Goal: Information Seeking & Learning: Learn about a topic

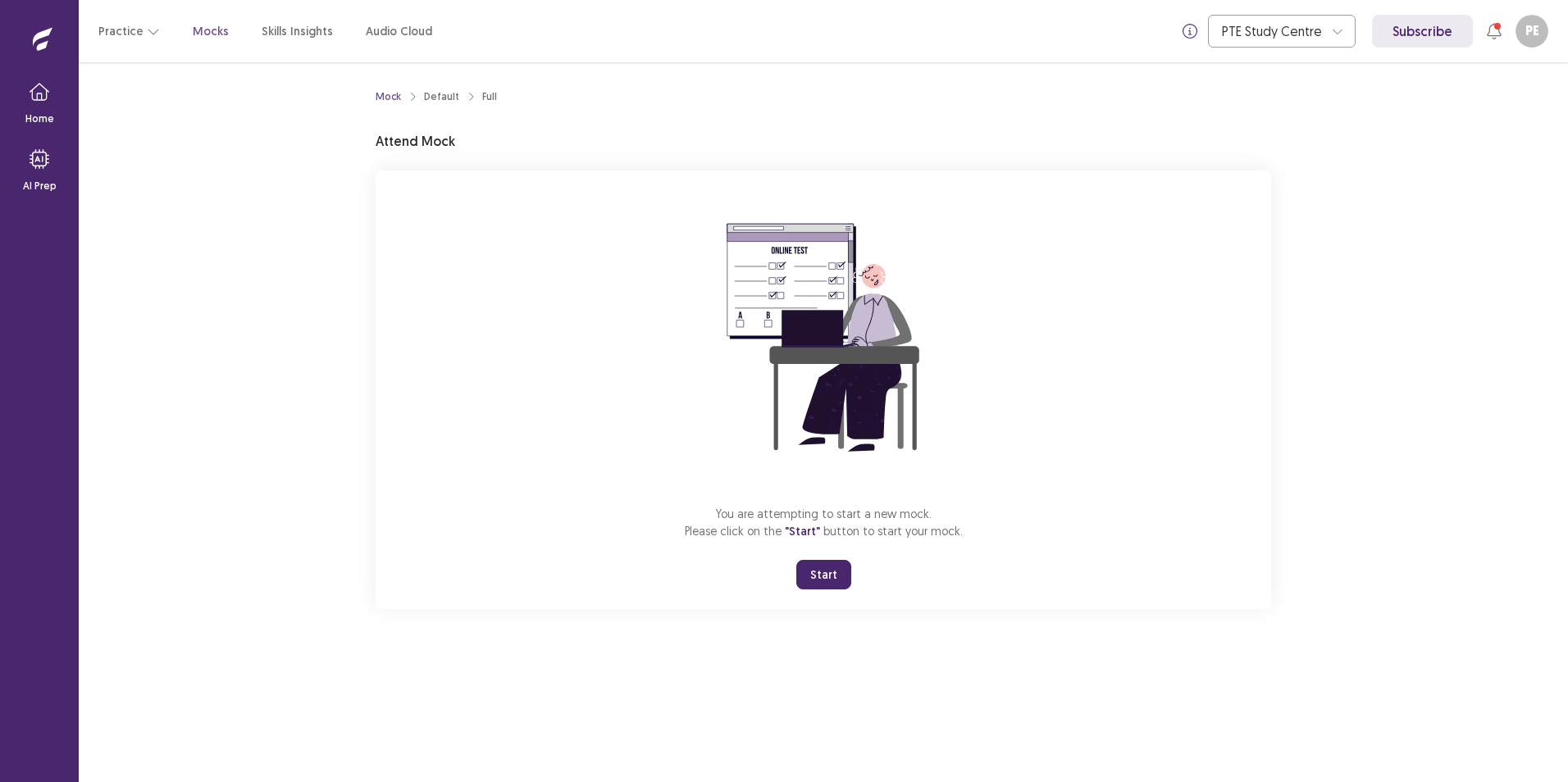
drag, startPoint x: 757, startPoint y: 615, endPoint x: 1547, endPoint y: 362, distance: 829.5
click at [755, 612] on div "Mock Default Full Attend Mock You are attempting to start a new mock. Please cl…" at bounding box center [823, 355] width 935 height 586
click at [427, 552] on div "You are attempting to start a new mock. Please click on the "Start" button to s…" at bounding box center [823, 389] width 895 height 438
click at [440, 658] on div "Mock Default Full Attend Mock You are attempting to start a new mock. Please cl…" at bounding box center [823, 423] width 1489 height 720
click at [810, 583] on button "Start" at bounding box center [823, 576] width 55 height 30
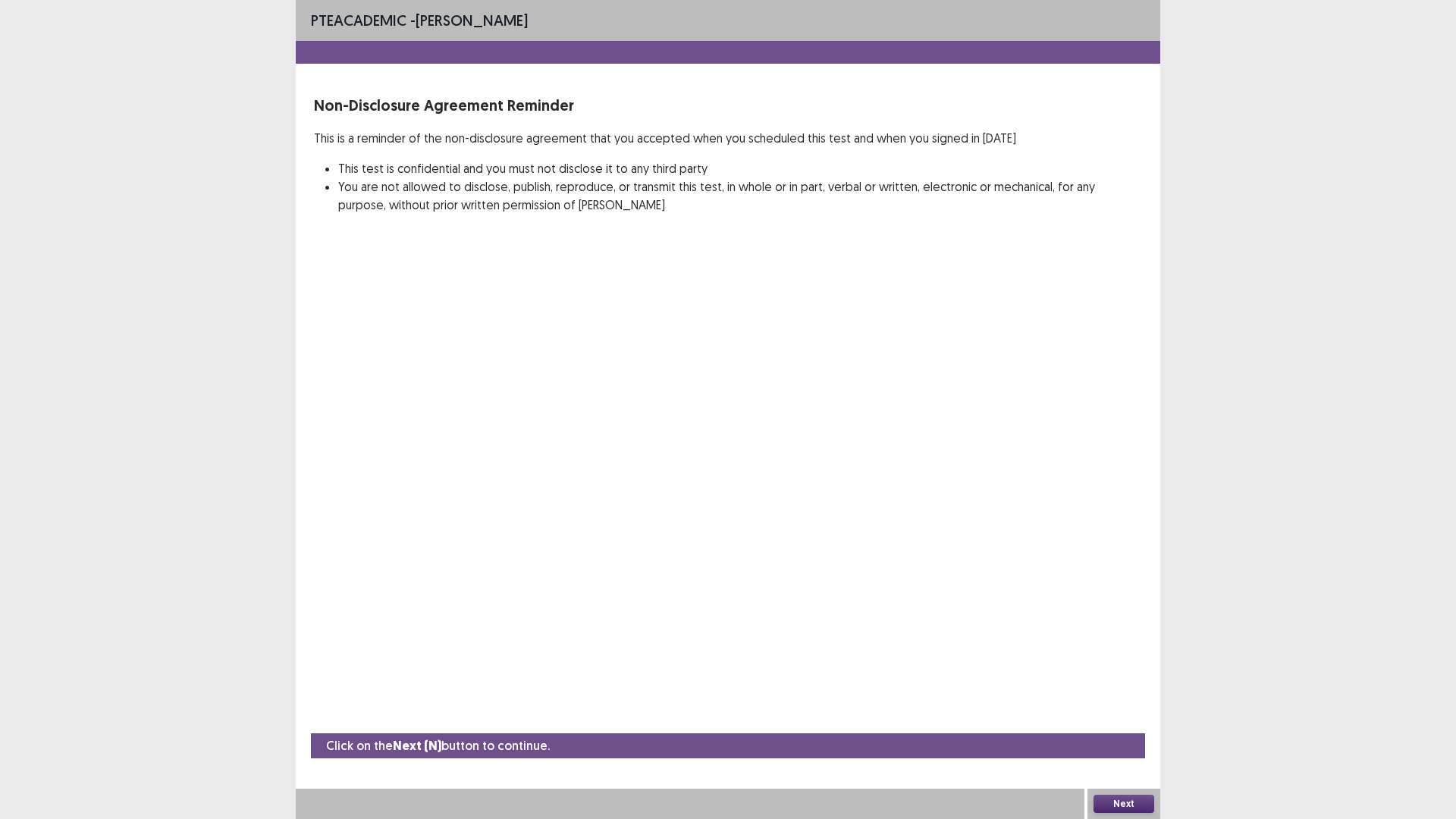
click at [1130, 723] on button "Next" at bounding box center [1124, 804] width 61 height 18
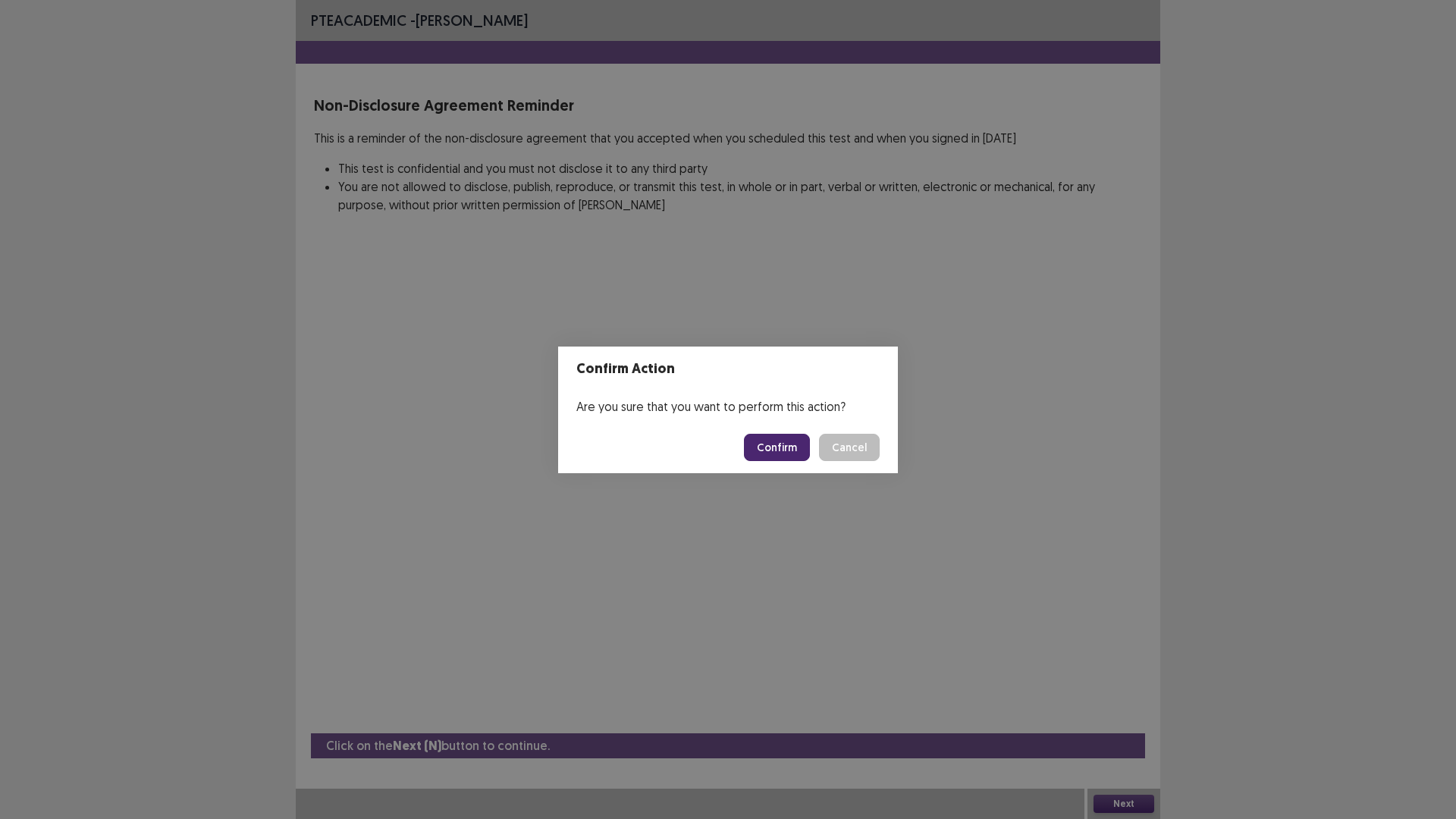
click at [774, 443] on button "Confirm" at bounding box center [777, 448] width 66 height 28
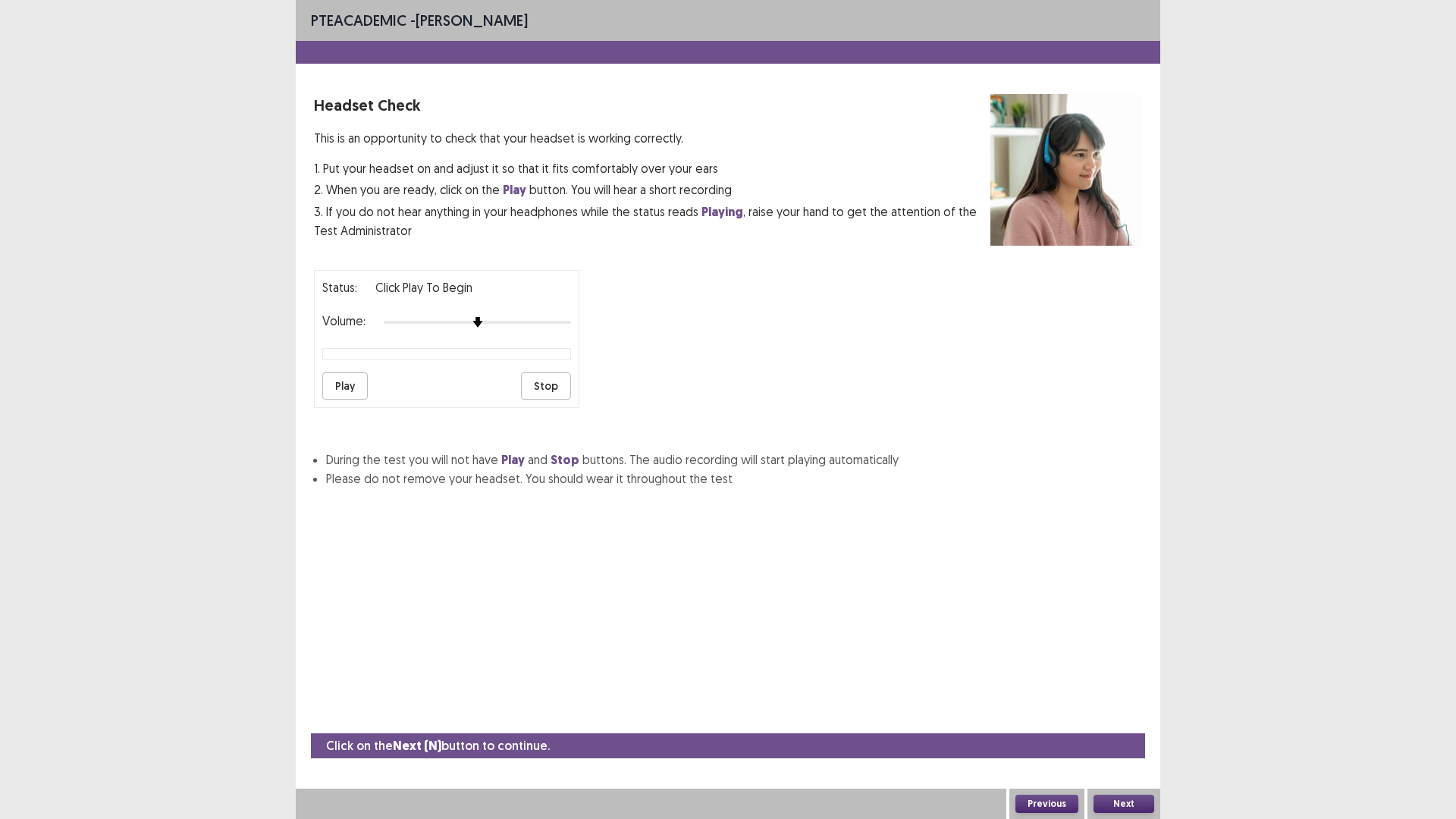
click at [340, 390] on button "Play" at bounding box center [345, 386] width 46 height 28
click at [548, 324] on div at bounding box center [477, 322] width 188 height 12
click at [1122, 723] on button "Next" at bounding box center [1124, 804] width 61 height 18
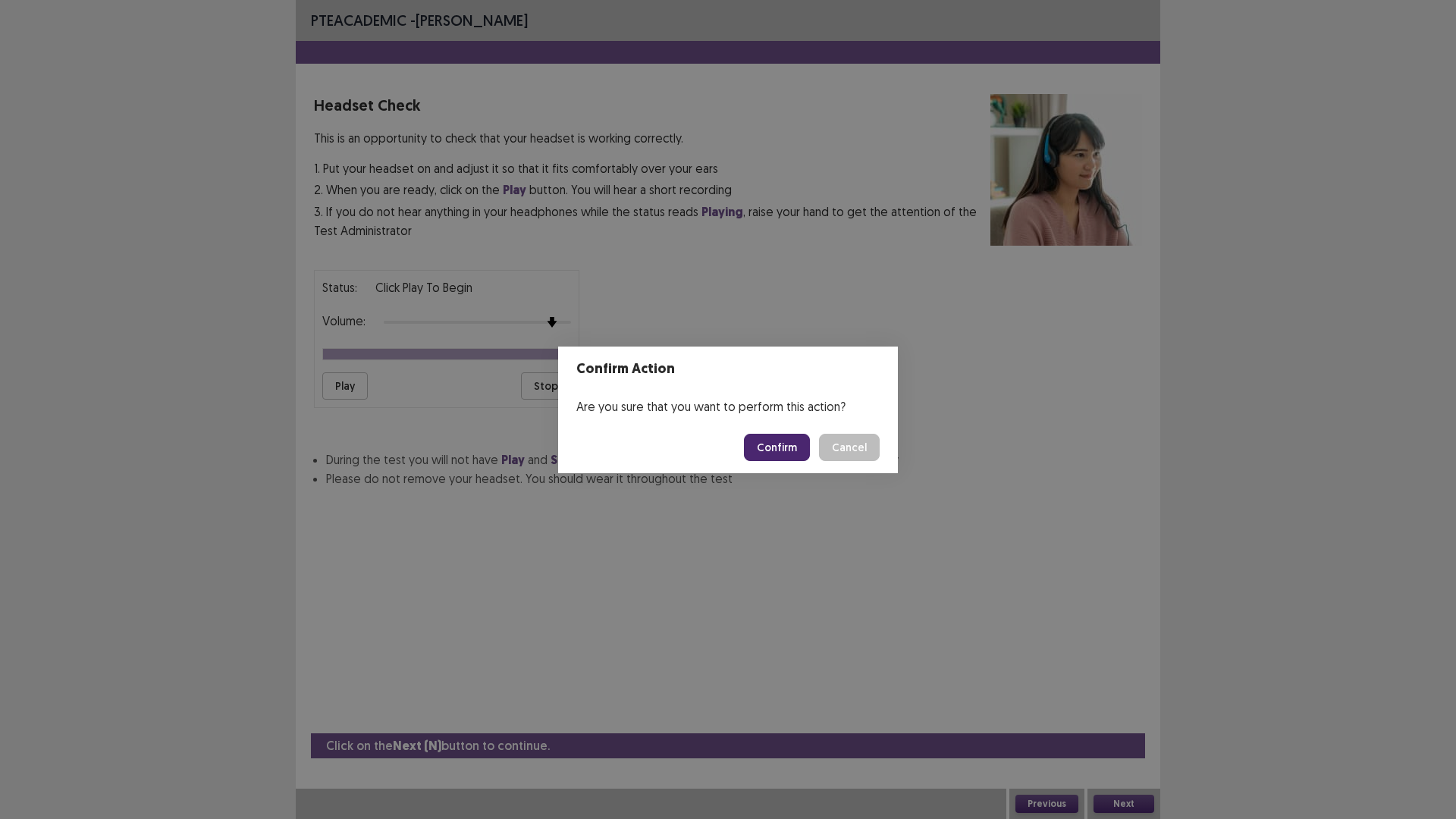
click at [791, 453] on button "Confirm" at bounding box center [777, 448] width 66 height 28
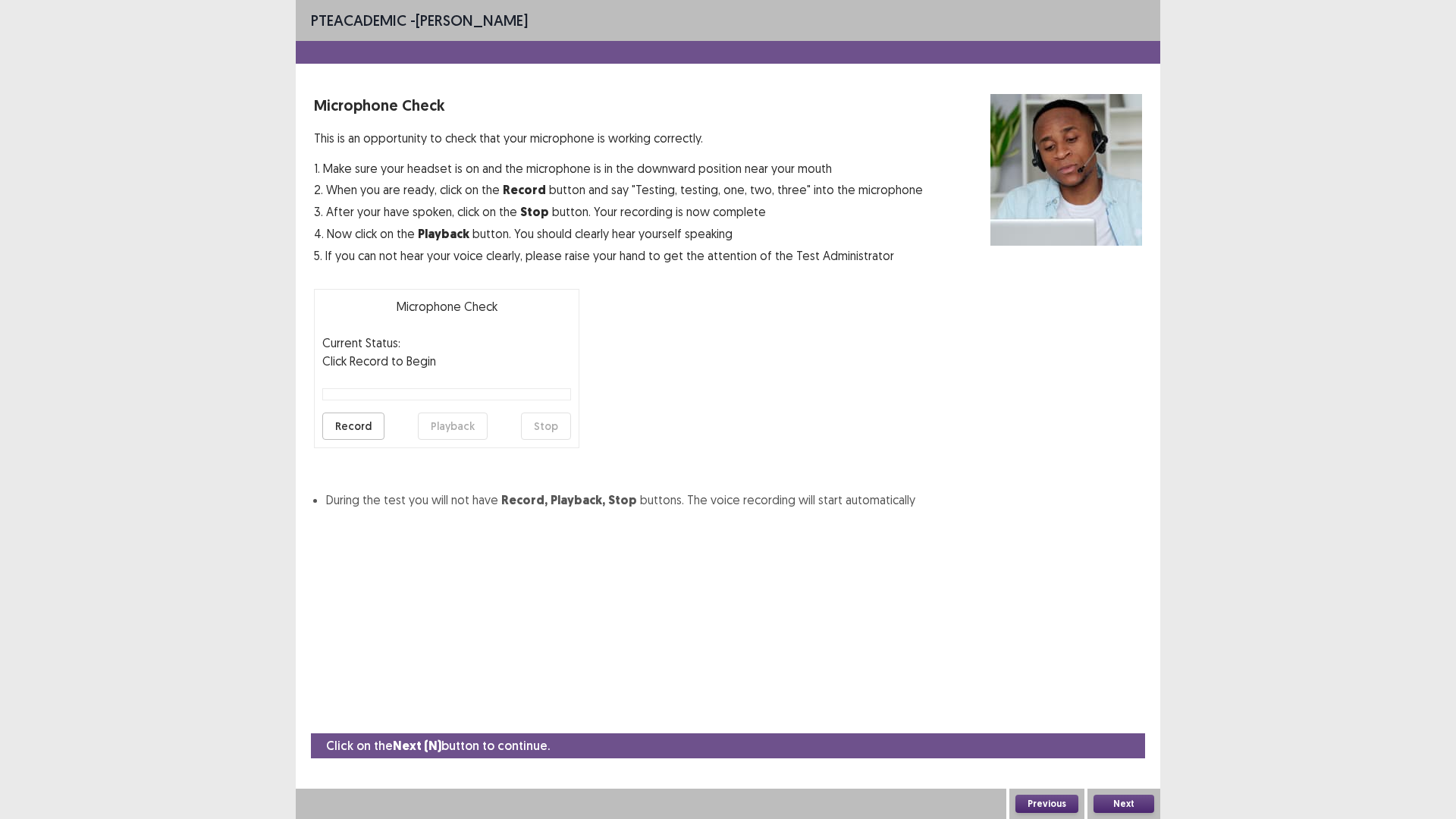
click at [359, 427] on button "Record" at bounding box center [353, 427] width 63 height 28
click at [541, 425] on button "Stop" at bounding box center [546, 427] width 50 height 28
click at [458, 433] on button "Playback" at bounding box center [453, 427] width 70 height 28
click at [1121, 723] on button "Next" at bounding box center [1124, 804] width 61 height 18
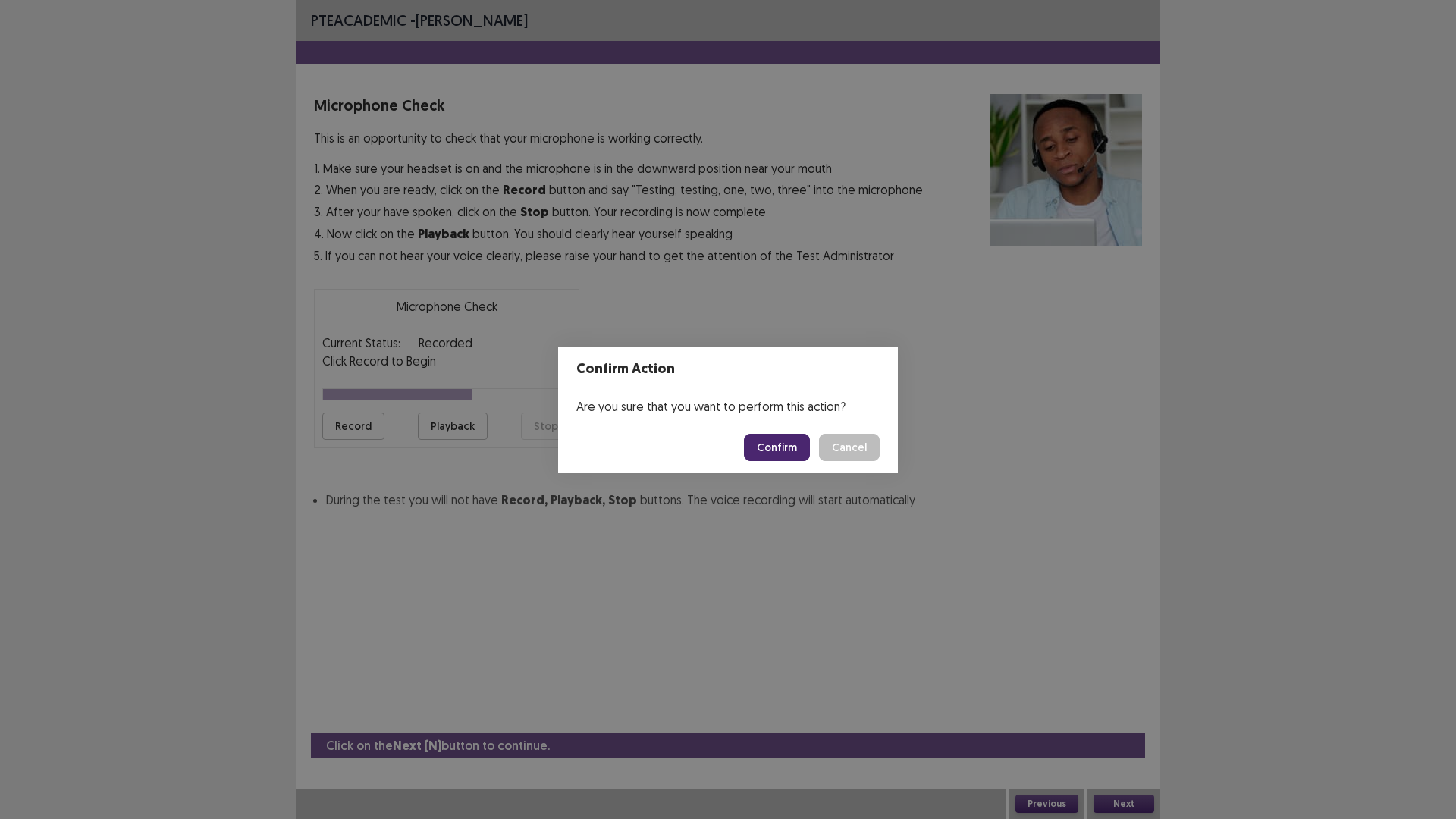
click at [765, 451] on button "Confirm" at bounding box center [777, 448] width 66 height 28
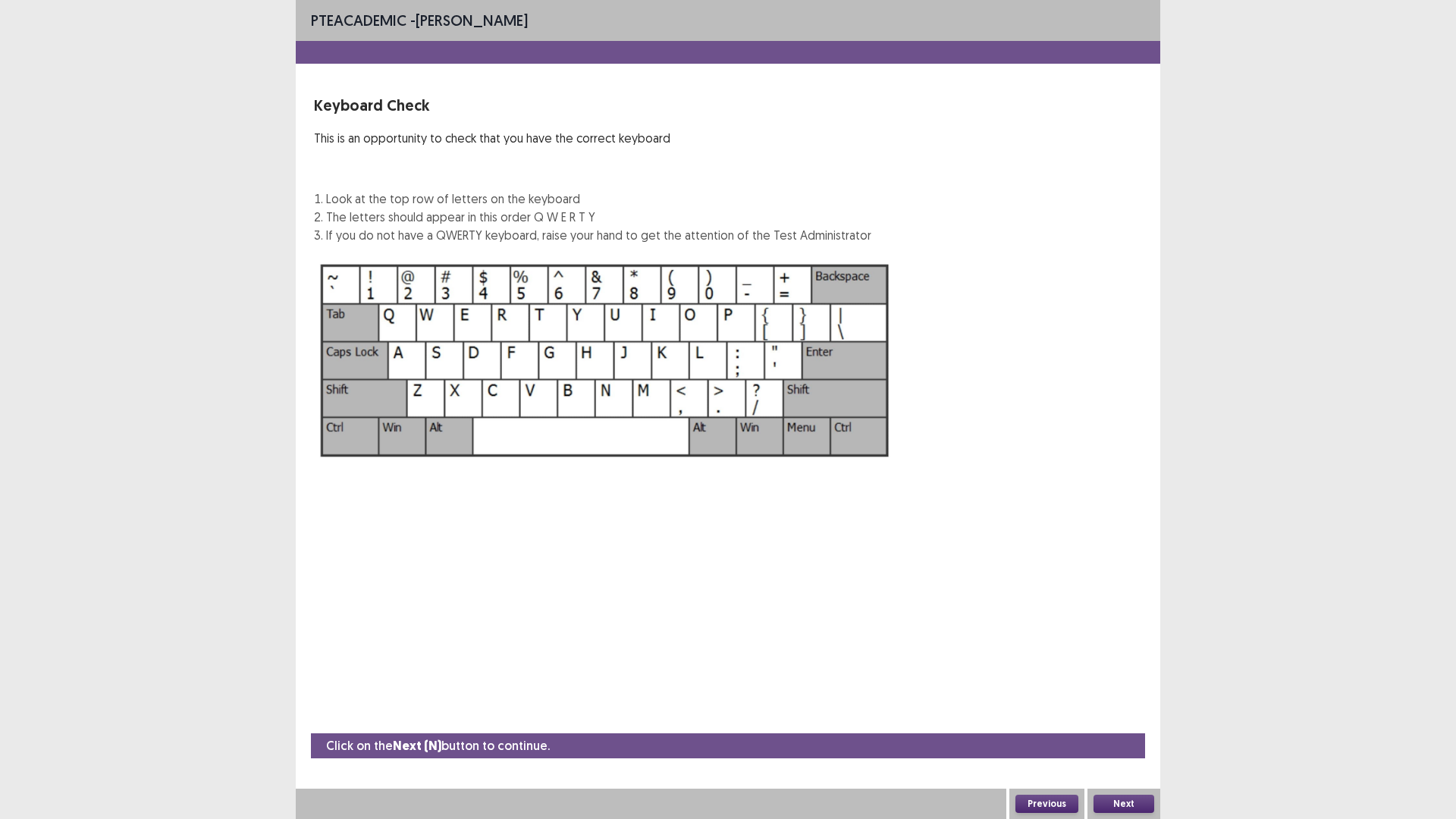
click at [1117, 723] on button "Next" at bounding box center [1124, 804] width 61 height 18
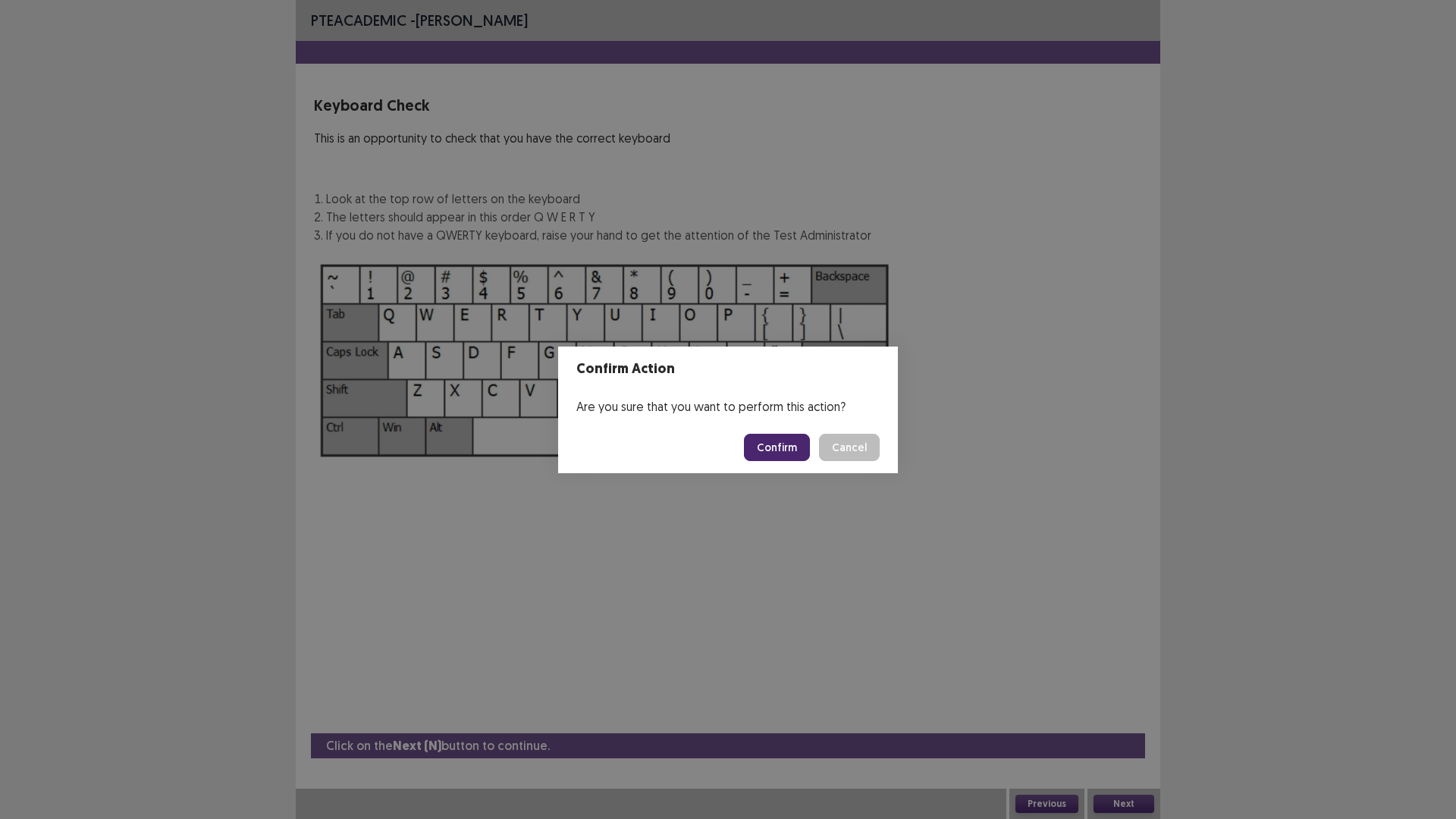
click at [760, 454] on button "Confirm" at bounding box center [777, 448] width 66 height 28
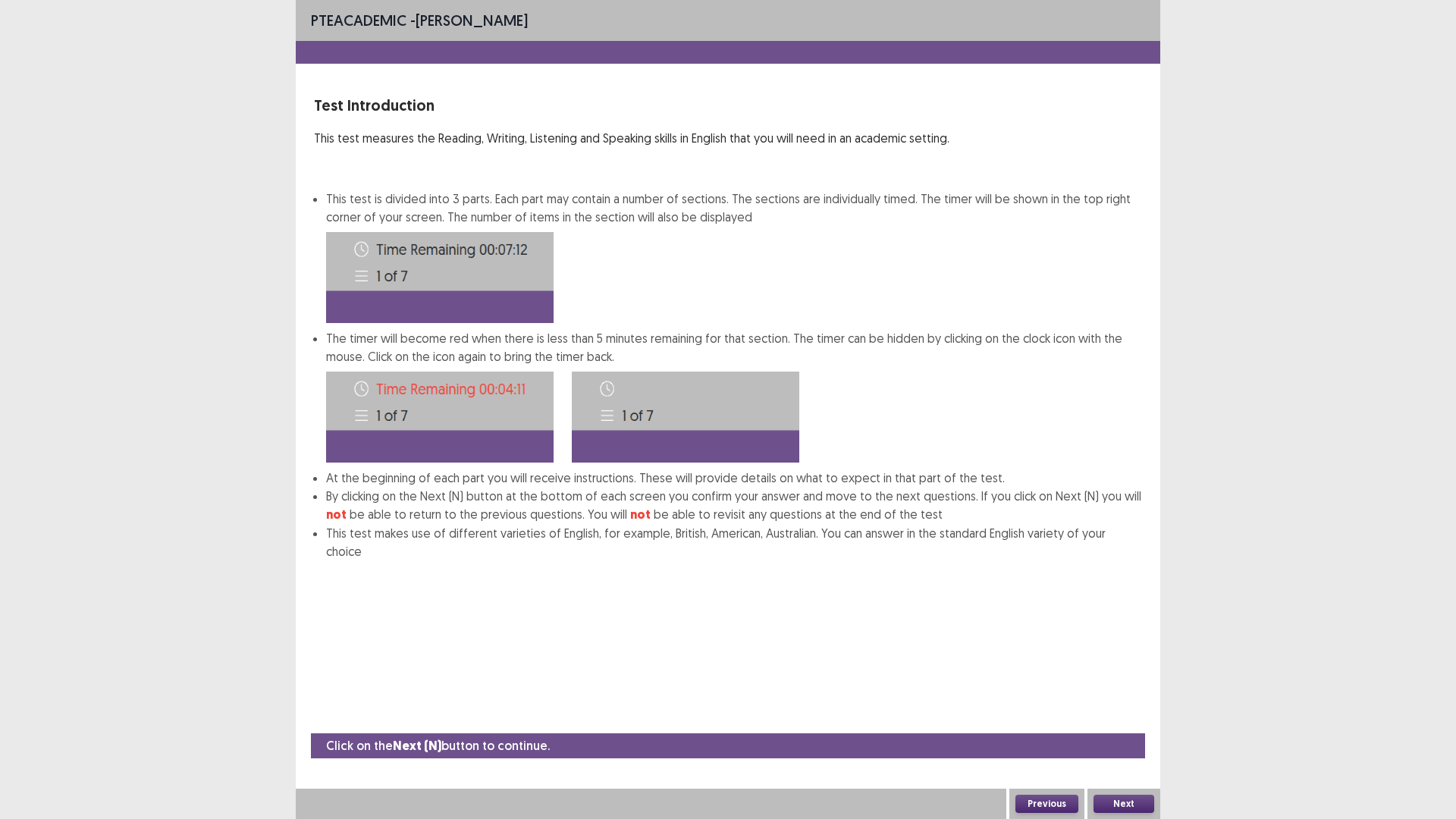
click at [1133, 723] on button "Next" at bounding box center [1124, 804] width 61 height 18
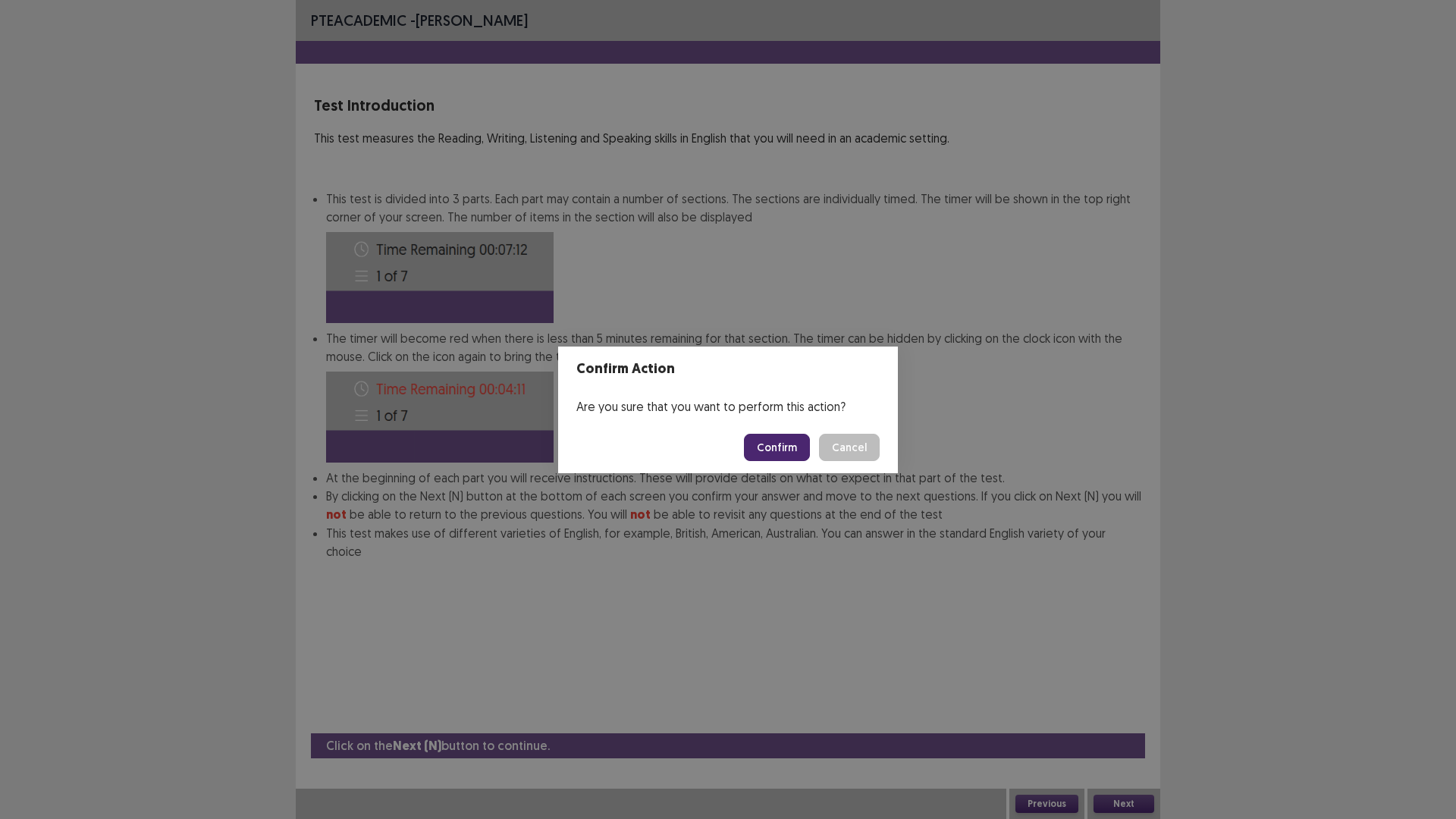
click at [784, 450] on button "Confirm" at bounding box center [777, 448] width 66 height 28
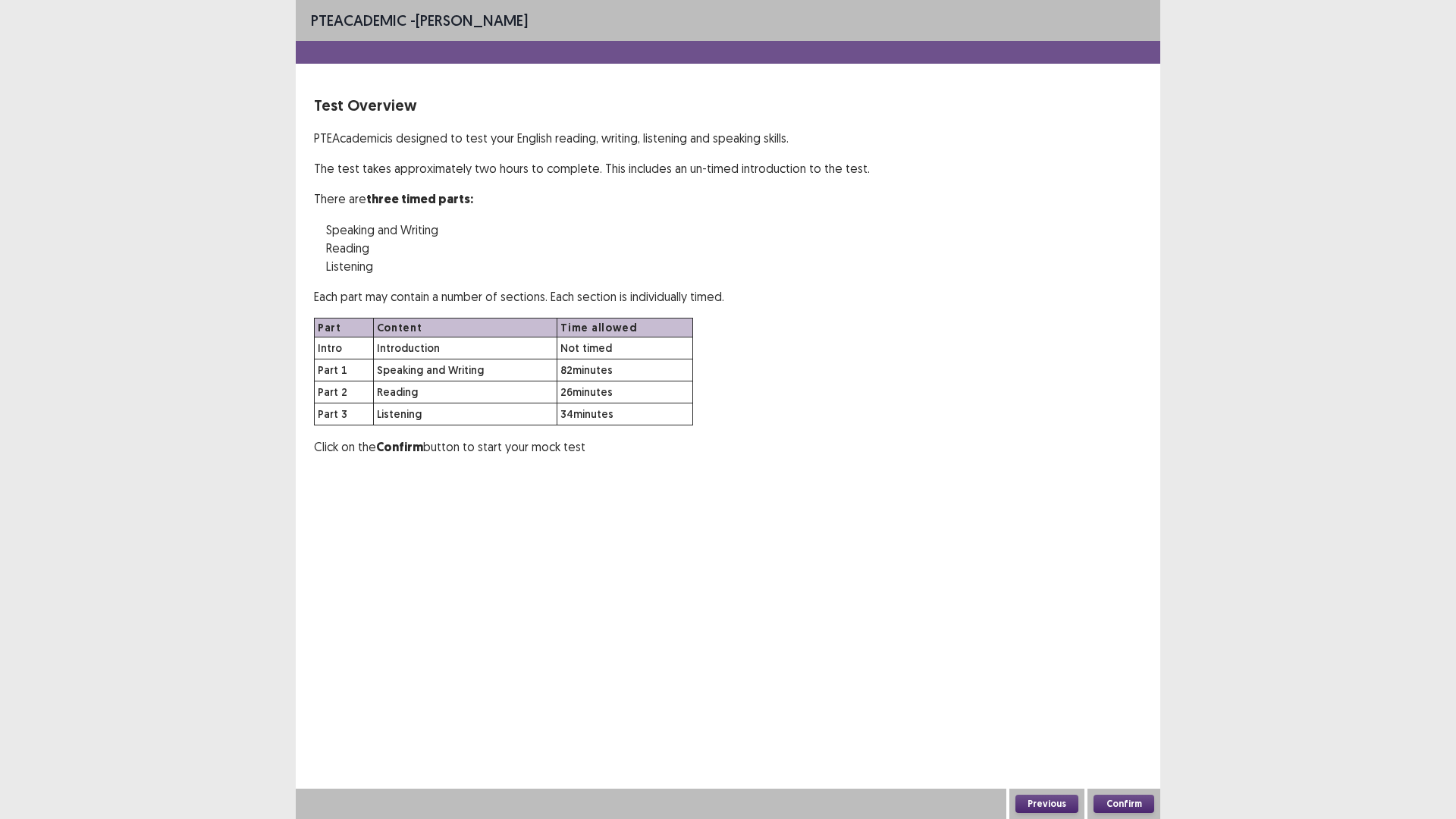
click at [1127, 723] on button "Confirm" at bounding box center [1124, 804] width 61 height 18
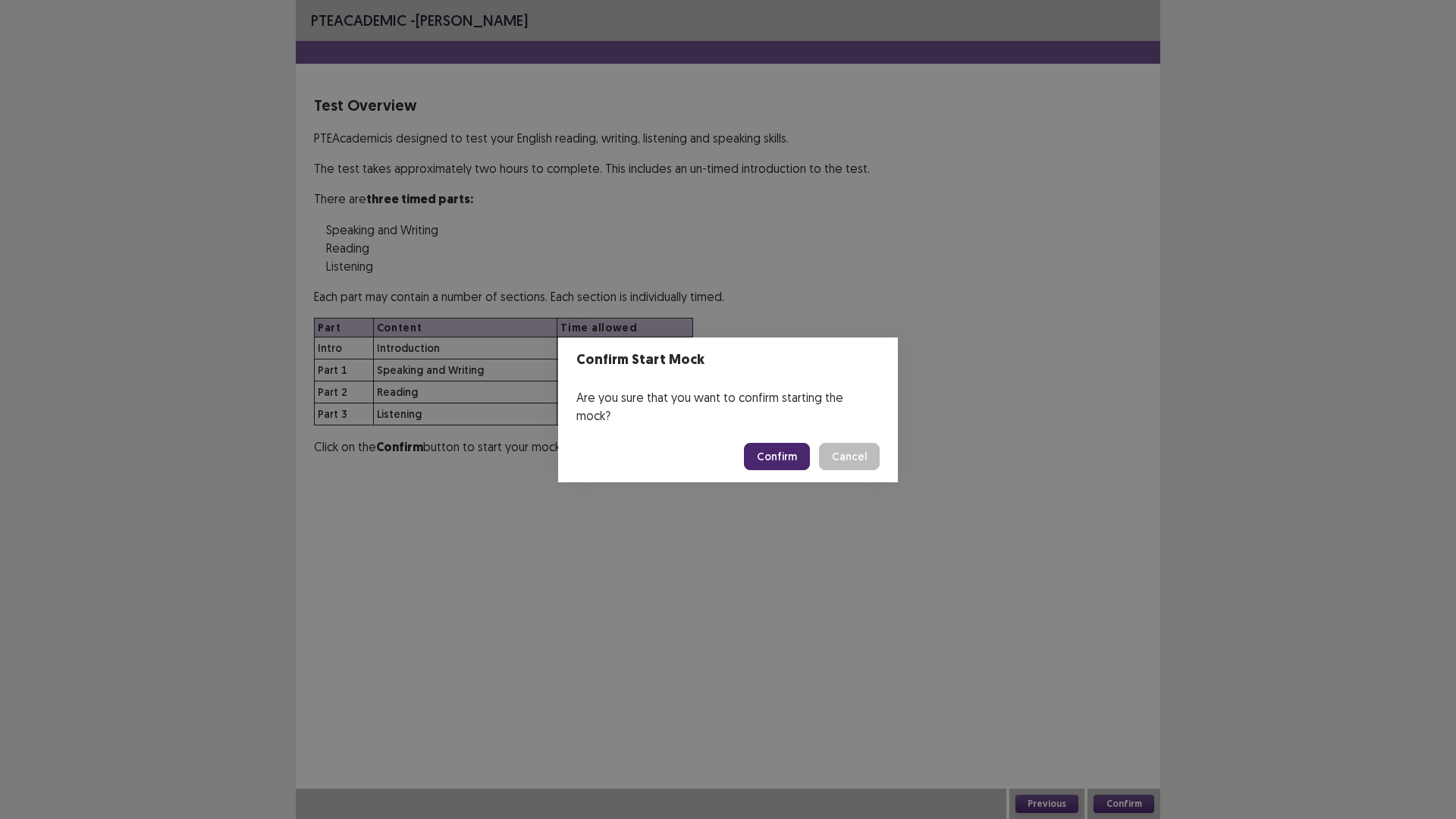
click at [774, 446] on button "Confirm" at bounding box center [777, 457] width 66 height 28
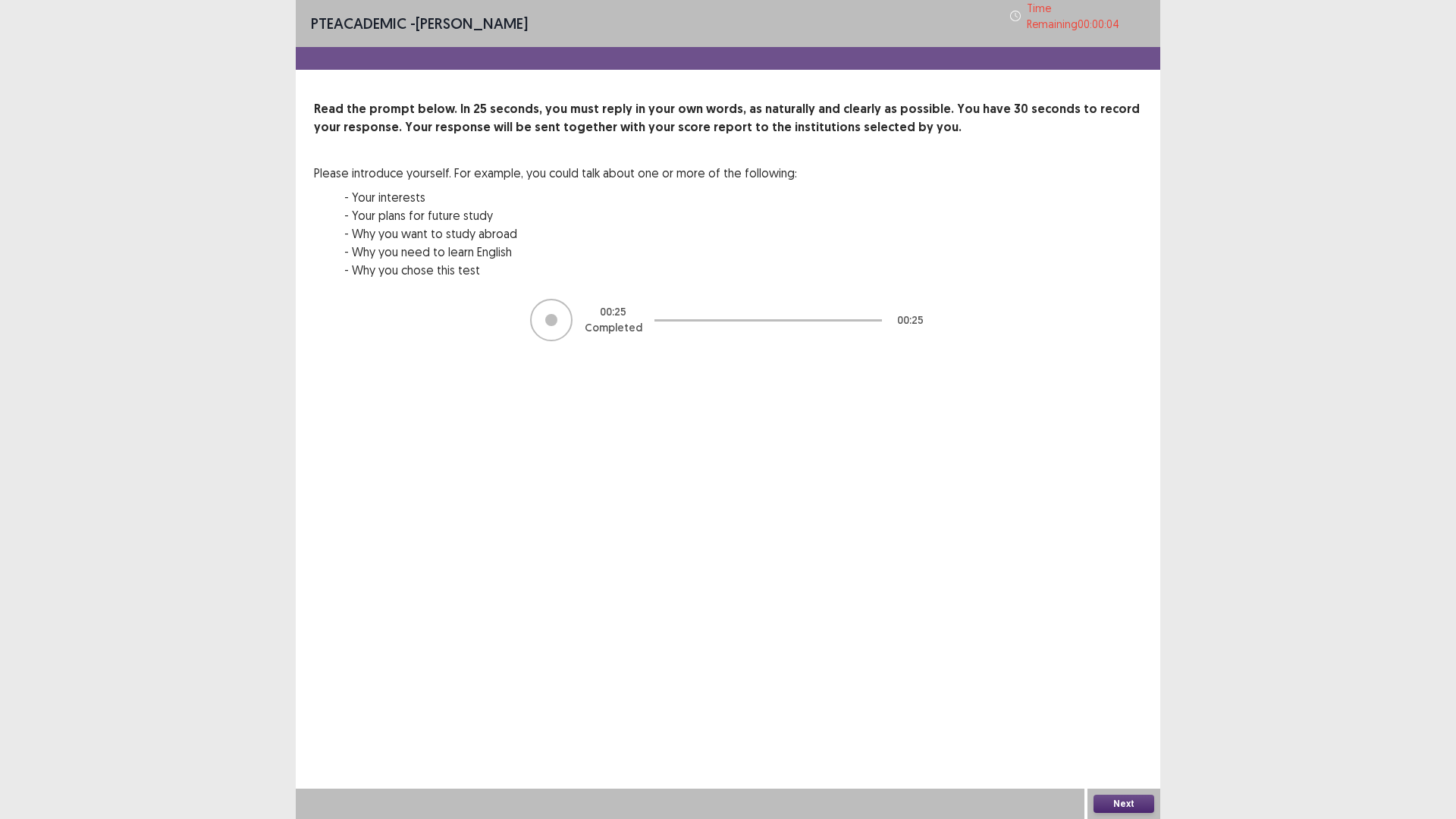
click at [1116, 723] on button "Next" at bounding box center [1124, 804] width 61 height 18
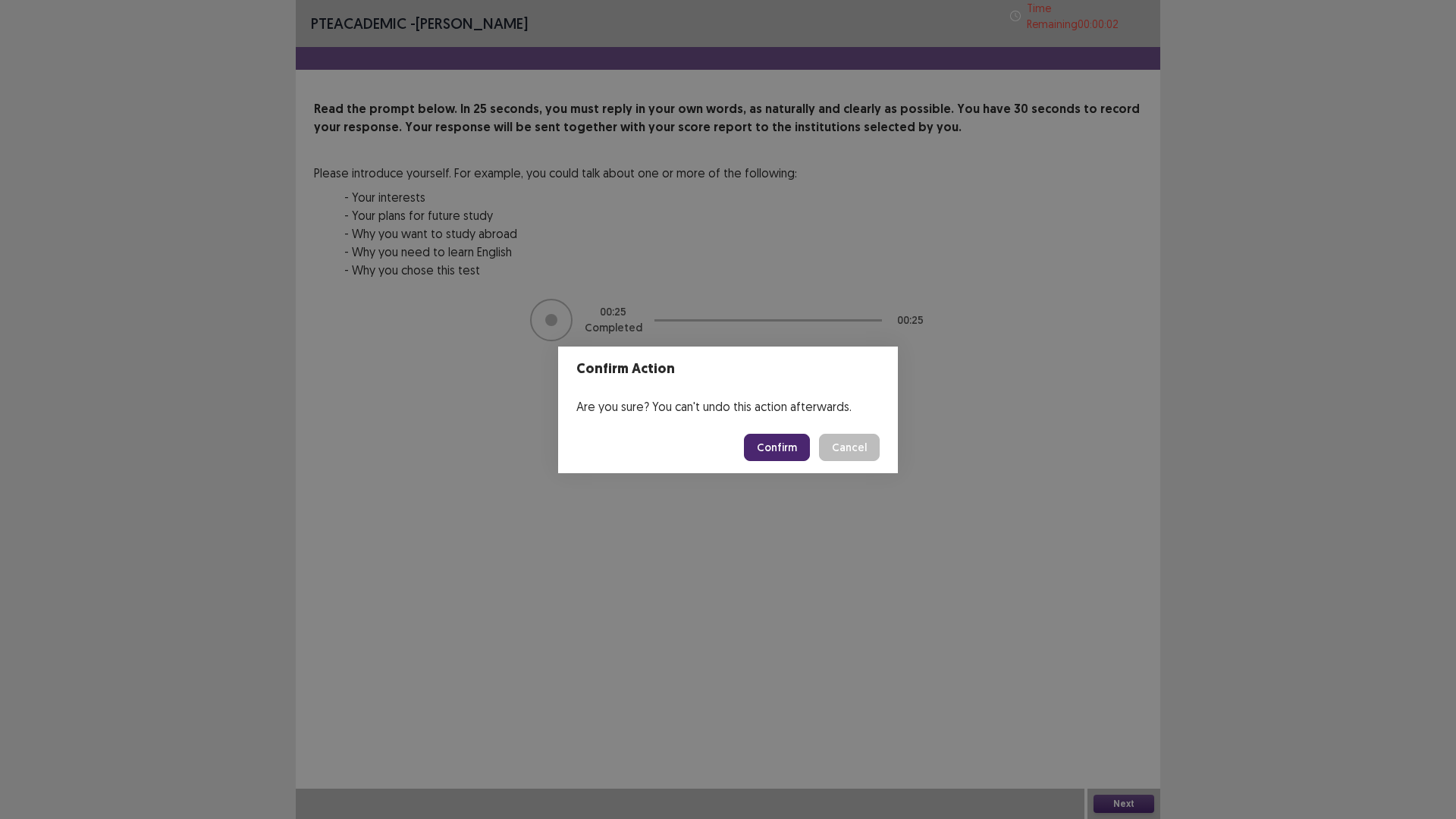
click at [782, 453] on button "Confirm" at bounding box center [777, 448] width 66 height 28
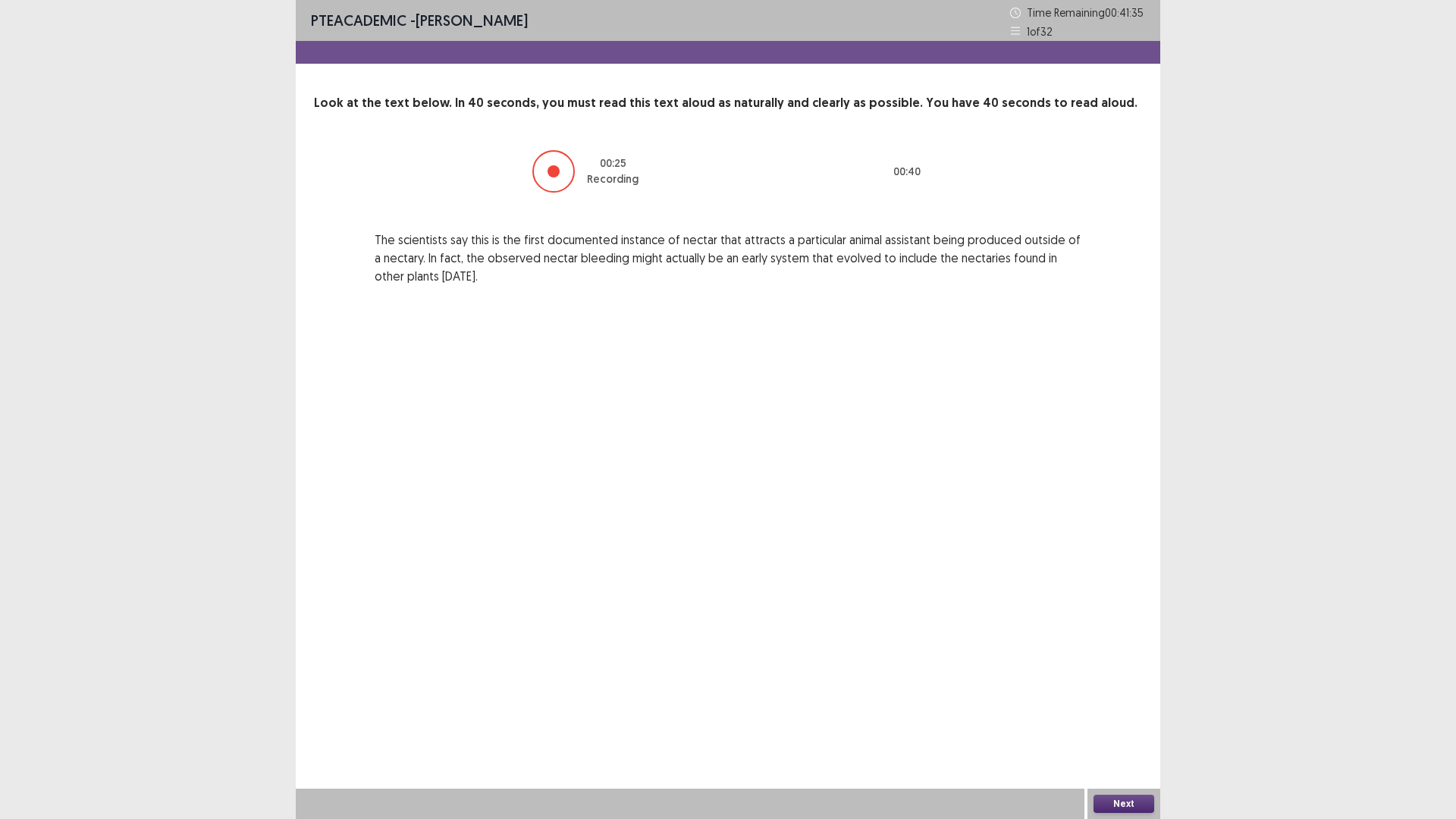
click at [1097, 723] on button "Next" at bounding box center [1124, 804] width 61 height 18
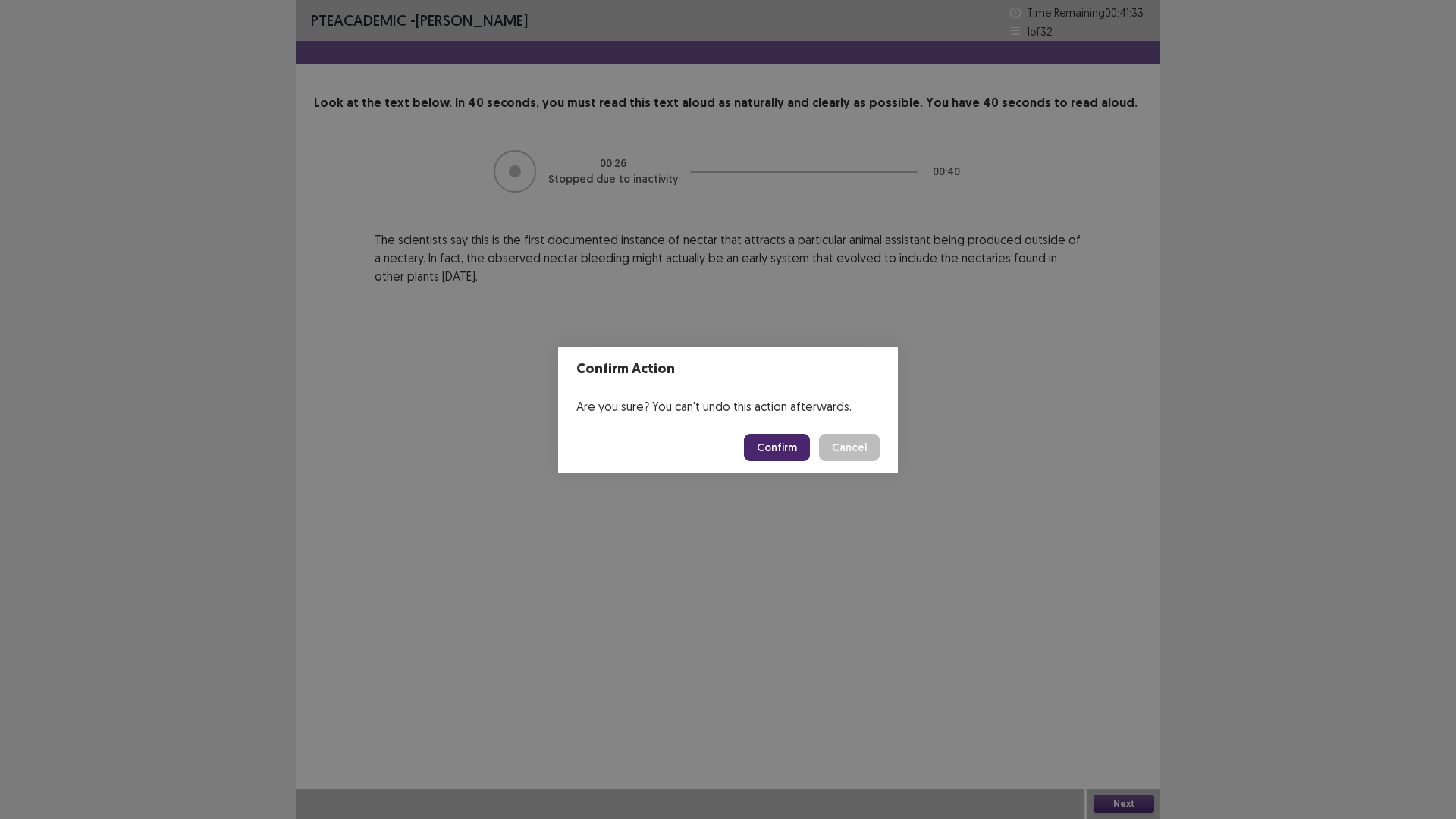
click at [774, 453] on button "Confirm" at bounding box center [777, 448] width 66 height 28
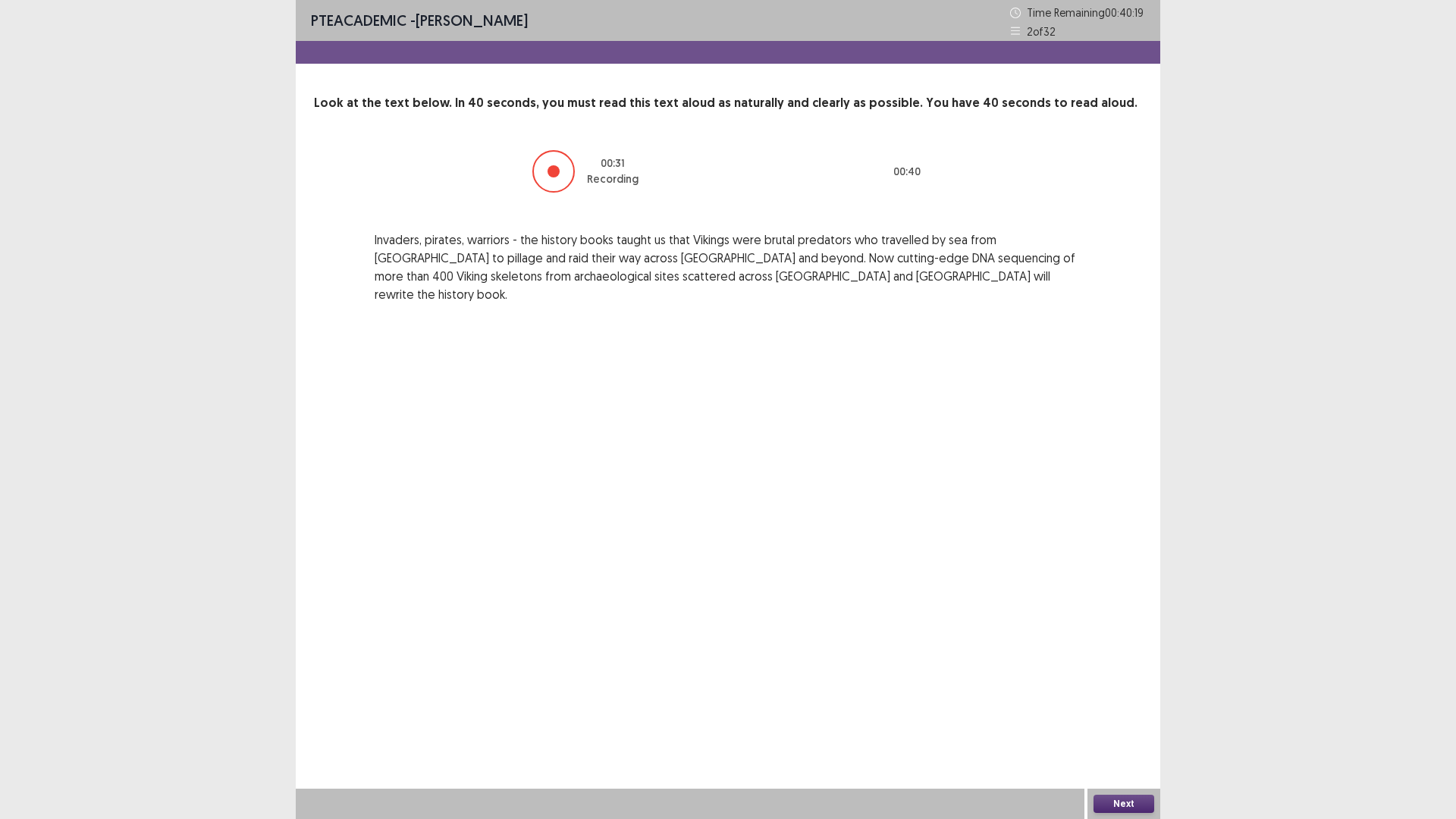
click at [1130, 723] on button "Next" at bounding box center [1124, 804] width 61 height 18
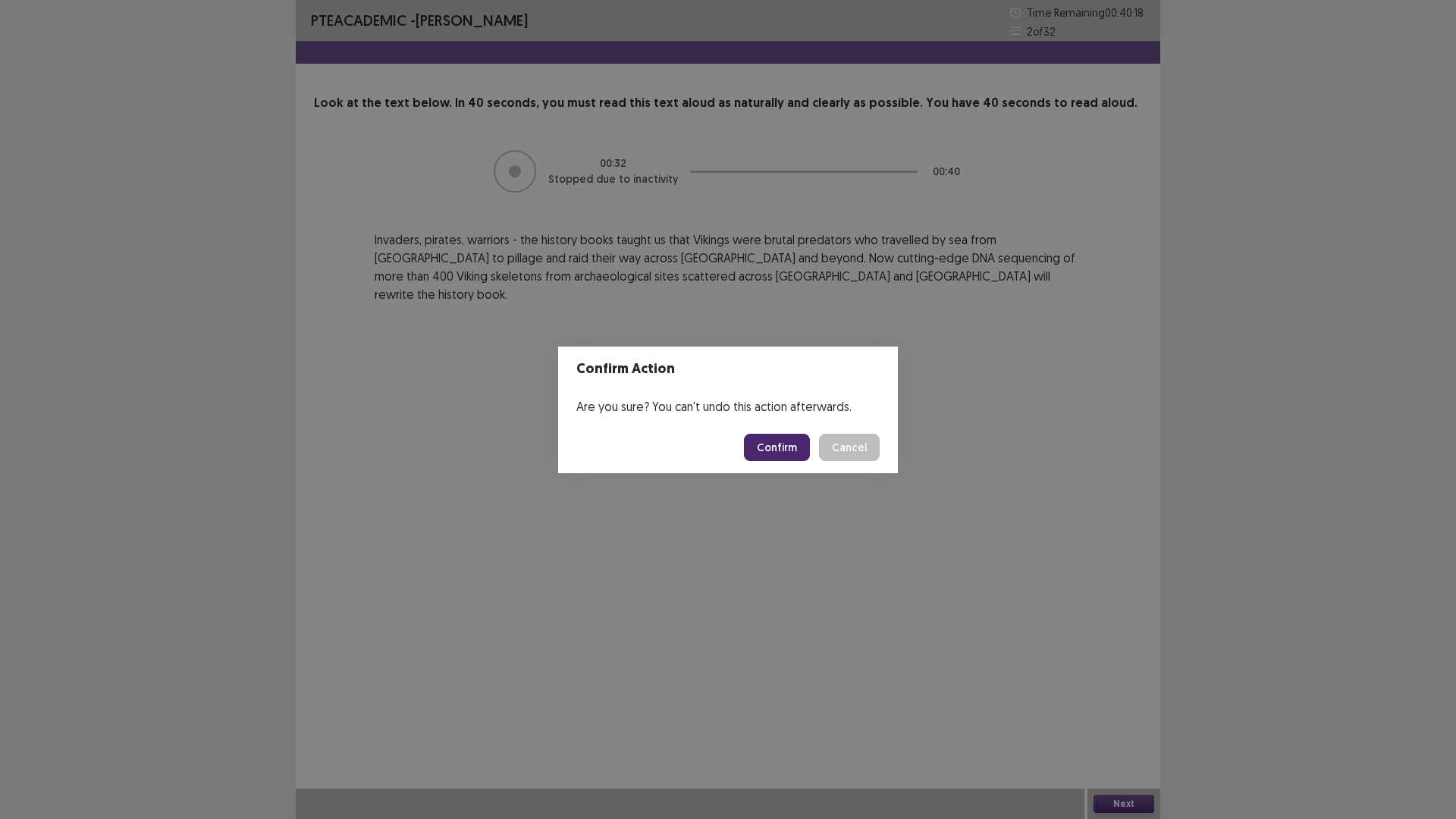
click at [789, 449] on button "Confirm" at bounding box center [777, 448] width 66 height 28
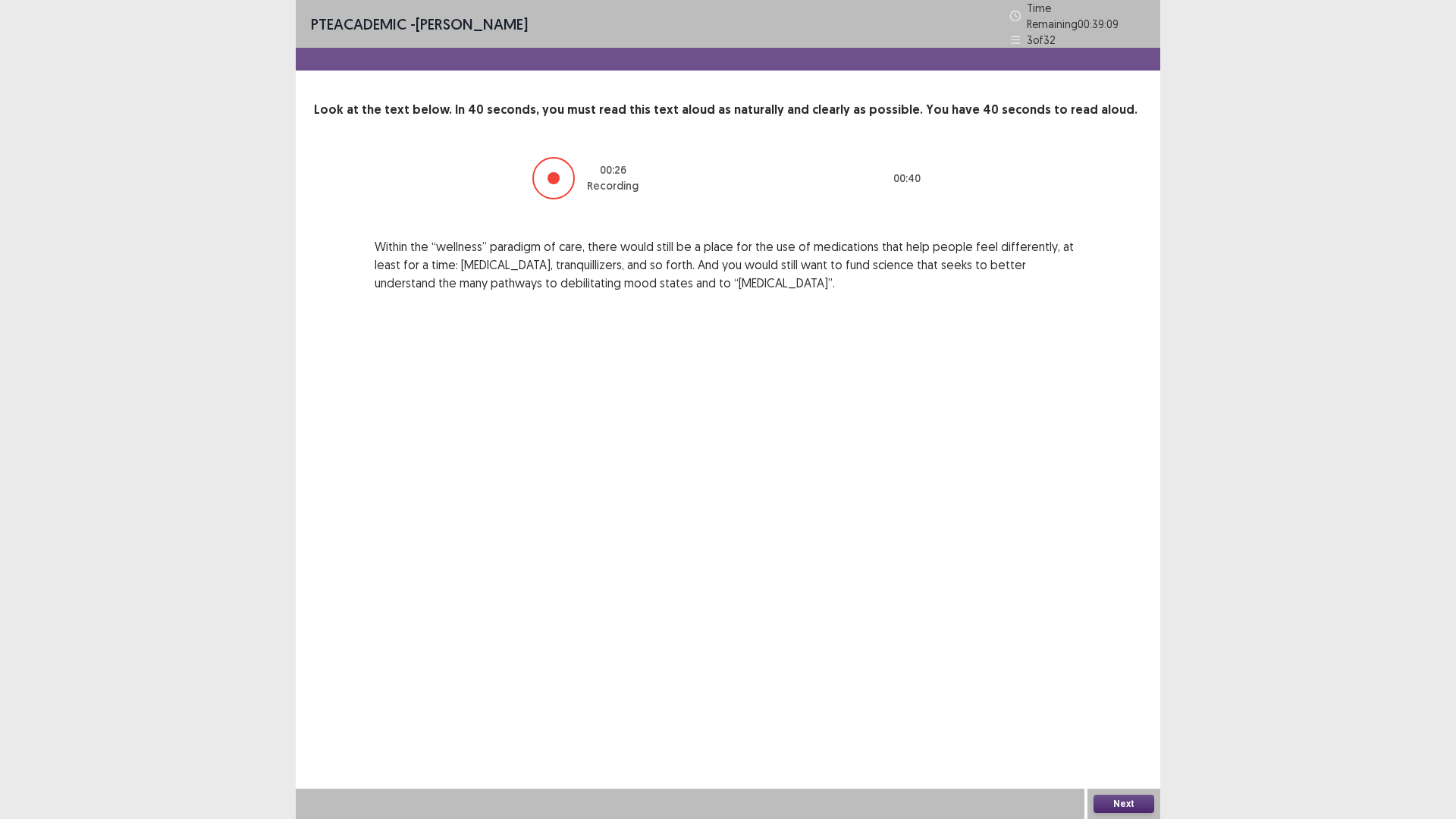
click at [1118, 723] on button "Next" at bounding box center [1124, 804] width 61 height 18
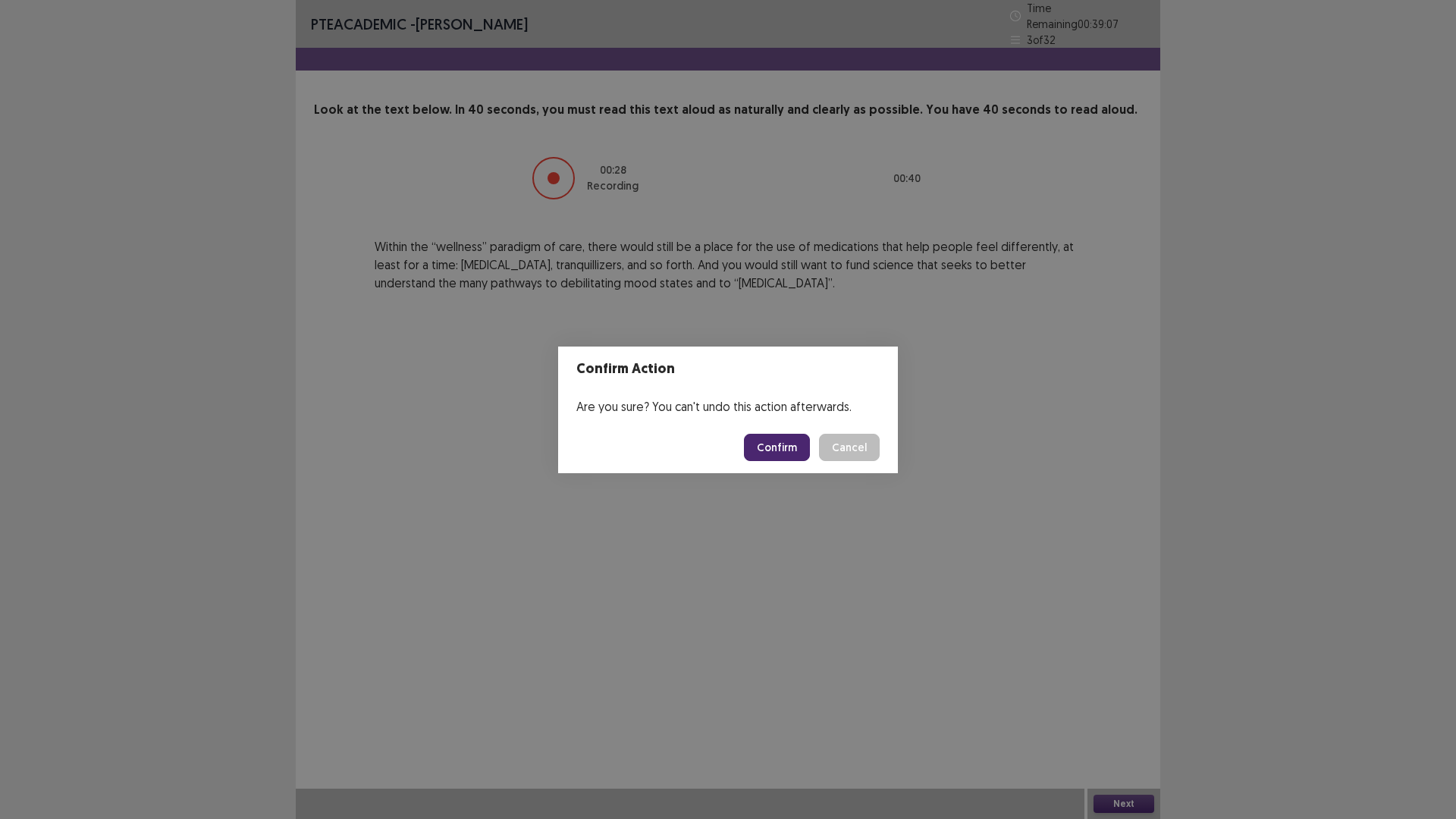
click at [793, 452] on button "Confirm" at bounding box center [777, 448] width 66 height 28
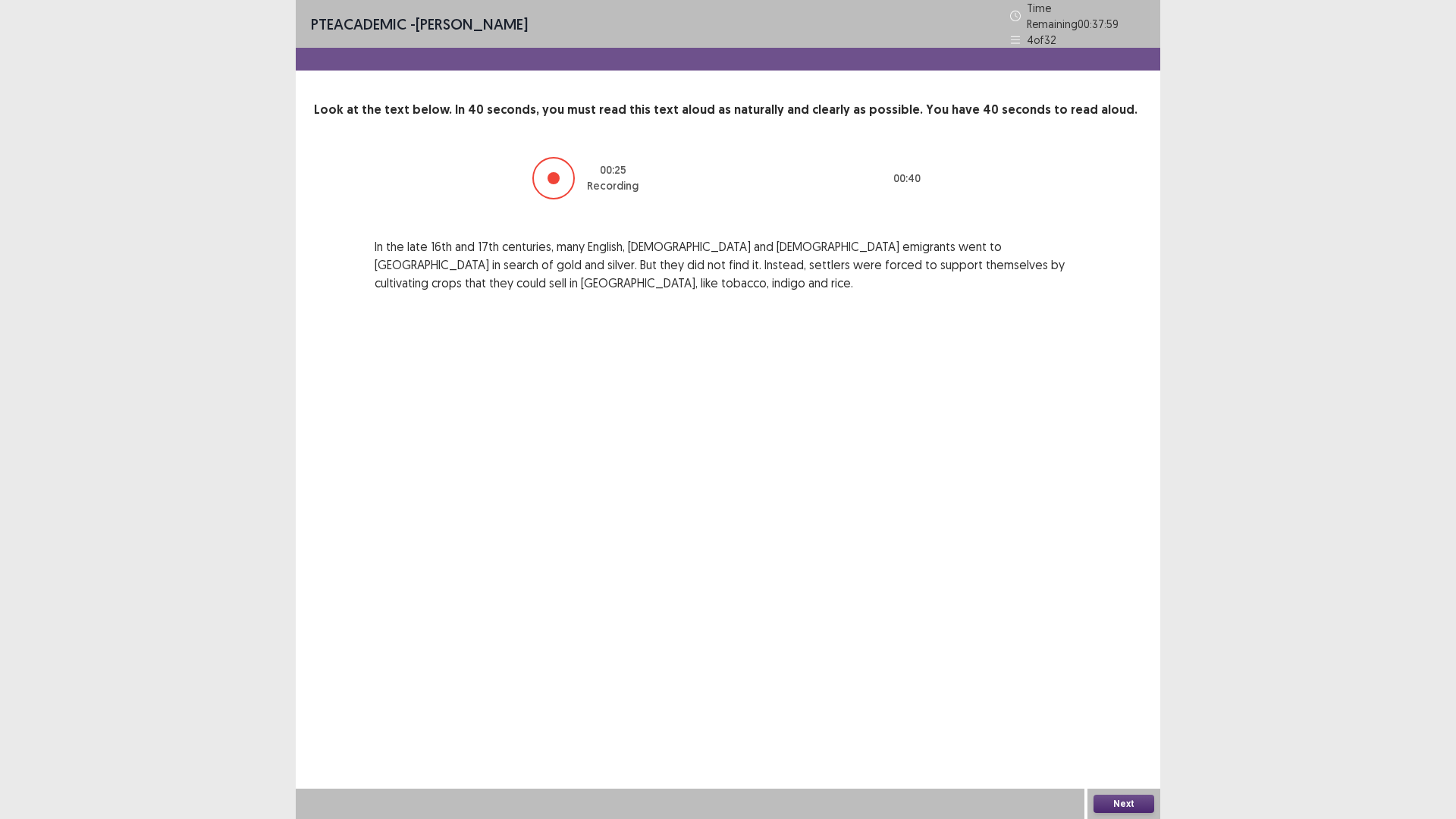
click at [1120, 723] on button "Next" at bounding box center [1124, 804] width 61 height 18
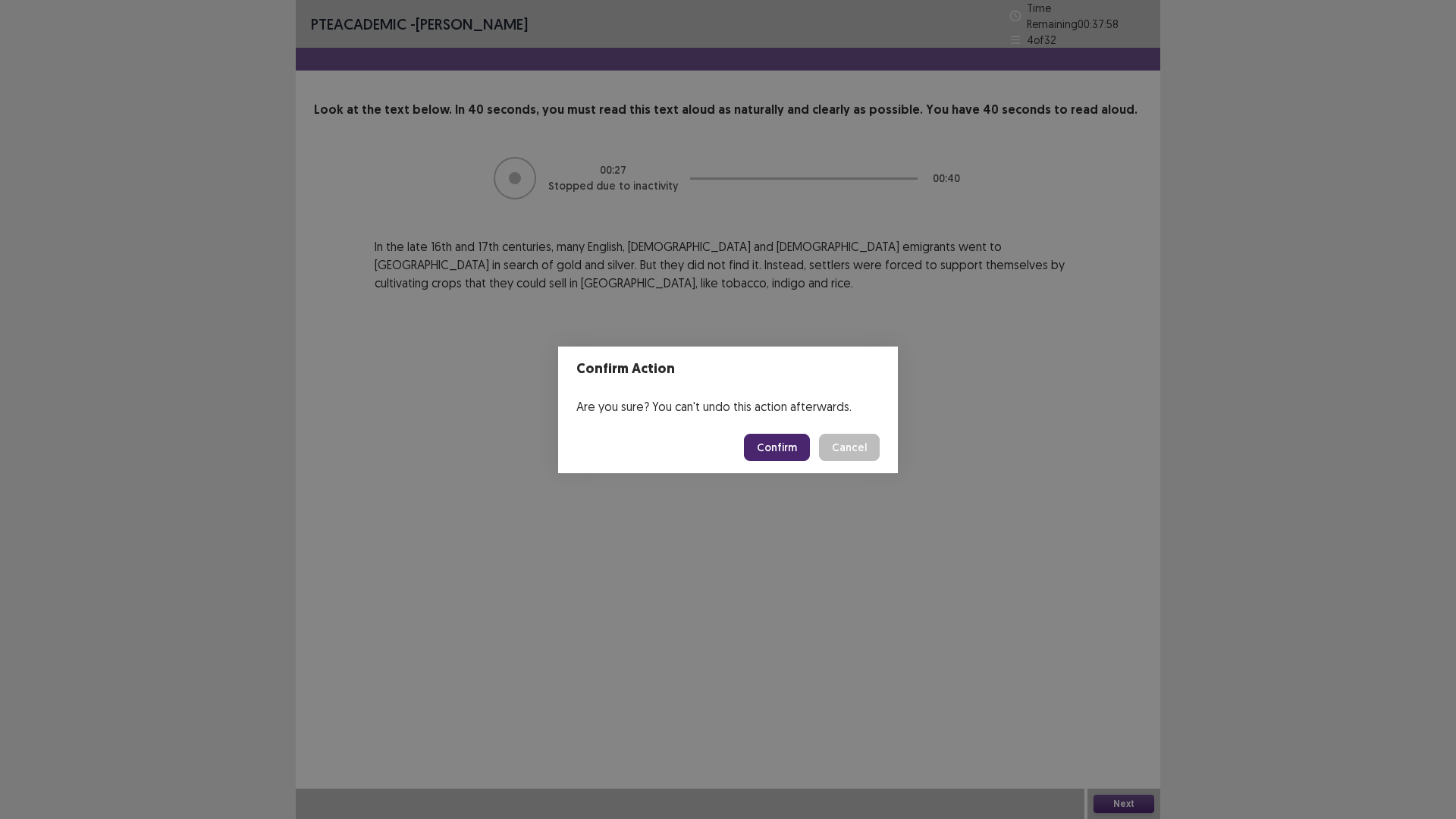
click at [778, 444] on button "Confirm" at bounding box center [777, 448] width 66 height 28
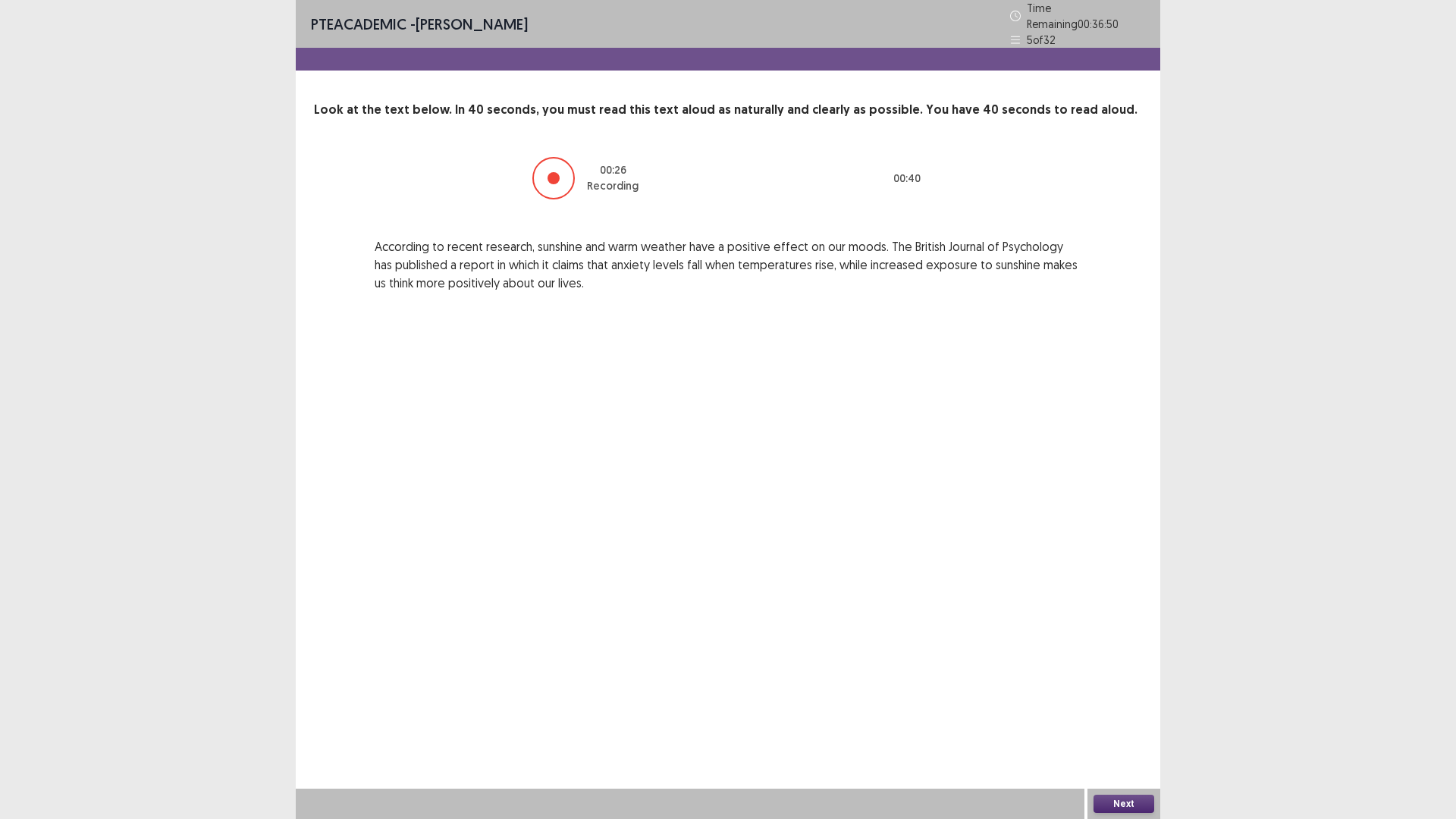
click at [1132, 723] on button "Next" at bounding box center [1124, 804] width 61 height 18
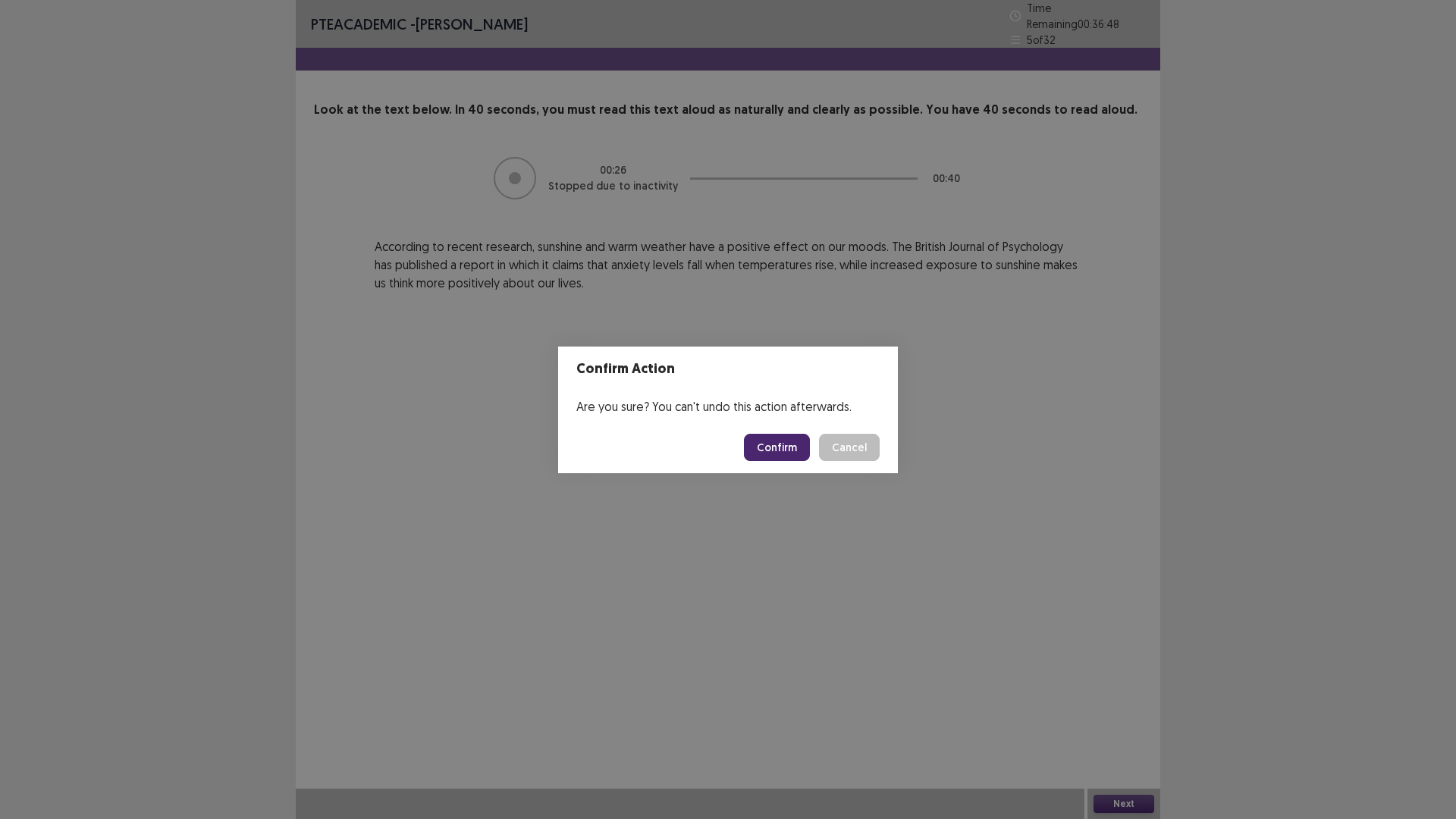
click at [800, 443] on button "Confirm" at bounding box center [777, 448] width 66 height 28
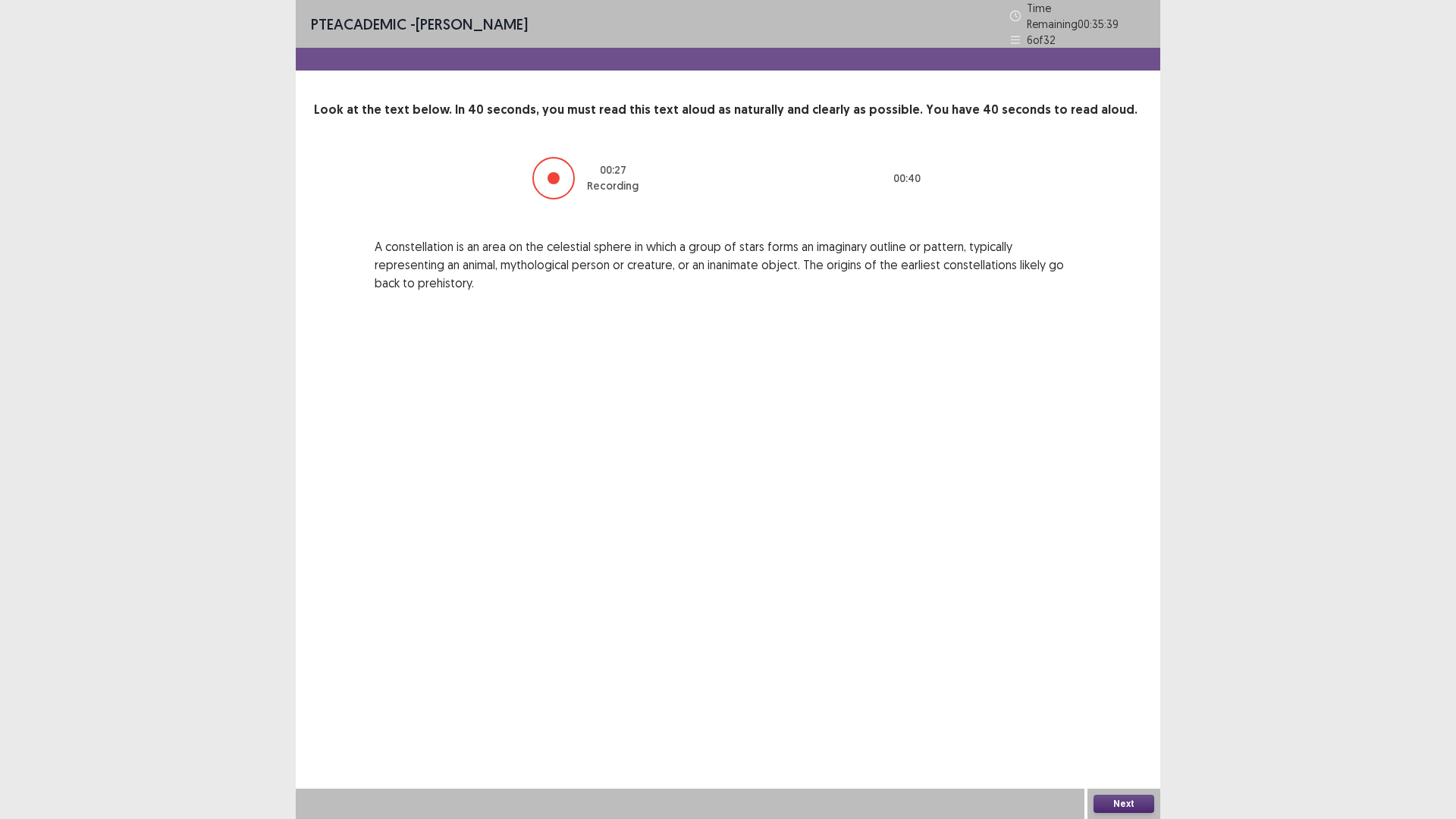
click at [1141, 723] on button "Next" at bounding box center [1124, 804] width 61 height 18
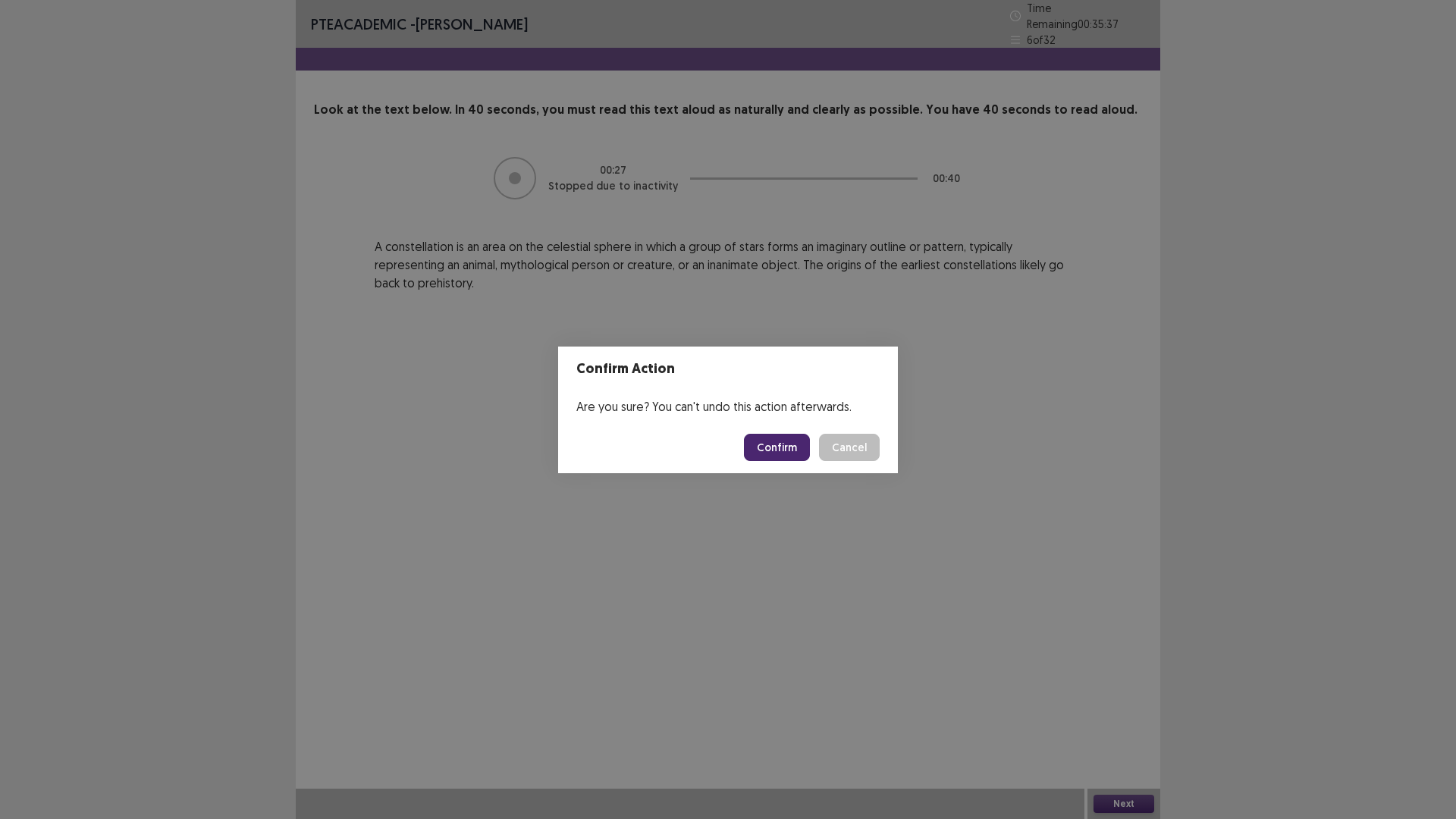
click at [785, 443] on button "Confirm" at bounding box center [777, 448] width 66 height 28
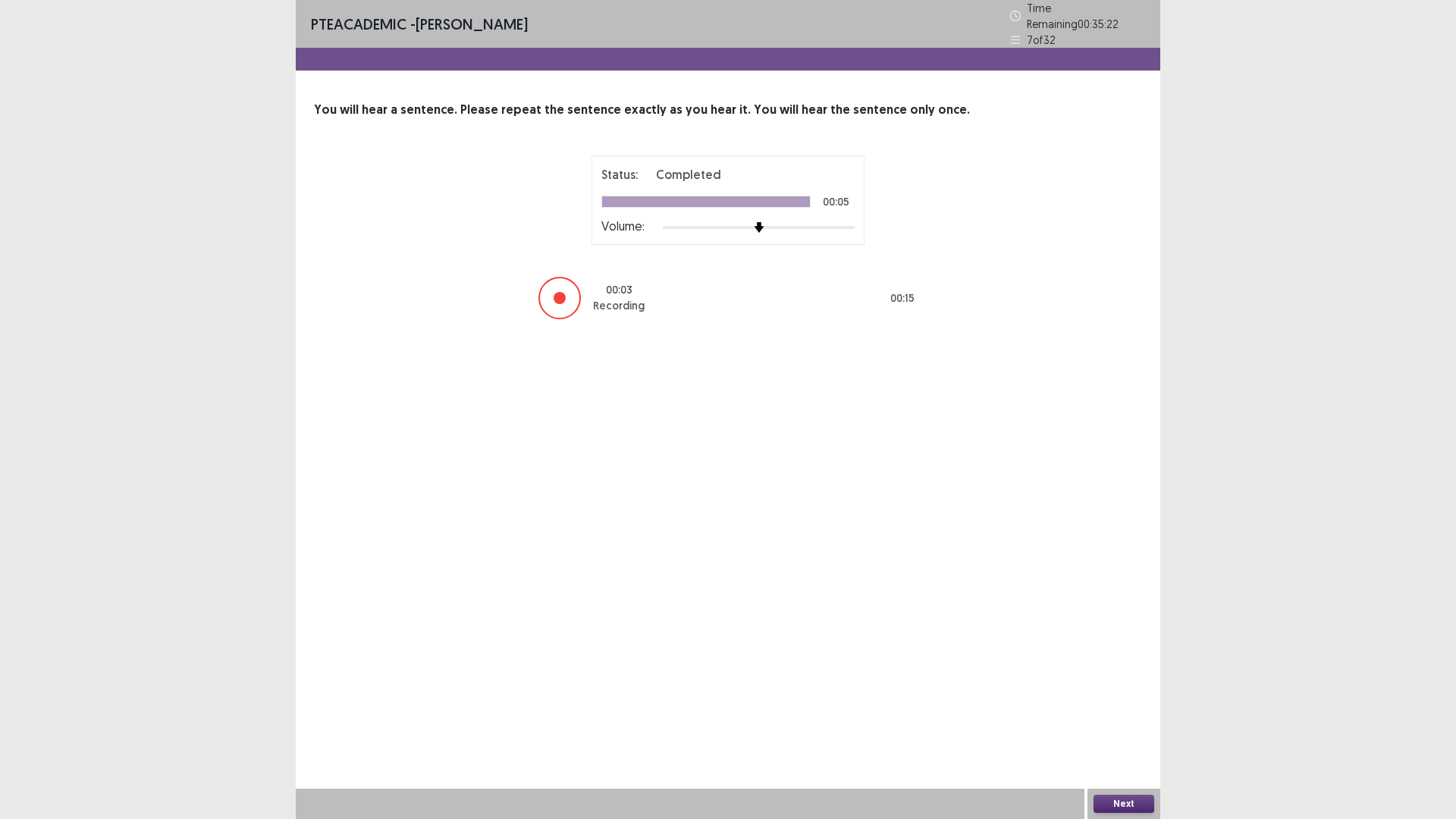
click at [1120, 723] on button "Next" at bounding box center [1124, 804] width 61 height 18
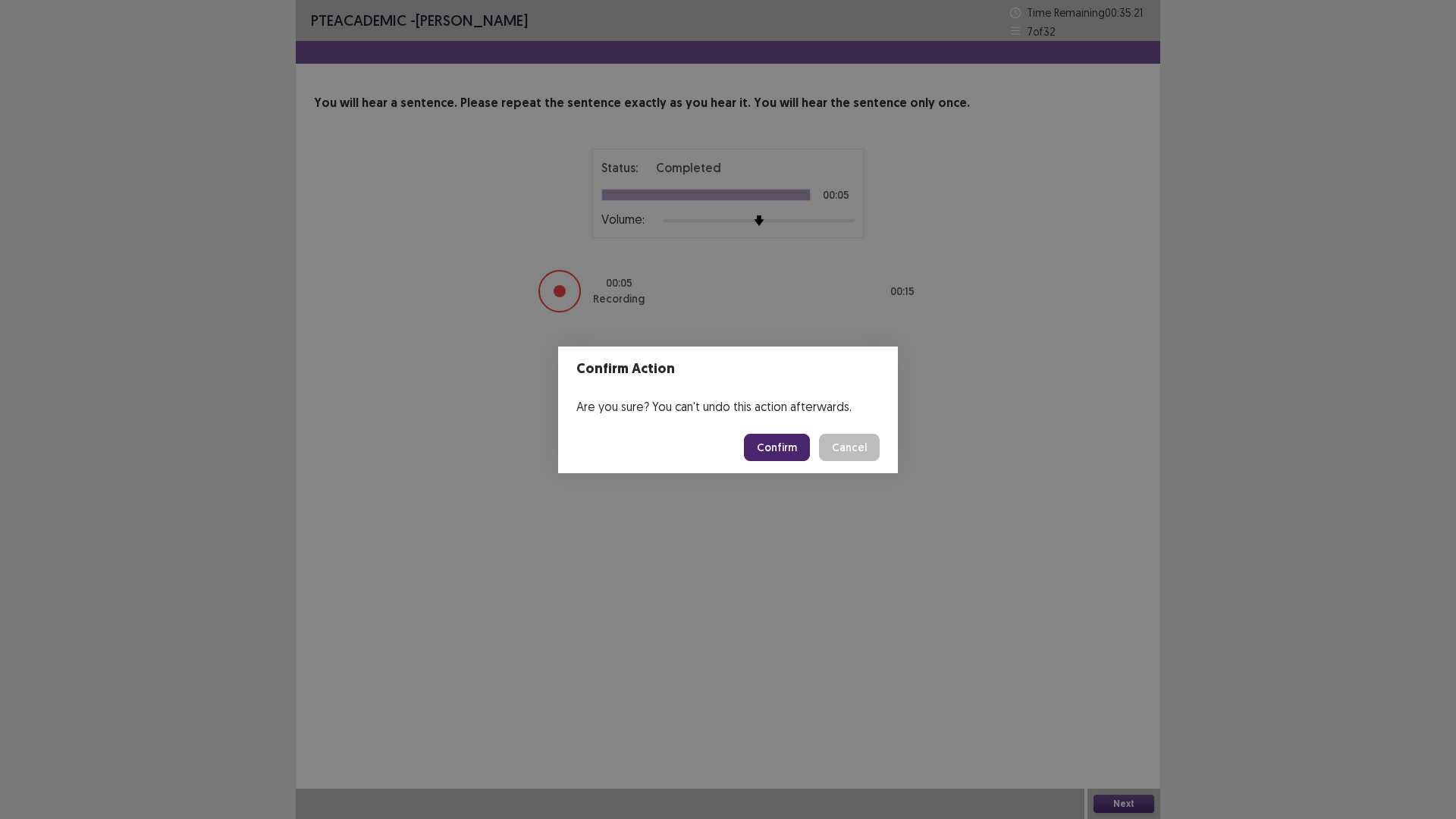
click at [790, 445] on button "Confirm" at bounding box center [777, 448] width 66 height 28
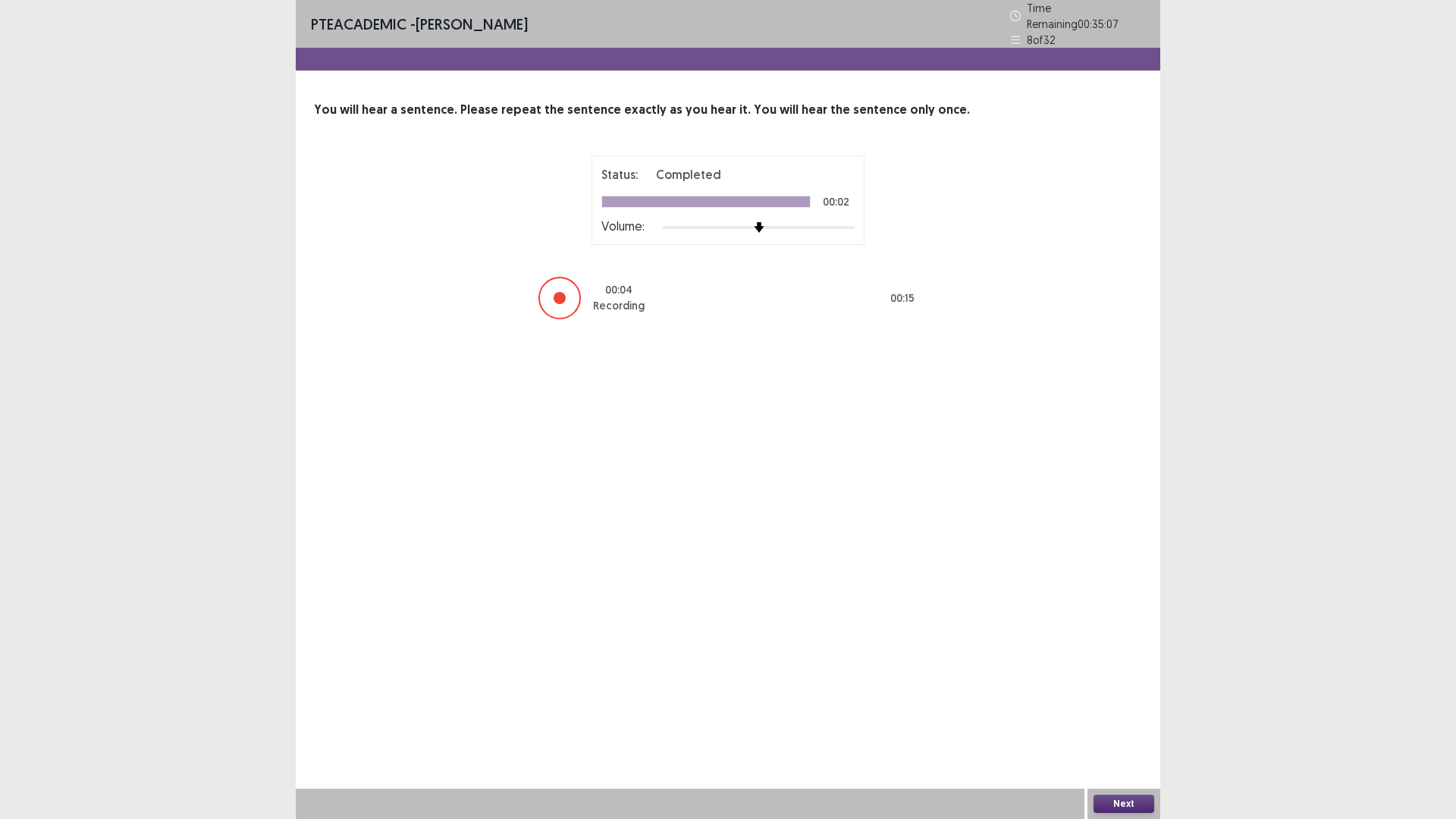
click at [1124, 723] on button "Next" at bounding box center [1124, 804] width 61 height 18
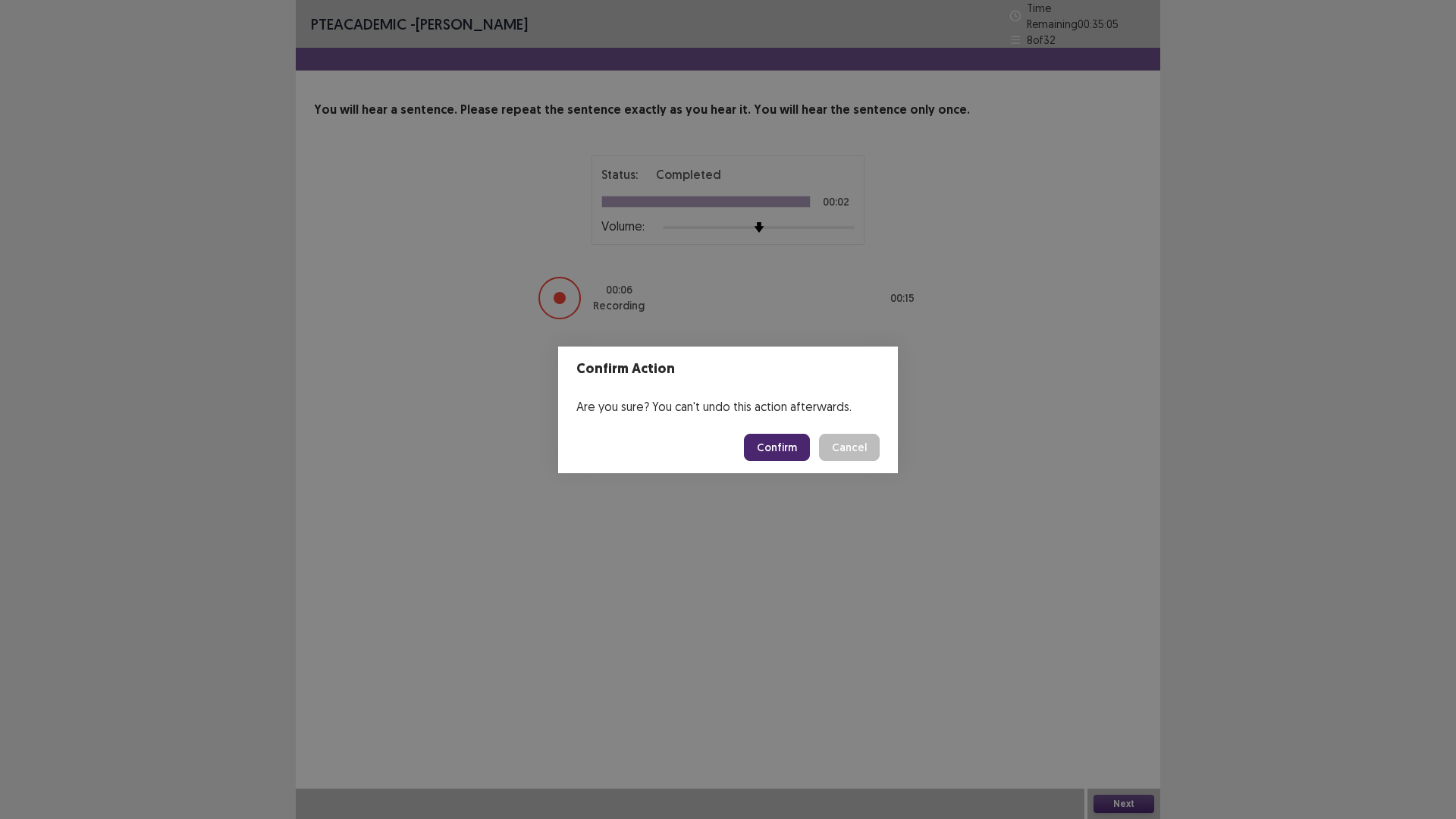
click at [791, 441] on button "Confirm" at bounding box center [777, 448] width 66 height 28
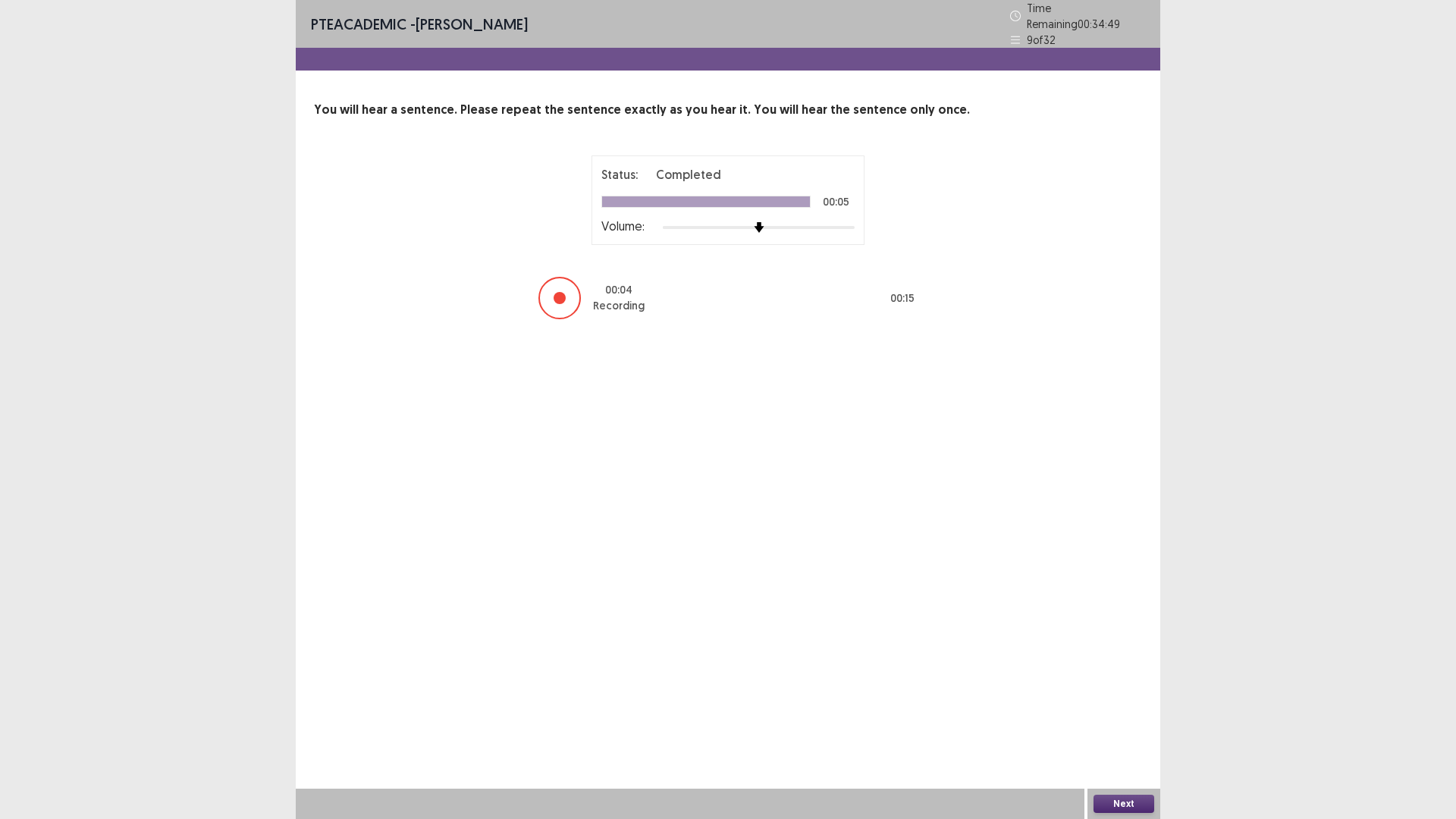
click at [1130, 723] on button "Next" at bounding box center [1124, 804] width 61 height 18
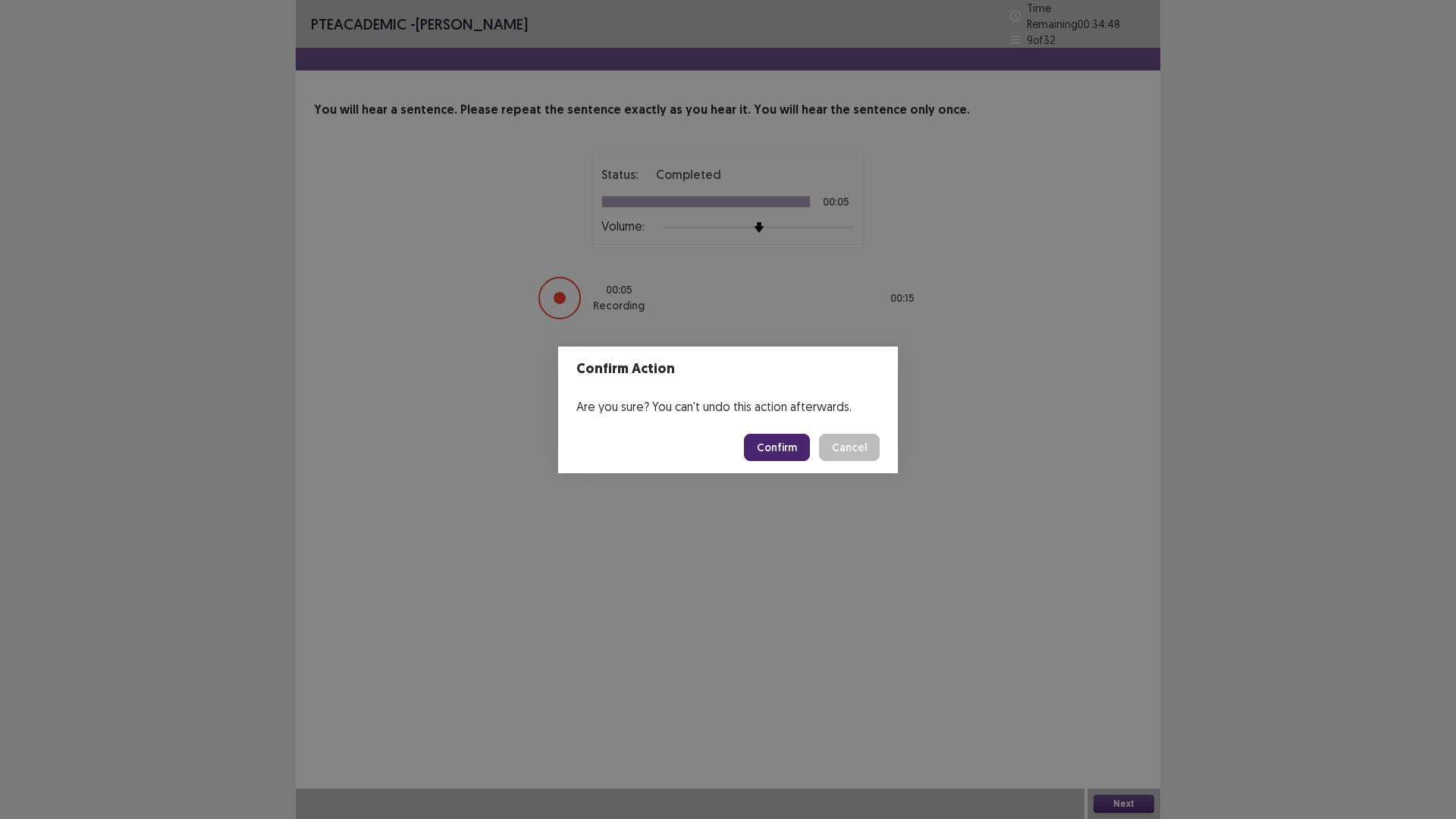
click at [786, 440] on button "Confirm" at bounding box center [777, 448] width 66 height 28
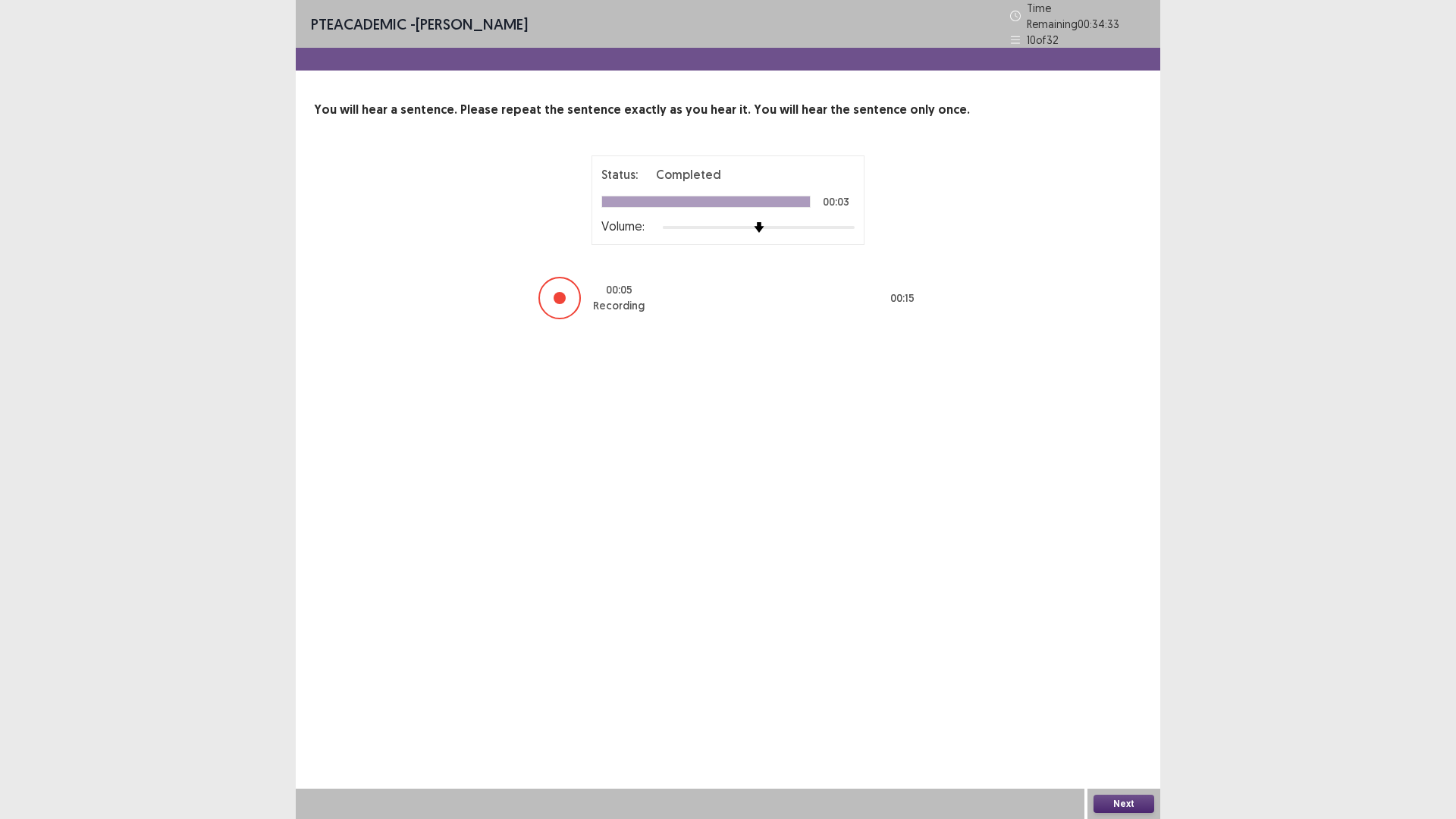
click at [1122, 723] on button "Next" at bounding box center [1124, 804] width 61 height 18
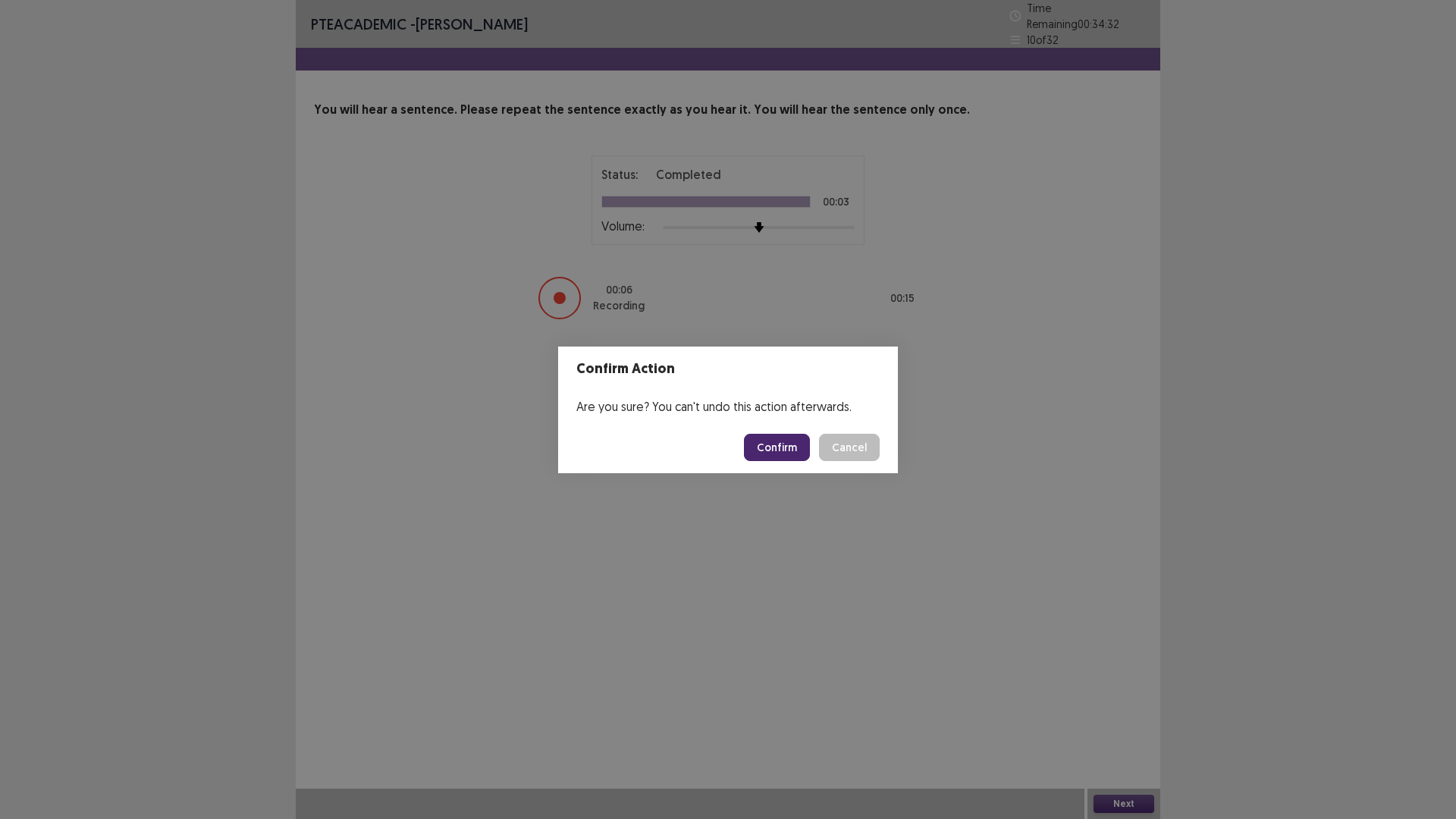
click at [766, 448] on button "Confirm" at bounding box center [777, 448] width 66 height 28
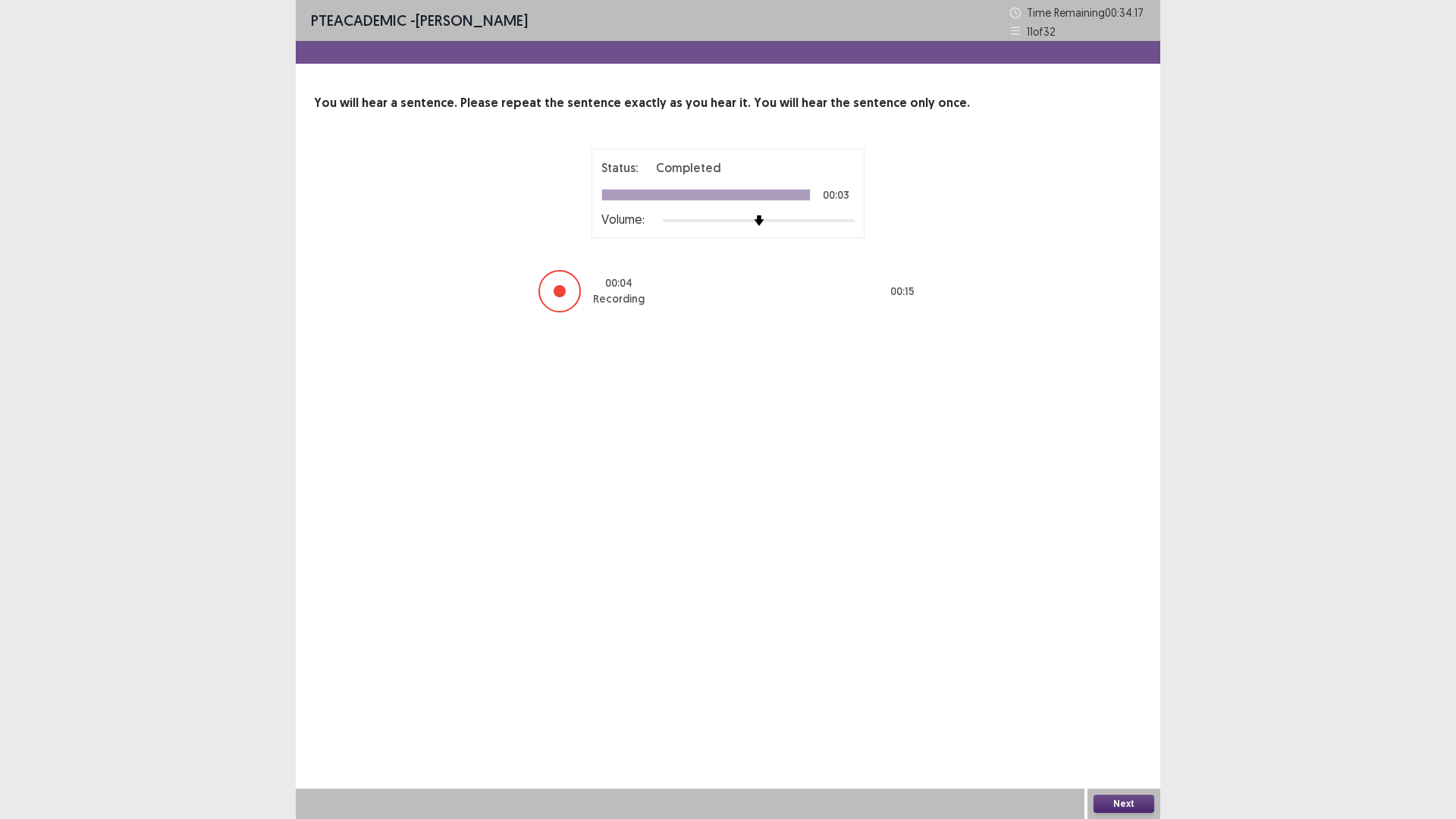
click at [1134, 723] on button "Next" at bounding box center [1124, 804] width 61 height 18
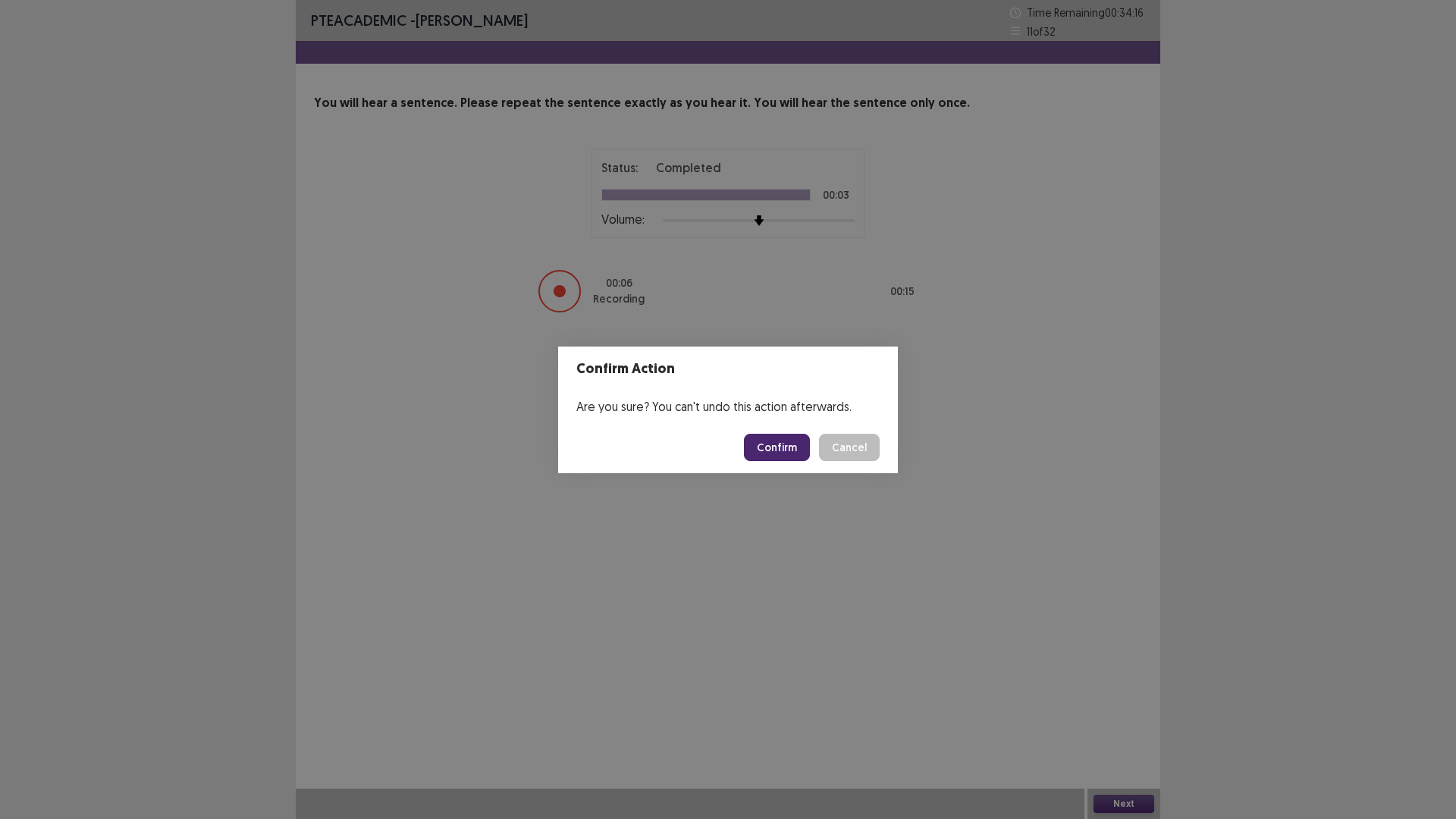
click at [800, 447] on button "Confirm" at bounding box center [777, 448] width 66 height 28
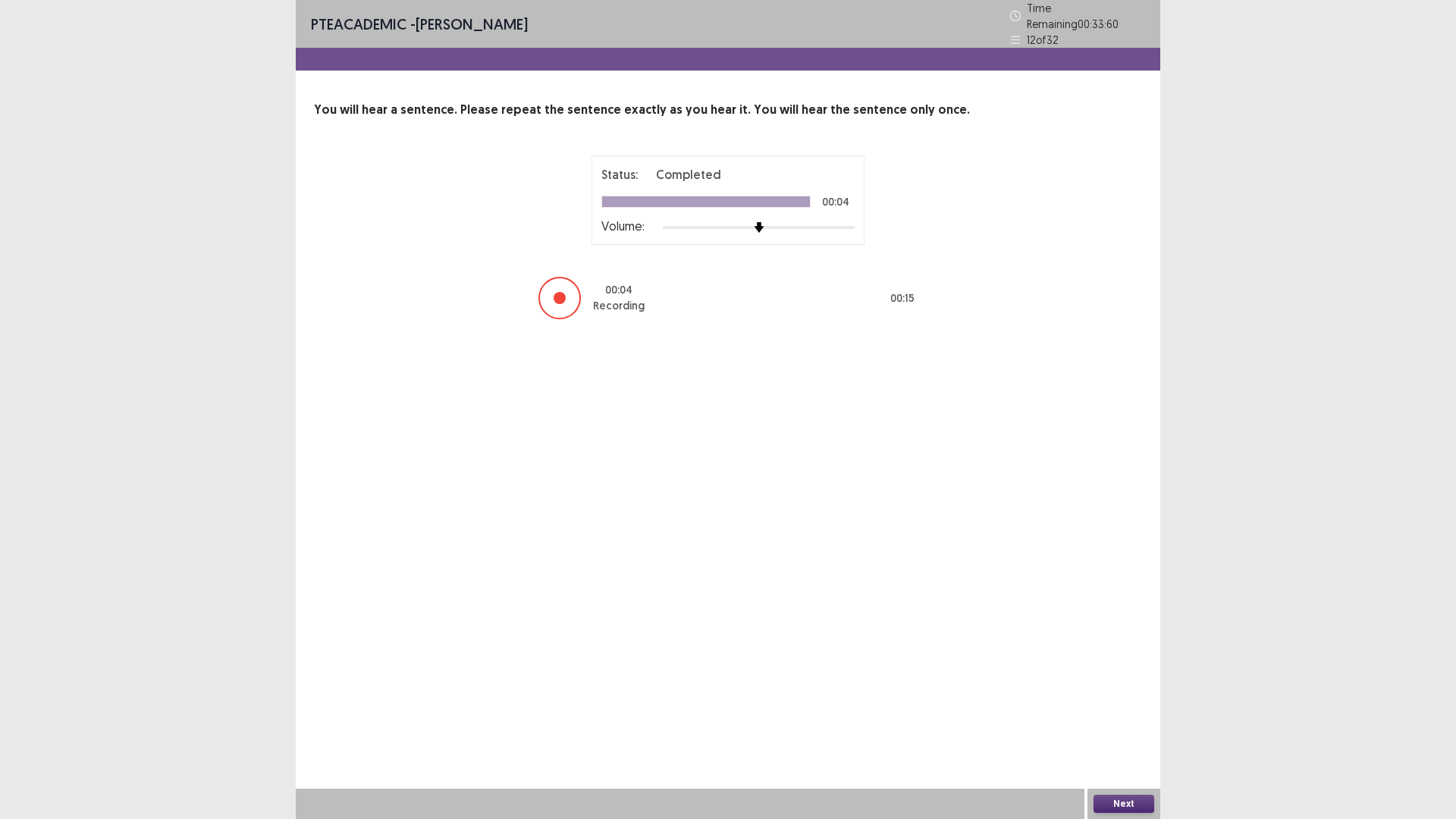
click at [1116, 723] on button "Next" at bounding box center [1124, 804] width 61 height 18
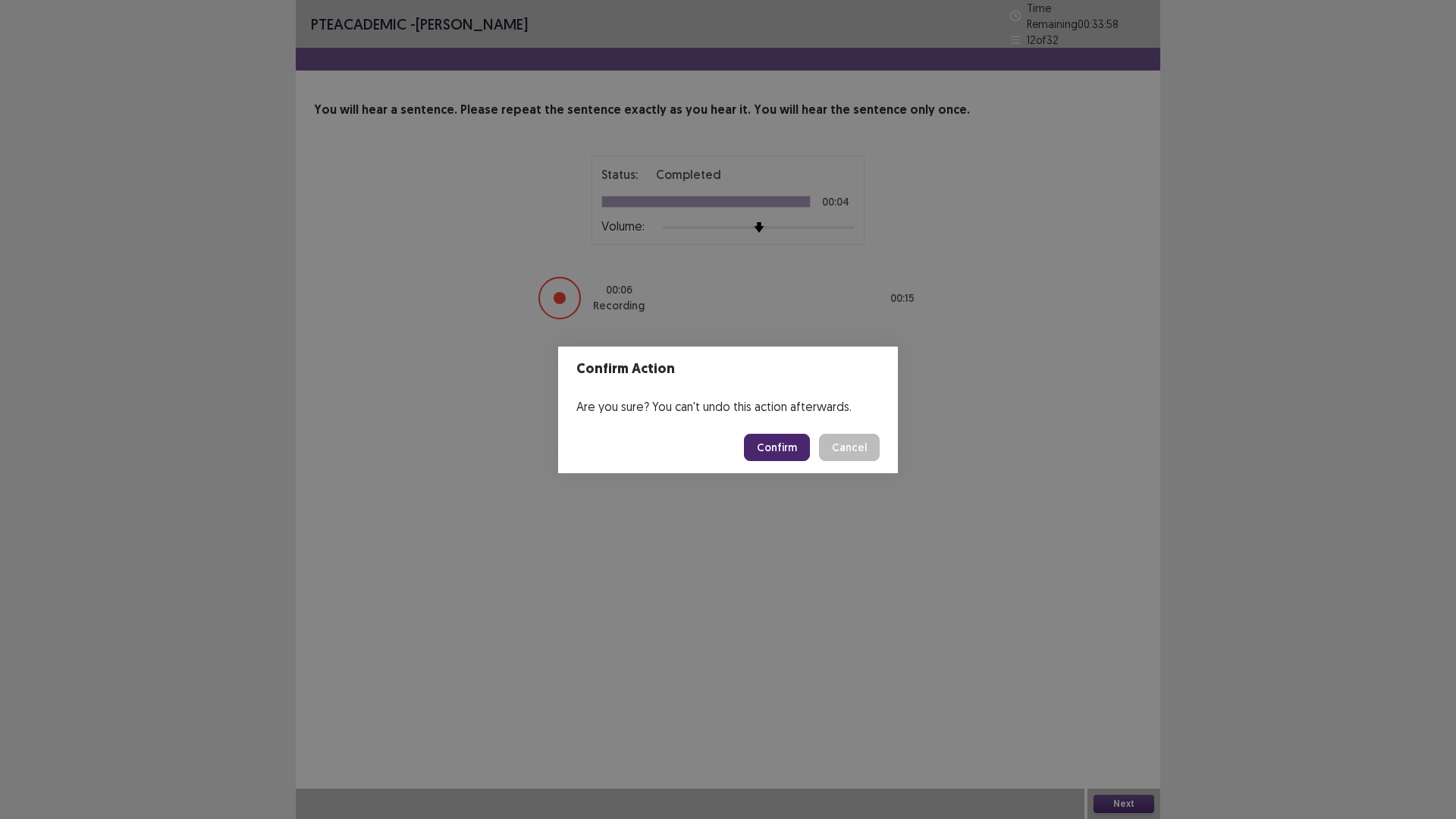
click at [786, 444] on button "Confirm" at bounding box center [777, 448] width 66 height 28
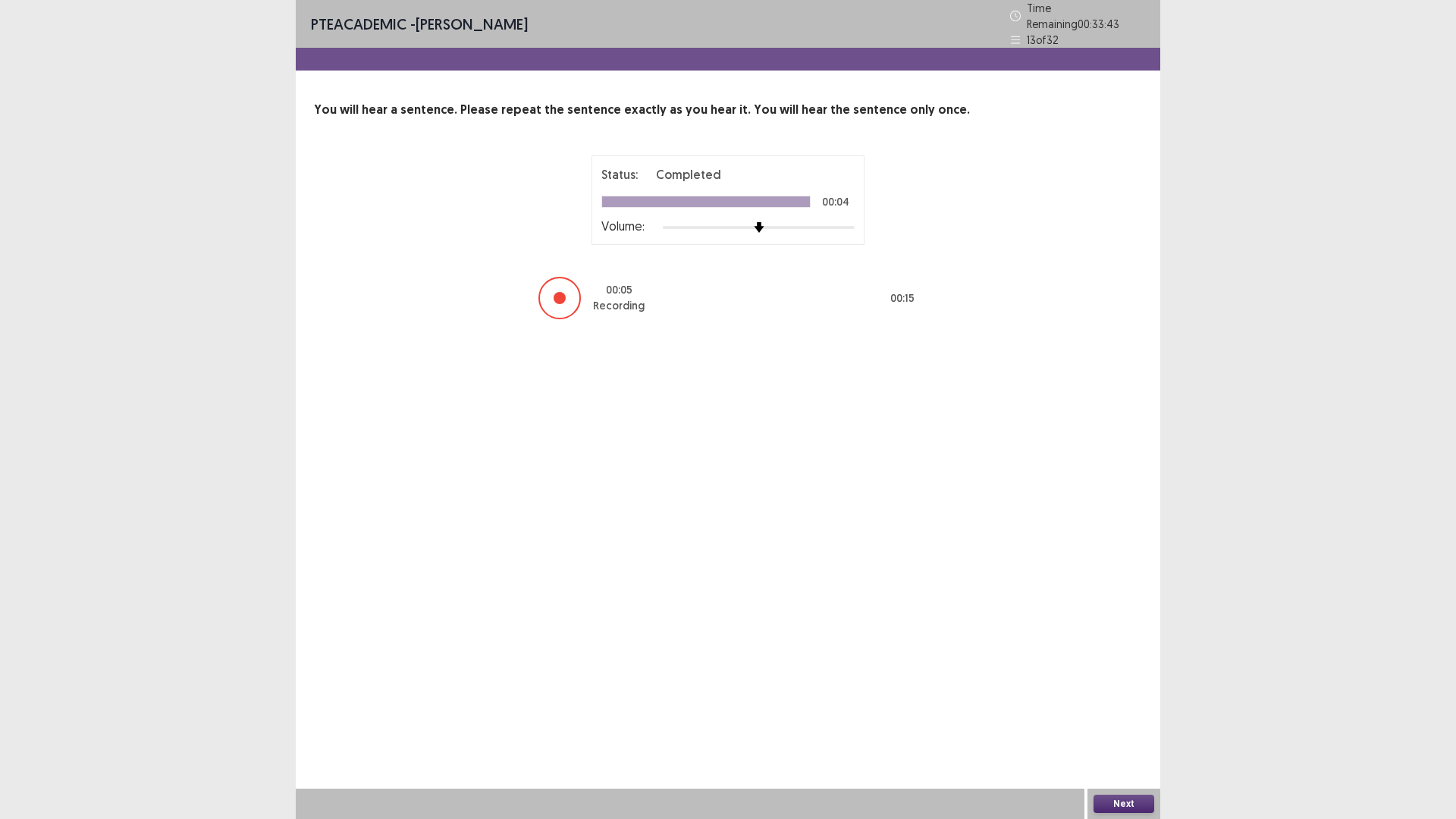
click at [1119, 723] on button "Next" at bounding box center [1124, 804] width 61 height 18
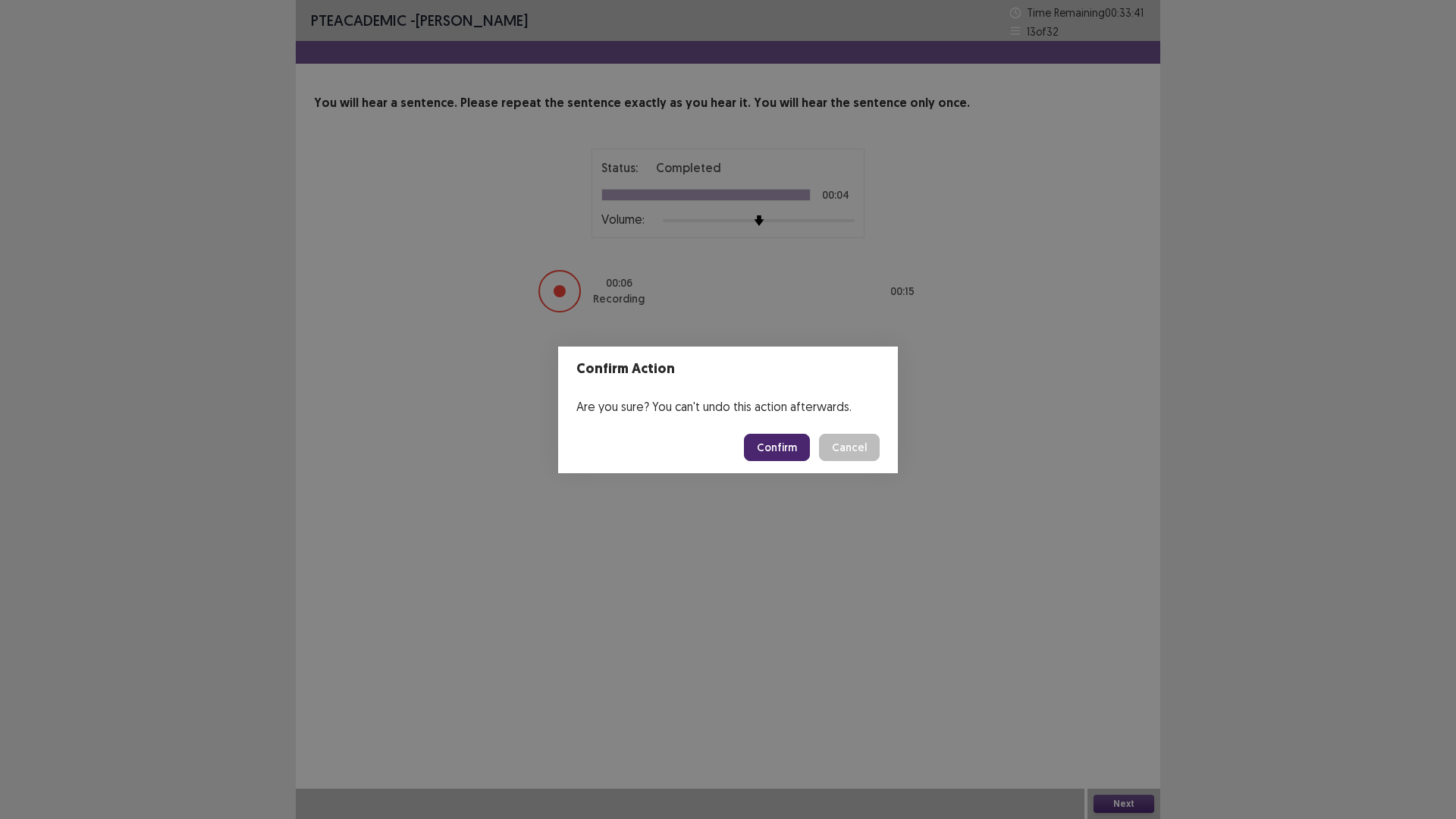
click at [796, 456] on button "Confirm" at bounding box center [777, 448] width 66 height 28
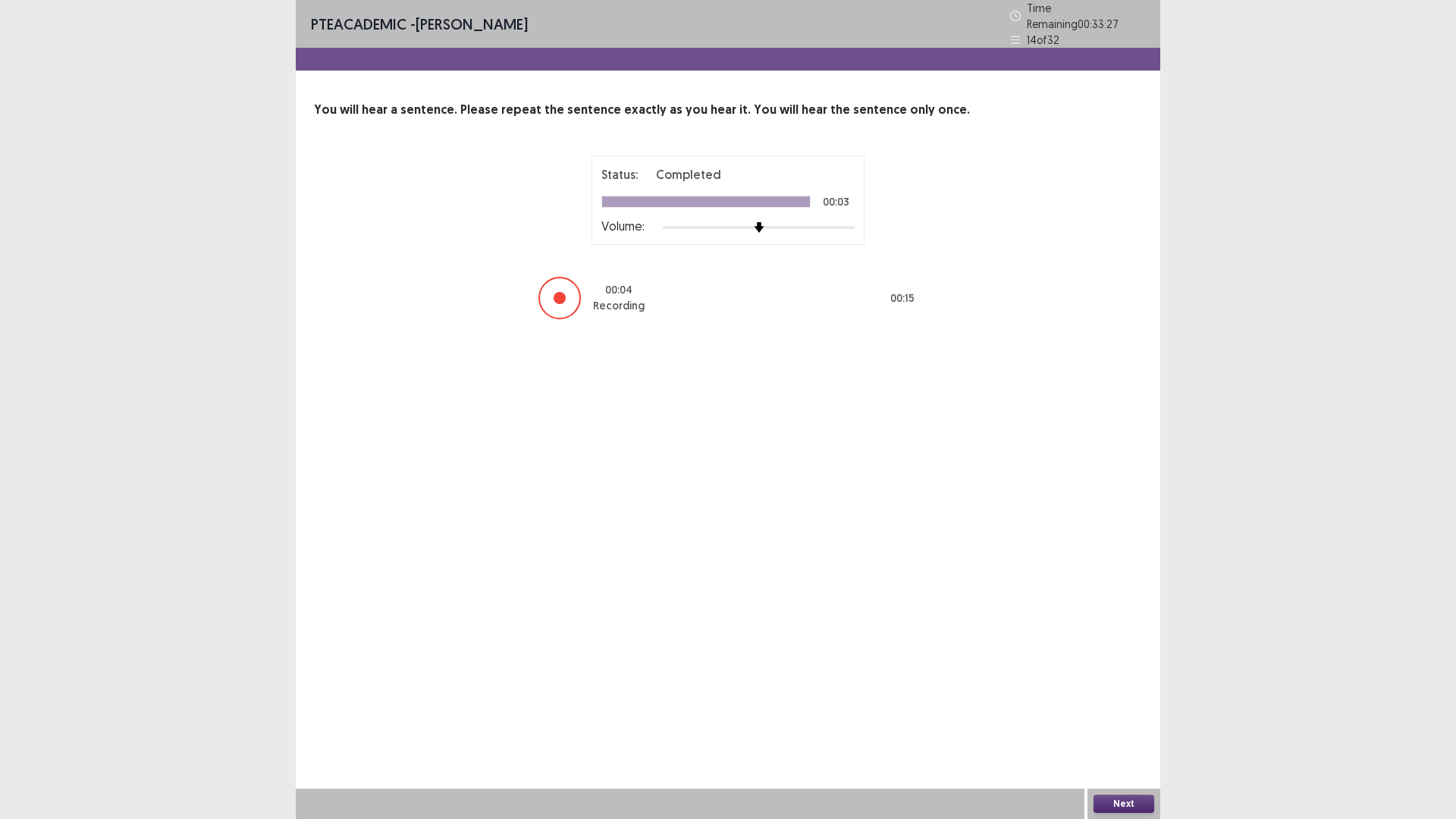
click at [1134, 723] on button "Next" at bounding box center [1124, 804] width 61 height 18
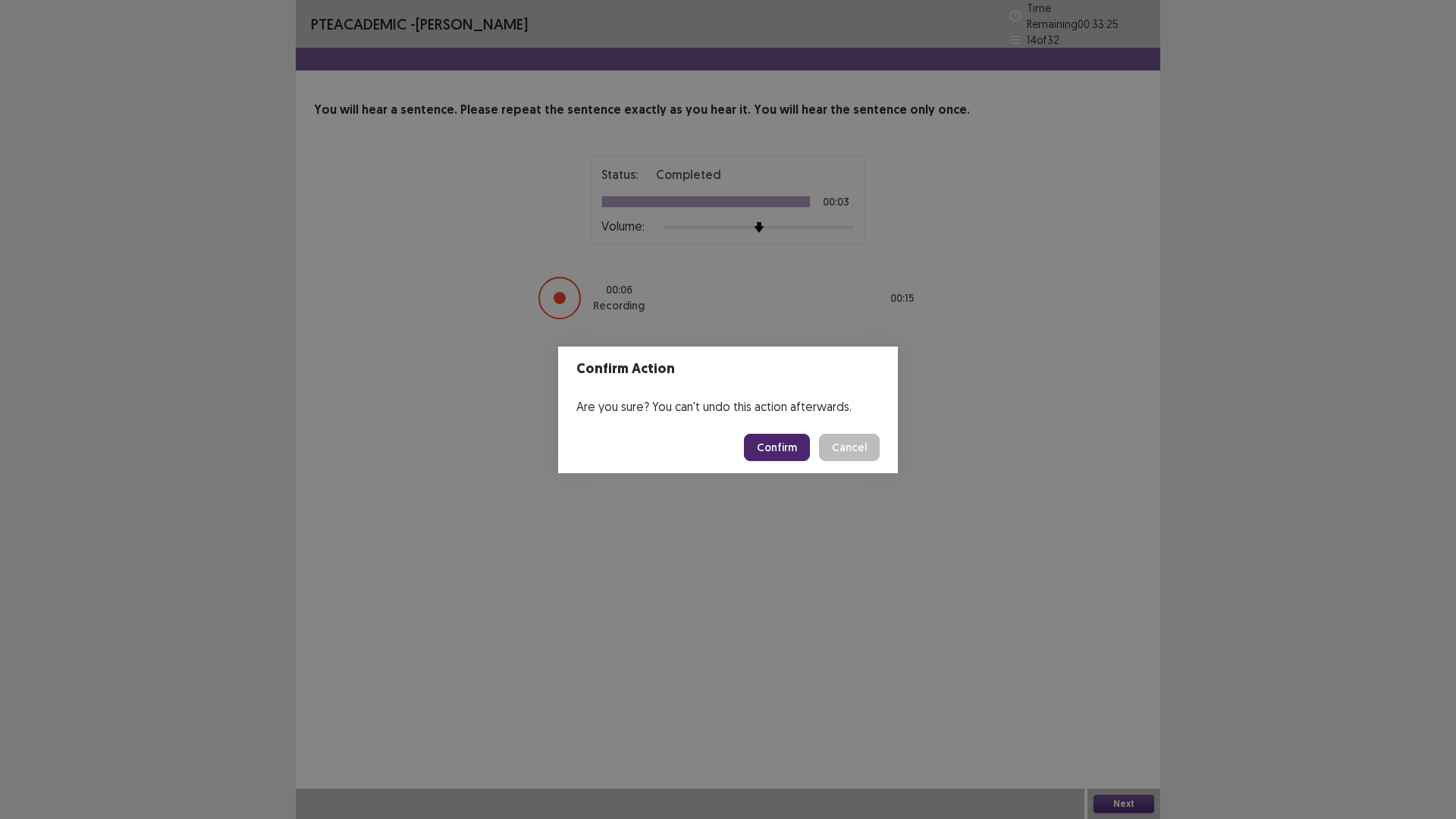
click at [785, 445] on button "Confirm" at bounding box center [777, 448] width 66 height 28
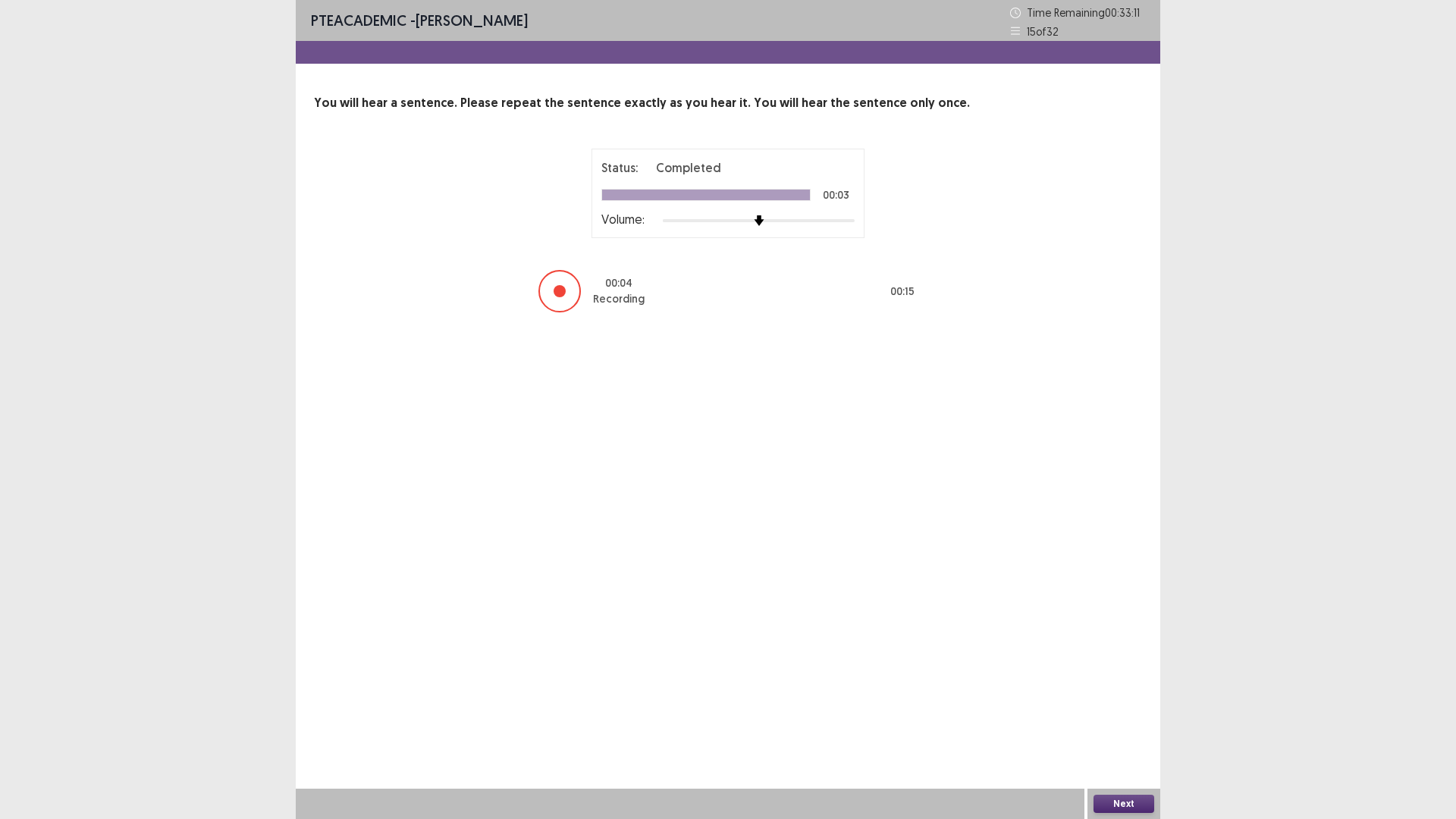
click at [1114, 723] on button "Next" at bounding box center [1124, 804] width 61 height 18
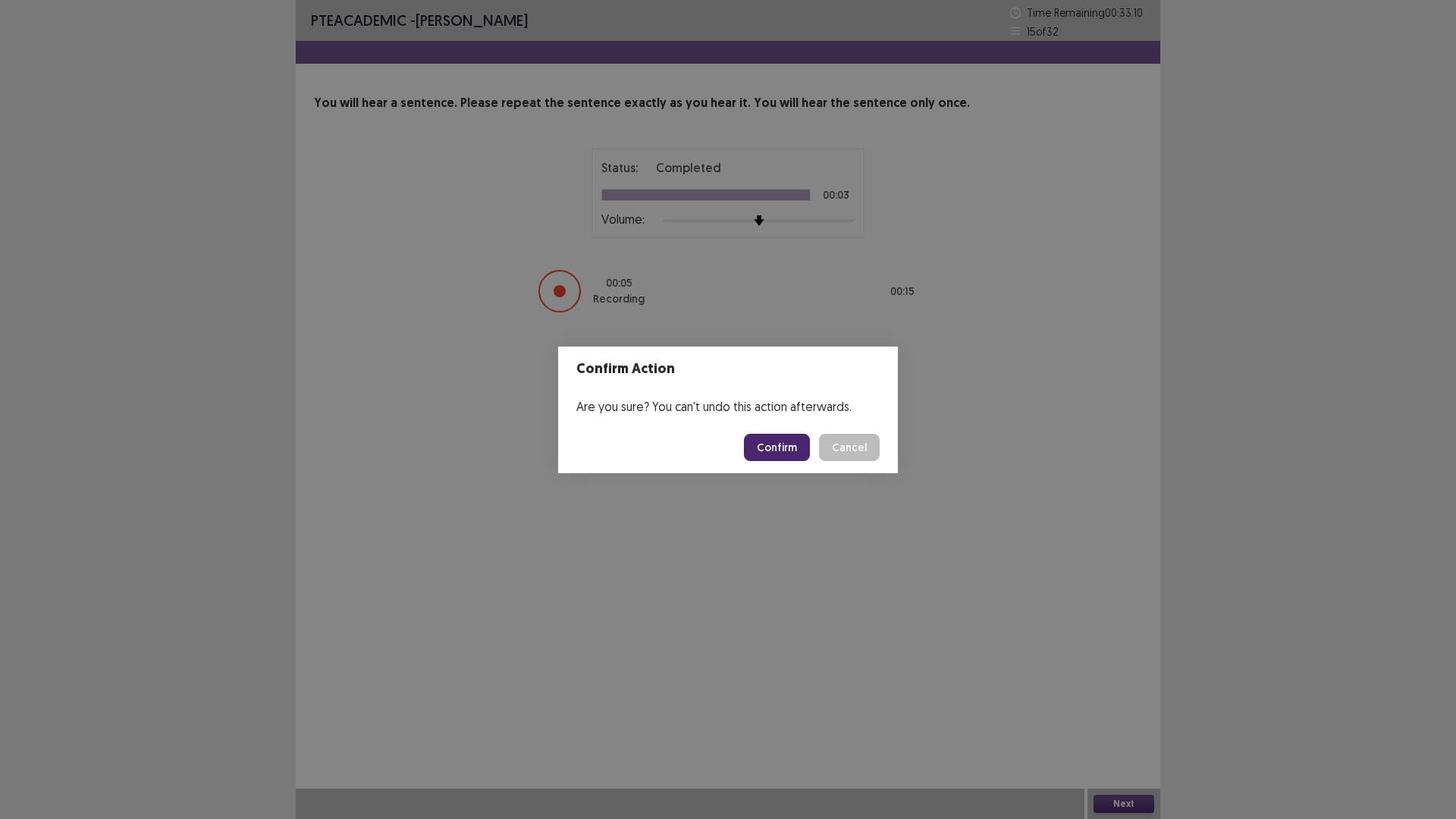
click at [786, 454] on button "Confirm" at bounding box center [777, 448] width 66 height 28
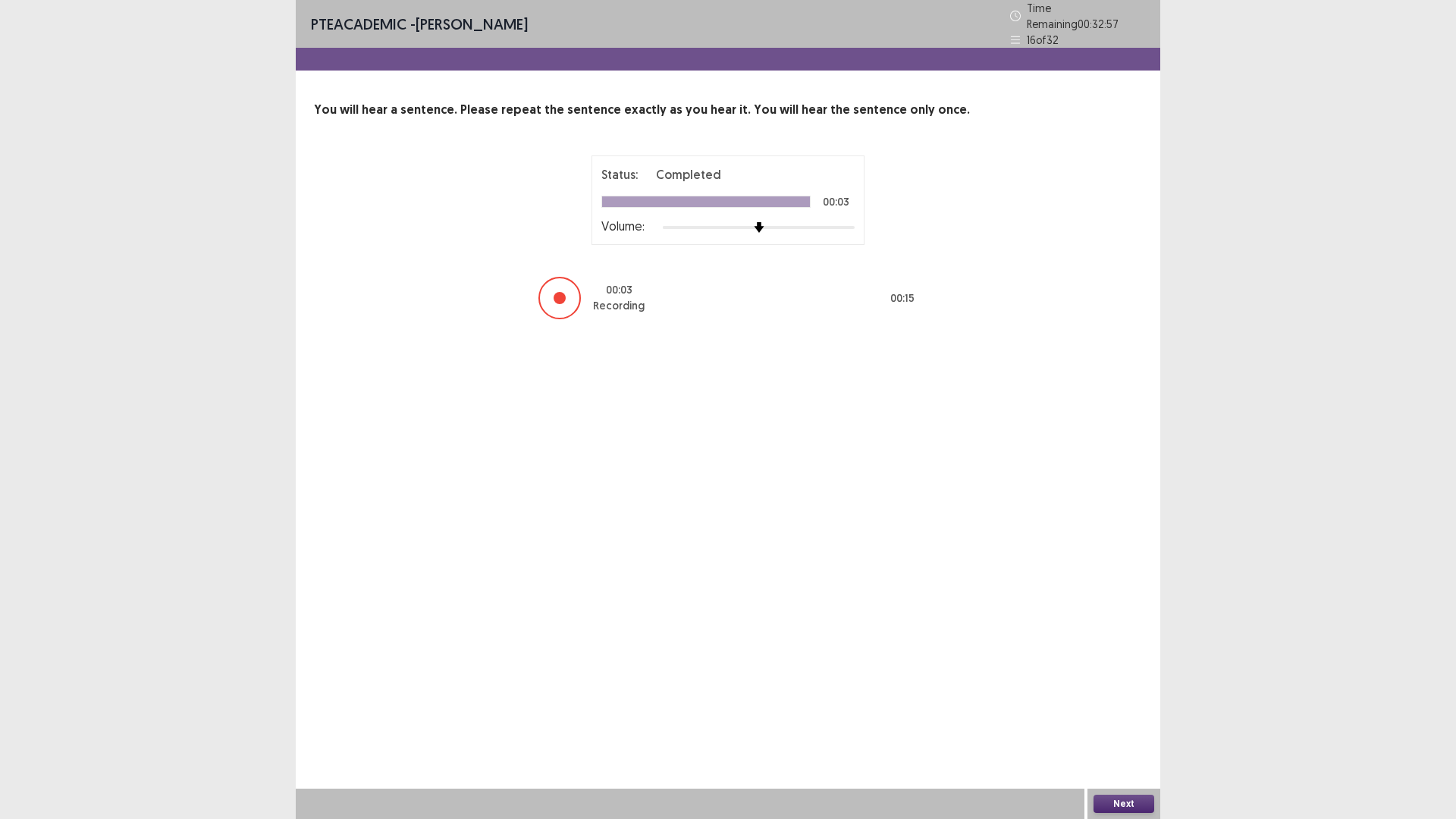
click at [1121, 723] on button "Next" at bounding box center [1124, 804] width 61 height 18
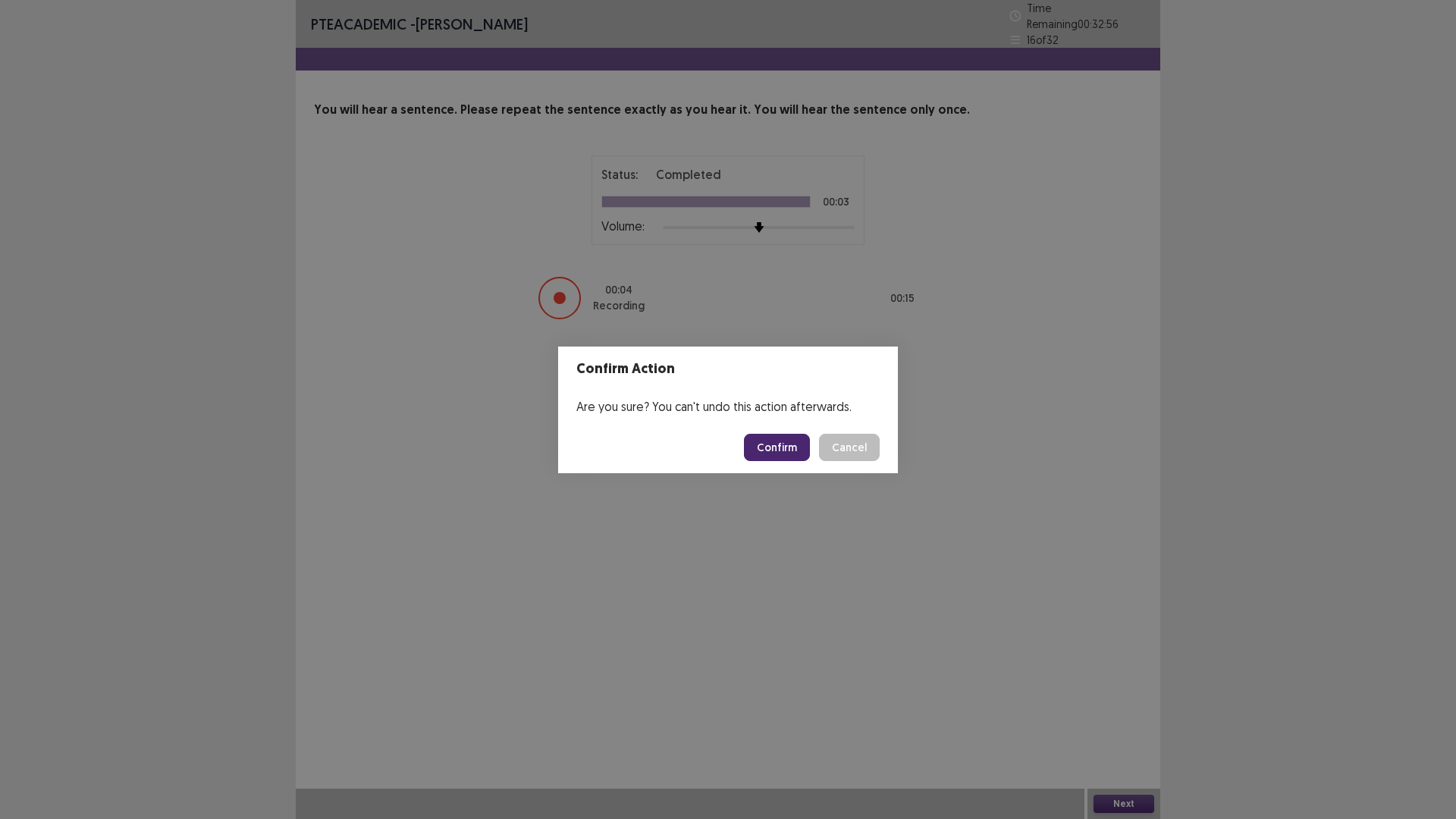
click at [779, 447] on button "Confirm" at bounding box center [777, 448] width 66 height 28
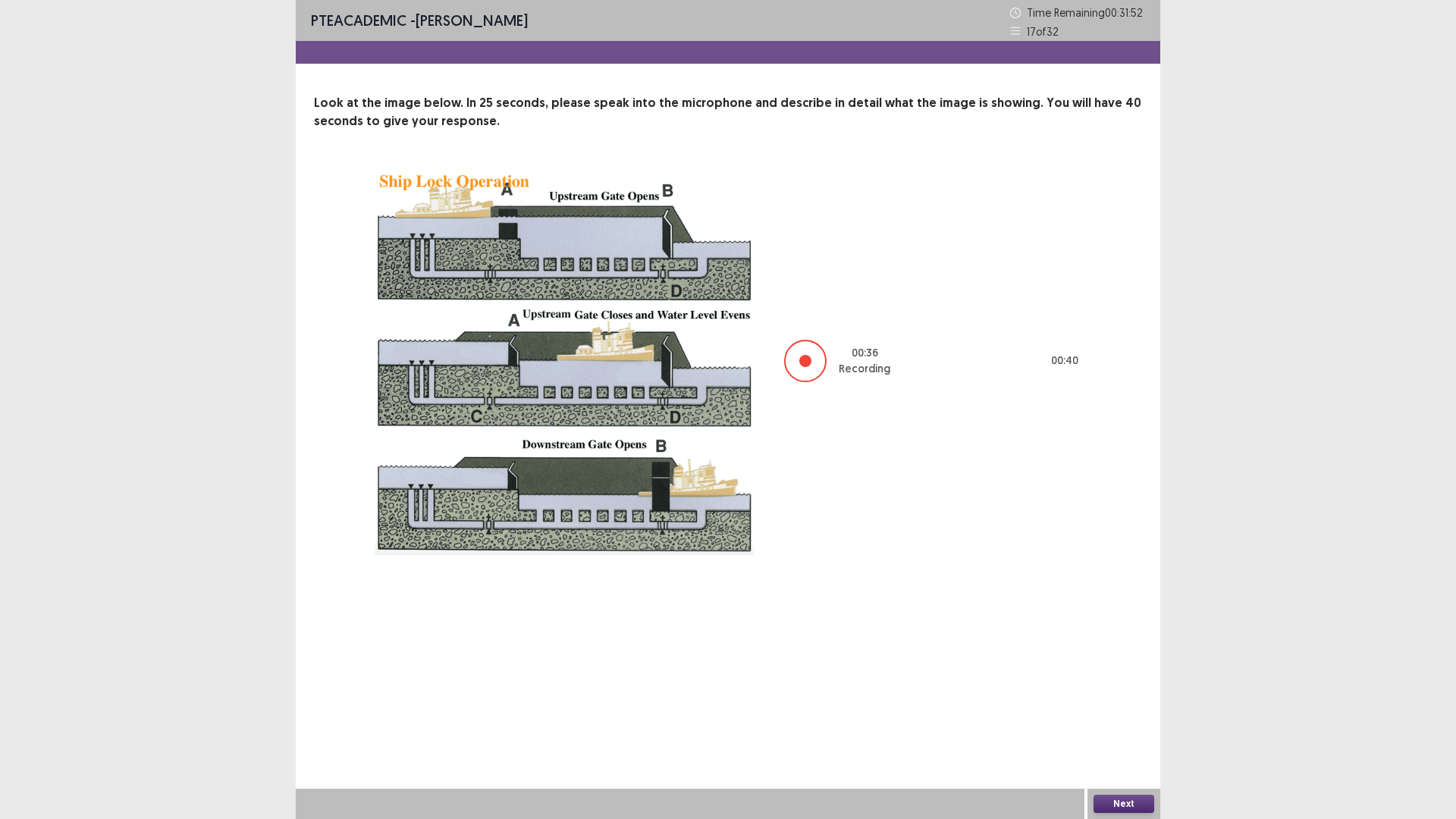
click at [1125, 723] on button "Next" at bounding box center [1124, 804] width 61 height 18
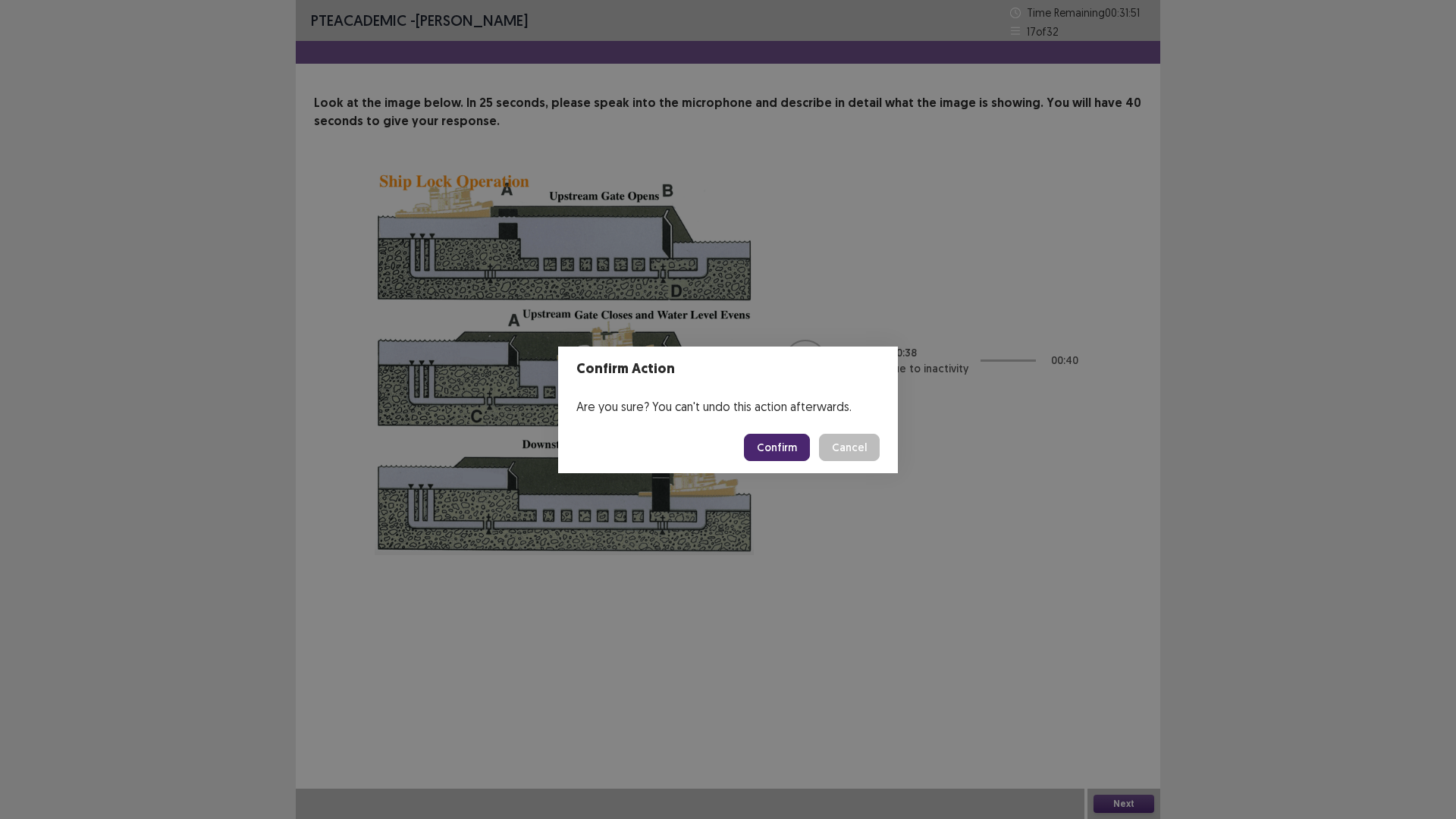
click at [797, 449] on button "Confirm" at bounding box center [777, 448] width 66 height 28
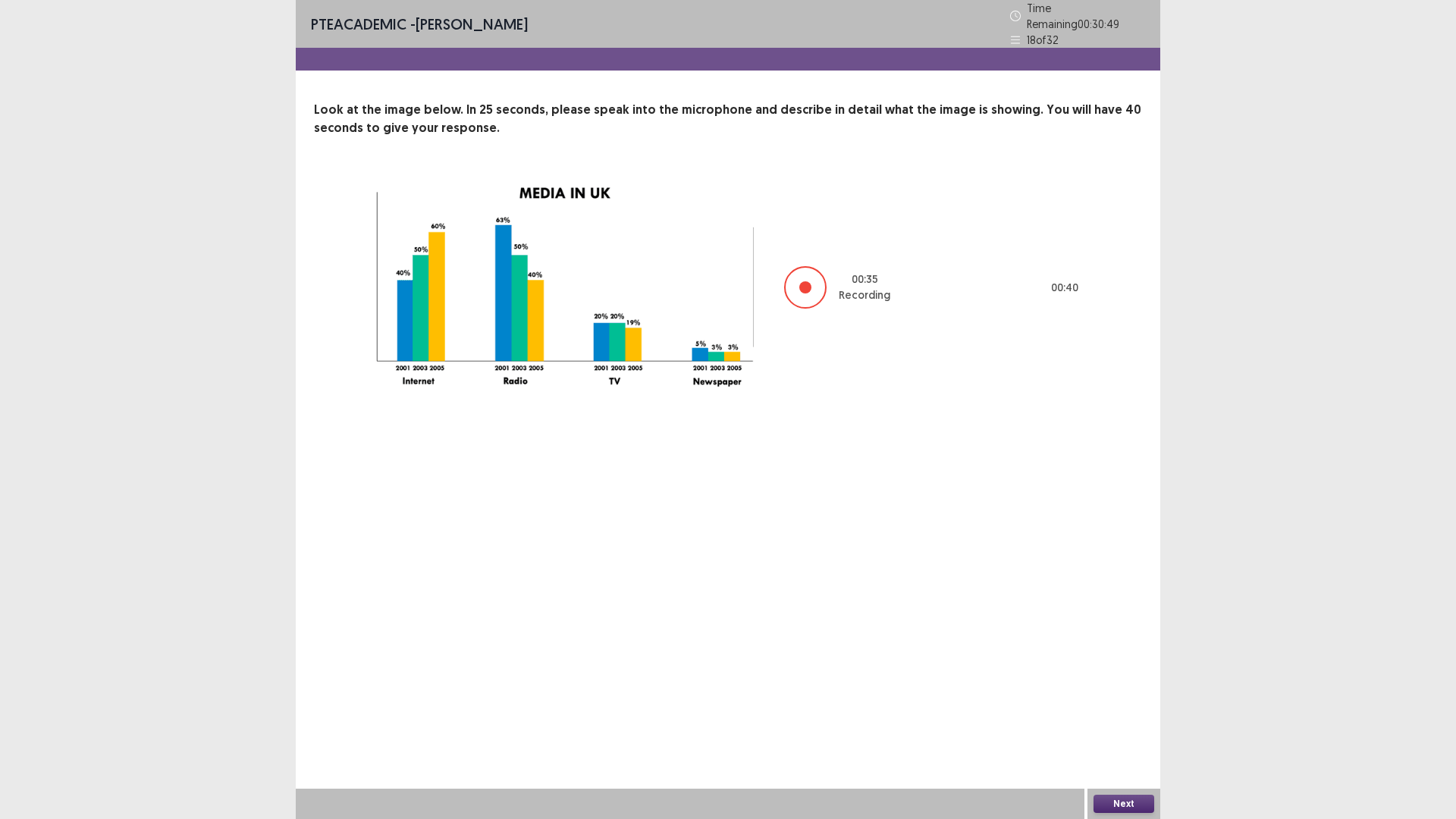
click at [1113, 723] on button "Next" at bounding box center [1124, 804] width 61 height 18
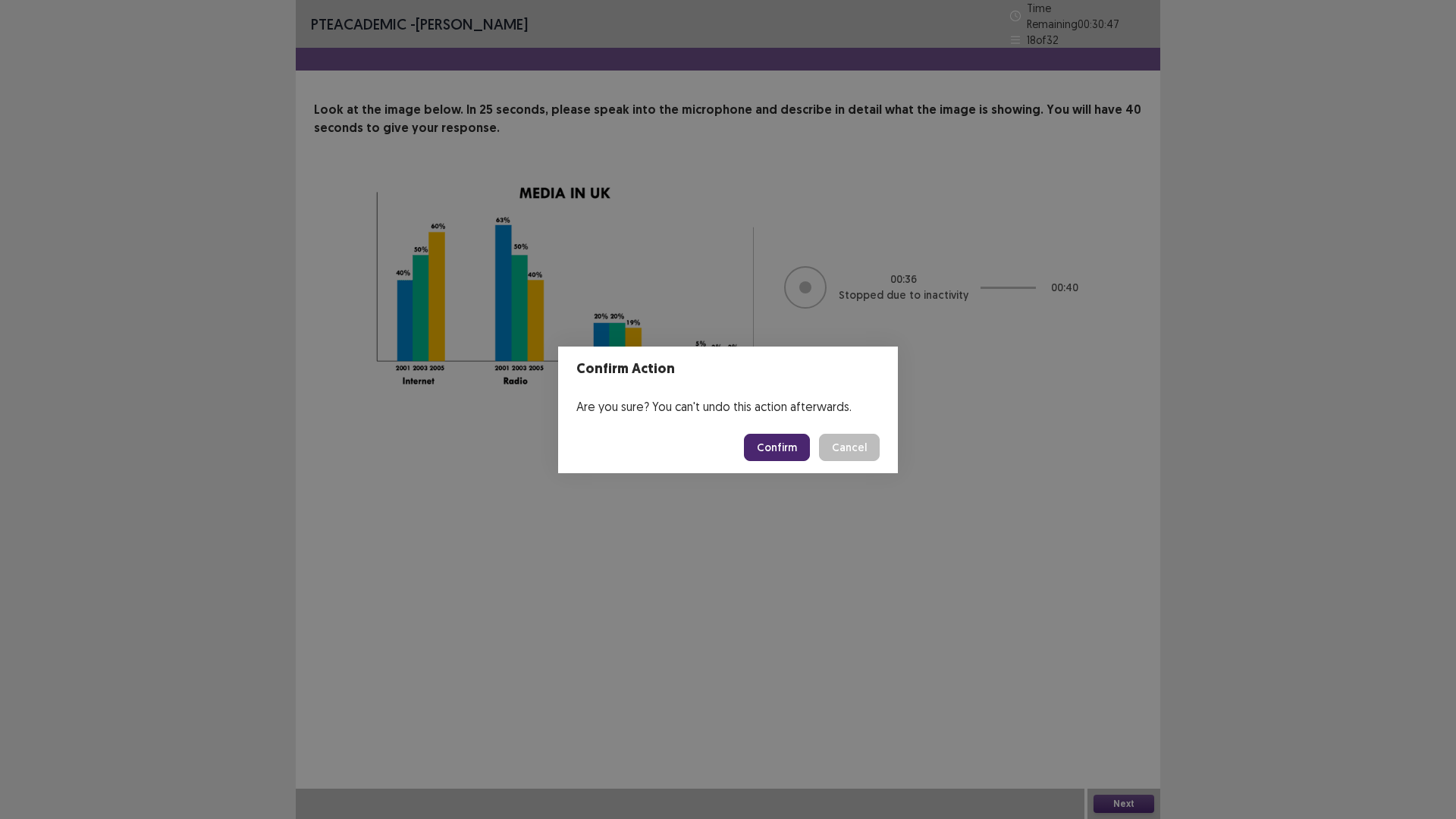
click at [800, 445] on button "Confirm" at bounding box center [777, 448] width 66 height 28
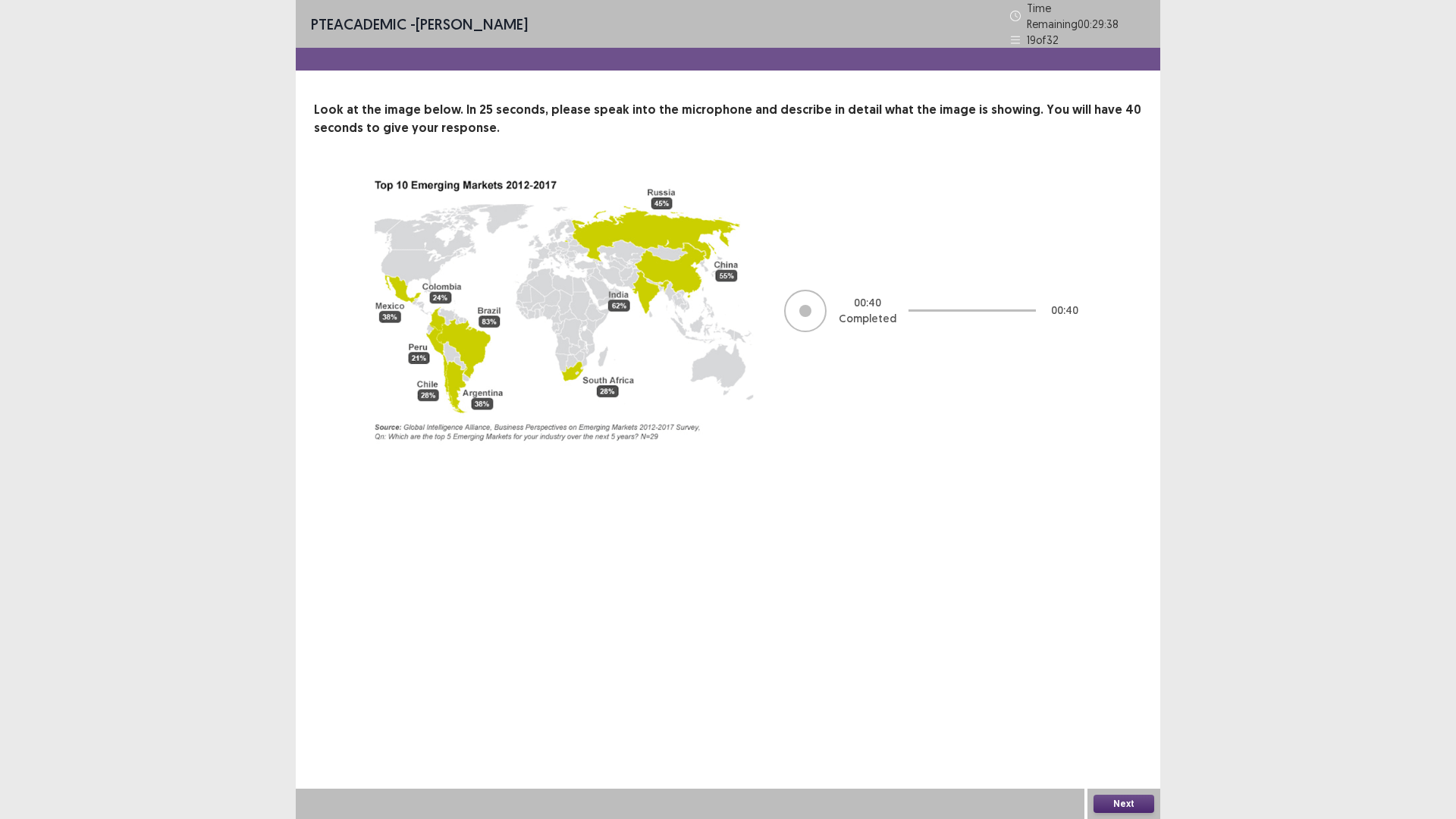
click at [1125, 723] on button "Next" at bounding box center [1124, 804] width 61 height 18
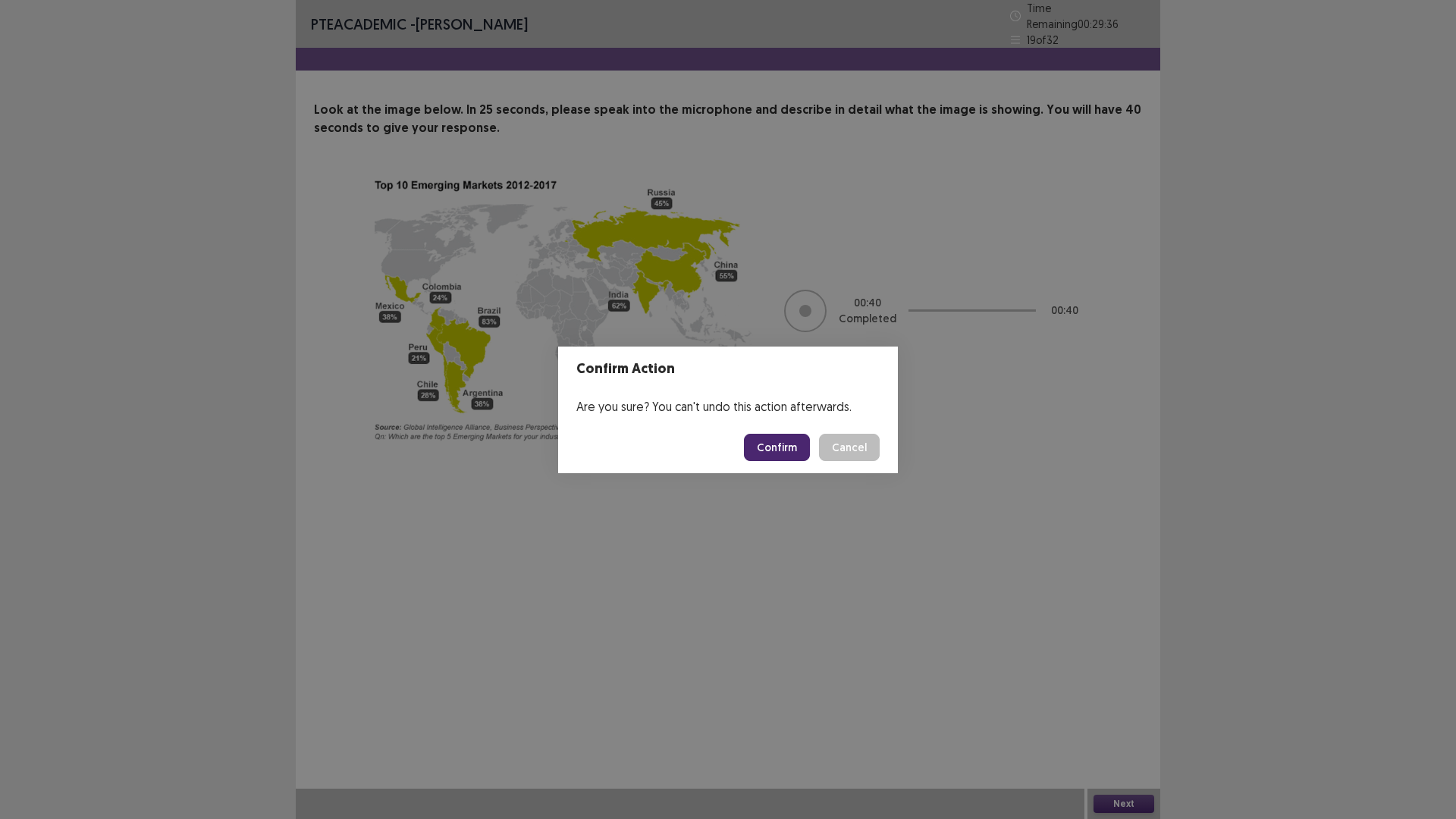
click at [792, 451] on button "Confirm" at bounding box center [777, 448] width 66 height 28
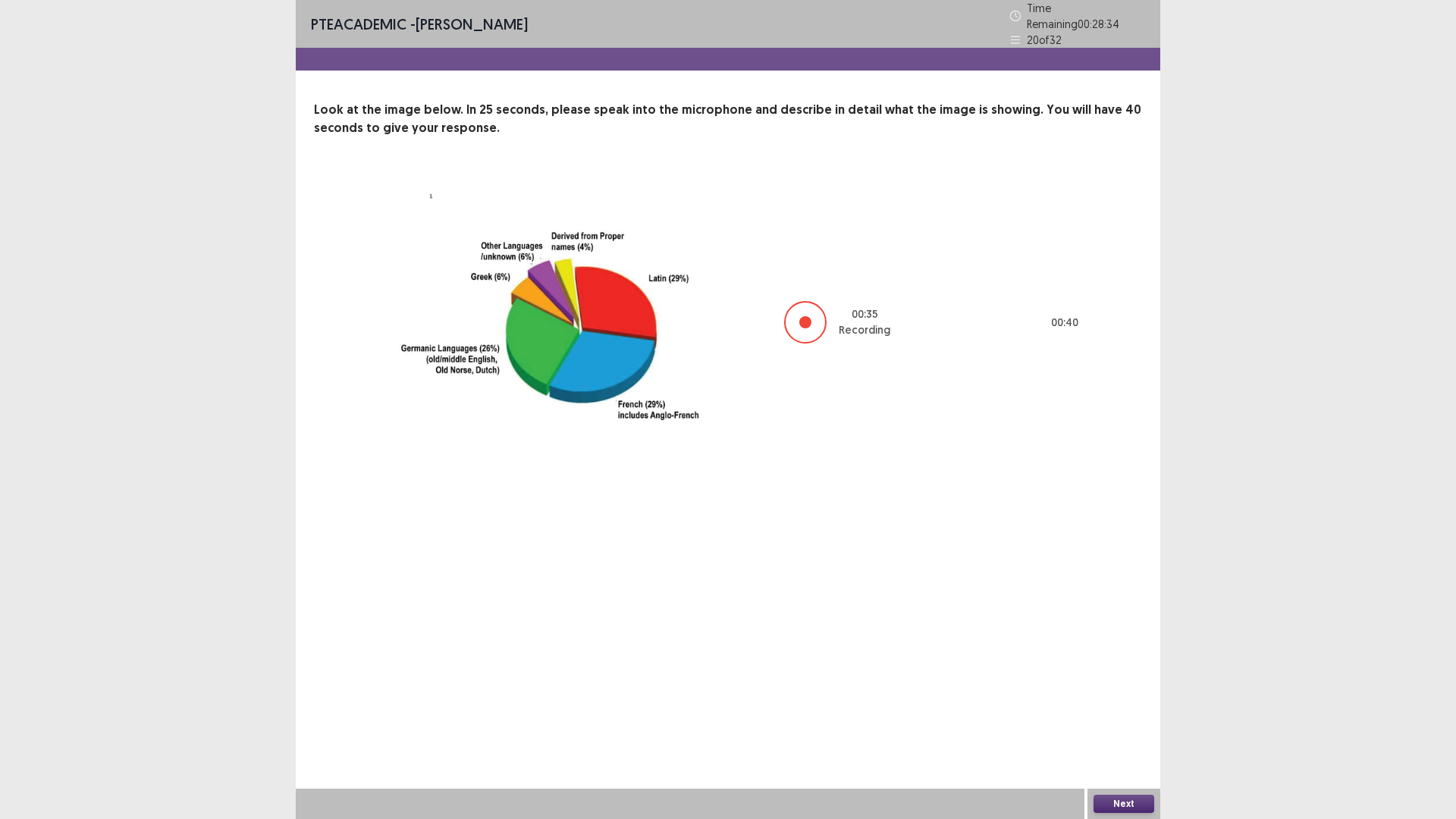
drag, startPoint x: 859, startPoint y: 471, endPoint x: 852, endPoint y: 481, distance: 12.2
click at [852, 481] on div "PTE academic - [PERSON_NAME] Time Remaining 00 : 28 : 34 20 of 32 Look at the i…" at bounding box center [728, 251] width 864 height 502
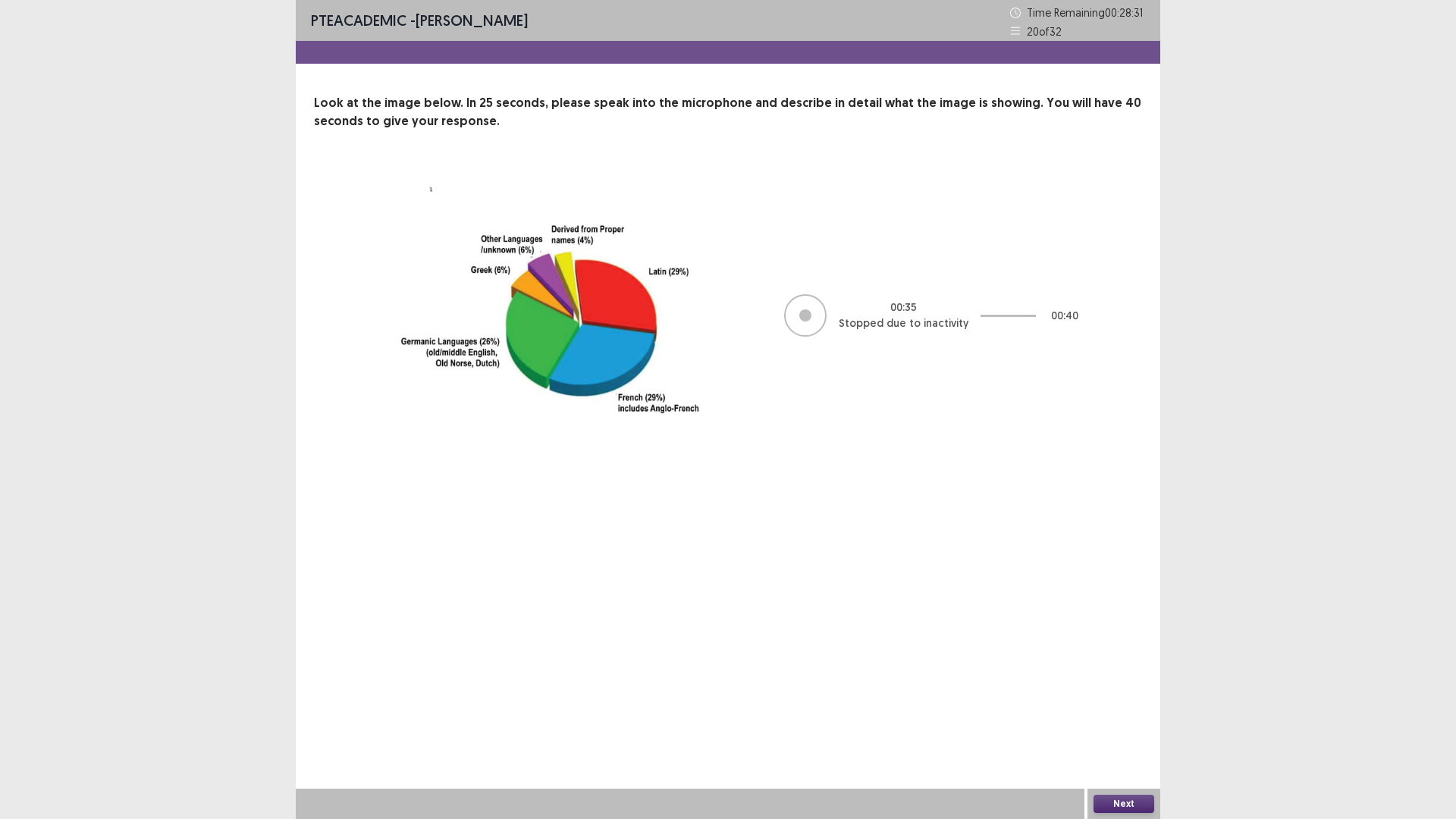
click at [1116, 723] on button "Next" at bounding box center [1124, 804] width 61 height 18
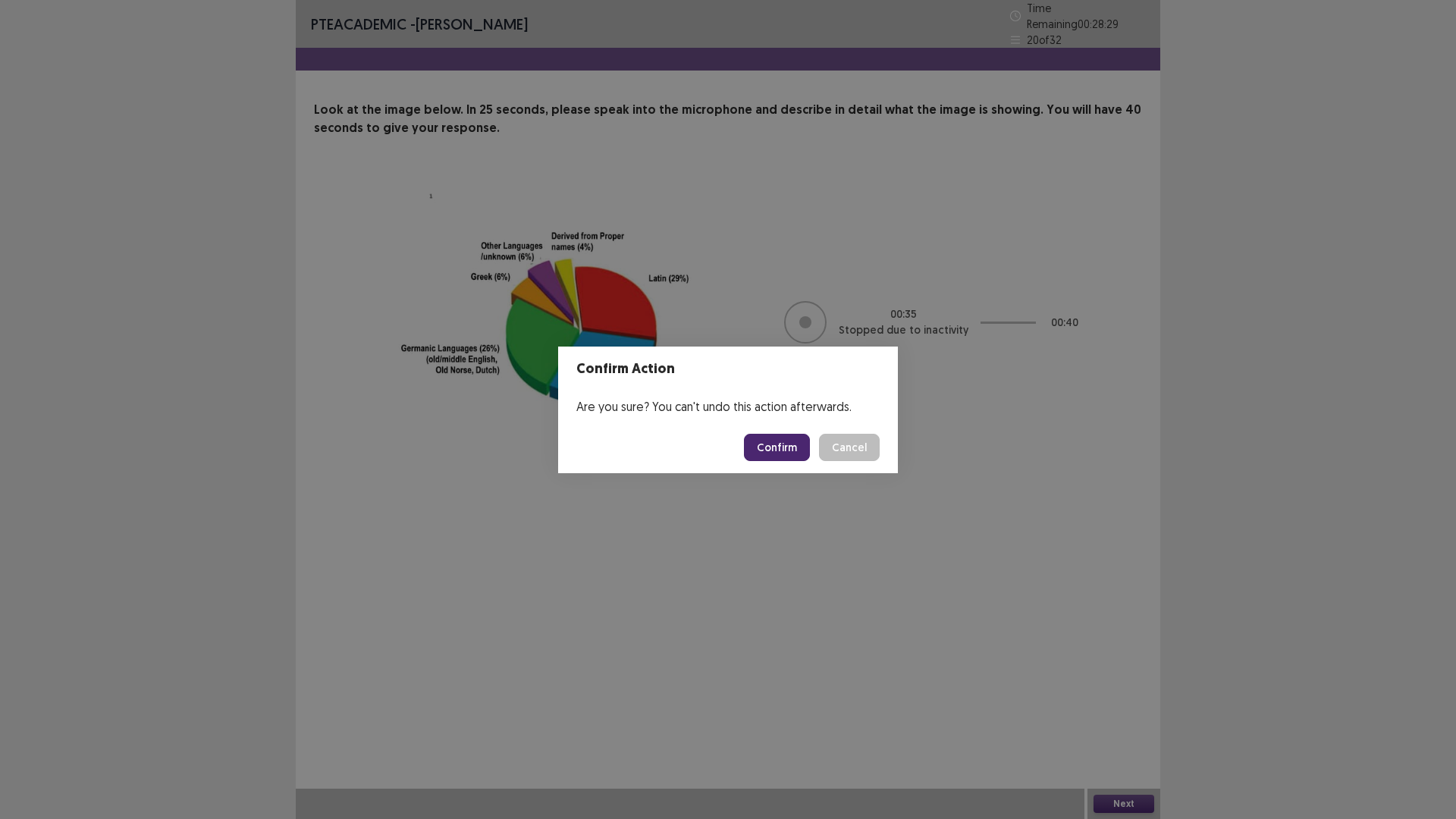
click at [769, 444] on button "Confirm" at bounding box center [777, 448] width 66 height 28
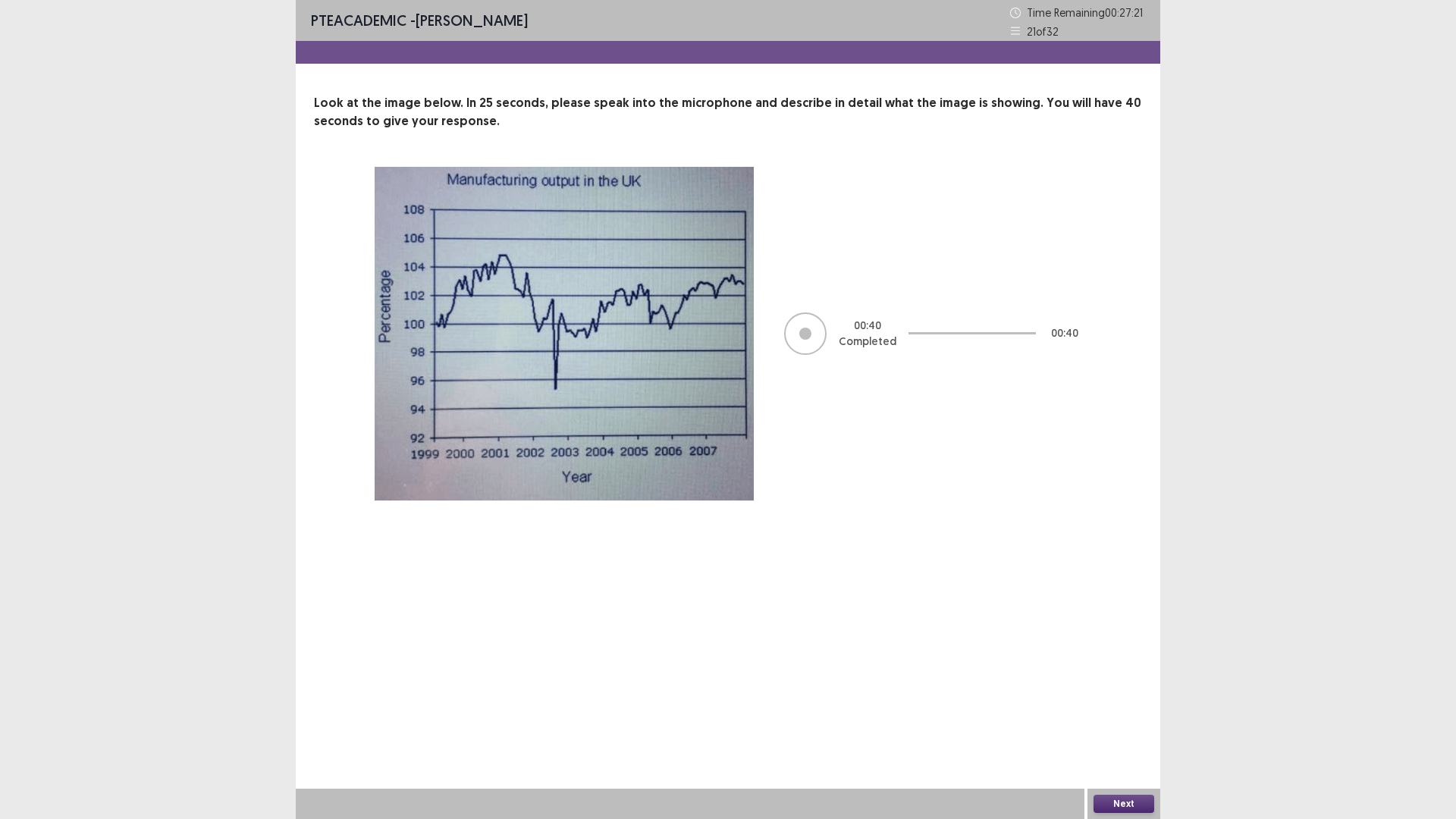
click at [1133, 723] on button "Next" at bounding box center [1124, 804] width 61 height 18
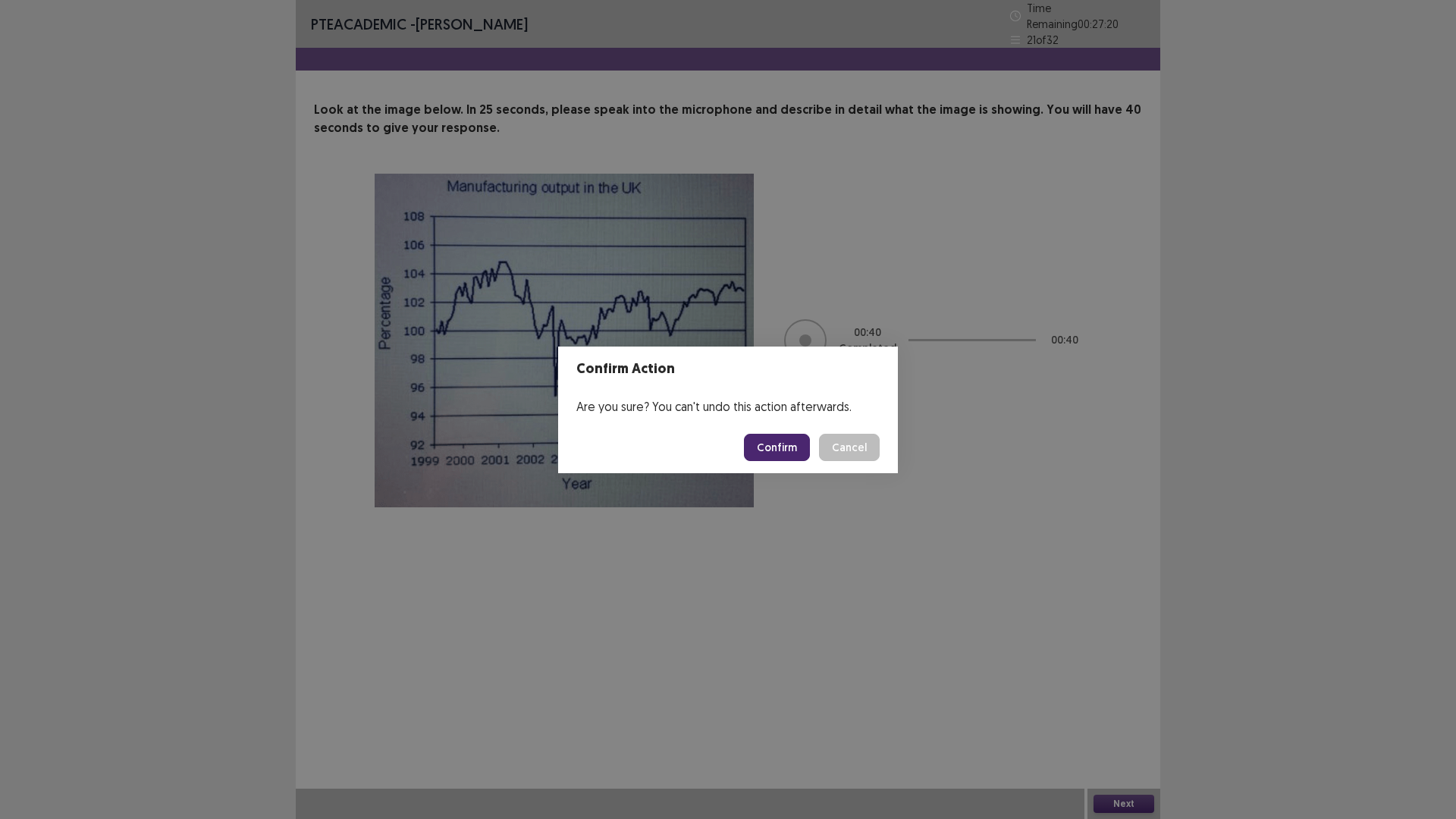
click at [799, 449] on button "Confirm" at bounding box center [777, 448] width 66 height 28
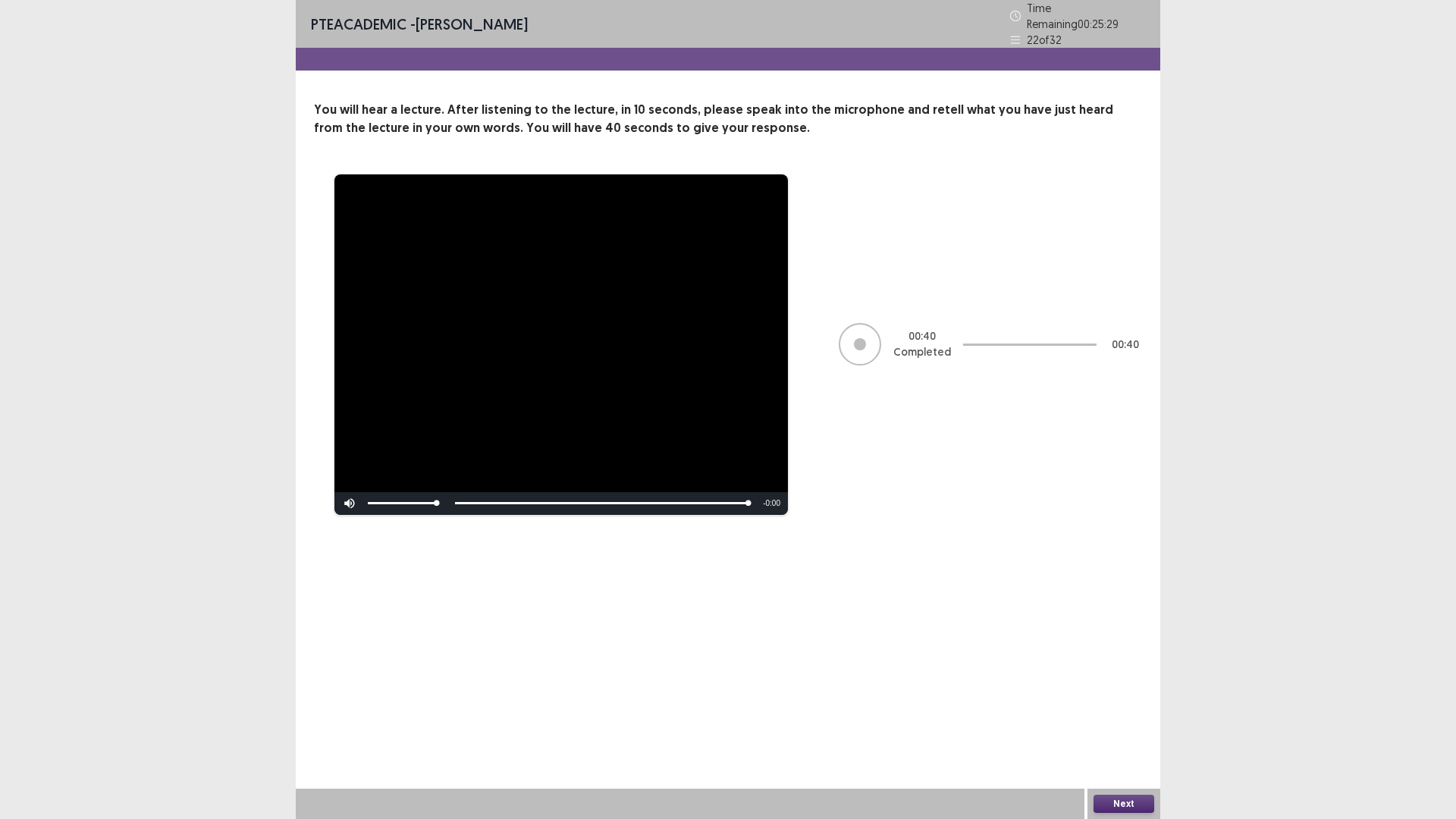
click at [1129, 723] on button "Next" at bounding box center [1124, 804] width 61 height 18
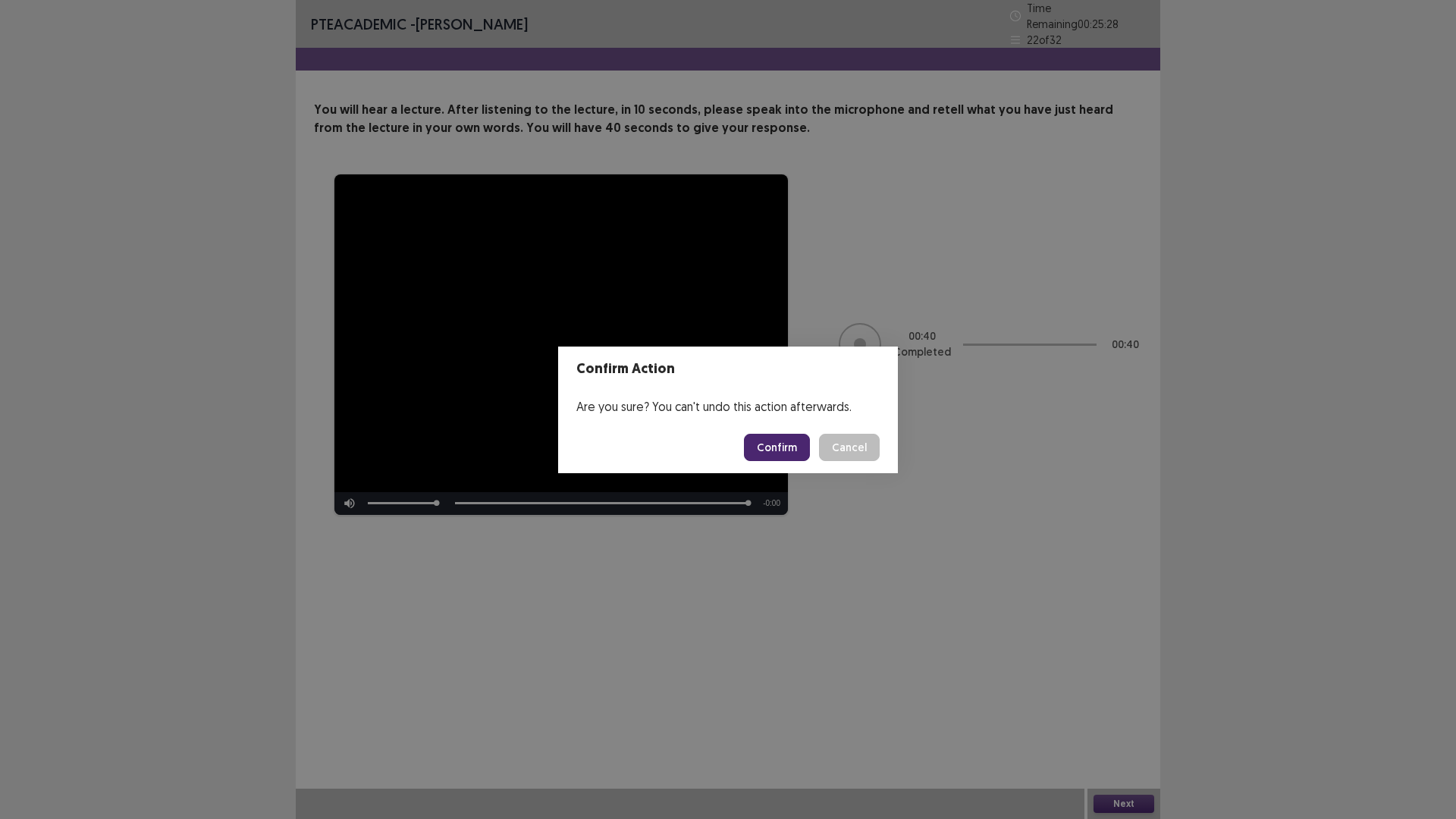
click at [762, 440] on button "Confirm" at bounding box center [777, 448] width 66 height 28
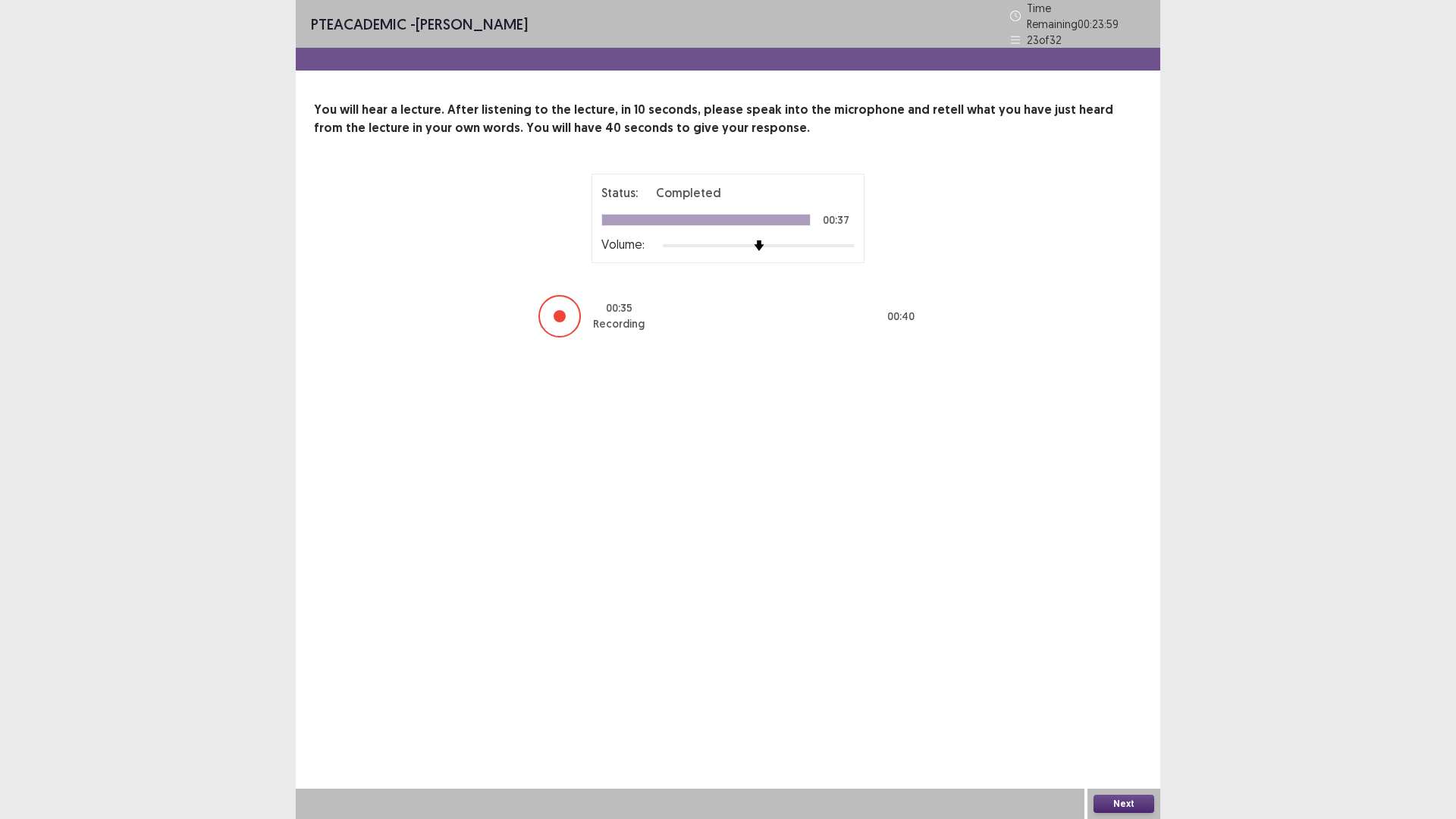
click at [1126, 723] on button "Next" at bounding box center [1124, 804] width 61 height 18
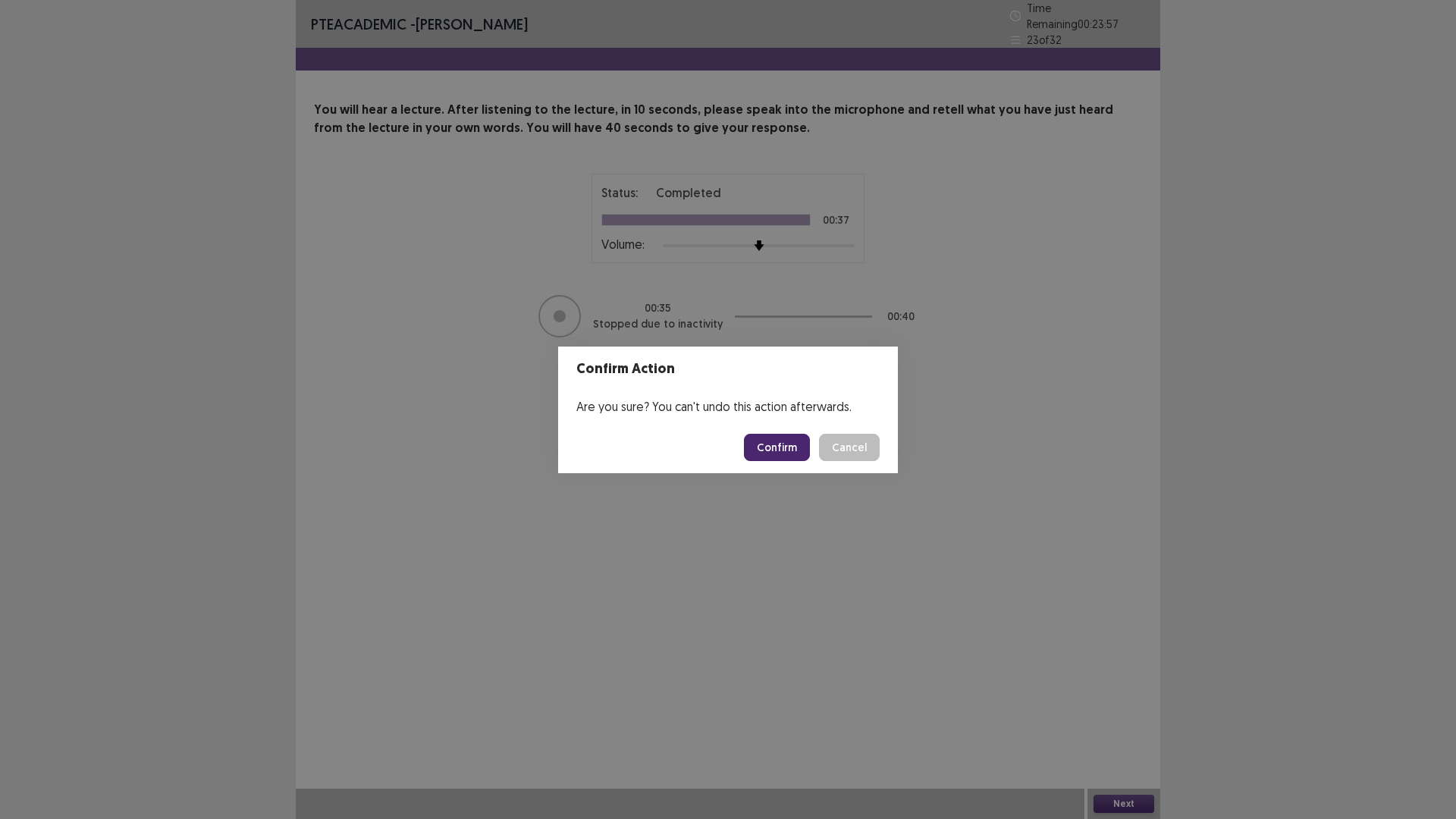
click at [795, 453] on button "Confirm" at bounding box center [777, 448] width 66 height 28
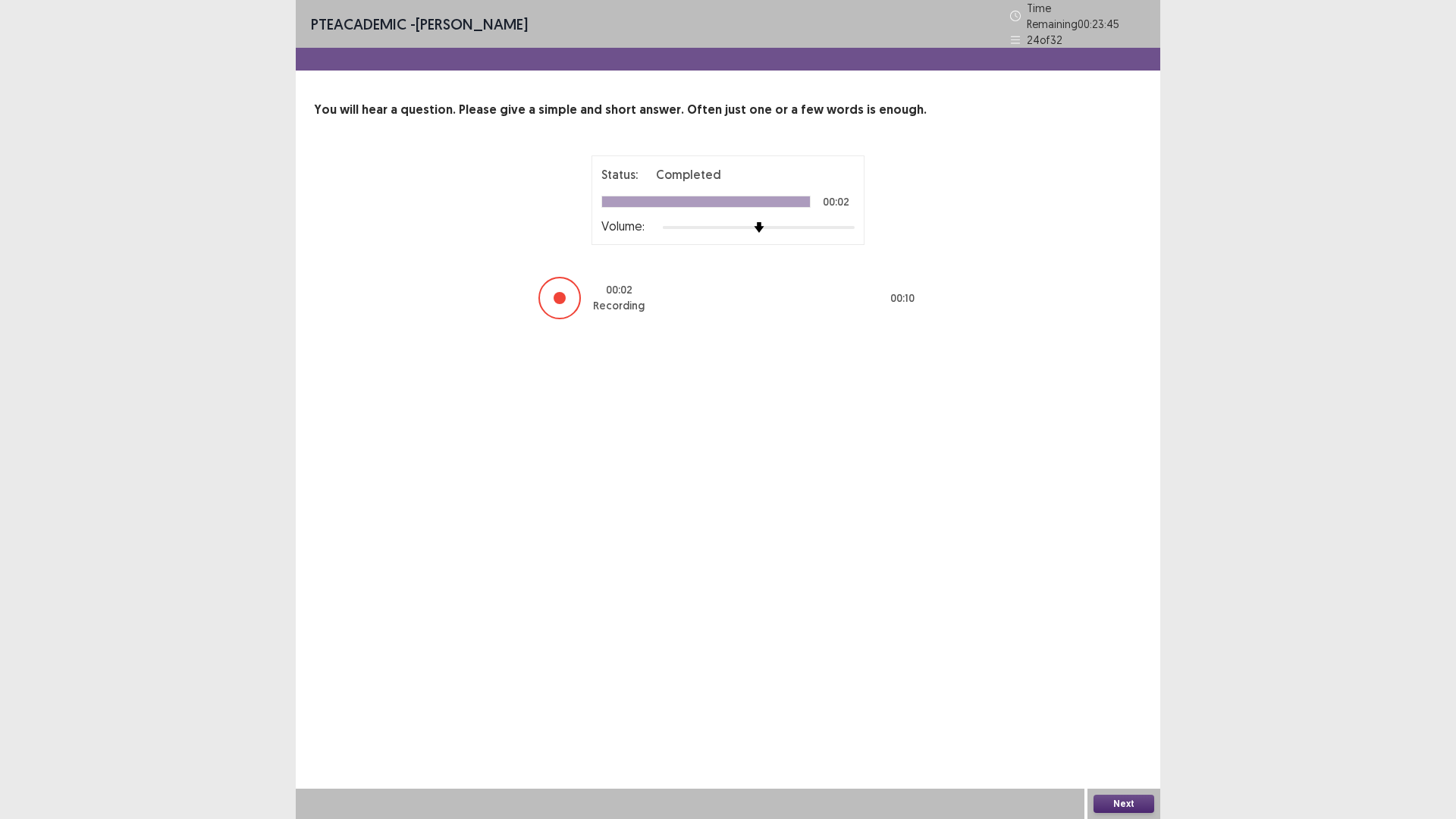
click at [1110, 723] on button "Next" at bounding box center [1124, 804] width 61 height 18
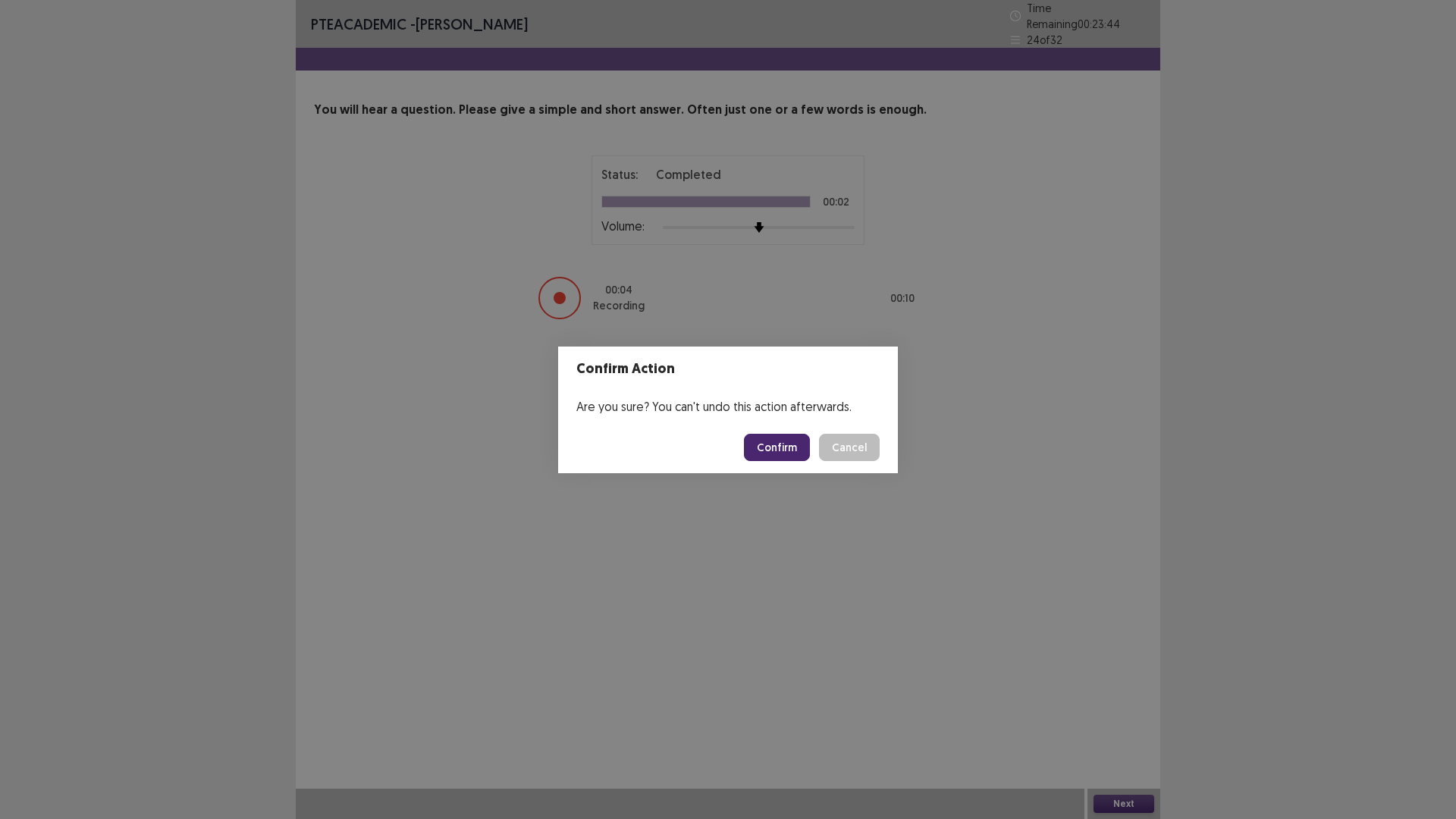
click at [772, 443] on button "Confirm" at bounding box center [777, 448] width 66 height 28
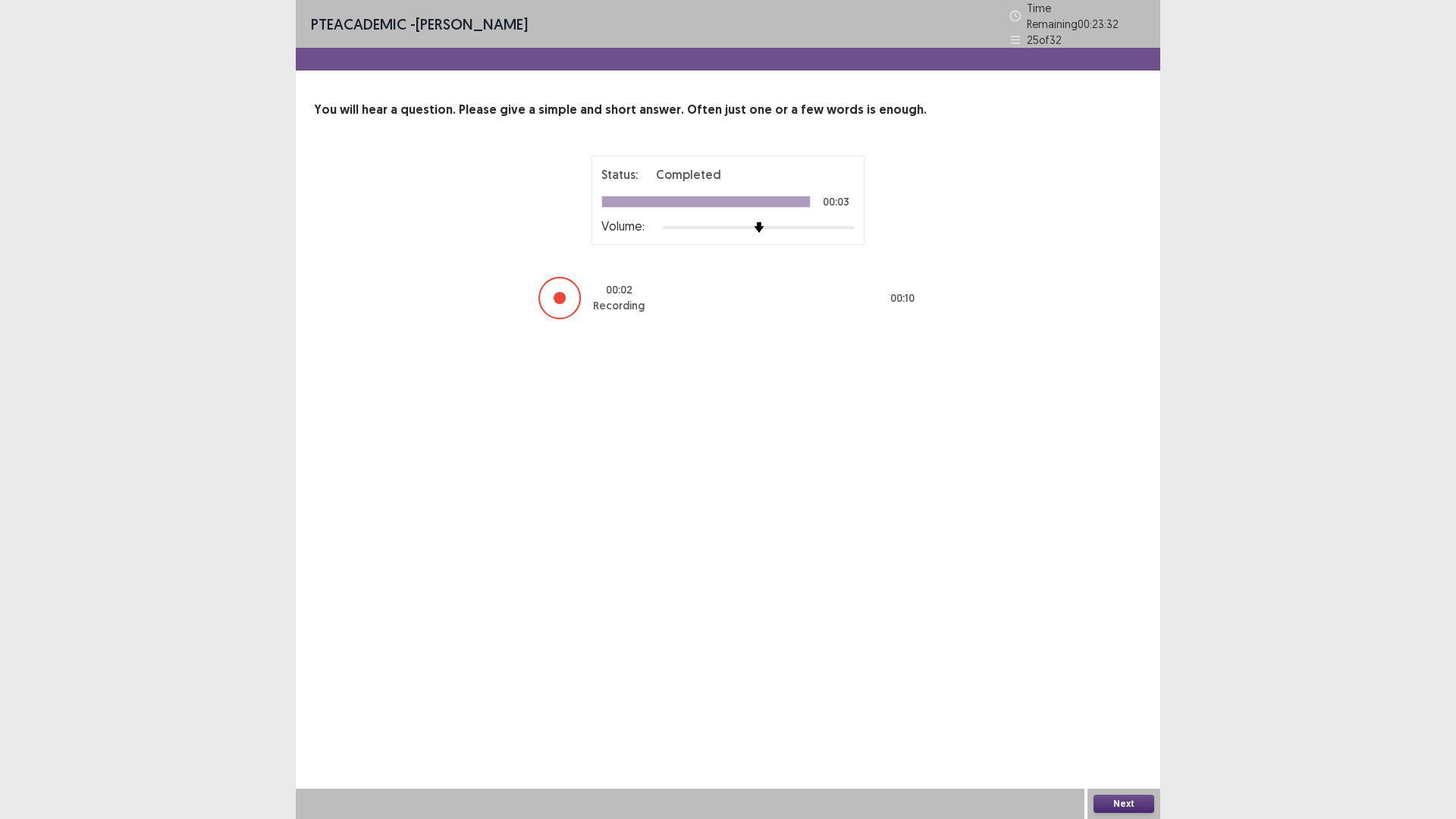
click at [1121, 723] on button "Next" at bounding box center [1124, 804] width 61 height 18
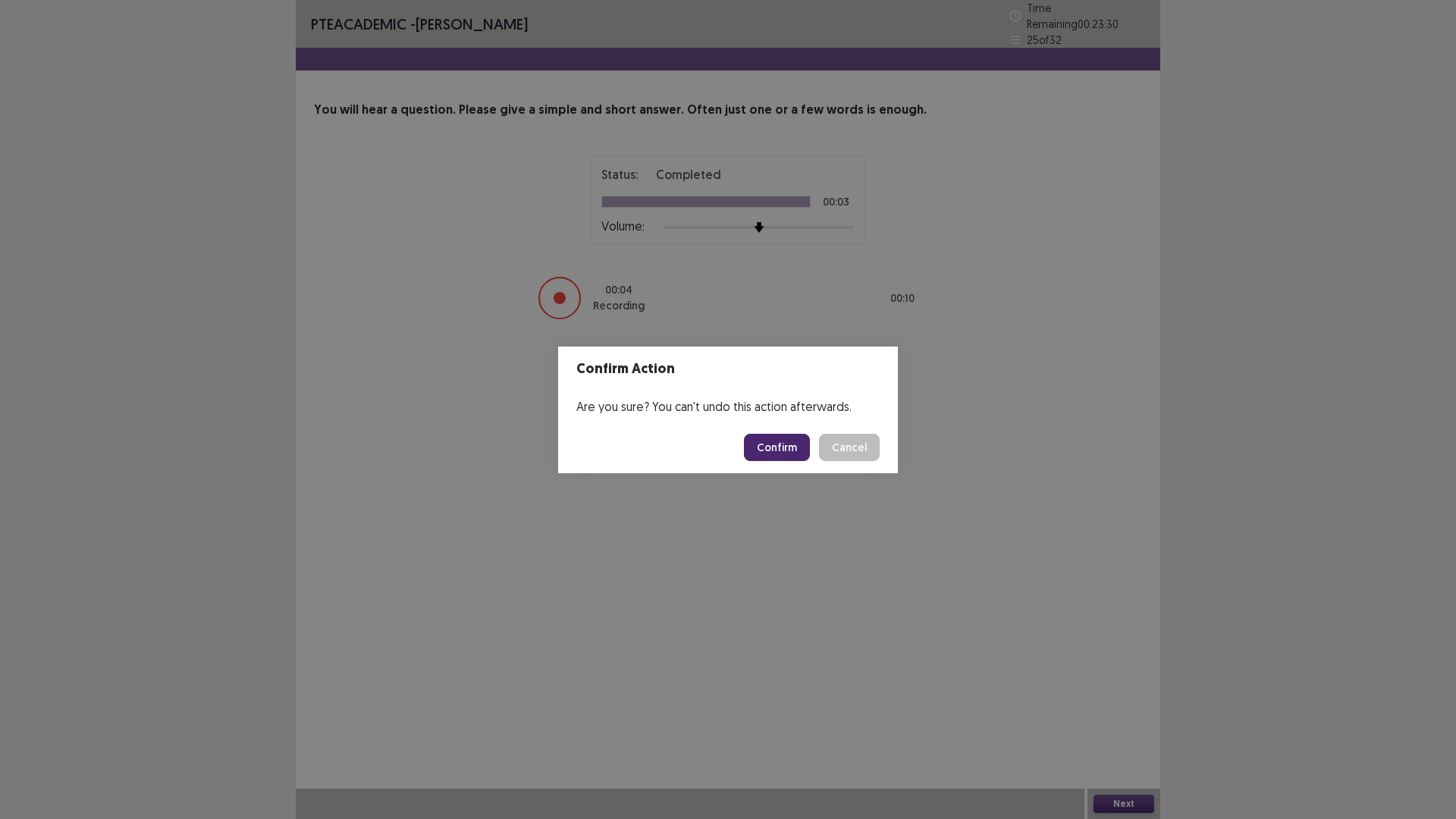
click at [790, 453] on button "Confirm" at bounding box center [777, 448] width 66 height 28
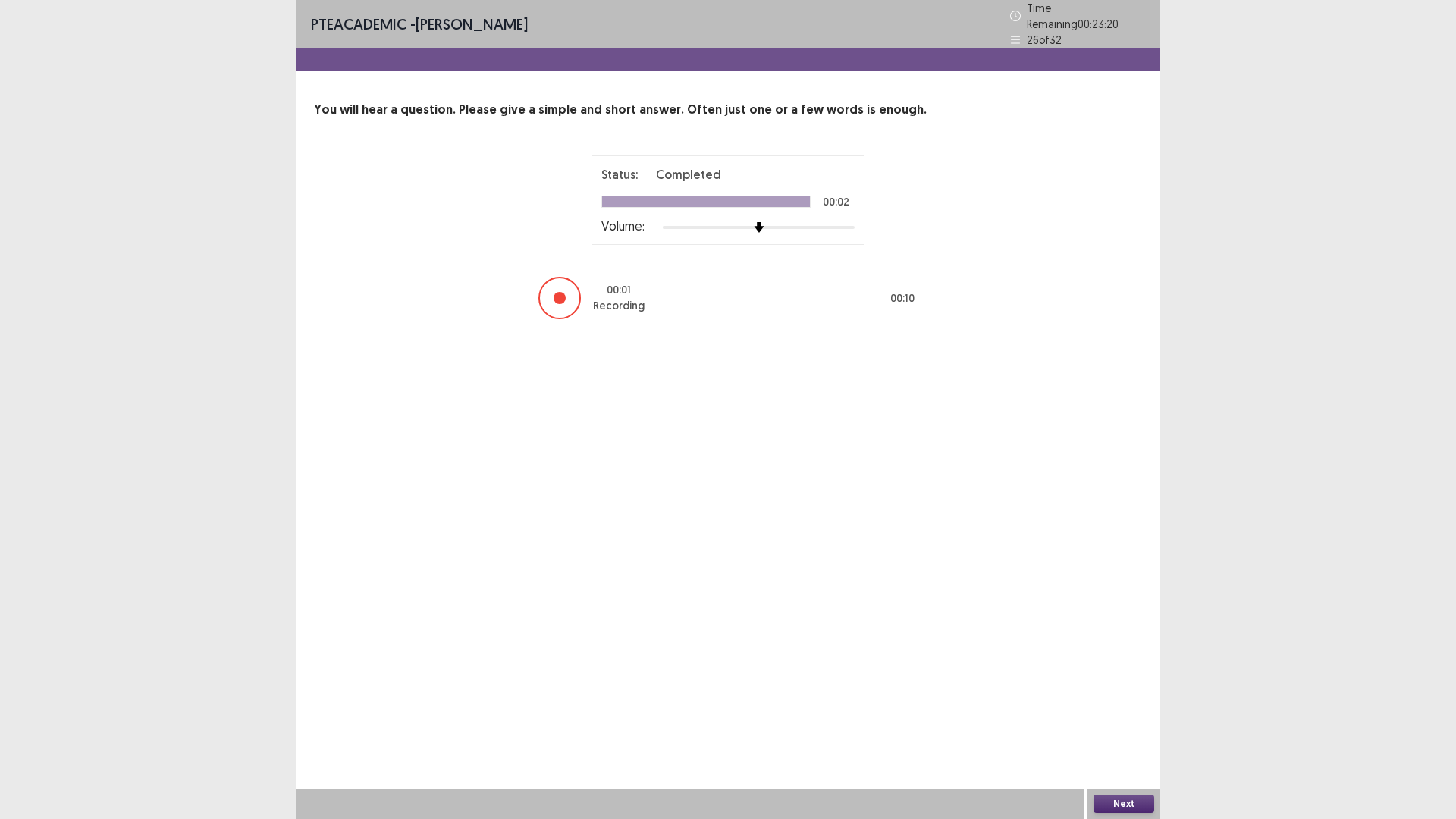
click at [1120, 723] on button "Next" at bounding box center [1124, 804] width 61 height 18
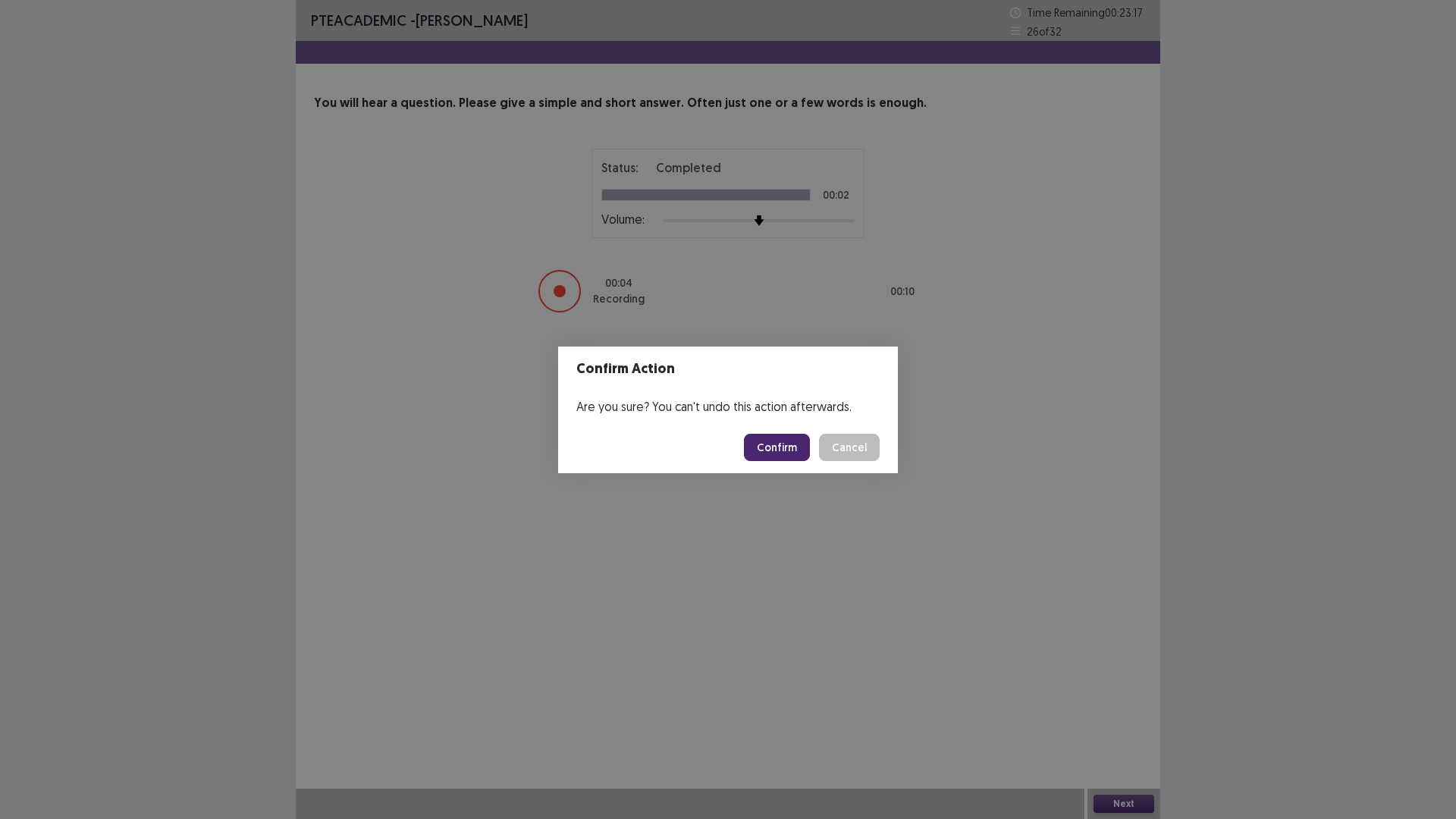
click at [769, 449] on button "Confirm" at bounding box center [777, 448] width 66 height 28
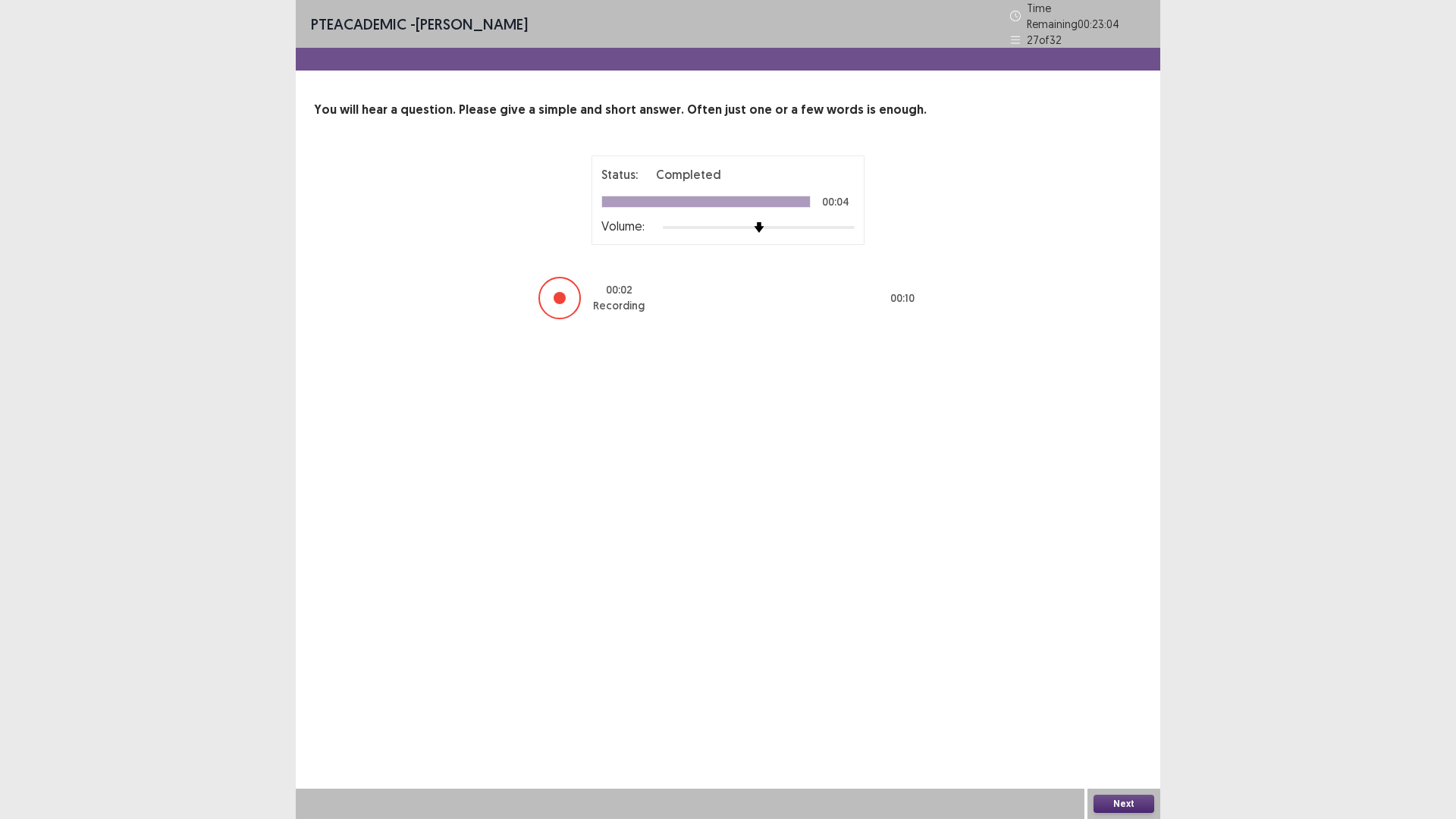
click at [1110, 723] on button "Next" at bounding box center [1124, 804] width 61 height 18
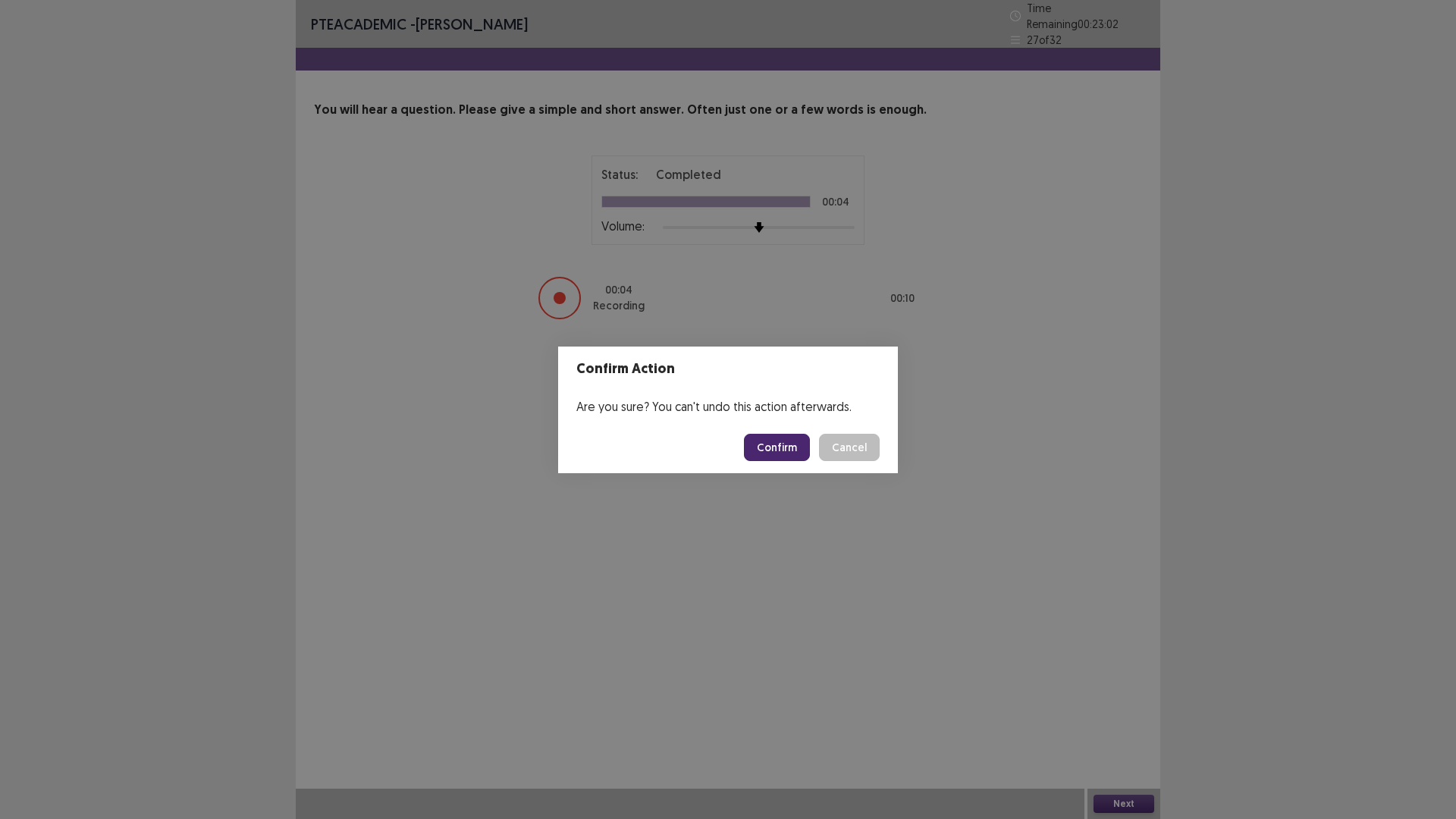
click at [772, 451] on button "Confirm" at bounding box center [777, 448] width 66 height 28
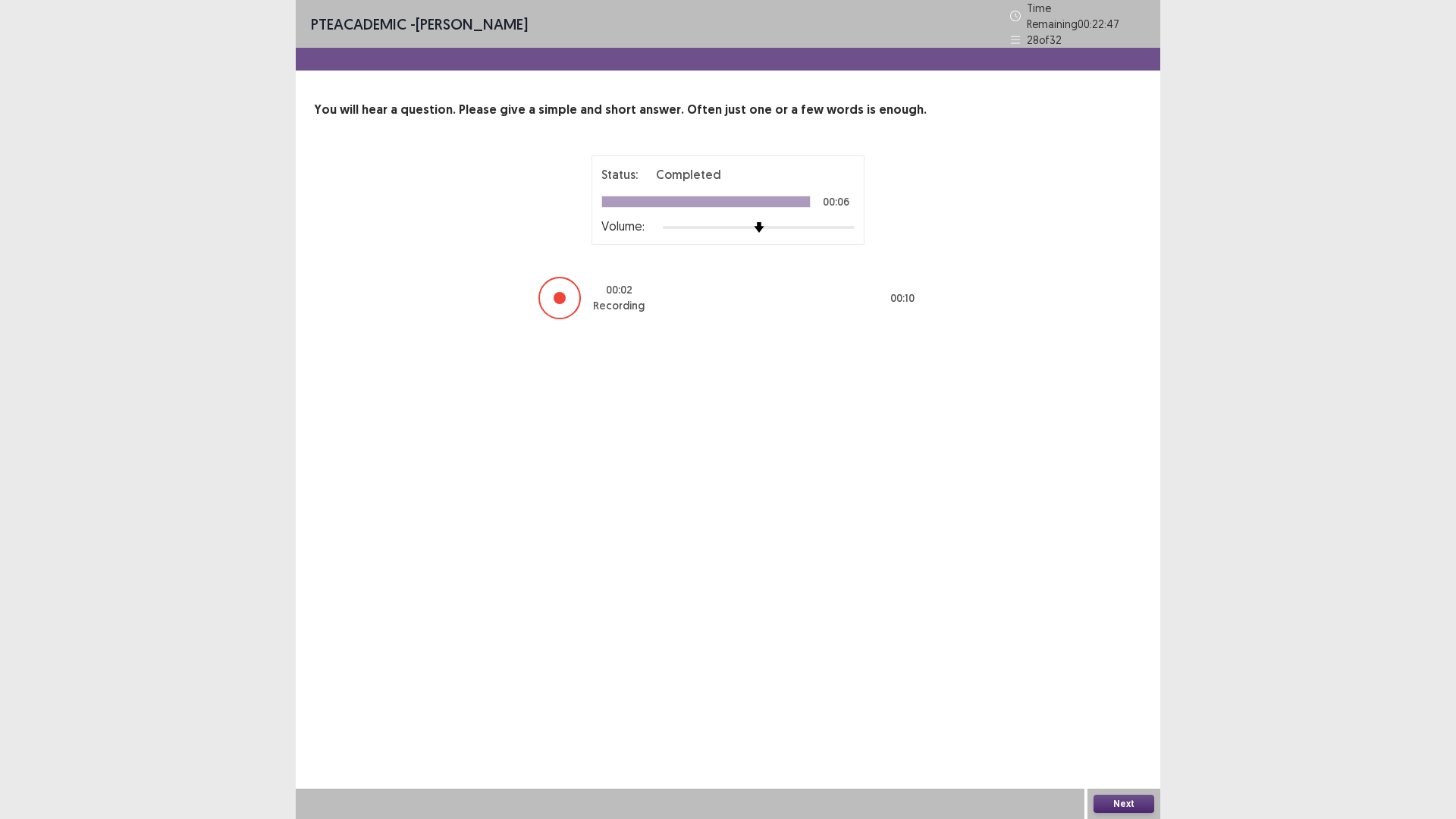
click at [1122, 723] on button "Next" at bounding box center [1124, 804] width 61 height 18
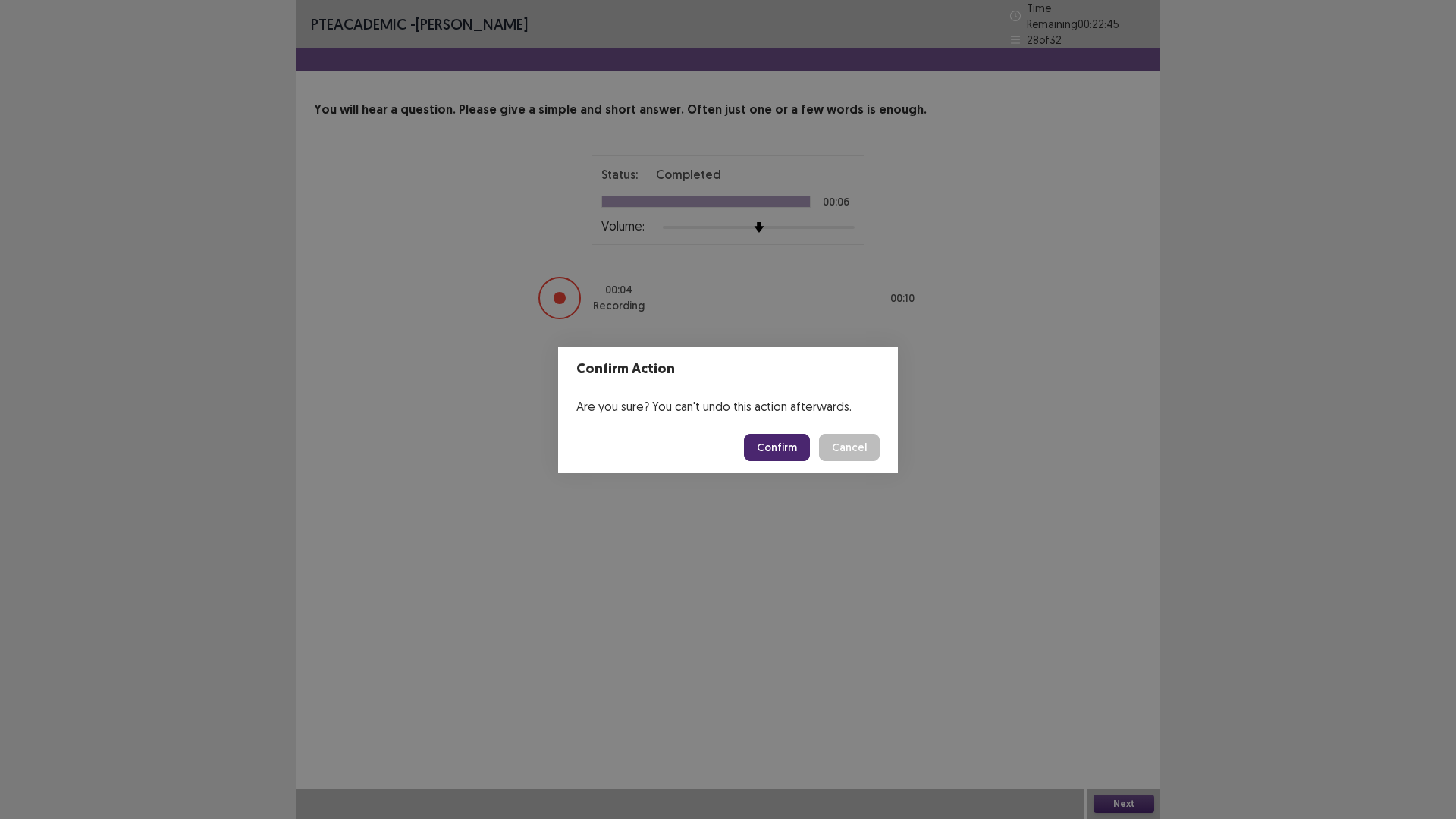
click at [777, 436] on button "Confirm" at bounding box center [777, 448] width 66 height 28
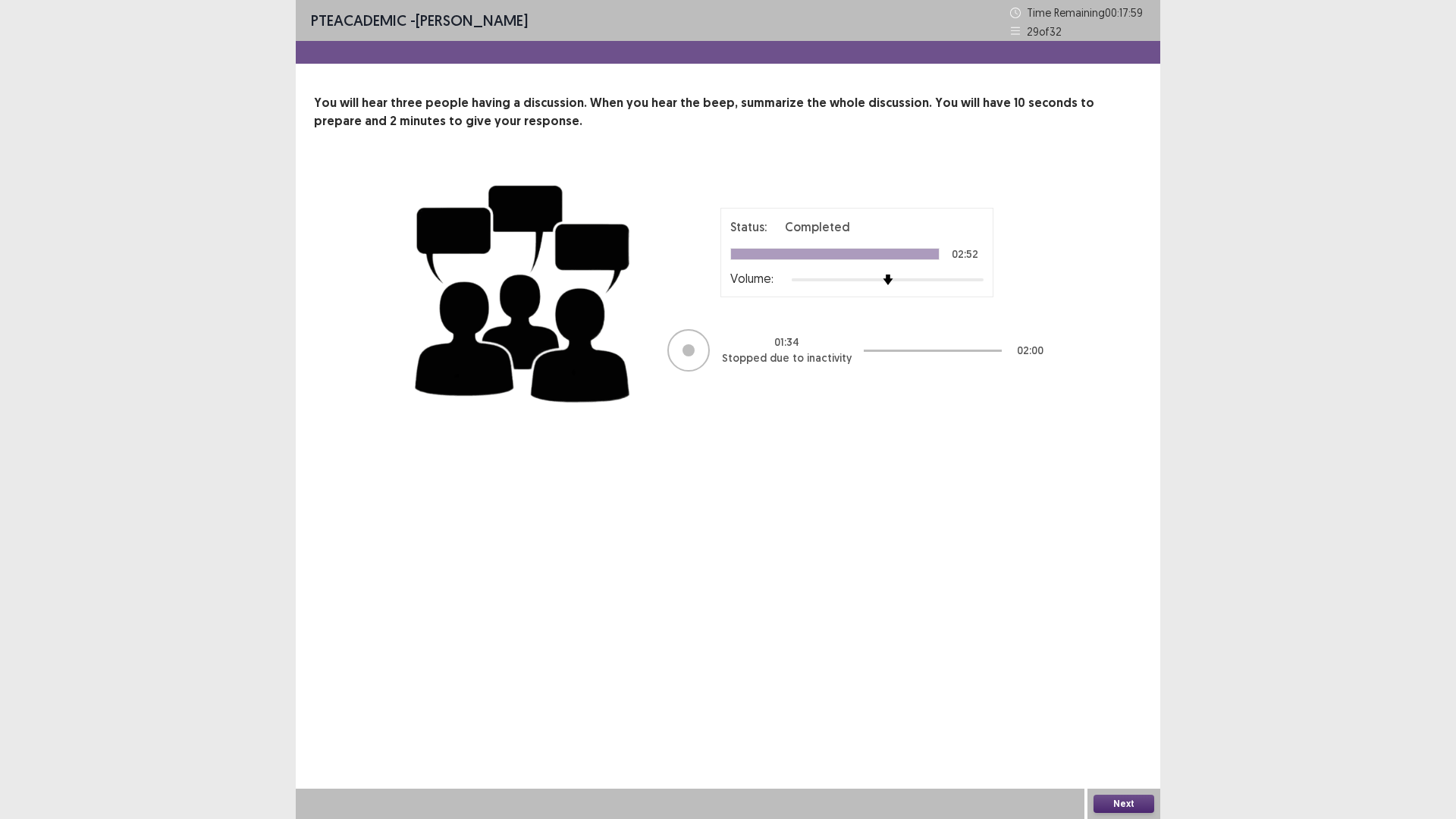
click at [1117, 723] on button "Next" at bounding box center [1124, 804] width 61 height 18
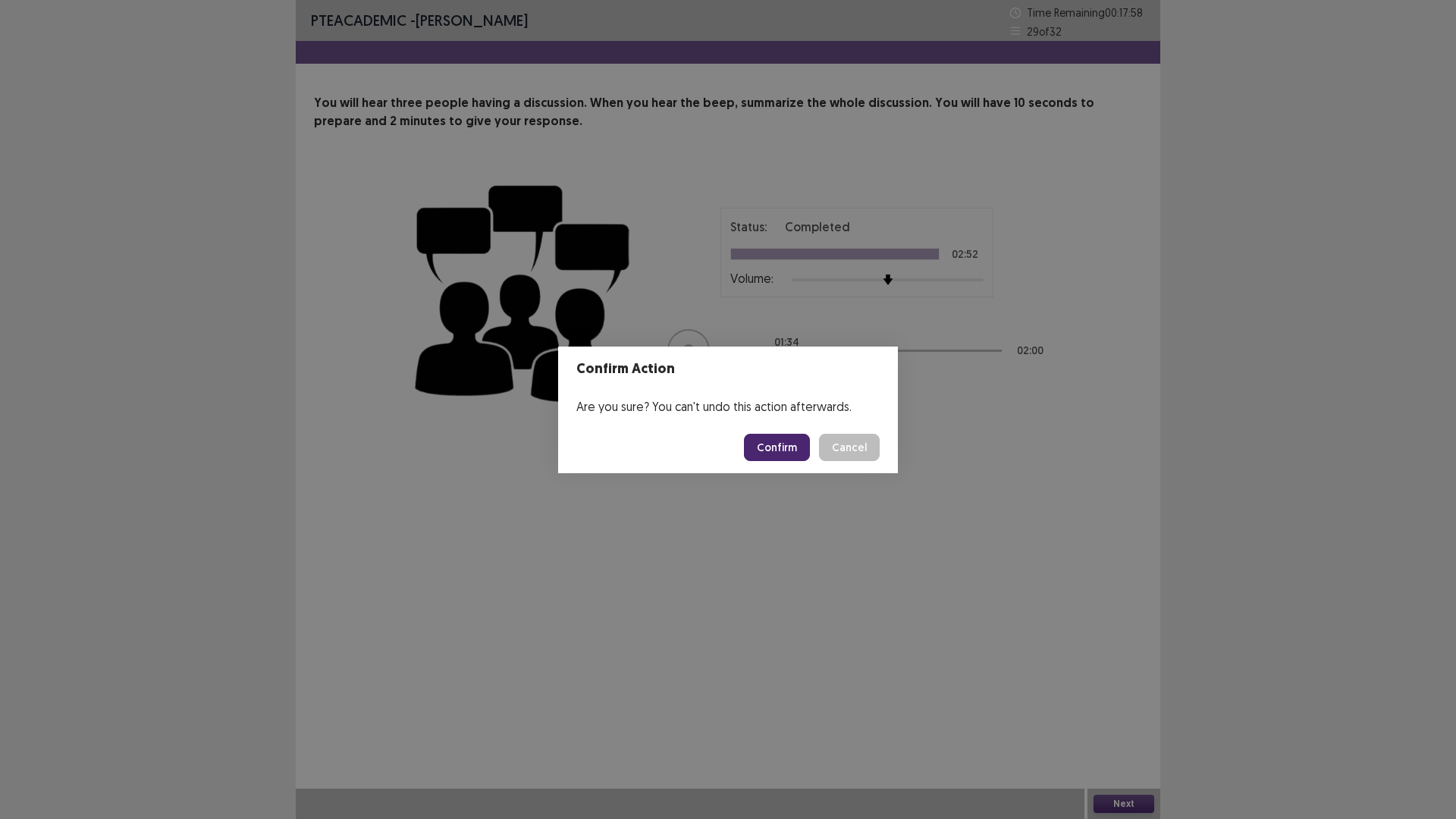
click at [781, 457] on button "Confirm" at bounding box center [777, 448] width 66 height 28
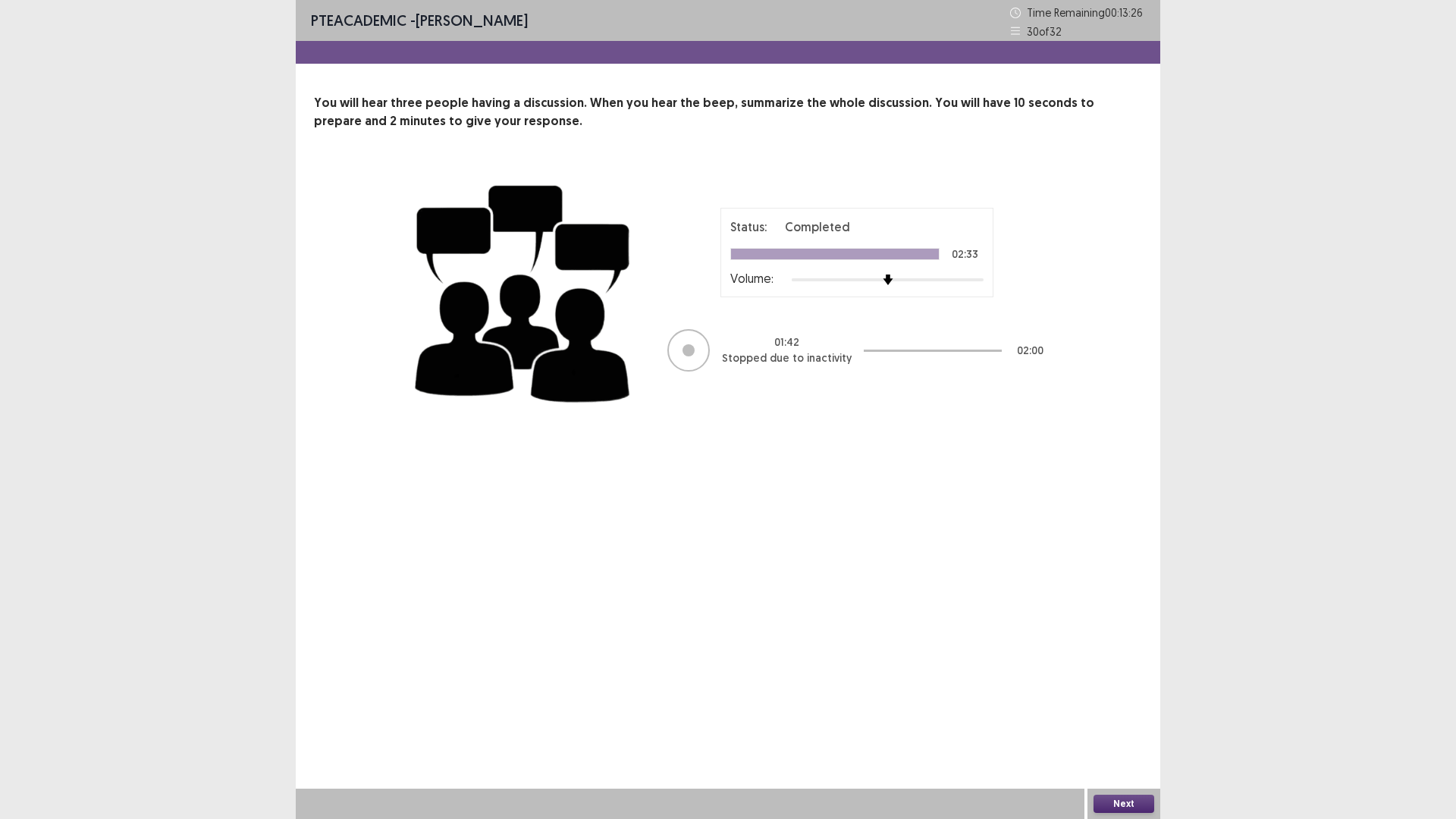
click at [1129, 723] on button "Next" at bounding box center [1124, 804] width 61 height 18
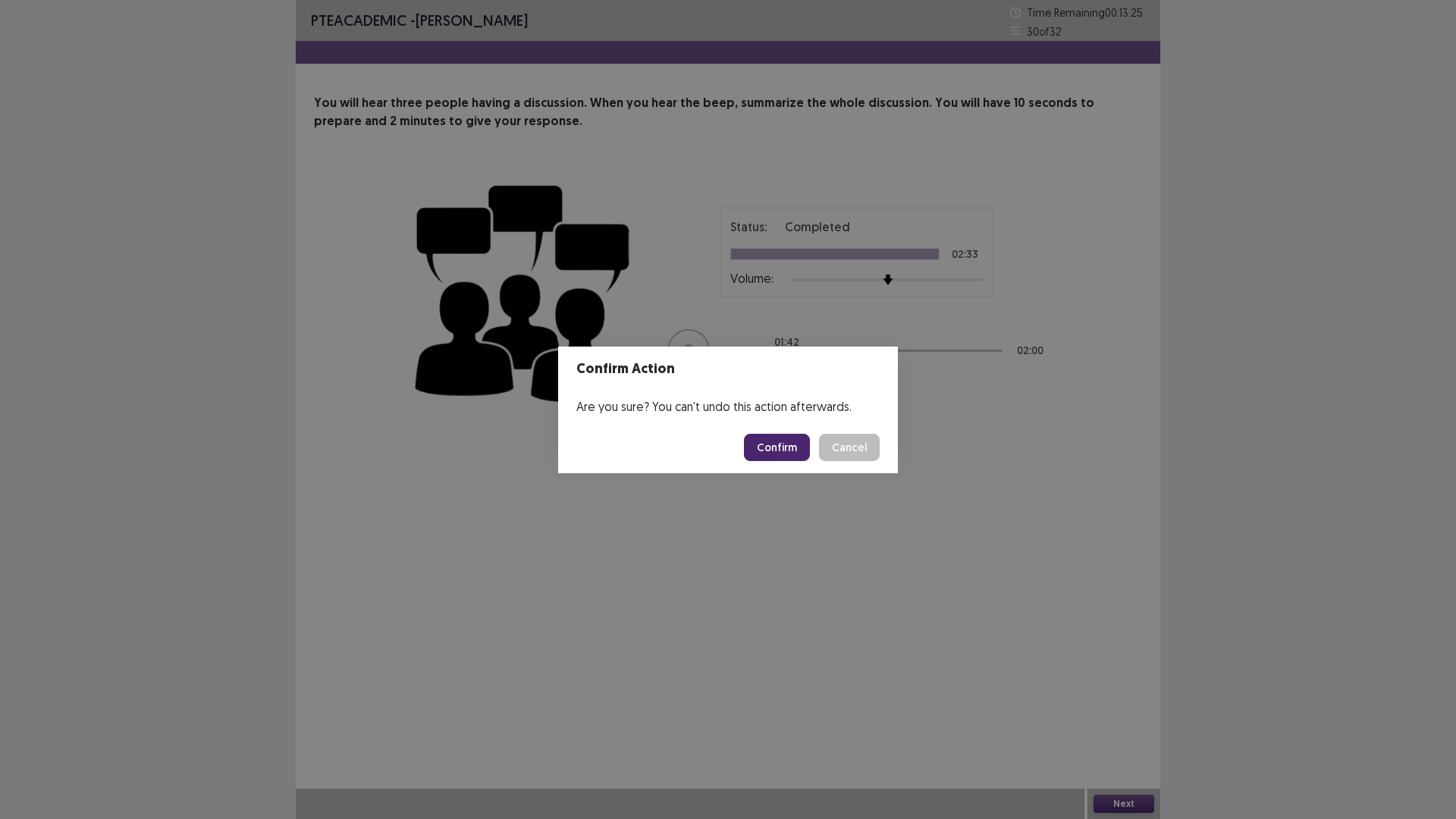
click at [772, 447] on button "Confirm" at bounding box center [777, 448] width 66 height 28
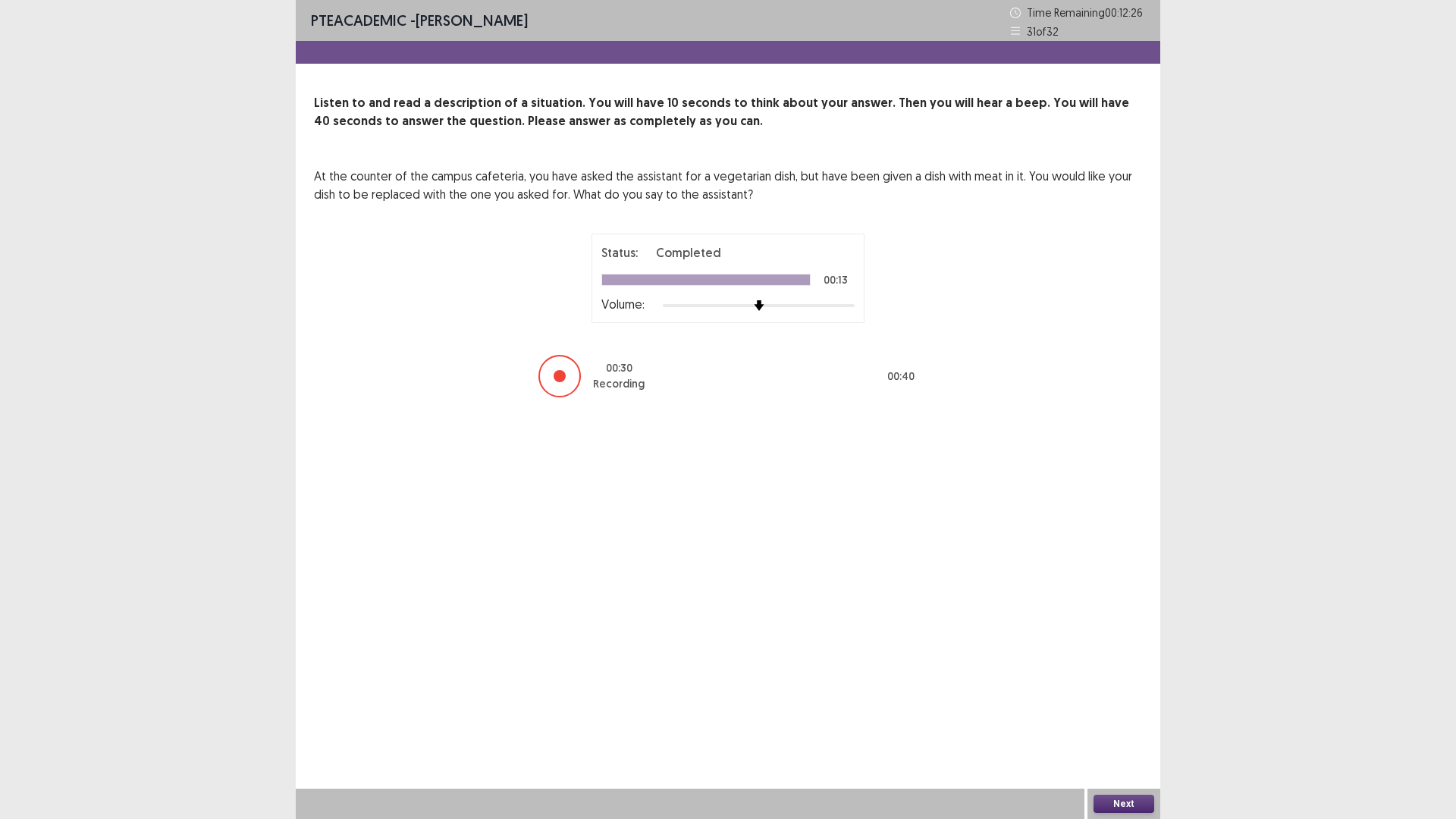
click at [1121, 723] on button "Next" at bounding box center [1124, 804] width 61 height 18
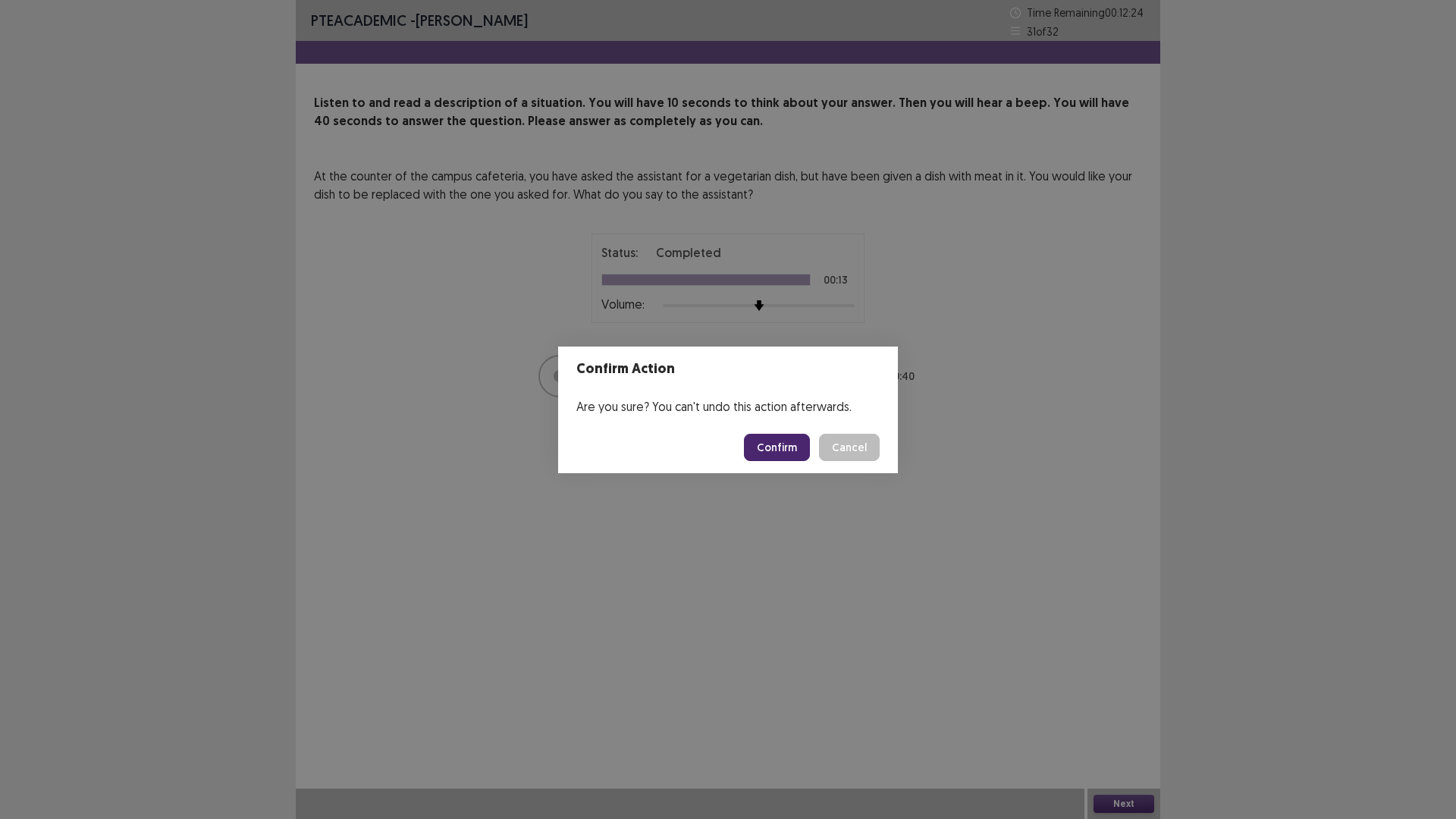
click at [784, 439] on button "Confirm" at bounding box center [777, 448] width 66 height 28
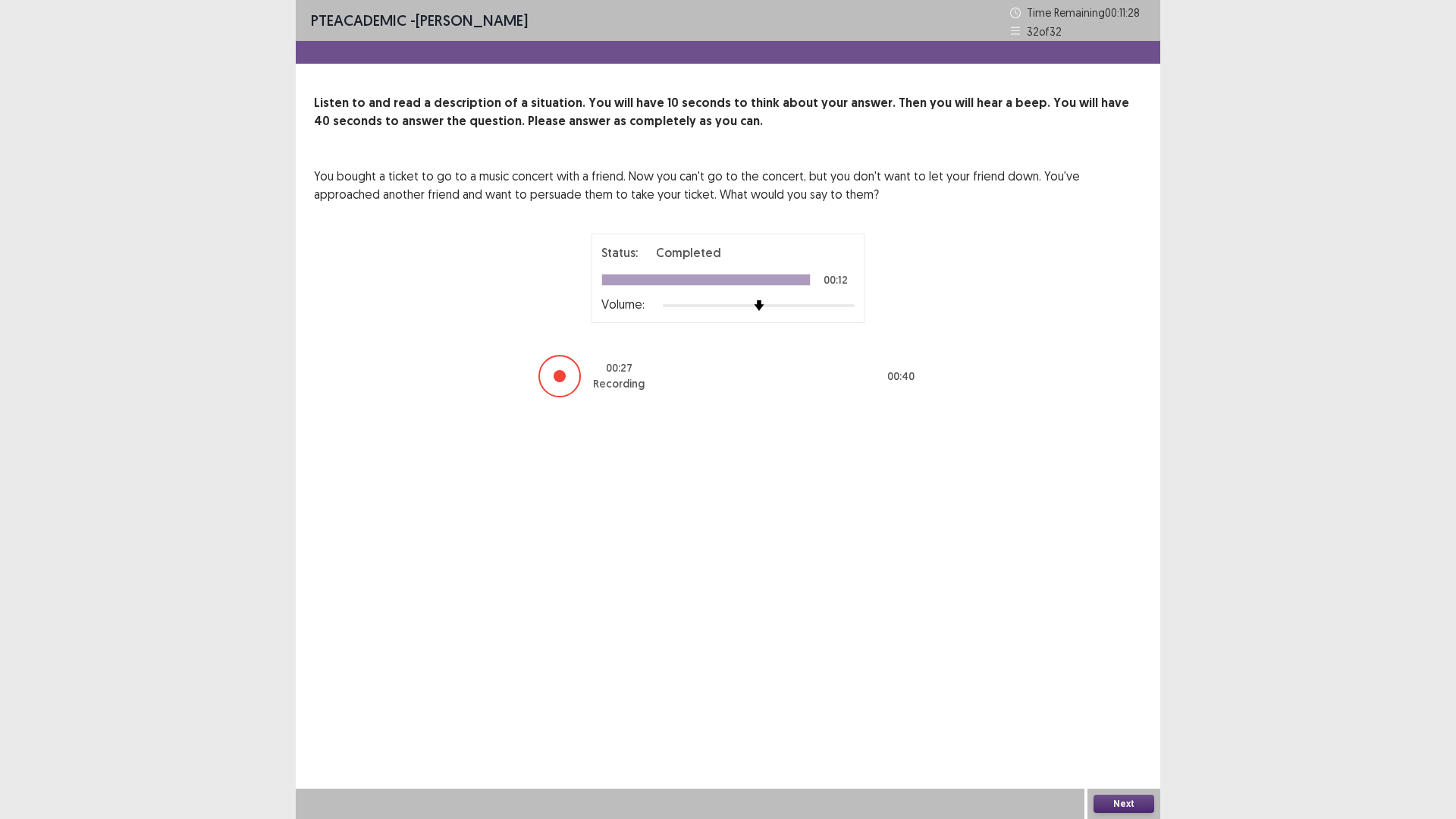
click at [1126, 723] on button "Next" at bounding box center [1124, 804] width 61 height 18
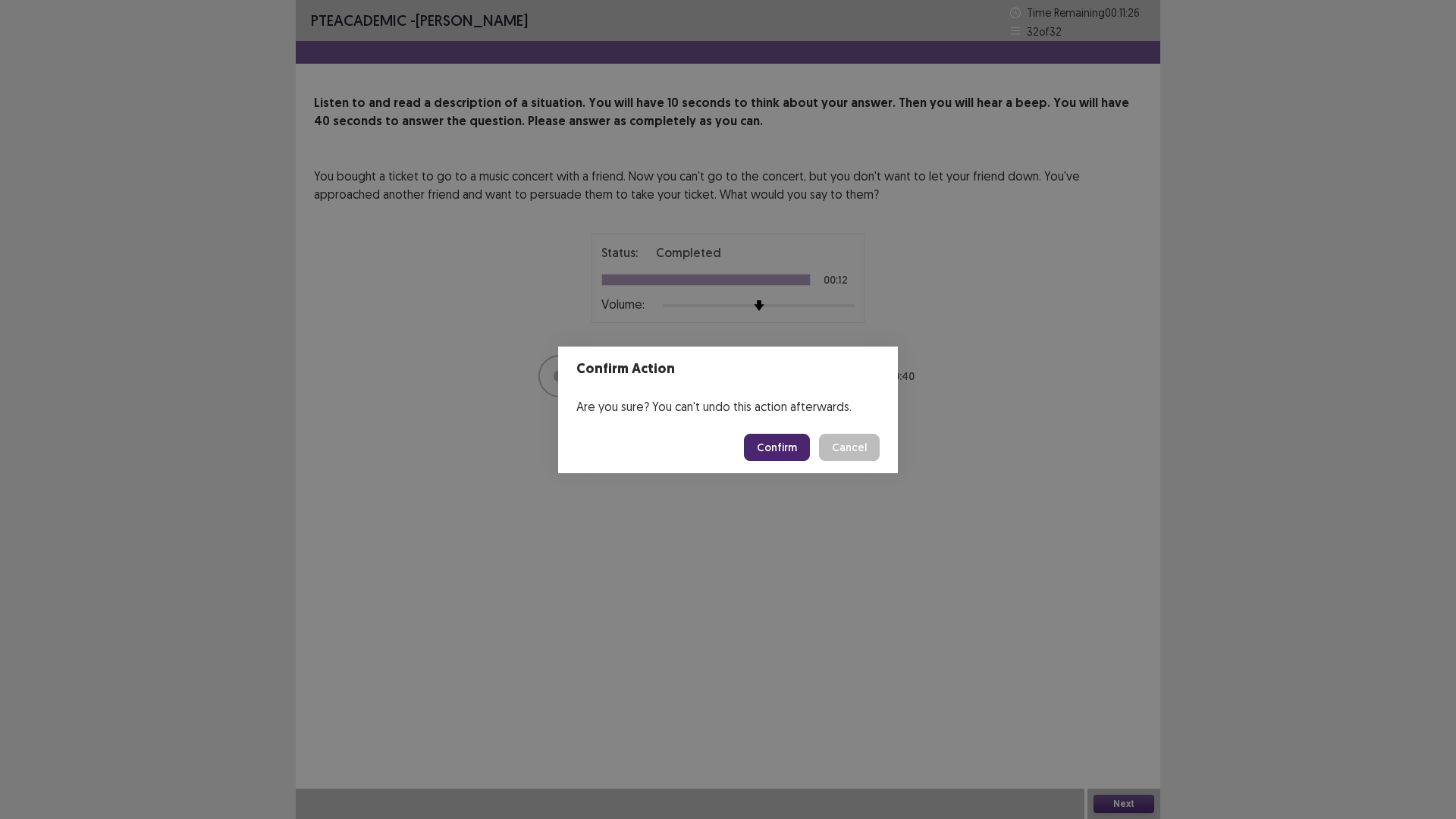
click at [774, 453] on button "Confirm" at bounding box center [777, 448] width 66 height 28
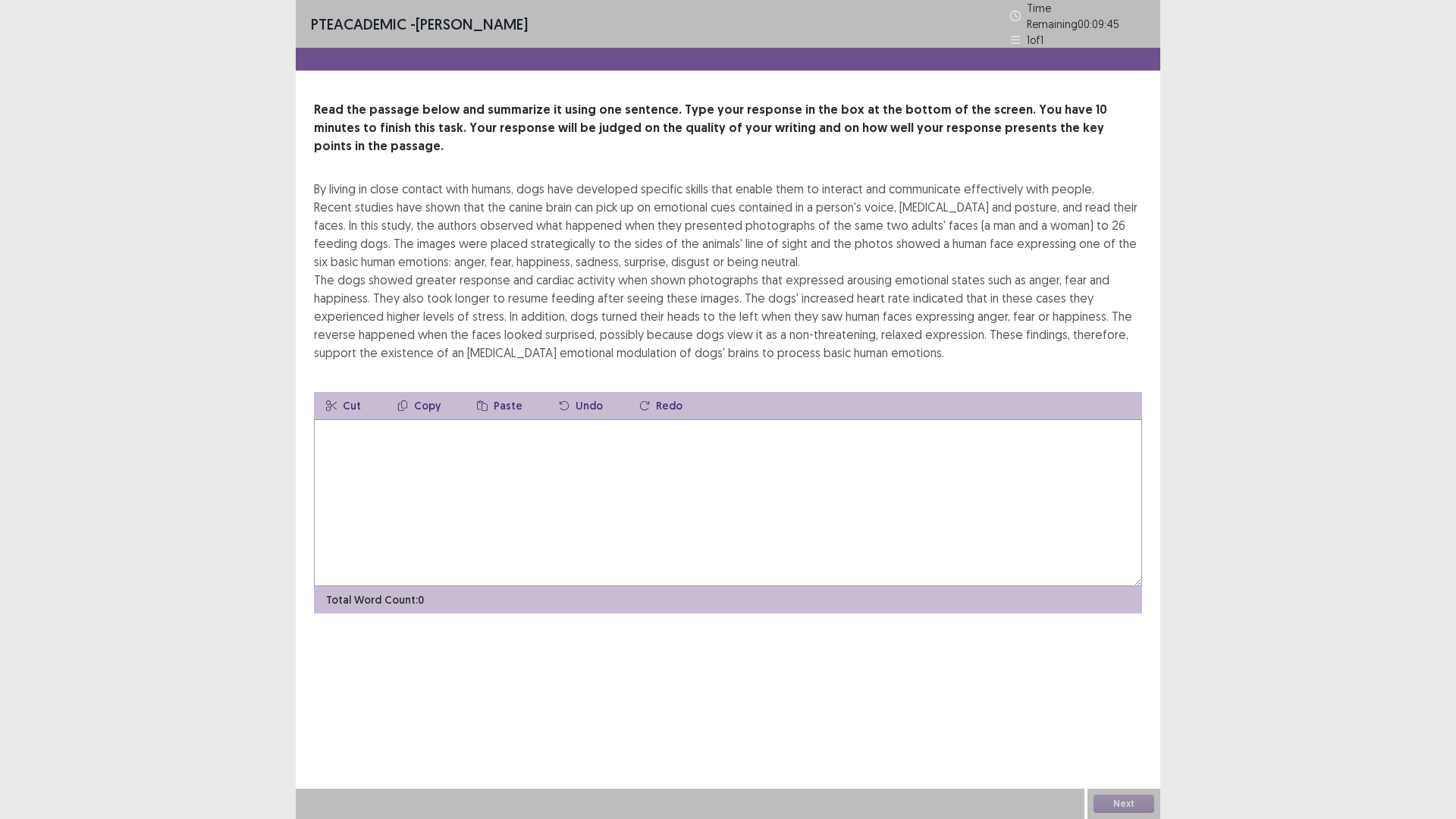
click at [509, 483] on textarea at bounding box center [727, 502] width 828 height 167
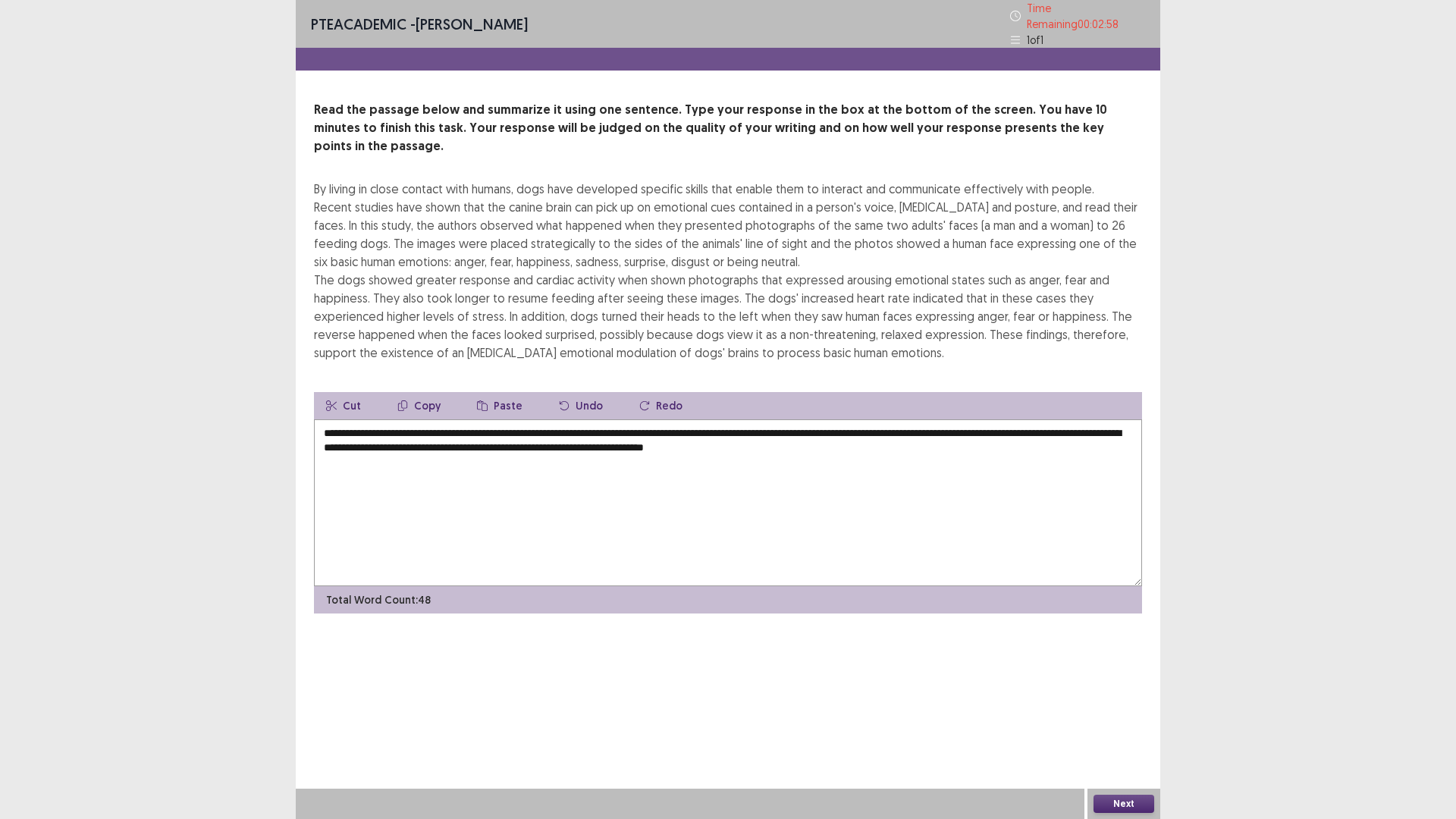
click at [852, 419] on textarea "**********" at bounding box center [727, 502] width 828 height 167
click at [925, 442] on textarea "**********" at bounding box center [727, 502] width 828 height 167
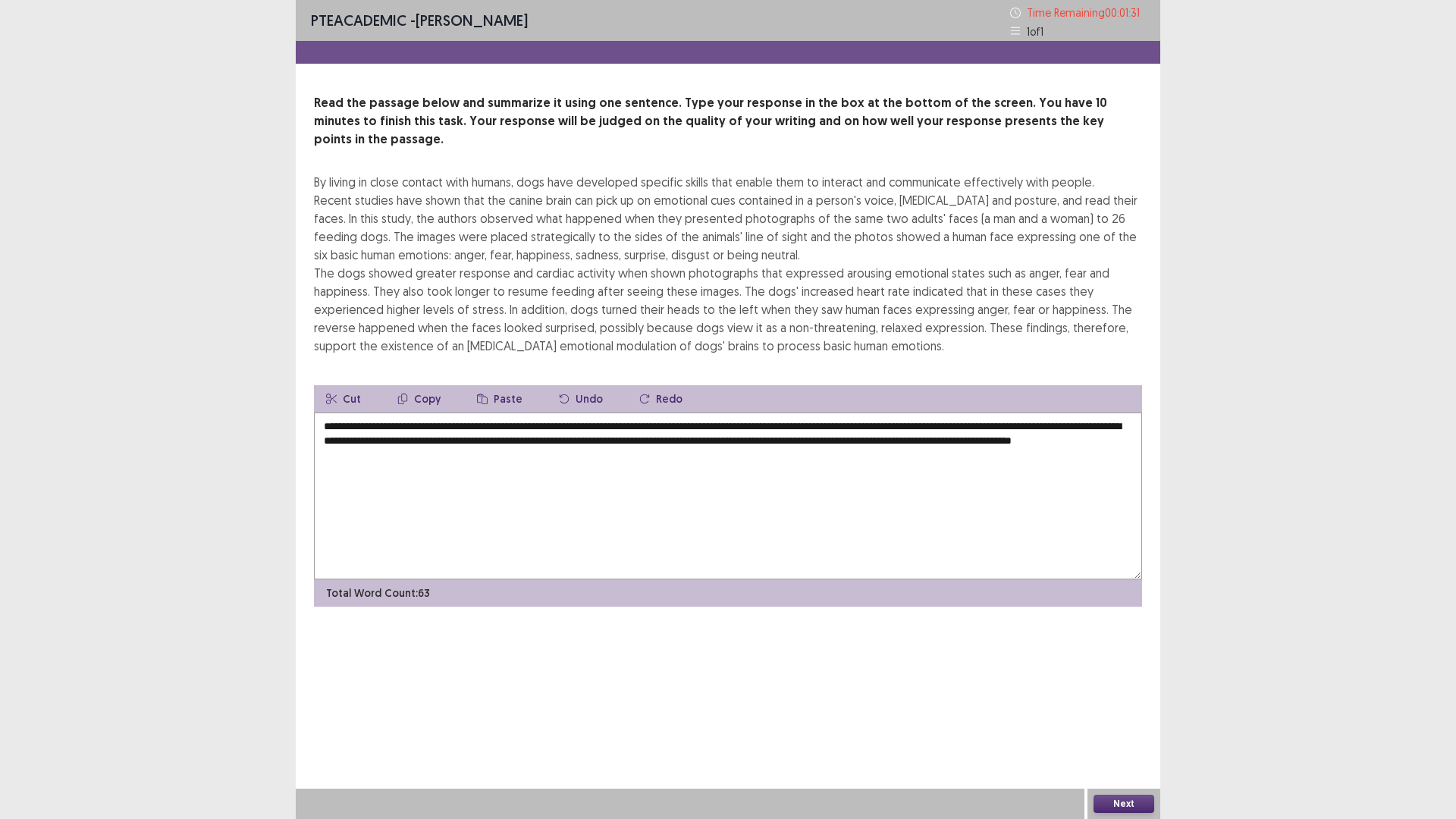
click at [1130, 723] on button "Next" at bounding box center [1124, 804] width 61 height 18
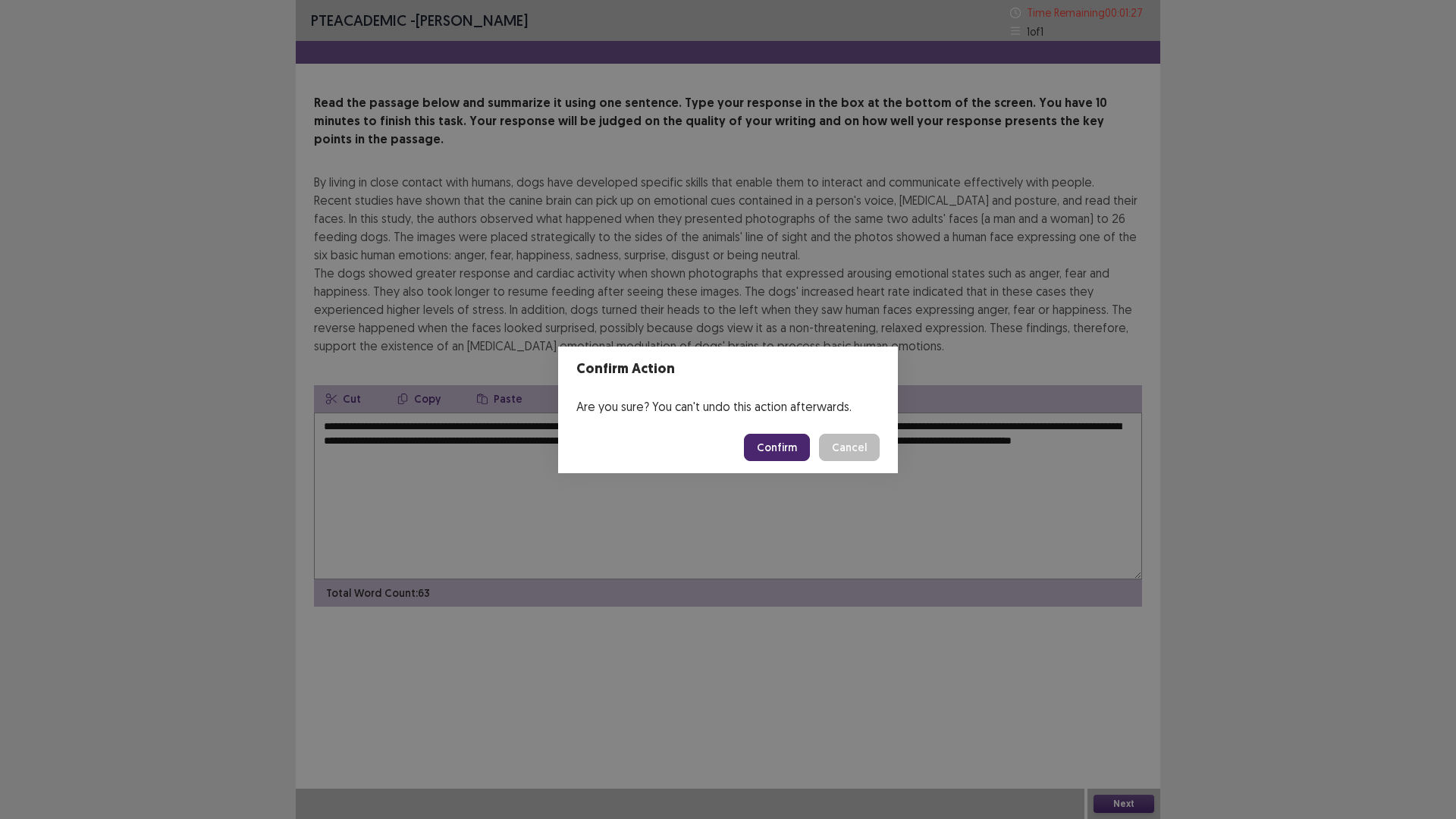
click at [858, 439] on button "Cancel" at bounding box center [849, 448] width 61 height 28
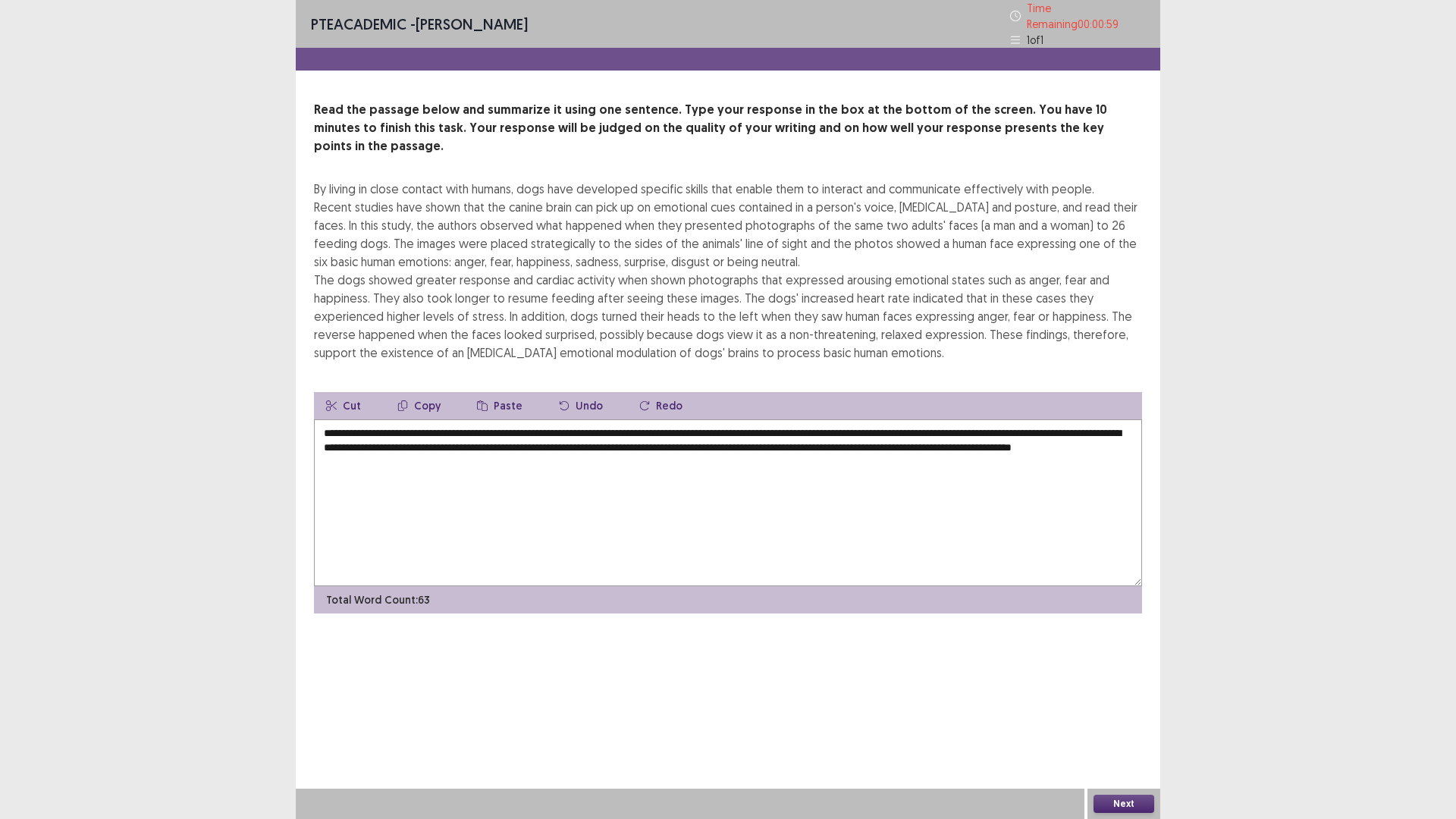
click at [847, 422] on textarea "**********" at bounding box center [727, 502] width 828 height 167
type textarea "**********"
click at [1112, 723] on button "Next" at bounding box center [1124, 804] width 61 height 18
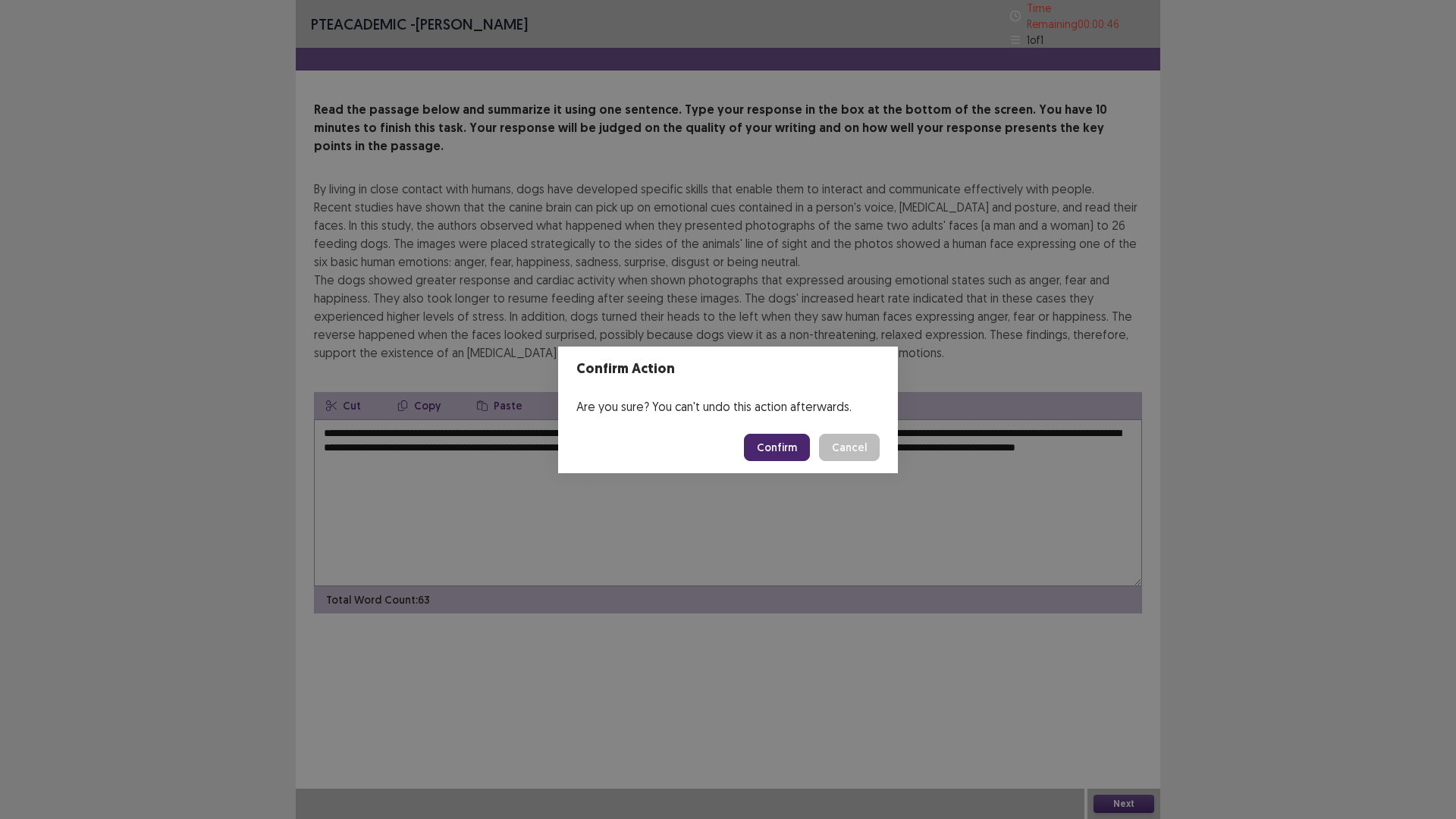
click at [754, 448] on button "Confirm" at bounding box center [777, 448] width 66 height 28
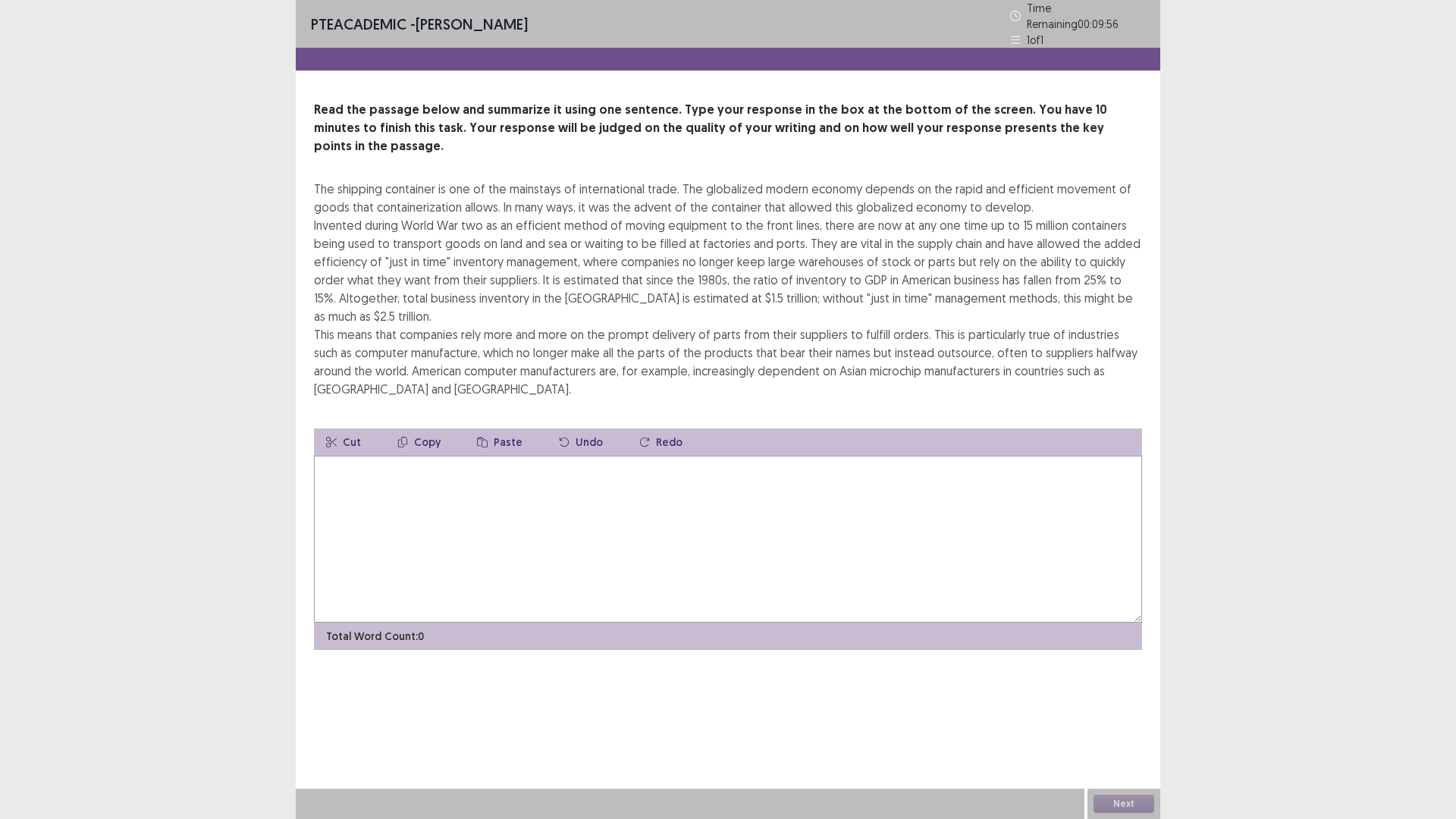
click at [563, 485] on textarea at bounding box center [727, 539] width 828 height 167
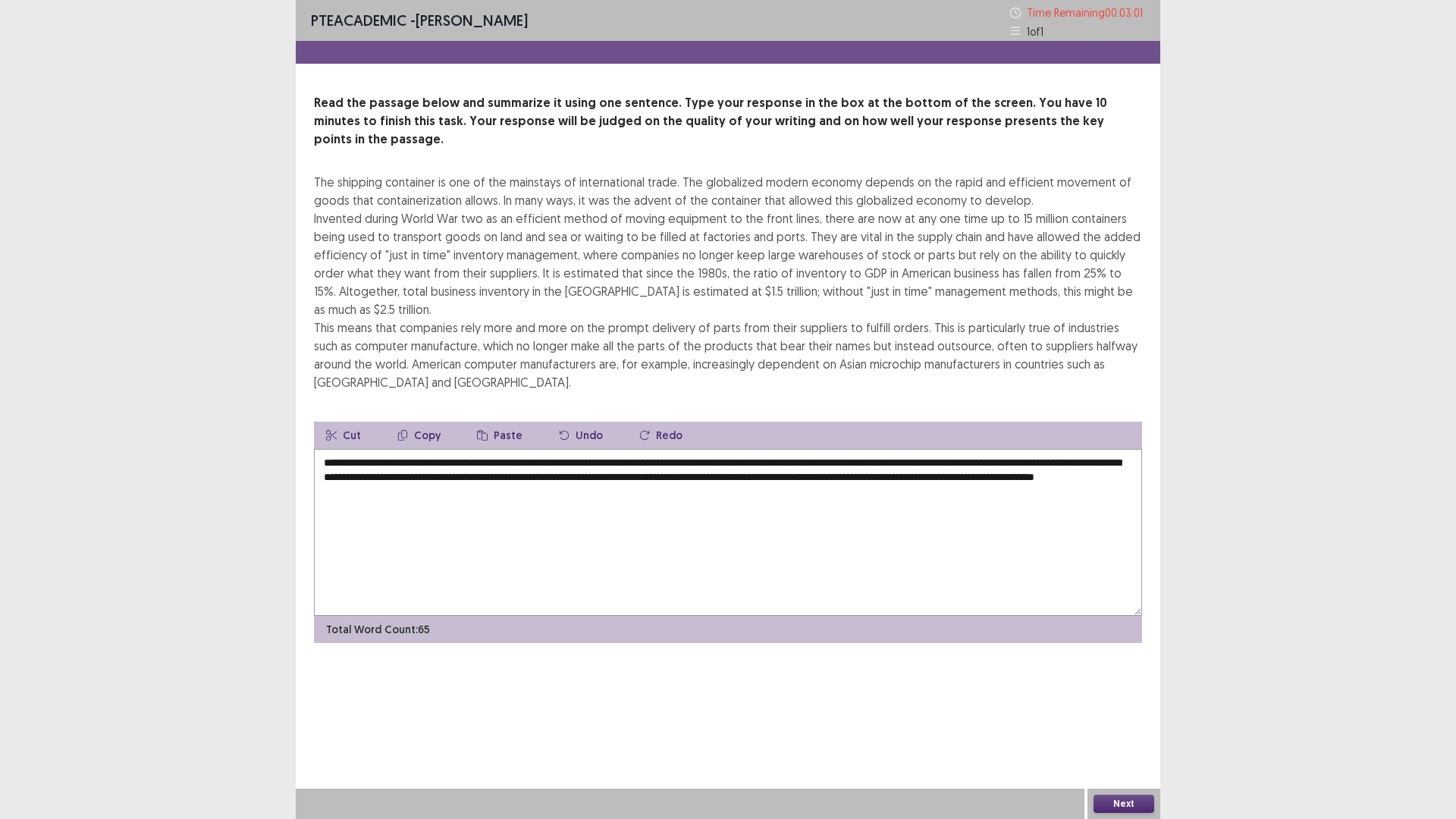
click at [498, 449] on textarea "**********" at bounding box center [727, 532] width 828 height 167
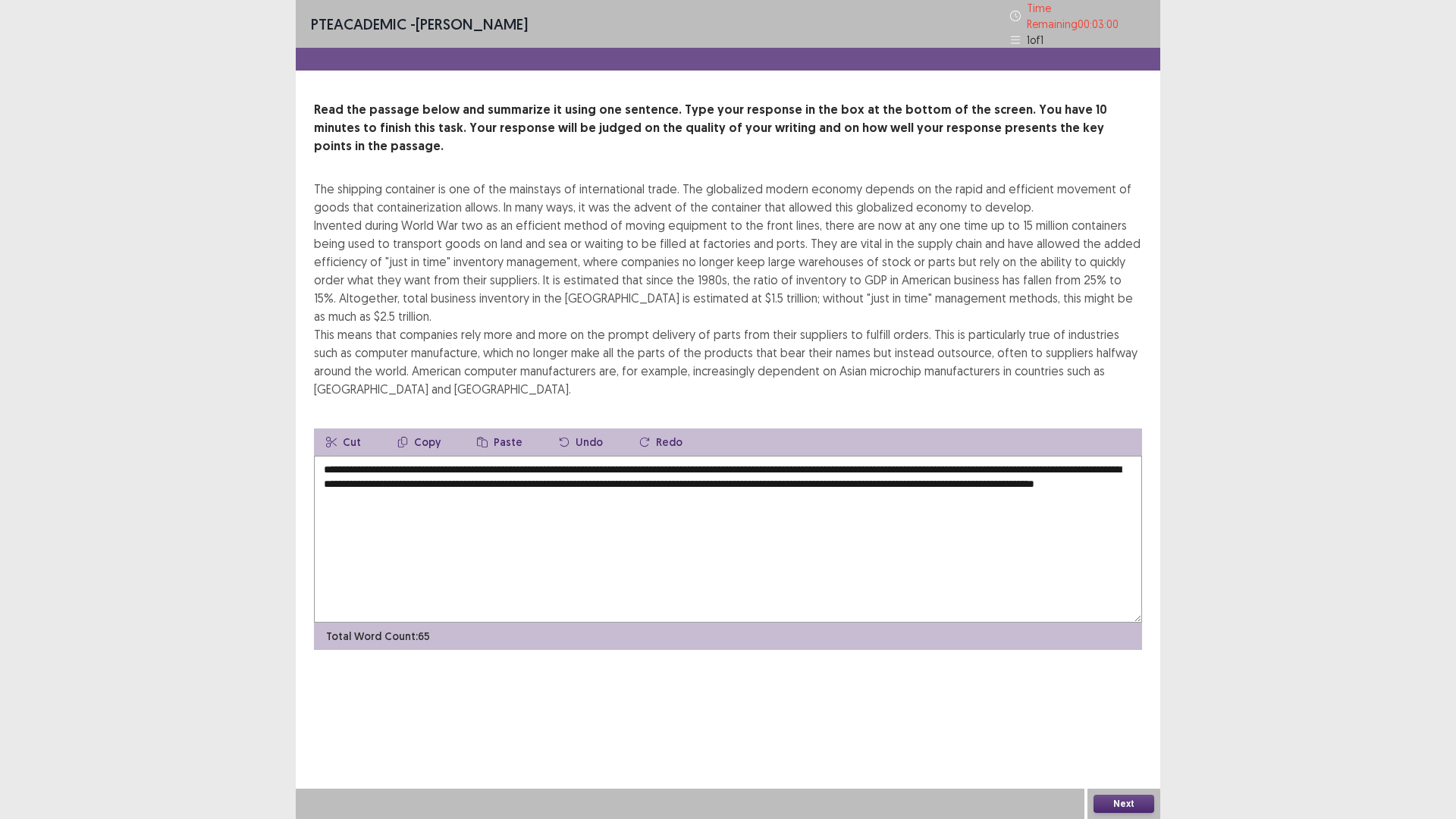
click at [502, 456] on textarea "**********" at bounding box center [727, 539] width 828 height 167
type textarea "**********"
click at [1134, 723] on button "Next" at bounding box center [1124, 804] width 61 height 18
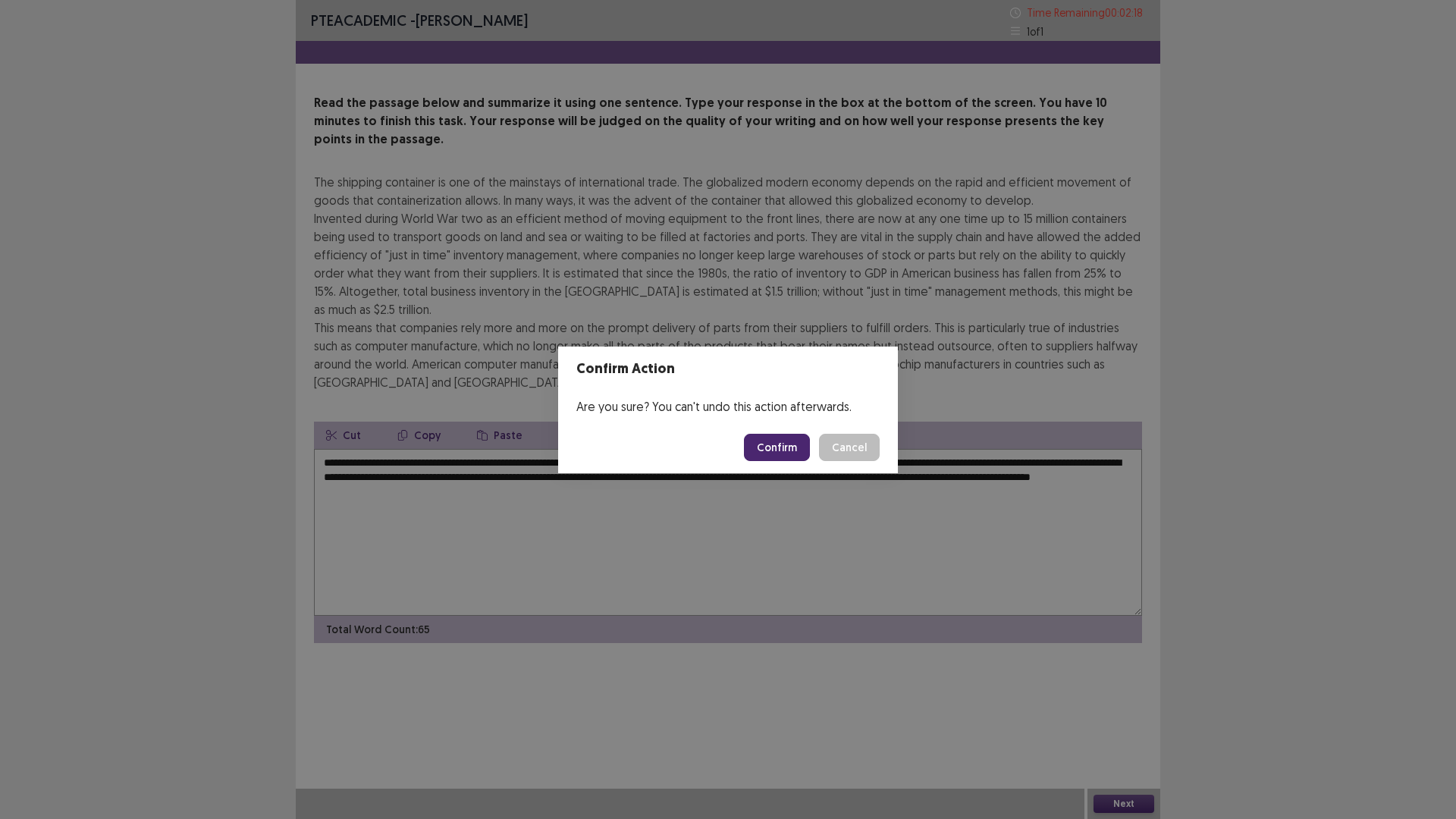
click at [777, 448] on button "Confirm" at bounding box center [777, 448] width 66 height 28
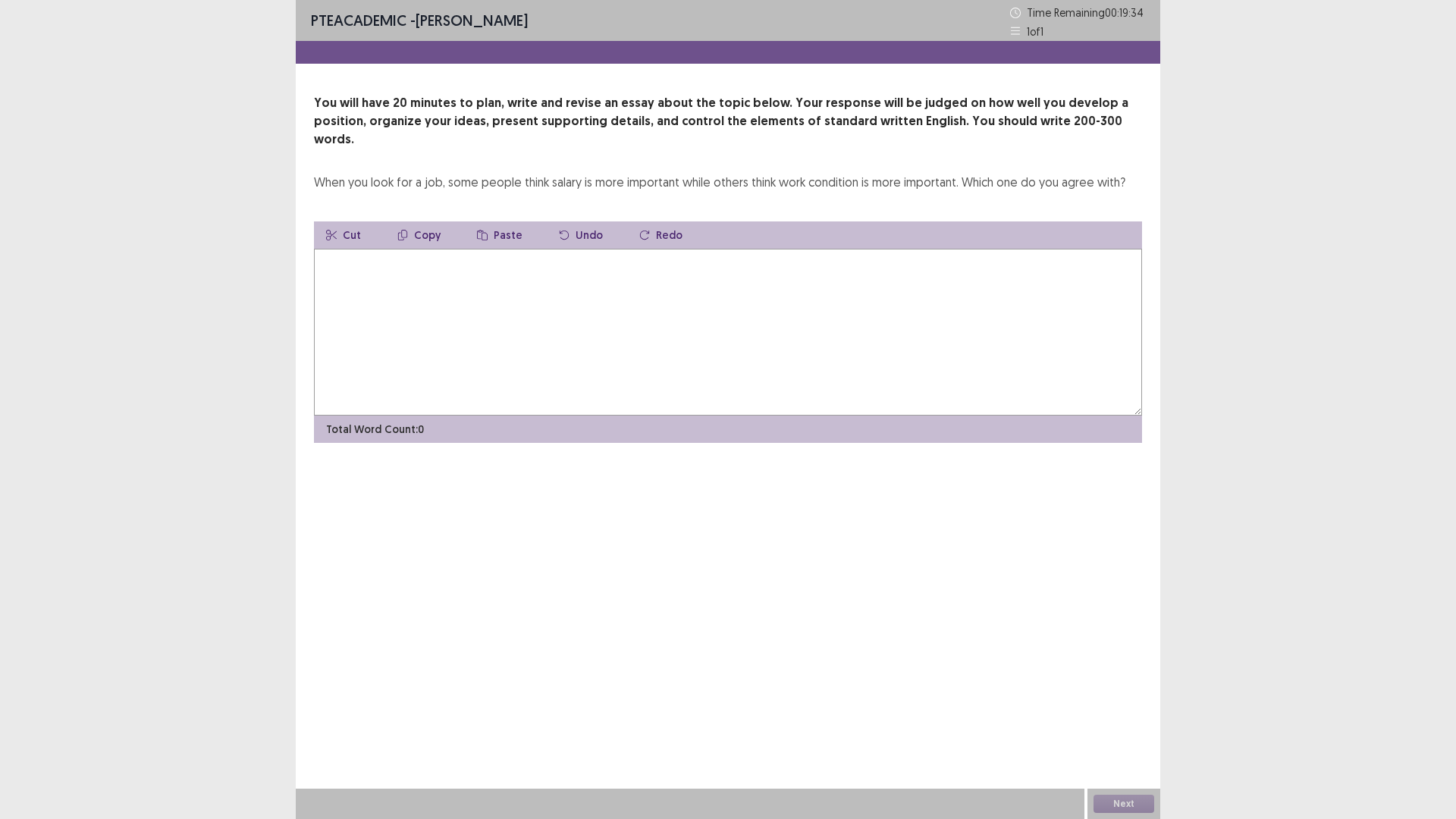
click at [666, 330] on textarea at bounding box center [727, 332] width 828 height 167
click at [437, 249] on textarea "**********" at bounding box center [727, 332] width 828 height 167
click at [564, 250] on textarea "**********" at bounding box center [727, 332] width 828 height 167
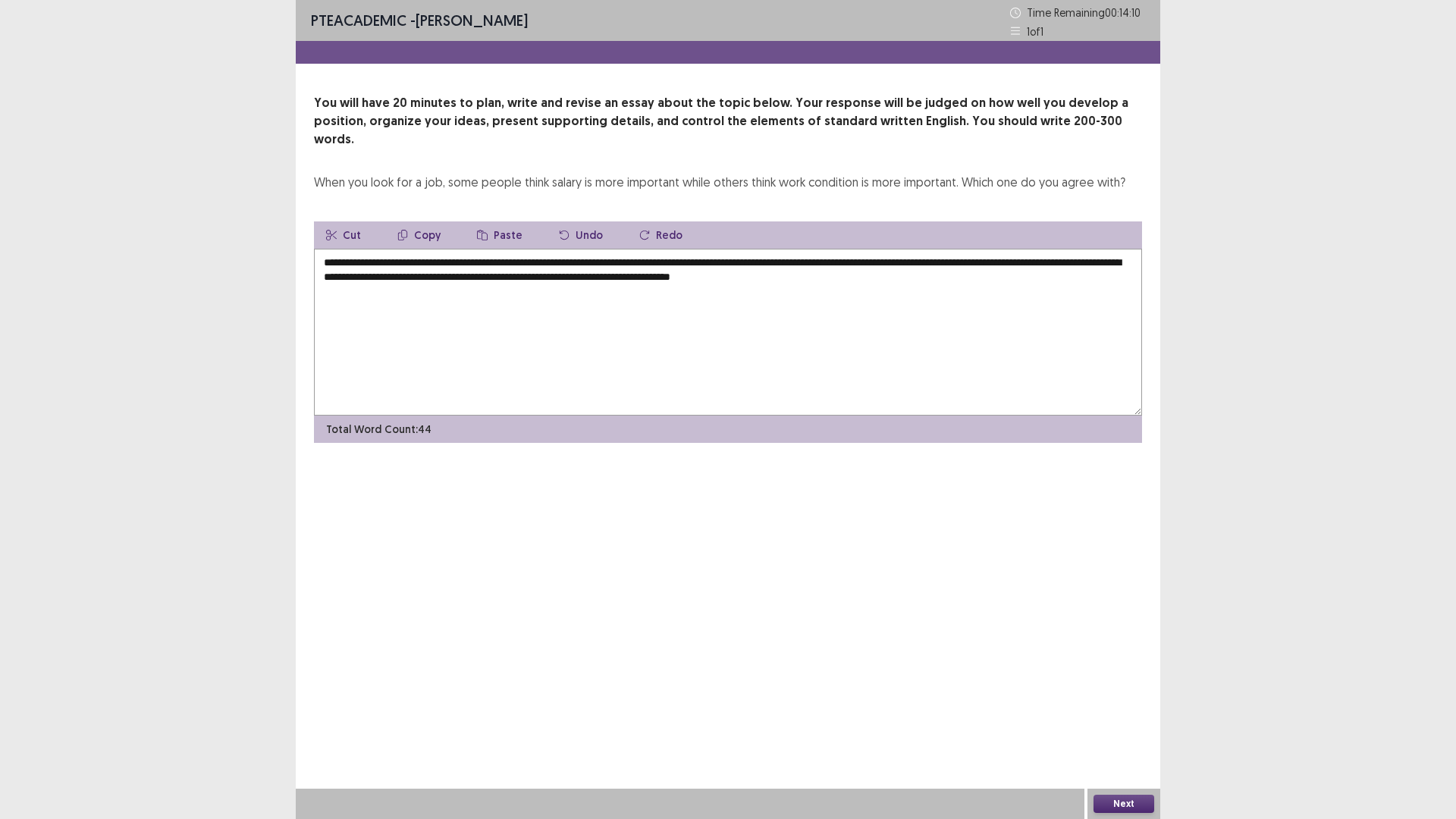
click at [896, 258] on textarea "**********" at bounding box center [727, 332] width 828 height 167
click at [951, 257] on textarea "**********" at bounding box center [727, 332] width 828 height 167
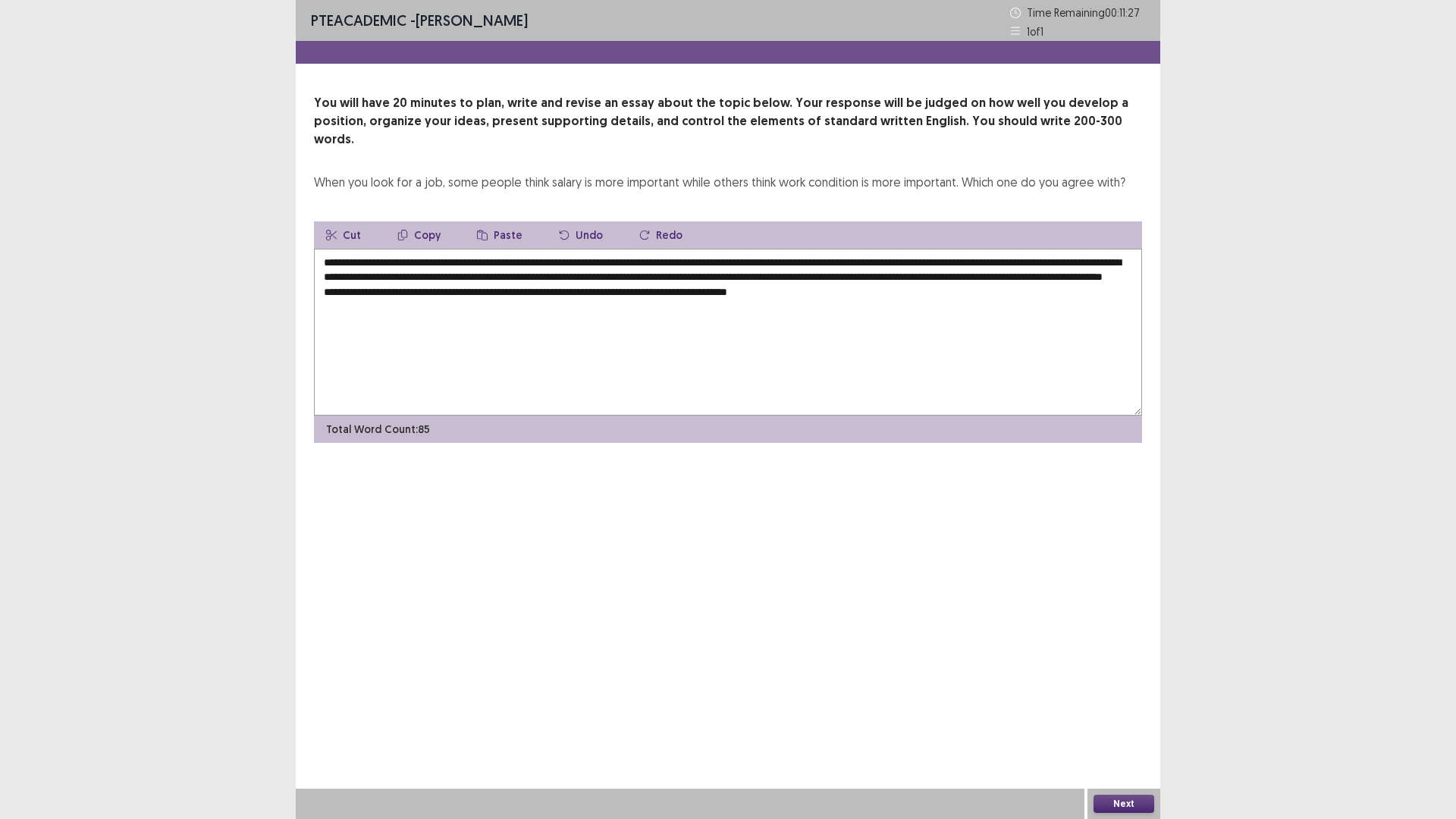
click at [441, 295] on textarea "**********" at bounding box center [727, 332] width 828 height 167
click at [401, 284] on textarea "**********" at bounding box center [727, 332] width 828 height 167
click at [838, 290] on textarea "**********" at bounding box center [727, 332] width 828 height 167
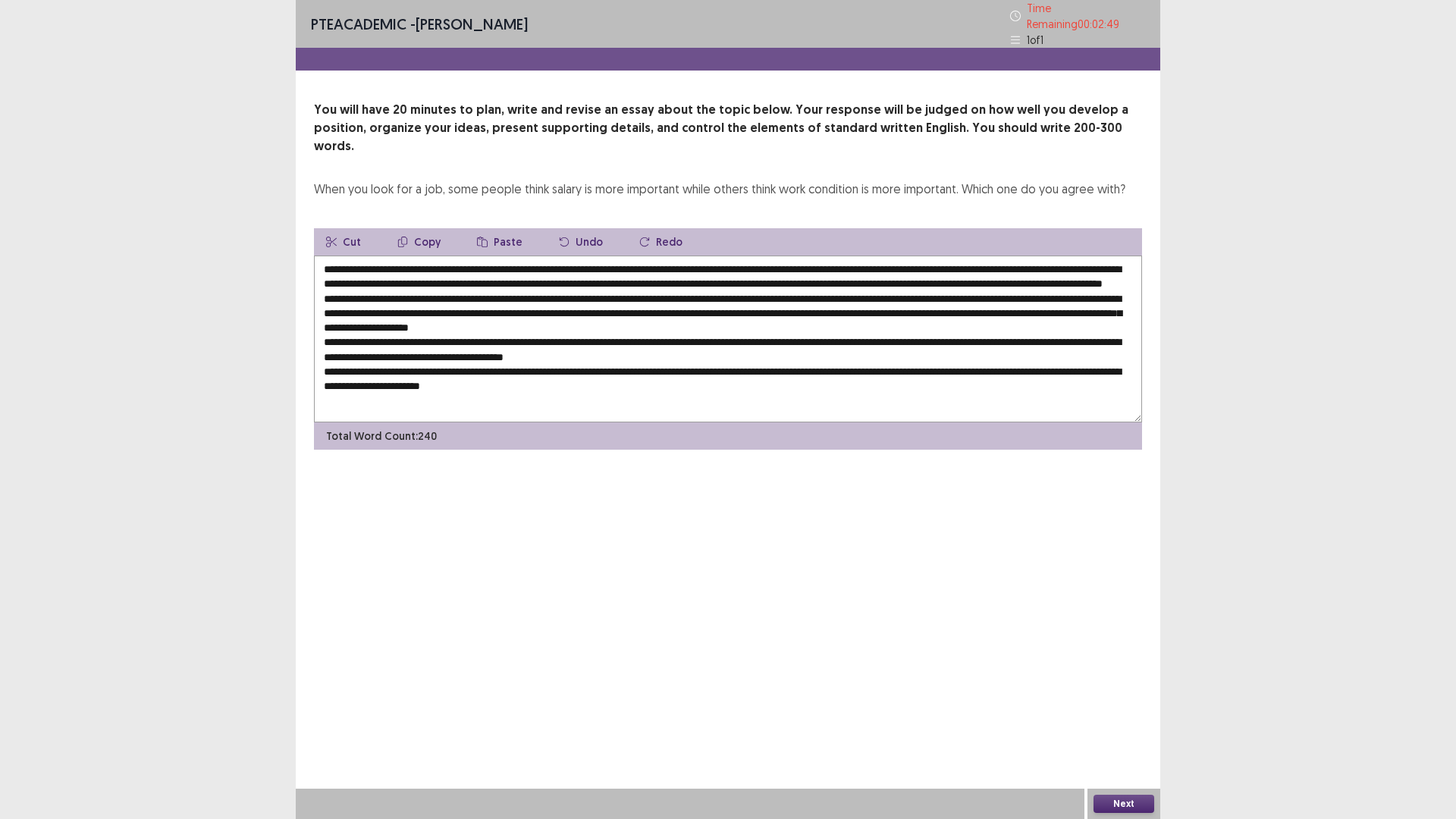
click at [962, 258] on textarea at bounding box center [727, 339] width 828 height 167
click at [467, 287] on textarea at bounding box center [727, 339] width 828 height 167
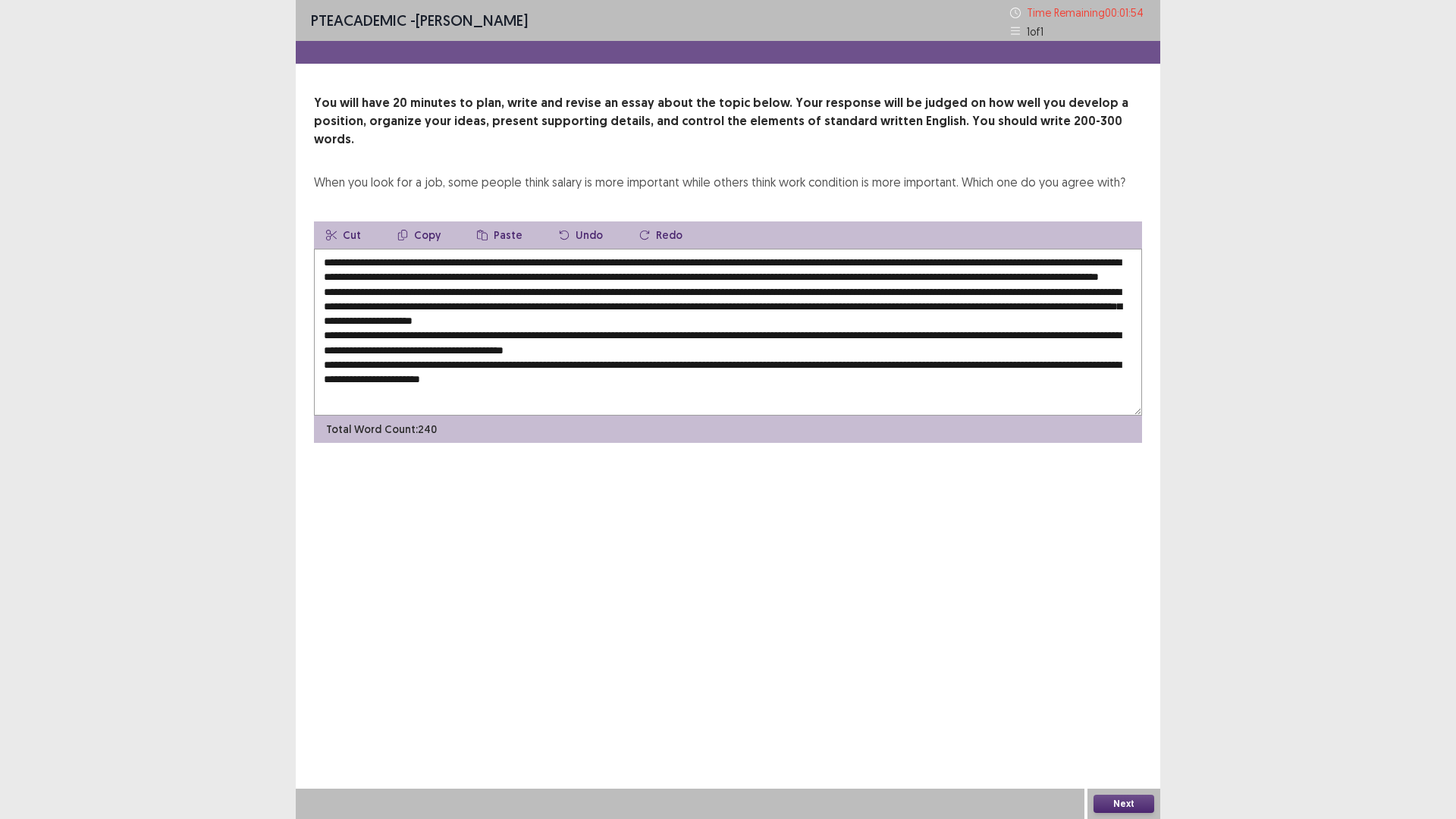
click at [693, 314] on textarea at bounding box center [727, 332] width 828 height 167
type textarea "**********"
click at [1107, 723] on button "Next" at bounding box center [1124, 804] width 61 height 18
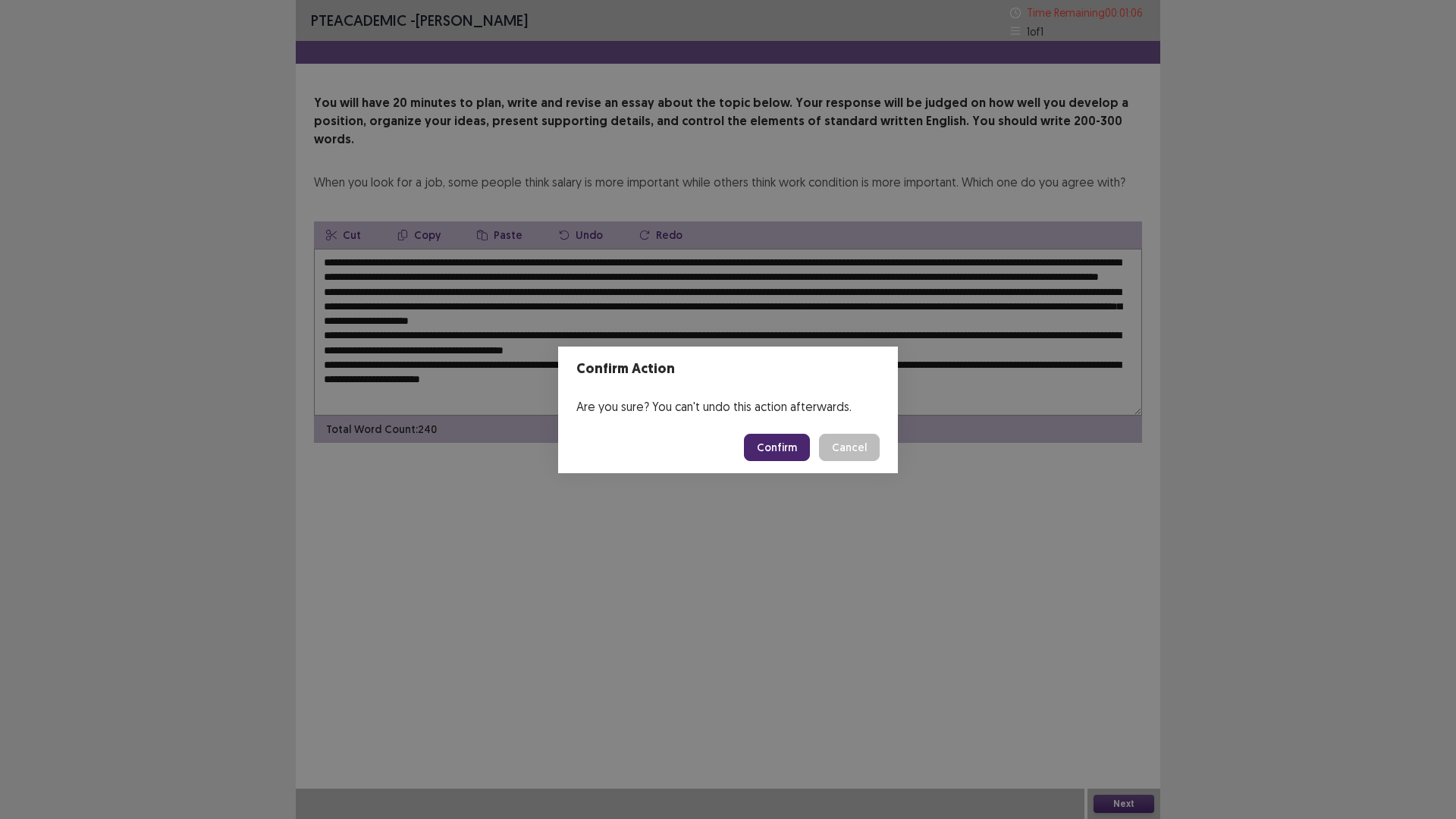
click at [780, 442] on button "Confirm" at bounding box center [777, 448] width 66 height 28
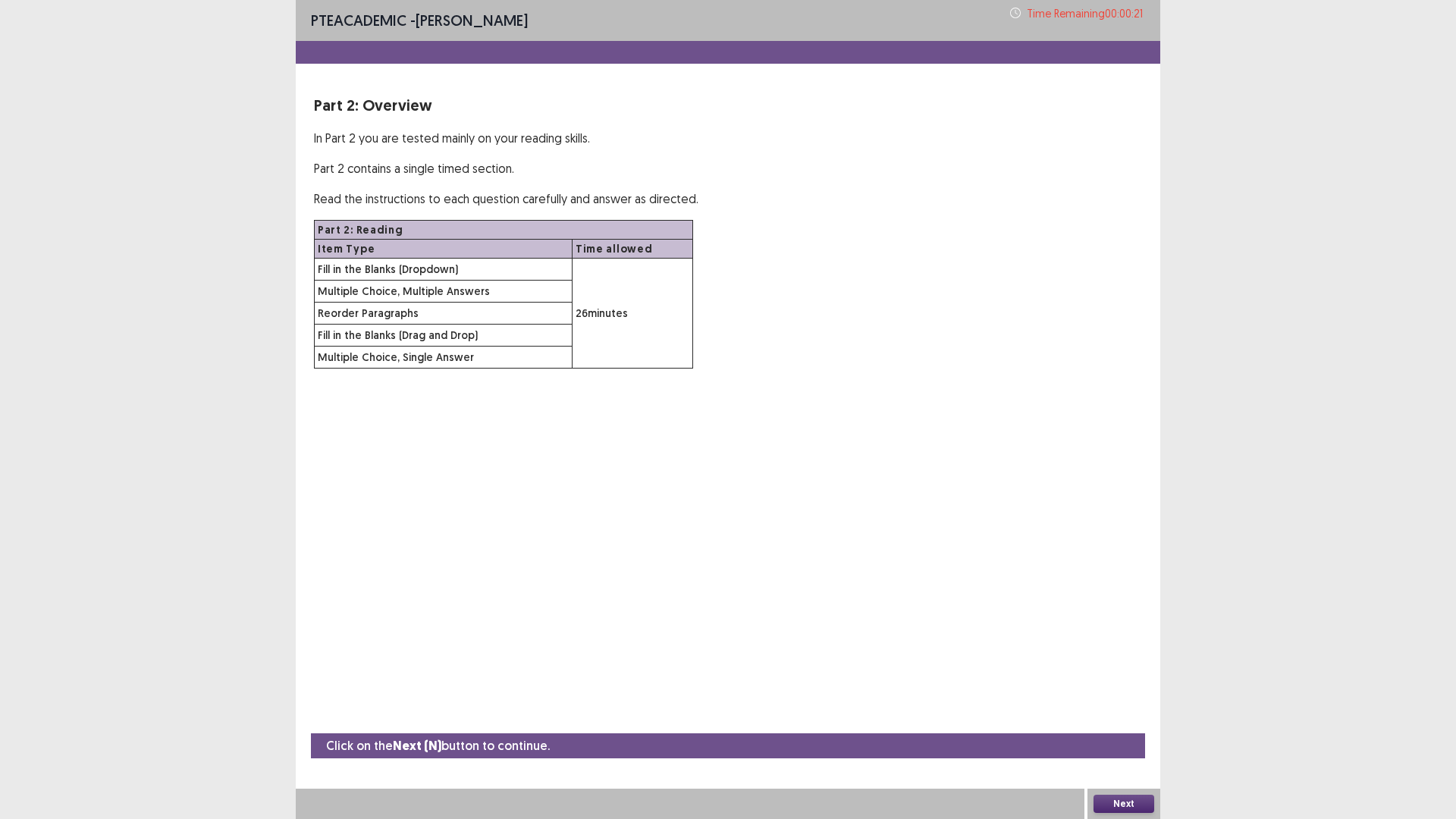
click at [1119, 723] on button "Next" at bounding box center [1124, 804] width 61 height 18
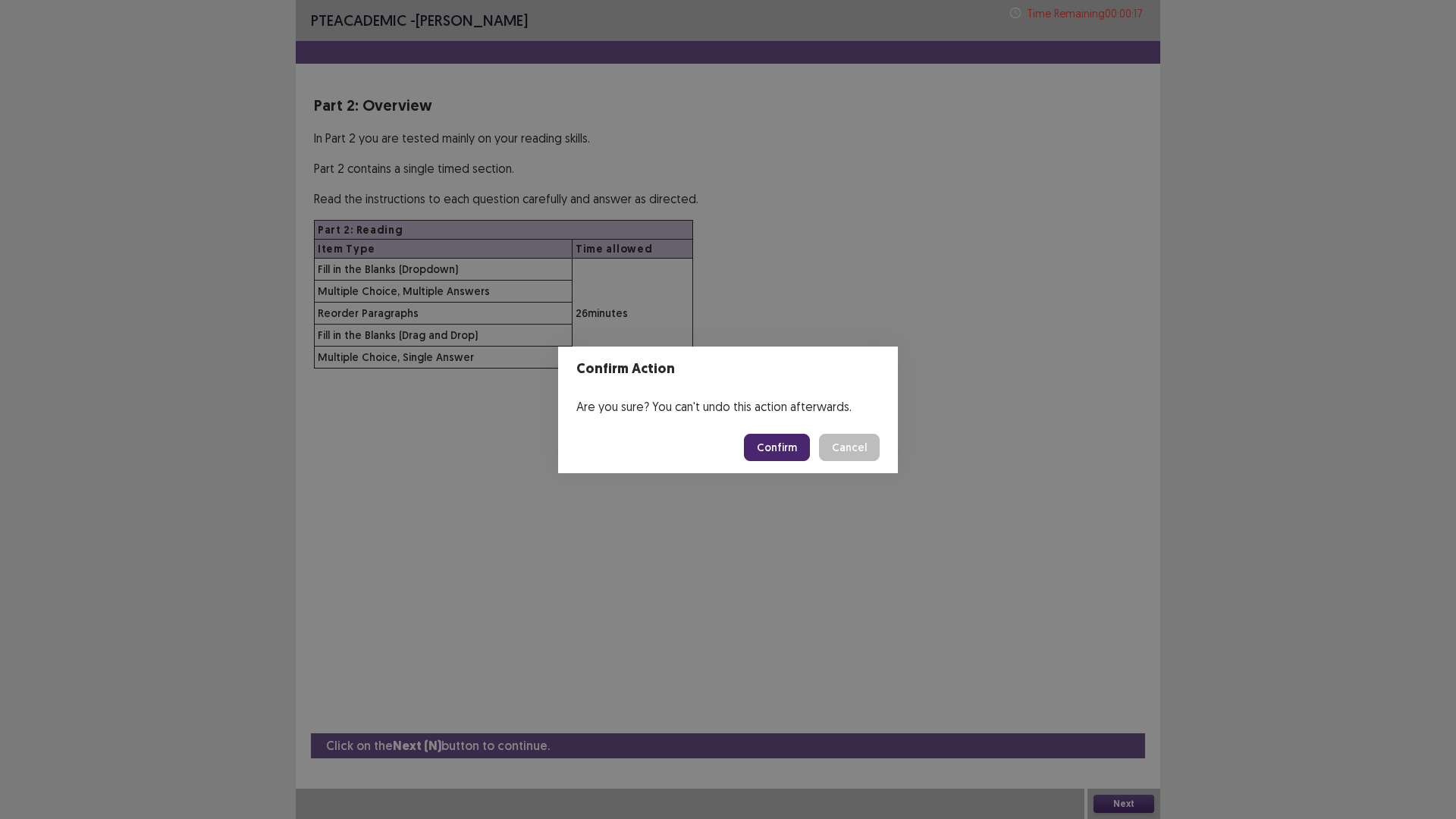
click at [759, 440] on button "Confirm" at bounding box center [777, 448] width 66 height 28
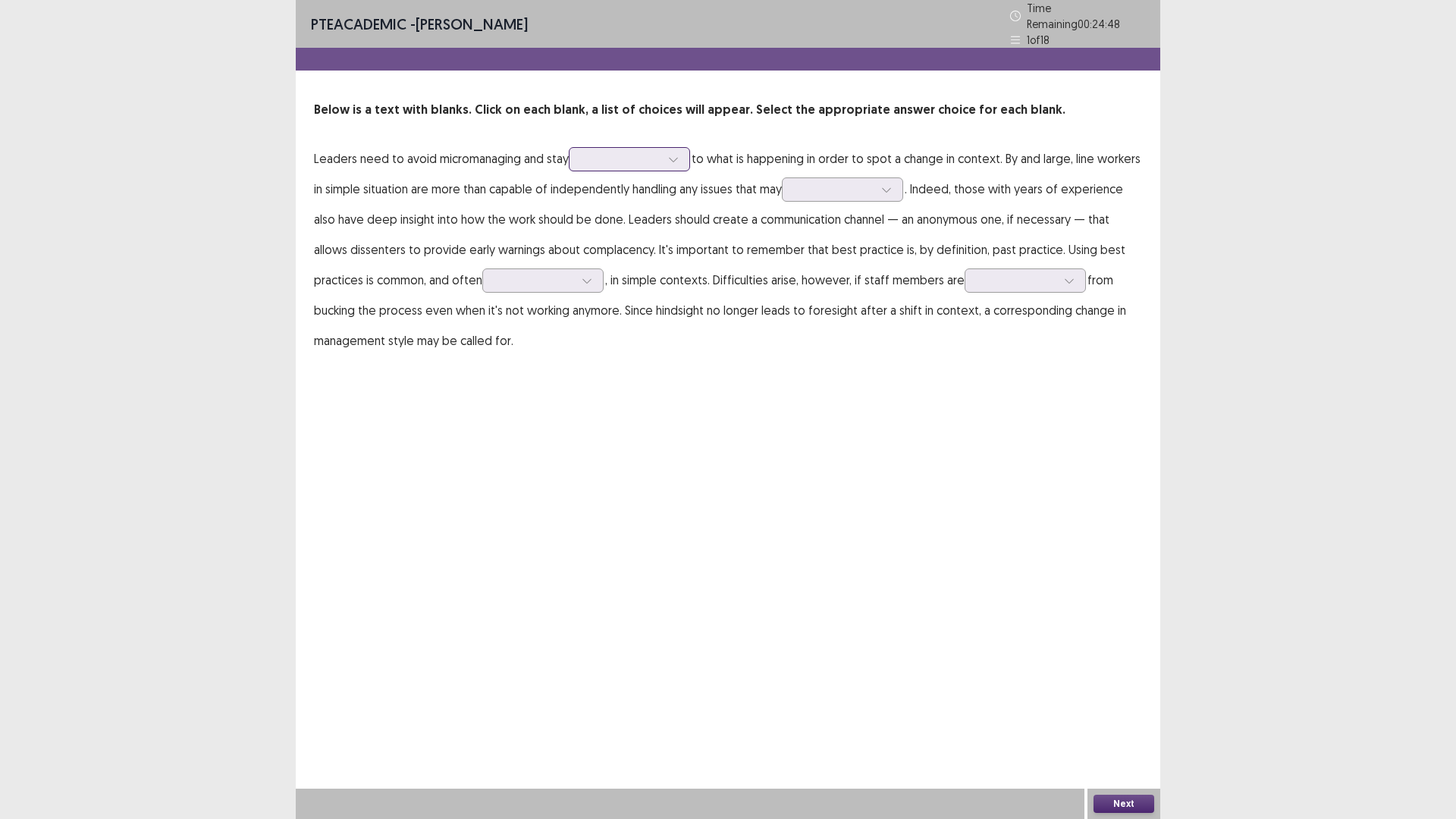
click at [616, 156] on div at bounding box center [621, 159] width 79 height 15
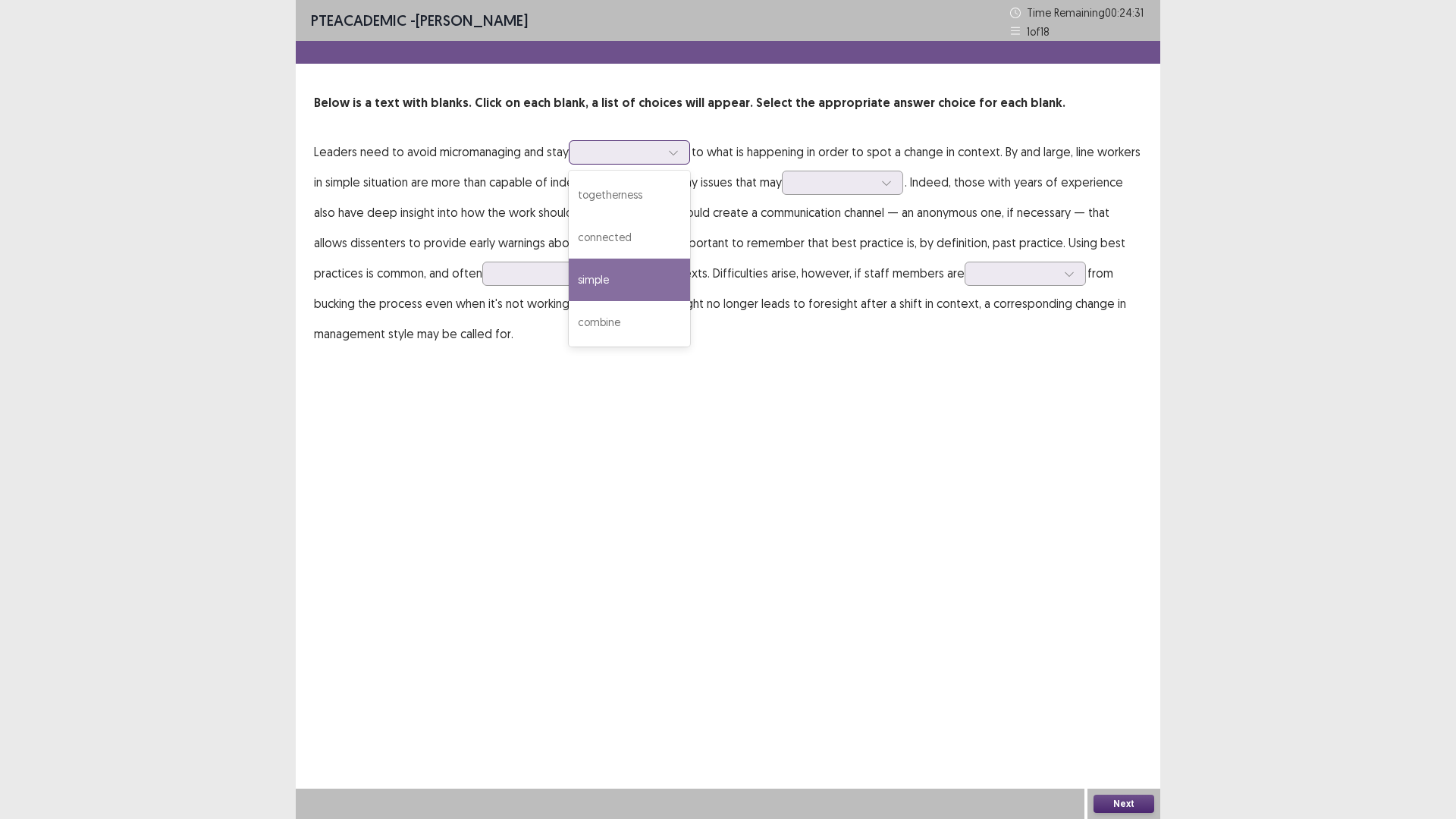
click at [615, 284] on div "simple" at bounding box center [629, 280] width 121 height 42
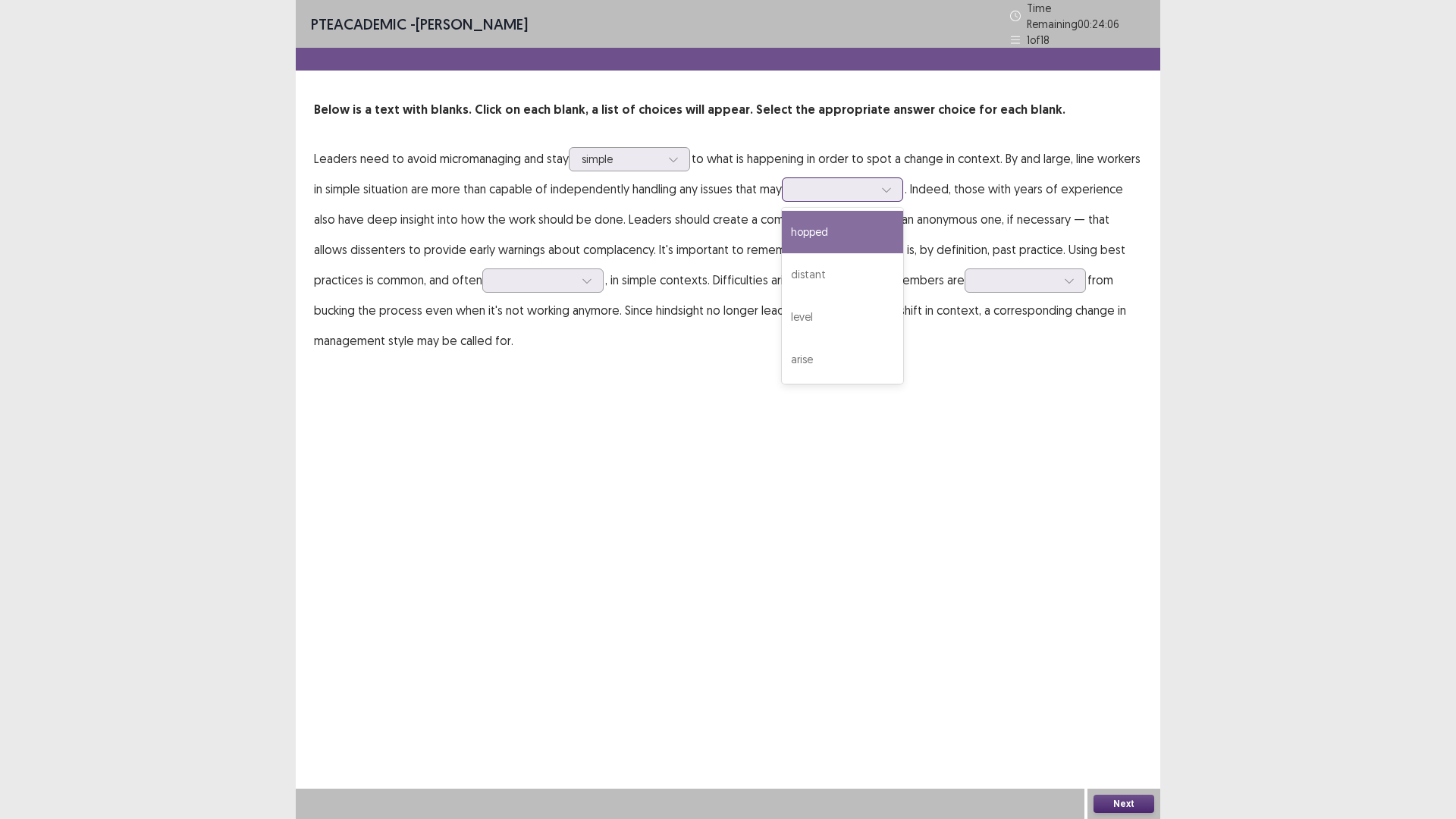
click at [873, 187] on div at bounding box center [834, 189] width 79 height 15
click at [858, 358] on div "arise" at bounding box center [842, 359] width 121 height 42
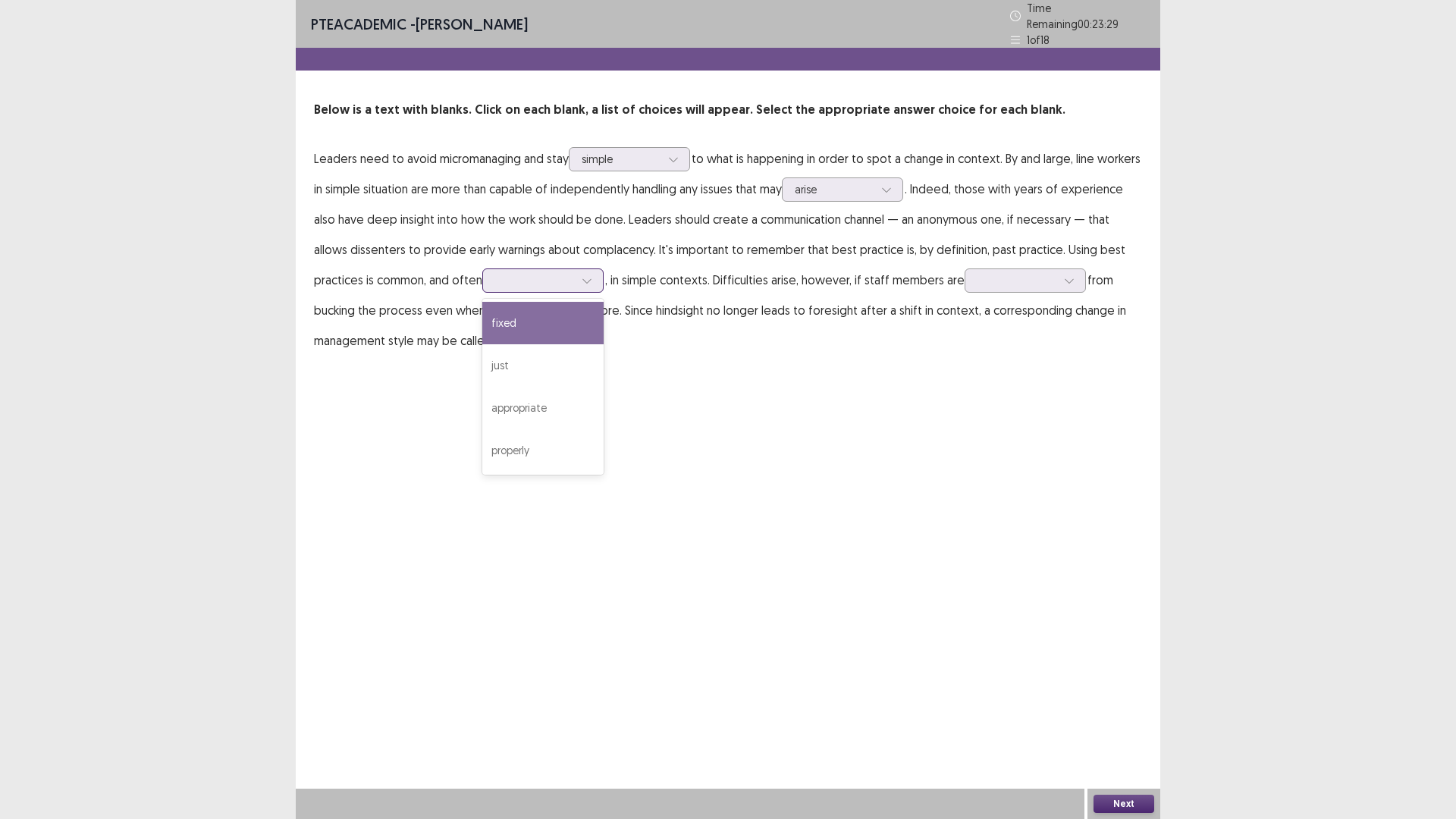
click at [570, 283] on div at bounding box center [535, 280] width 82 height 17
click at [587, 361] on div "just" at bounding box center [543, 366] width 121 height 42
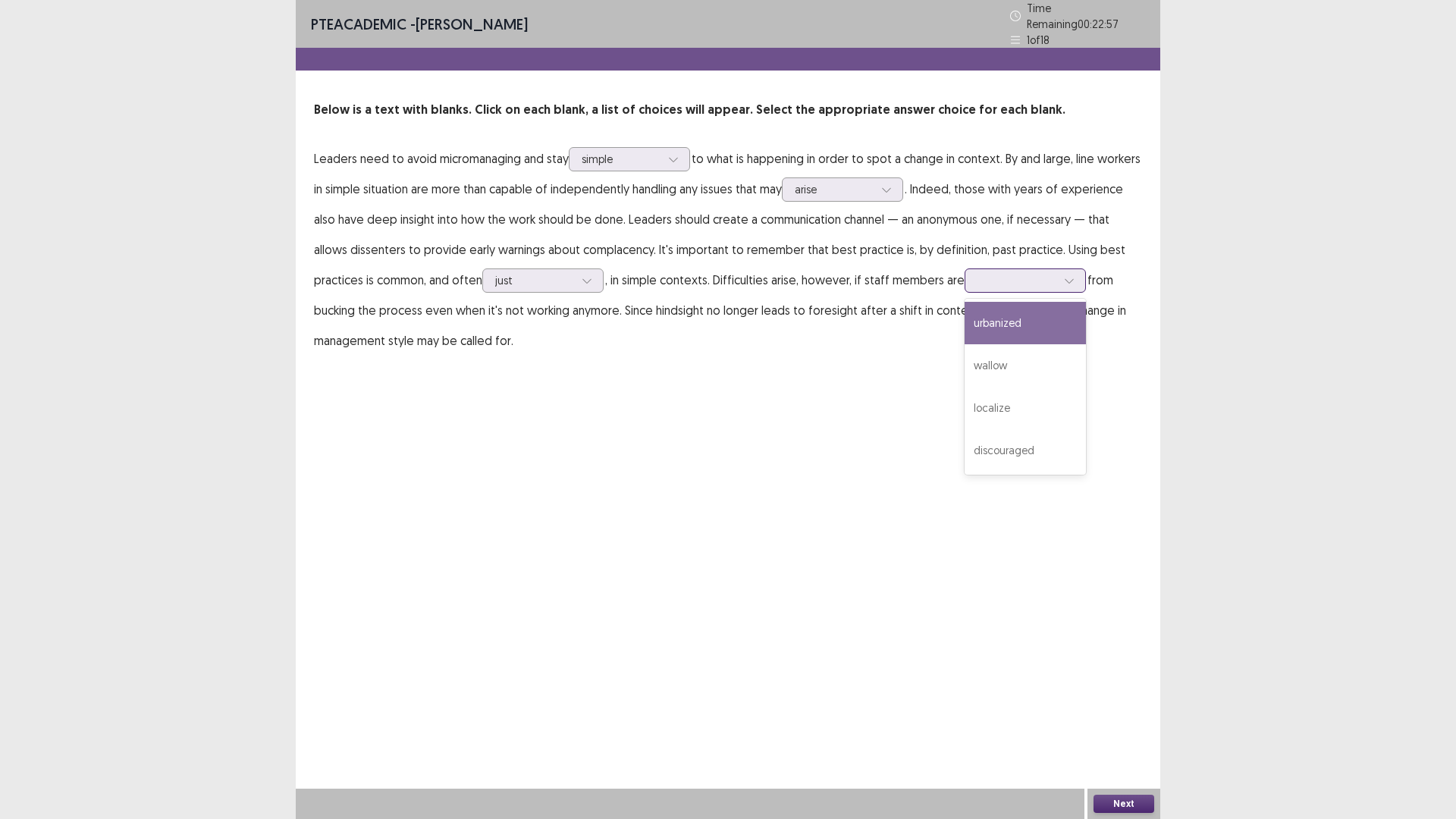
click at [1025, 276] on div at bounding box center [1016, 280] width 79 height 15
click at [1049, 444] on div "discouraged" at bounding box center [1025, 450] width 121 height 42
click at [574, 275] on div at bounding box center [535, 280] width 79 height 15
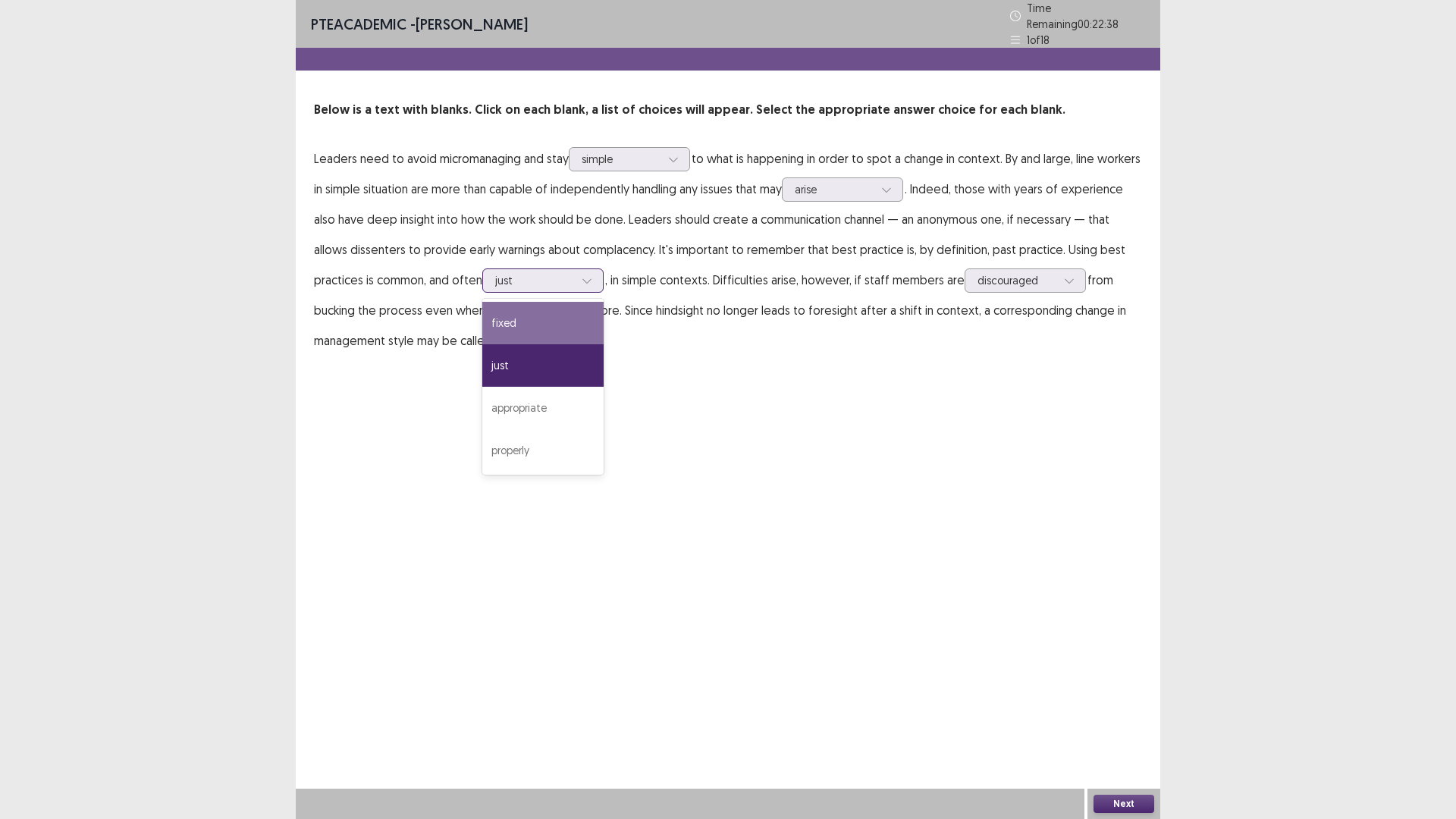
click at [561, 319] on div "fixed" at bounding box center [543, 323] width 121 height 42
click at [1104, 723] on button "Next" at bounding box center [1124, 804] width 61 height 18
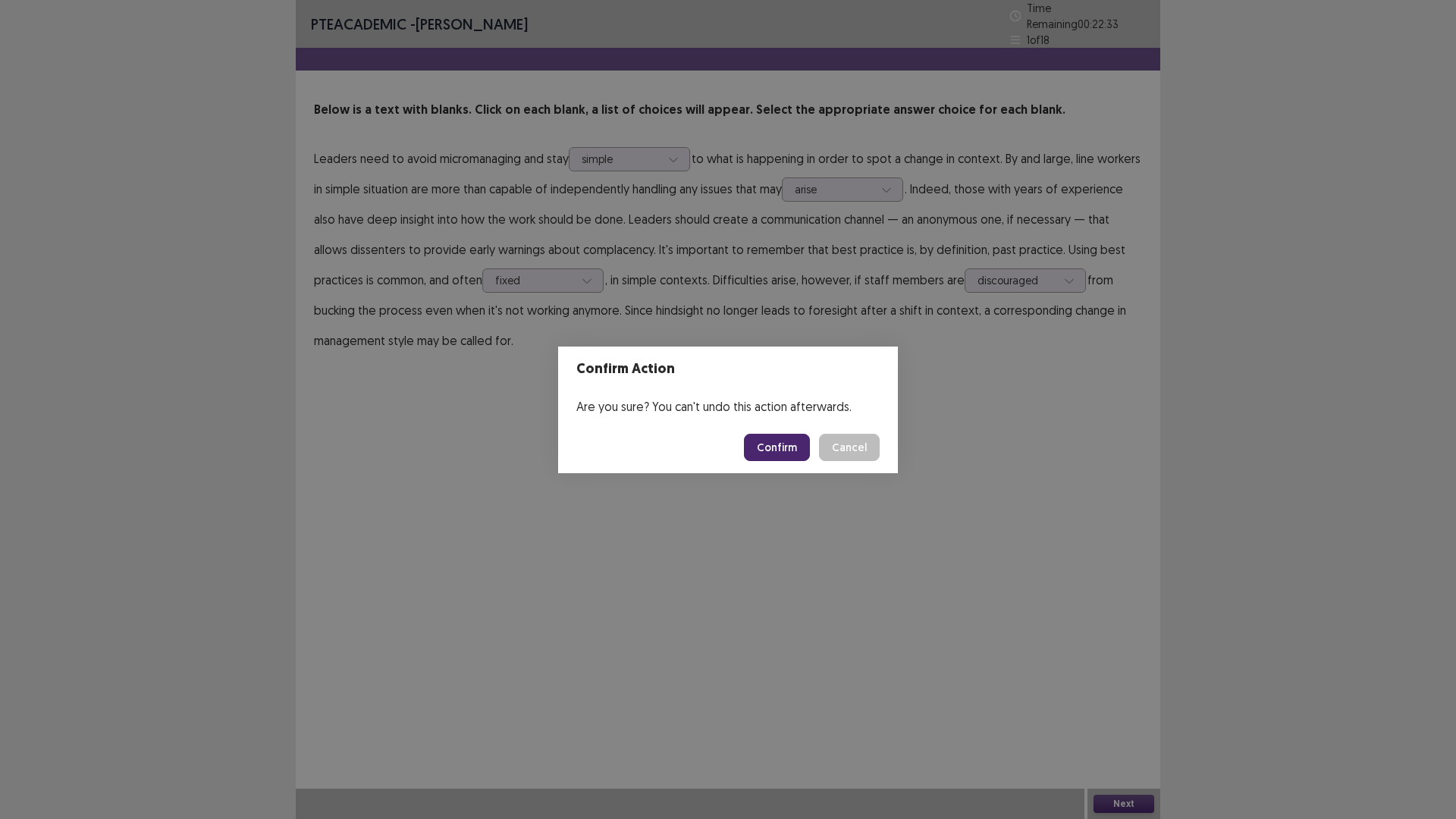
click at [788, 451] on button "Confirm" at bounding box center [777, 448] width 66 height 28
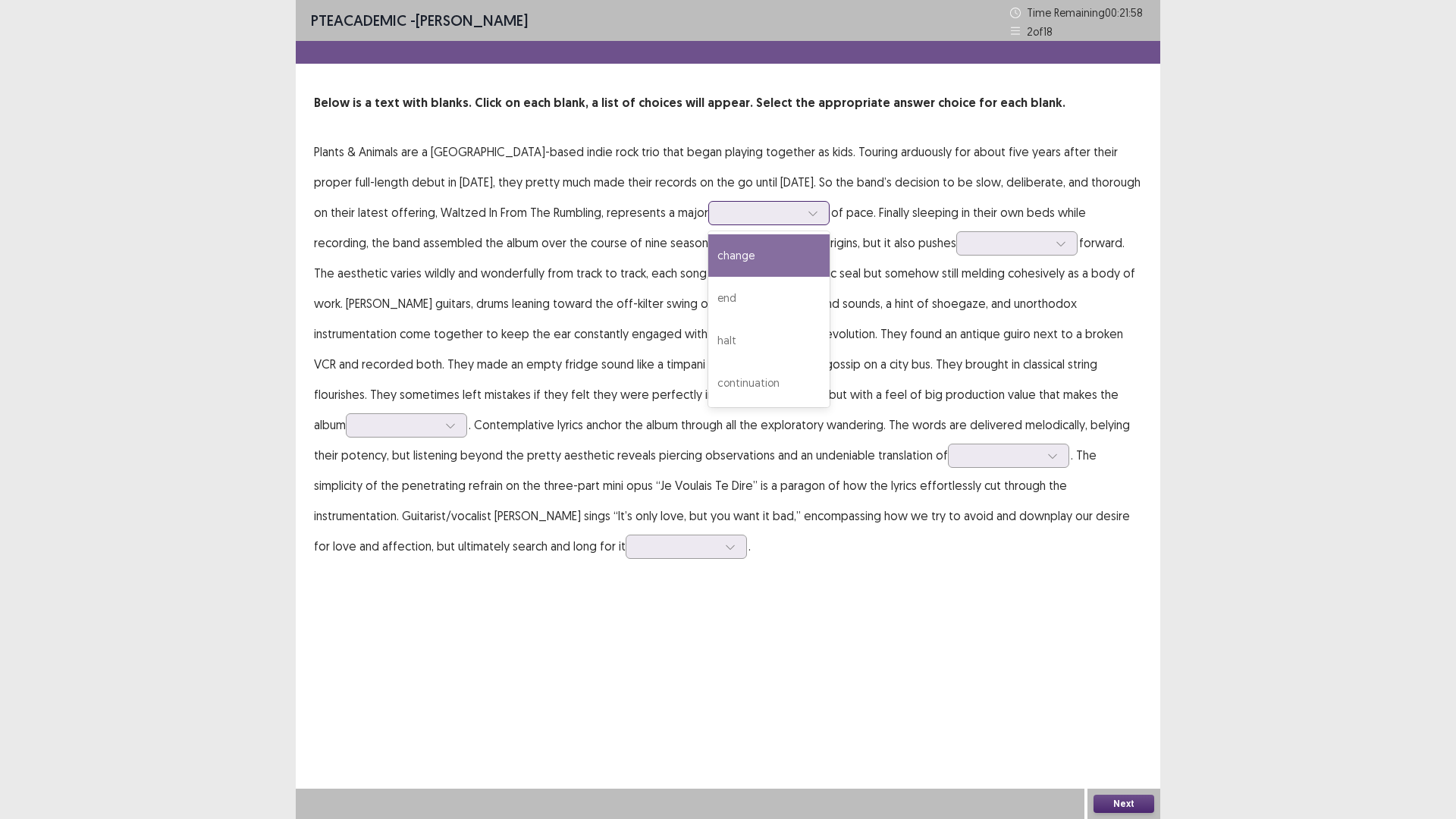
click at [722, 215] on div at bounding box center [760, 213] width 79 height 15
click at [708, 302] on div "end" at bounding box center [769, 298] width 121 height 42
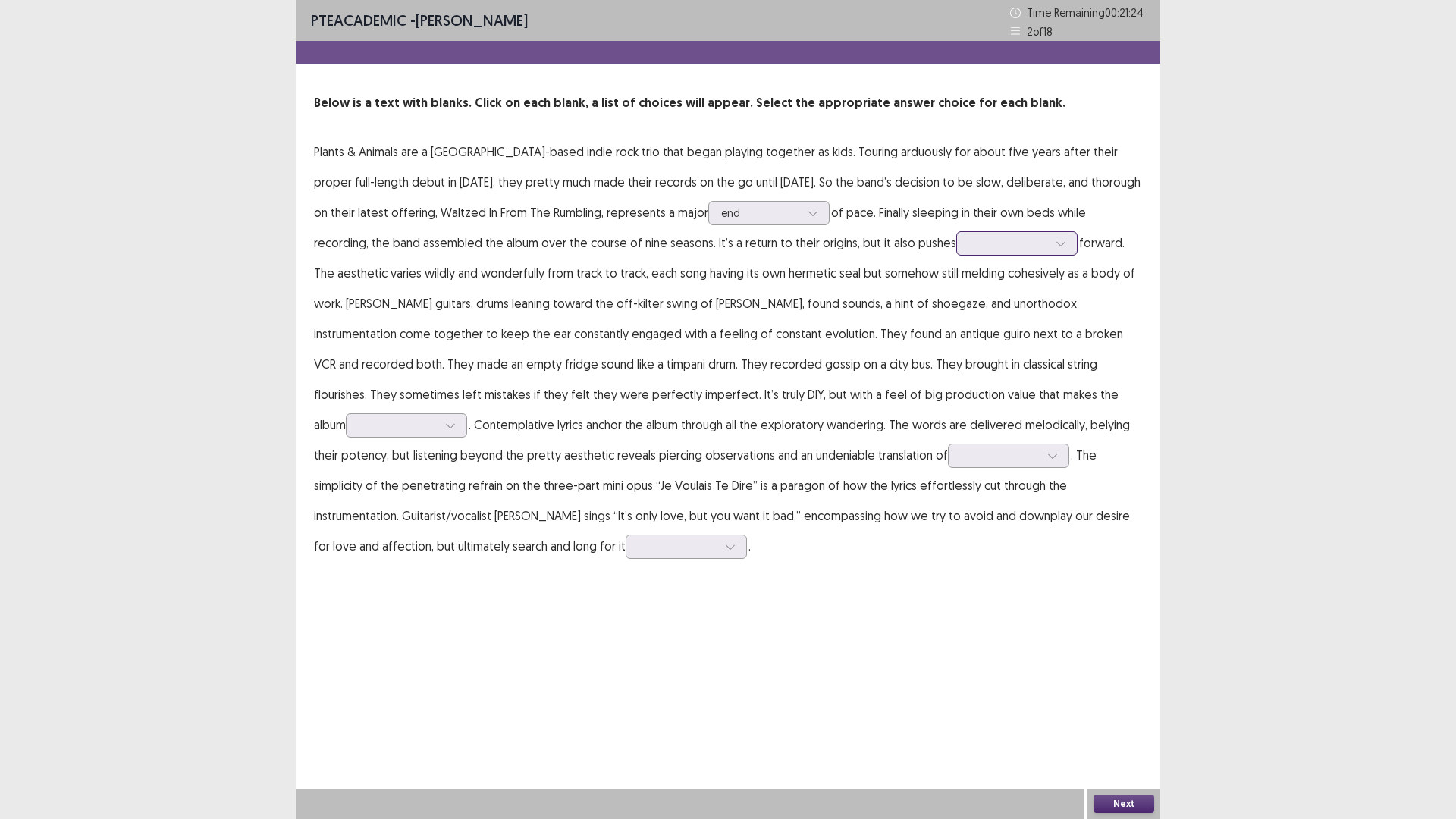
click at [969, 248] on div at bounding box center [1008, 243] width 79 height 15
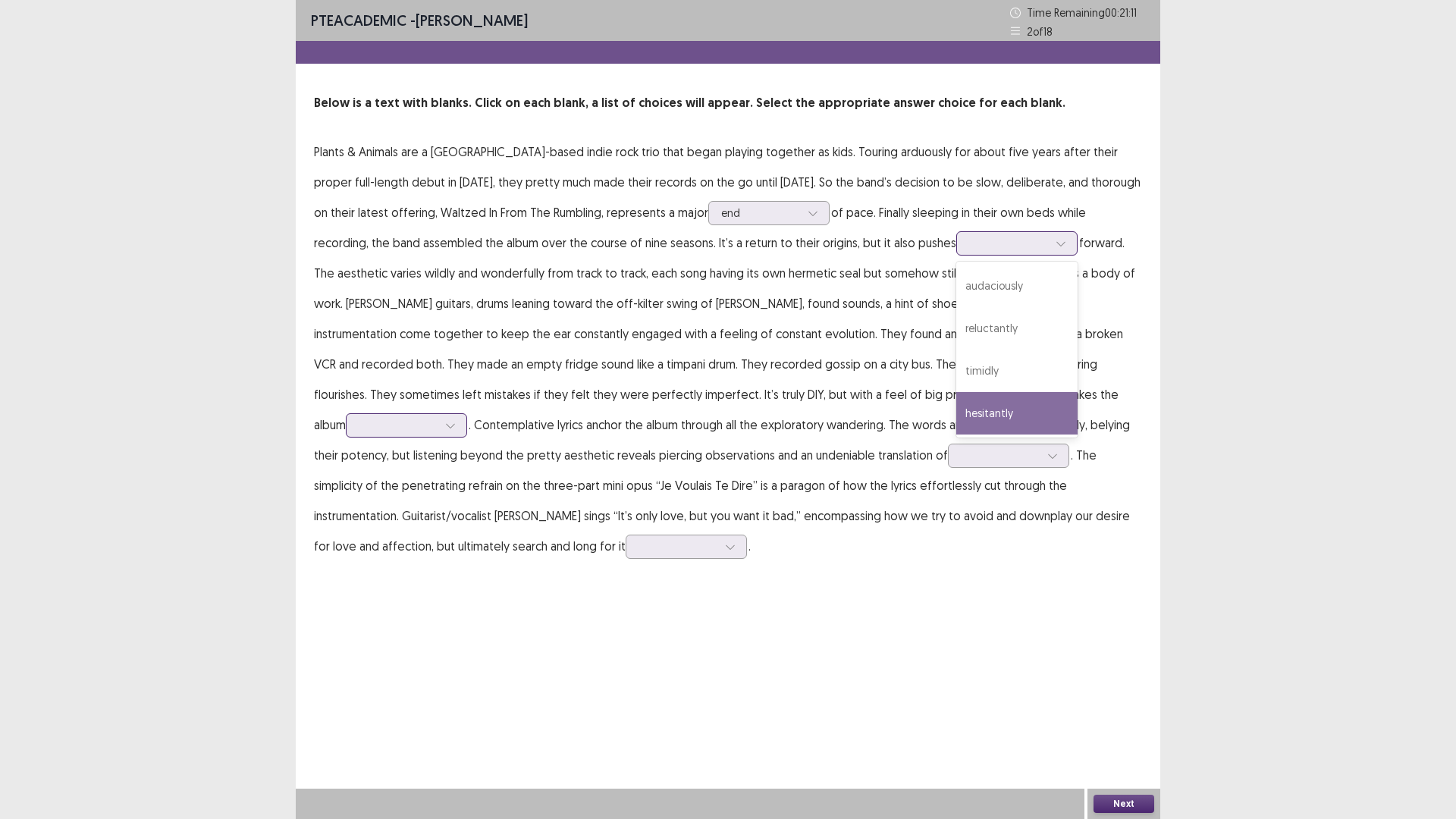
click at [956, 405] on div "hesitantly" at bounding box center [1016, 414] width 121 height 42
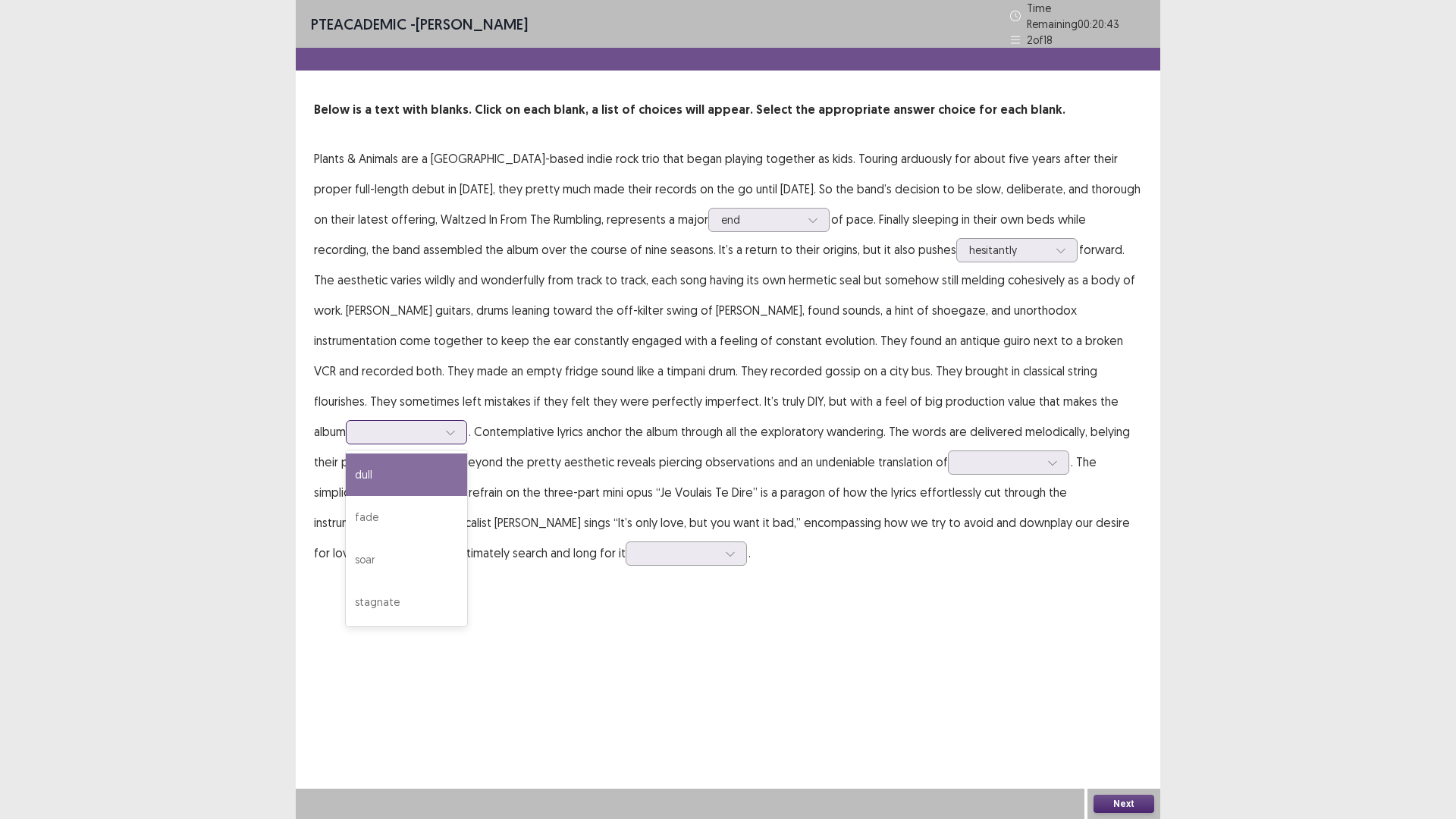
click at [438, 425] on div at bounding box center [398, 432] width 79 height 15
click at [467, 496] on div "fade" at bounding box center [406, 517] width 121 height 42
drag, startPoint x: 827, startPoint y: 394, endPoint x: 822, endPoint y: 411, distance: 17.7
click at [438, 425] on div at bounding box center [398, 432] width 79 height 15
click at [467, 453] on div "dull" at bounding box center [406, 474] width 121 height 42
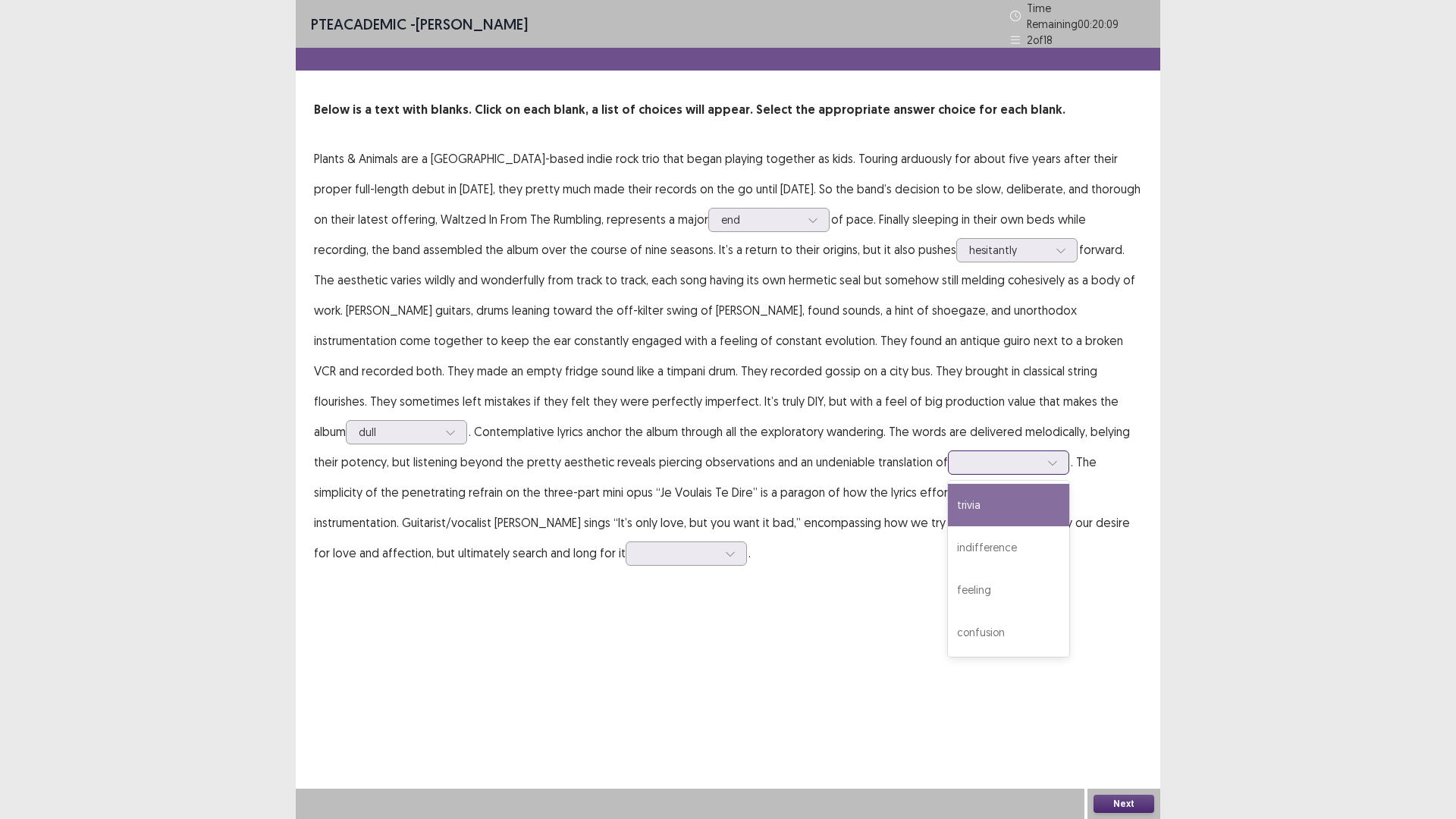
click at [961, 461] on div at bounding box center [1000, 462] width 79 height 15
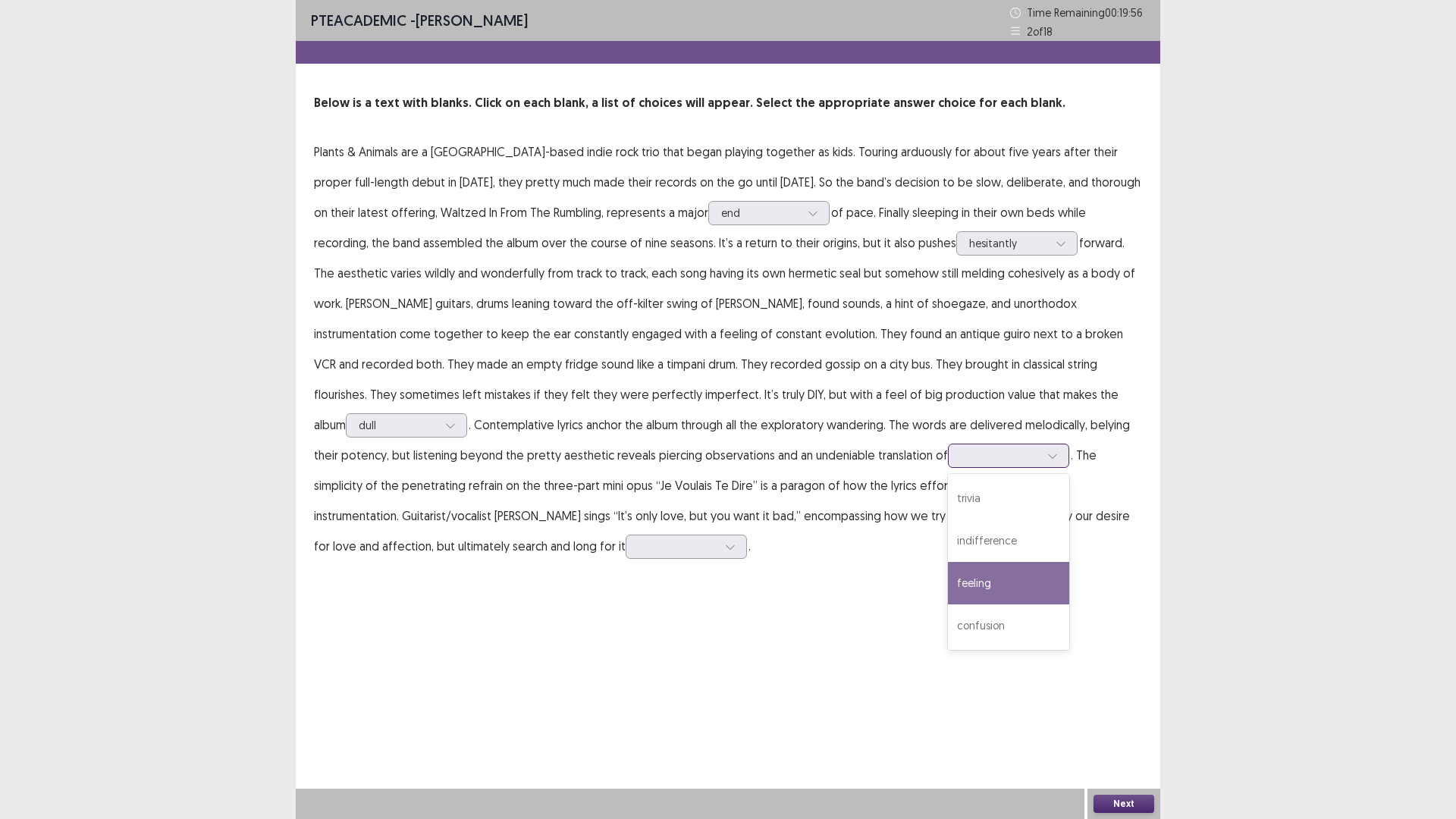
click at [948, 579] on div "feeling" at bounding box center [1008, 583] width 121 height 42
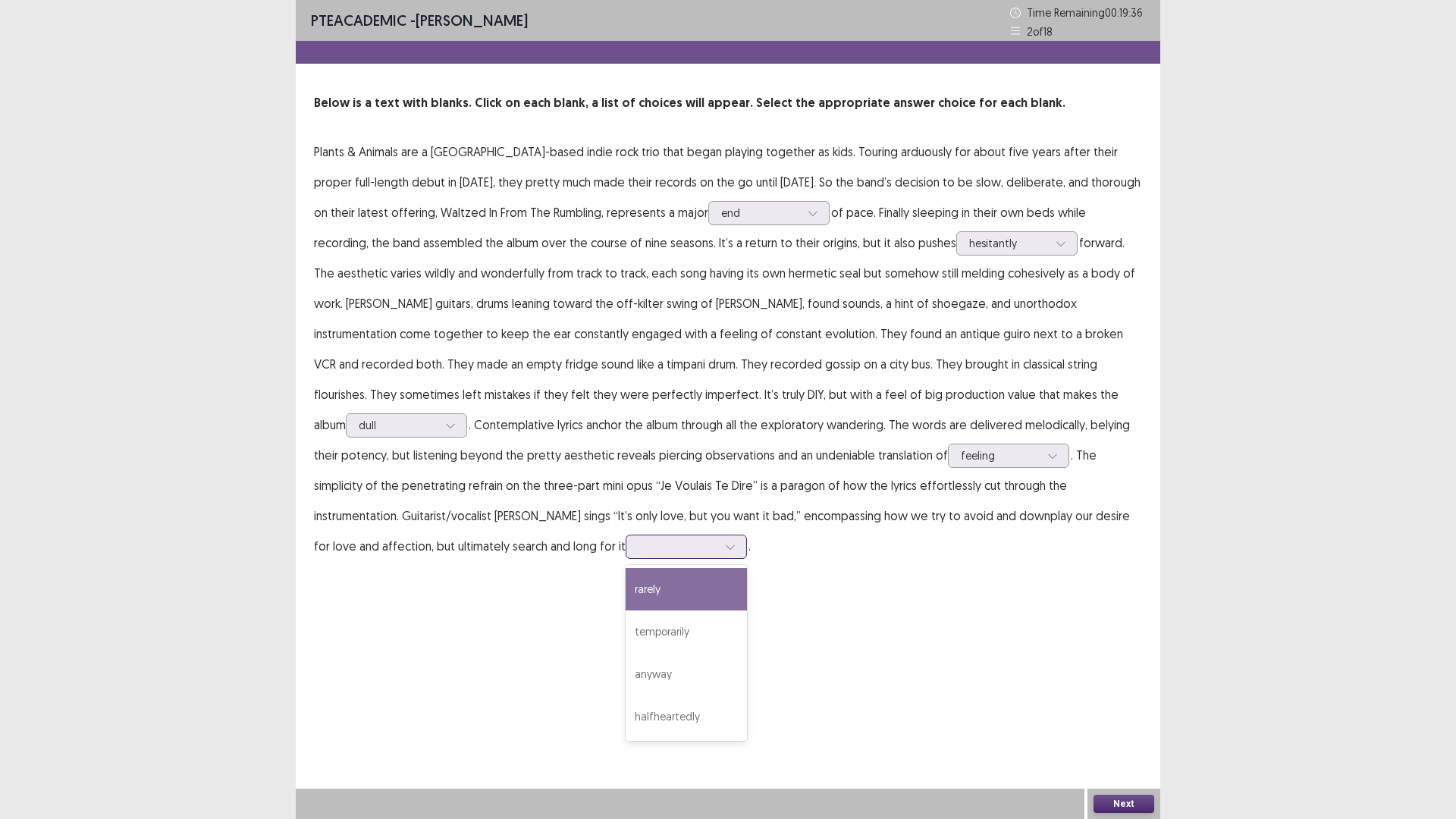
click at [717, 540] on div at bounding box center [678, 547] width 79 height 15
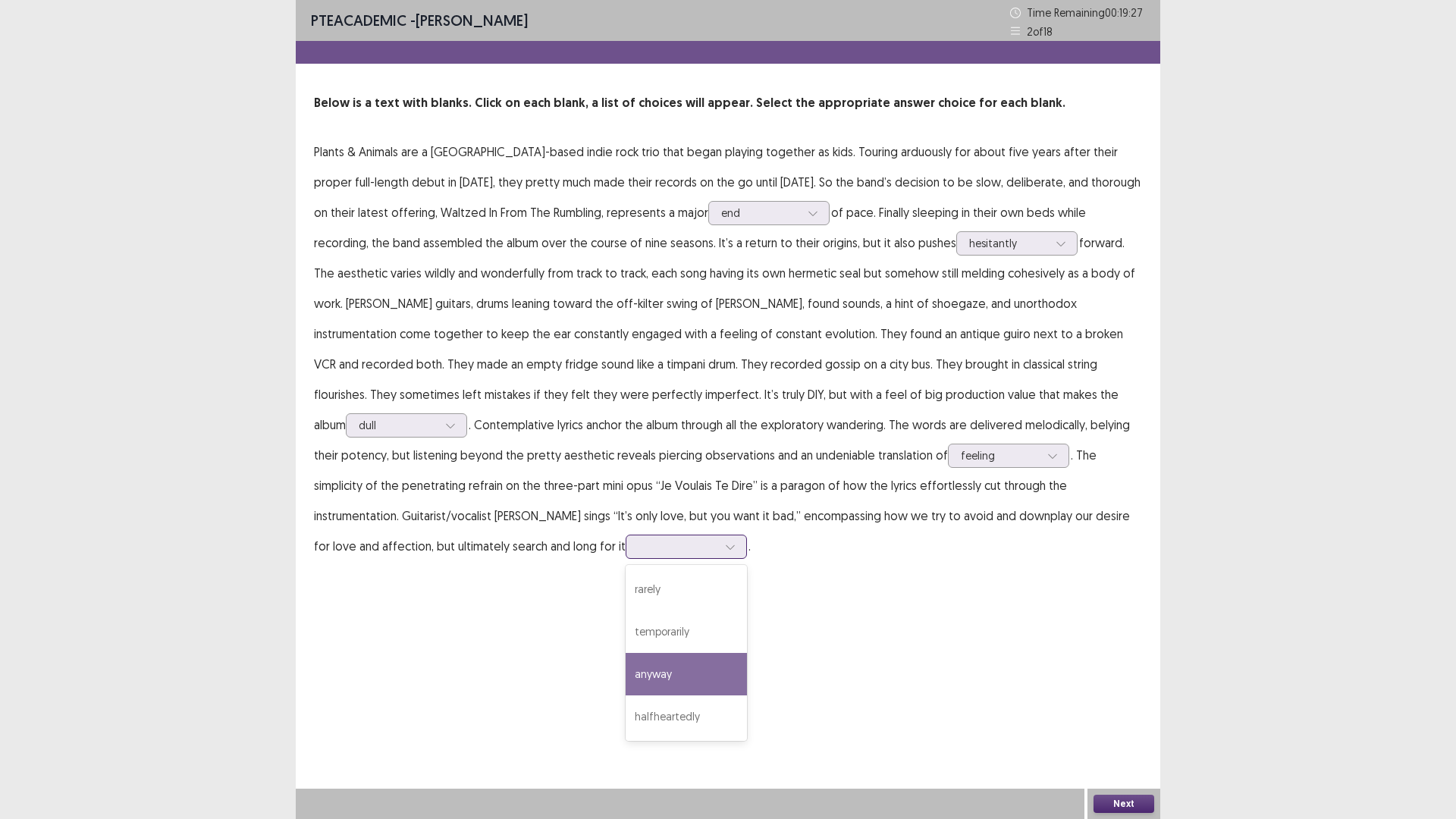
click at [747, 653] on div "anyway" at bounding box center [686, 674] width 121 height 42
click at [1129, 723] on button "Next" at bounding box center [1124, 804] width 61 height 18
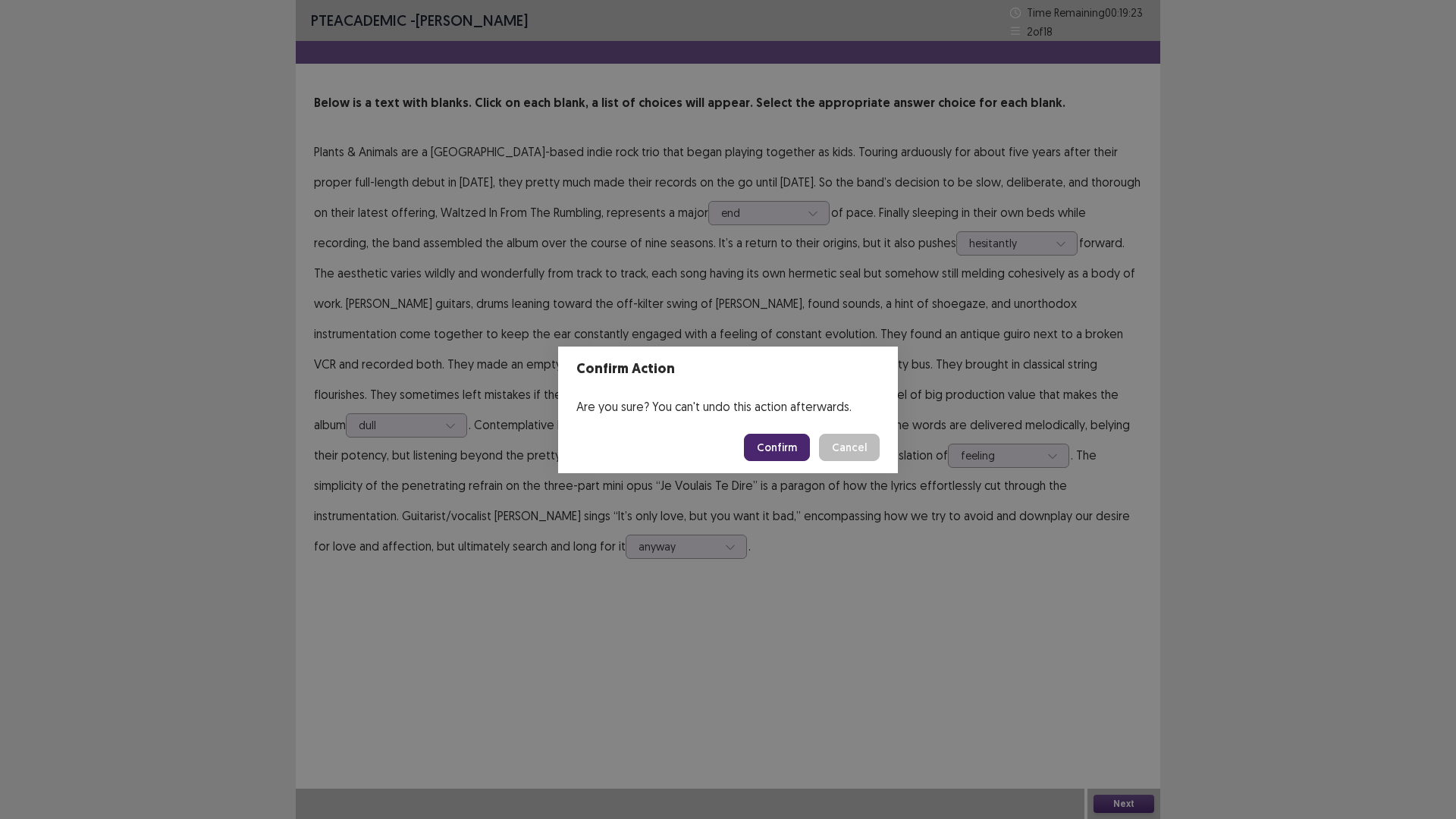
click at [780, 450] on button "Confirm" at bounding box center [777, 448] width 66 height 28
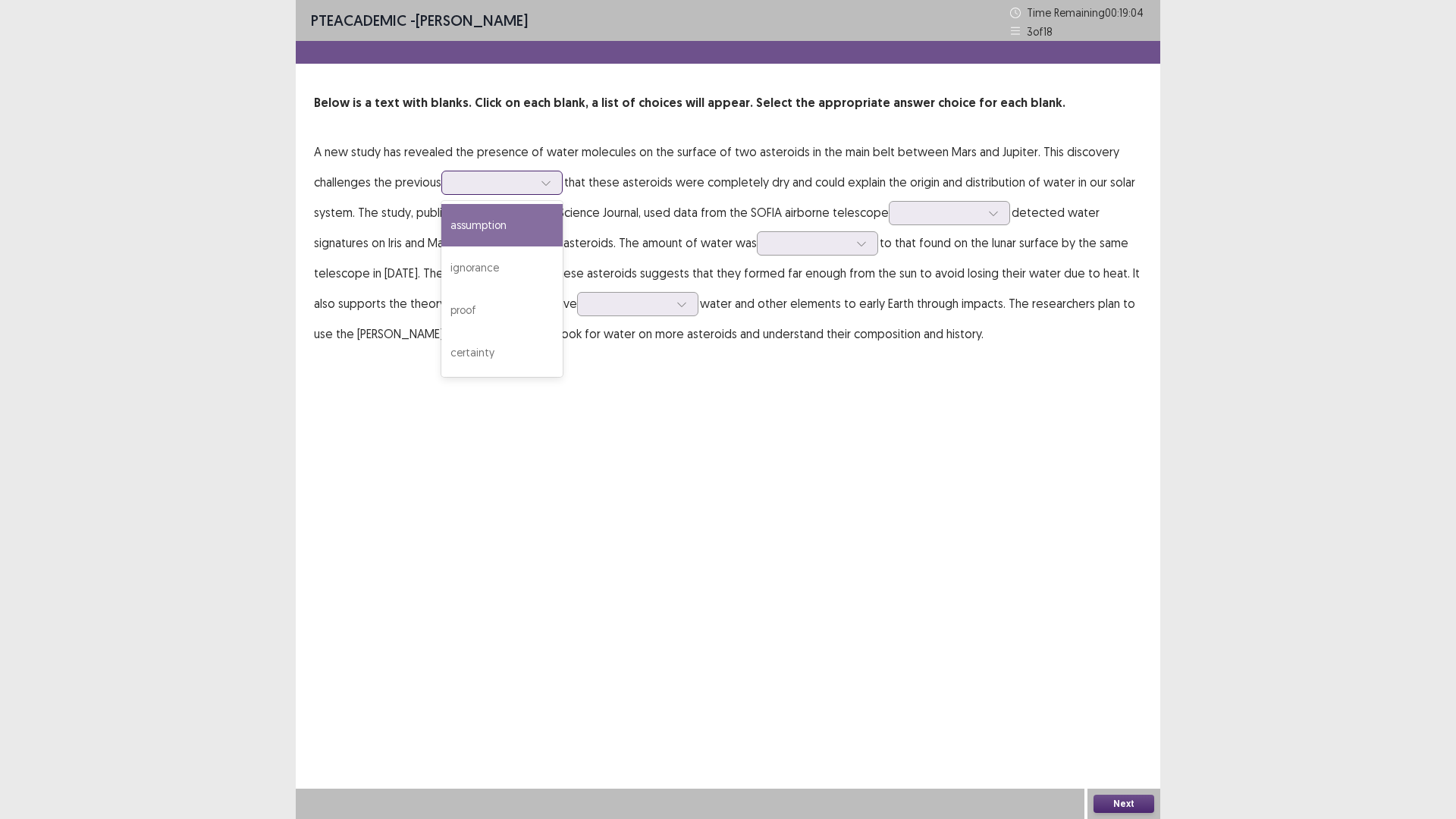
click at [500, 189] on div at bounding box center [493, 183] width 79 height 15
click at [505, 228] on div "assumption" at bounding box center [501, 225] width 121 height 42
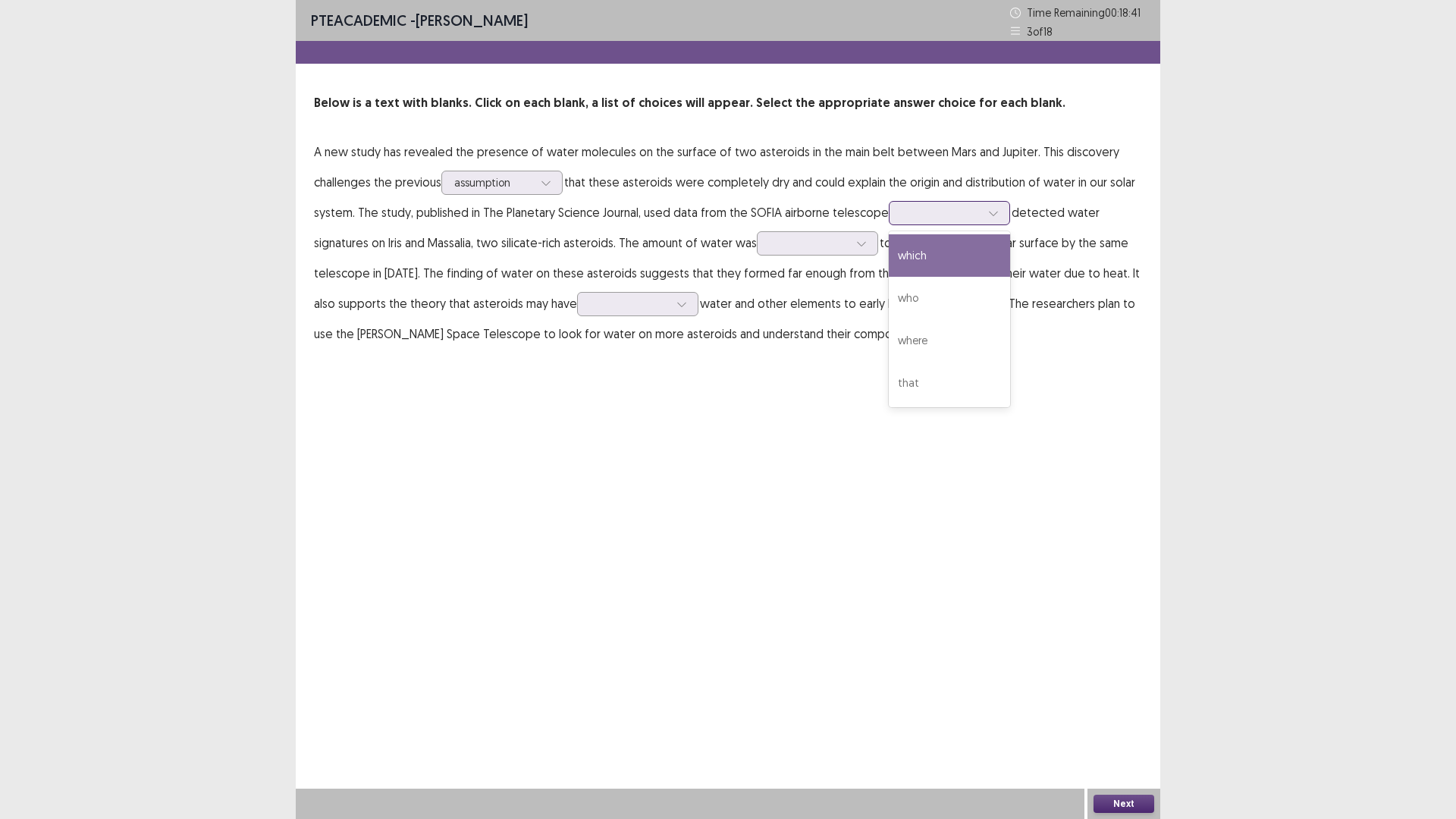
click at [969, 211] on div at bounding box center [941, 213] width 79 height 15
click at [925, 258] on div "which" at bounding box center [949, 255] width 121 height 42
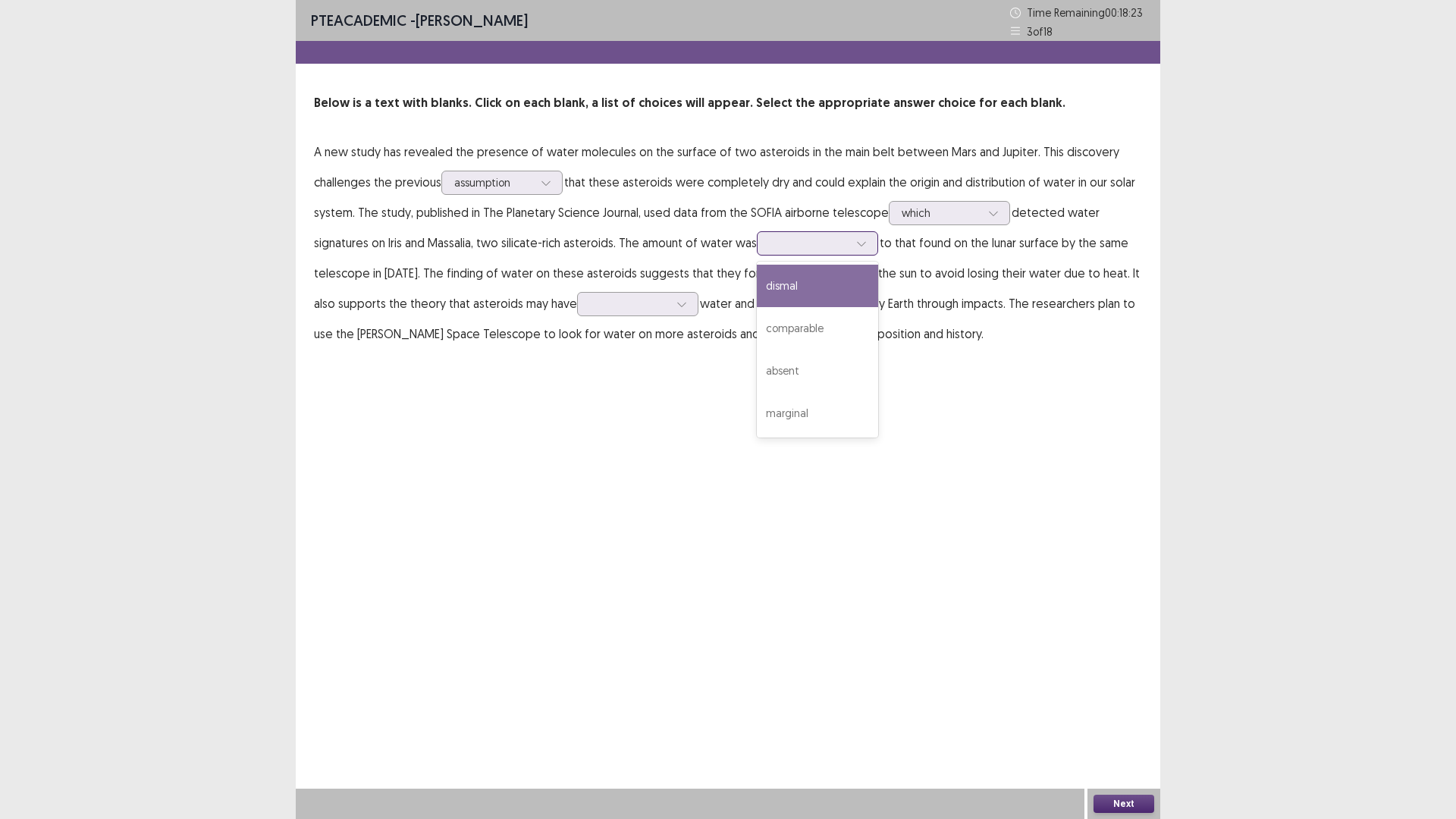
click at [815, 248] on div at bounding box center [808, 243] width 79 height 15
click at [804, 330] on div "comparable" at bounding box center [817, 328] width 121 height 42
click at [600, 307] on div at bounding box center [629, 304] width 79 height 15
click at [369, 398] on div "PTE academic - [PERSON_NAME] Time Remaining 00 : 17 : 46 3 of 18 Below is a tex…" at bounding box center [728, 410] width 864 height 819
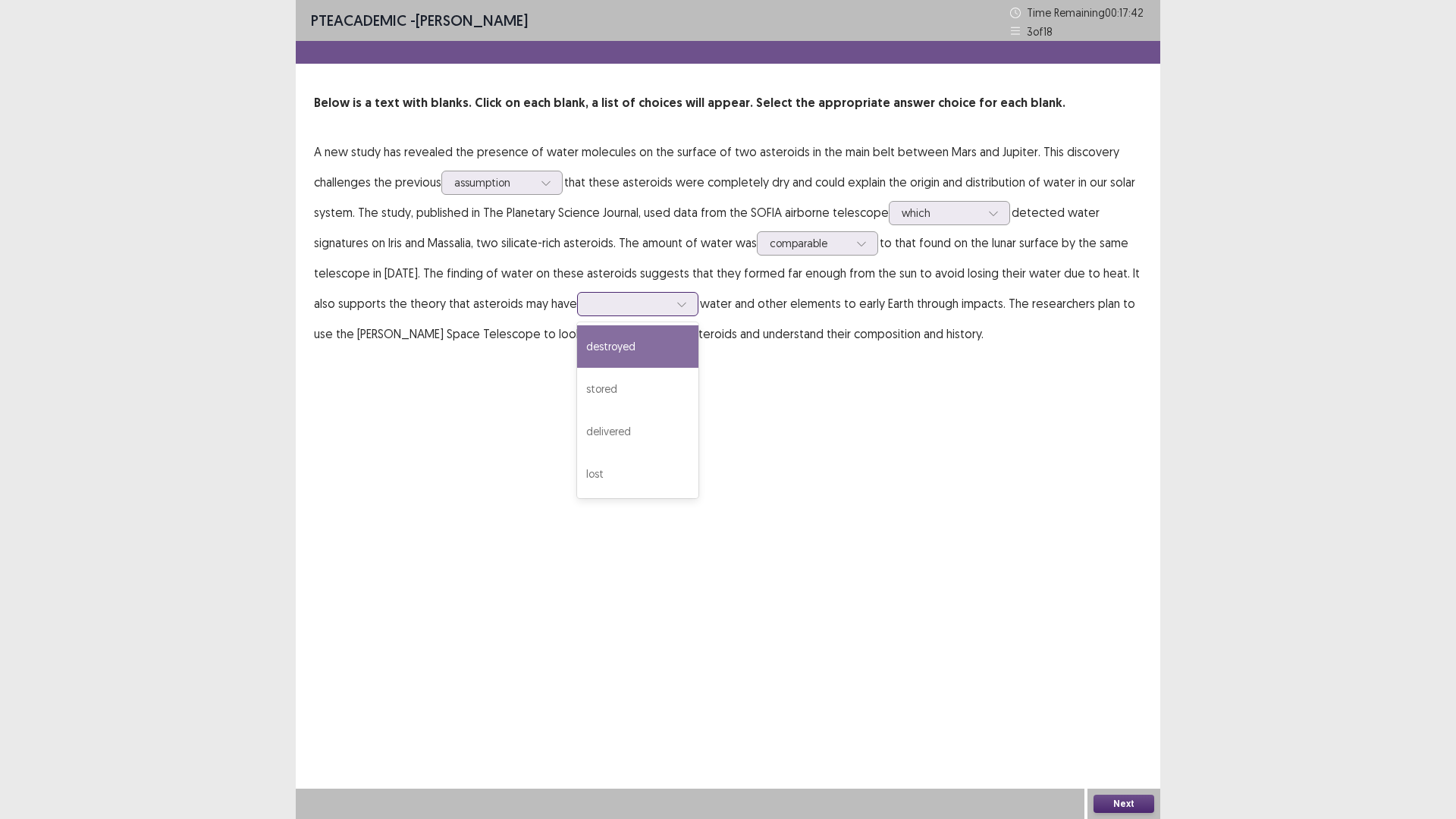
click at [605, 293] on div at bounding box center [637, 304] width 121 height 24
click at [599, 392] on div "stored" at bounding box center [637, 389] width 121 height 42
drag, startPoint x: 1124, startPoint y: 796, endPoint x: 1120, endPoint y: 787, distance: 9.8
click at [1124, 723] on div "Next" at bounding box center [1124, 804] width 73 height 30
click at [1118, 723] on button "Next" at bounding box center [1124, 804] width 61 height 18
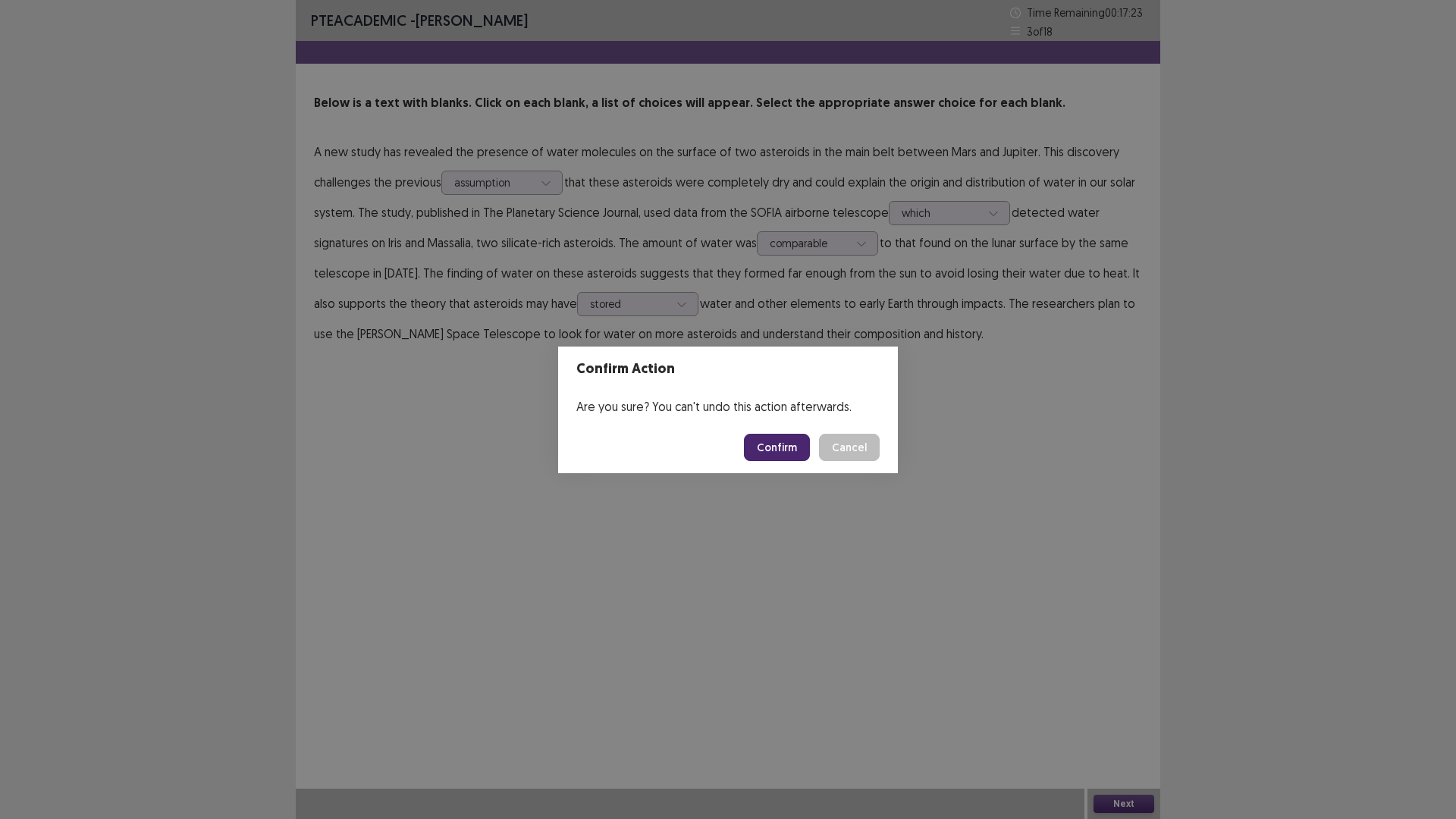
click at [792, 445] on button "Confirm" at bounding box center [777, 448] width 66 height 28
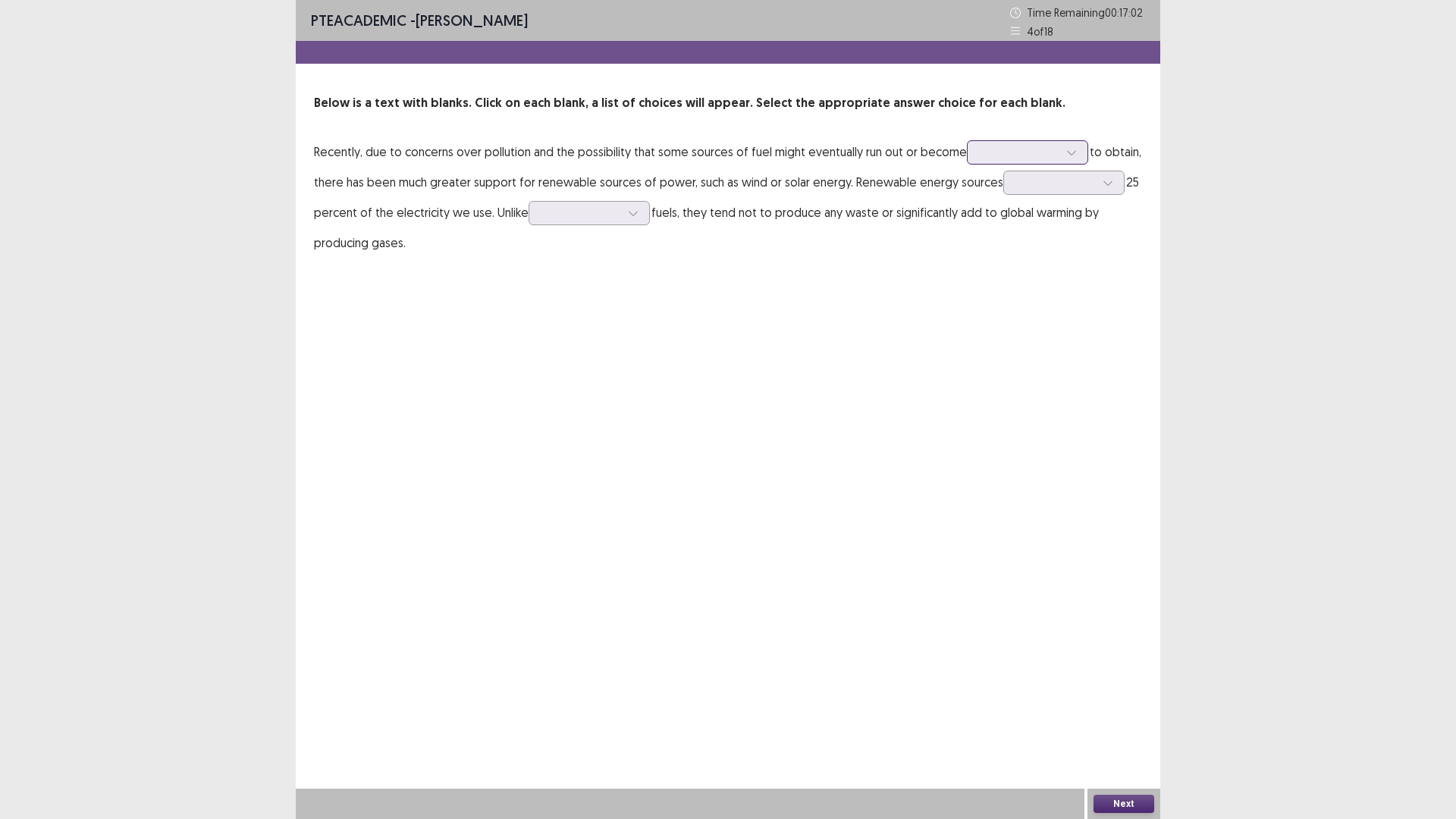
click at [1012, 151] on div at bounding box center [1019, 152] width 79 height 15
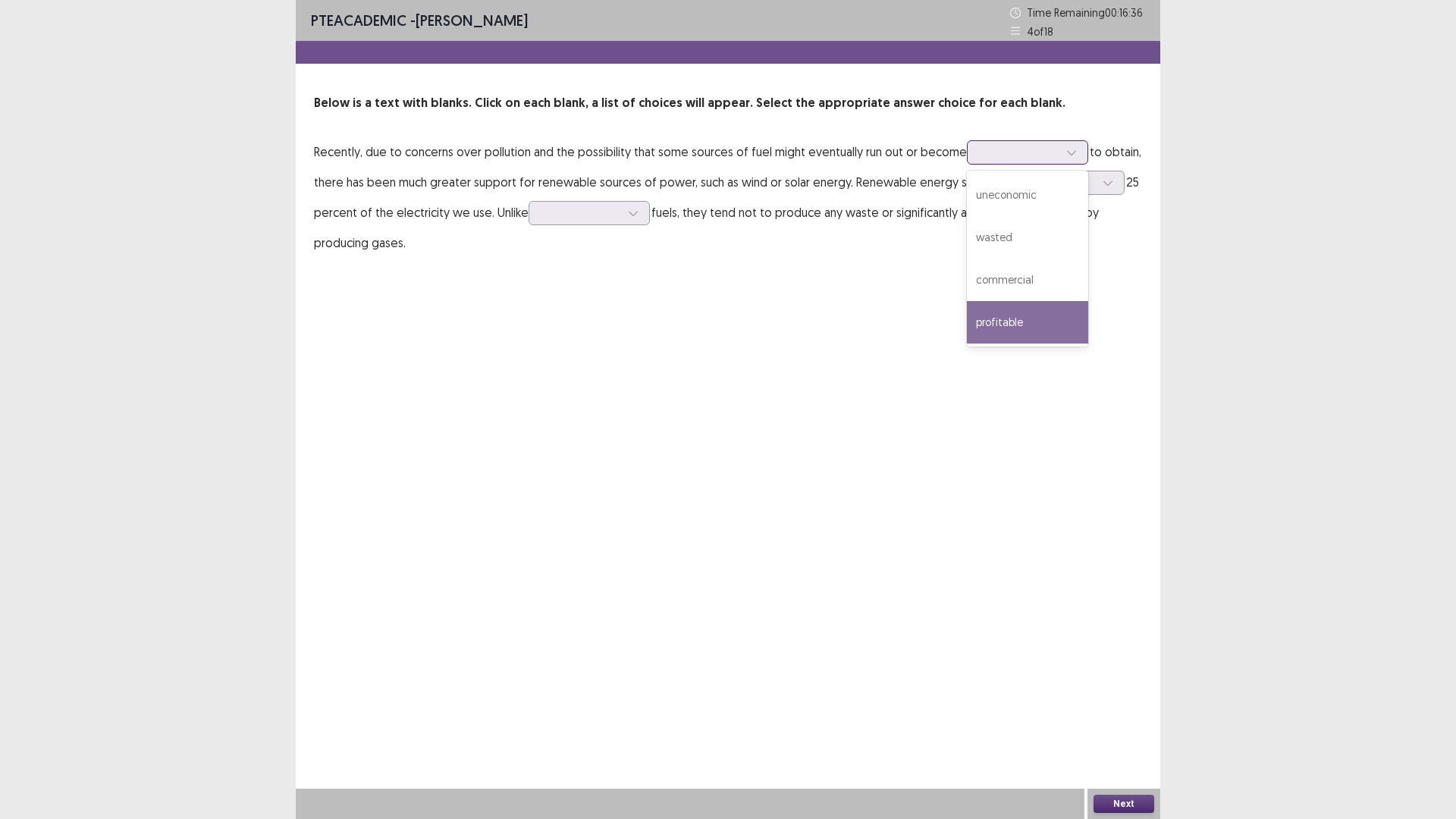
click at [1012, 329] on div "profitable" at bounding box center [1027, 323] width 121 height 42
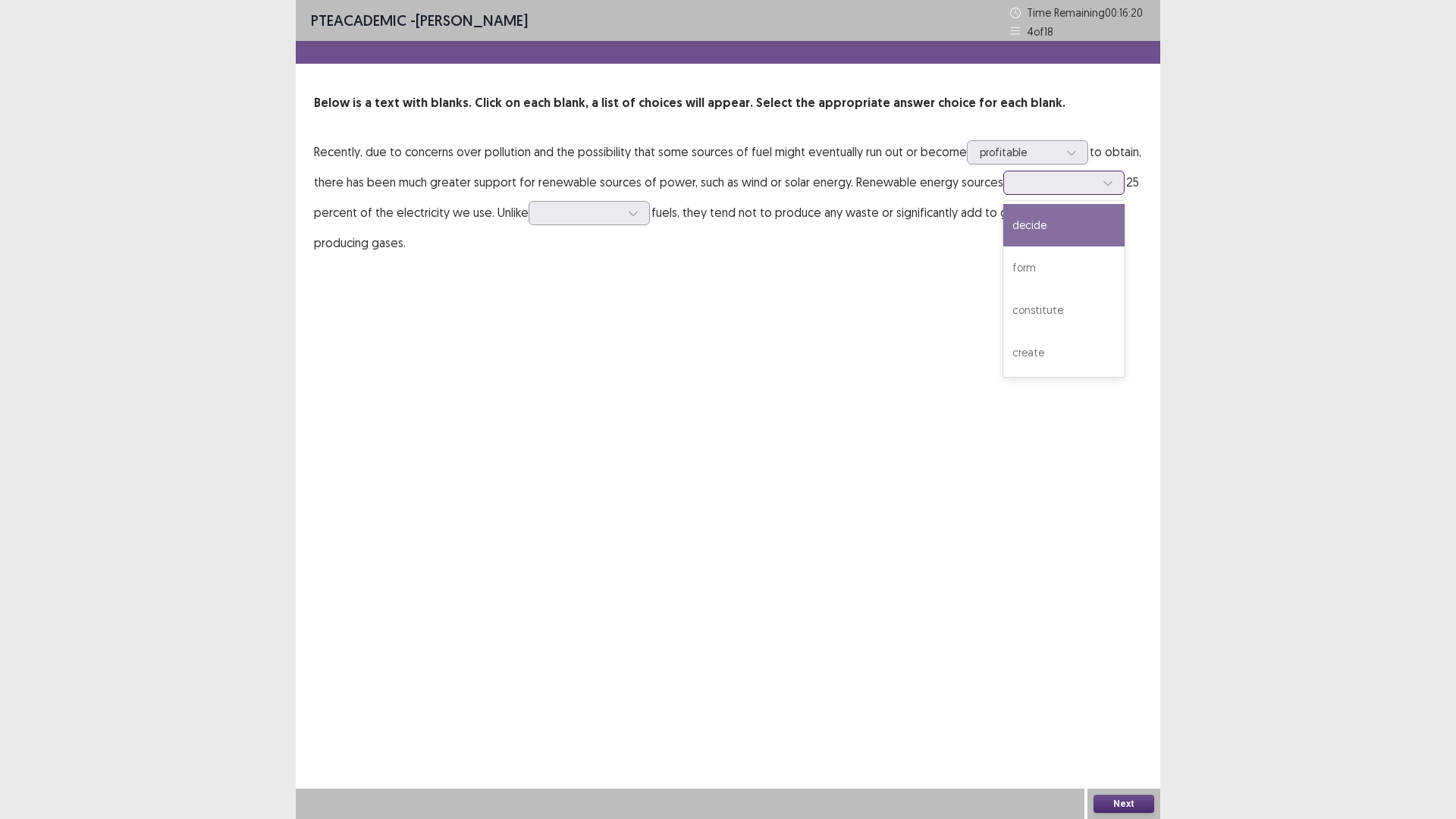
click at [1071, 188] on div at bounding box center [1055, 183] width 79 height 15
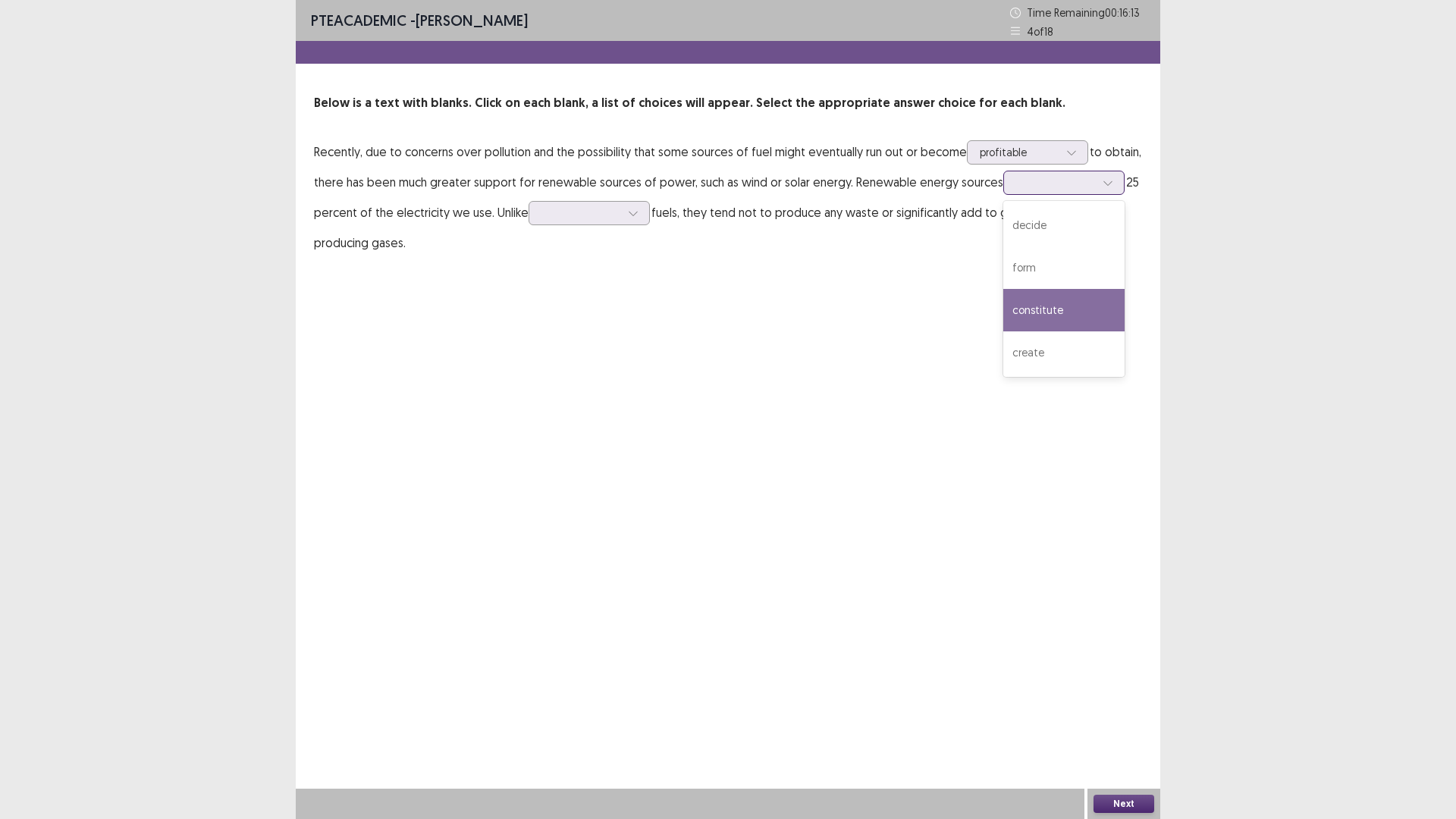
click at [1044, 314] on div "constitute" at bounding box center [1064, 310] width 121 height 42
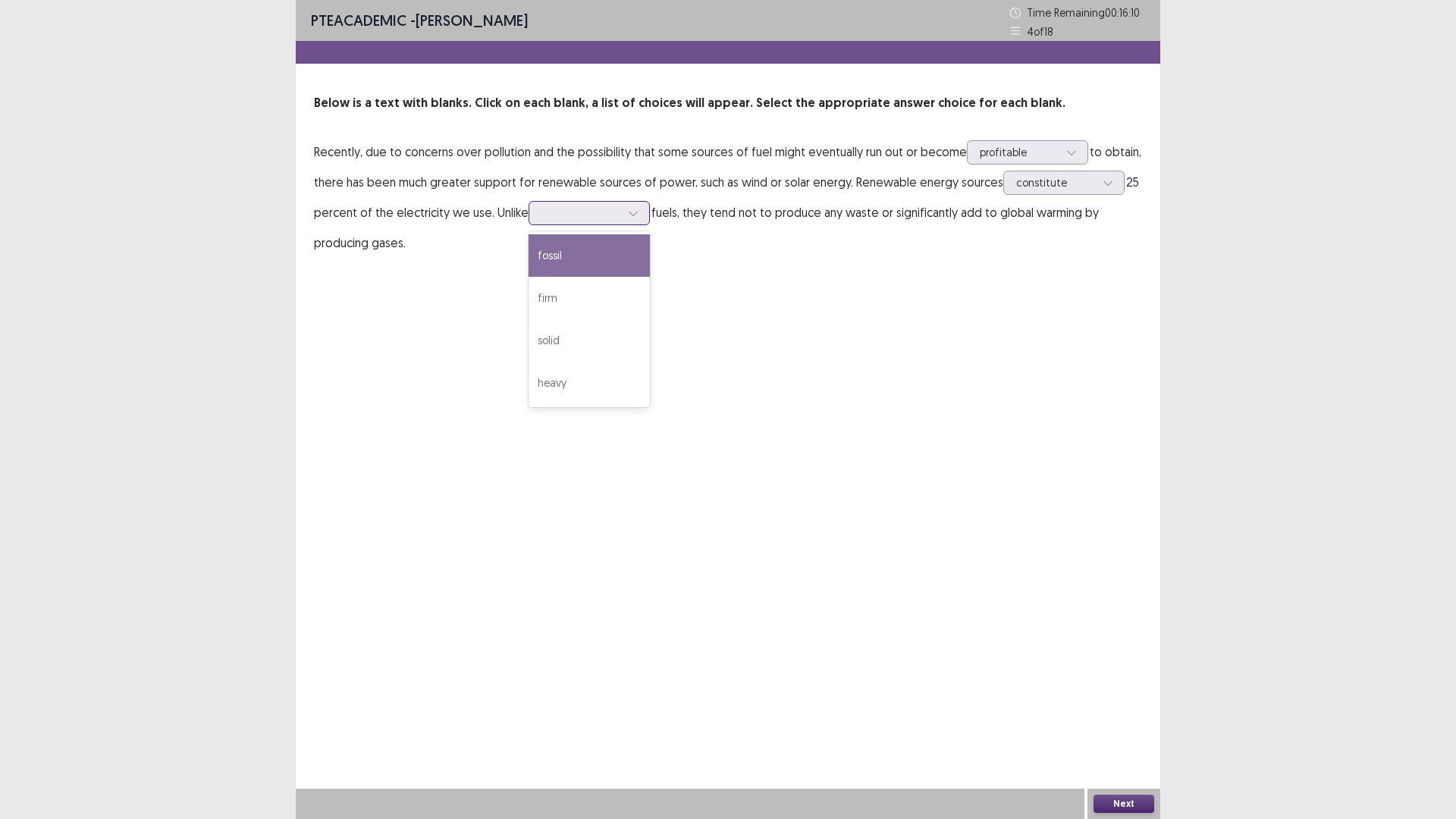
click at [576, 215] on div at bounding box center [580, 213] width 79 height 15
click at [583, 258] on div "fossil" at bounding box center [589, 255] width 121 height 42
click at [1120, 723] on button "Next" at bounding box center [1124, 804] width 61 height 18
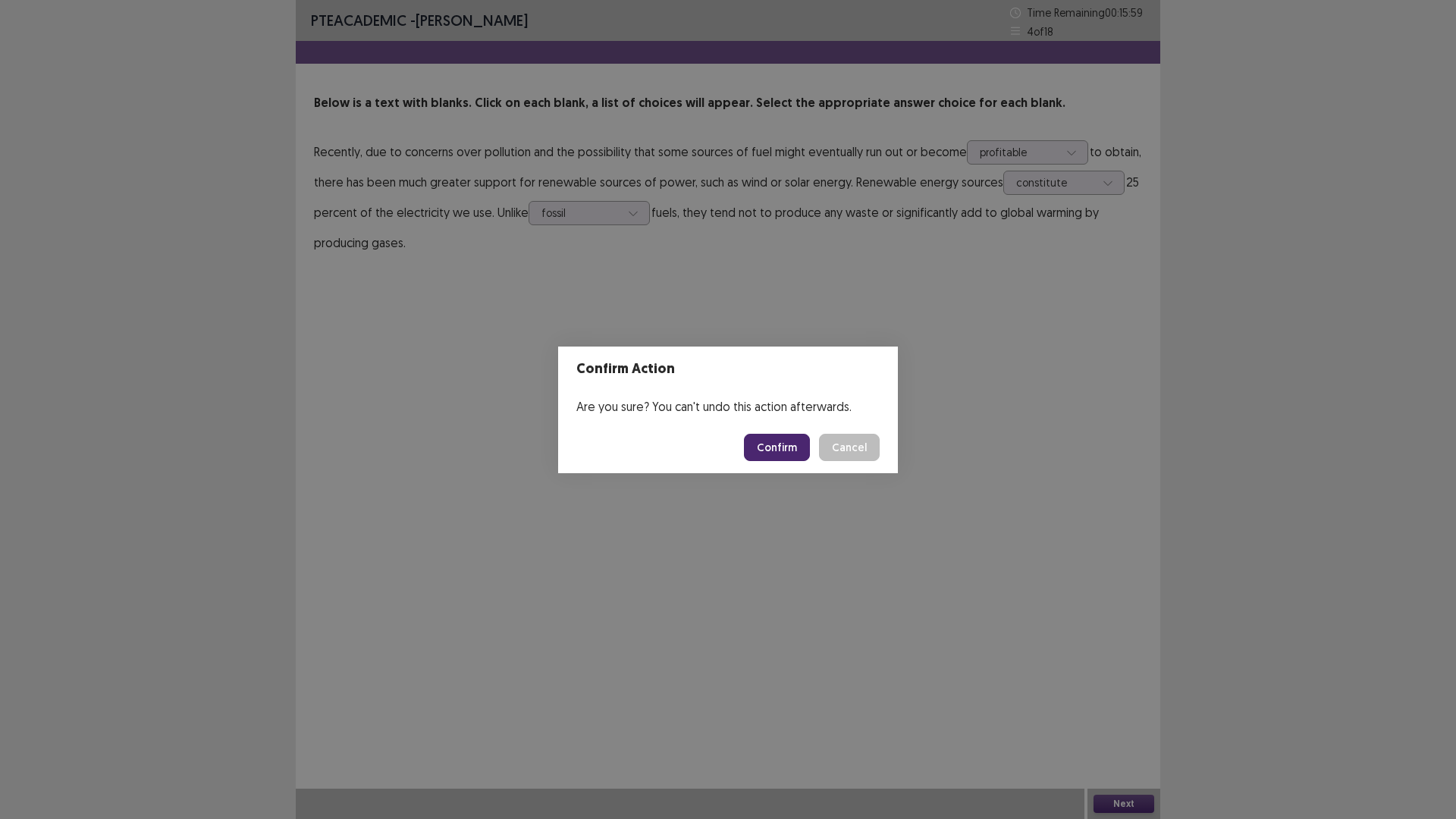
click at [791, 451] on button "Confirm" at bounding box center [777, 448] width 66 height 28
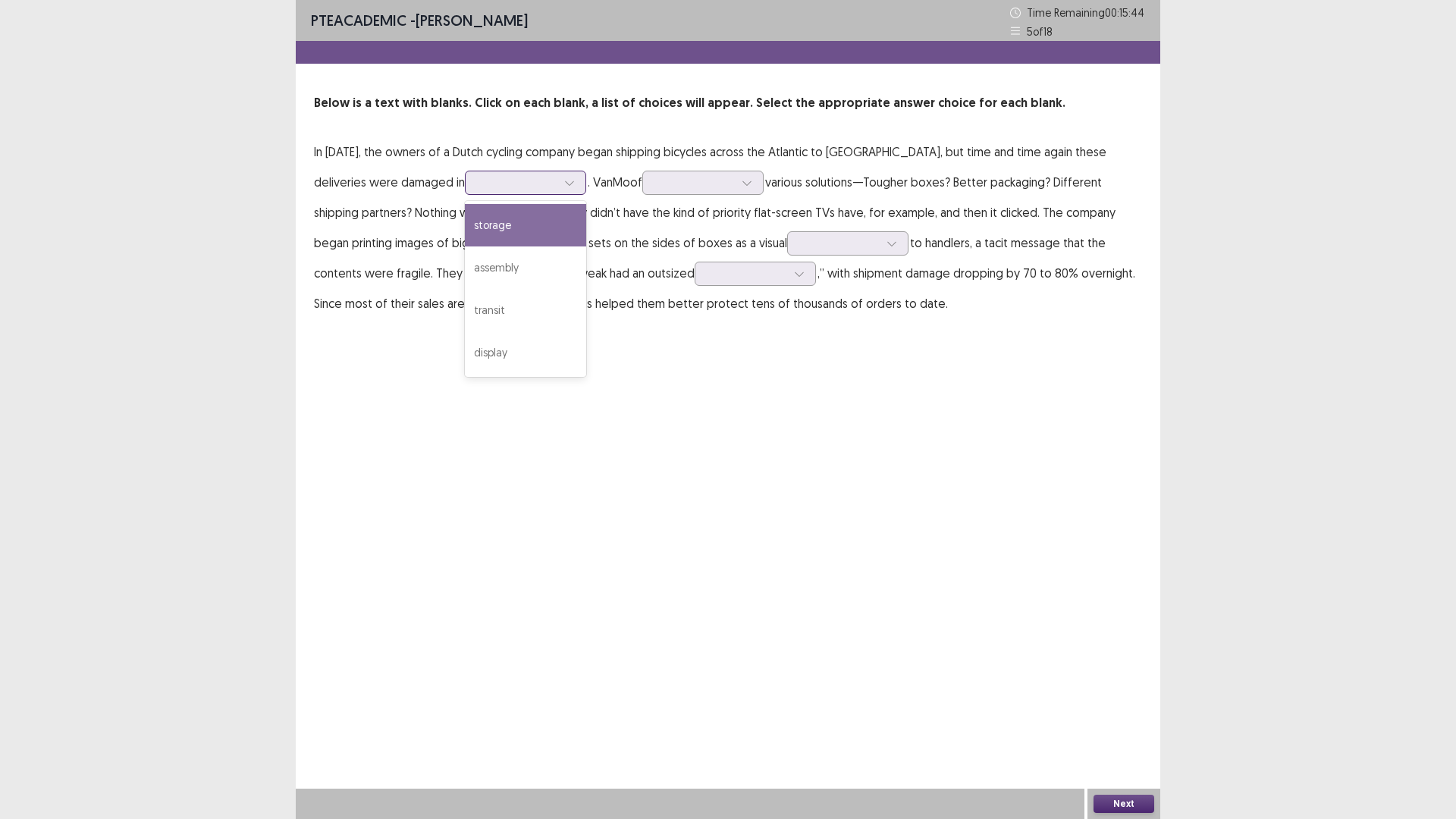
click at [478, 188] on div at bounding box center [517, 183] width 79 height 15
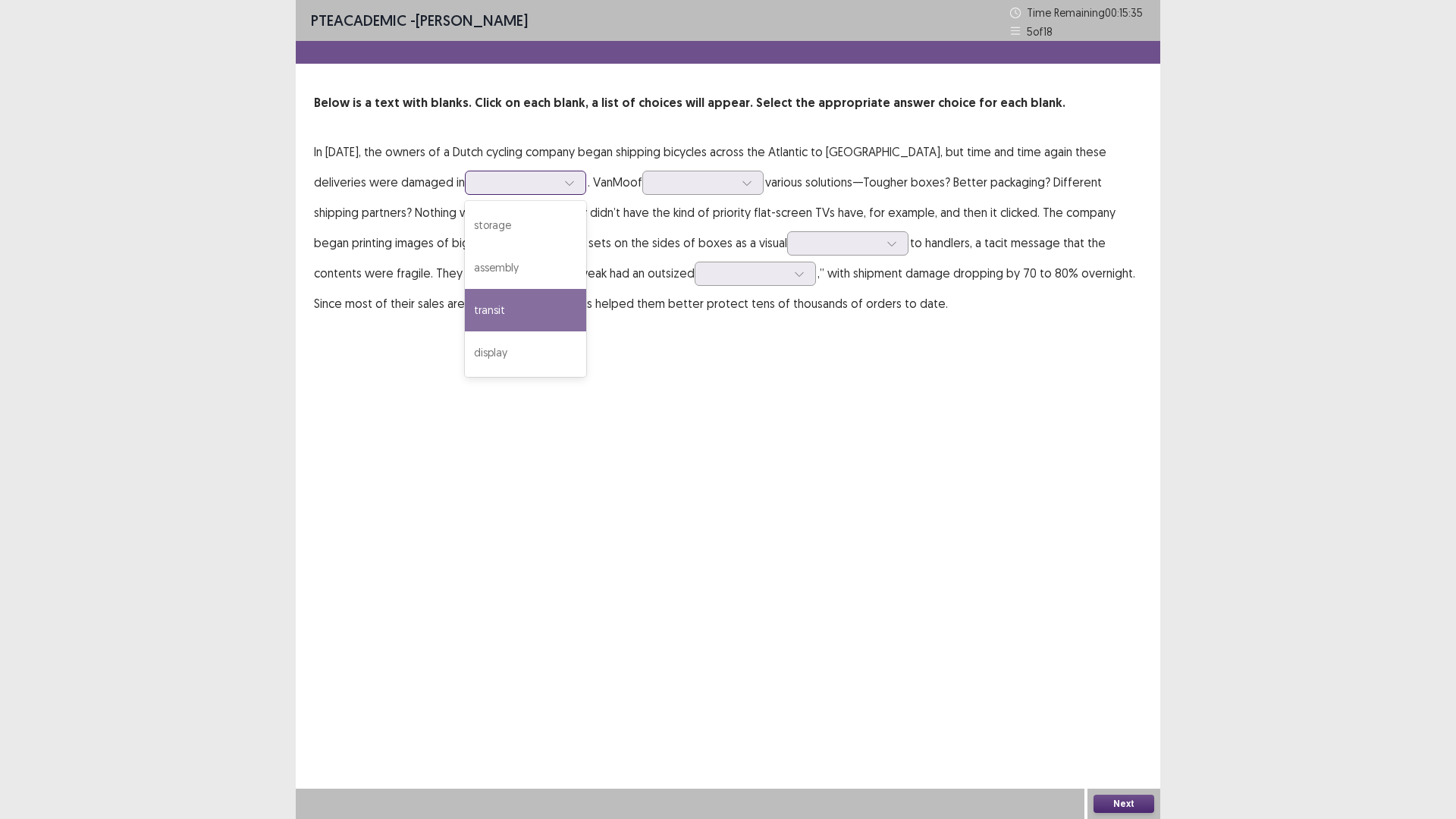
click at [465, 311] on div "transit" at bounding box center [525, 310] width 121 height 42
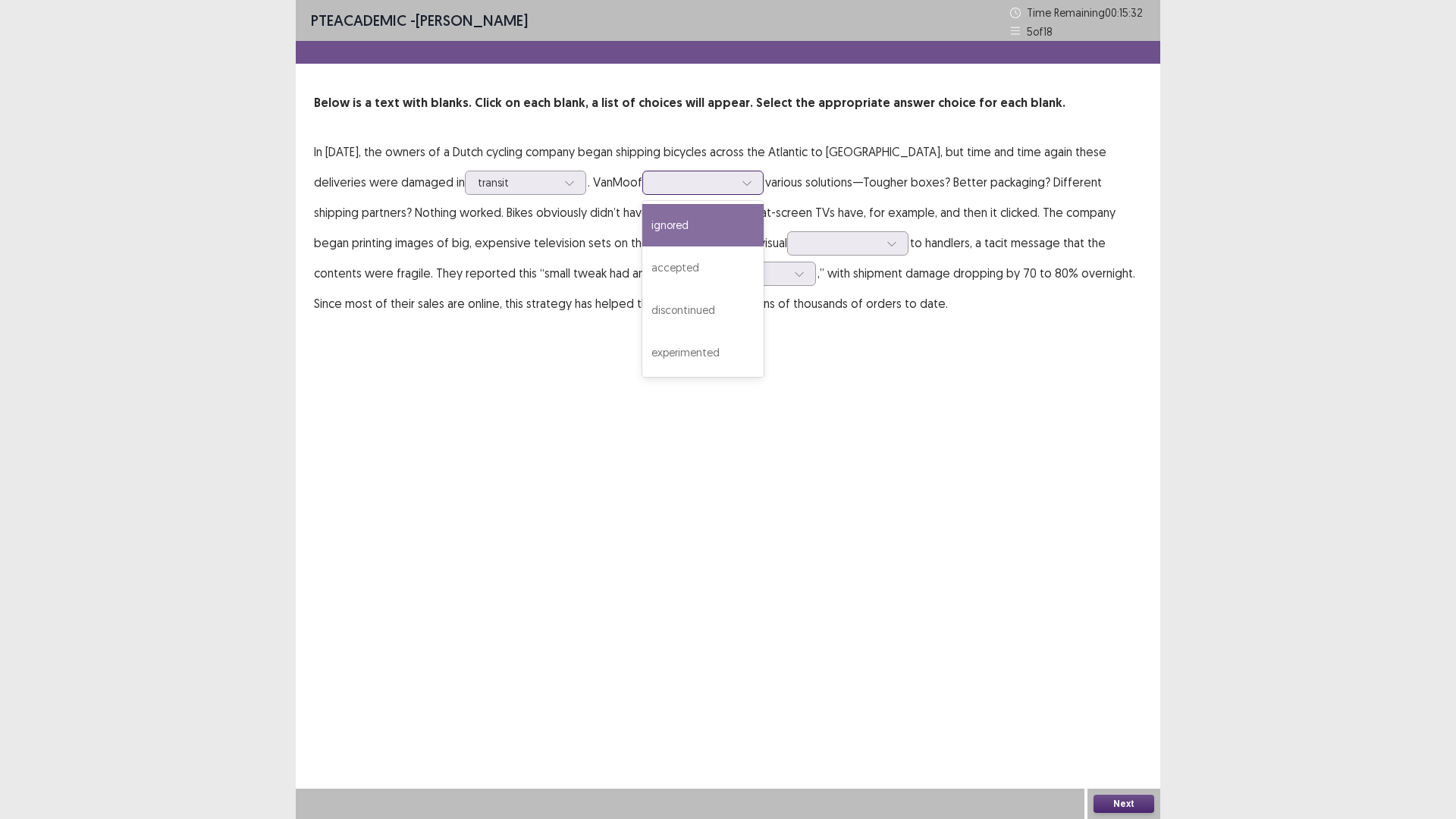
click at [655, 180] on div at bounding box center [694, 183] width 79 height 15
click at [644, 357] on div "experimented" at bounding box center [703, 353] width 121 height 42
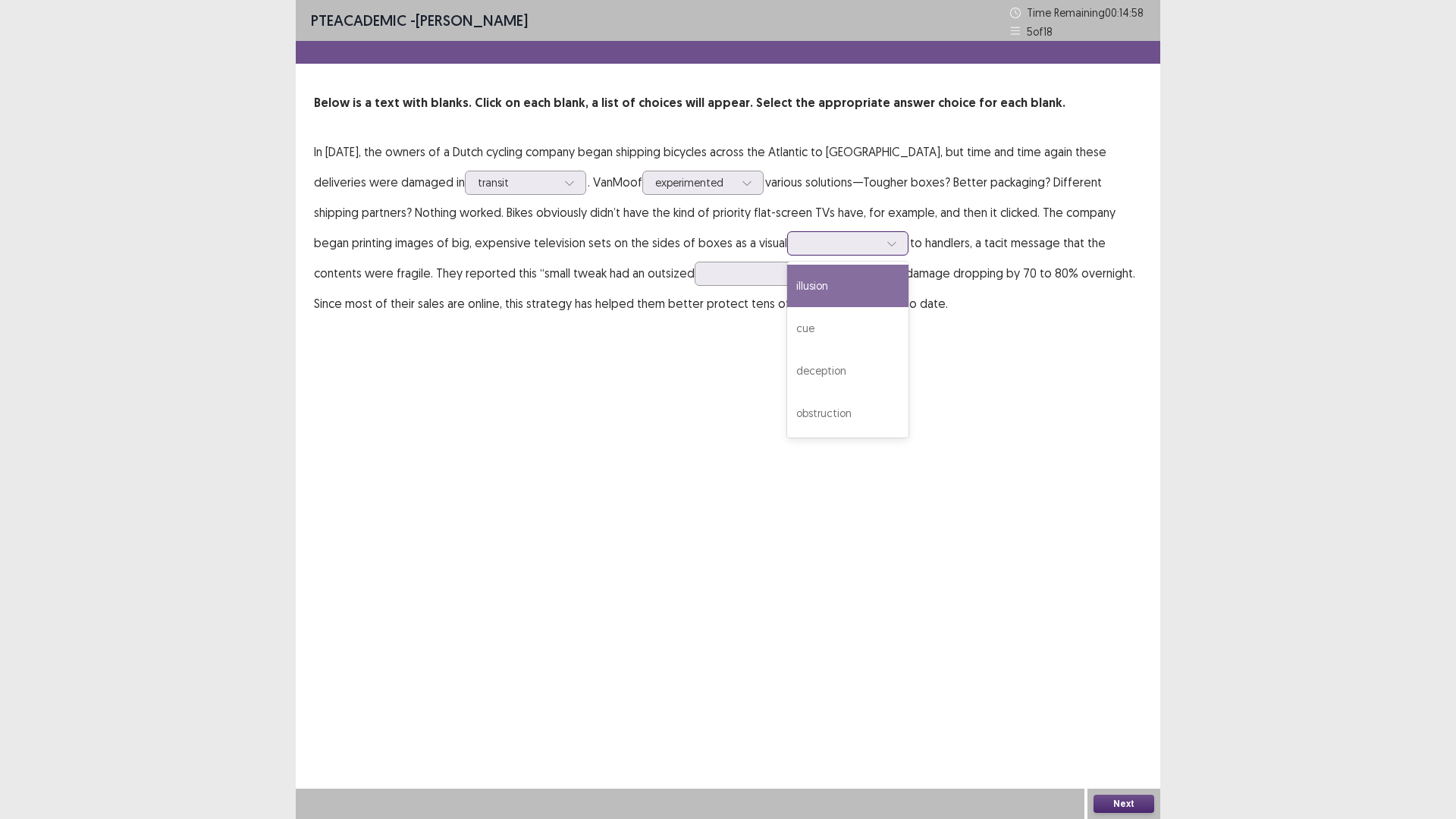
click at [800, 244] on div at bounding box center [839, 243] width 79 height 15
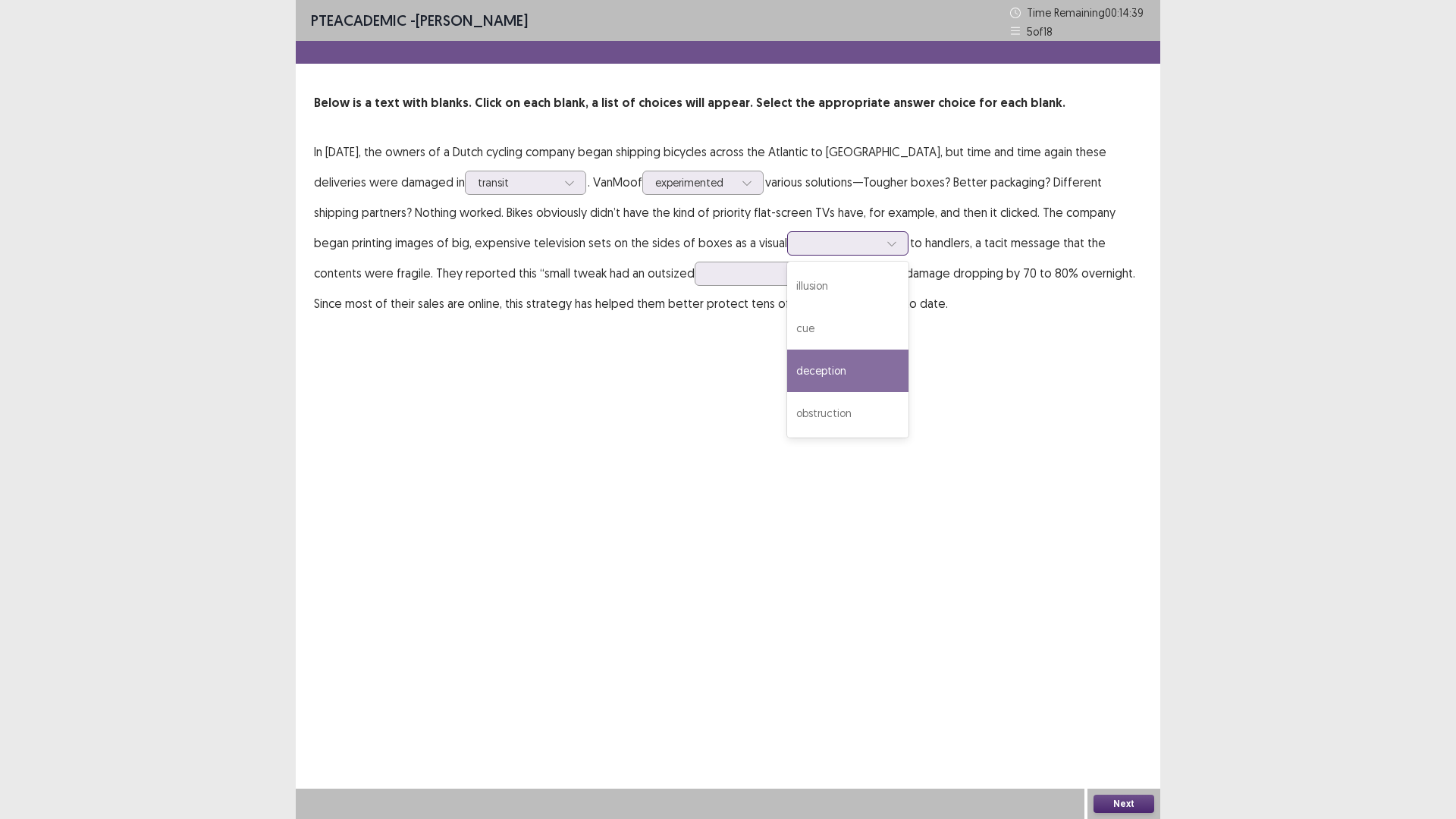
click at [795, 370] on div "deception" at bounding box center [847, 370] width 121 height 42
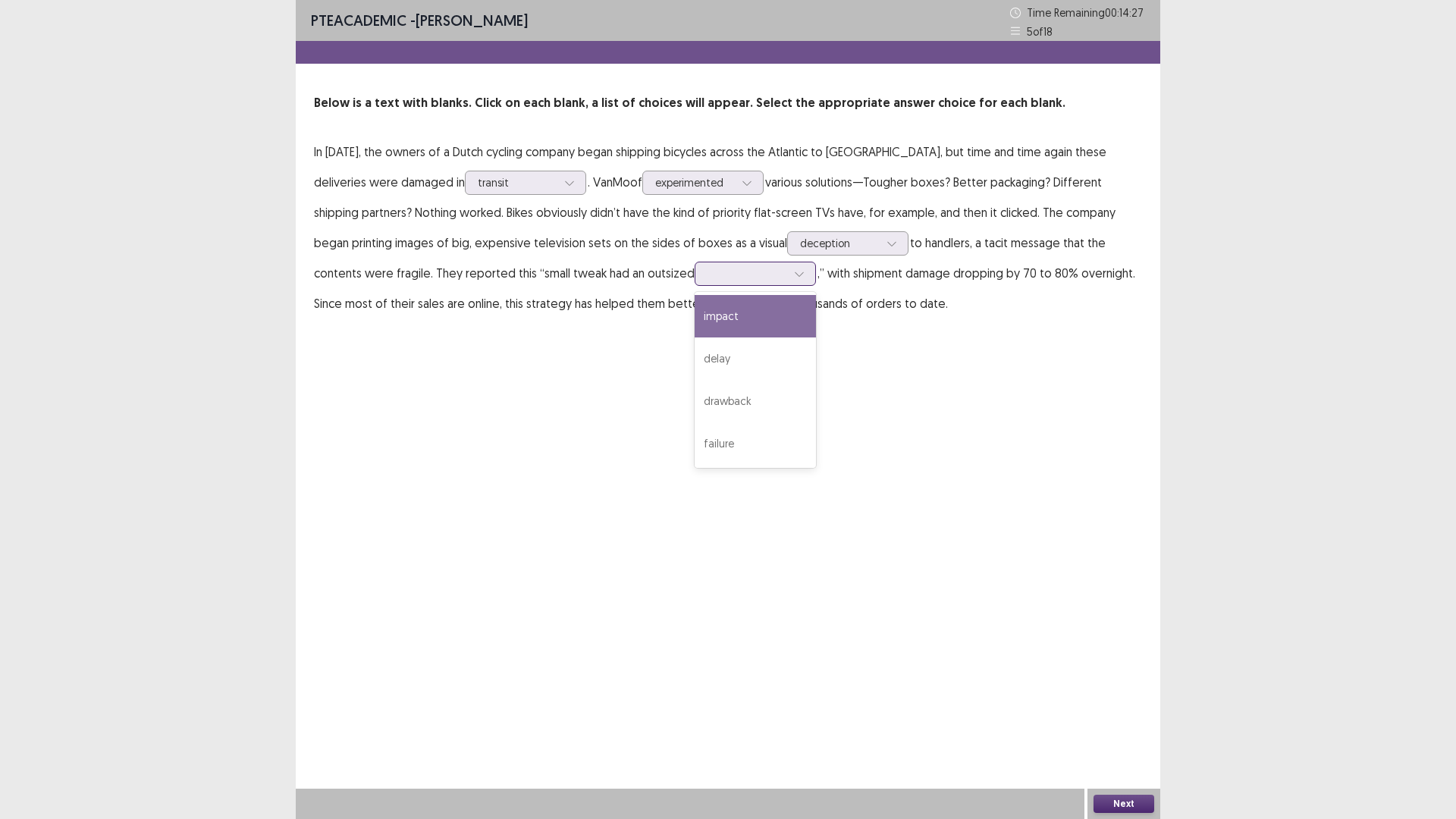
click at [708, 276] on div at bounding box center [747, 274] width 79 height 15
click at [695, 319] on div "impact" at bounding box center [755, 316] width 121 height 42
click at [1129, 723] on button "Next" at bounding box center [1124, 804] width 61 height 18
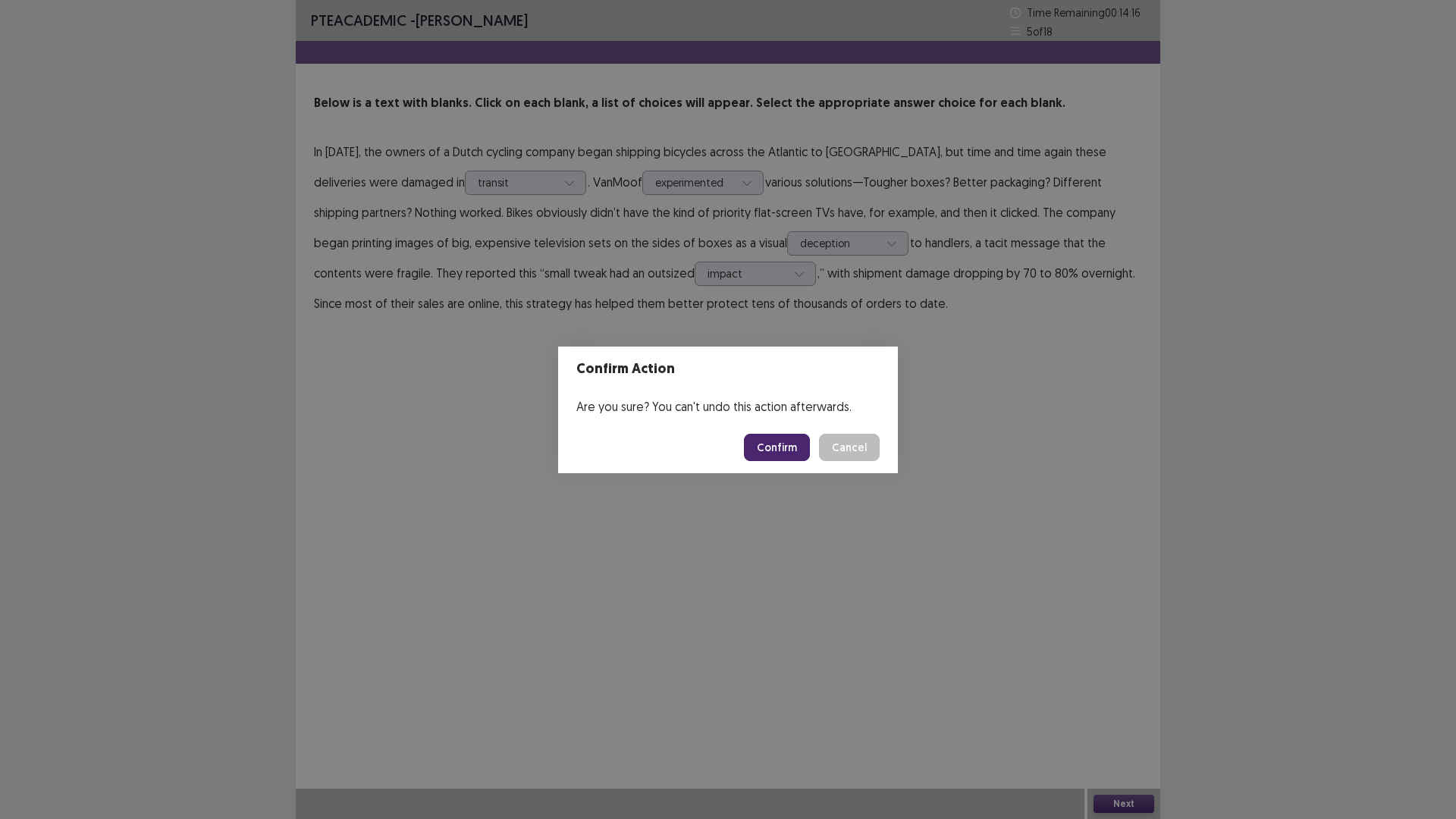
click at [791, 441] on button "Confirm" at bounding box center [777, 448] width 66 height 28
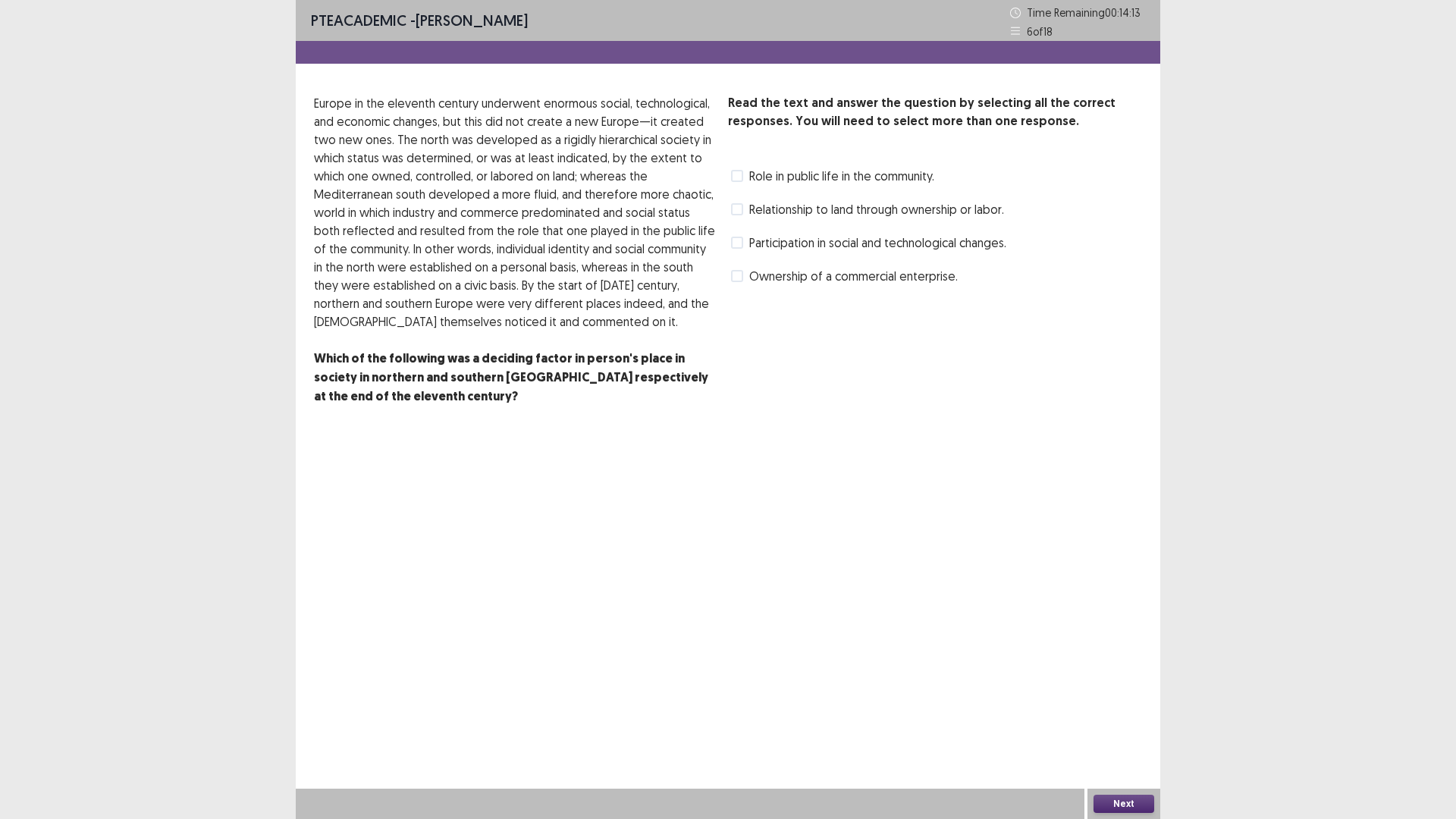
click at [737, 236] on label "Participation in social and technological changes." at bounding box center [869, 242] width 275 height 18
click at [1123, 723] on button "Next" at bounding box center [1124, 804] width 61 height 18
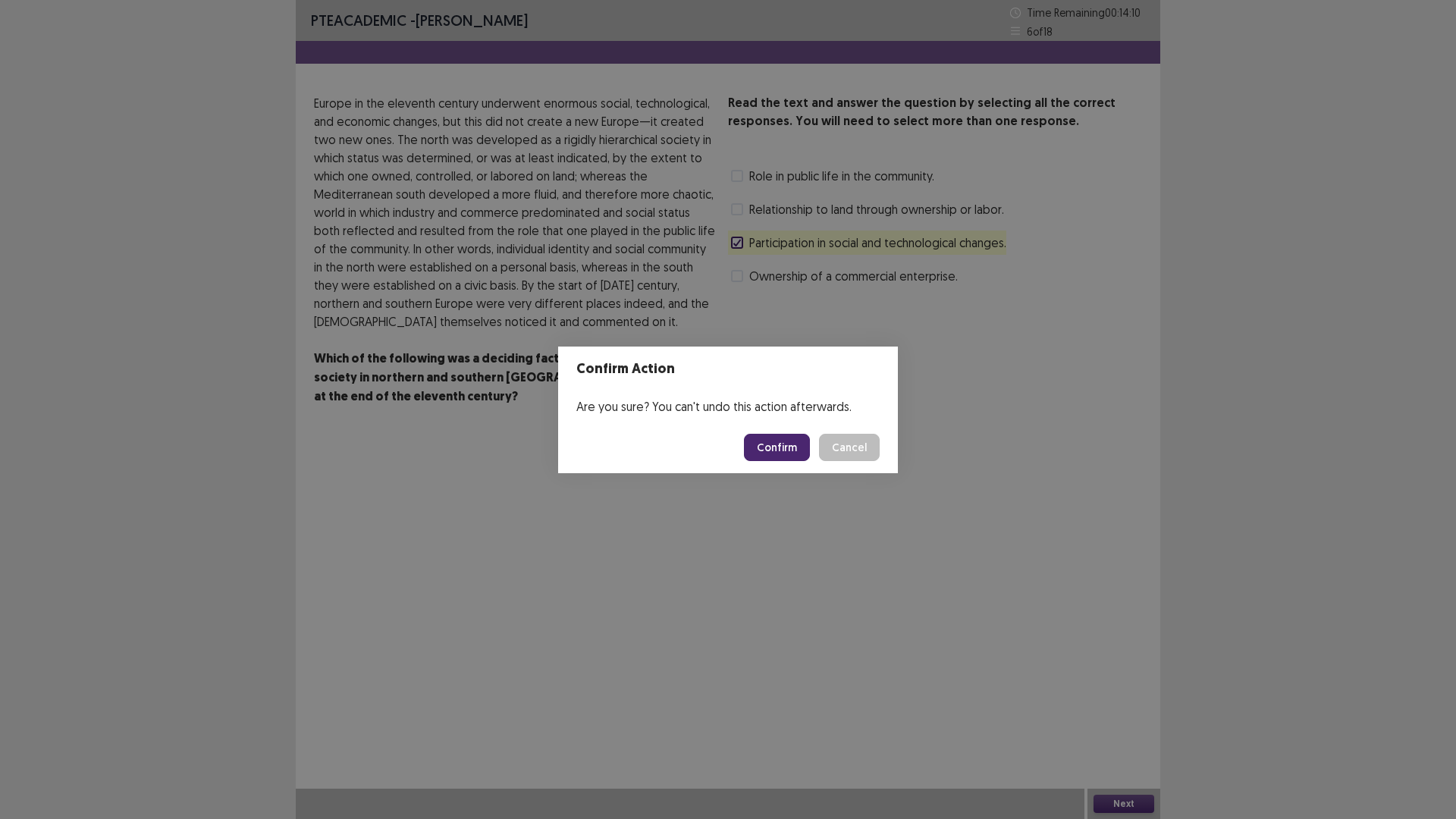
click at [767, 456] on button "Confirm" at bounding box center [777, 448] width 66 height 28
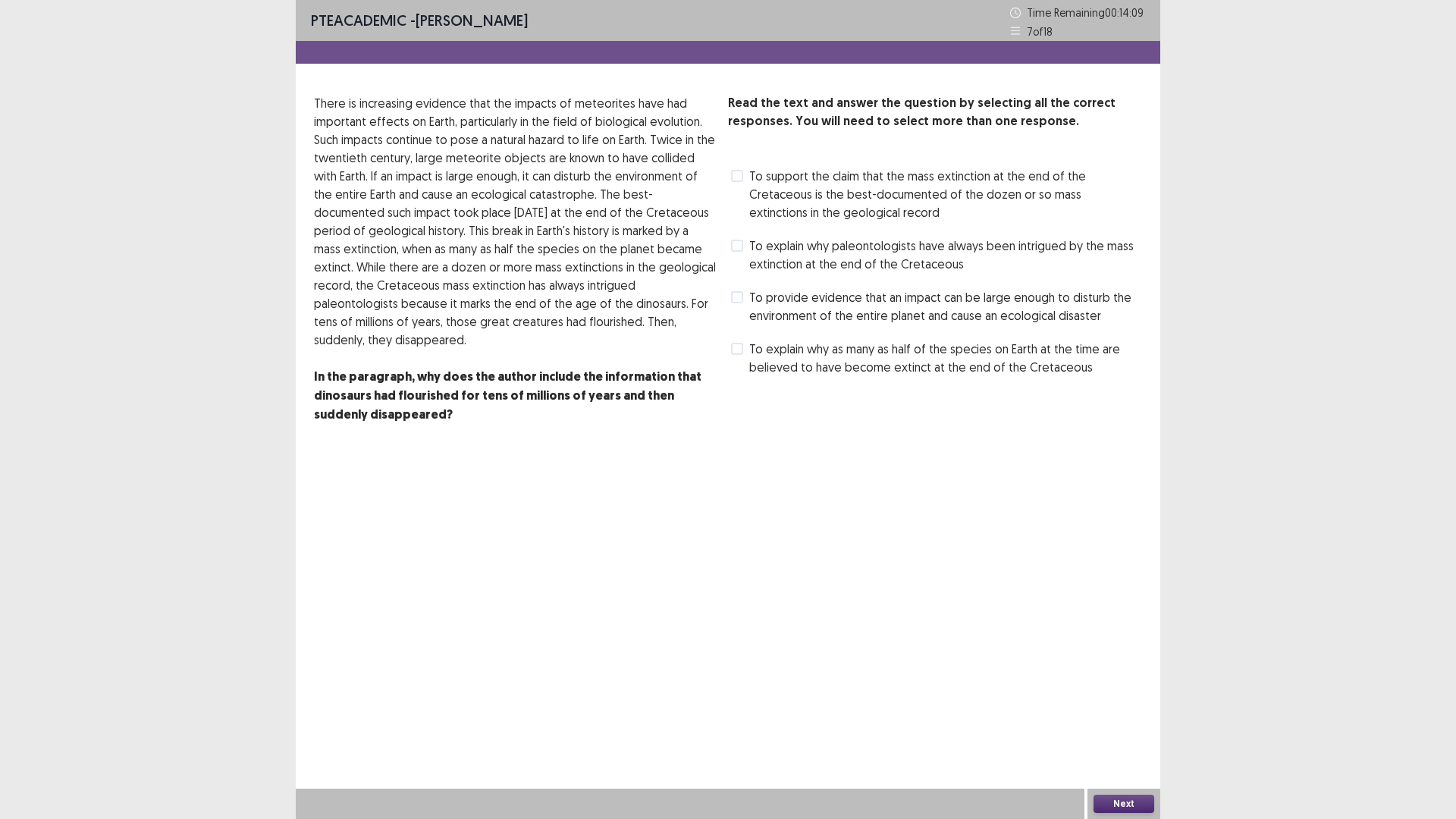
click at [732, 297] on span at bounding box center [737, 297] width 12 height 12
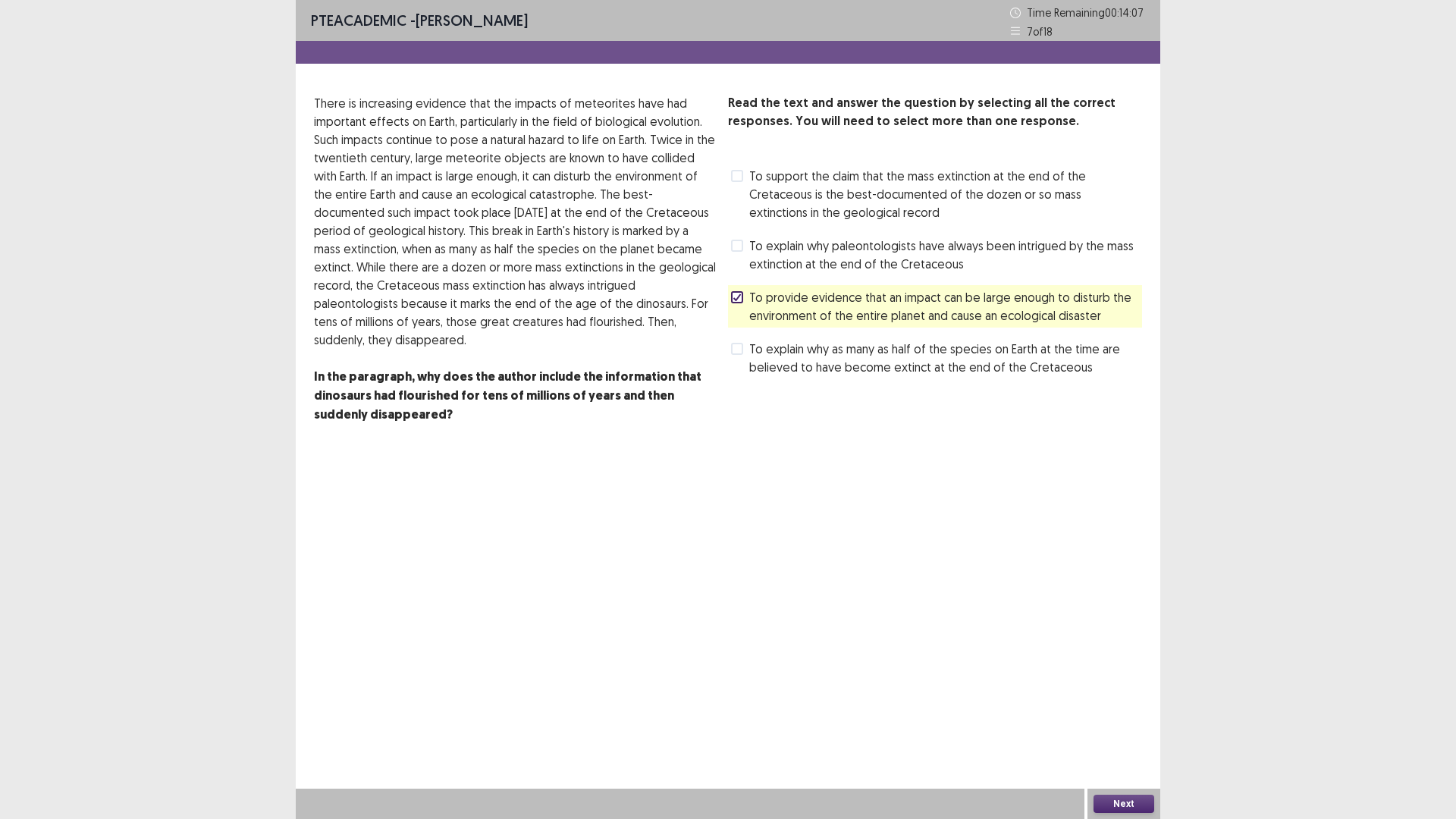
click at [1134, 723] on button "Next" at bounding box center [1124, 804] width 61 height 18
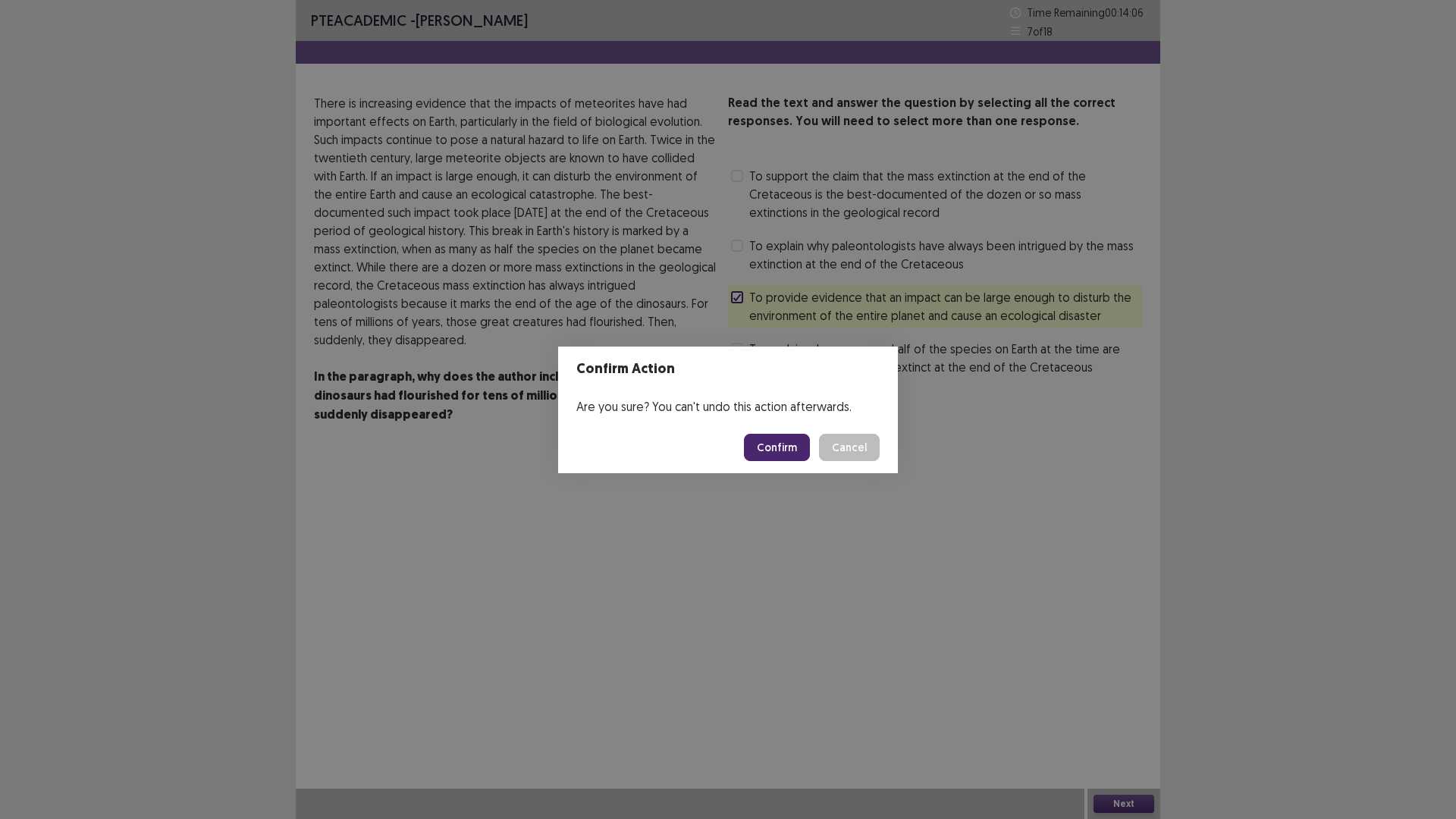
click at [777, 441] on button "Confirm" at bounding box center [777, 448] width 66 height 28
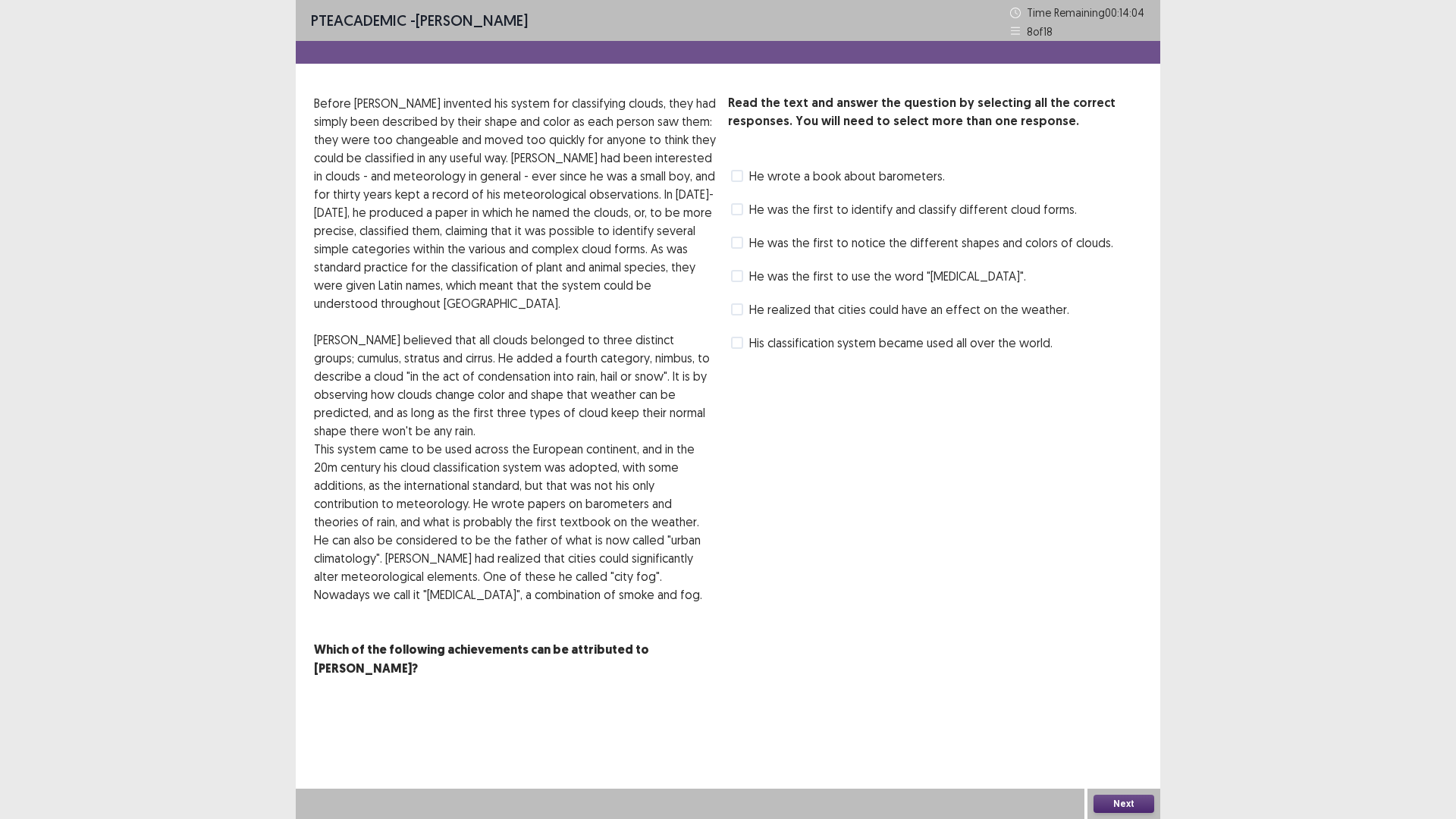
click at [737, 247] on span at bounding box center [737, 242] width 12 height 12
click at [1132, 723] on button "Next" at bounding box center [1124, 804] width 61 height 18
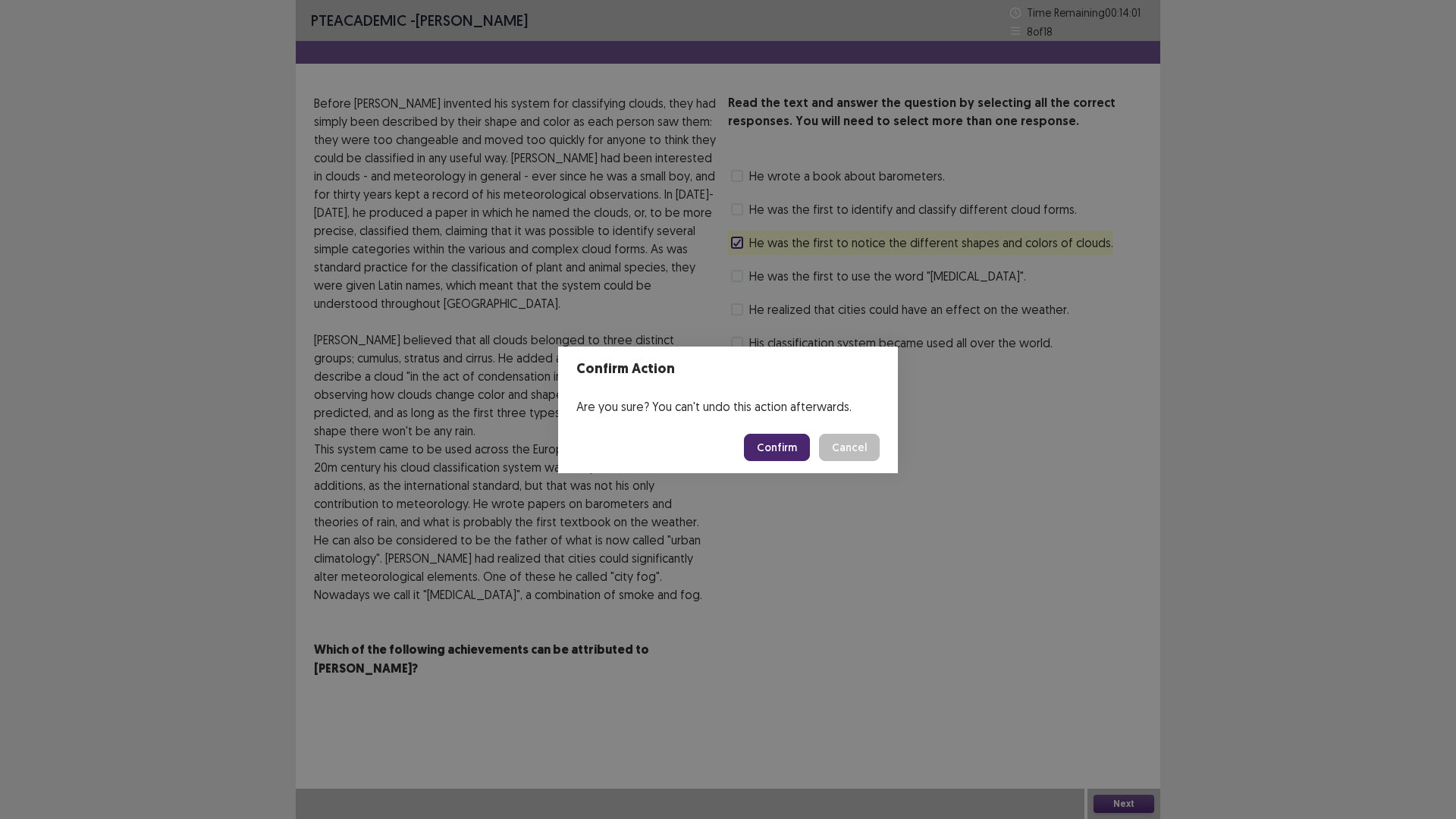
click at [789, 447] on button "Confirm" at bounding box center [777, 448] width 66 height 28
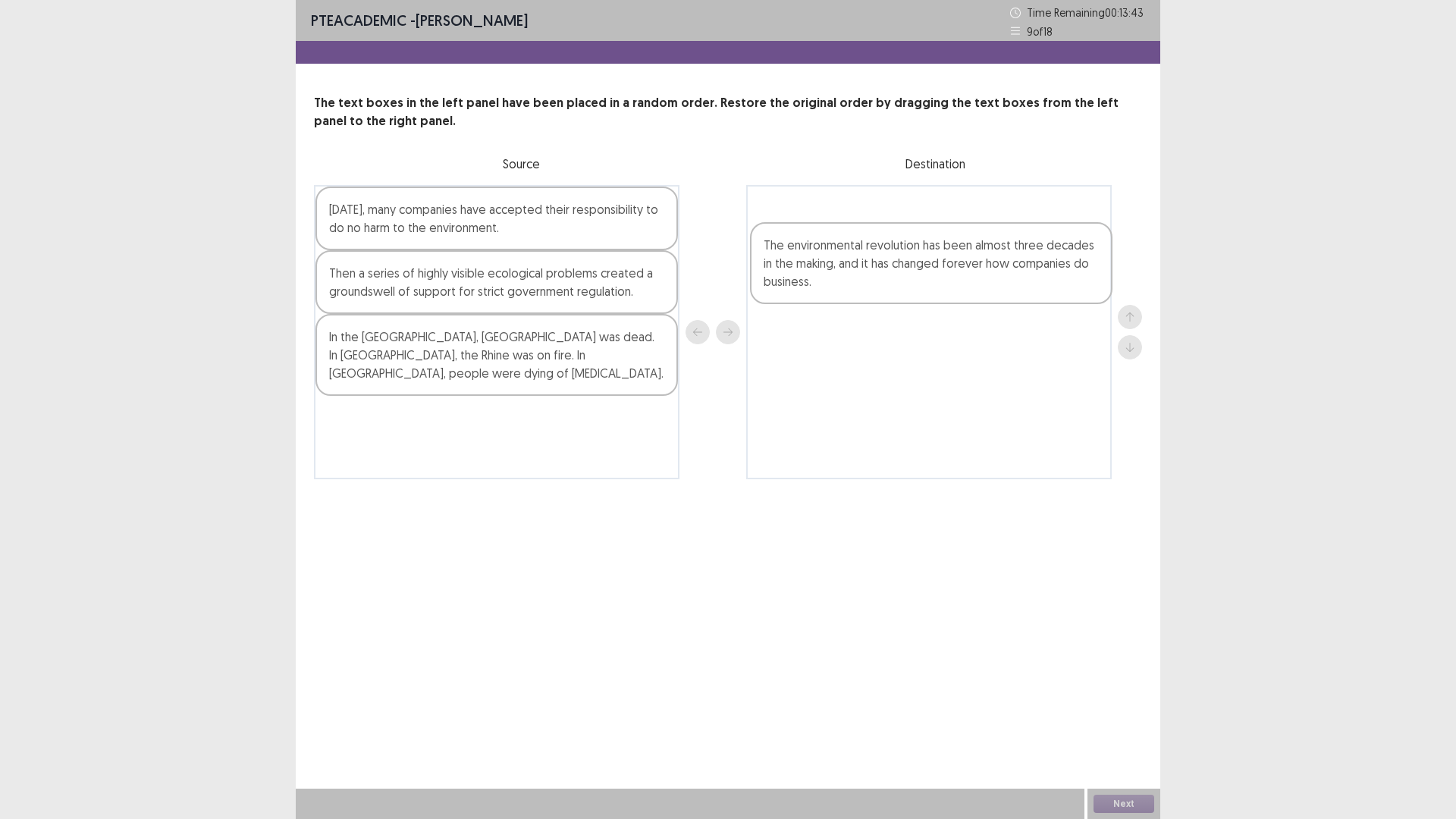
drag, startPoint x: 447, startPoint y: 425, endPoint x: 885, endPoint y: 266, distance: 466.0
click at [885, 266] on div "[DATE], many companies have accepted their responsibility to do no harm to the …" at bounding box center [727, 332] width 828 height 294
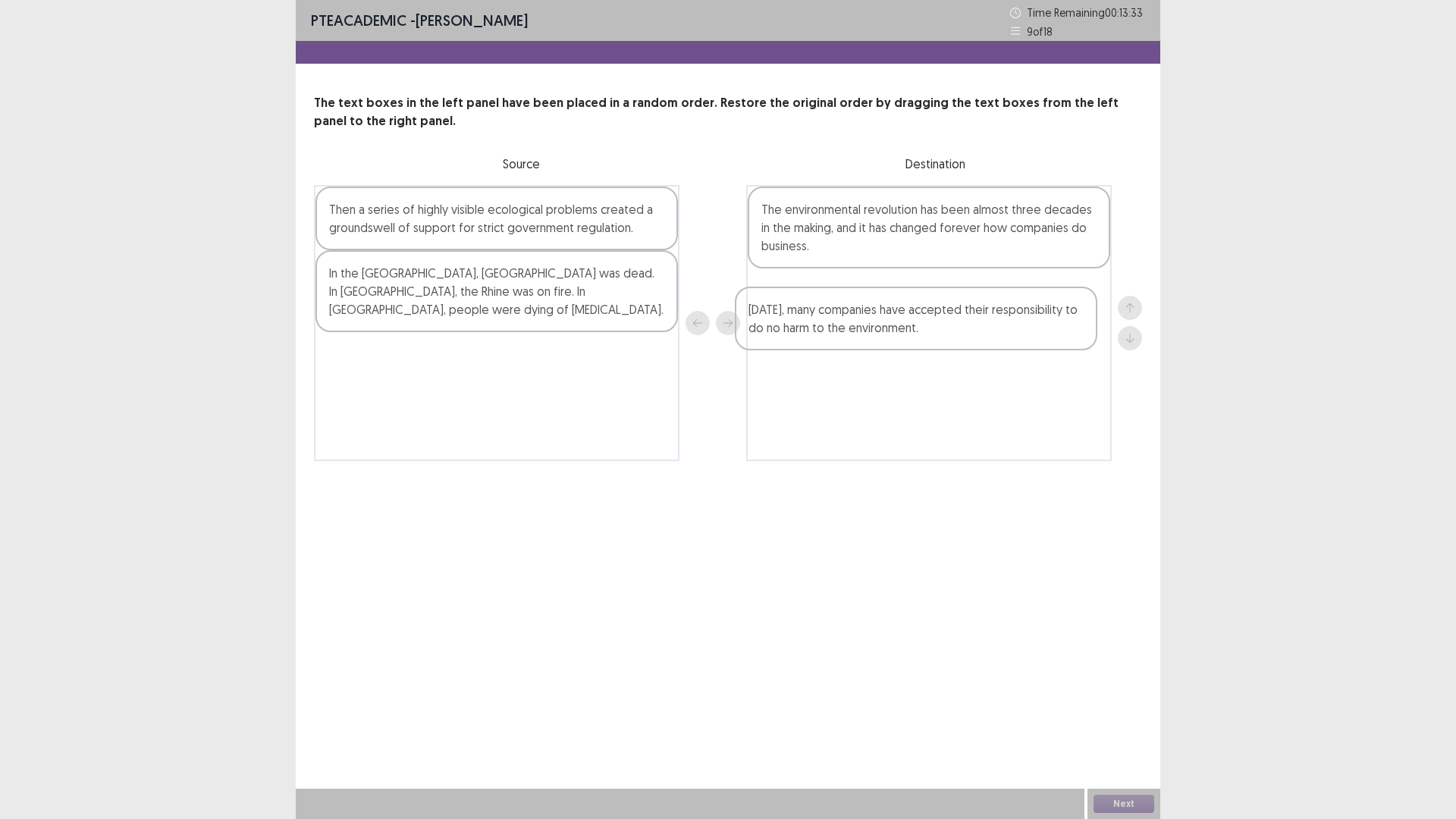
drag, startPoint x: 496, startPoint y: 219, endPoint x: 927, endPoint y: 322, distance: 443.1
click at [927, 322] on div "[DATE], many companies have accepted their responsibility to do no harm to the …" at bounding box center [727, 323] width 828 height 276
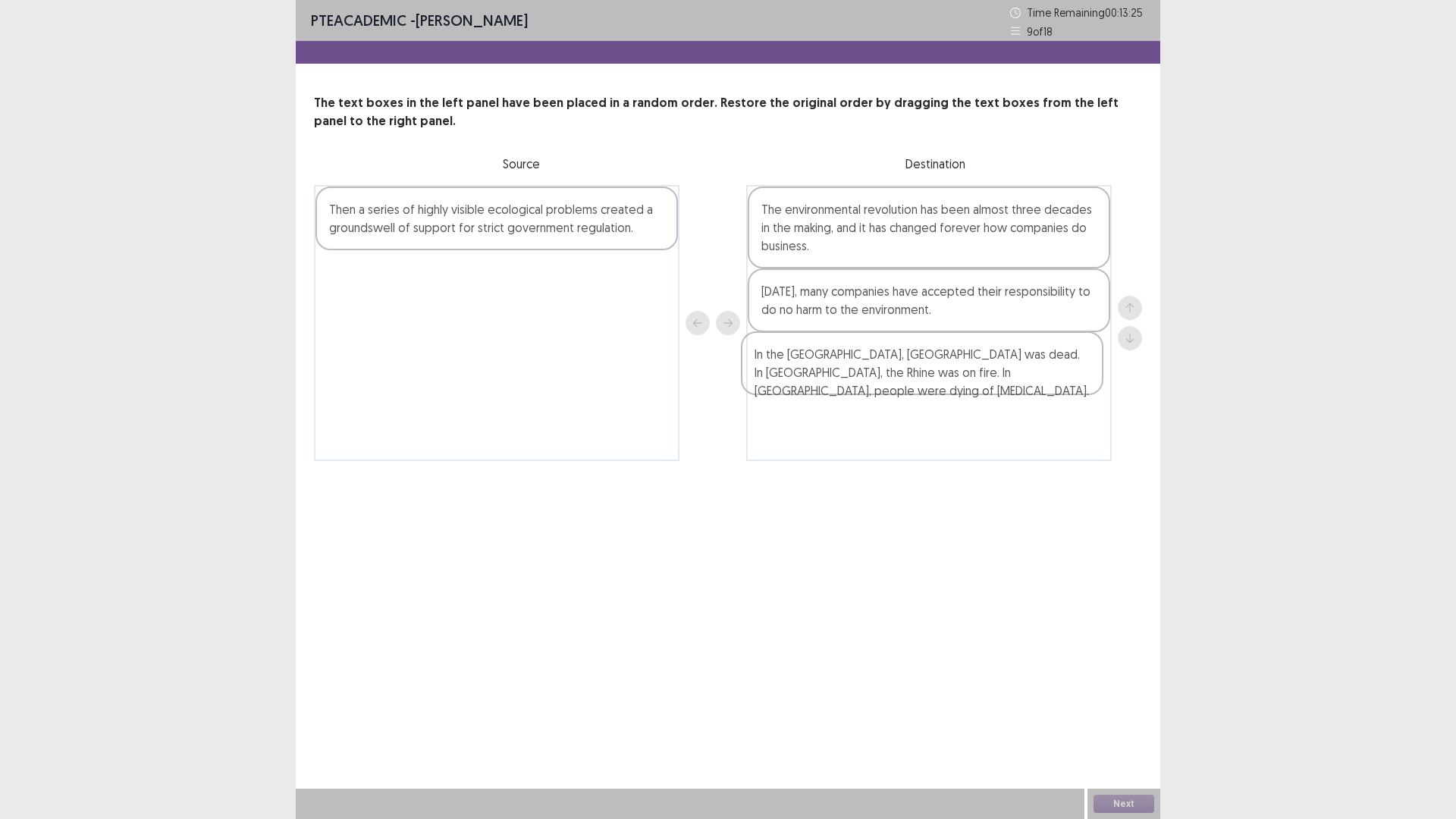
drag, startPoint x: 387, startPoint y: 278, endPoint x: 811, endPoint y: 359, distance: 431.7
click at [811, 359] on div "Then a series of highly visible ecological problems created a groundswell of su…" at bounding box center [727, 323] width 828 height 276
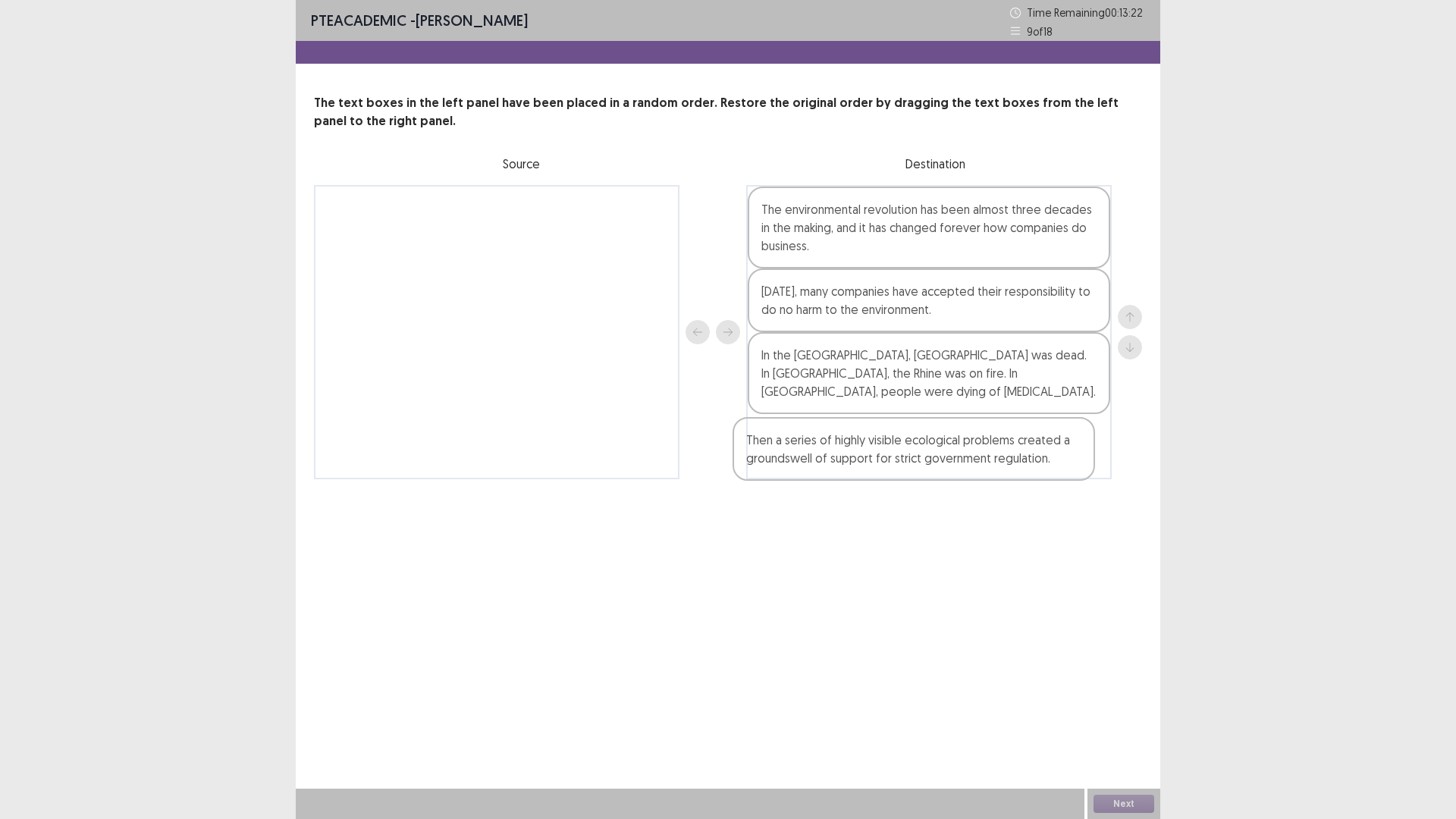
drag, startPoint x: 404, startPoint y: 222, endPoint x: 821, endPoint y: 457, distance: 478.7
click at [821, 457] on div "Then a series of highly visible ecological problems created a groundswell of su…" at bounding box center [727, 332] width 828 height 294
click at [1127, 723] on button "Next" at bounding box center [1124, 804] width 61 height 18
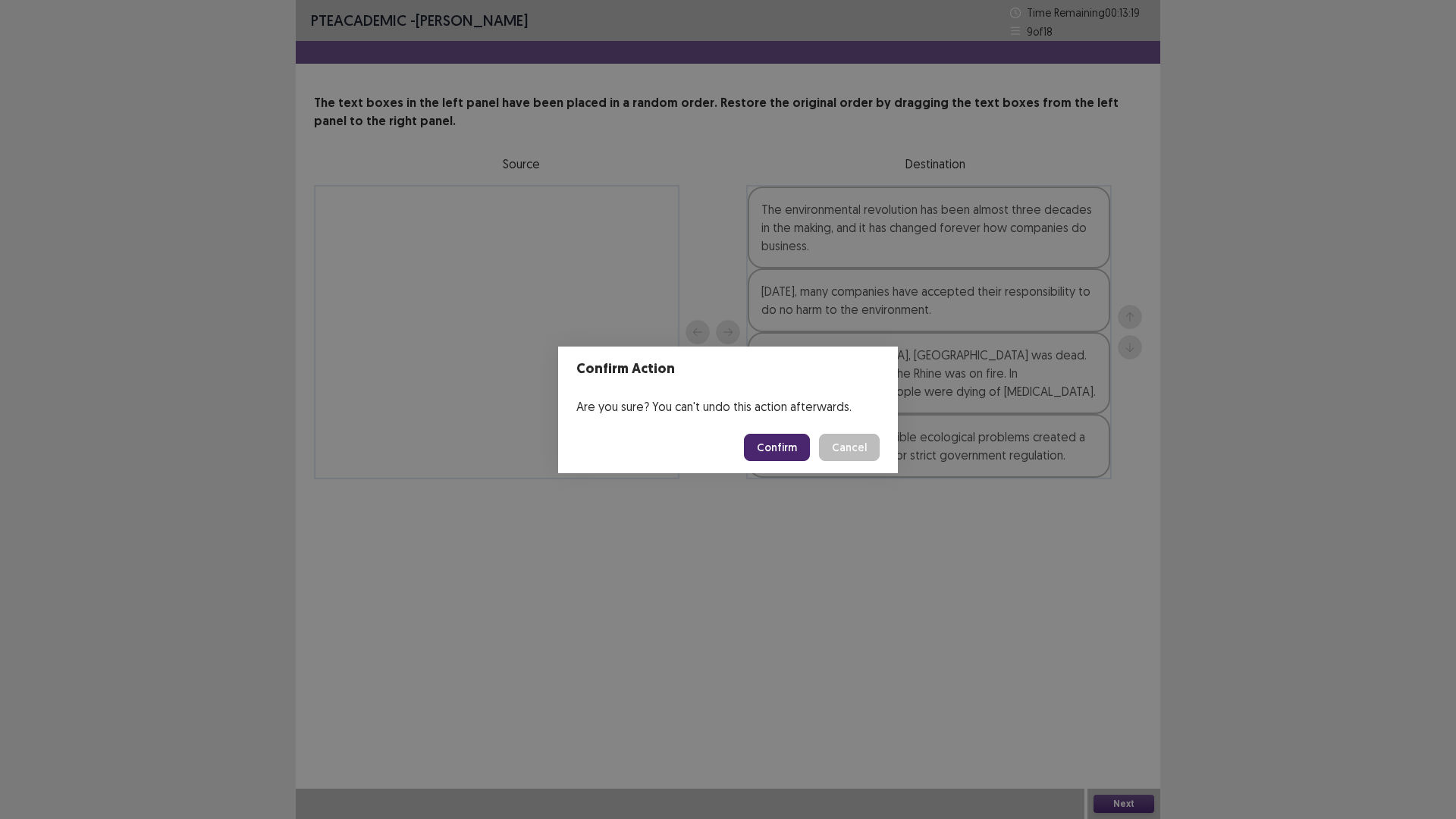
click at [786, 447] on button "Confirm" at bounding box center [777, 448] width 66 height 28
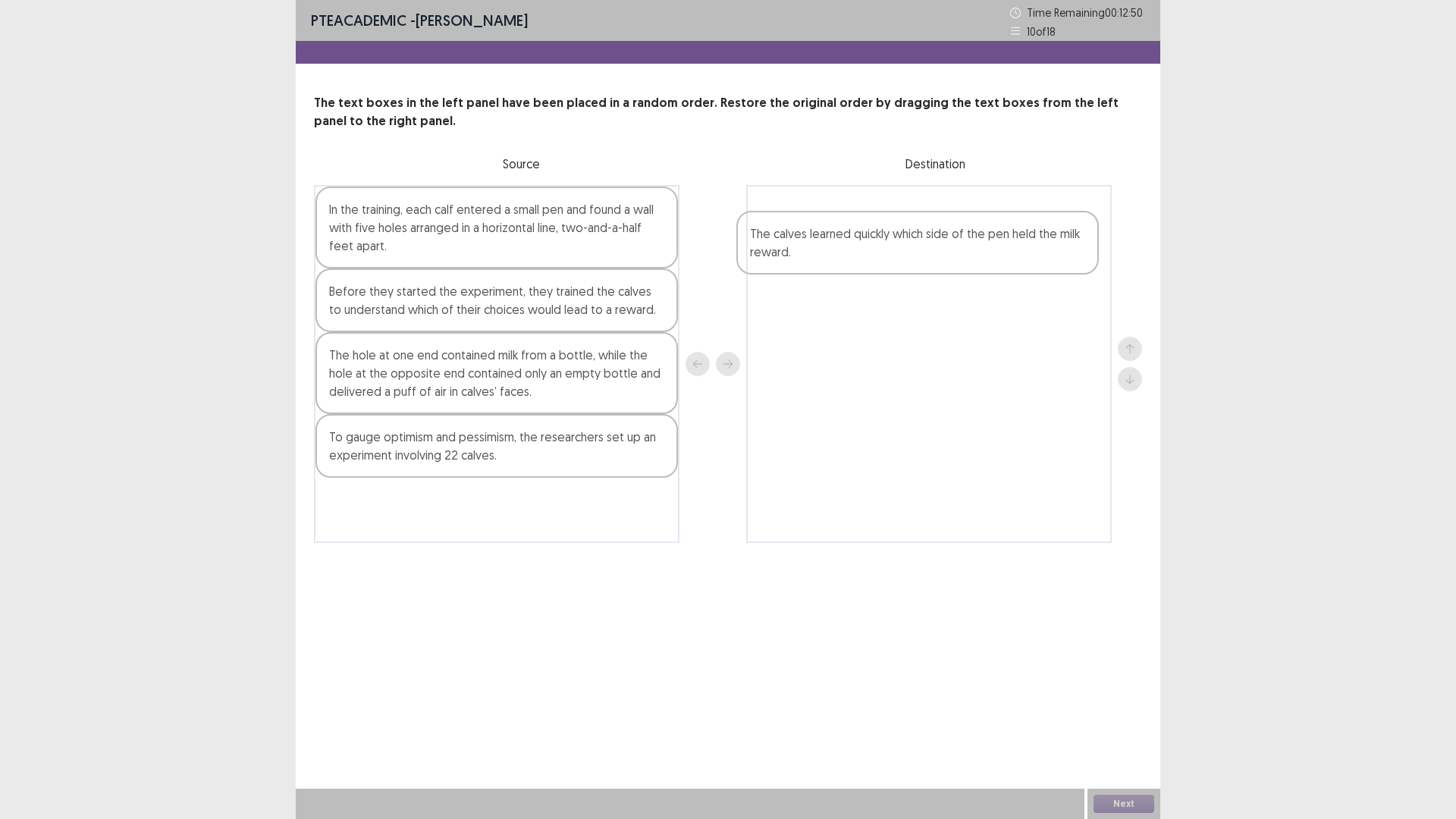
drag, startPoint x: 393, startPoint y: 218, endPoint x: 821, endPoint y: 245, distance: 428.9
click at [821, 245] on div "The calves learned quickly which side of the pen held the milk reward. In the t…" at bounding box center [727, 364] width 828 height 358
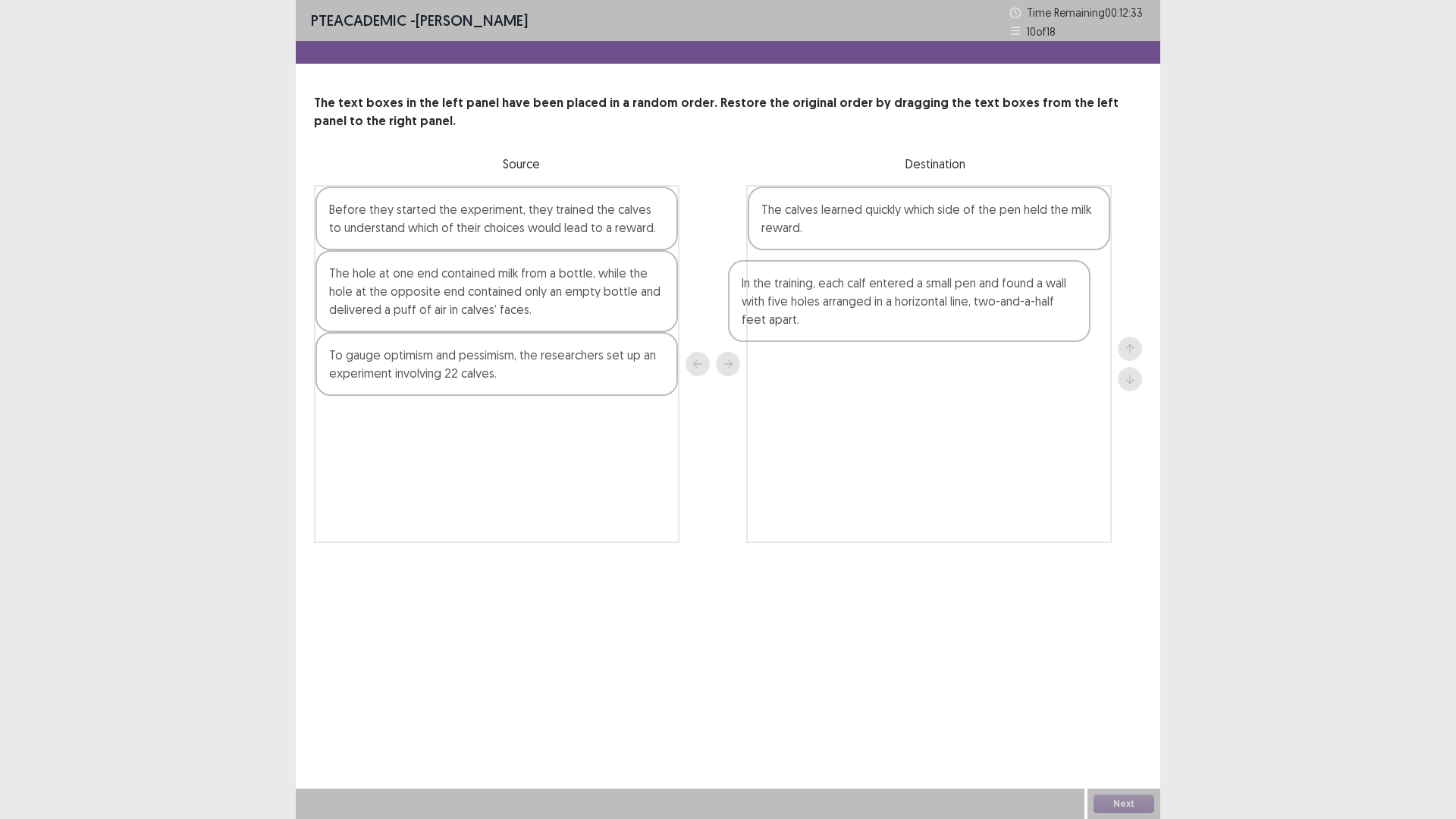
drag, startPoint x: 422, startPoint y: 223, endPoint x: 844, endPoint y: 297, distance: 428.4
click at [844, 297] on div "In the training, each calf entered a small pen and found a wall with five holes…" at bounding box center [727, 364] width 828 height 358
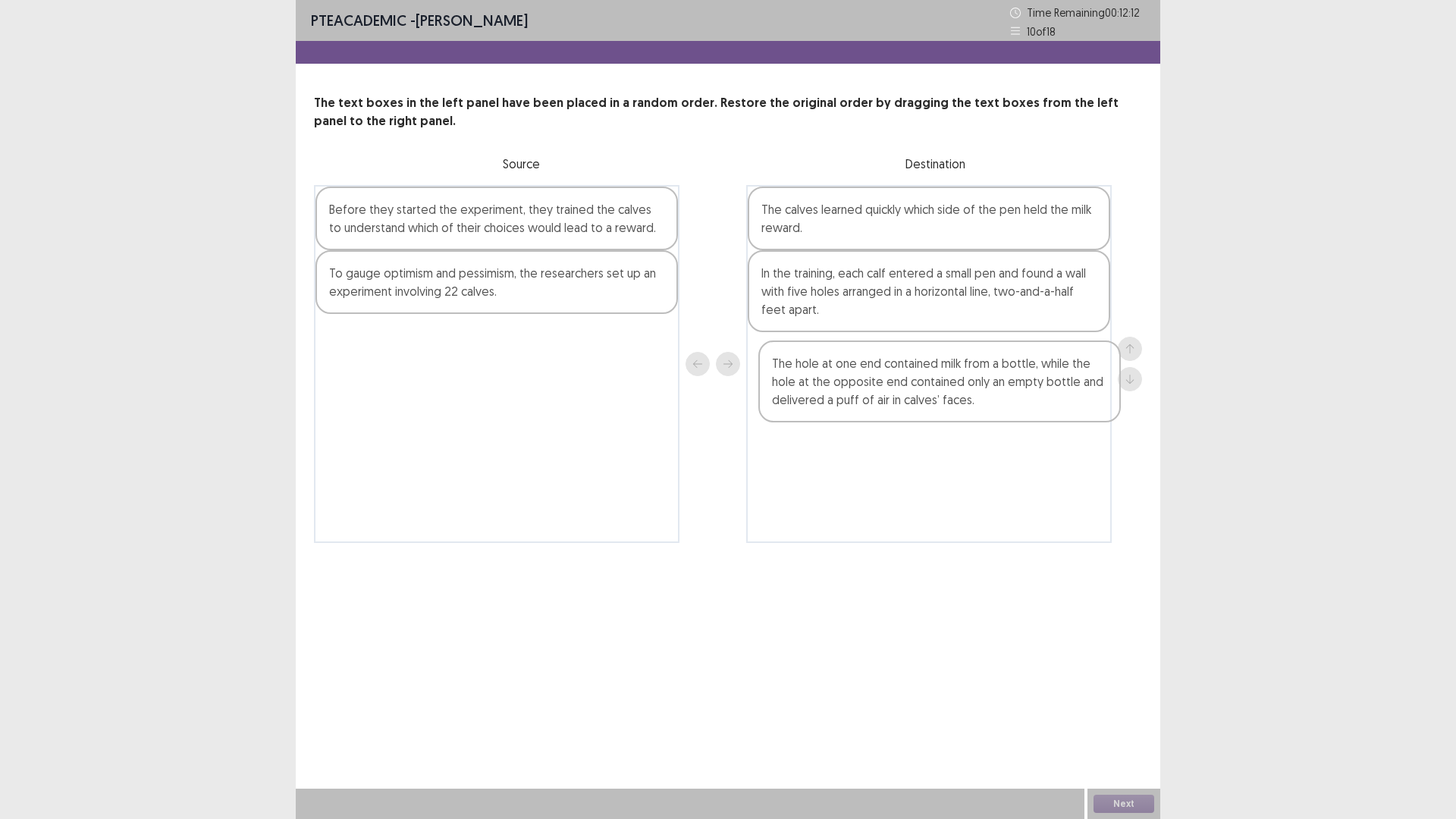
drag, startPoint x: 434, startPoint y: 304, endPoint x: 894, endPoint y: 399, distance: 469.7
click at [894, 399] on div "Before they started the experiment, they trained the calves to understand which…" at bounding box center [727, 364] width 828 height 358
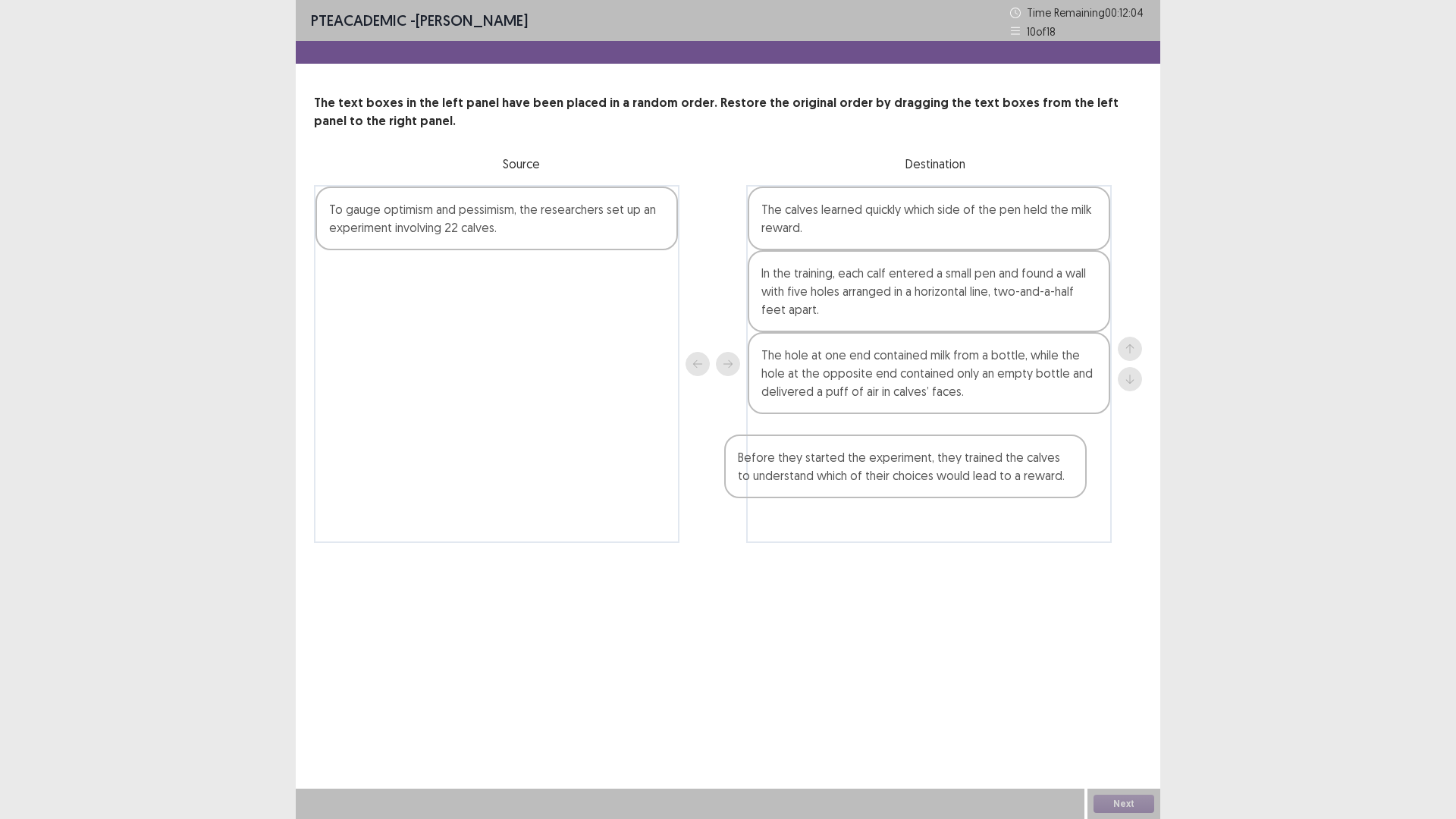
drag, startPoint x: 465, startPoint y: 238, endPoint x: 892, endPoint y: 490, distance: 495.8
click at [892, 490] on div "Before they started the experiment, they trained the calves to understand which…" at bounding box center [727, 364] width 828 height 358
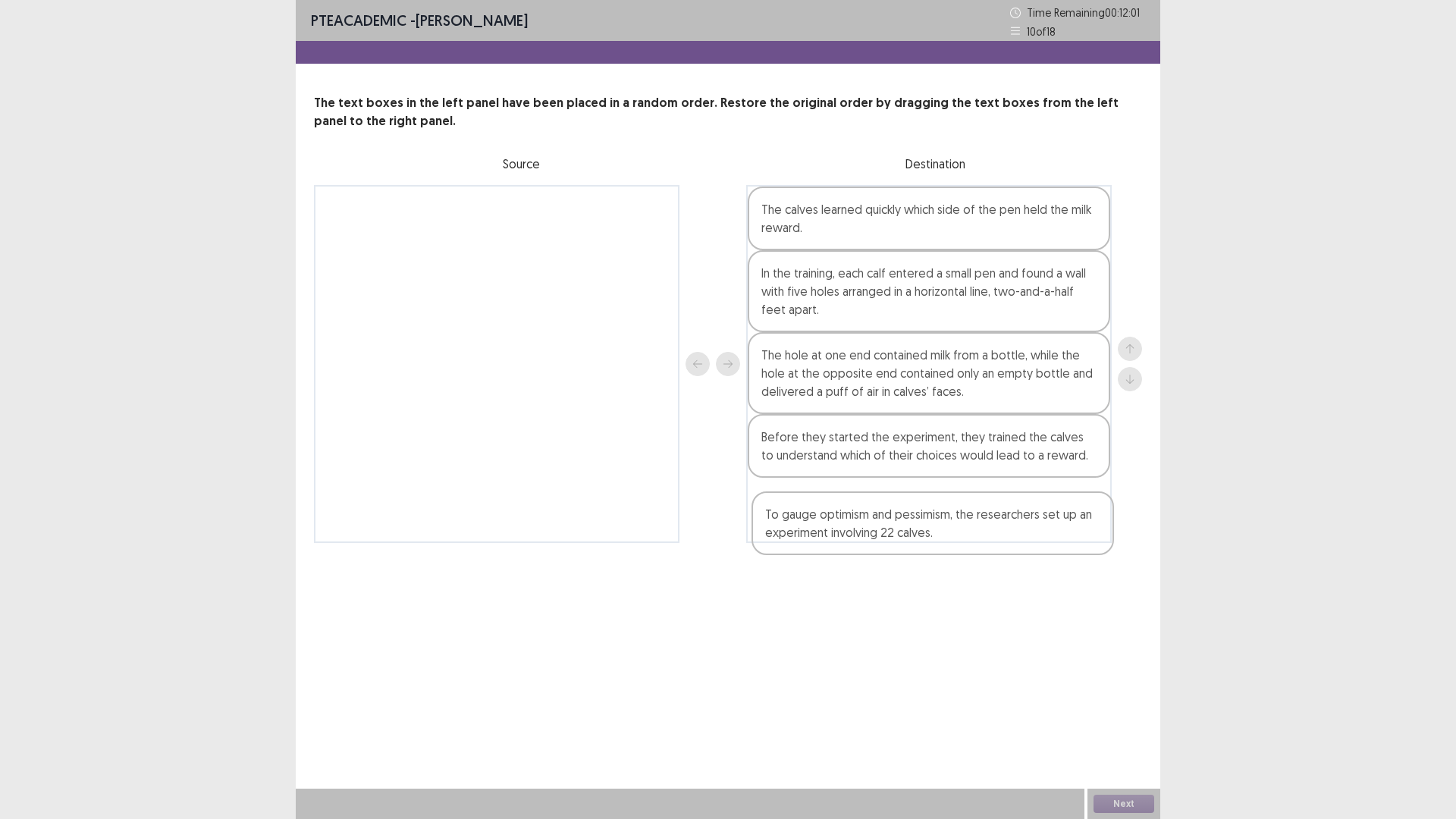
drag, startPoint x: 434, startPoint y: 224, endPoint x: 874, endPoint y: 530, distance: 535.9
click at [874, 530] on div "To gauge optimism and pessimism, the researchers set up an experiment involving…" at bounding box center [727, 364] width 828 height 358
click at [1124, 723] on button "Next" at bounding box center [1124, 804] width 61 height 18
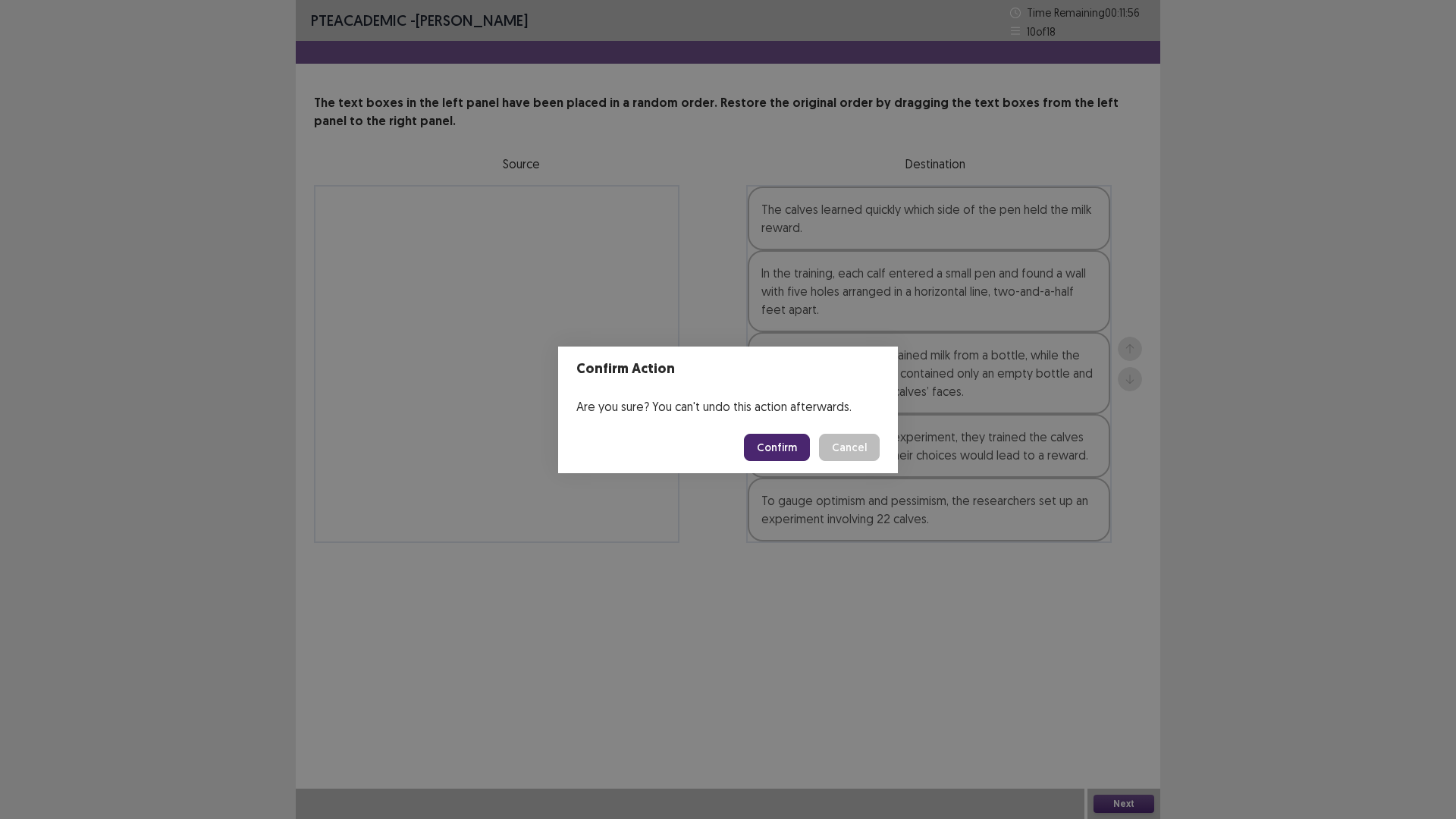
click at [795, 448] on button "Confirm" at bounding box center [777, 448] width 66 height 28
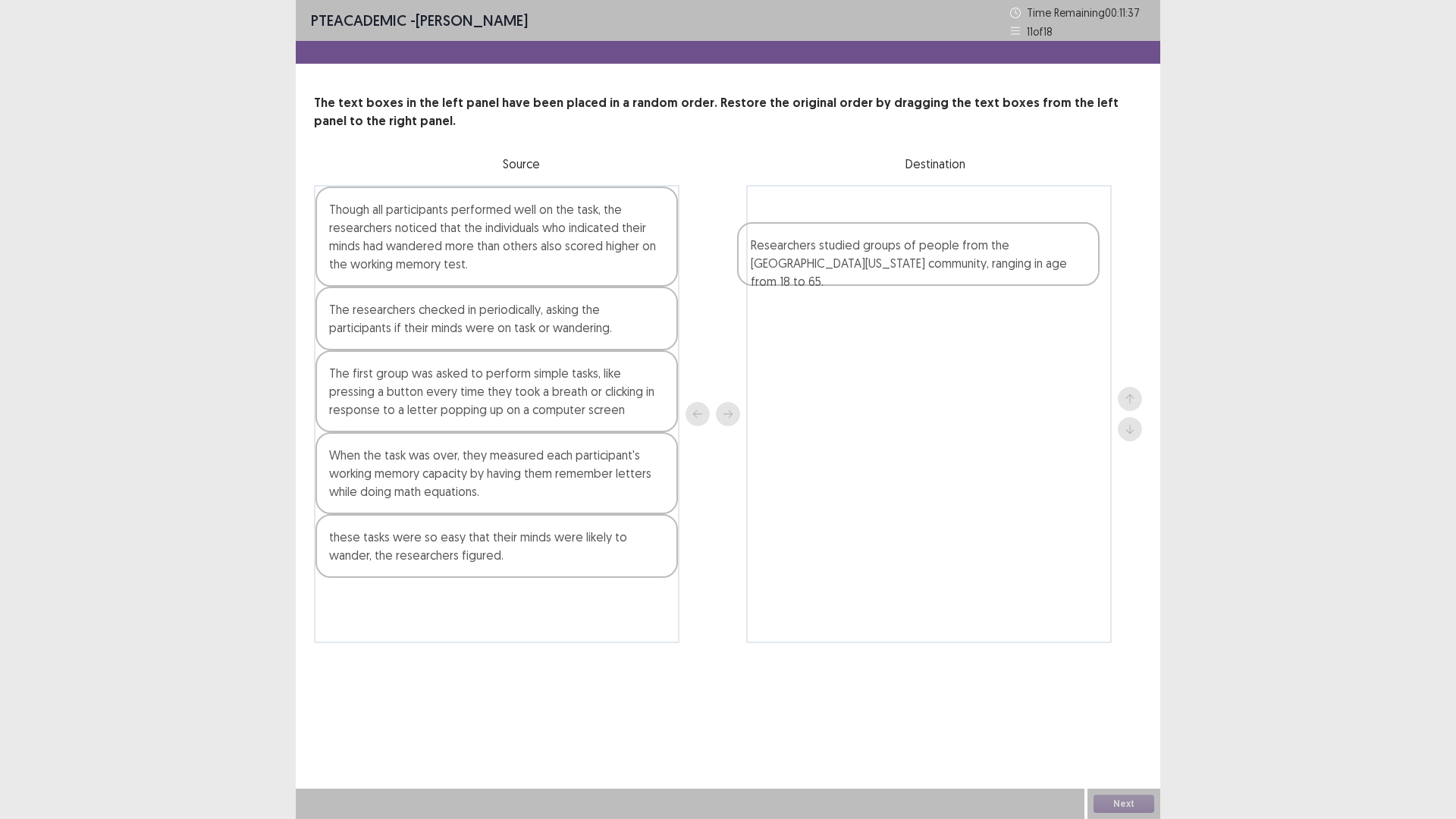
drag, startPoint x: 393, startPoint y: 548, endPoint x: 826, endPoint y: 256, distance: 522.3
click at [826, 256] on div "Though all participants performed well on the task, the researchers noticed tha…" at bounding box center [727, 414] width 828 height 458
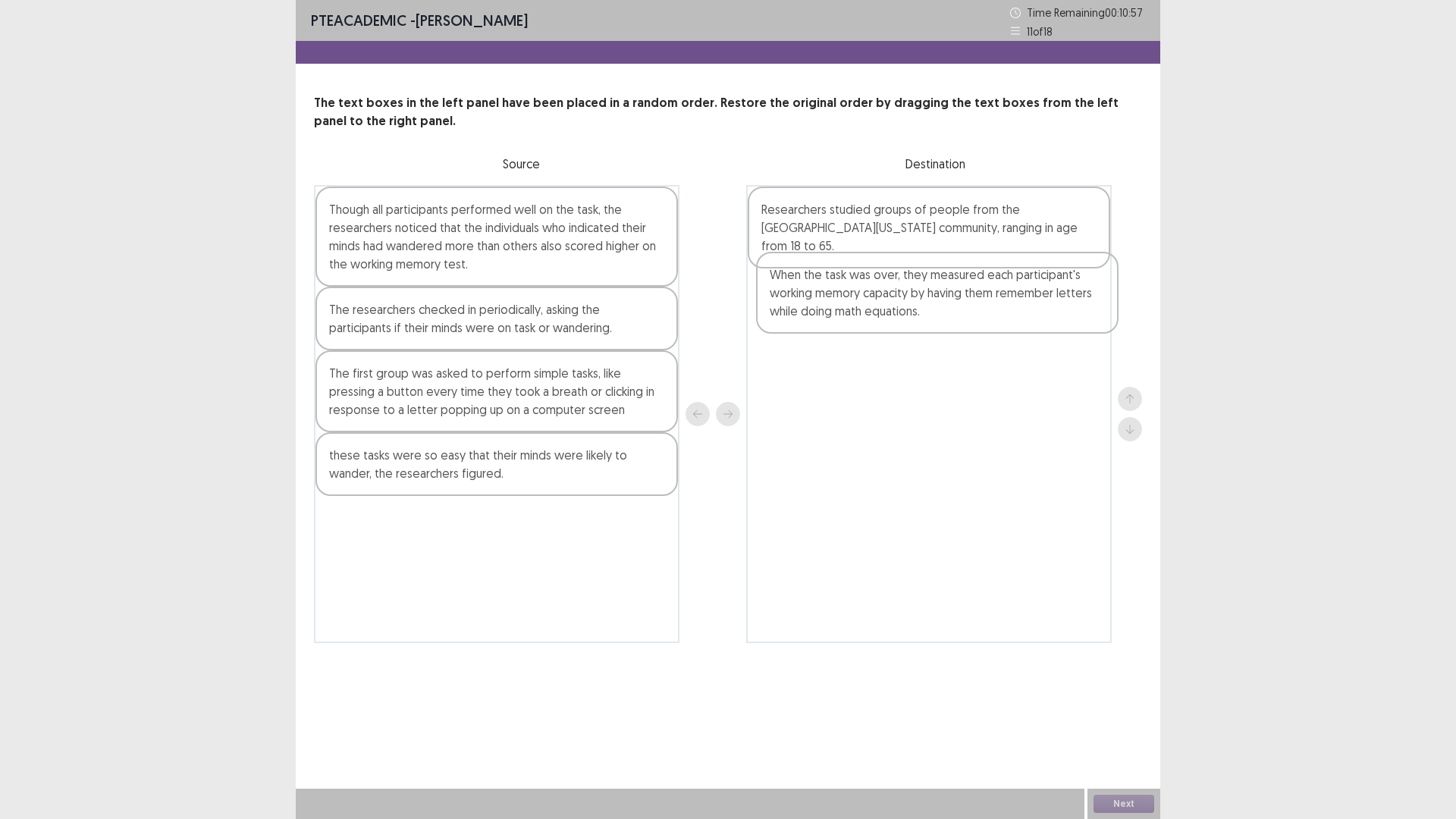
drag, startPoint x: 397, startPoint y: 451, endPoint x: 838, endPoint y: 276, distance: 474.5
click at [838, 276] on div "Though all participants performed well on the task, the researchers noticed tha…" at bounding box center [727, 414] width 828 height 458
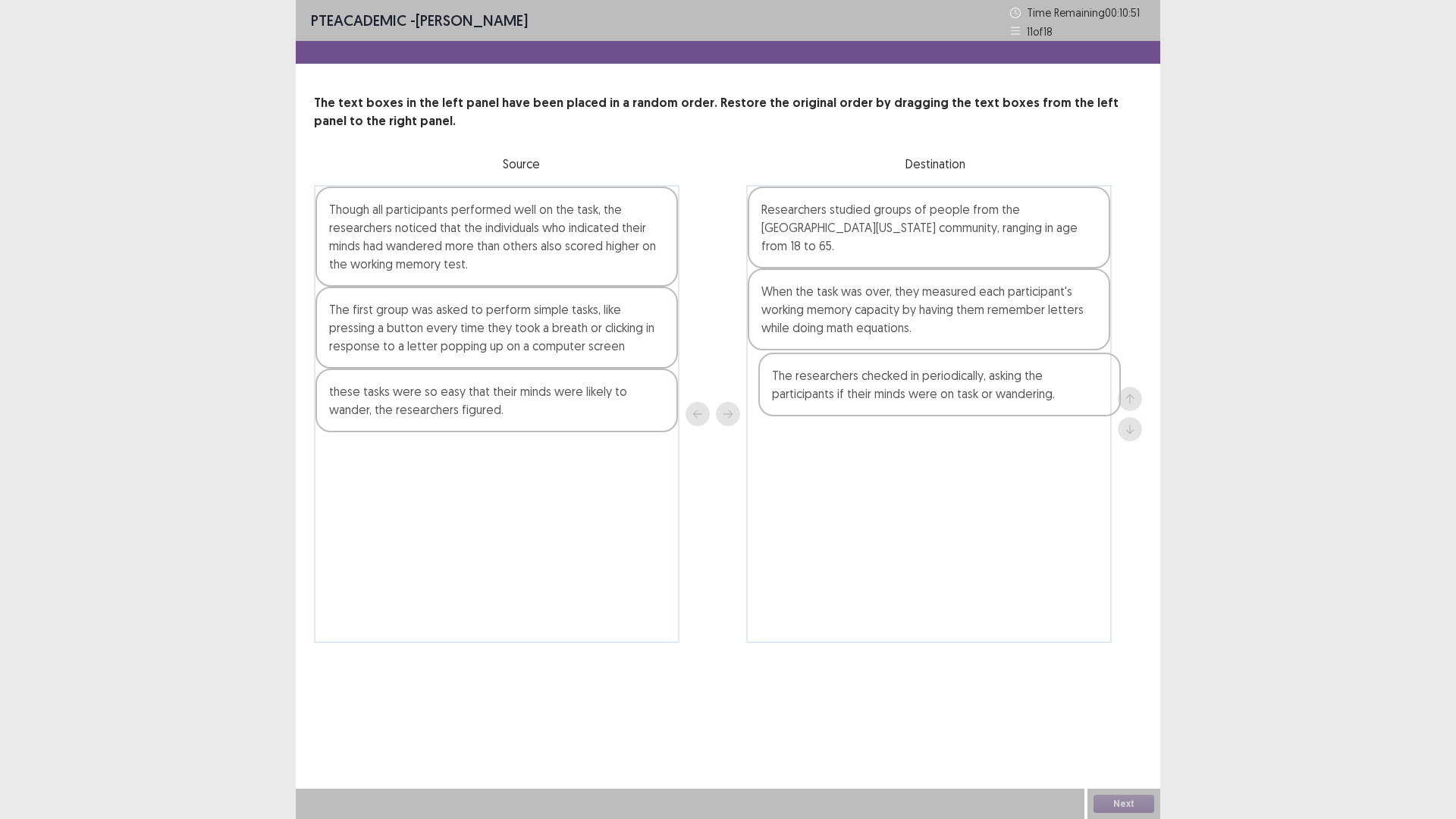
drag, startPoint x: 447, startPoint y: 324, endPoint x: 909, endPoint y: 394, distance: 467.3
click at [909, 394] on div "Though all participants performed well on the task, the researchers noticed tha…" at bounding box center [727, 414] width 828 height 458
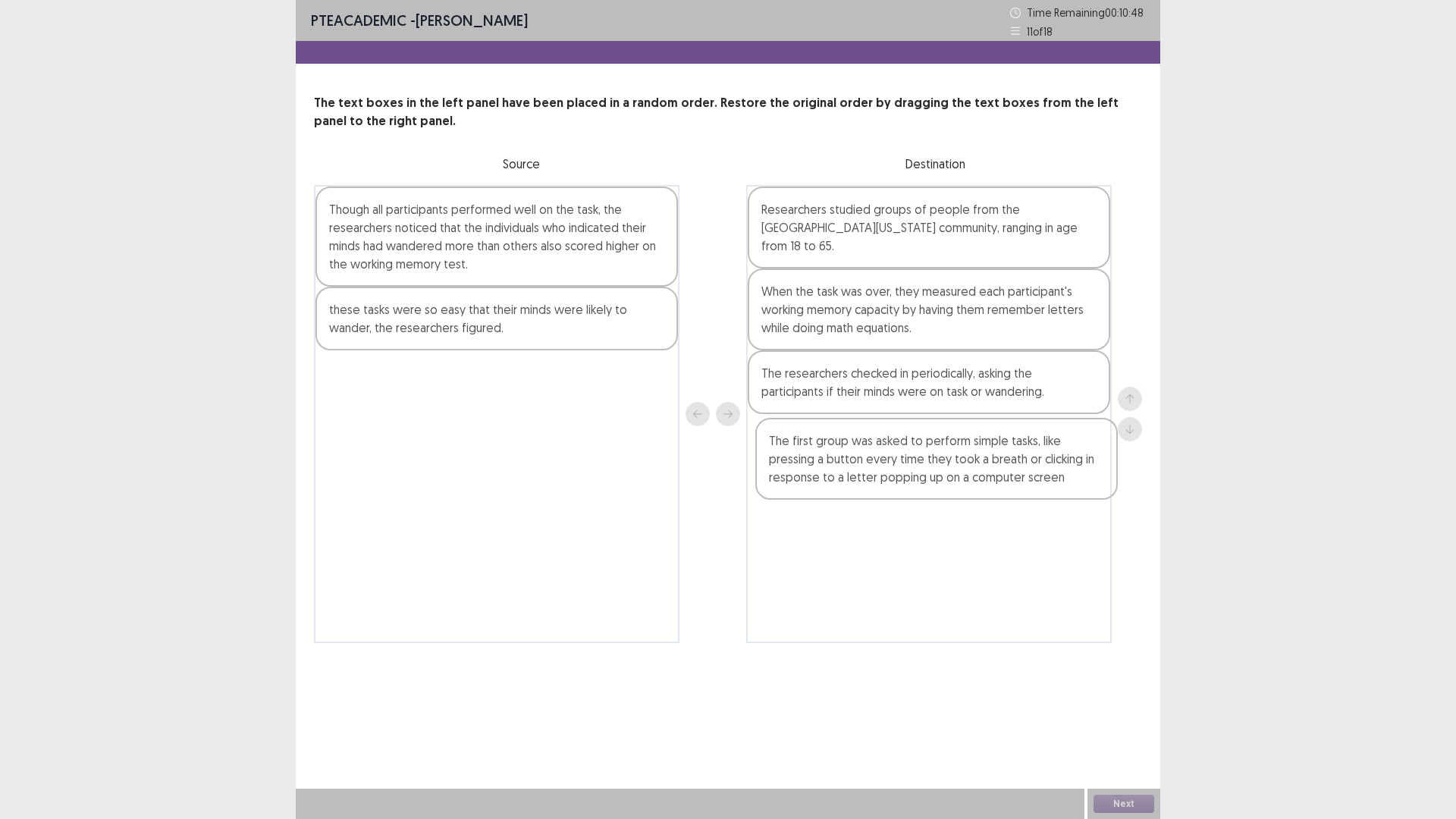
drag, startPoint x: 475, startPoint y: 331, endPoint x: 917, endPoint y: 467, distance: 462.4
click at [925, 466] on div "Though all participants performed well on the task, the researchers noticed tha…" at bounding box center [727, 414] width 828 height 458
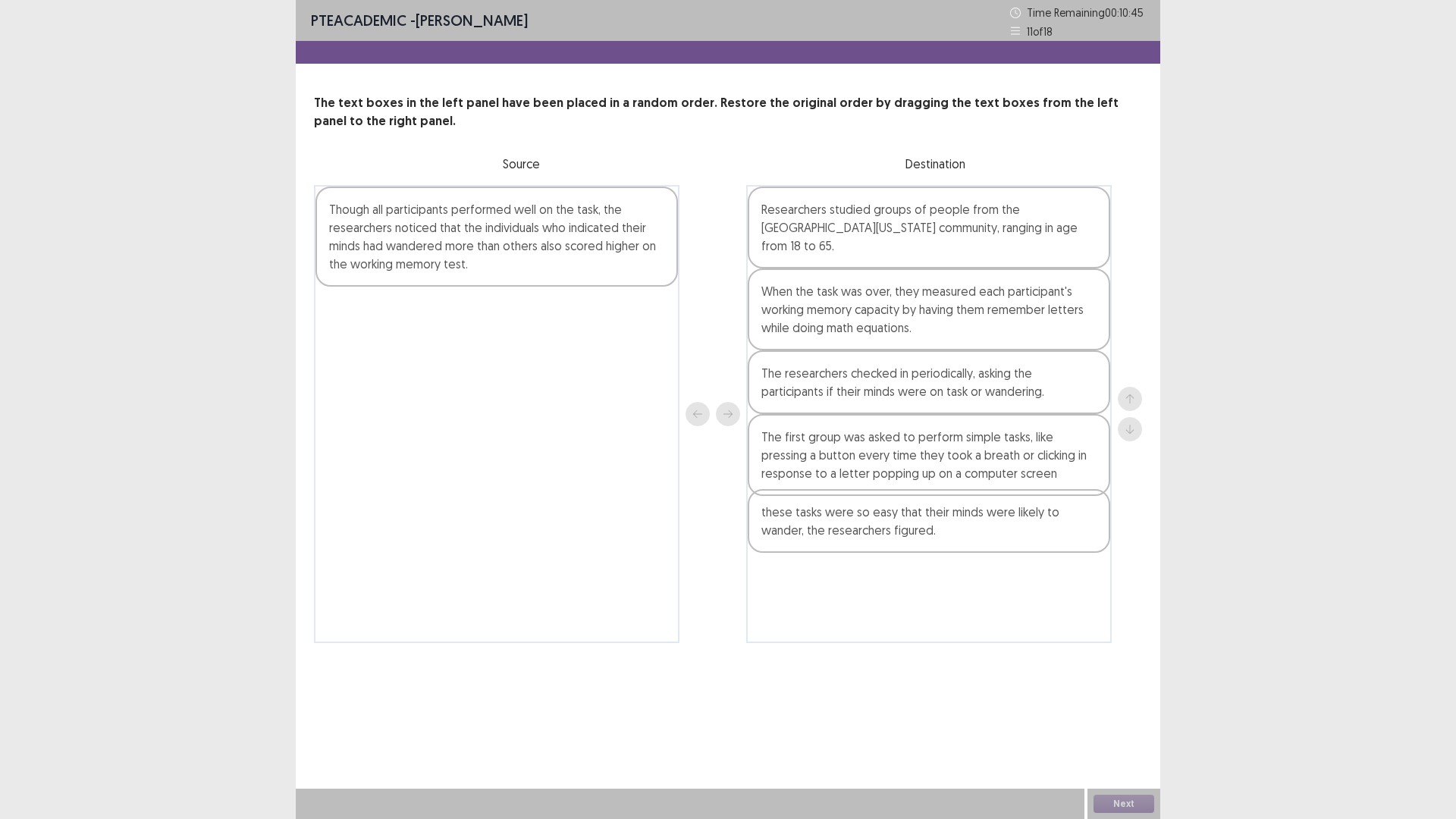
drag, startPoint x: 479, startPoint y: 353, endPoint x: 869, endPoint y: 529, distance: 427.9
click at [878, 531] on div "Though all participants performed well on the task, the researchers noticed tha…" at bounding box center [727, 414] width 828 height 458
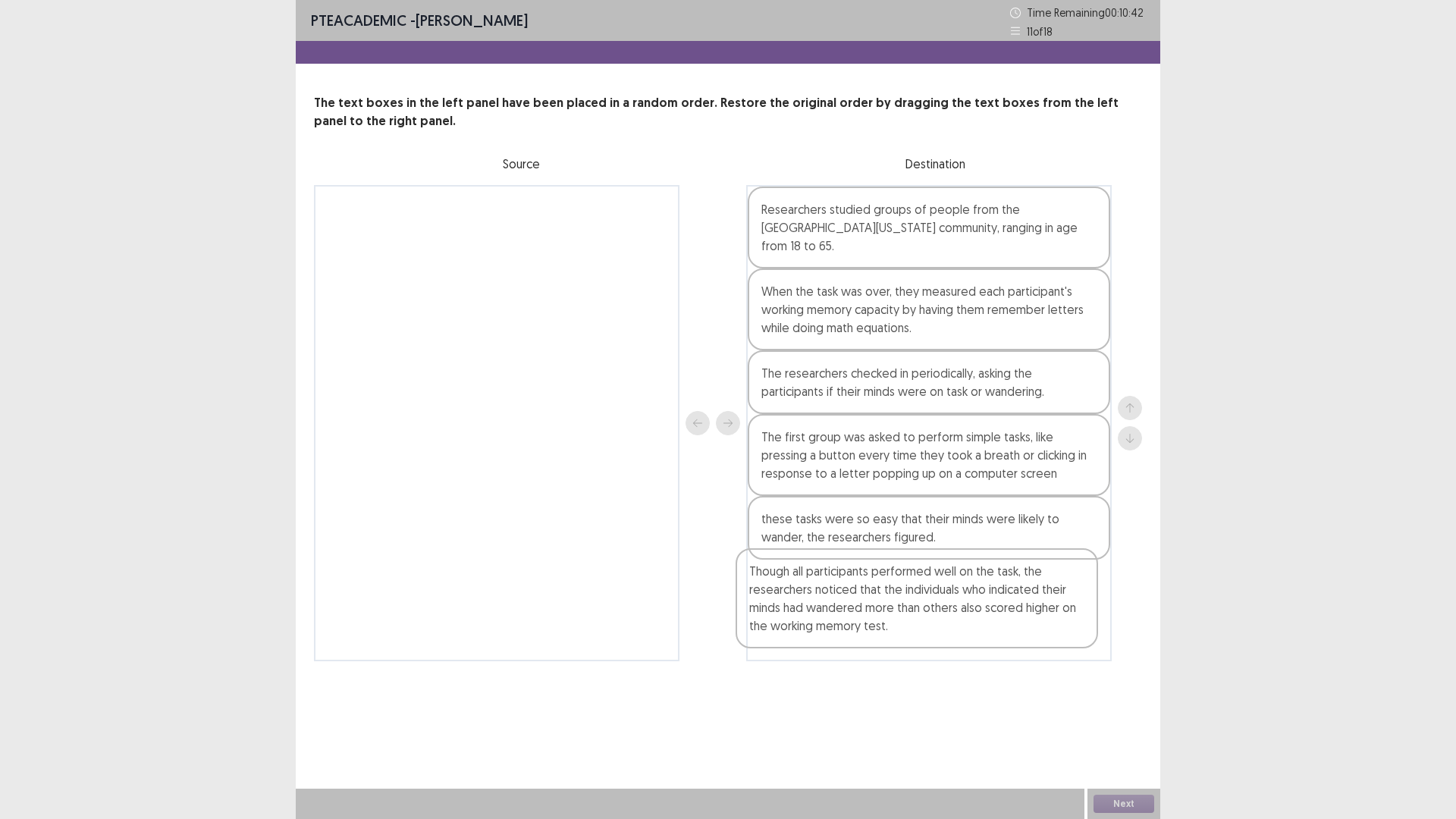
drag, startPoint x: 566, startPoint y: 221, endPoint x: 993, endPoint y: 588, distance: 563.0
click at [993, 588] on div "Though all participants performed well on the task, the researchers noticed tha…" at bounding box center [727, 423] width 828 height 476
click at [1142, 723] on button "Next" at bounding box center [1124, 804] width 61 height 18
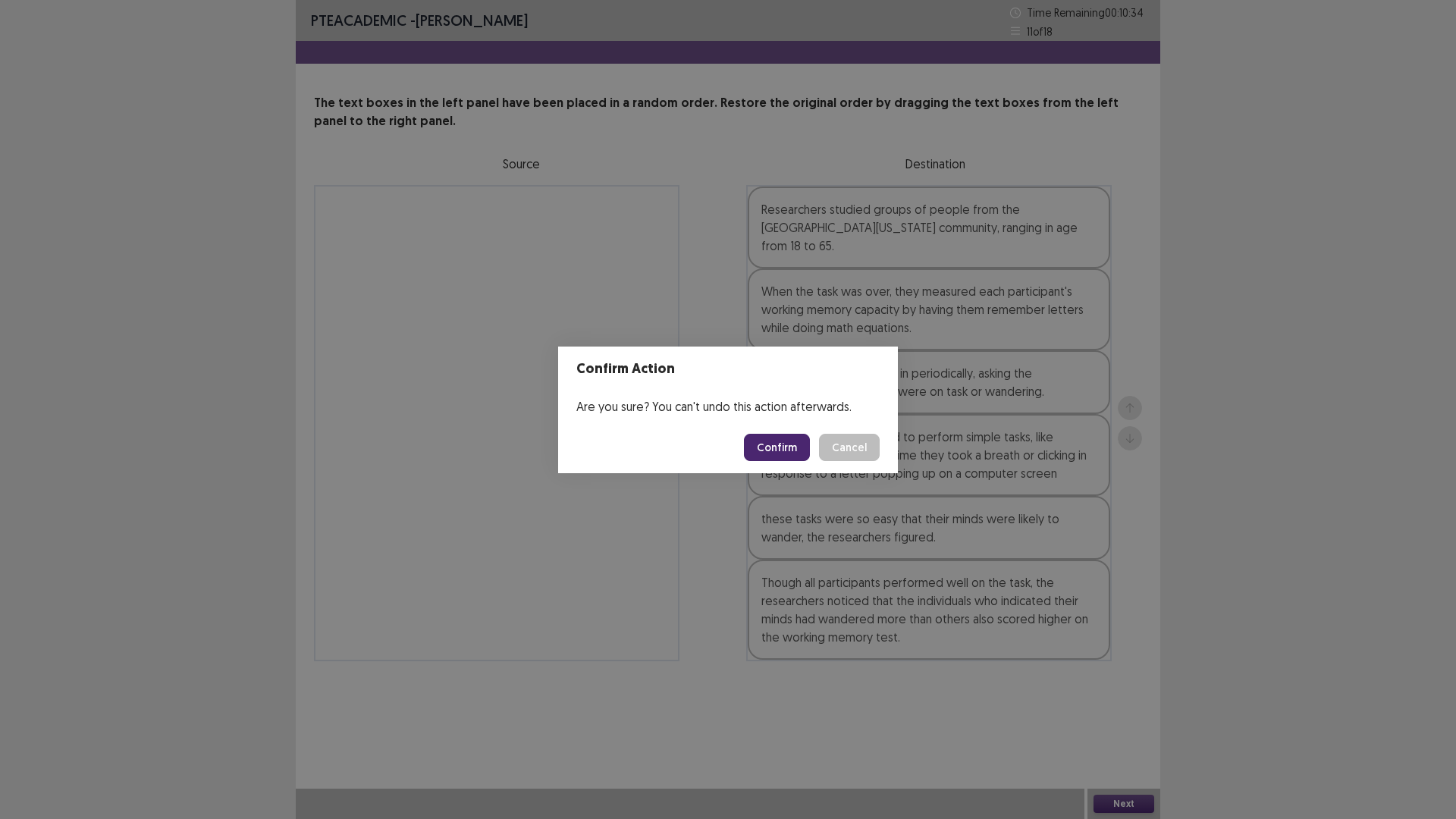
click at [790, 451] on button "Confirm" at bounding box center [777, 448] width 66 height 28
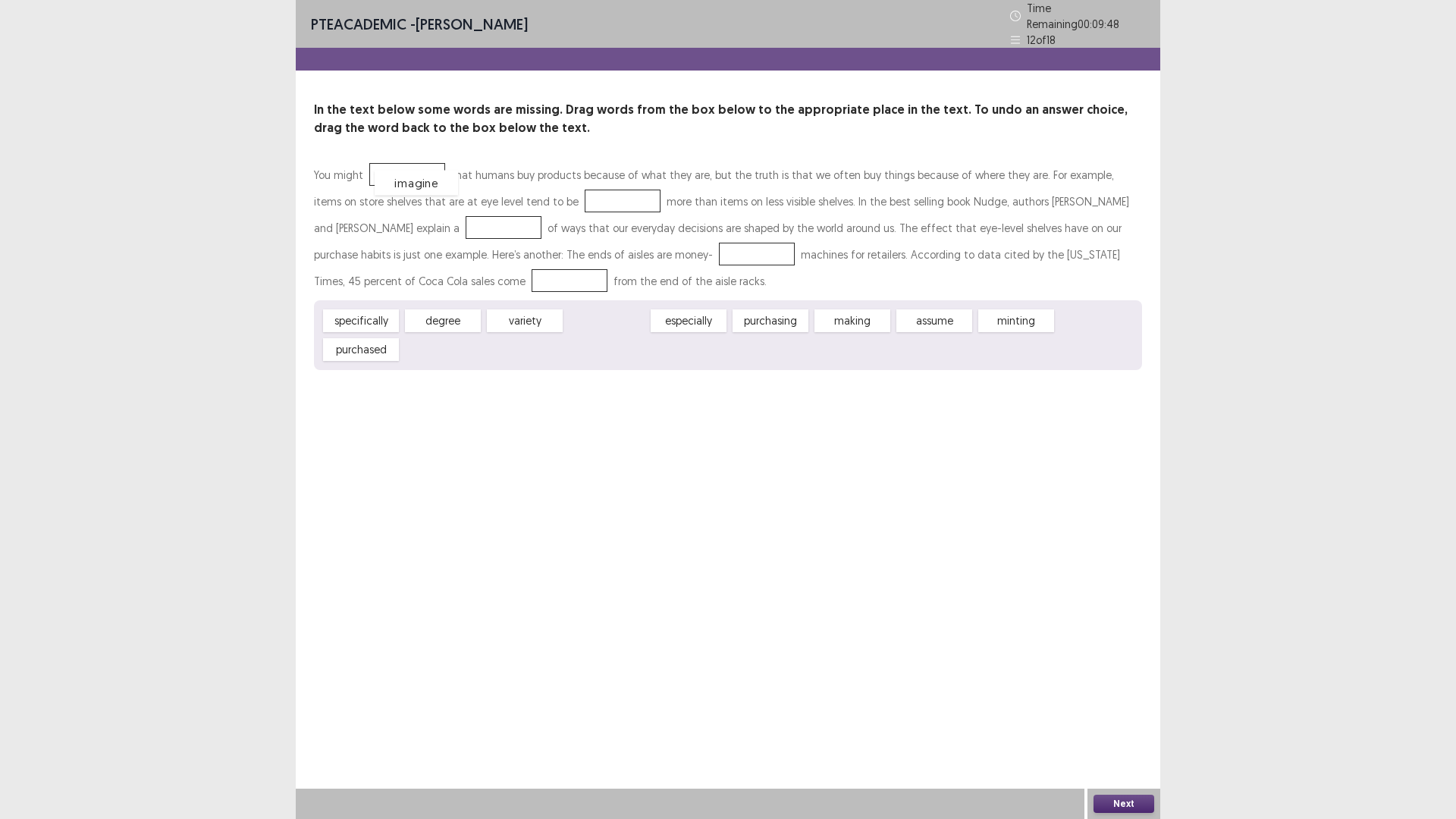
drag, startPoint x: 616, startPoint y: 313, endPoint x: 426, endPoint y: 176, distance: 234.2
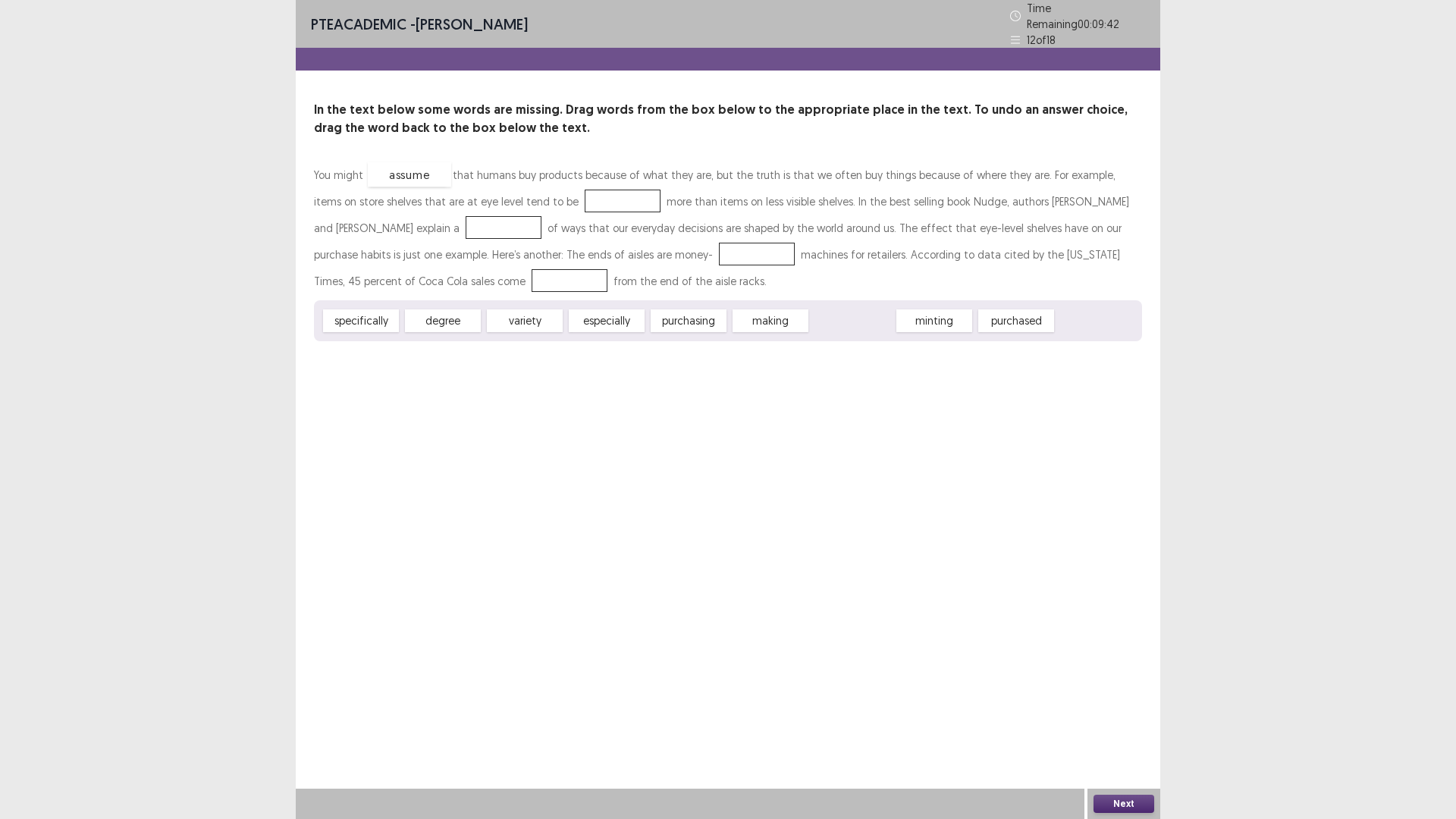
drag, startPoint x: 857, startPoint y: 305, endPoint x: 414, endPoint y: 158, distance: 466.8
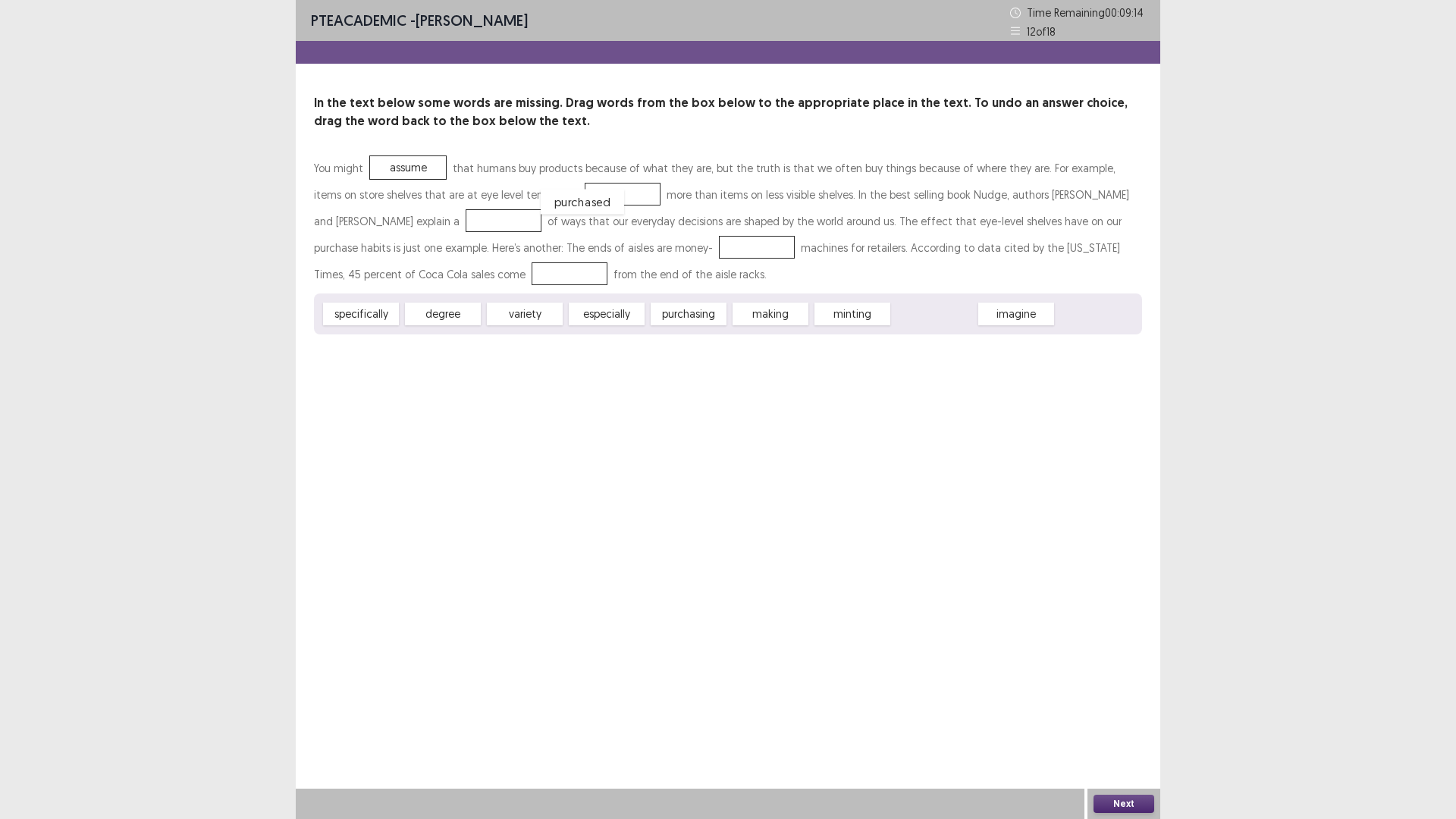
drag, startPoint x: 938, startPoint y: 314, endPoint x: 587, endPoint y: 202, distance: 368.4
drag, startPoint x: 667, startPoint y: 312, endPoint x: 561, endPoint y: 187, distance: 163.9
drag, startPoint x: 526, startPoint y: 313, endPoint x: 397, endPoint y: 218, distance: 160.2
drag, startPoint x: 600, startPoint y: 315, endPoint x: 621, endPoint y: 243, distance: 75.0
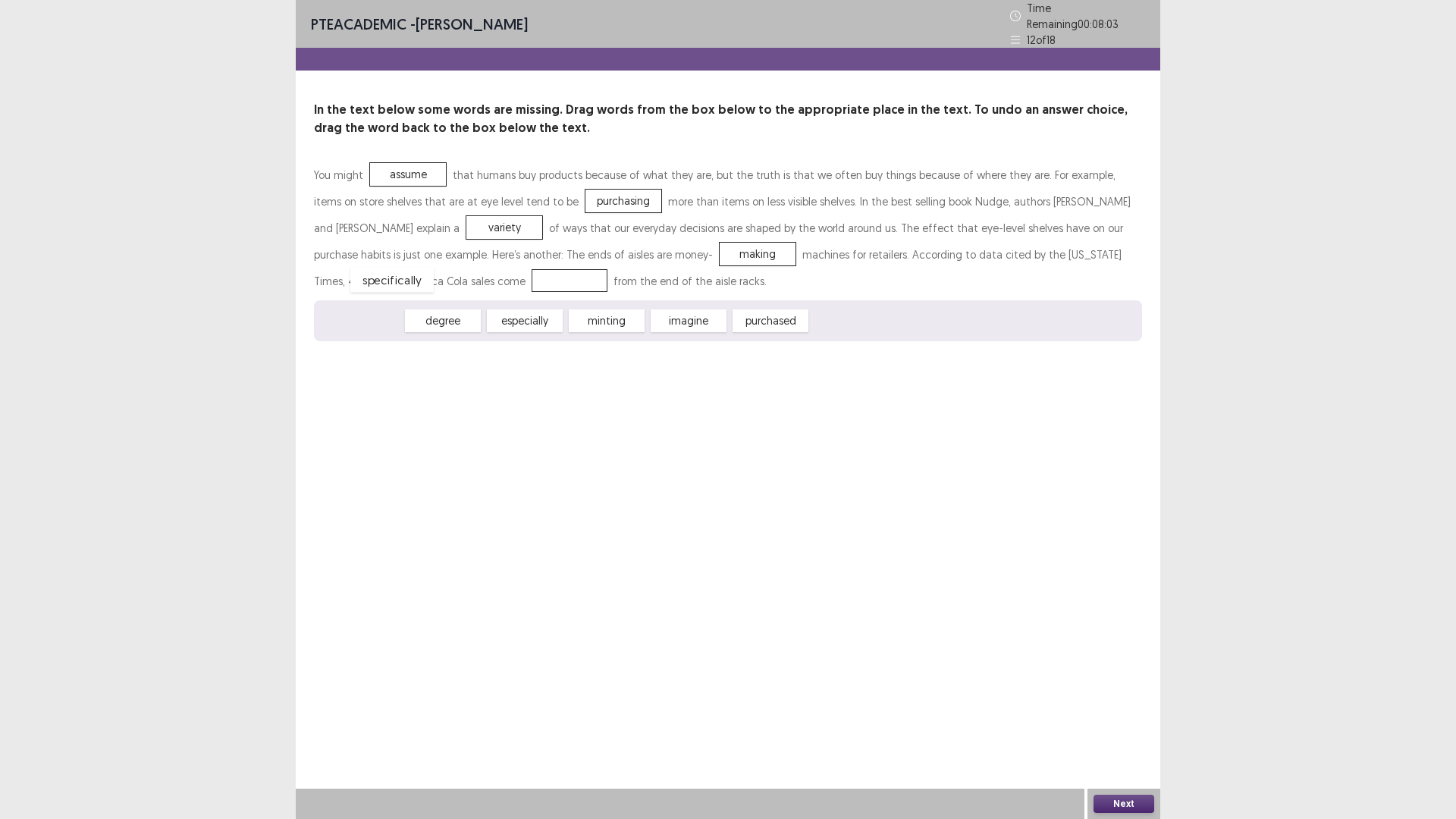
drag, startPoint x: 362, startPoint y: 310, endPoint x: 393, endPoint y: 269, distance: 51.4
click at [1138, 723] on button "Next" at bounding box center [1124, 804] width 61 height 18
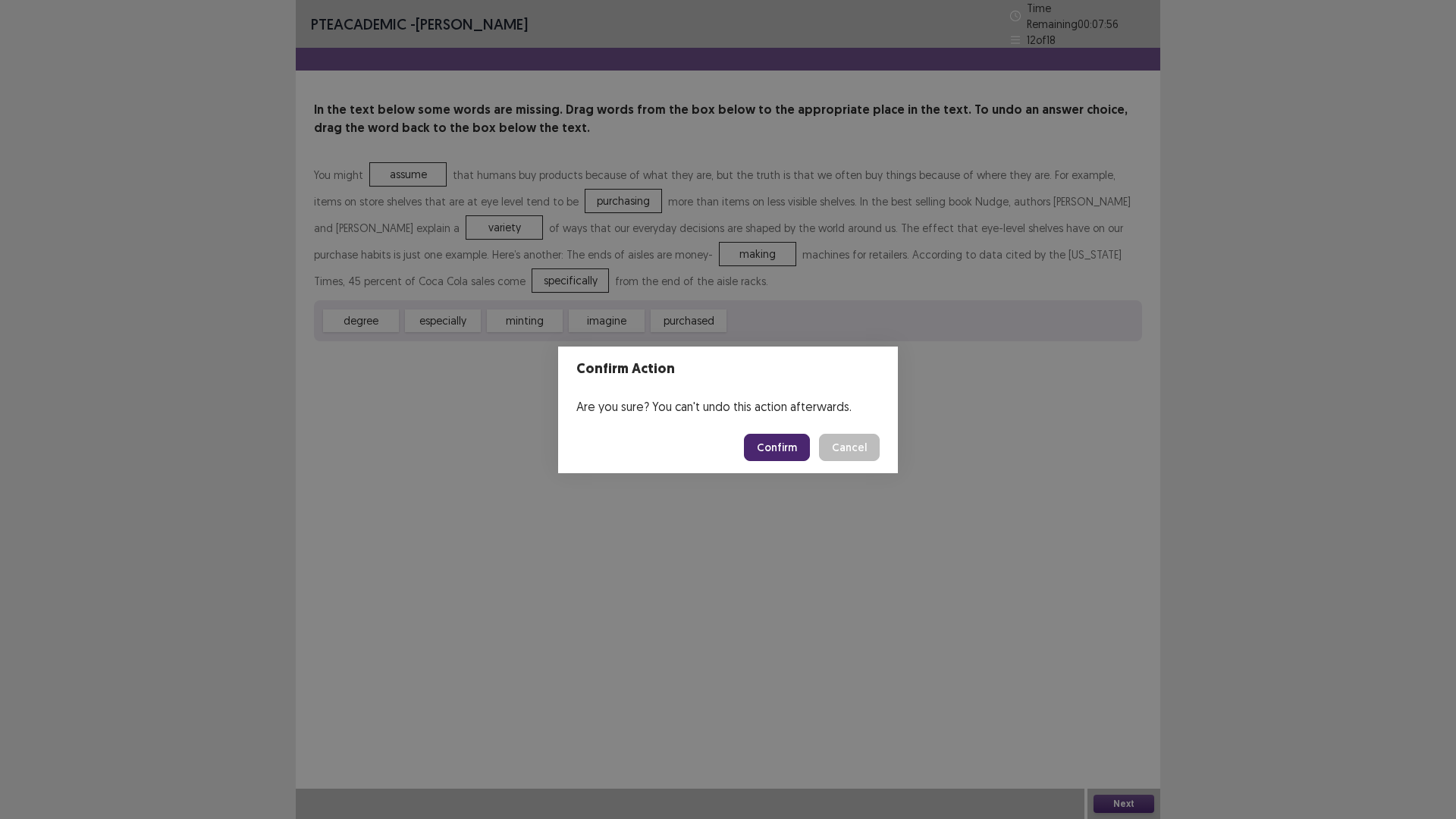
click at [762, 450] on button "Confirm" at bounding box center [777, 448] width 66 height 28
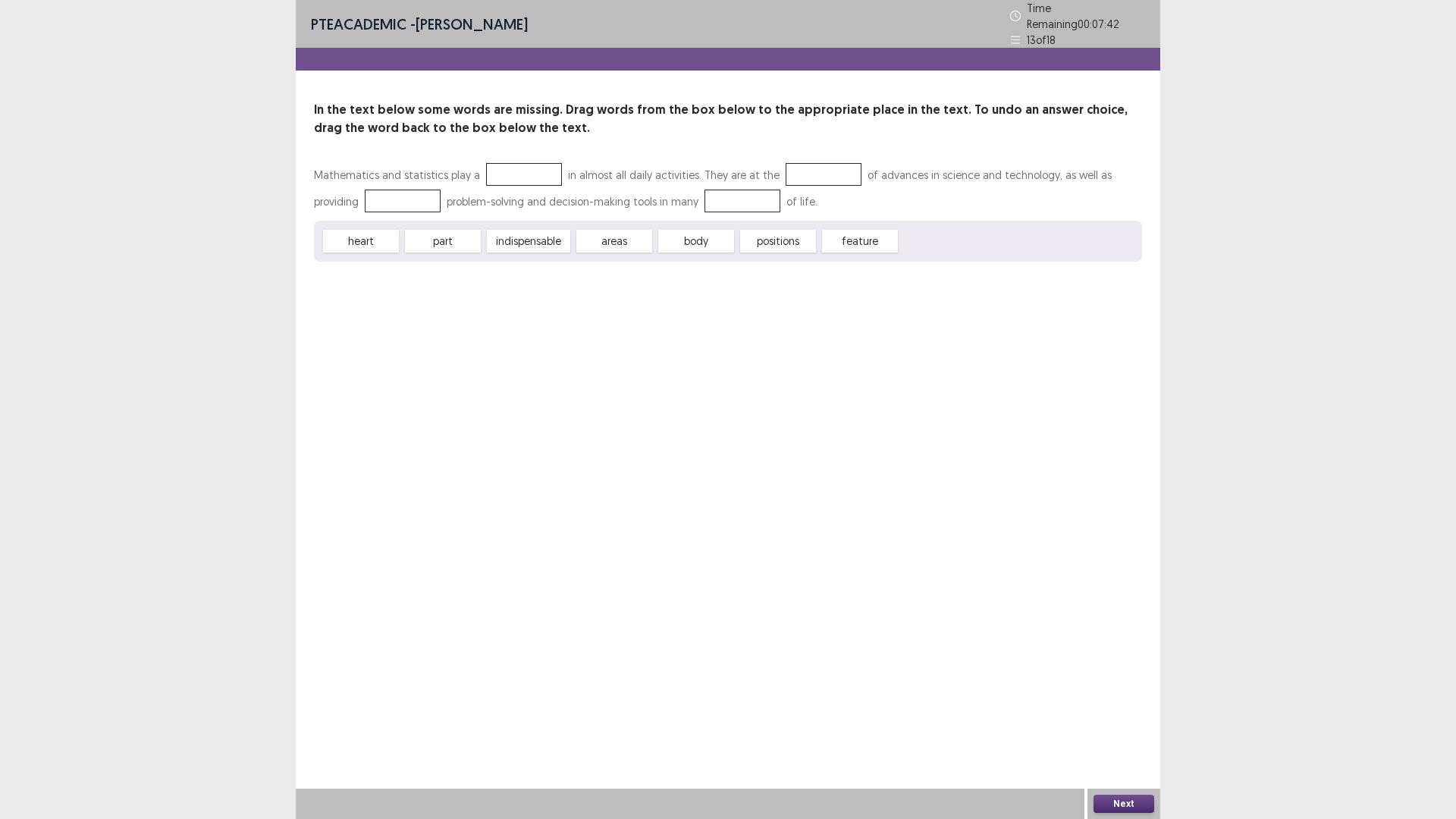
drag, startPoint x: 453, startPoint y: 235, endPoint x: 509, endPoint y: 202, distance: 65.0
click at [511, 202] on div "Mathematics and statistics play a in almost all daily activities. They are at t…" at bounding box center [727, 211] width 828 height 100
drag, startPoint x: 450, startPoint y: 233, endPoint x: 509, endPoint y: 174, distance: 83.4
drag, startPoint x: 348, startPoint y: 234, endPoint x: 792, endPoint y: 165, distance: 449.3
drag, startPoint x: 449, startPoint y: 237, endPoint x: 355, endPoint y: 197, distance: 102.2
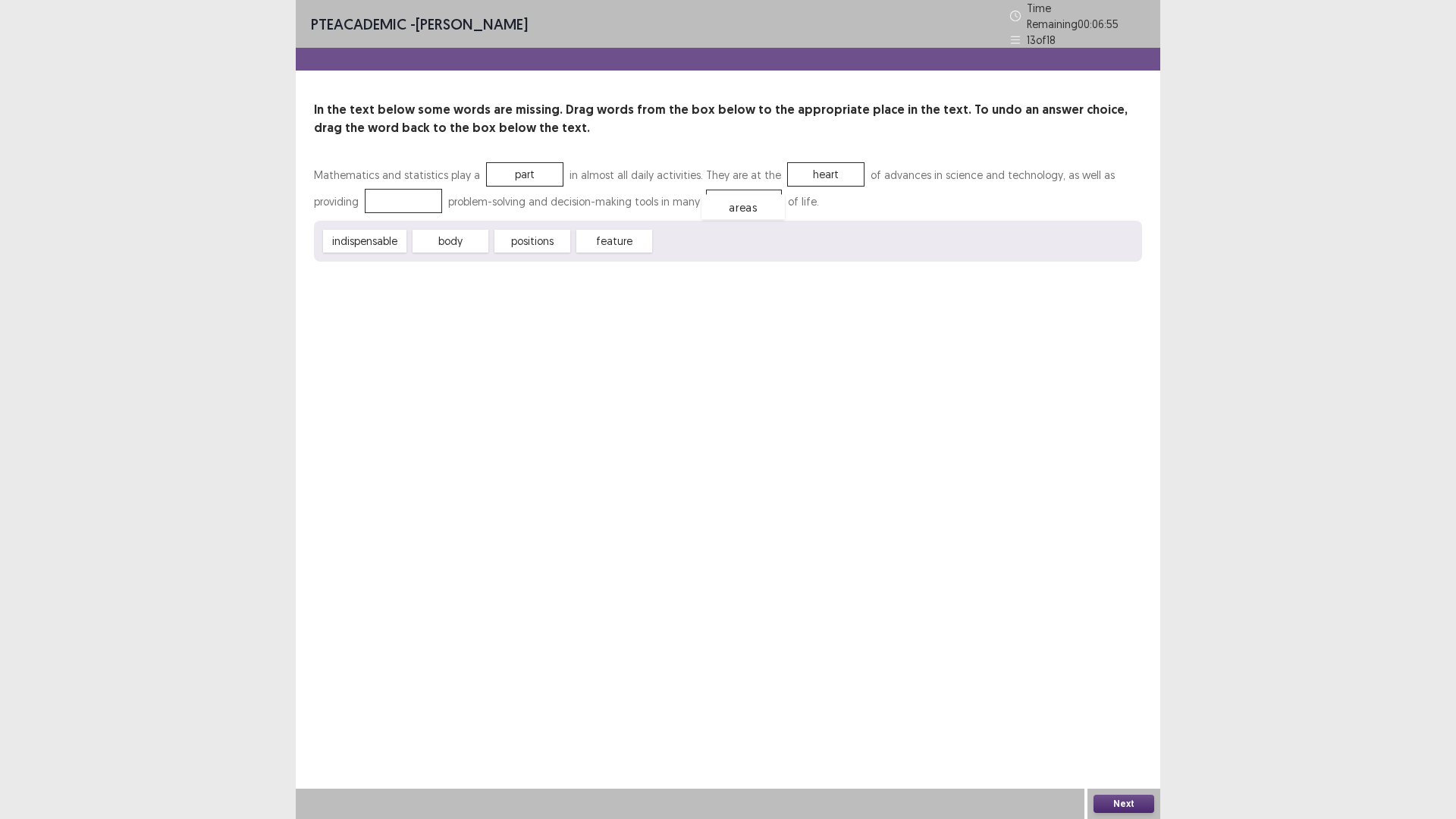
drag, startPoint x: 365, startPoint y: 196, endPoint x: 704, endPoint y: 202, distance: 339.1
click at [446, 236] on div "body" at bounding box center [459, 244] width 84 height 25
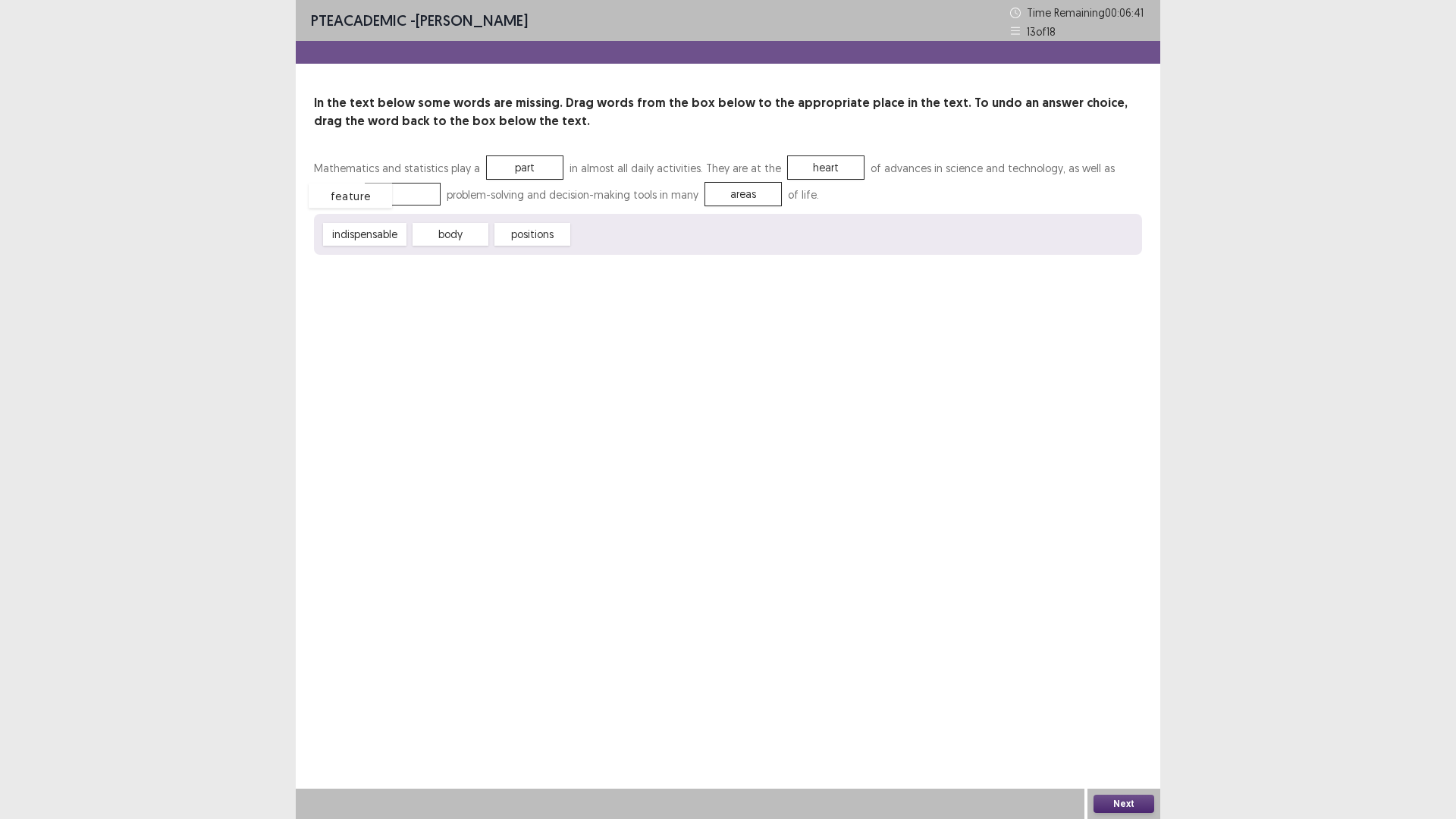
drag, startPoint x: 600, startPoint y: 236, endPoint x: 336, endPoint y: 198, distance: 266.7
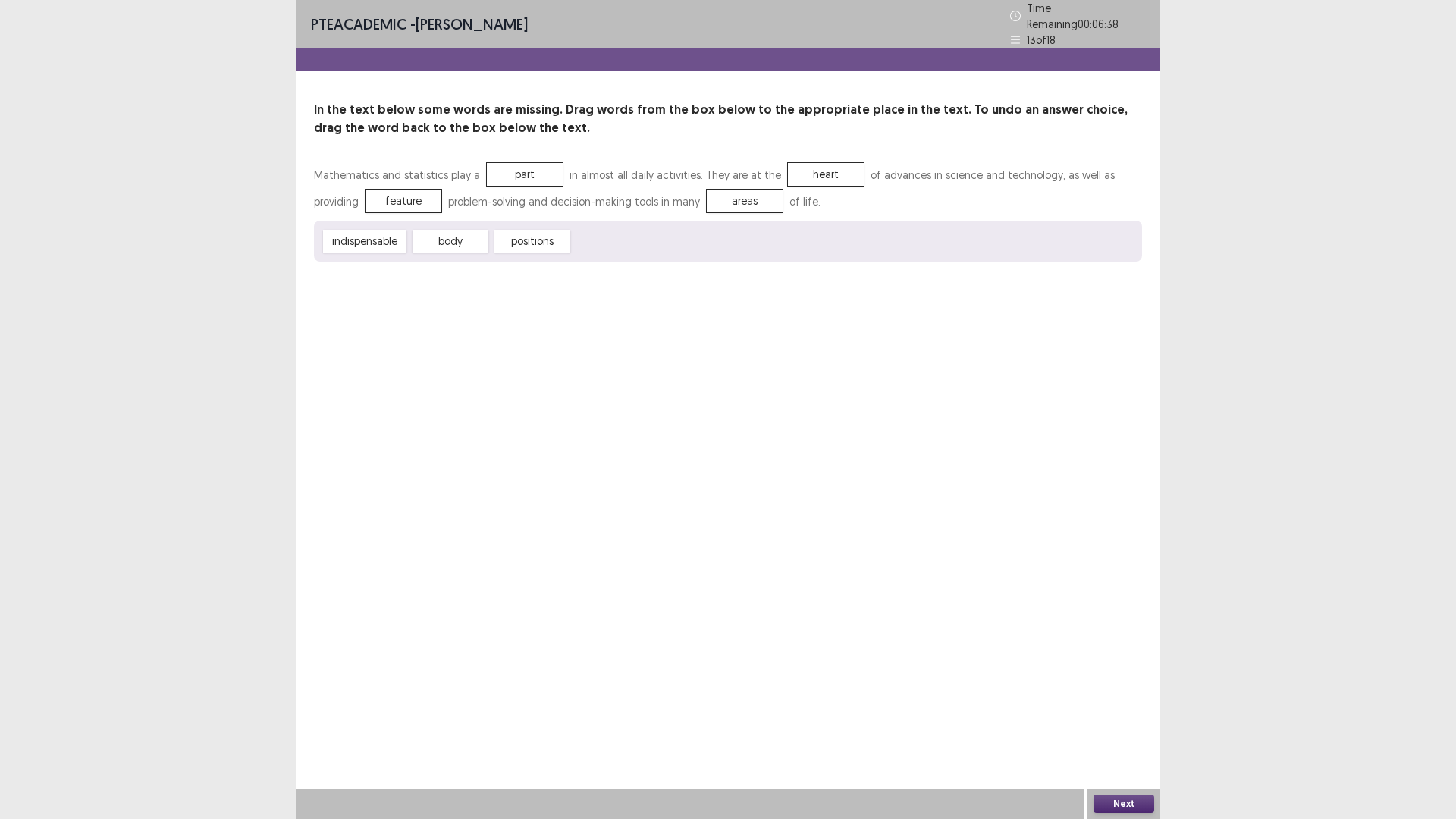
click at [1111, 723] on button "Next" at bounding box center [1124, 804] width 61 height 18
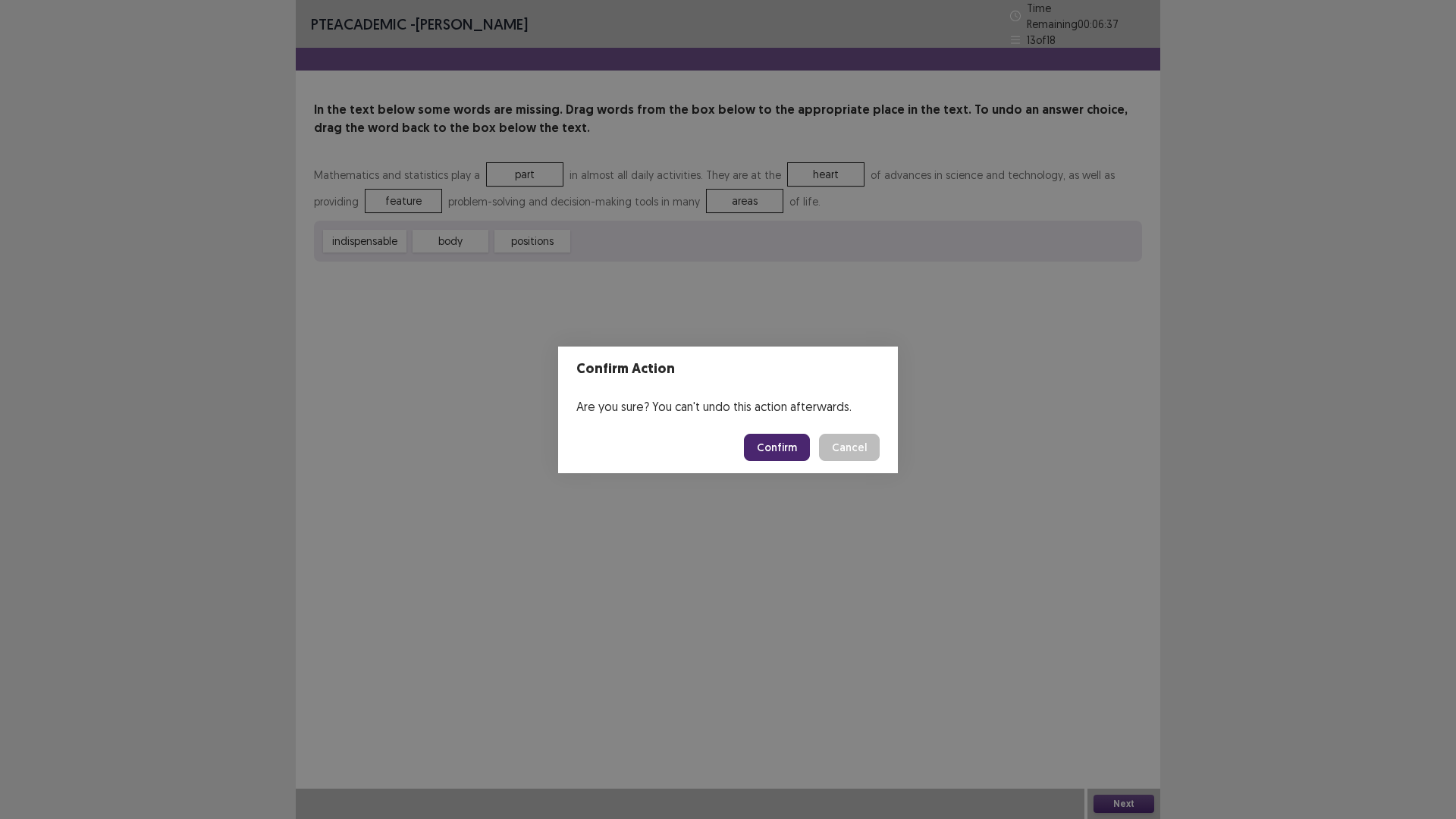
click at [800, 447] on button "Confirm" at bounding box center [777, 448] width 66 height 28
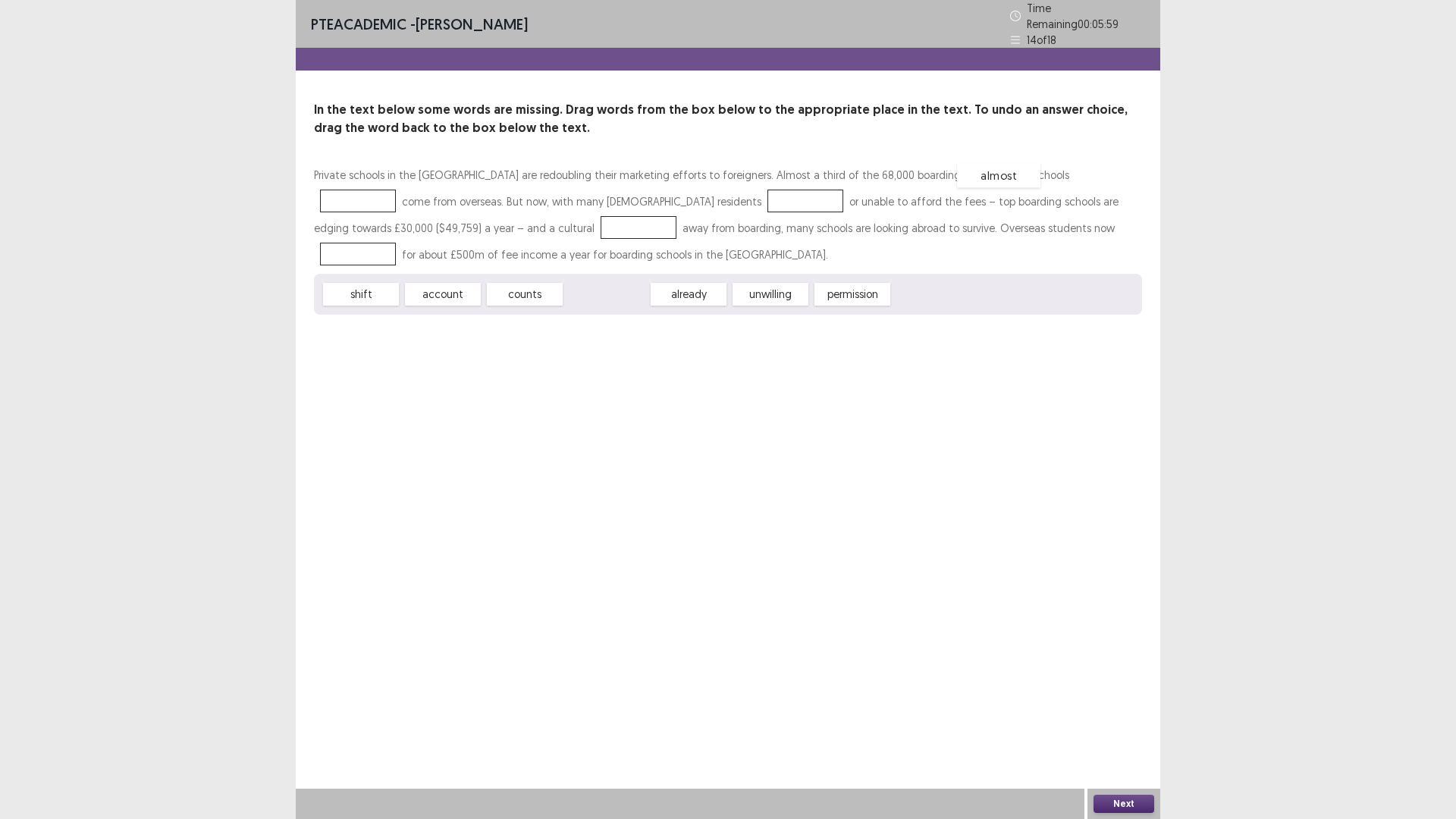
drag, startPoint x: 604, startPoint y: 287, endPoint x: 996, endPoint y: 167, distance: 410.0
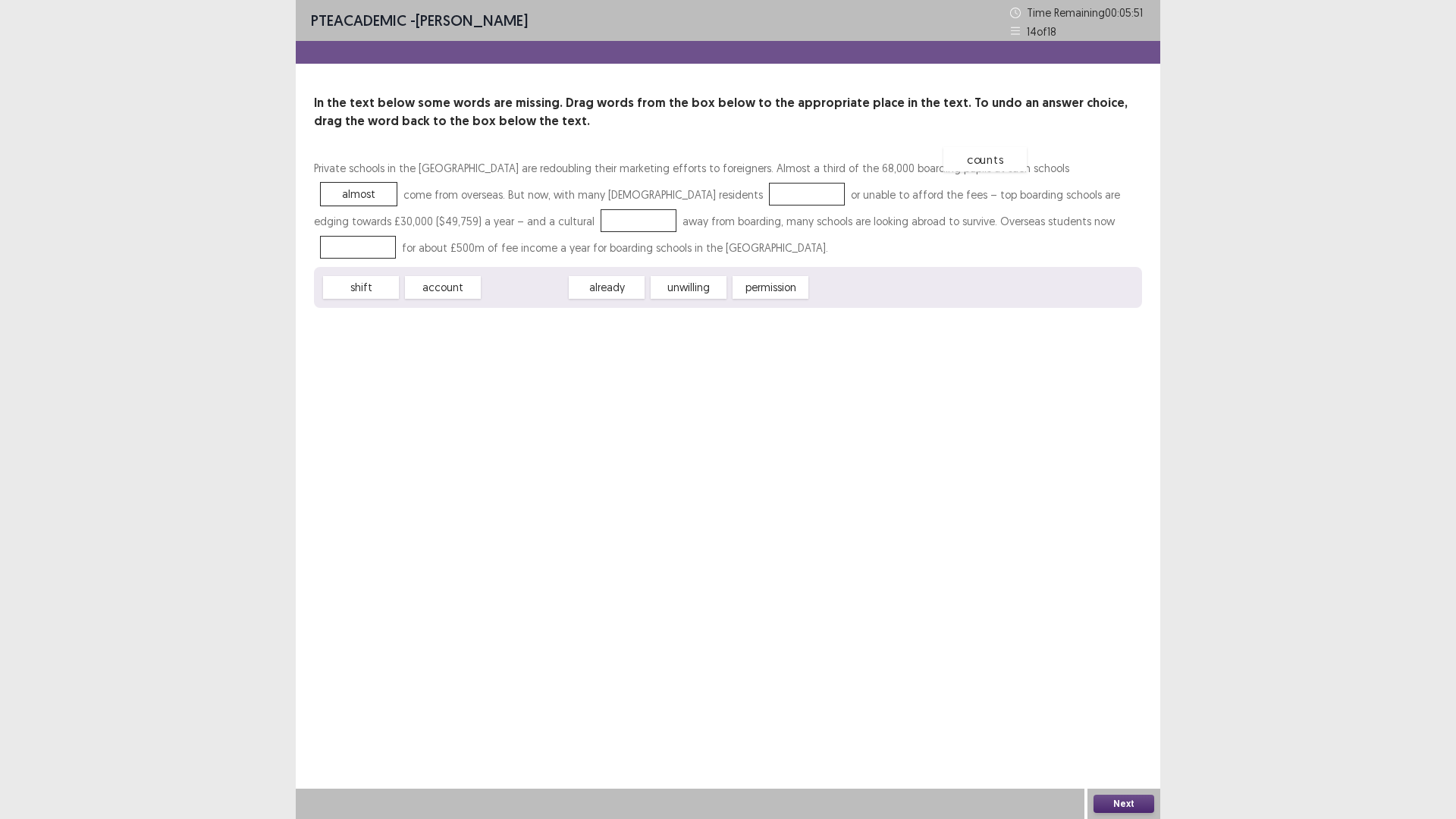
drag, startPoint x: 527, startPoint y: 288, endPoint x: 987, endPoint y: 159, distance: 477.7
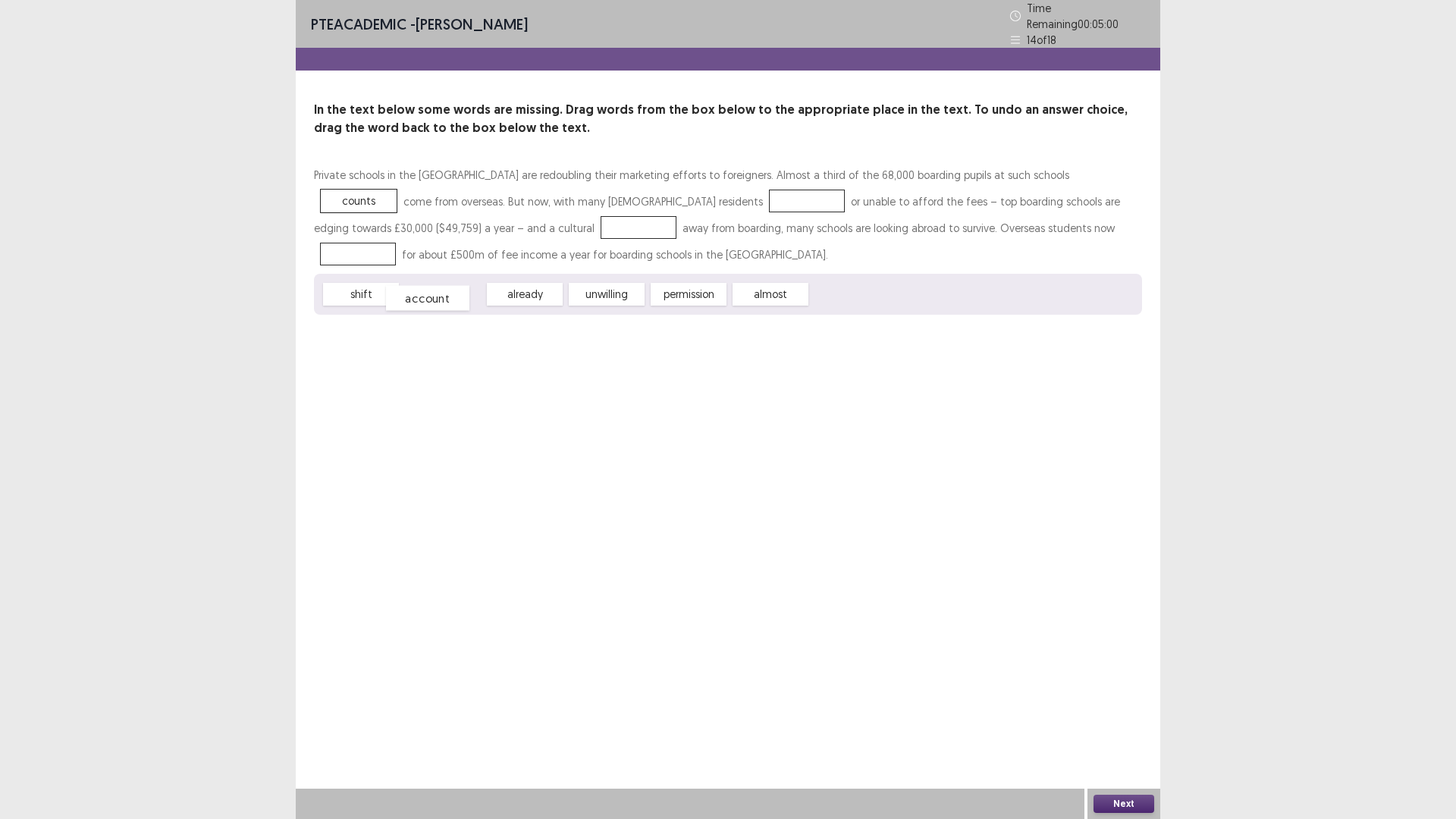
drag, startPoint x: 451, startPoint y: 288, endPoint x: 436, endPoint y: 291, distance: 15.3
click at [436, 291] on div "account" at bounding box center [427, 298] width 84 height 25
drag, startPoint x: 358, startPoint y: 284, endPoint x: 354, endPoint y: 214, distance: 70.1
drag, startPoint x: 360, startPoint y: 289, endPoint x: 866, endPoint y: 228, distance: 509.7
drag, startPoint x: 348, startPoint y: 292, endPoint x: 337, endPoint y: 301, distance: 14.2
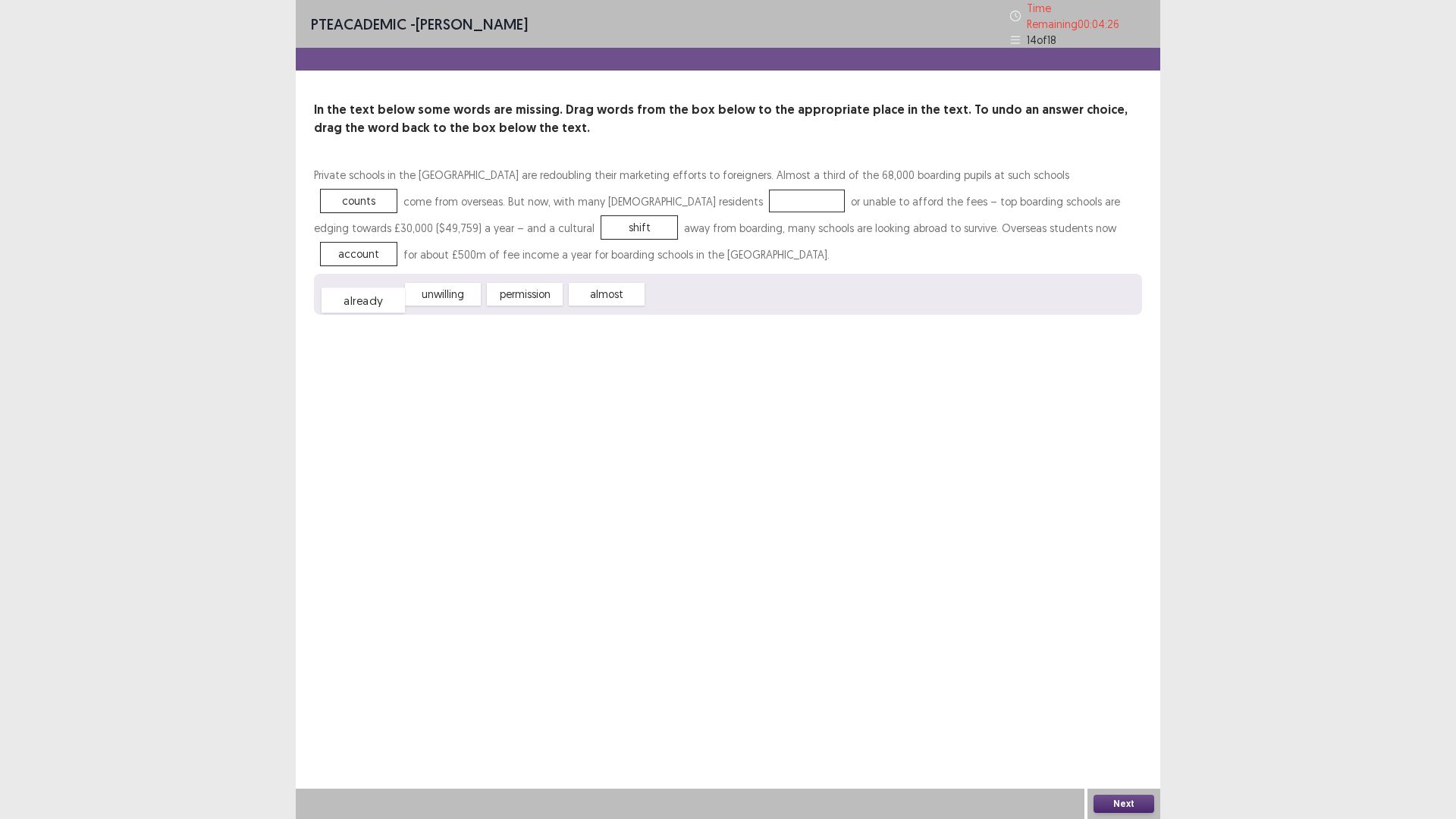
click at [344, 301] on div "already" at bounding box center [363, 301] width 84 height 25
drag, startPoint x: 427, startPoint y: 284, endPoint x: 501, endPoint y: 198, distance: 113.5
drag, startPoint x: 1115, startPoint y: 805, endPoint x: 1113, endPoint y: 797, distance: 8.2
click at [1113, 723] on button "Next" at bounding box center [1124, 804] width 61 height 18
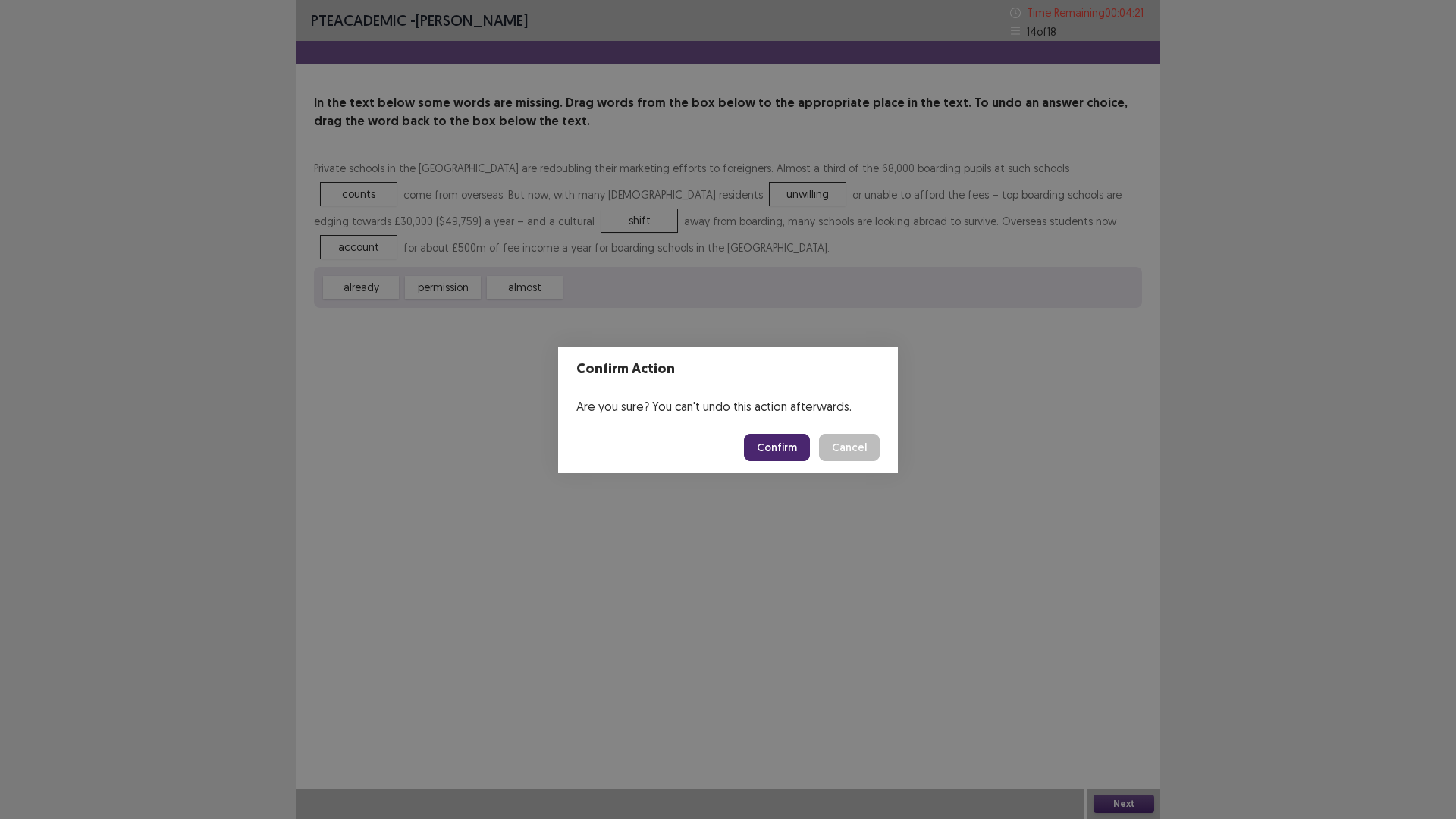
click at [780, 442] on button "Confirm" at bounding box center [777, 448] width 66 height 28
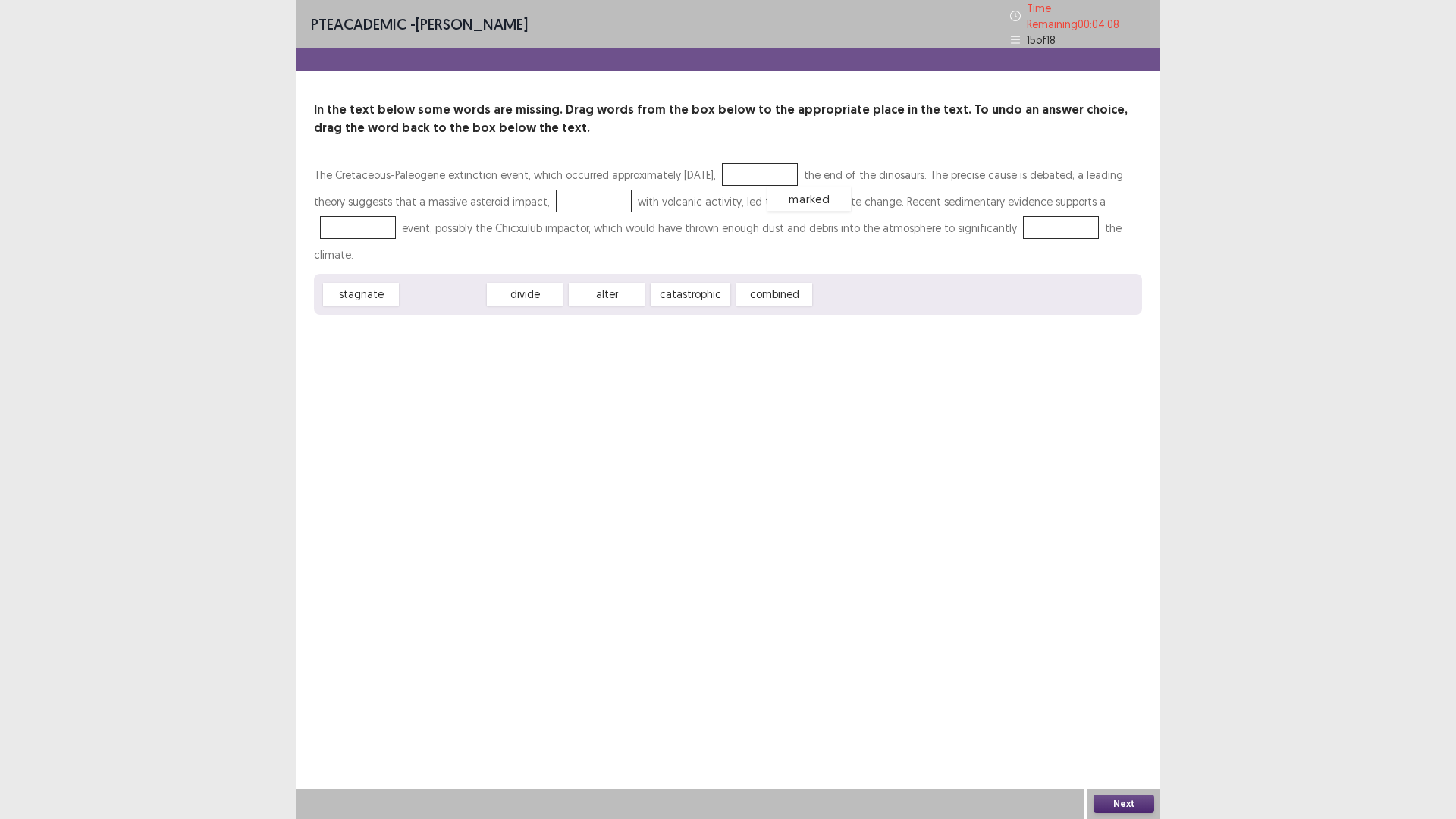
drag, startPoint x: 441, startPoint y: 258, endPoint x: 808, endPoint y: 163, distance: 379.1
drag, startPoint x: 515, startPoint y: 263, endPoint x: 604, endPoint y: 207, distance: 105.2
drag, startPoint x: 351, startPoint y: 264, endPoint x: 343, endPoint y: 218, distance: 46.7
drag, startPoint x: 540, startPoint y: 262, endPoint x: 1060, endPoint y: 228, distance: 521.1
click at [1122, 723] on button "Next" at bounding box center [1124, 804] width 61 height 18
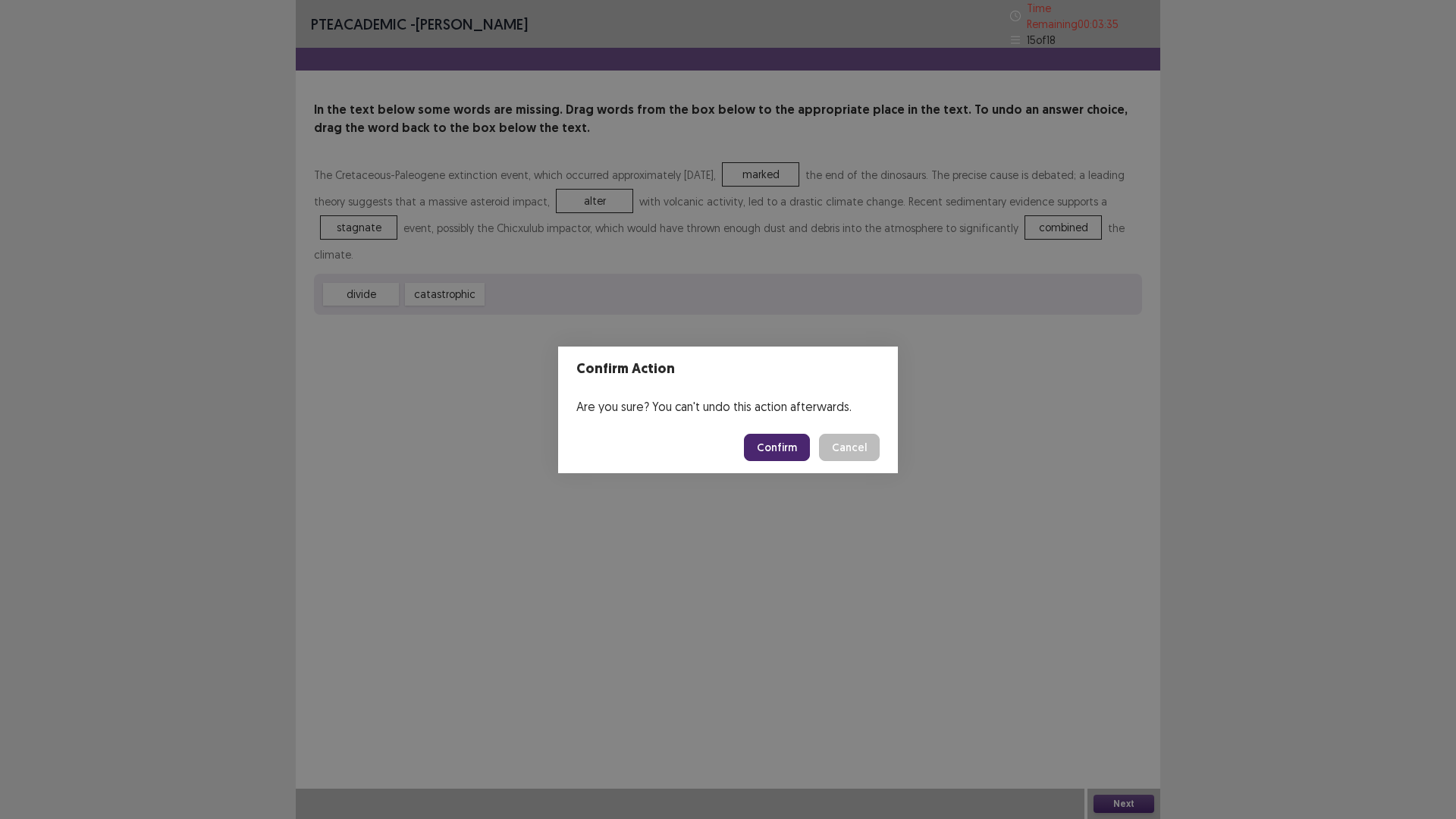
click at [774, 448] on button "Confirm" at bounding box center [777, 448] width 66 height 28
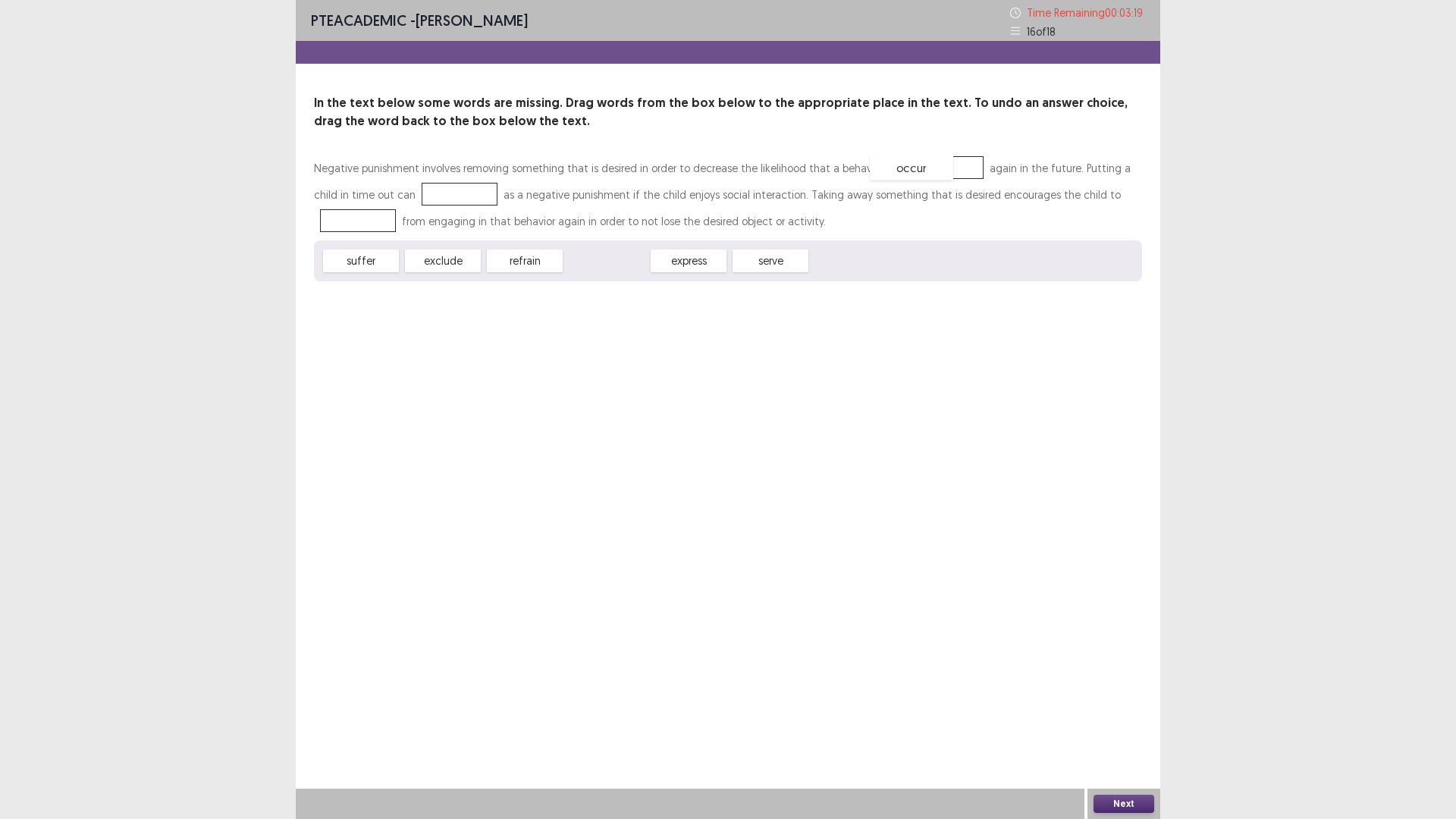
drag, startPoint x: 609, startPoint y: 265, endPoint x: 915, endPoint y: 171, distance: 320.1
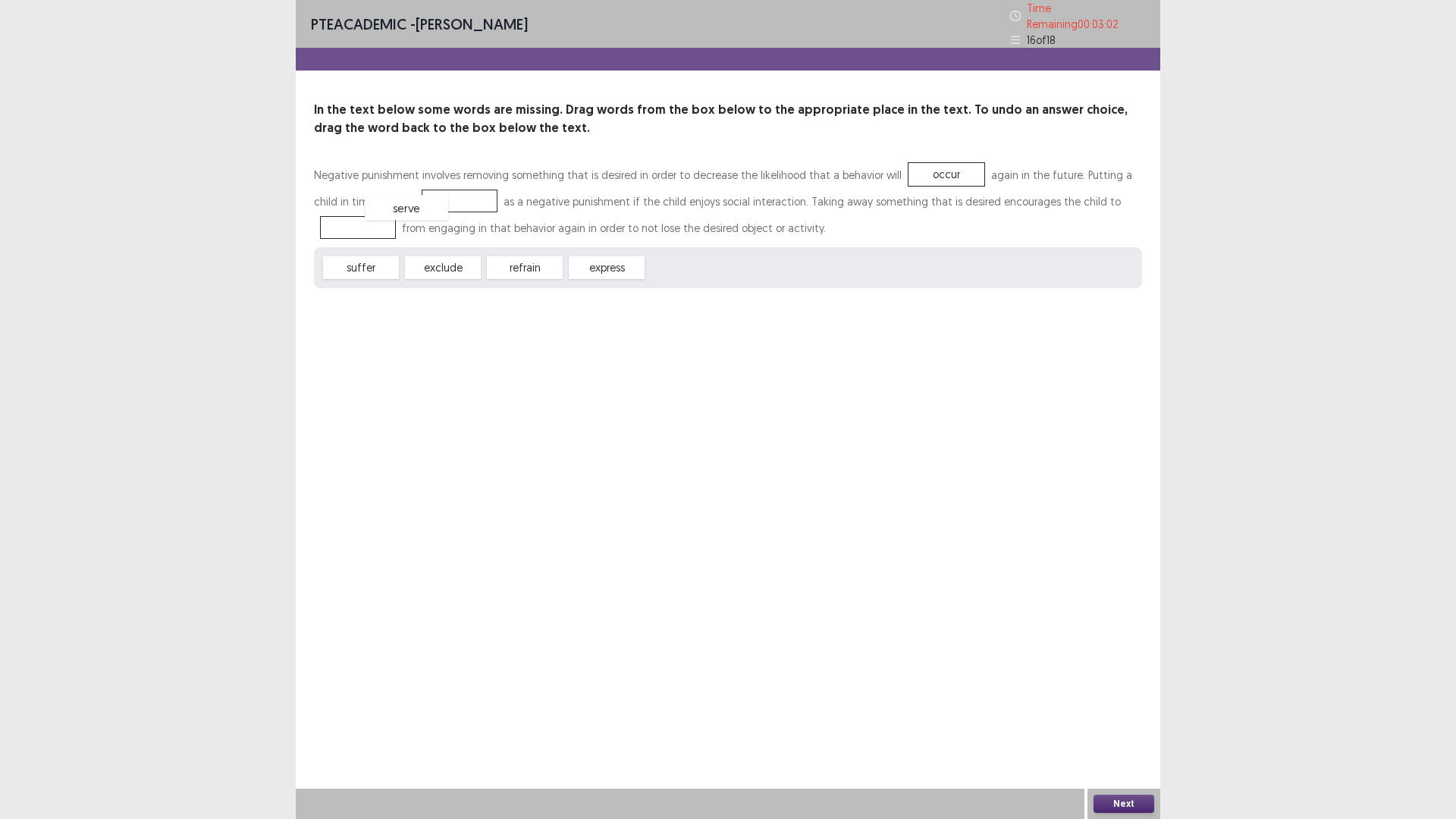
drag, startPoint x: 671, startPoint y: 245, endPoint x: 412, endPoint y: 197, distance: 263.4
drag, startPoint x: 536, startPoint y: 258, endPoint x: 1116, endPoint y: 186, distance: 584.5
click at [1121, 723] on button "Next" at bounding box center [1124, 804] width 61 height 18
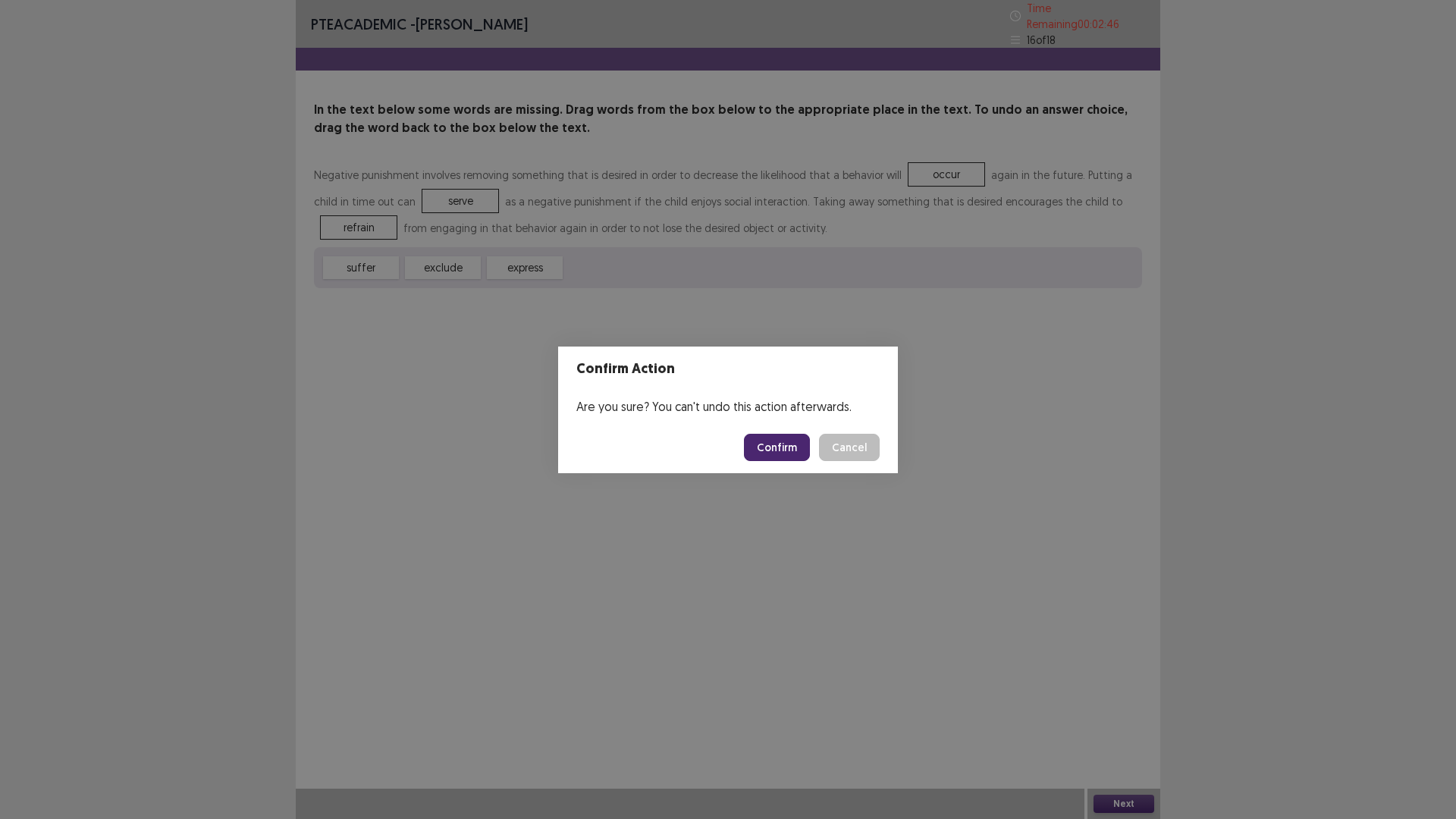
click at [786, 441] on button "Confirm" at bounding box center [777, 448] width 66 height 28
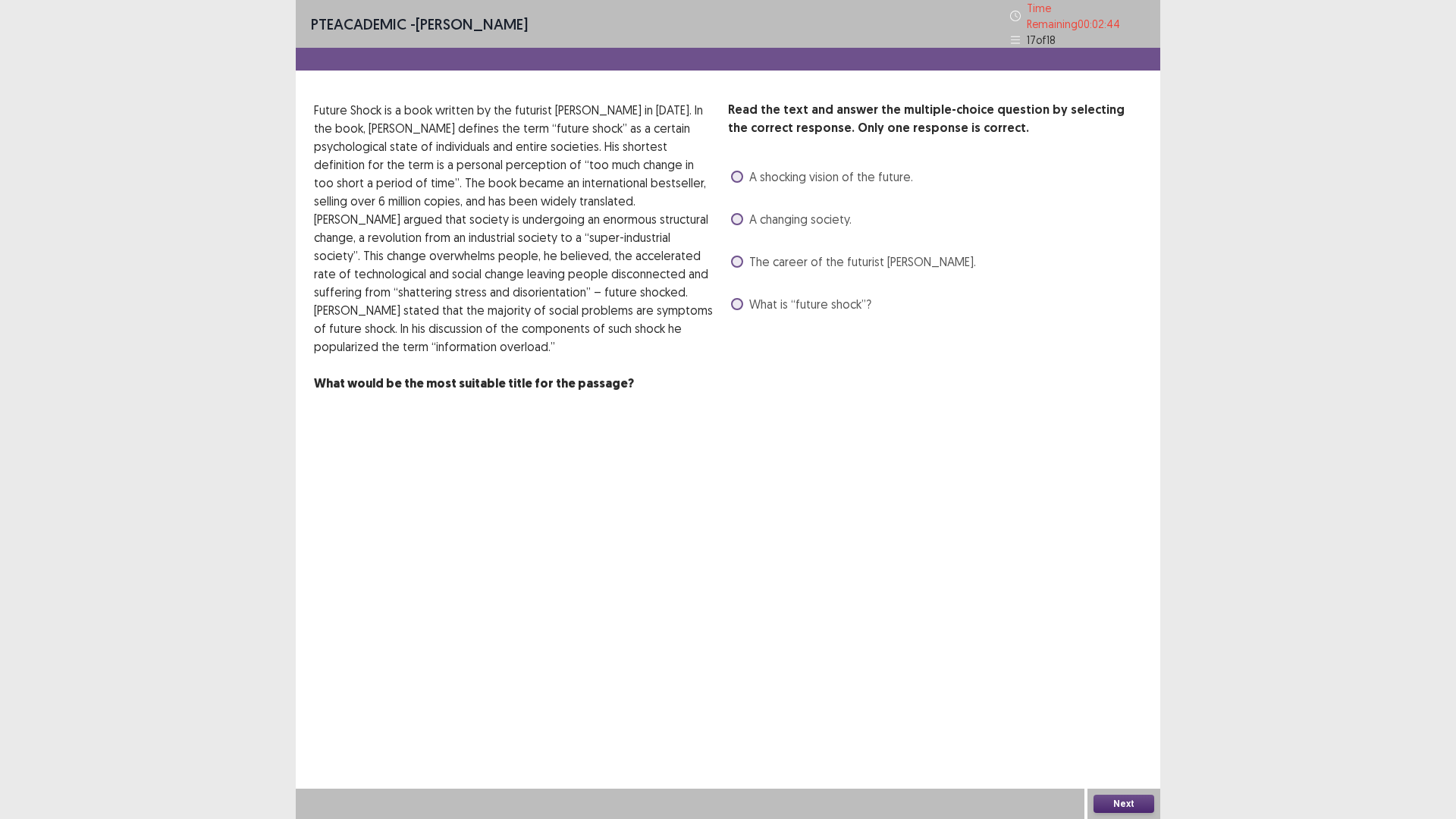
click at [731, 256] on span at bounding box center [737, 262] width 12 height 12
click at [1141, 723] on button "Next" at bounding box center [1124, 804] width 61 height 18
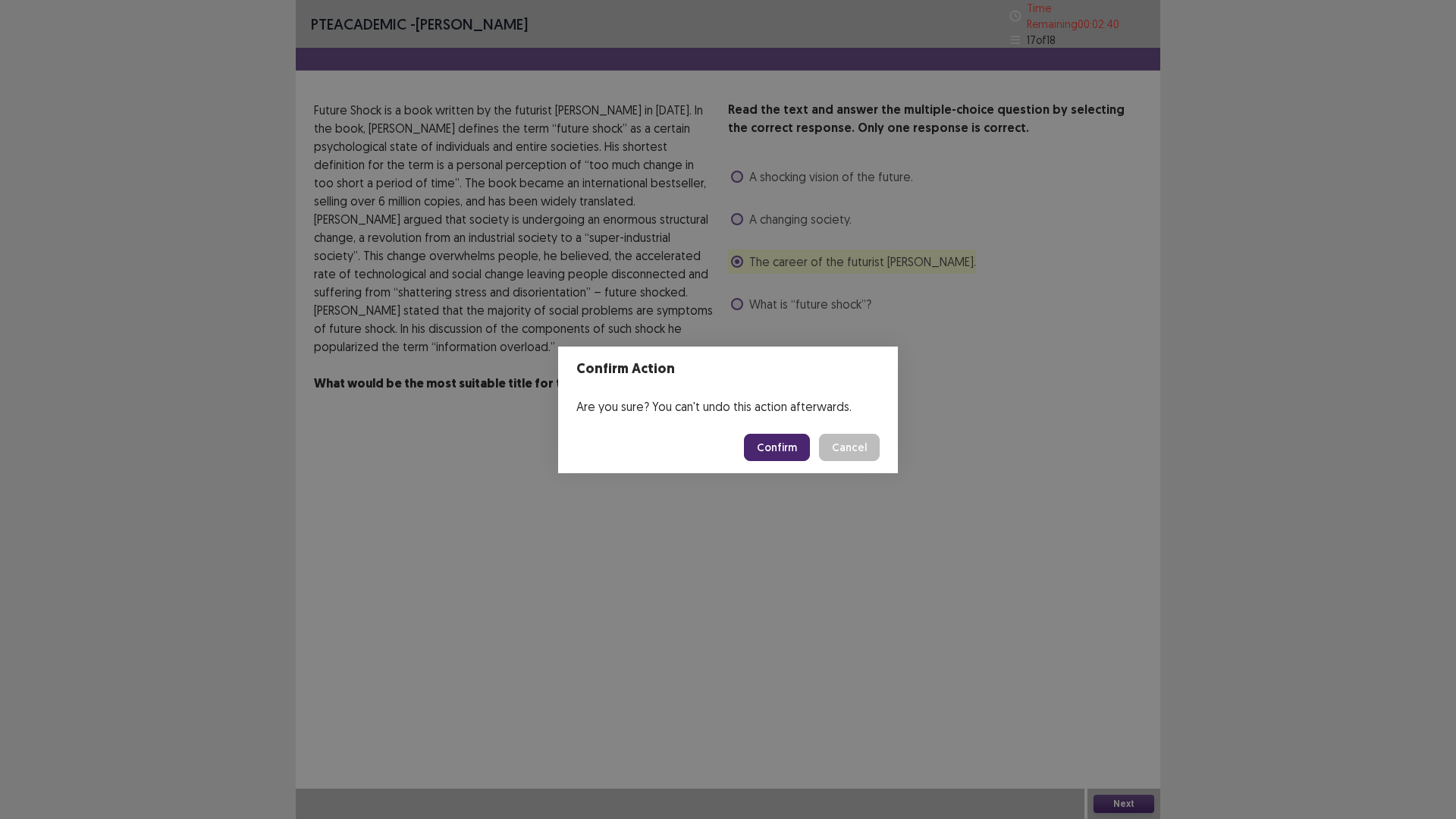
click at [795, 441] on button "Confirm" at bounding box center [777, 448] width 66 height 28
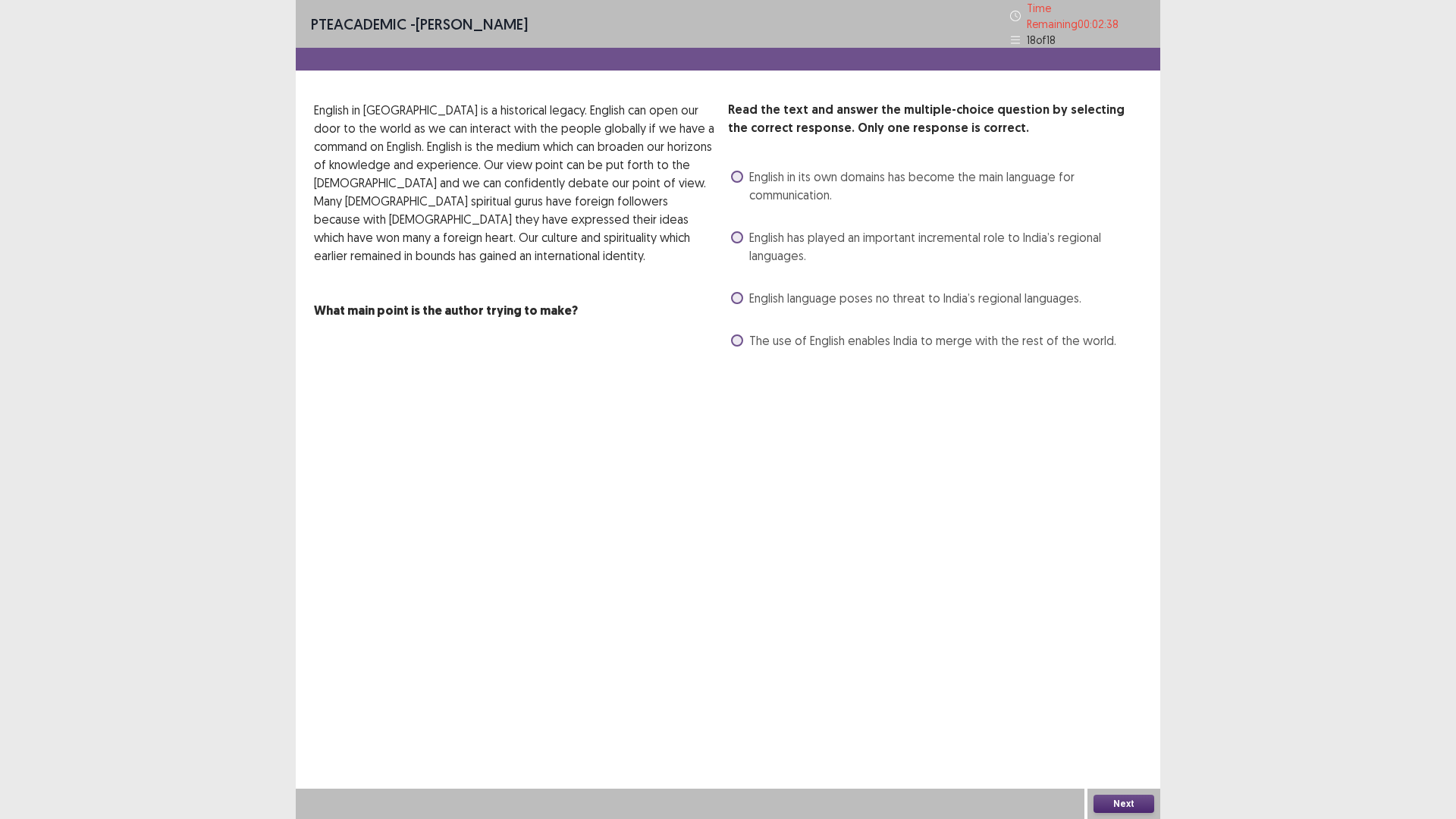
click at [737, 292] on span at bounding box center [737, 297] width 12 height 12
click at [1137, 723] on button "Next" at bounding box center [1124, 804] width 61 height 18
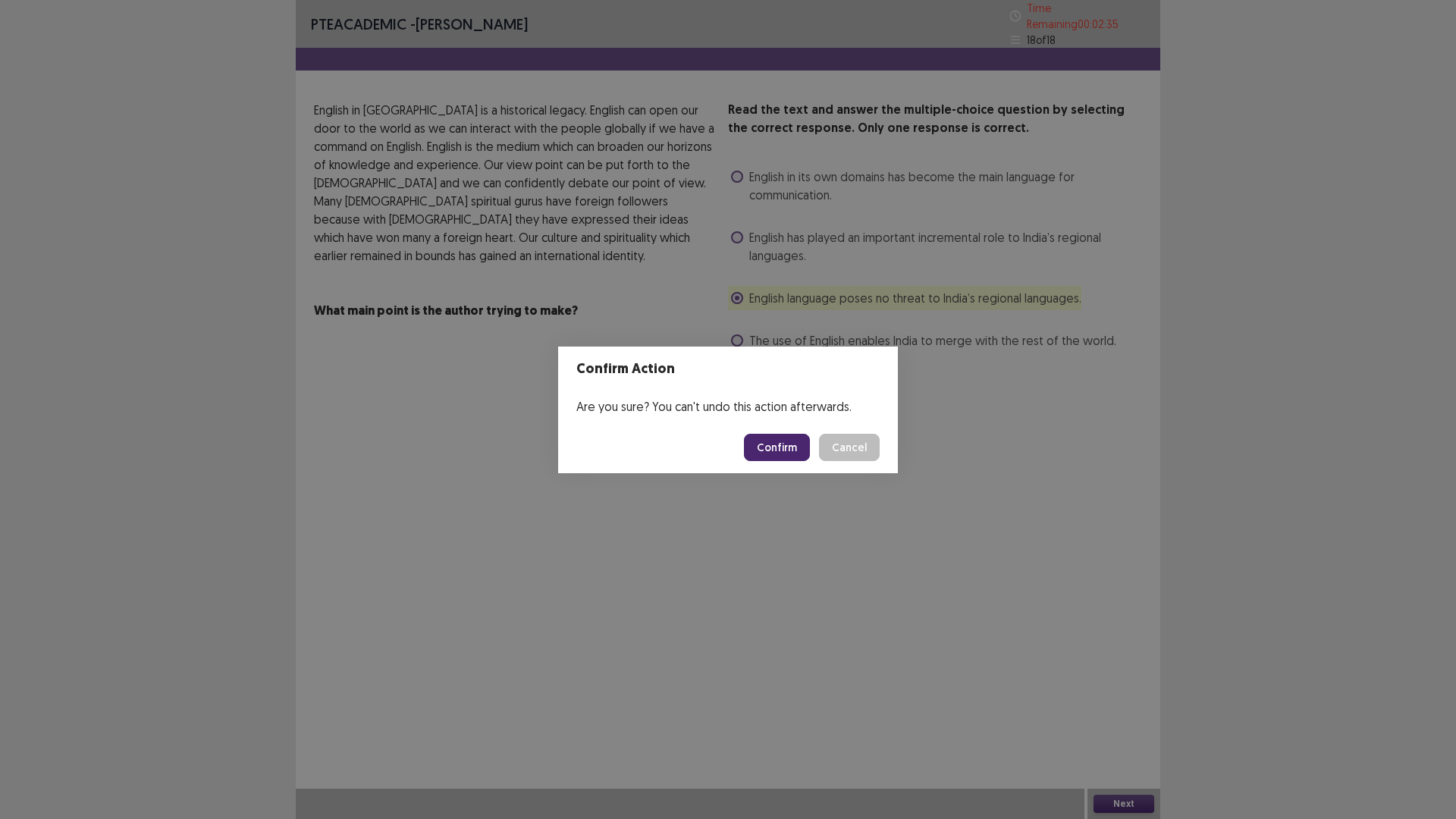
click at [786, 452] on button "Confirm" at bounding box center [777, 448] width 66 height 28
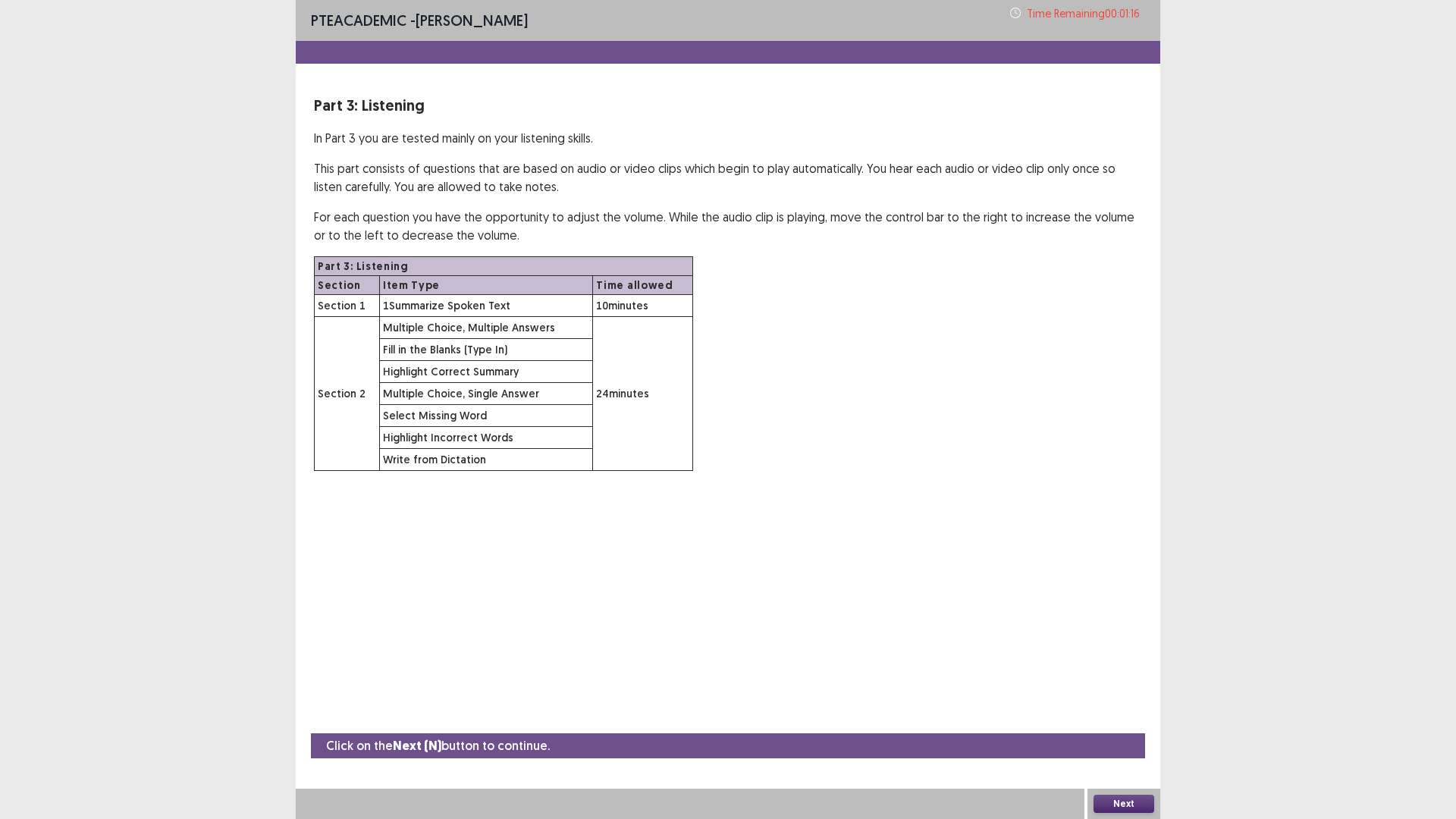
click at [1133, 723] on button "Next" at bounding box center [1124, 804] width 61 height 18
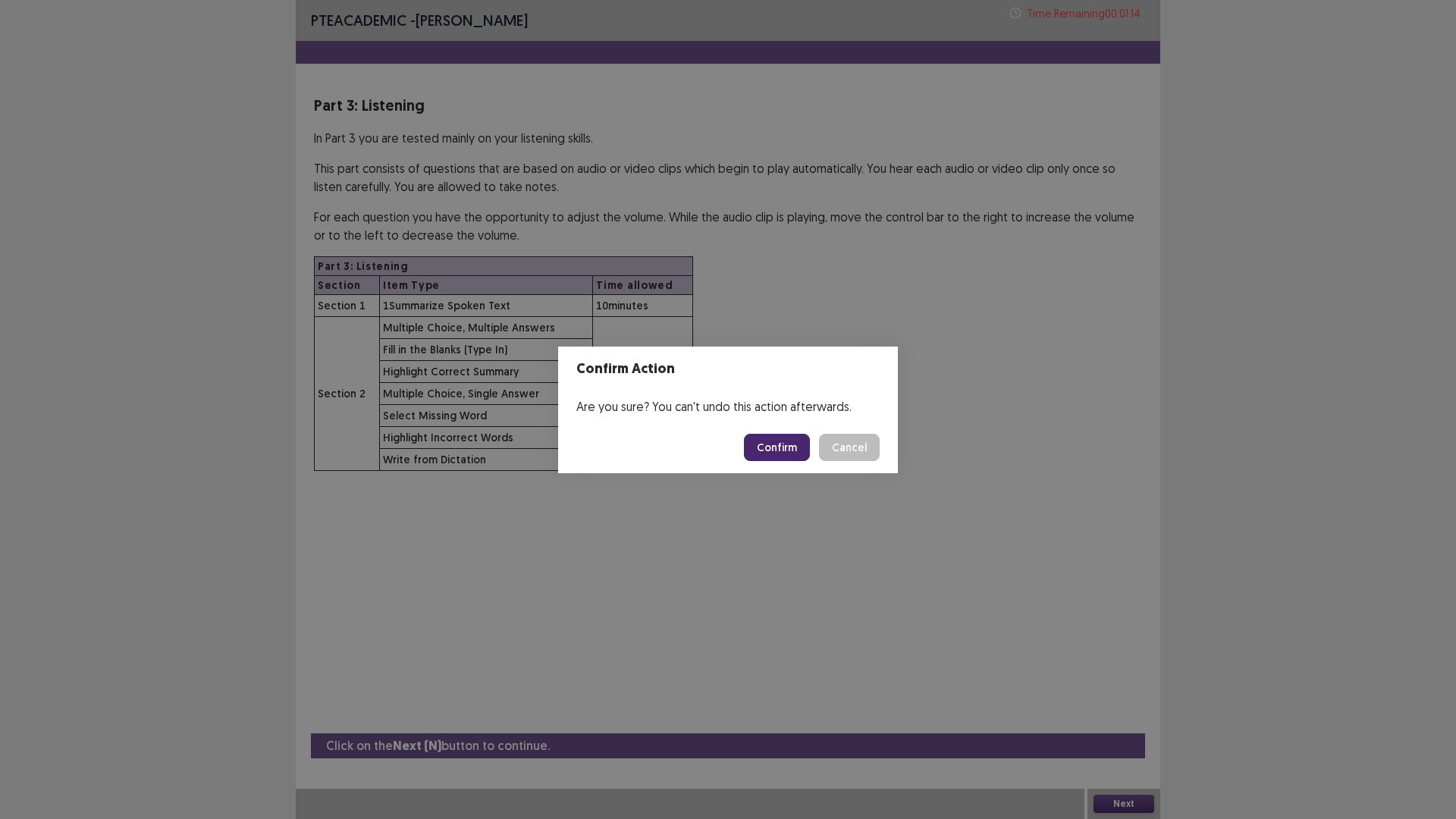
click at [793, 452] on button "Confirm" at bounding box center [777, 448] width 66 height 28
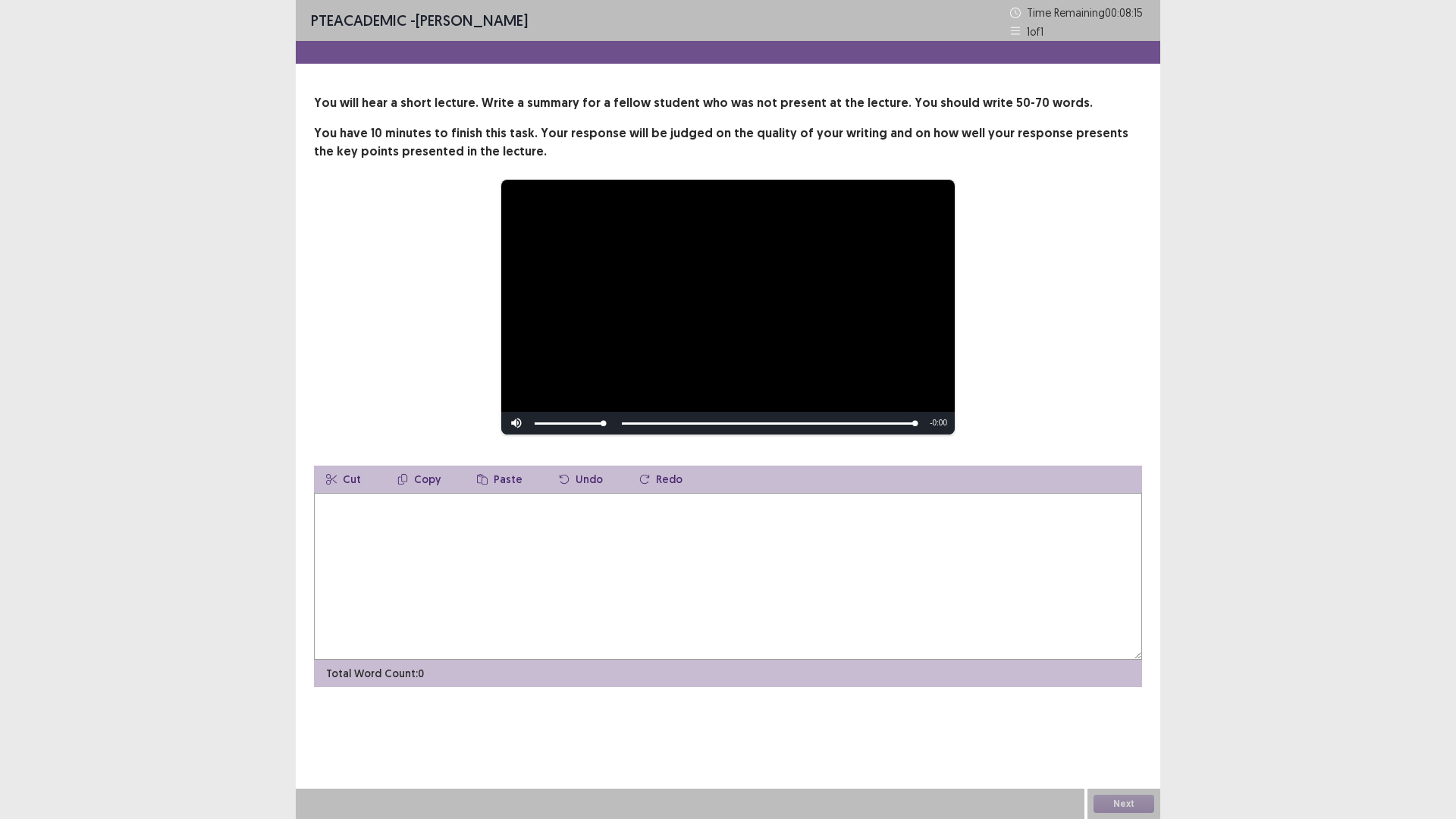
click at [352, 657] on textarea at bounding box center [727, 576] width 828 height 167
click at [346, 555] on textarea at bounding box center [727, 576] width 828 height 167
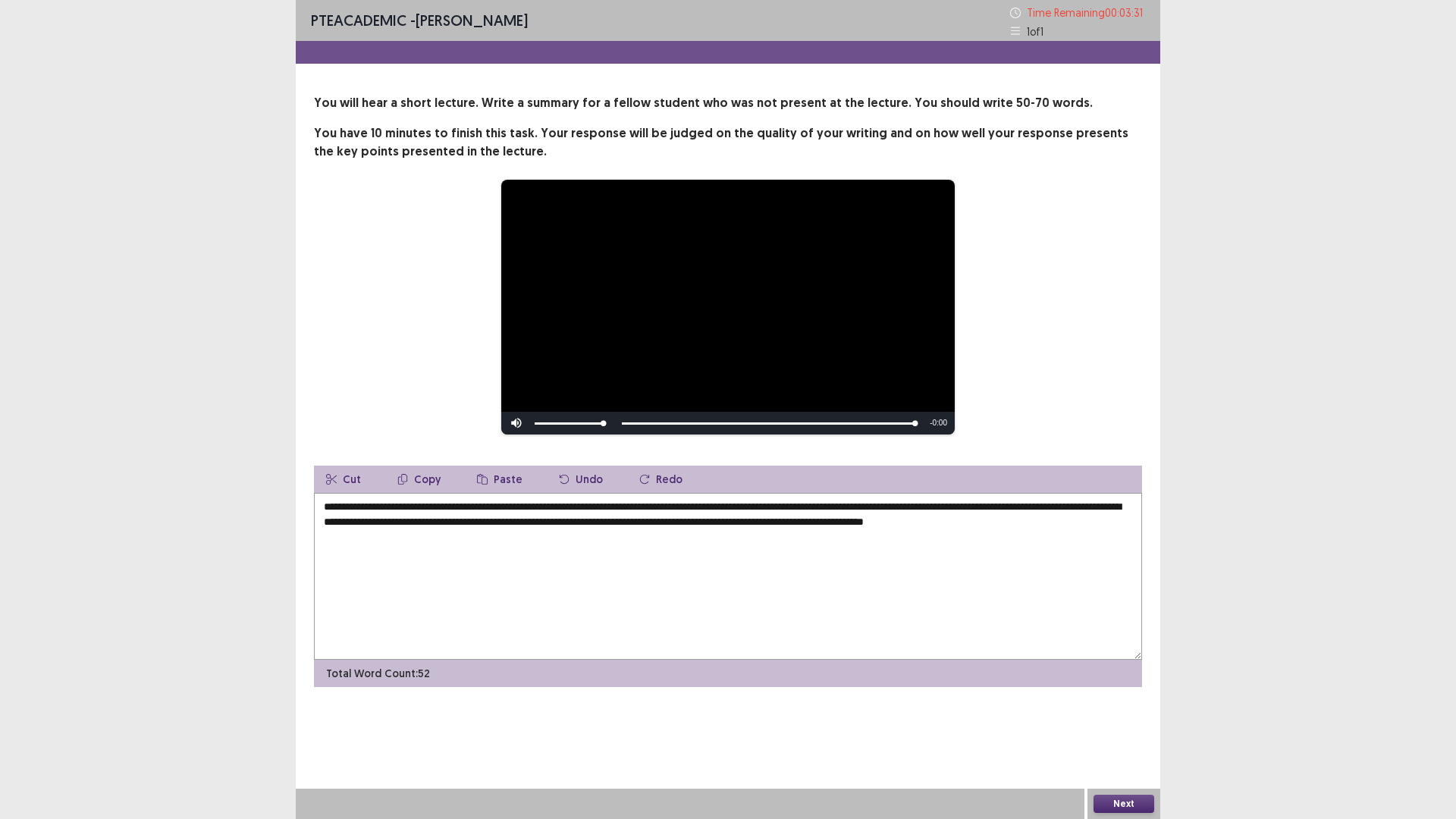
click at [526, 522] on textarea "**********" at bounding box center [727, 576] width 828 height 167
type textarea "**********"
click at [1131, 723] on button "Next" at bounding box center [1124, 804] width 61 height 18
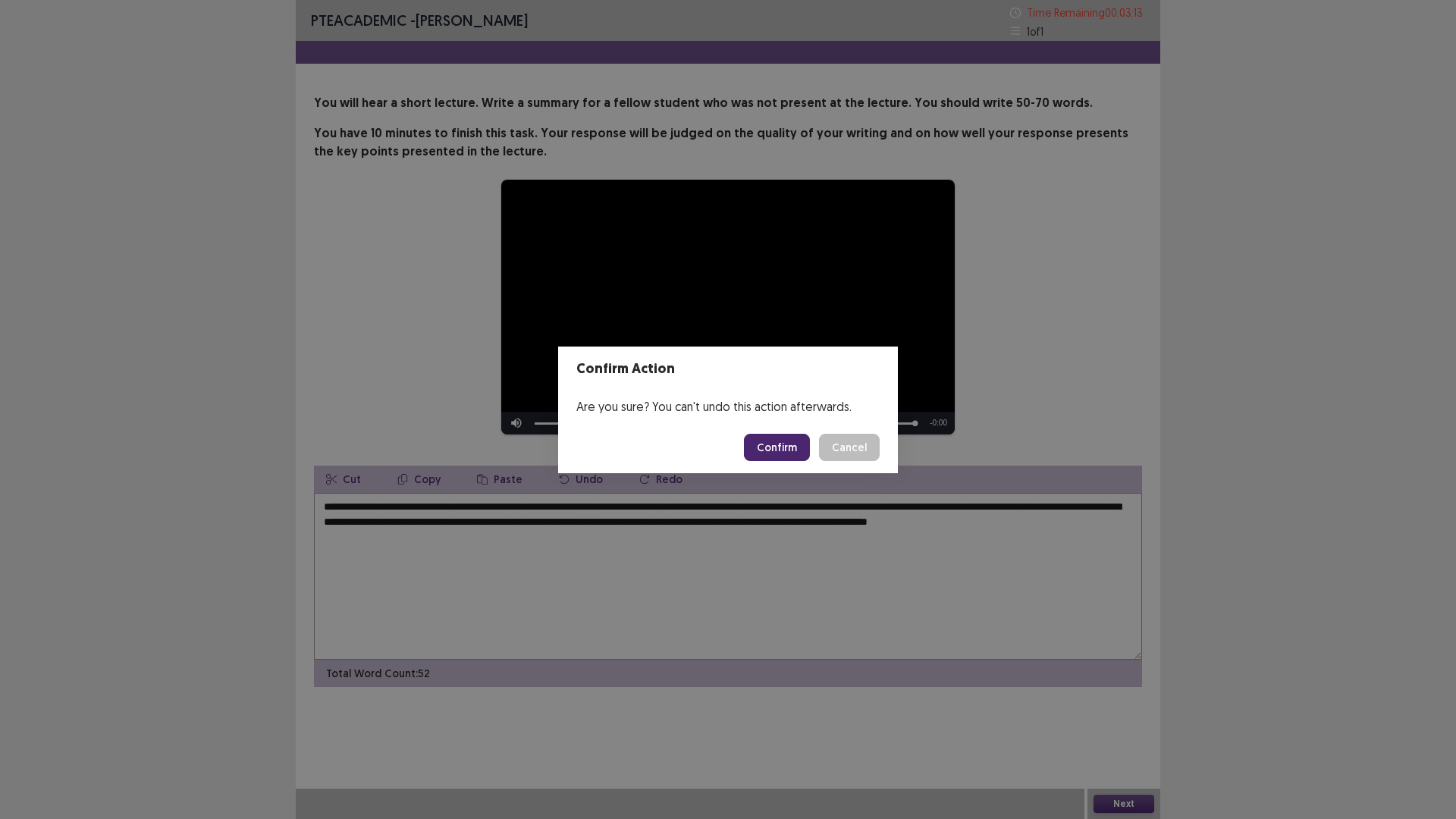
click at [772, 451] on button "Confirm" at bounding box center [777, 448] width 66 height 28
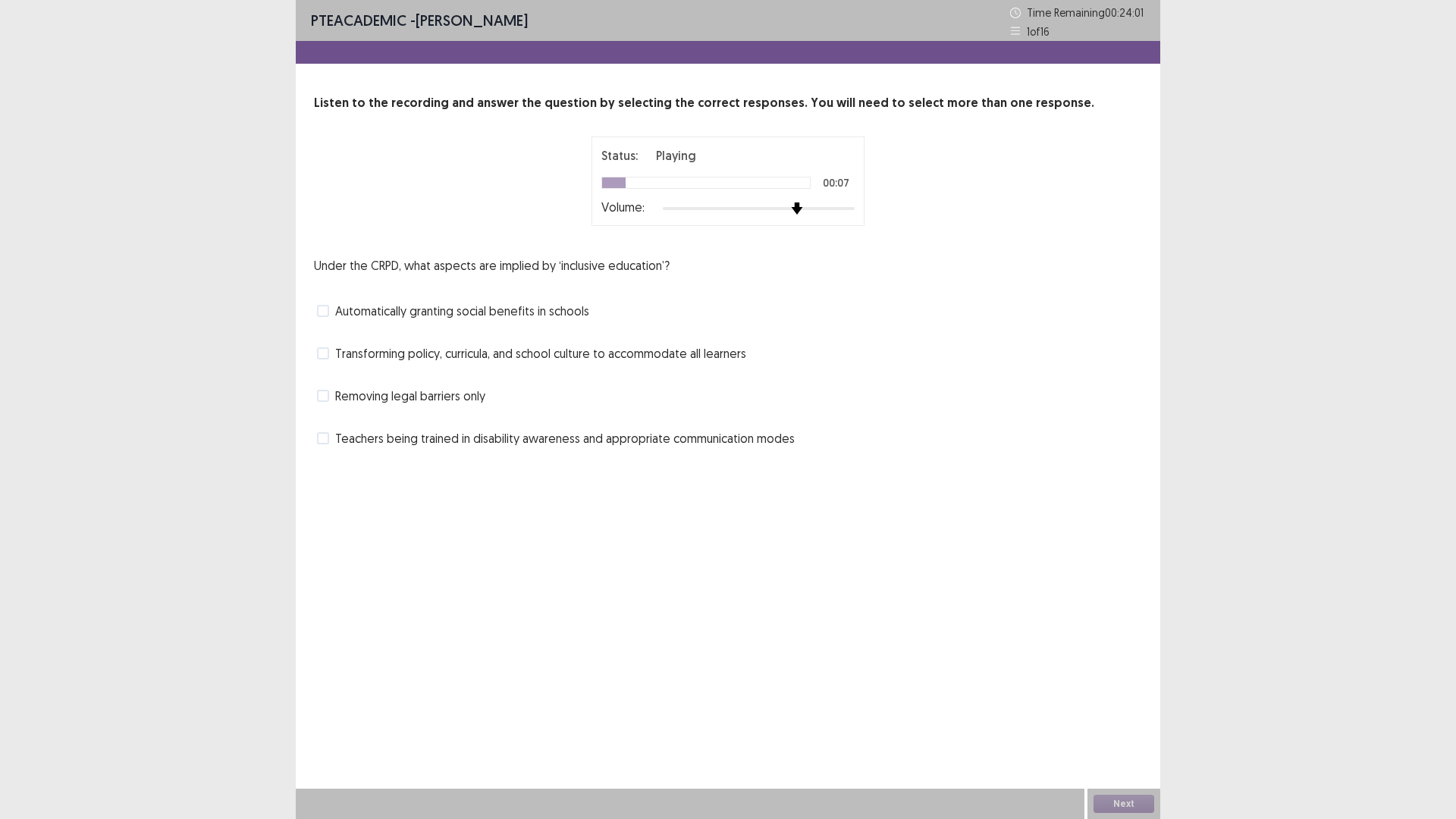
click at [799, 206] on div at bounding box center [759, 208] width 192 height 12
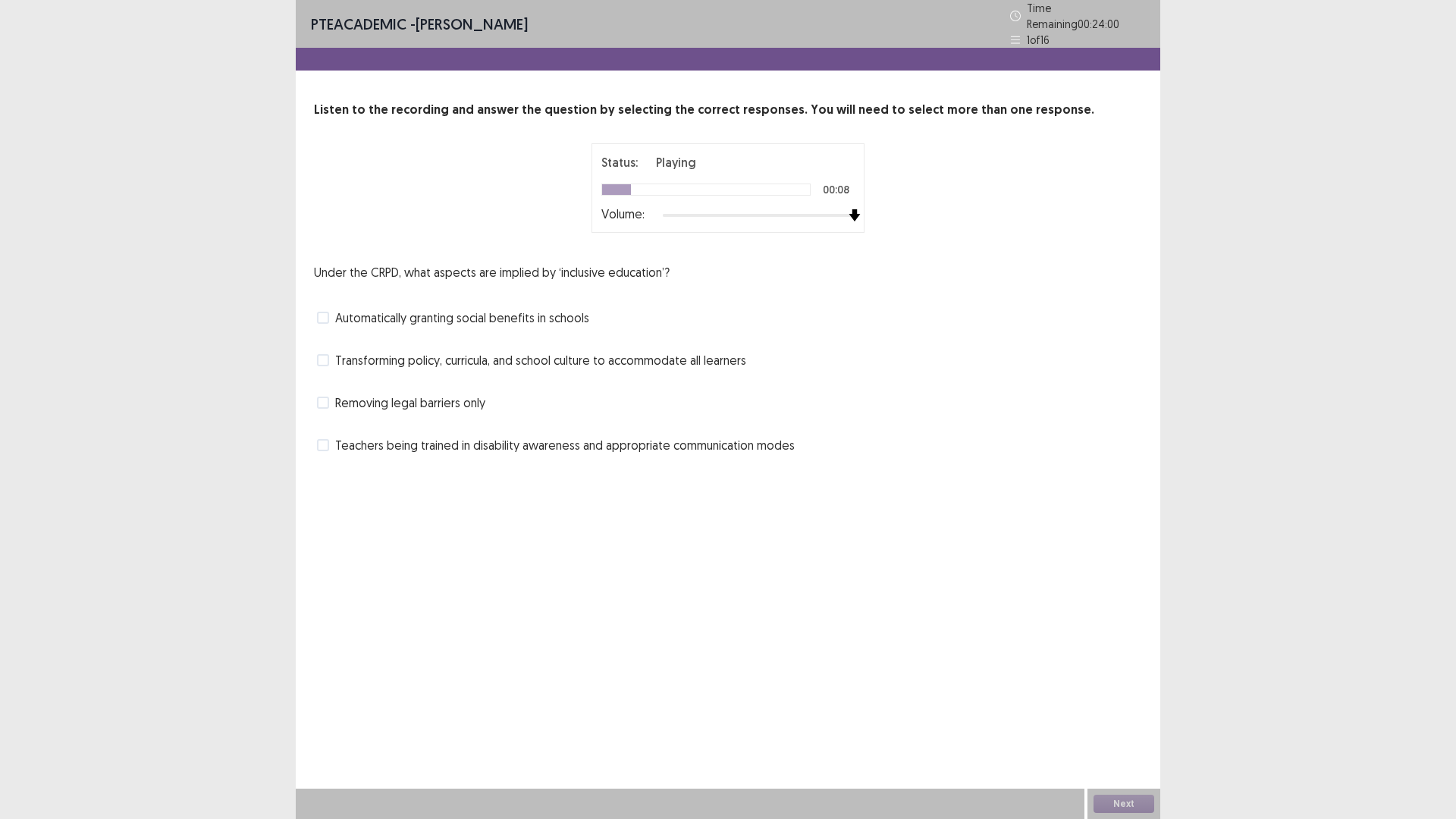
click at [885, 210] on div "Status: Playing 00:08 Volume:" at bounding box center [728, 188] width 379 height 89
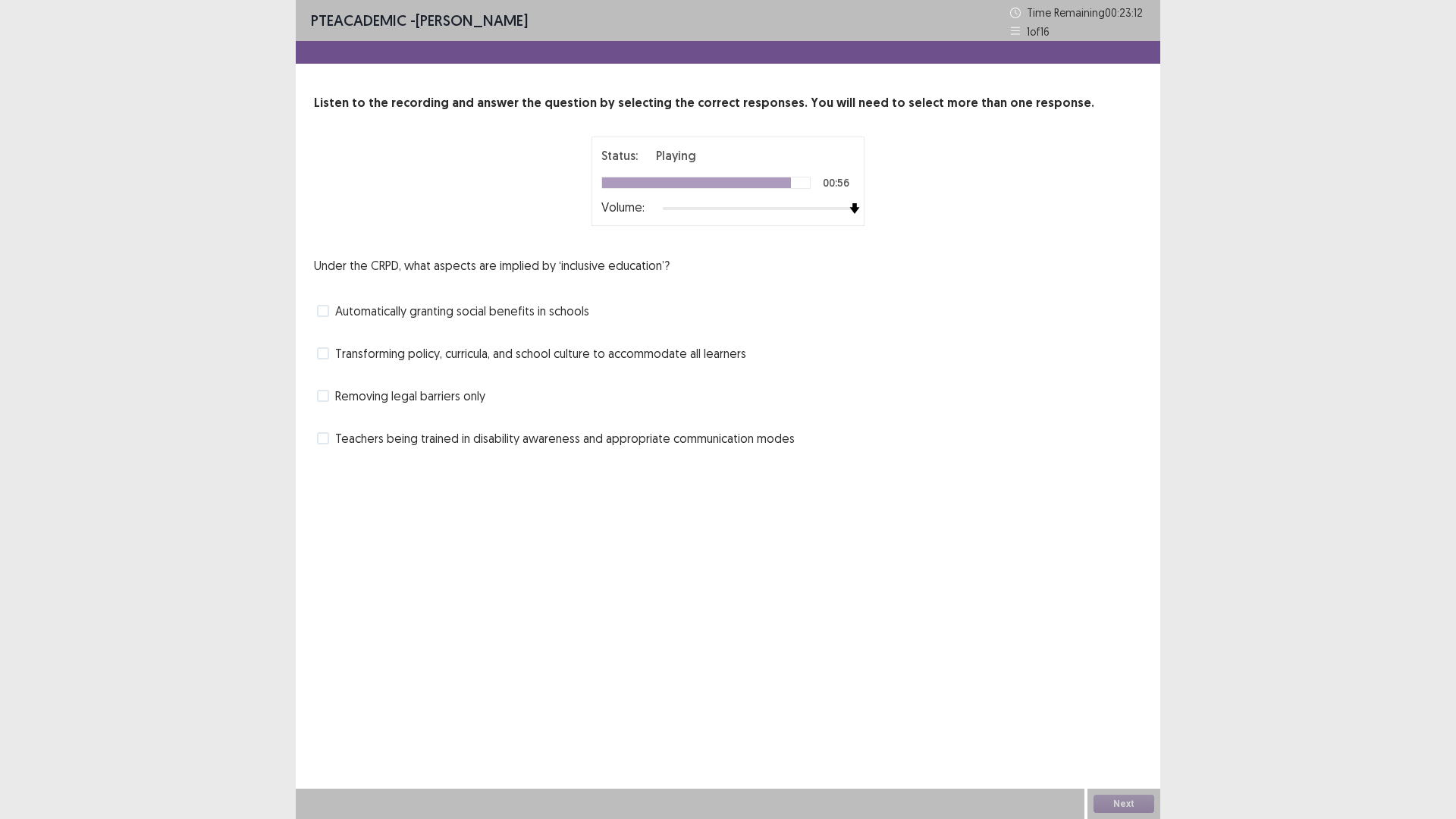
click at [318, 438] on span at bounding box center [323, 438] width 12 height 12
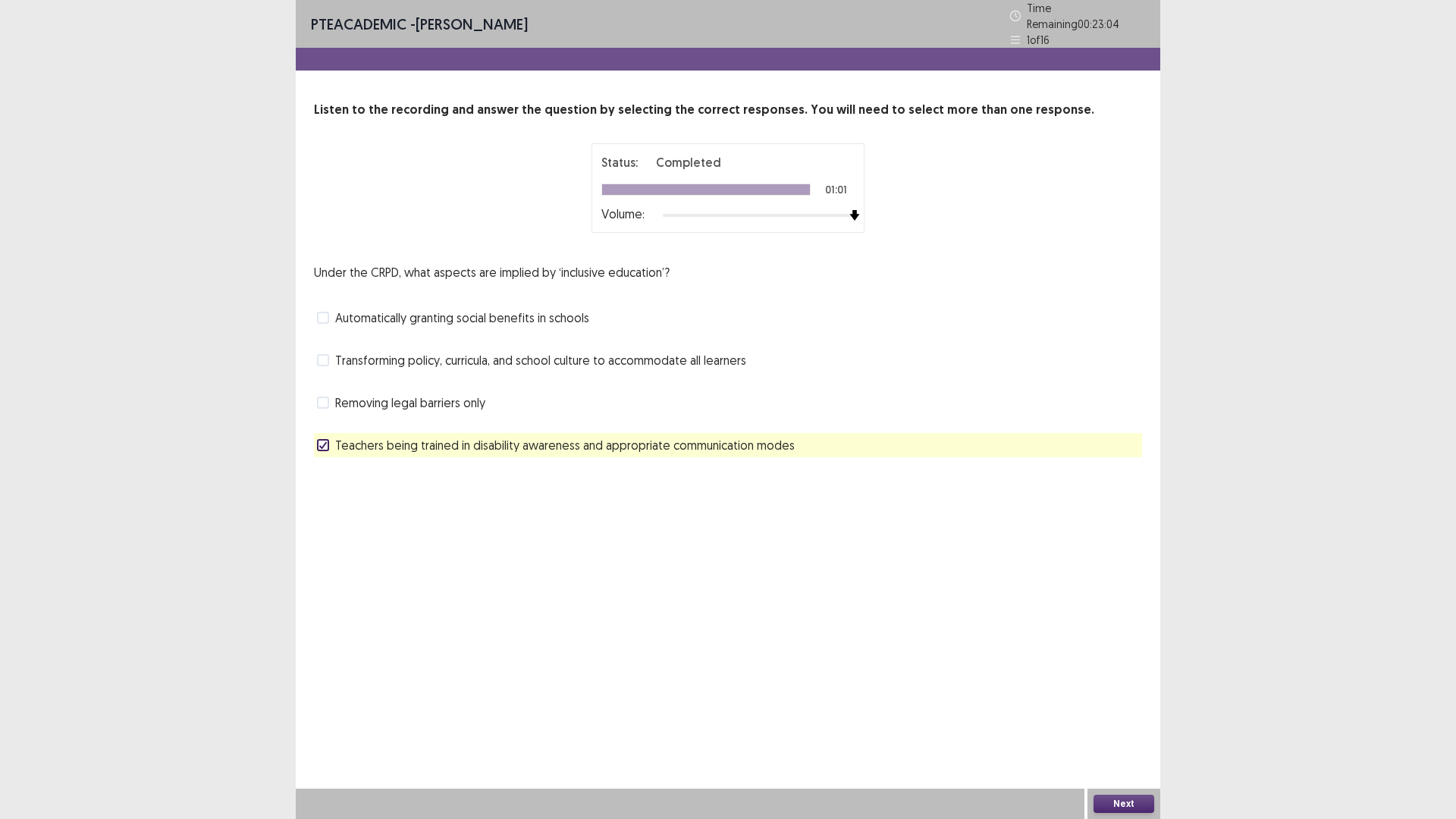
click at [1112, 723] on button "Next" at bounding box center [1124, 804] width 61 height 18
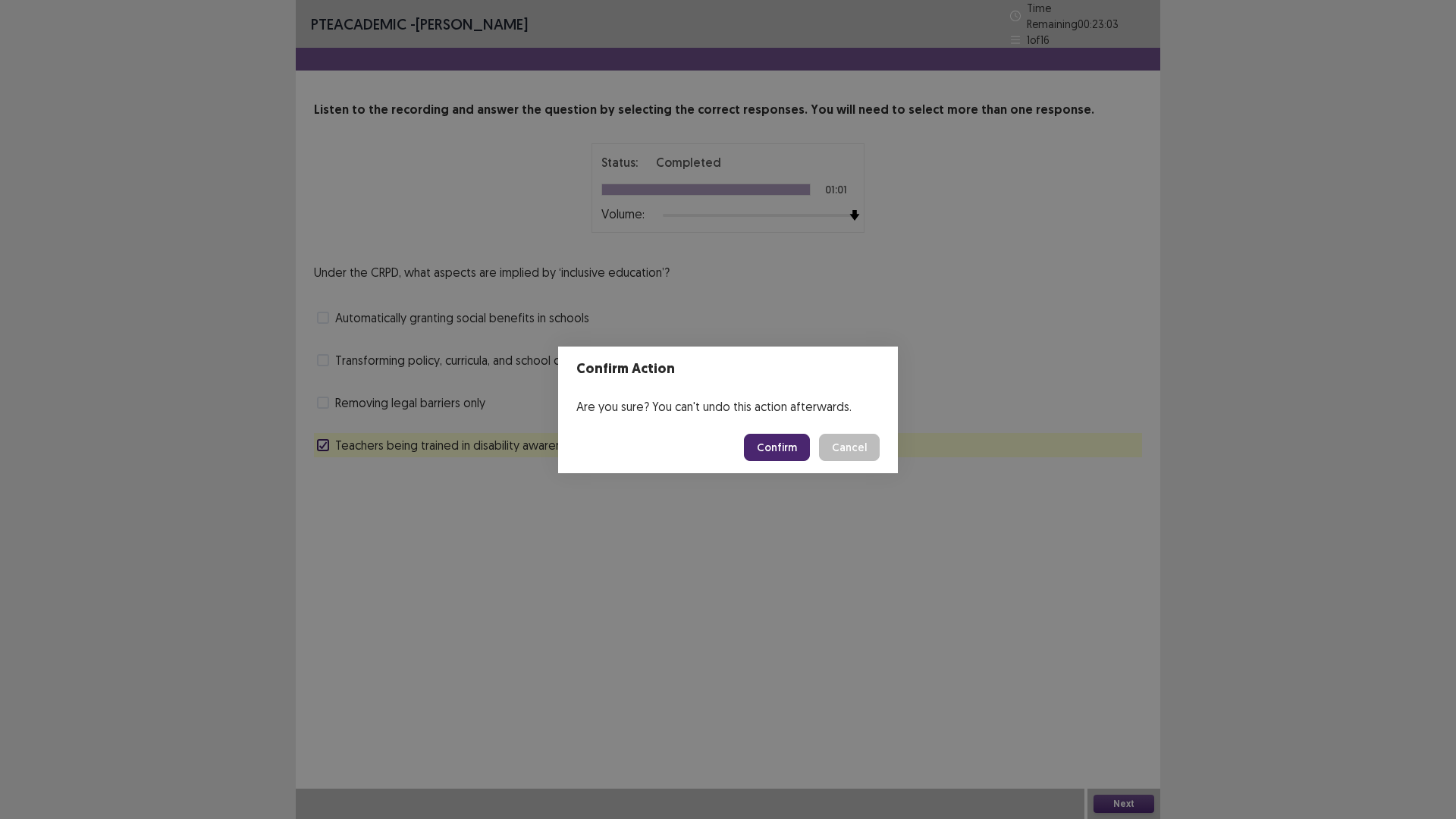
click at [791, 448] on button "Confirm" at bounding box center [777, 448] width 66 height 28
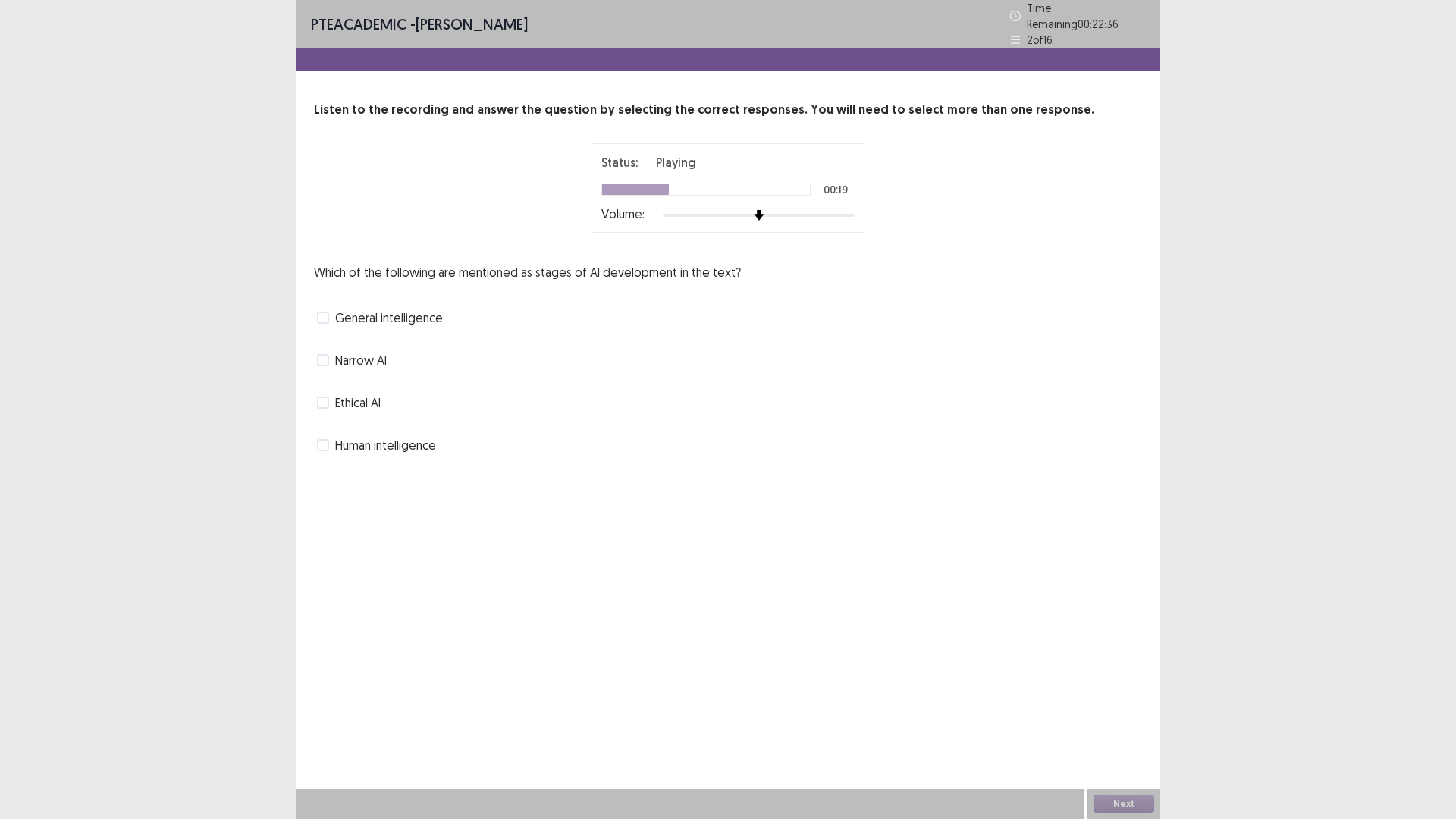
click at [327, 354] on span at bounding box center [323, 360] width 12 height 12
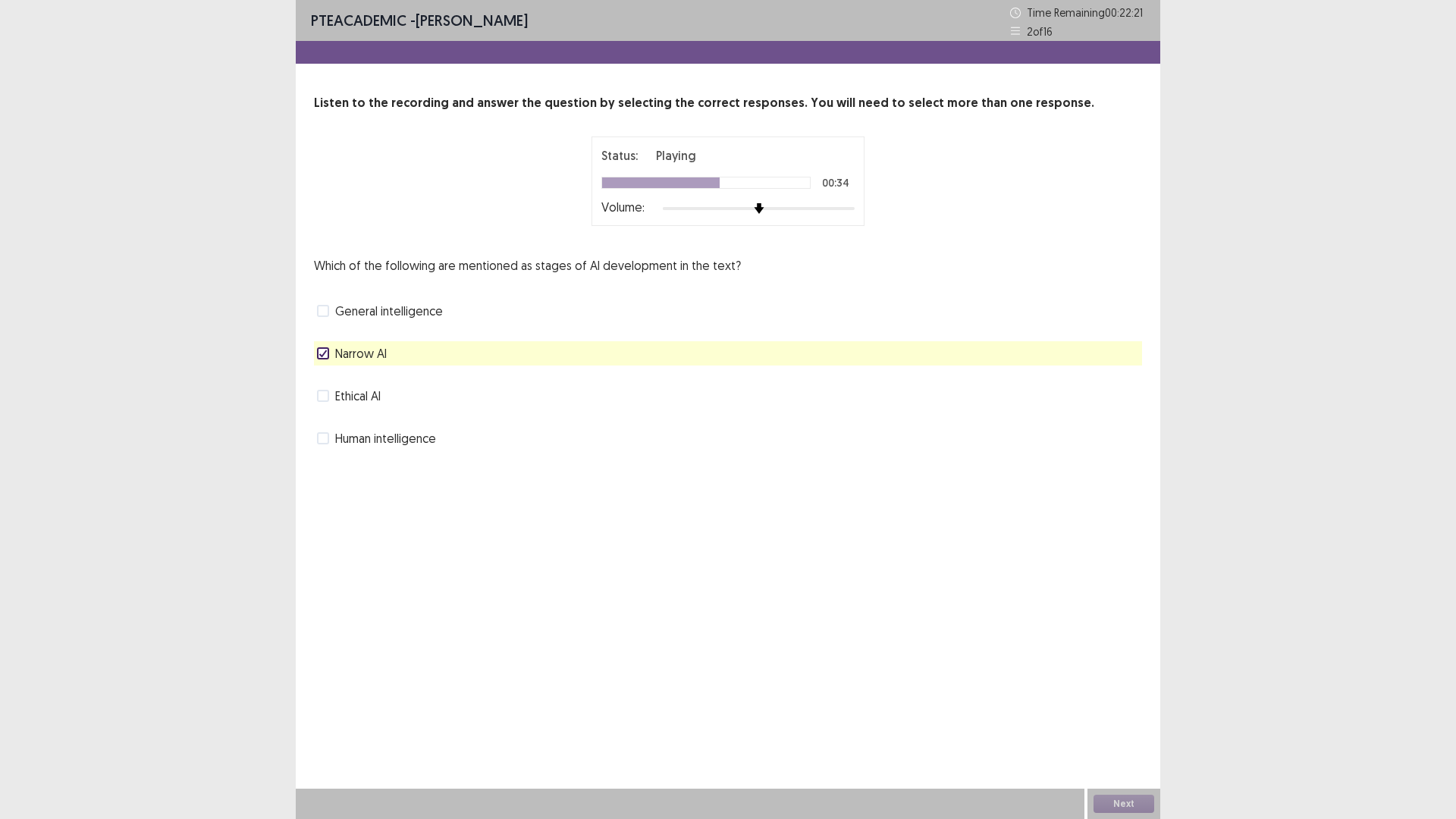
click at [323, 313] on span at bounding box center [323, 310] width 12 height 12
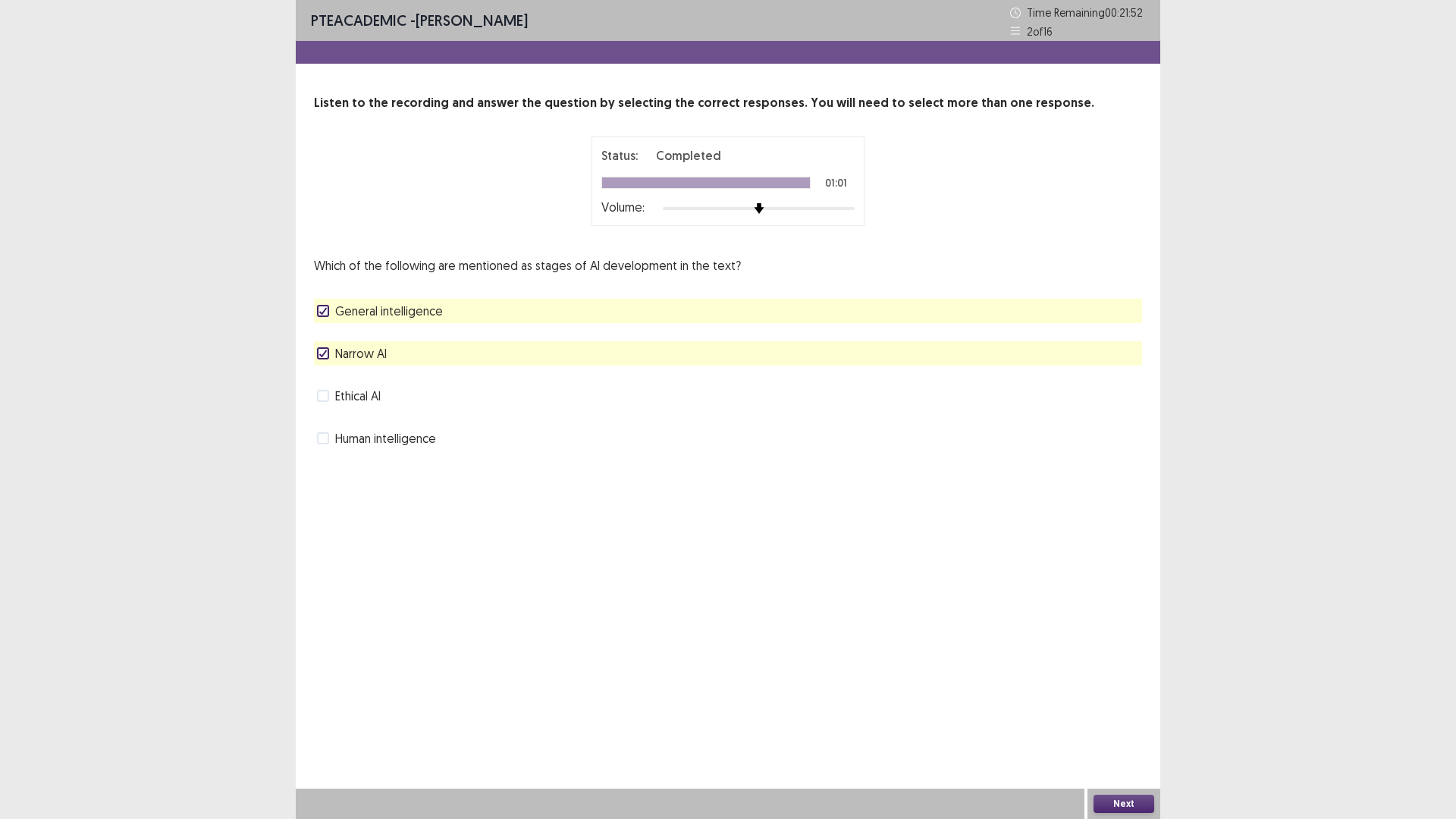
click at [1134, 723] on button "Next" at bounding box center [1124, 804] width 61 height 18
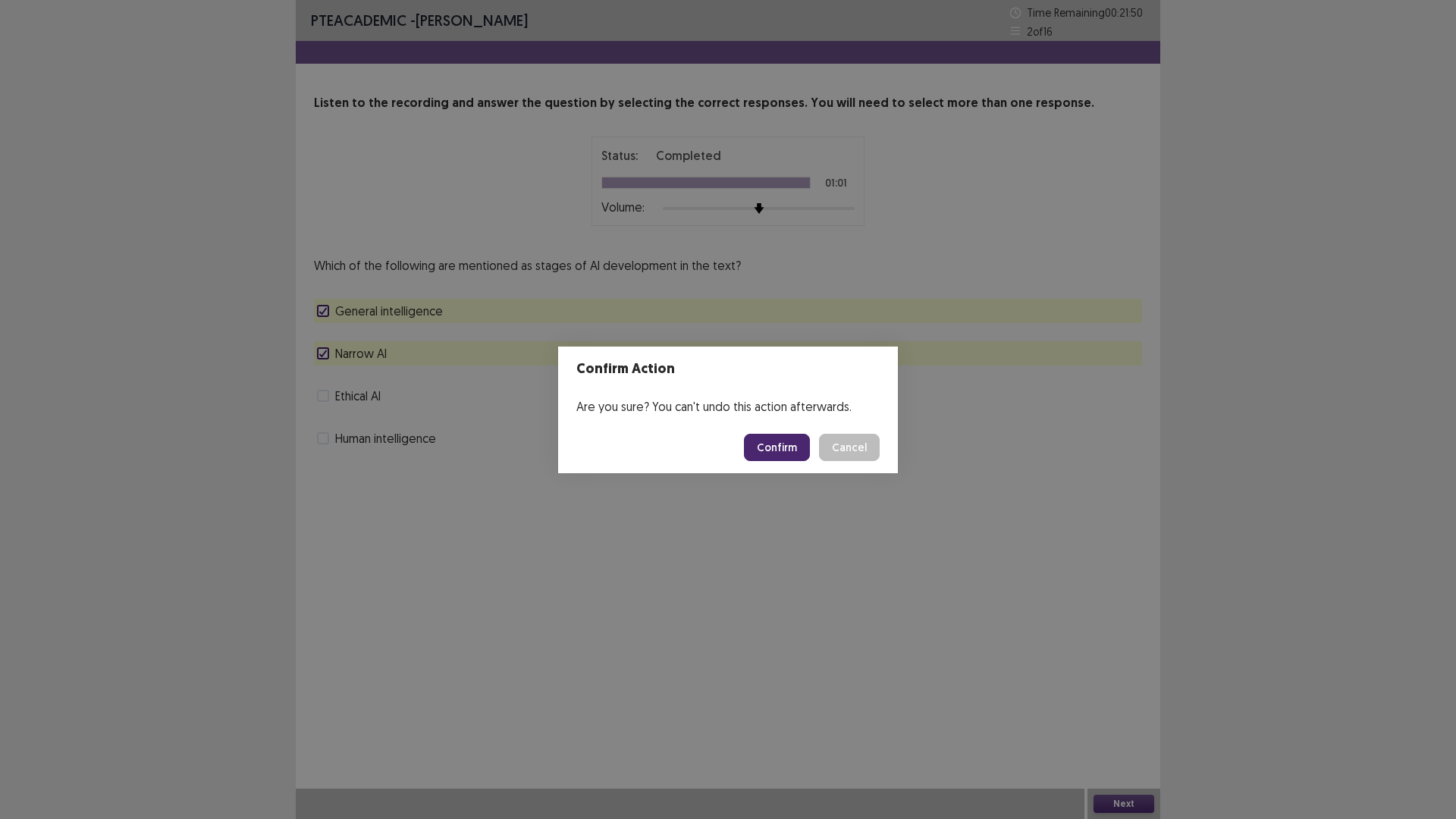
click at [780, 441] on button "Confirm" at bounding box center [777, 448] width 66 height 28
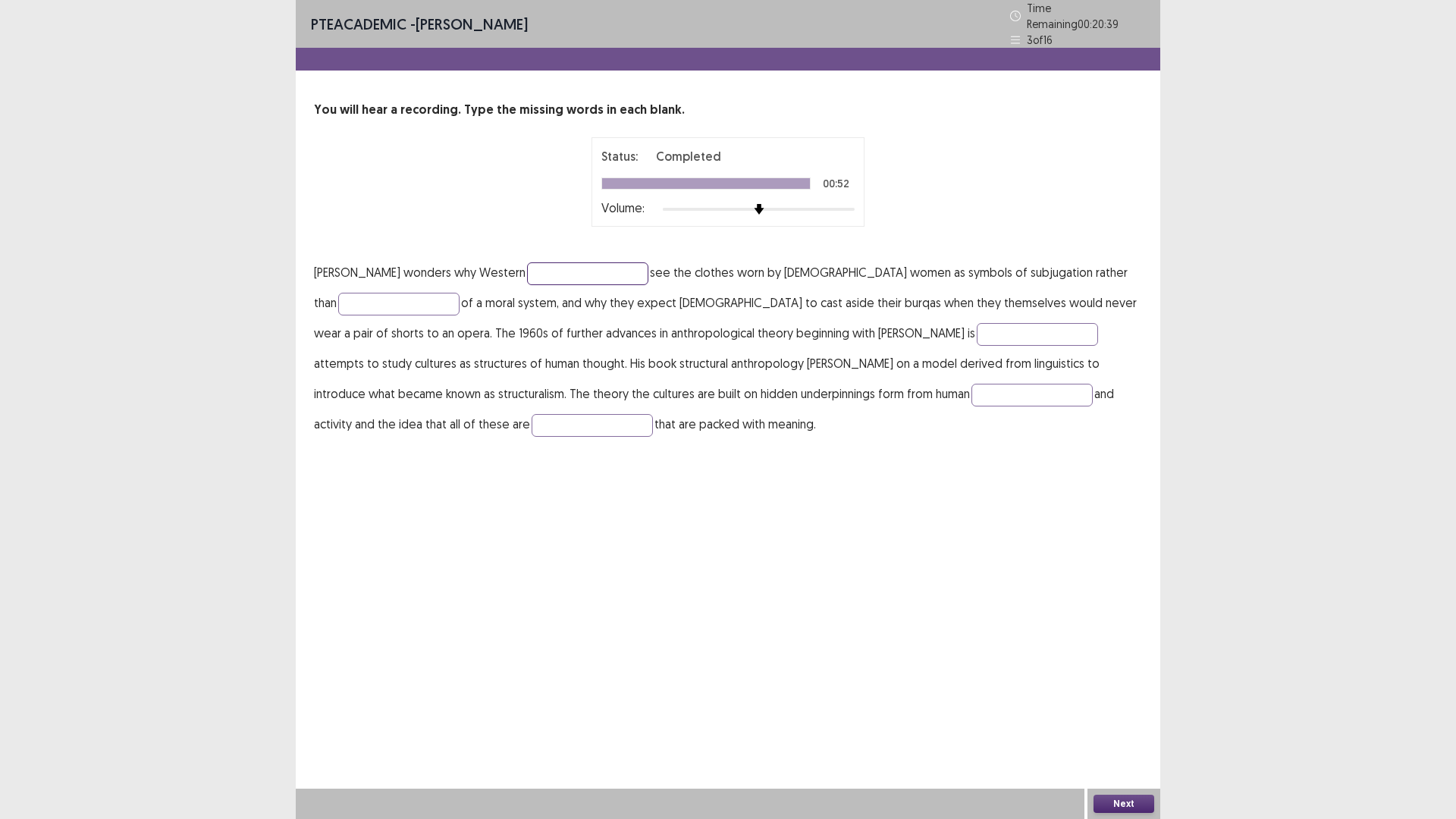
click at [541, 271] on input "text" at bounding box center [587, 274] width 121 height 23
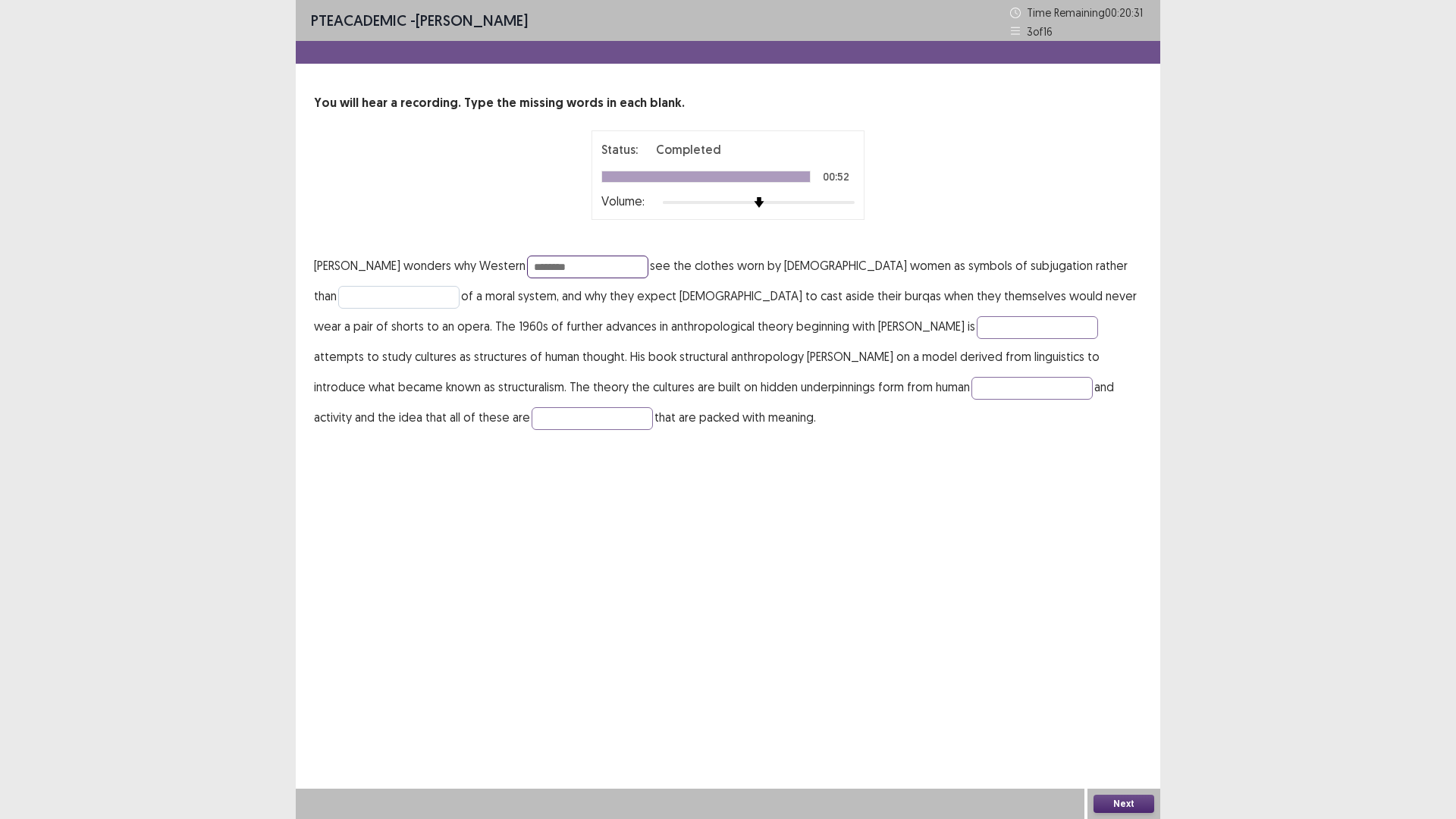
type input "********"
click at [389, 295] on input "text" at bounding box center [398, 297] width 121 height 23
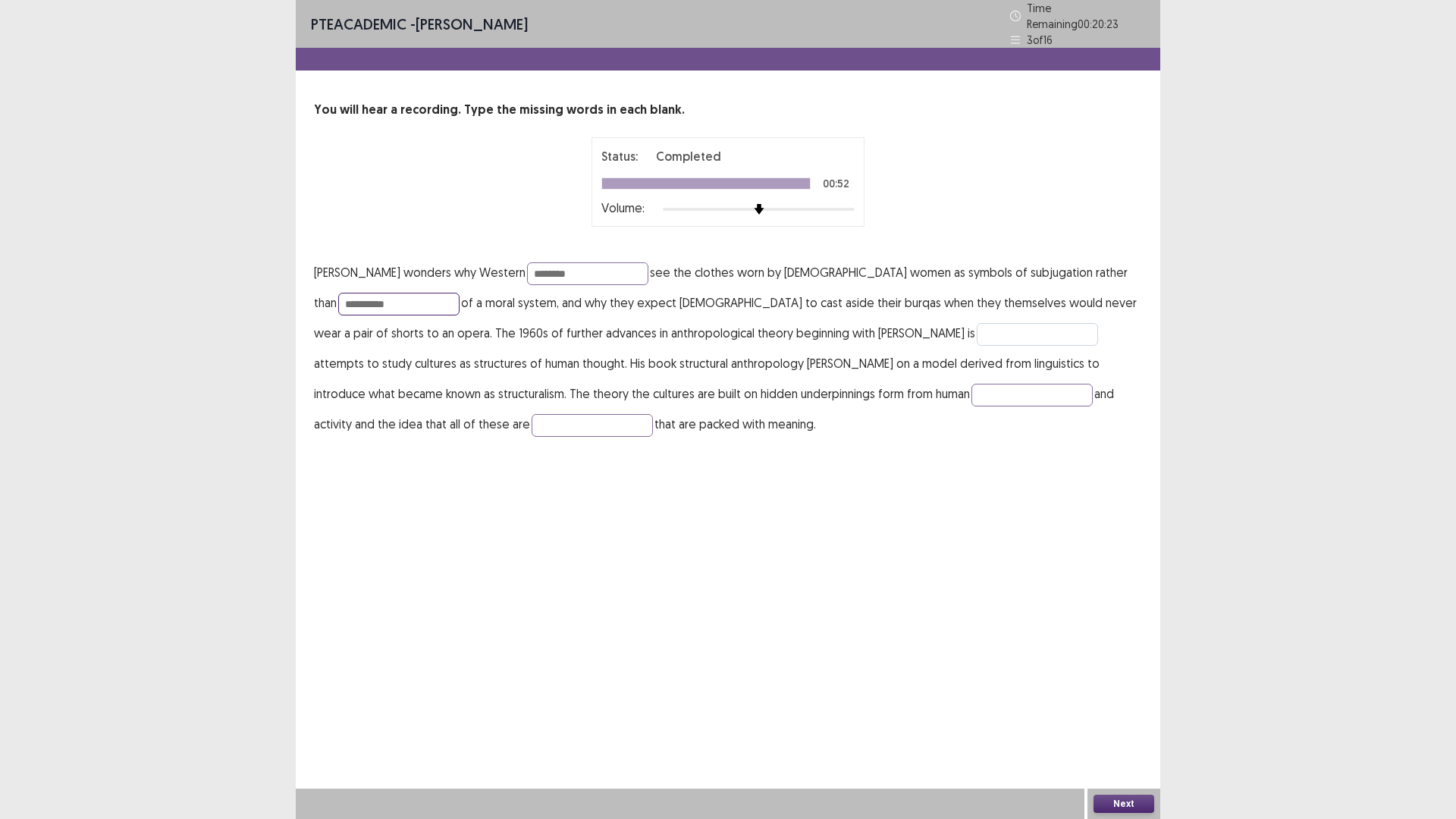
type input "**********"
click at [977, 323] on input "text" at bounding box center [1037, 335] width 121 height 23
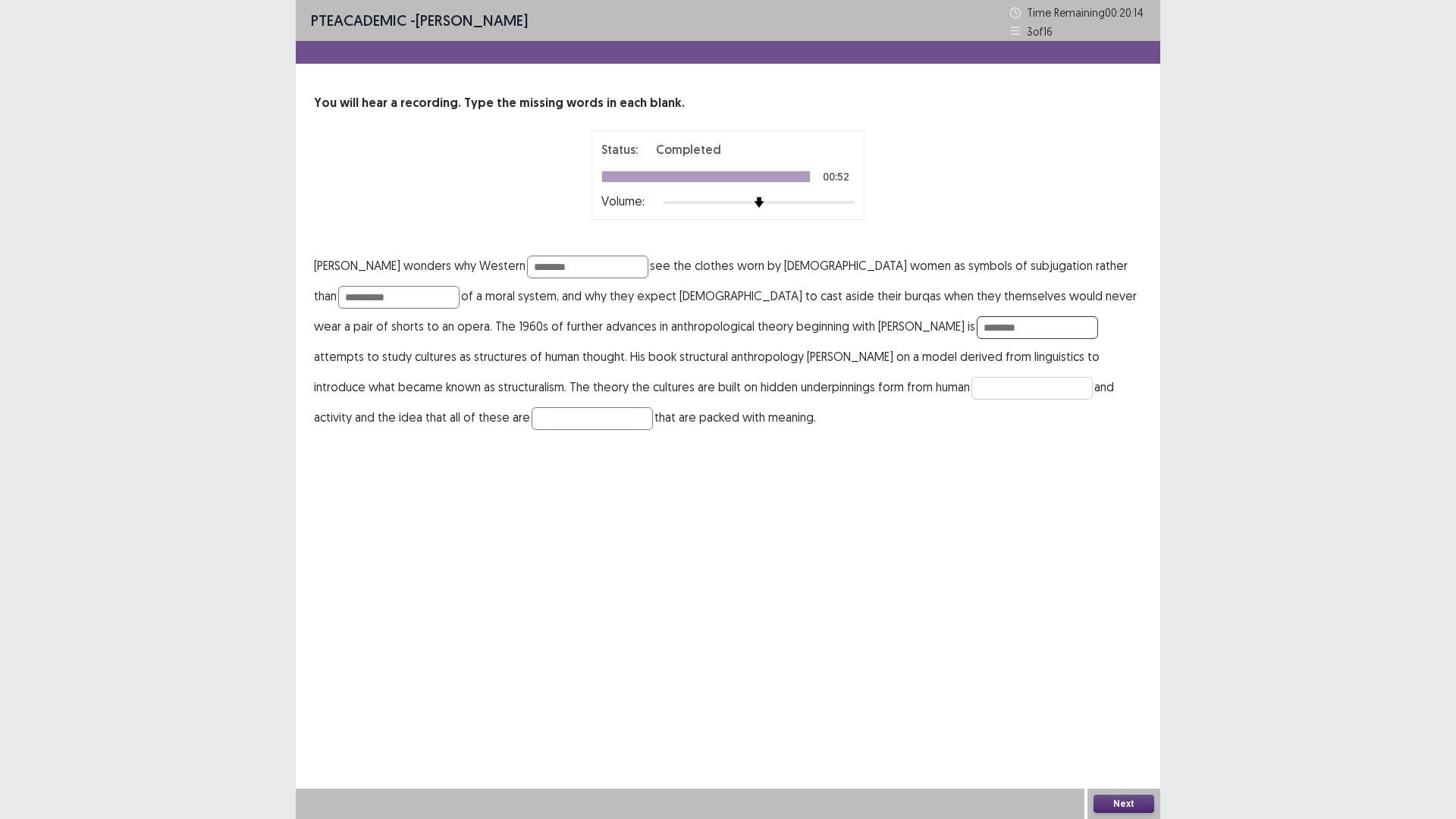
type input "********"
click at [972, 383] on input "text" at bounding box center [1032, 388] width 121 height 23
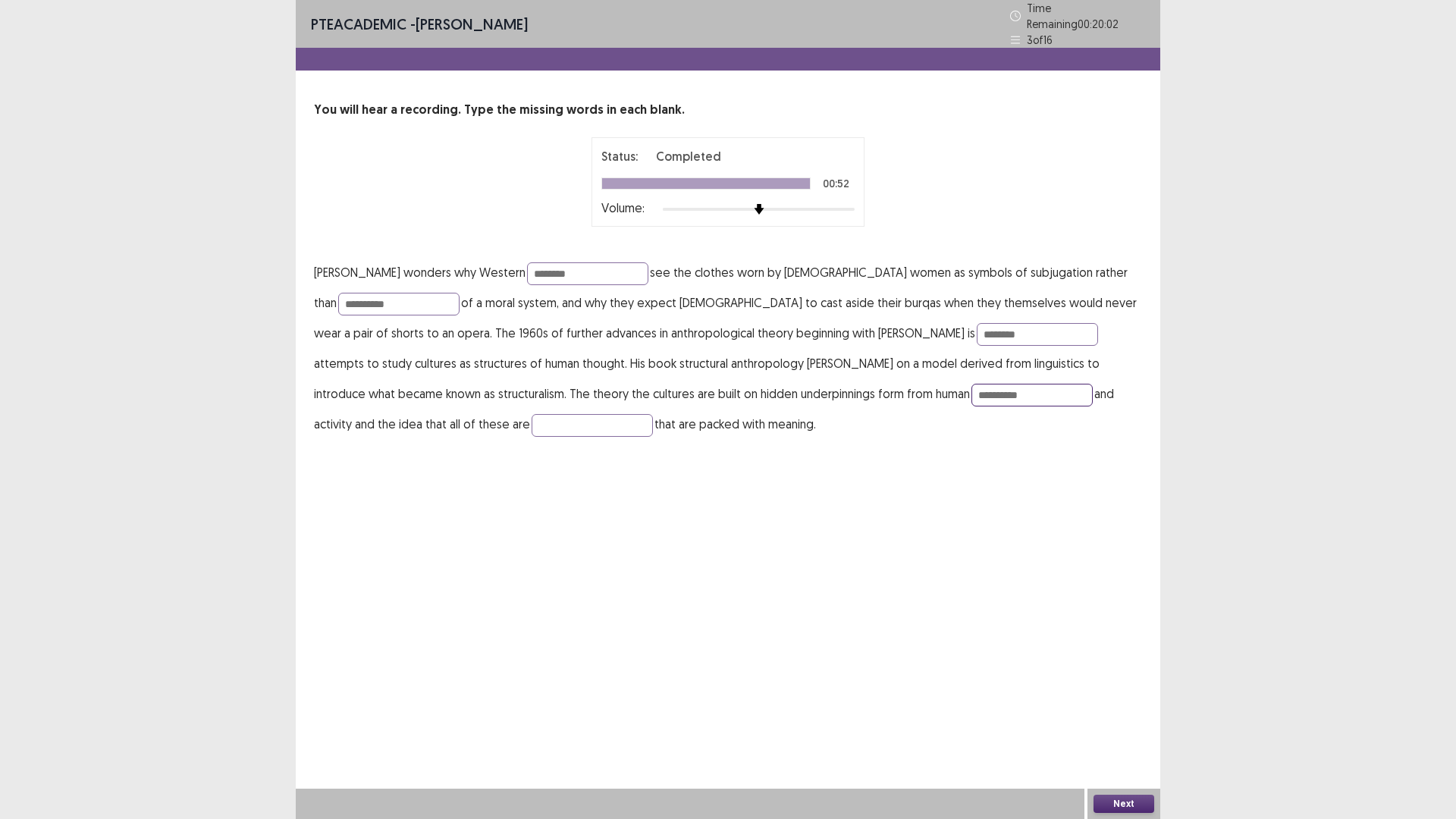
click at [972, 388] on input "**********" at bounding box center [1032, 395] width 121 height 23
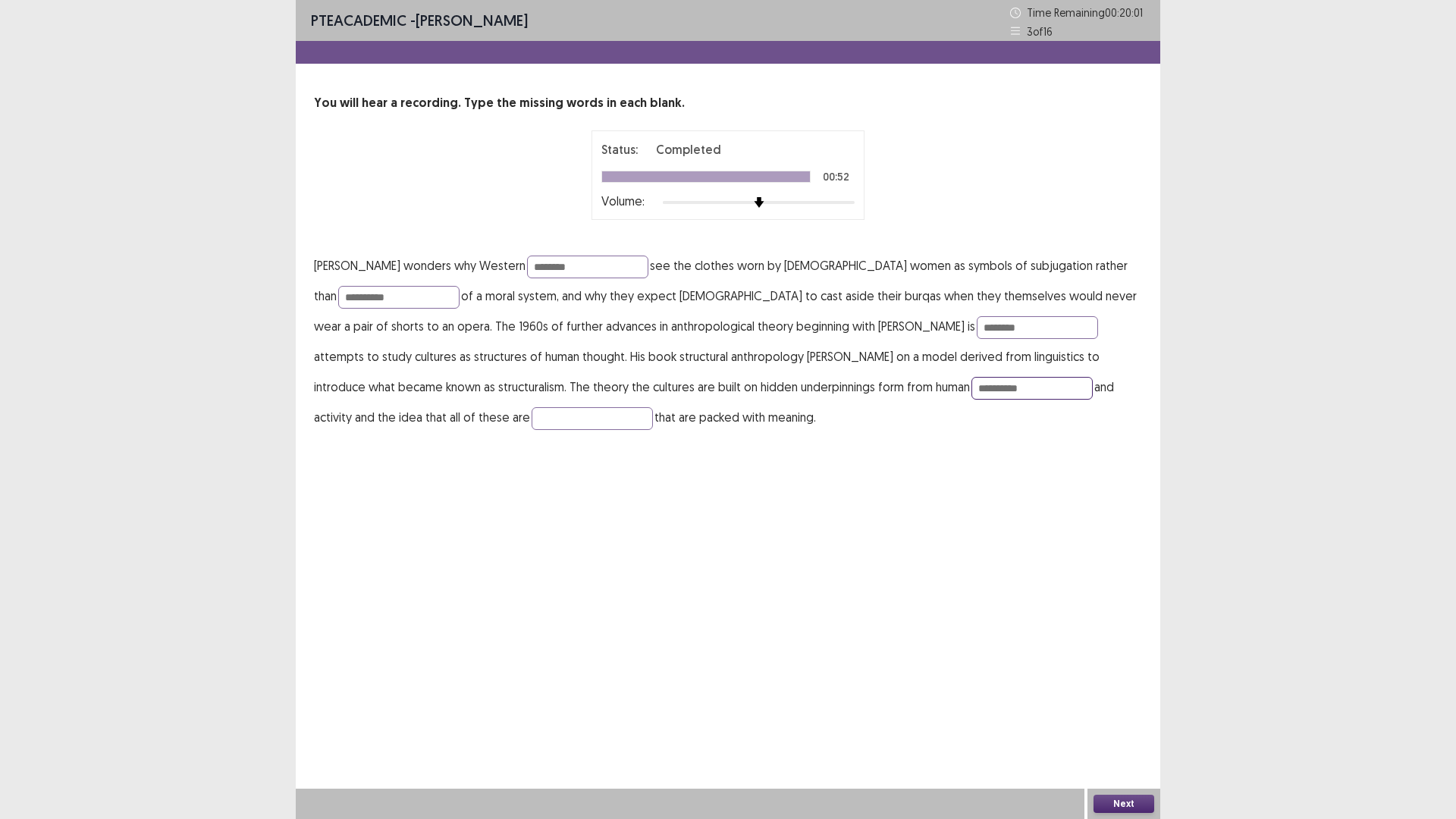
click at [972, 381] on input "**********" at bounding box center [1032, 388] width 121 height 23
type input "**********"
click at [531, 427] on input "text" at bounding box center [592, 418] width 121 height 23
type input "*********"
click at [1121, 723] on button "Next" at bounding box center [1124, 804] width 61 height 18
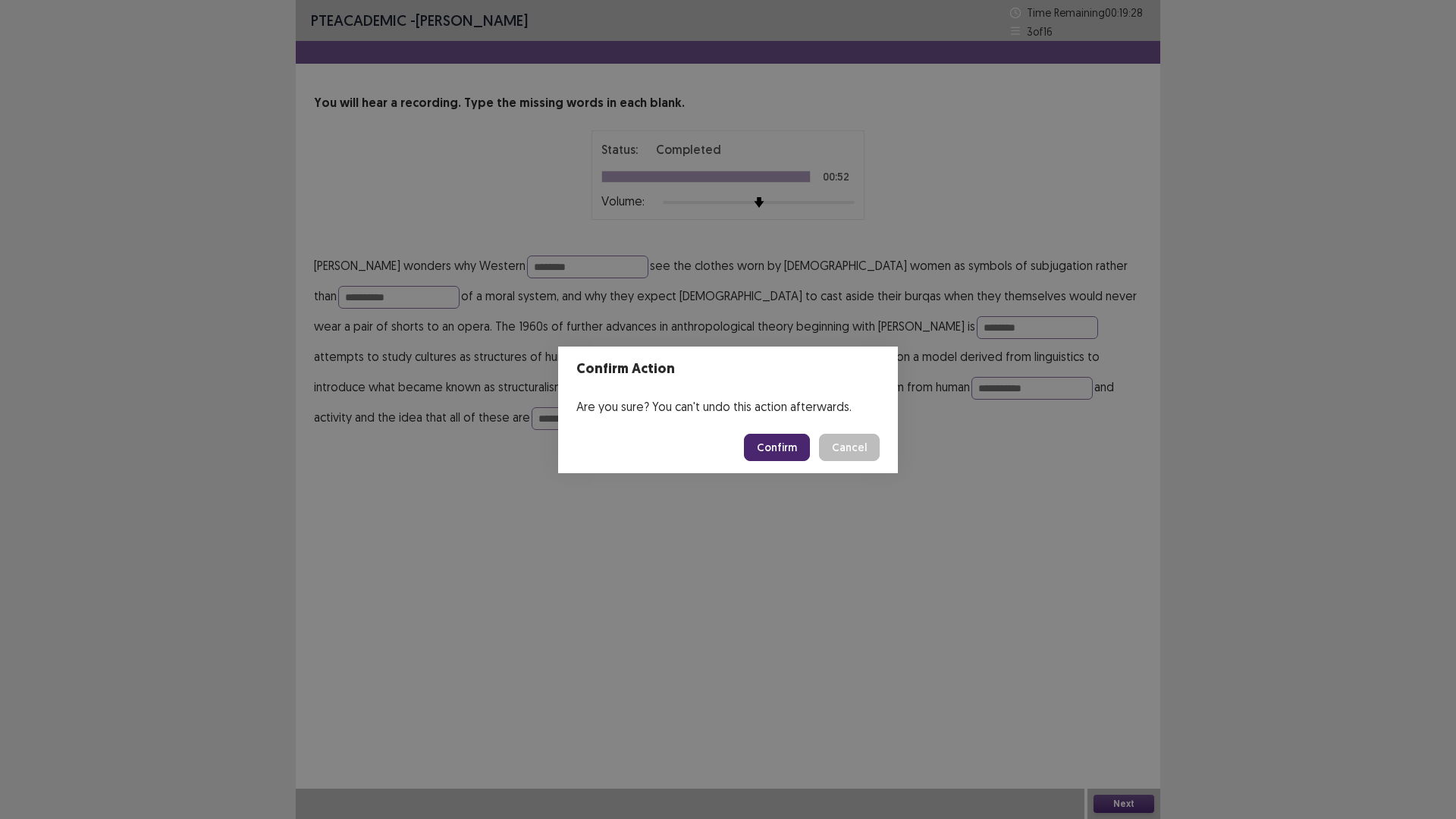
click at [783, 440] on button "Confirm" at bounding box center [777, 448] width 66 height 28
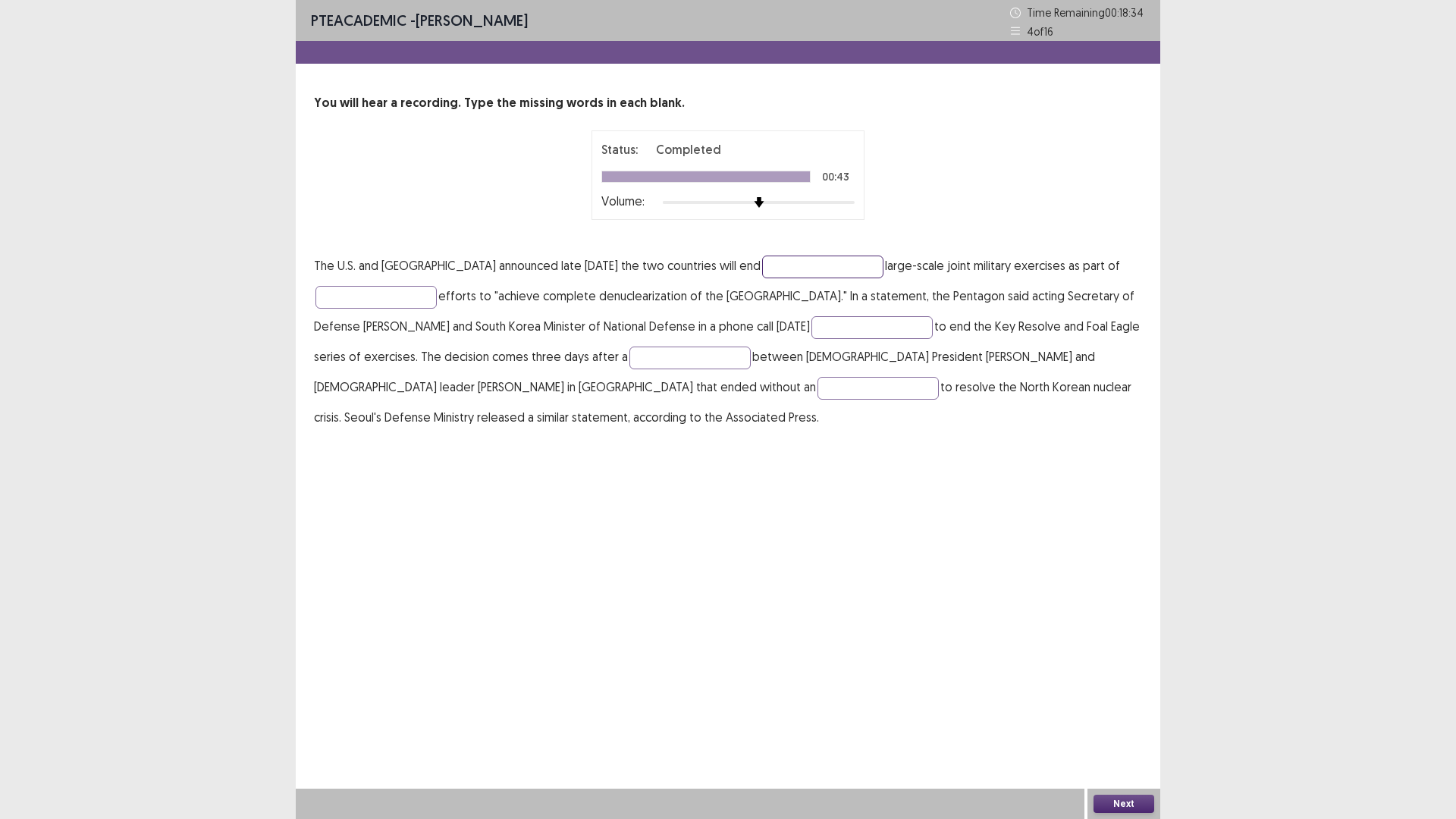
click at [762, 269] on input "text" at bounding box center [822, 267] width 121 height 23
type input "******"
click at [343, 292] on input "text" at bounding box center [375, 297] width 121 height 23
type input "**********"
click at [882, 318] on input "text" at bounding box center [872, 327] width 121 height 23
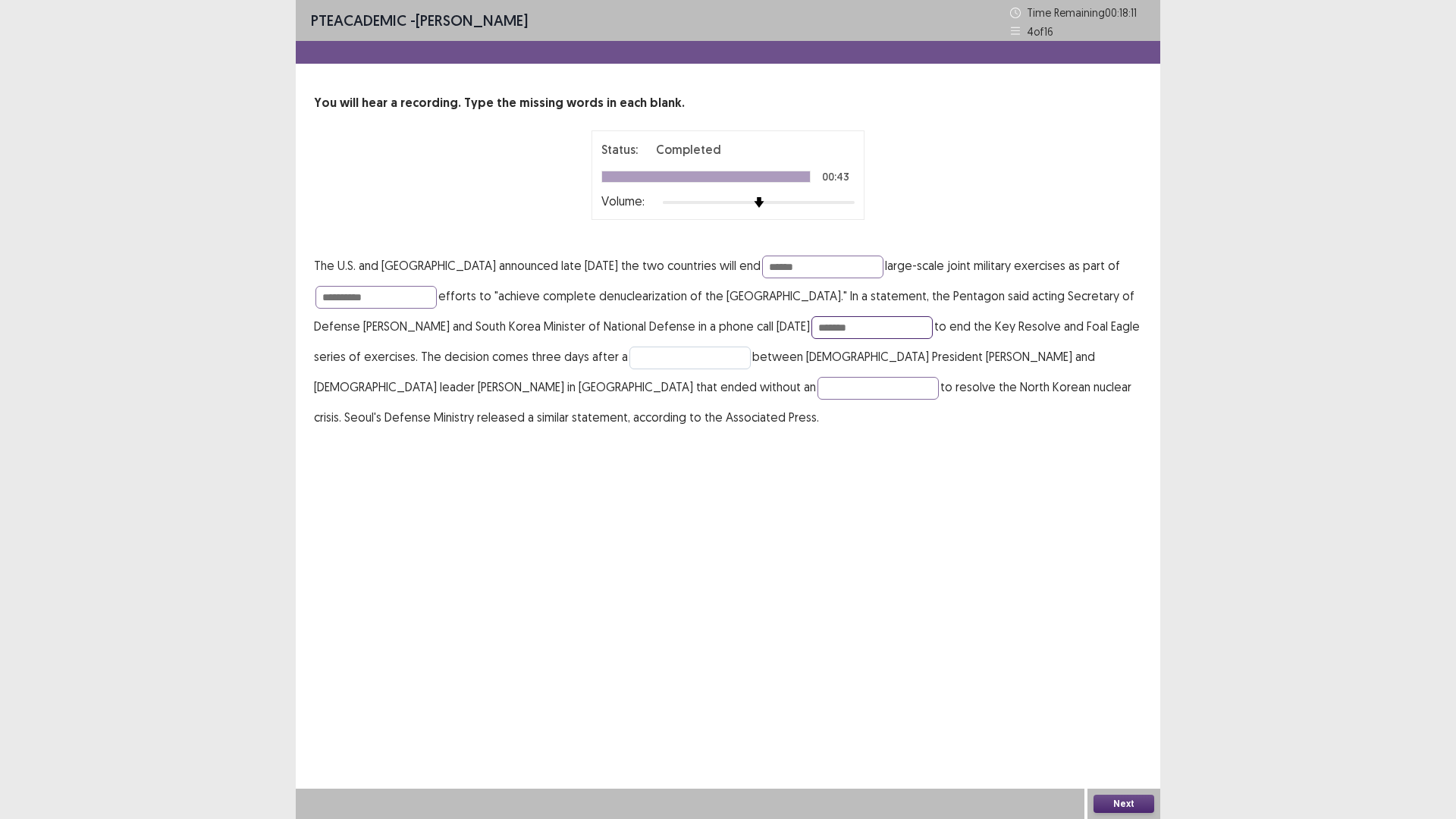
type input "*******"
click at [717, 349] on input "text" at bounding box center [690, 358] width 121 height 23
type input "******"
click at [817, 393] on input "text" at bounding box center [878, 388] width 121 height 23
click at [817, 384] on input "********" at bounding box center [878, 388] width 121 height 23
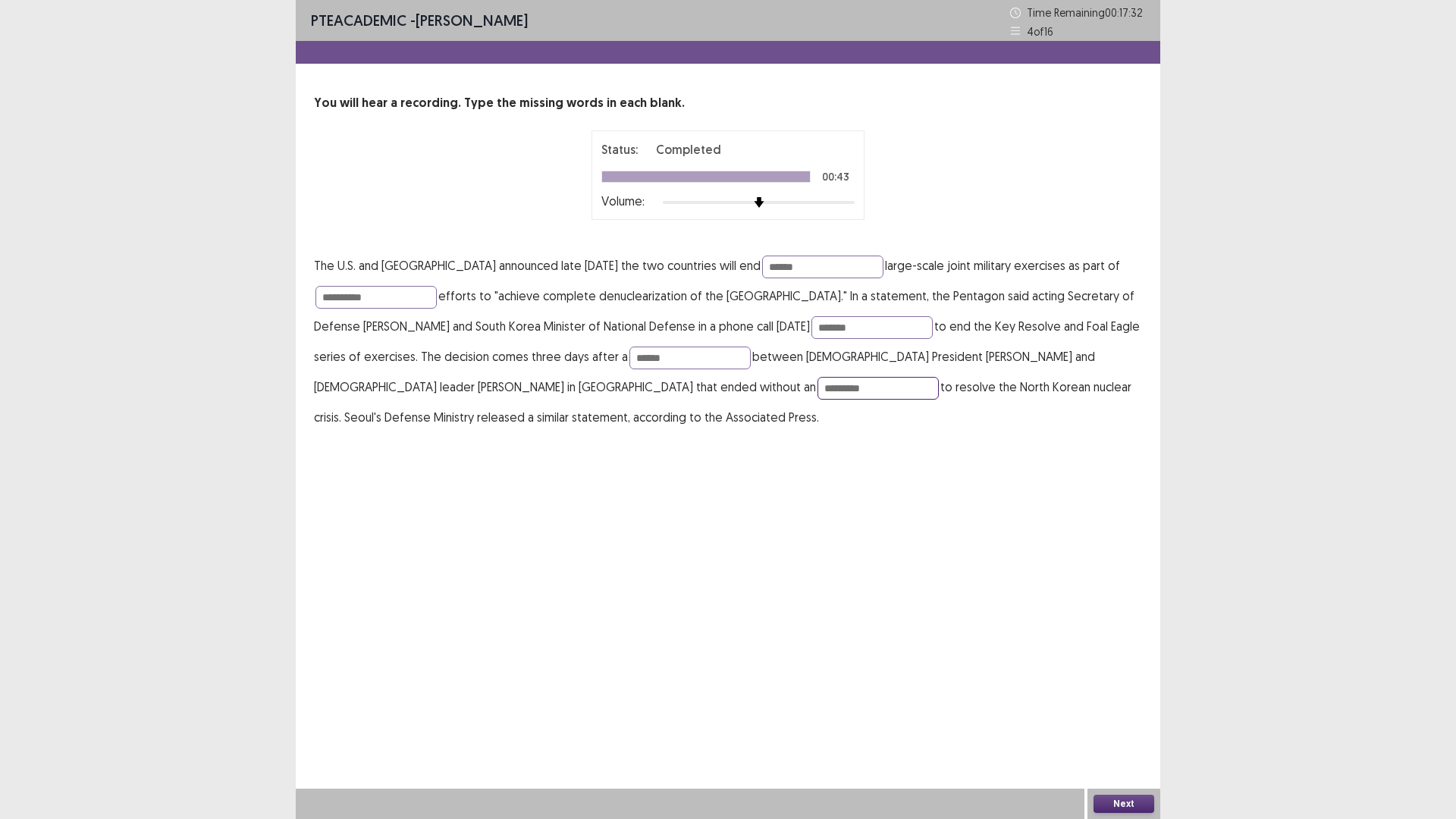
type input "*********"
click at [1131, 723] on button "Next" at bounding box center [1124, 804] width 61 height 18
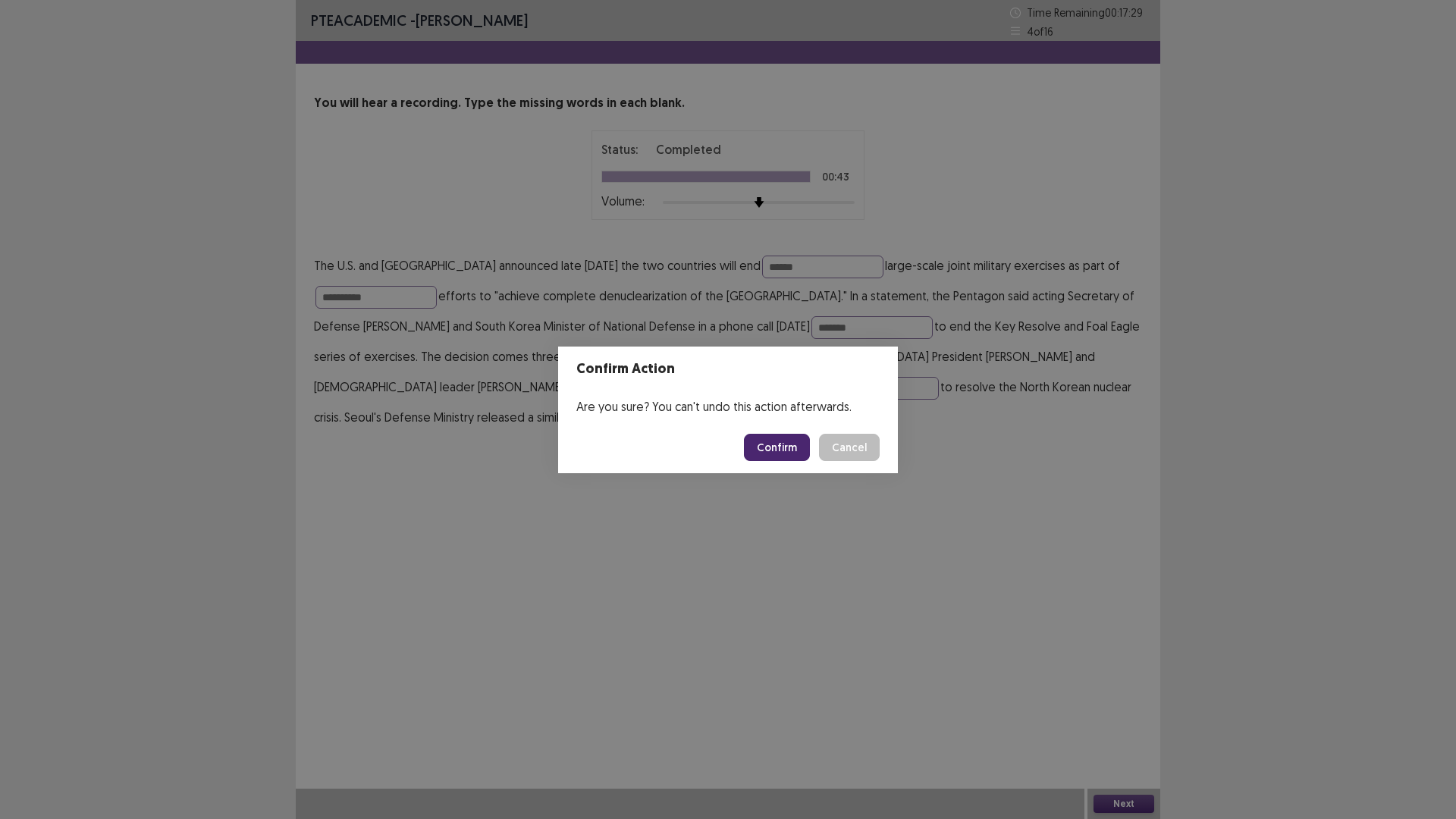
click at [786, 444] on button "Confirm" at bounding box center [777, 448] width 66 height 28
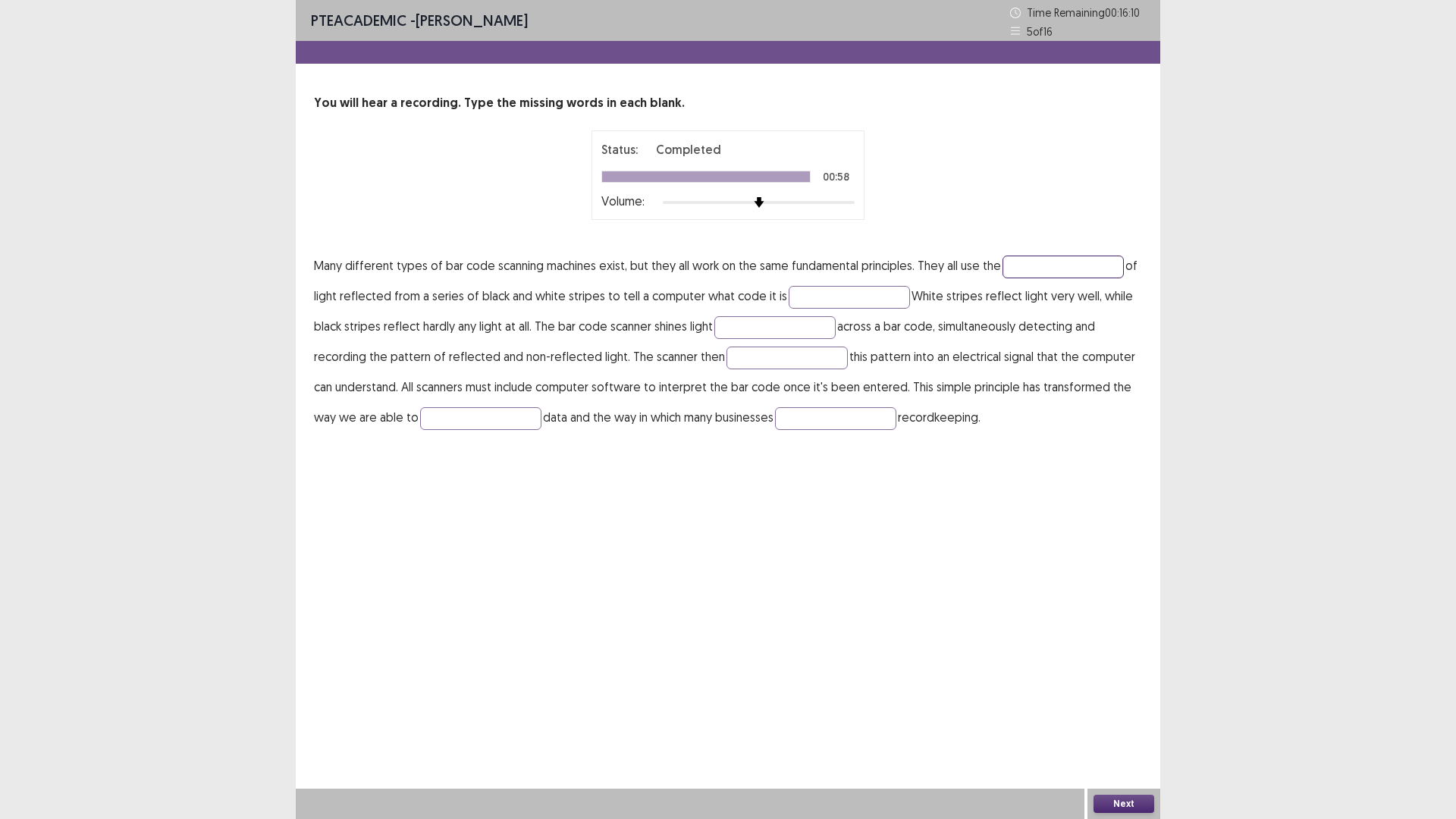
click at [1044, 266] on input "text" at bounding box center [1063, 267] width 121 height 23
type input "*********"
click at [792, 331] on input "text" at bounding box center [774, 327] width 121 height 23
type input "**********"
click at [781, 358] on input "text" at bounding box center [786, 358] width 121 height 23
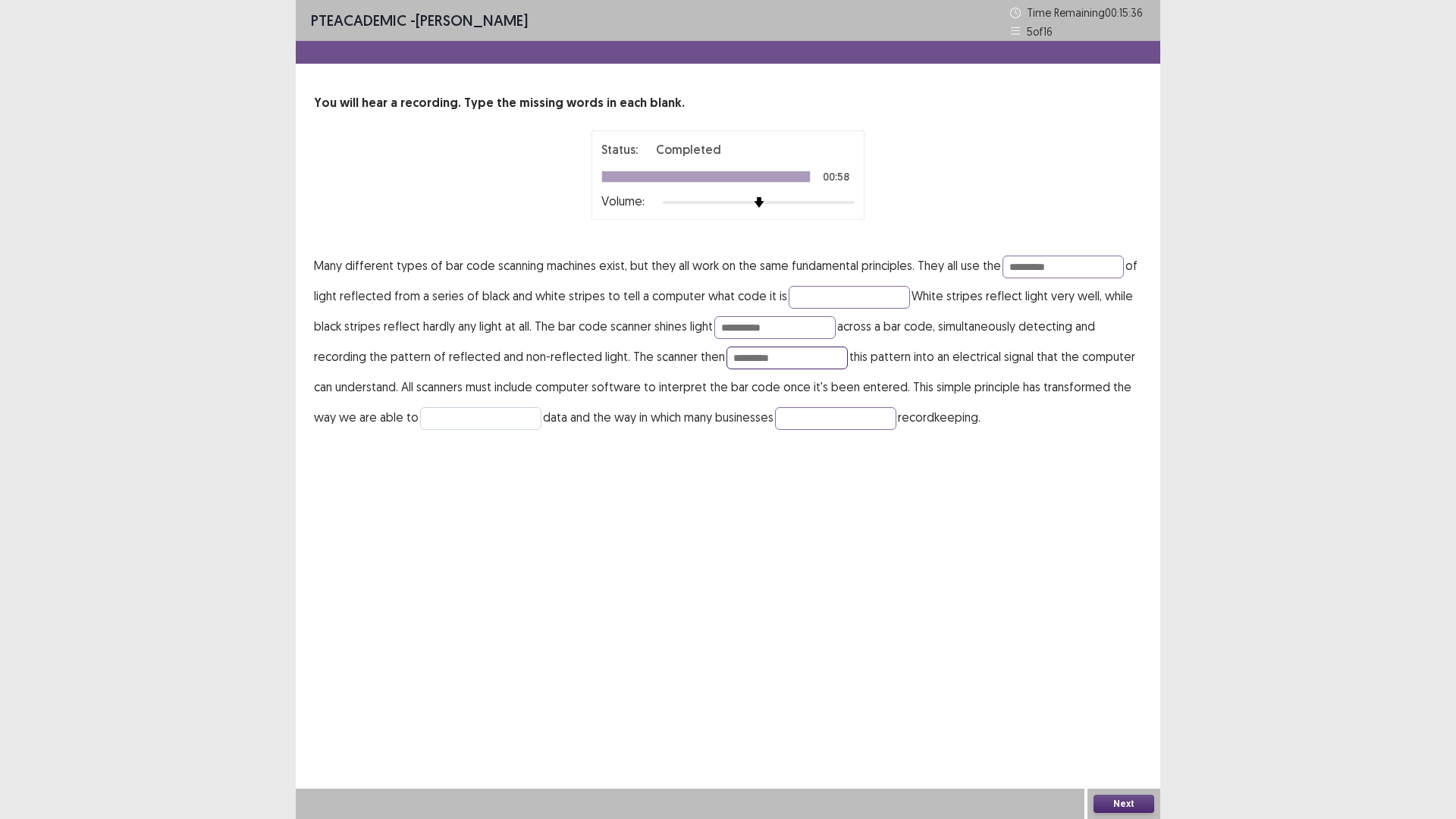
type input "*********"
click at [496, 419] on input "text" at bounding box center [480, 418] width 121 height 23
type input "**********"
click at [814, 418] on input "text" at bounding box center [835, 418] width 121 height 23
click at [1133, 723] on button "Next" at bounding box center [1124, 804] width 61 height 18
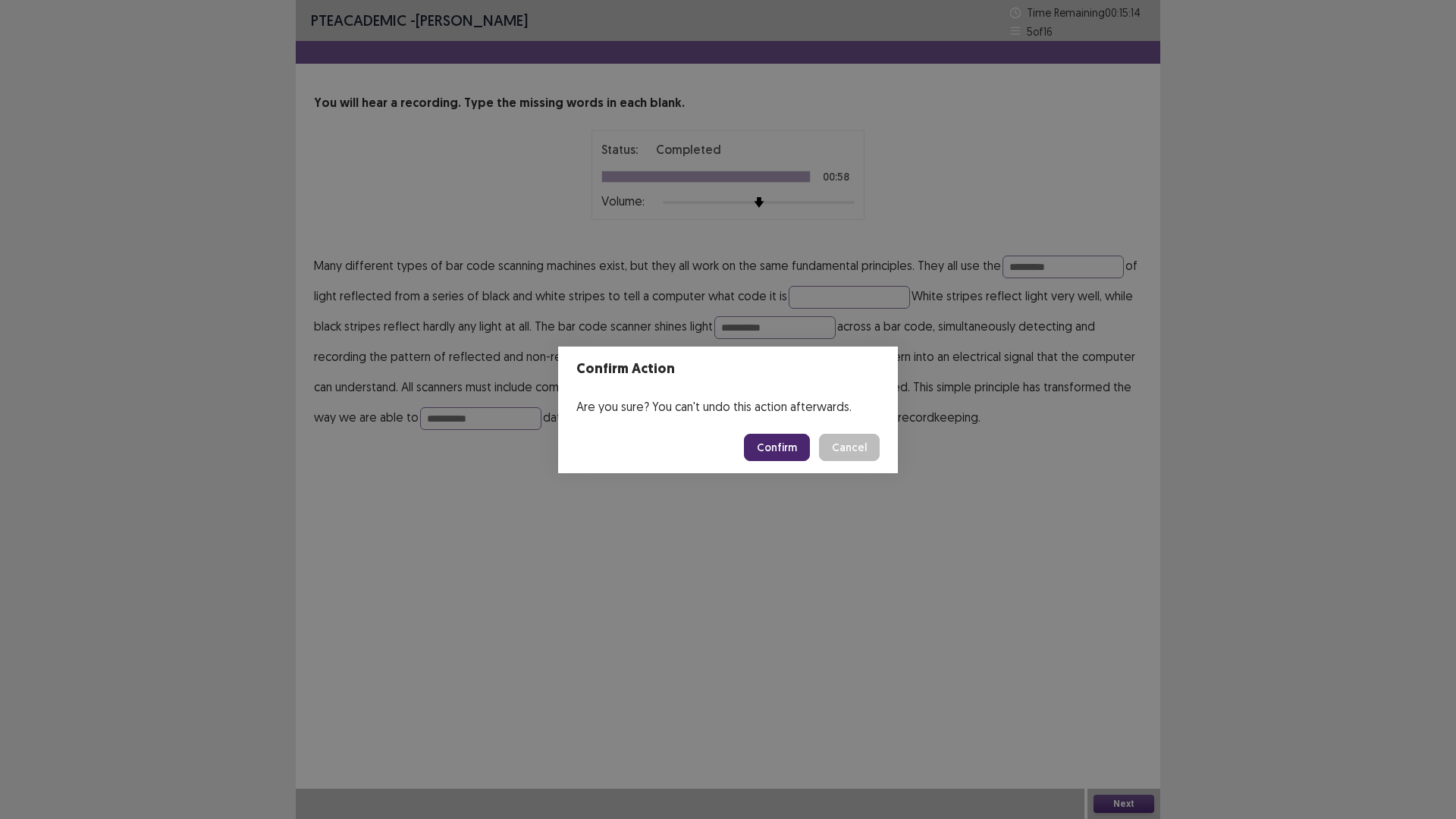
click at [778, 527] on div "Confirm Action Are you sure? You can't undo this action afterwards. Confirm Can…" at bounding box center [728, 410] width 1456 height 819
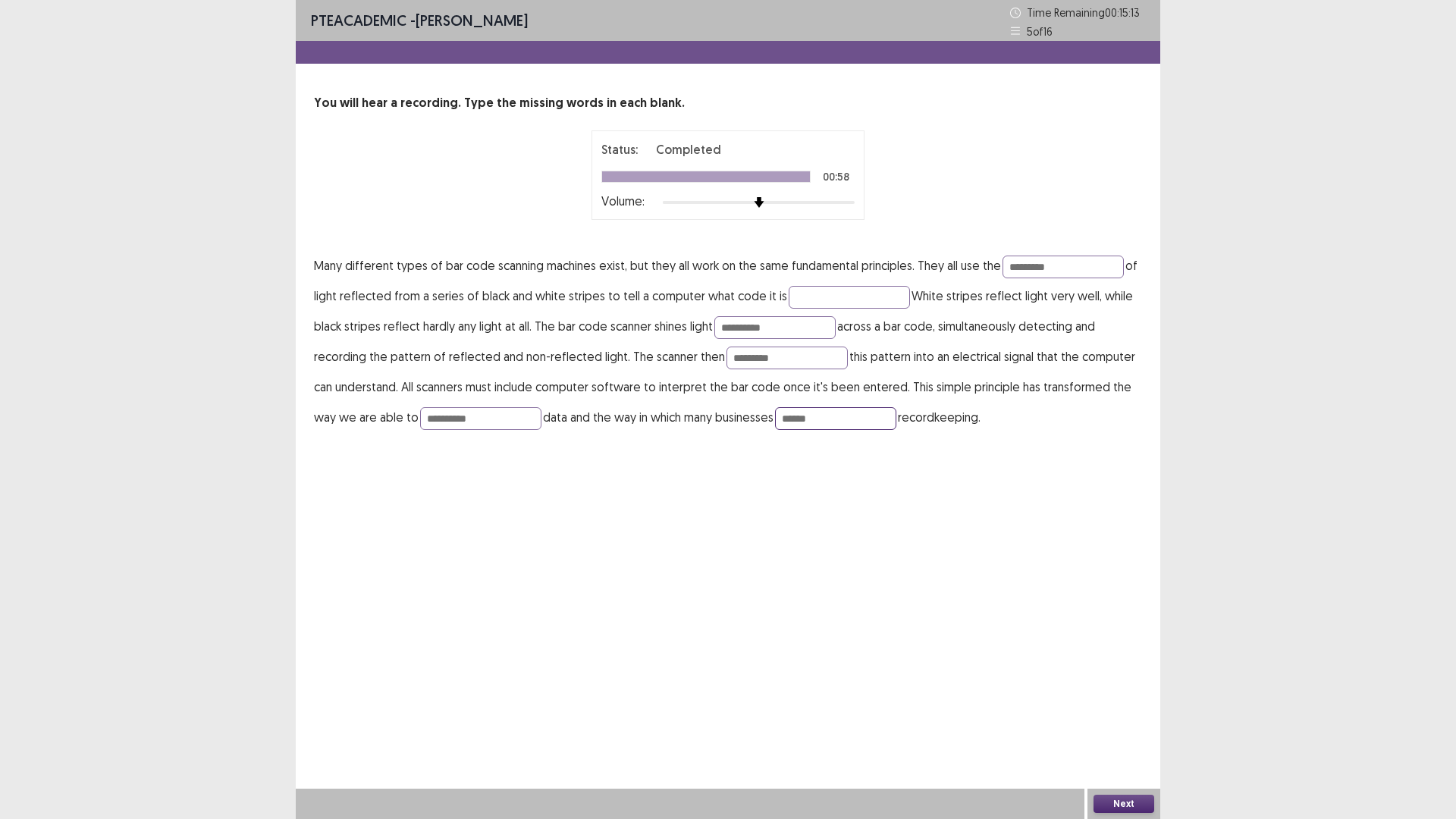
click at [847, 421] on input "******" at bounding box center [835, 418] width 121 height 23
type input "*******"
click at [1133, 723] on button "Next" at bounding box center [1124, 804] width 61 height 18
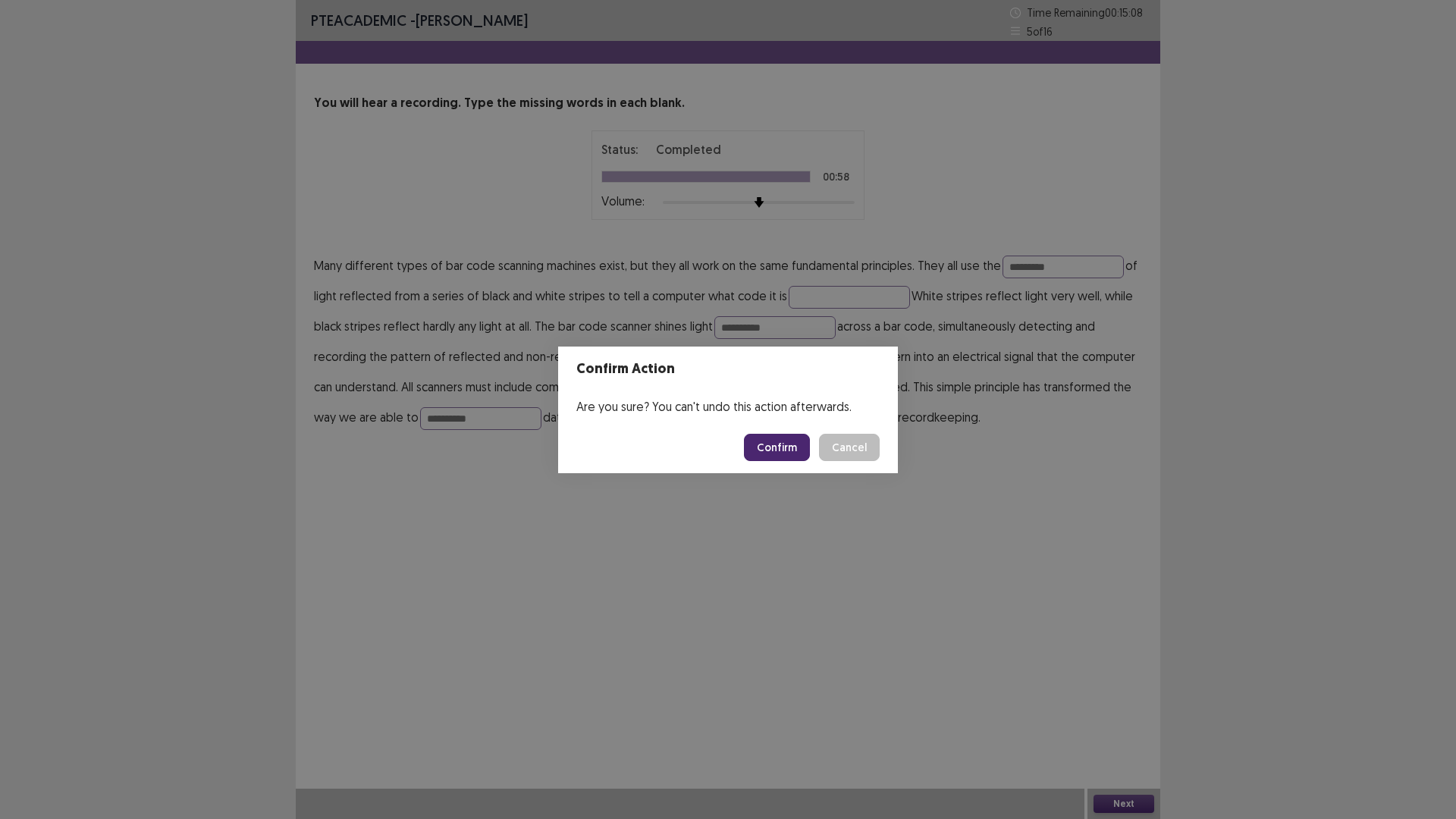
click at [776, 445] on button "Confirm" at bounding box center [777, 448] width 66 height 28
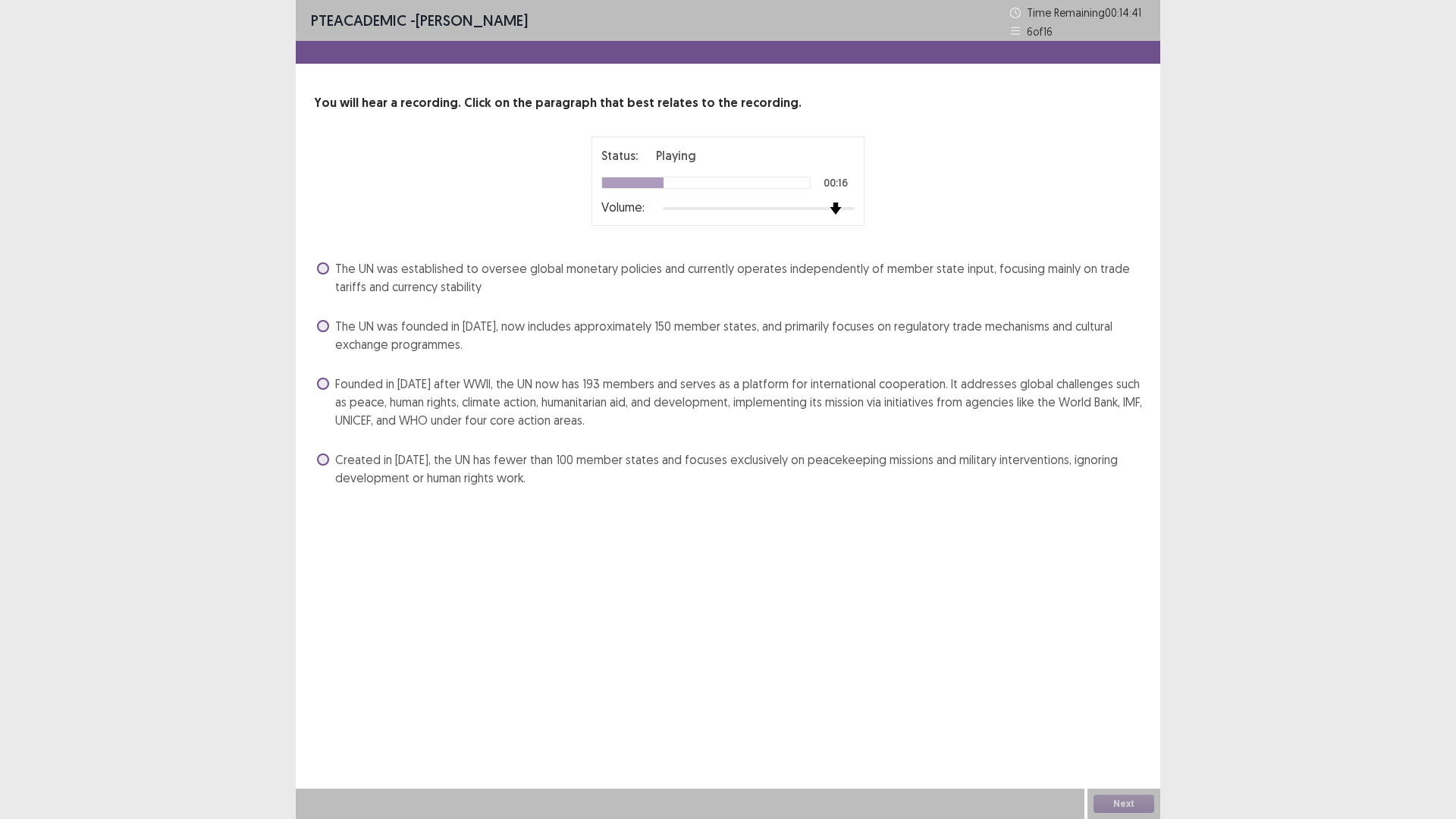
click at [837, 210] on div at bounding box center [759, 208] width 192 height 12
click at [330, 378] on label "Founded in [DATE] after WWII, the UN now has 193 members and serves as a platfo…" at bounding box center [730, 401] width 826 height 54
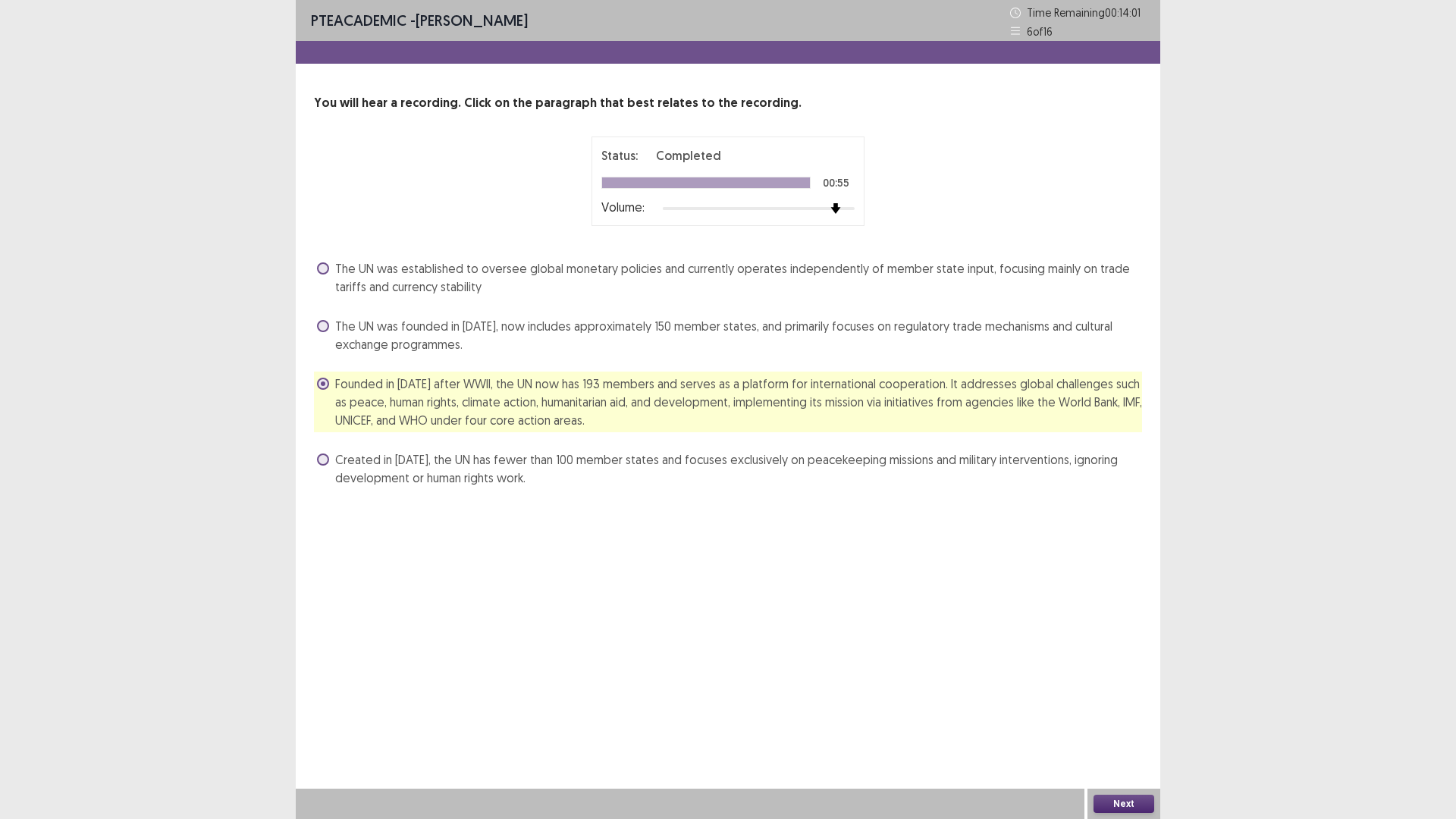
click at [1122, 723] on button "Next" at bounding box center [1124, 804] width 61 height 18
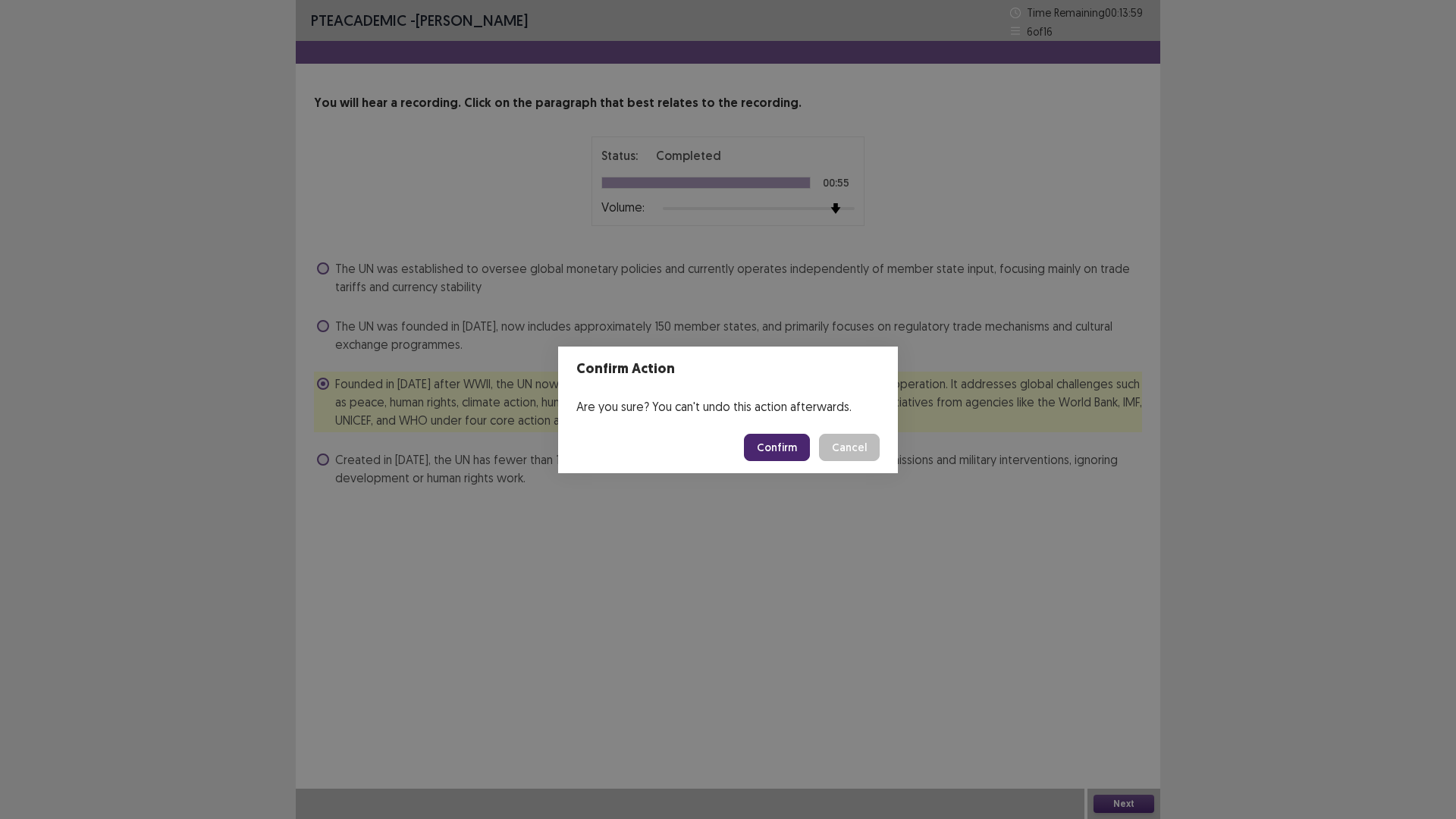
click at [787, 444] on button "Confirm" at bounding box center [777, 448] width 66 height 28
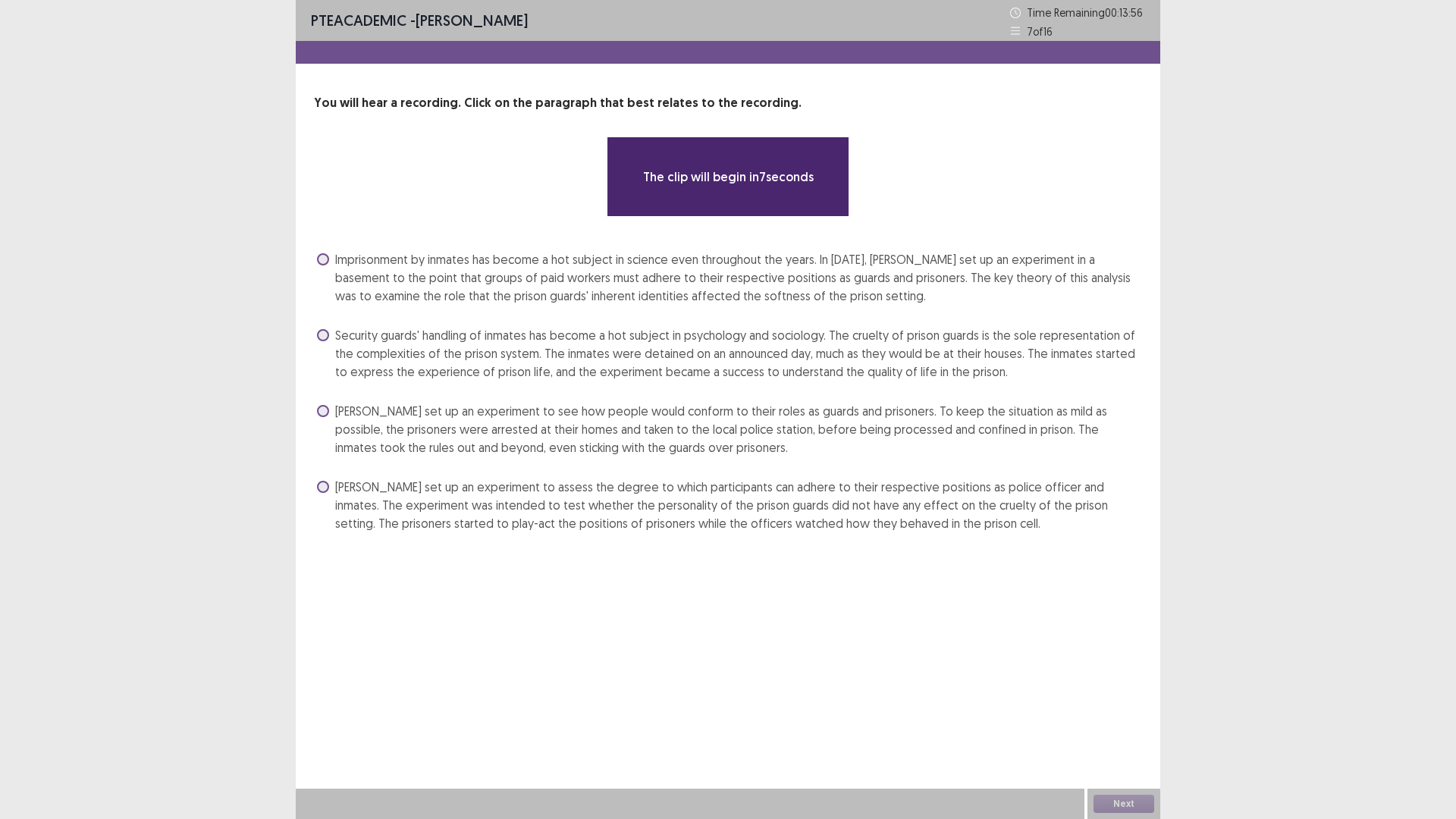
click at [324, 412] on span at bounding box center [323, 410] width 12 height 12
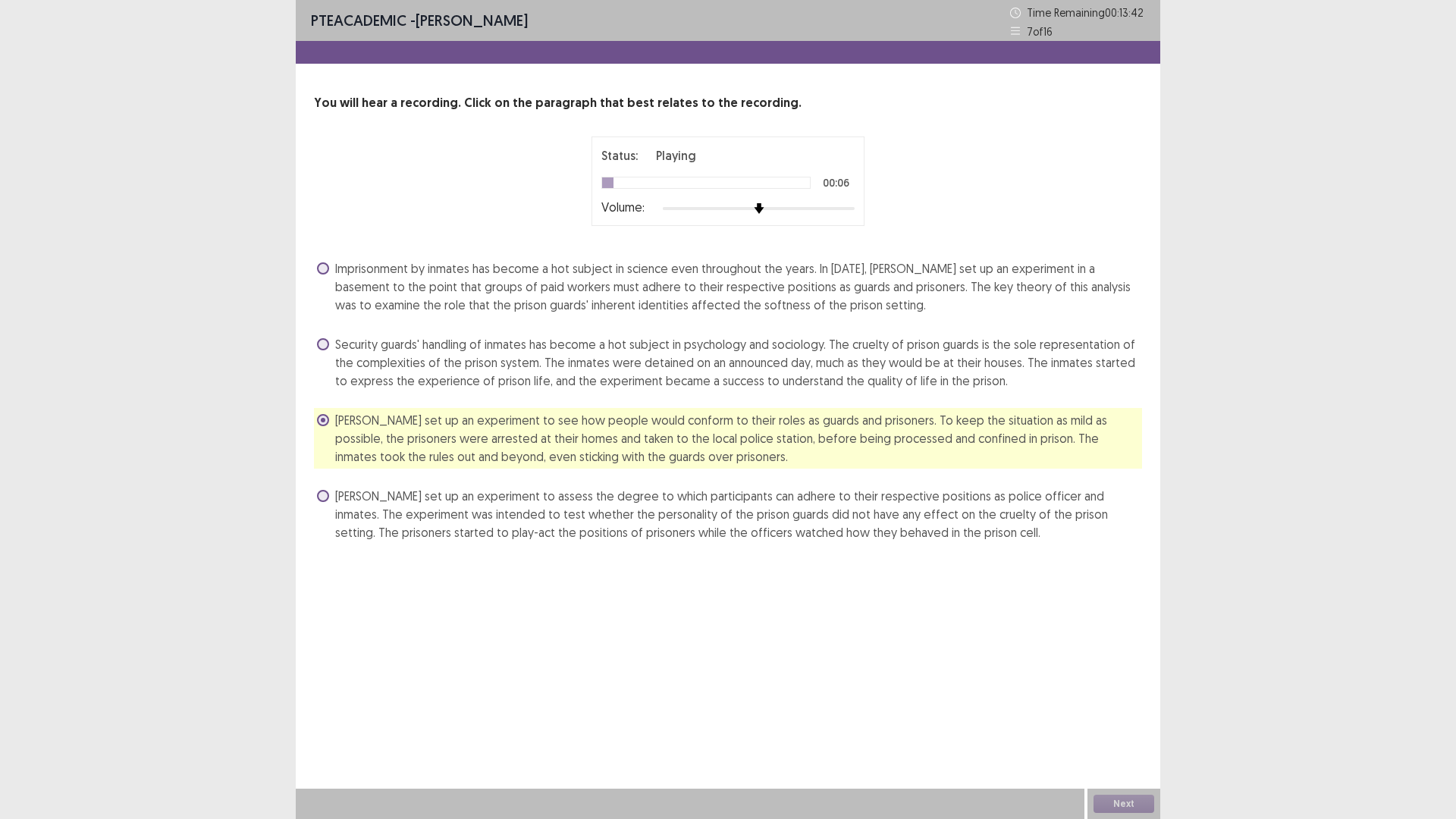
click at [349, 287] on span "Imprisonment by inmates has become a hot subject in science even throughout the…" at bounding box center [739, 286] width 807 height 54
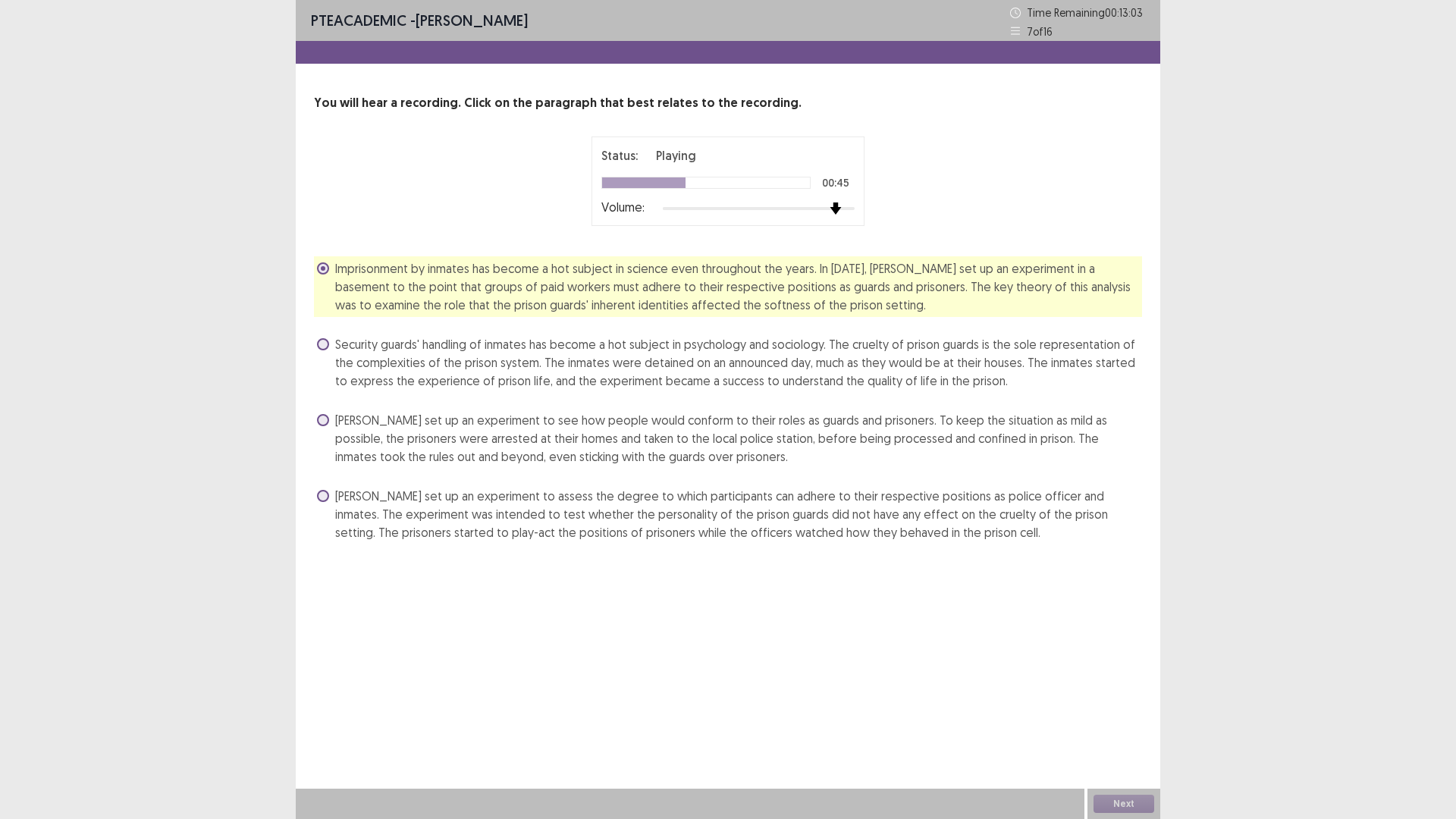
click at [832, 207] on div at bounding box center [759, 208] width 192 height 12
click at [559, 353] on span "Security guards' handling of inmates has become a hot subject in psychology and…" at bounding box center [739, 362] width 807 height 54
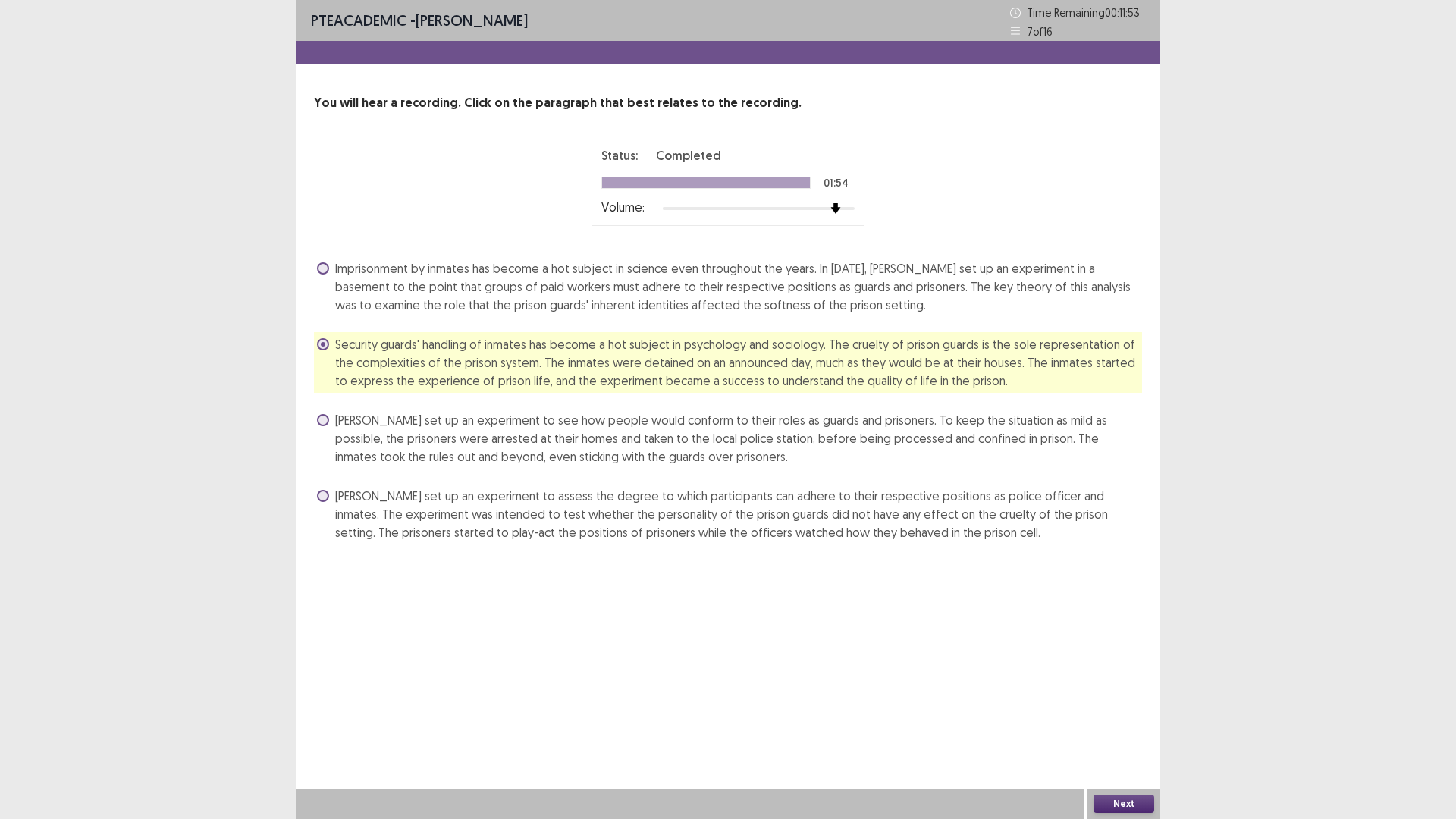
click at [1112, 723] on button "Next" at bounding box center [1124, 804] width 61 height 18
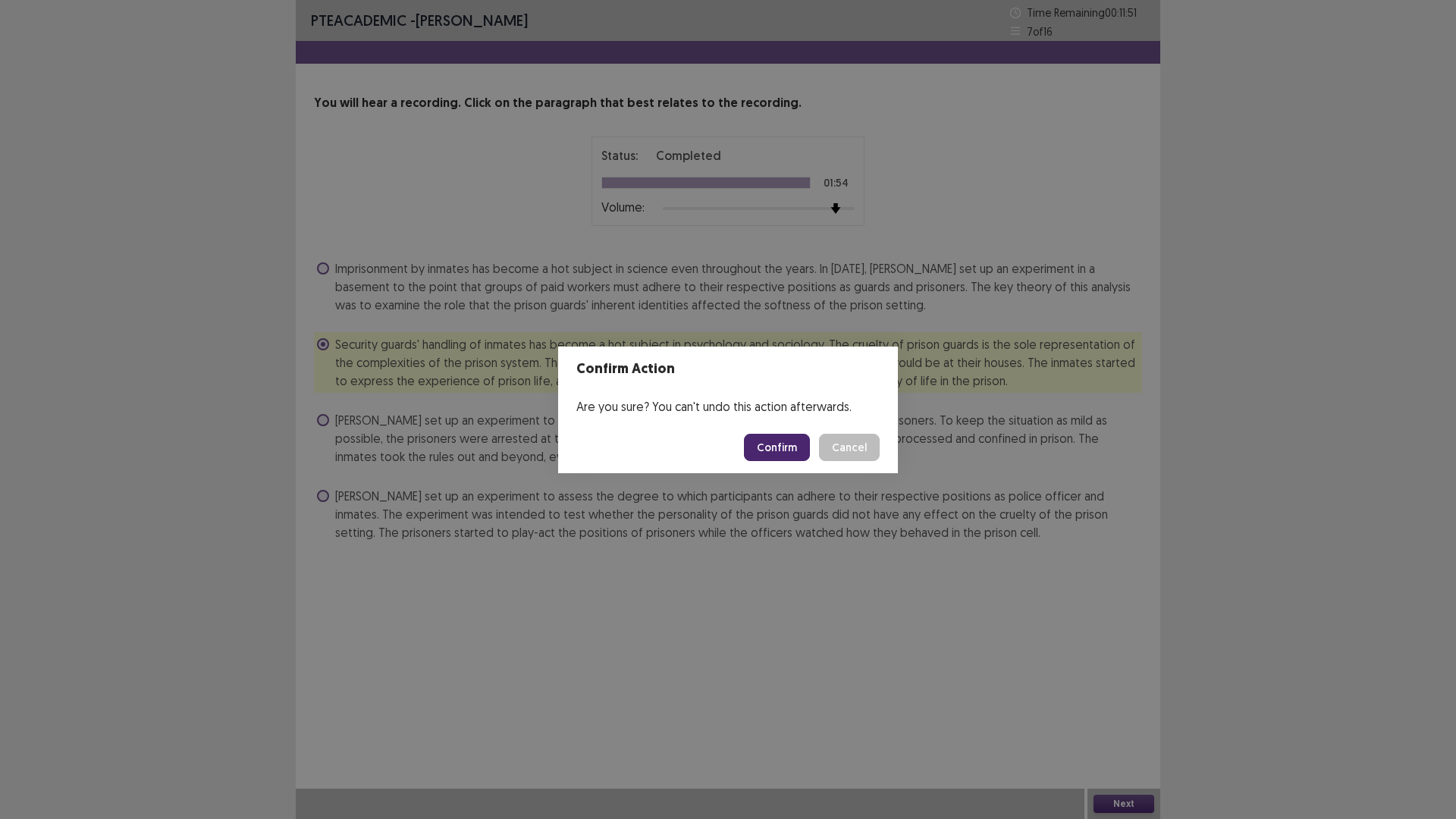
click at [769, 454] on button "Confirm" at bounding box center [777, 448] width 66 height 28
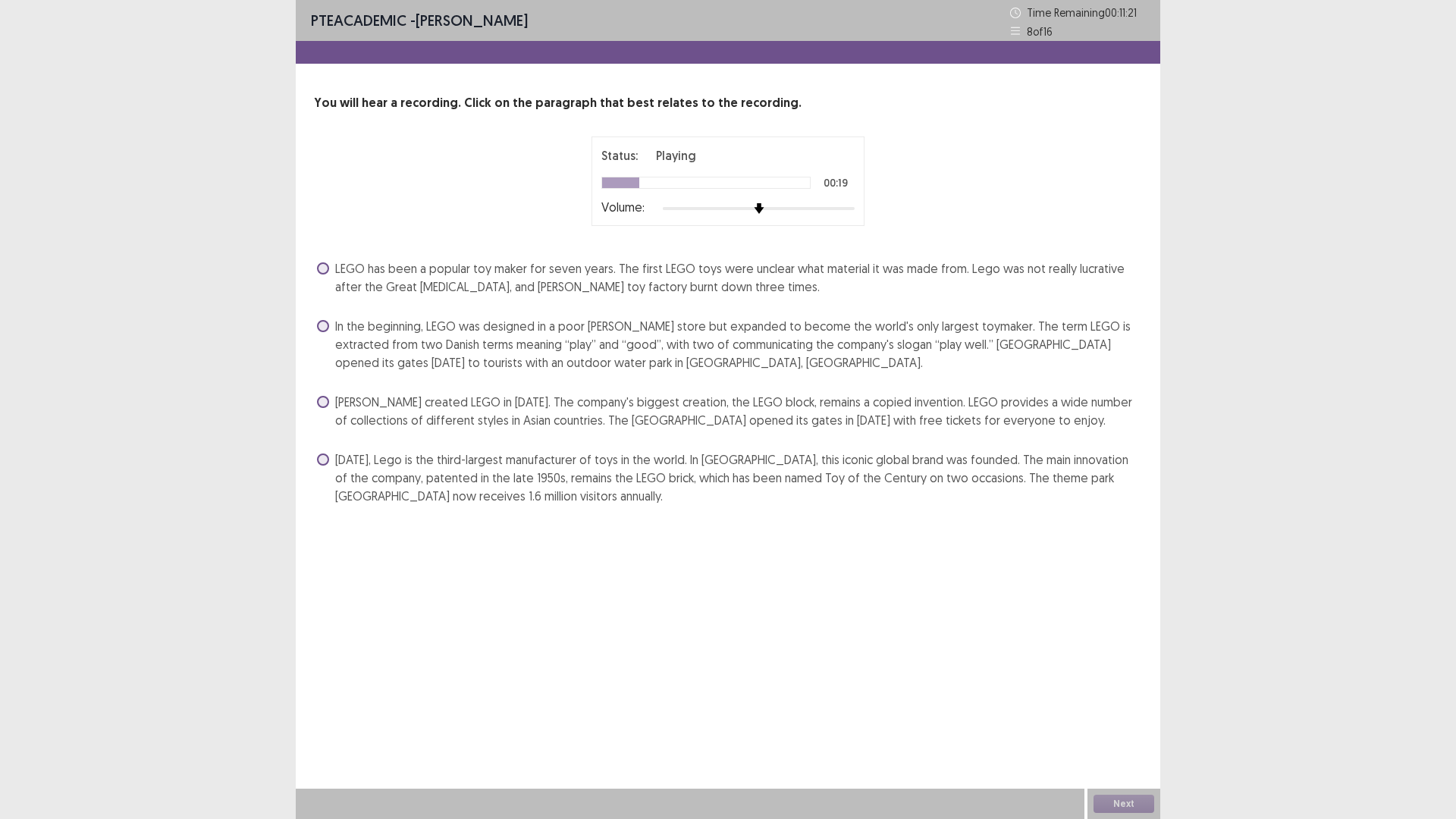
click at [333, 398] on label "[PERSON_NAME] created LEGO in [DATE]. The company's biggest creation, the LEGO …" at bounding box center [730, 411] width 826 height 37
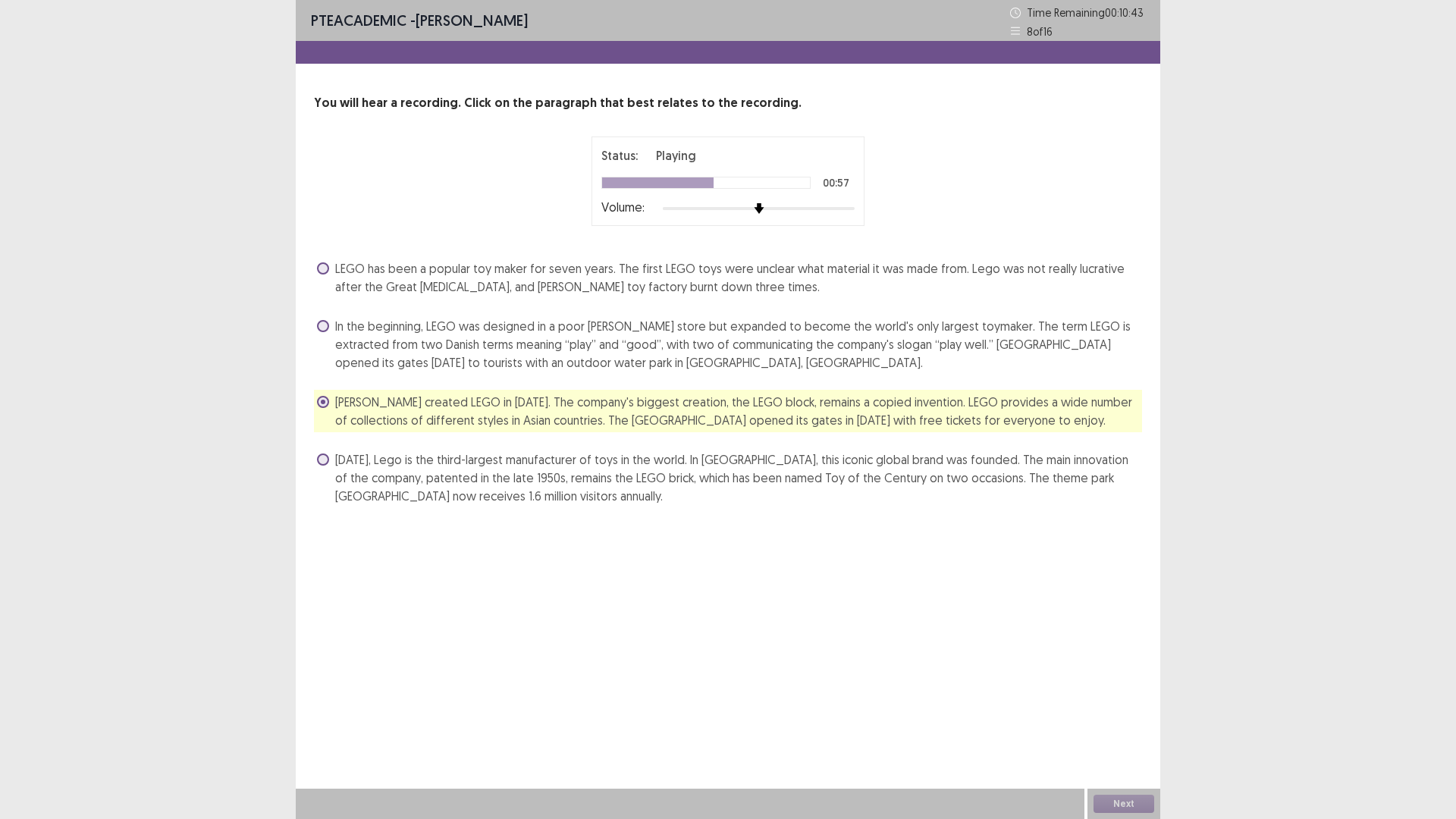
click at [549, 475] on span "[DATE], Lego is the third-largest manufacturer of toys in the world. In [GEOGRA…" at bounding box center [739, 477] width 807 height 54
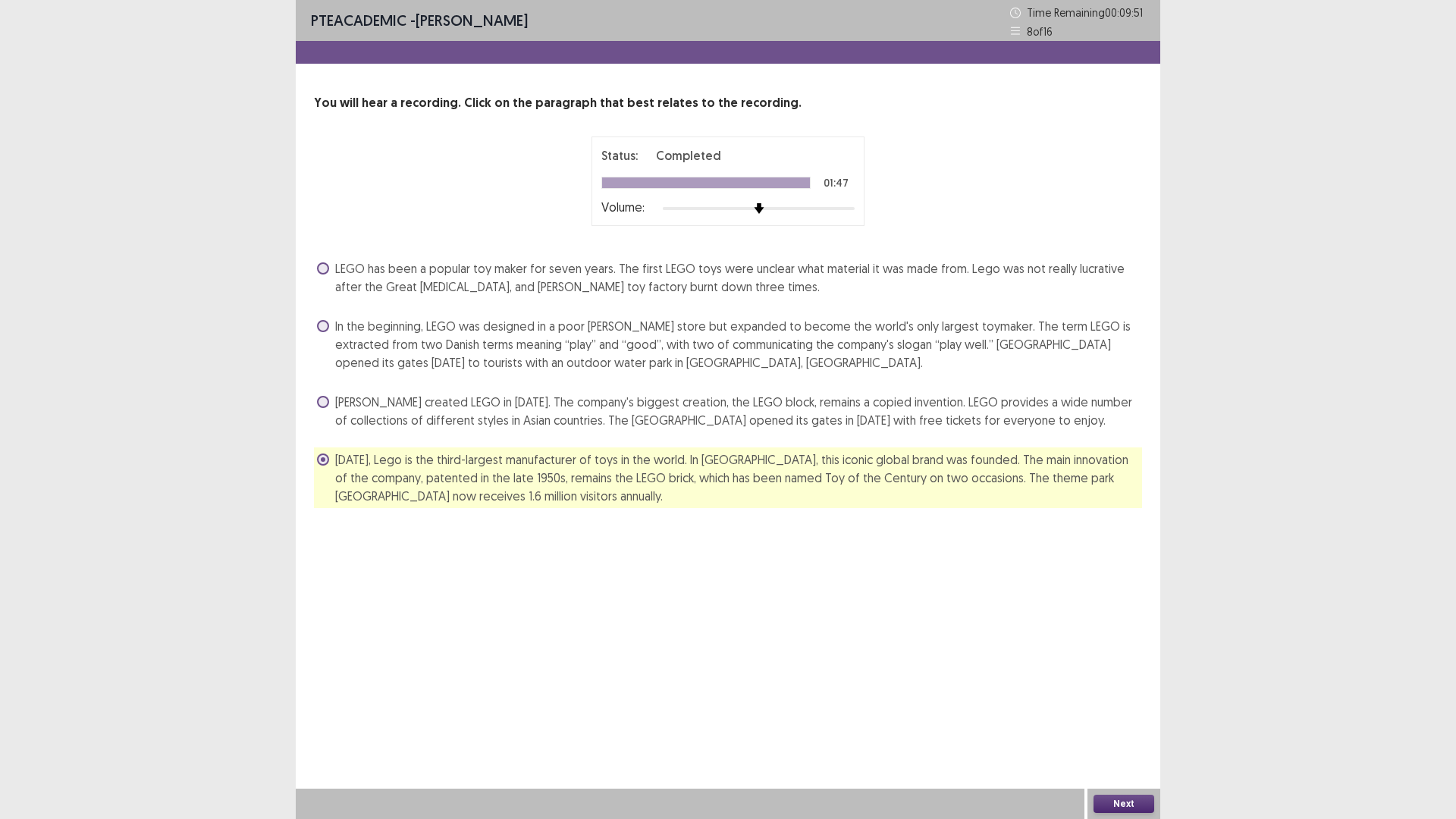
click at [1126, 723] on button "Next" at bounding box center [1124, 804] width 61 height 18
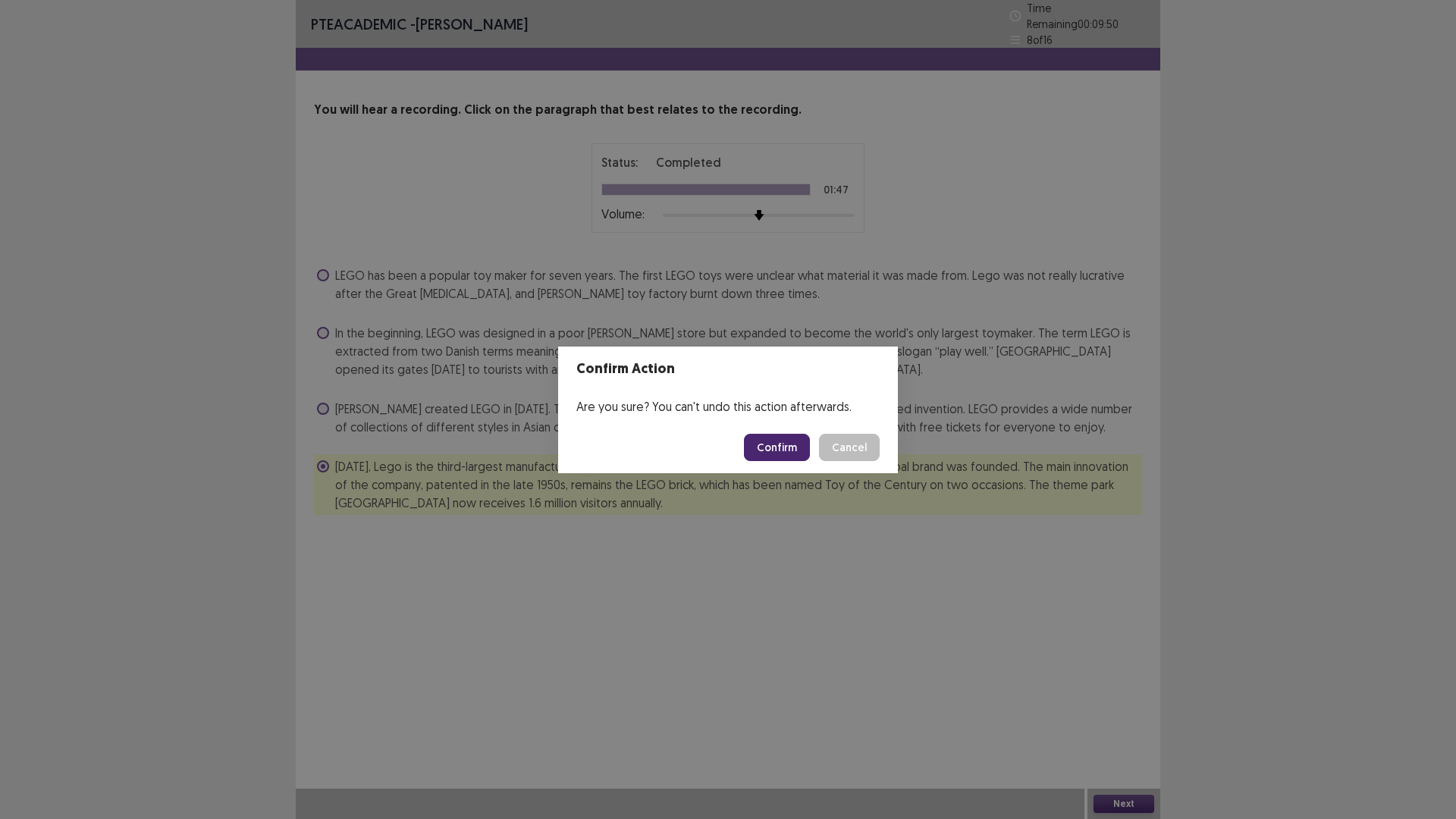
click at [786, 439] on button "Confirm" at bounding box center [777, 448] width 66 height 28
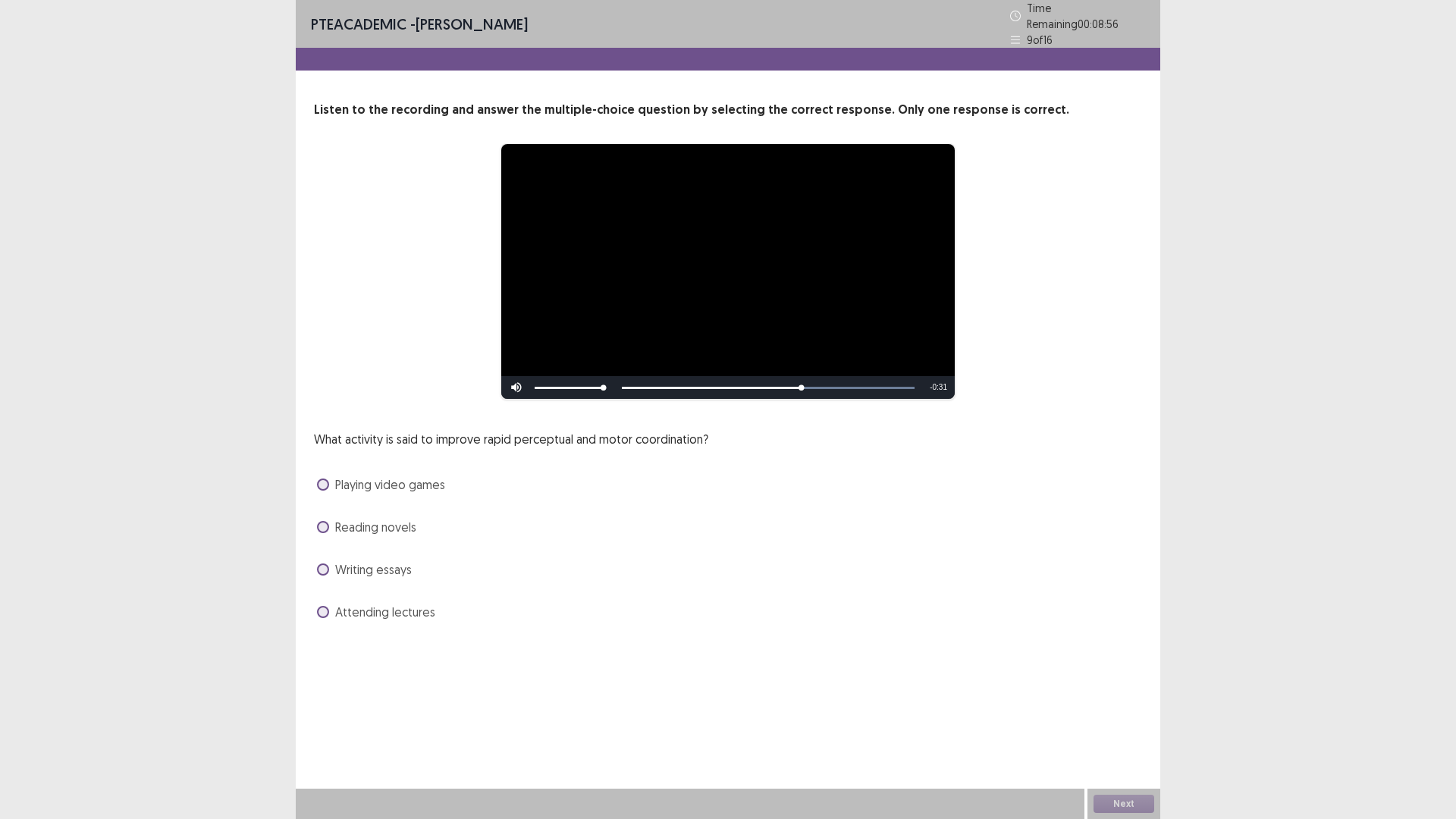
click at [317, 521] on span at bounding box center [323, 526] width 12 height 12
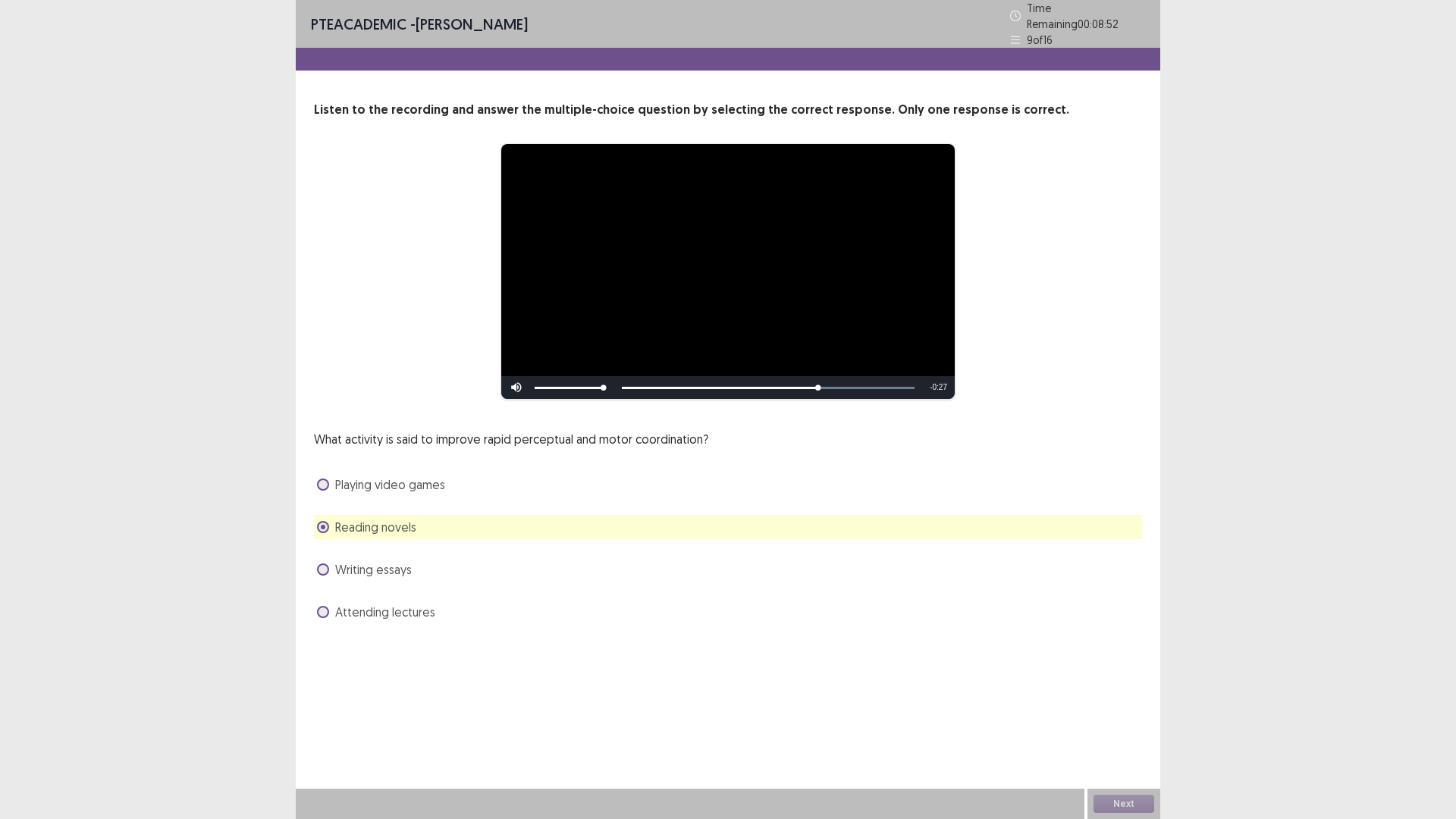
click at [332, 603] on label "Attending lectures" at bounding box center [376, 612] width 119 height 18
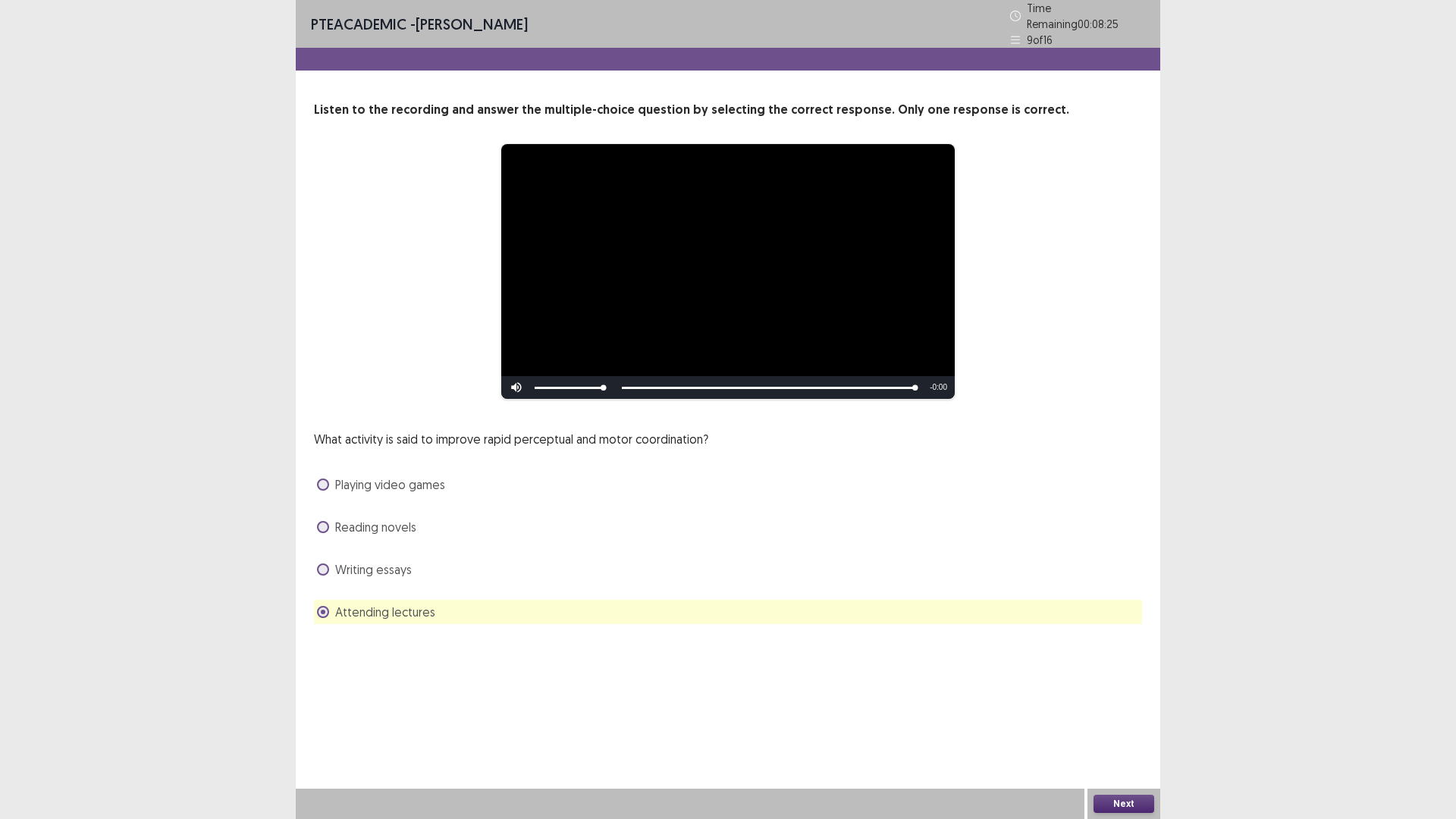
click at [1114, 723] on button "Next" at bounding box center [1124, 804] width 61 height 18
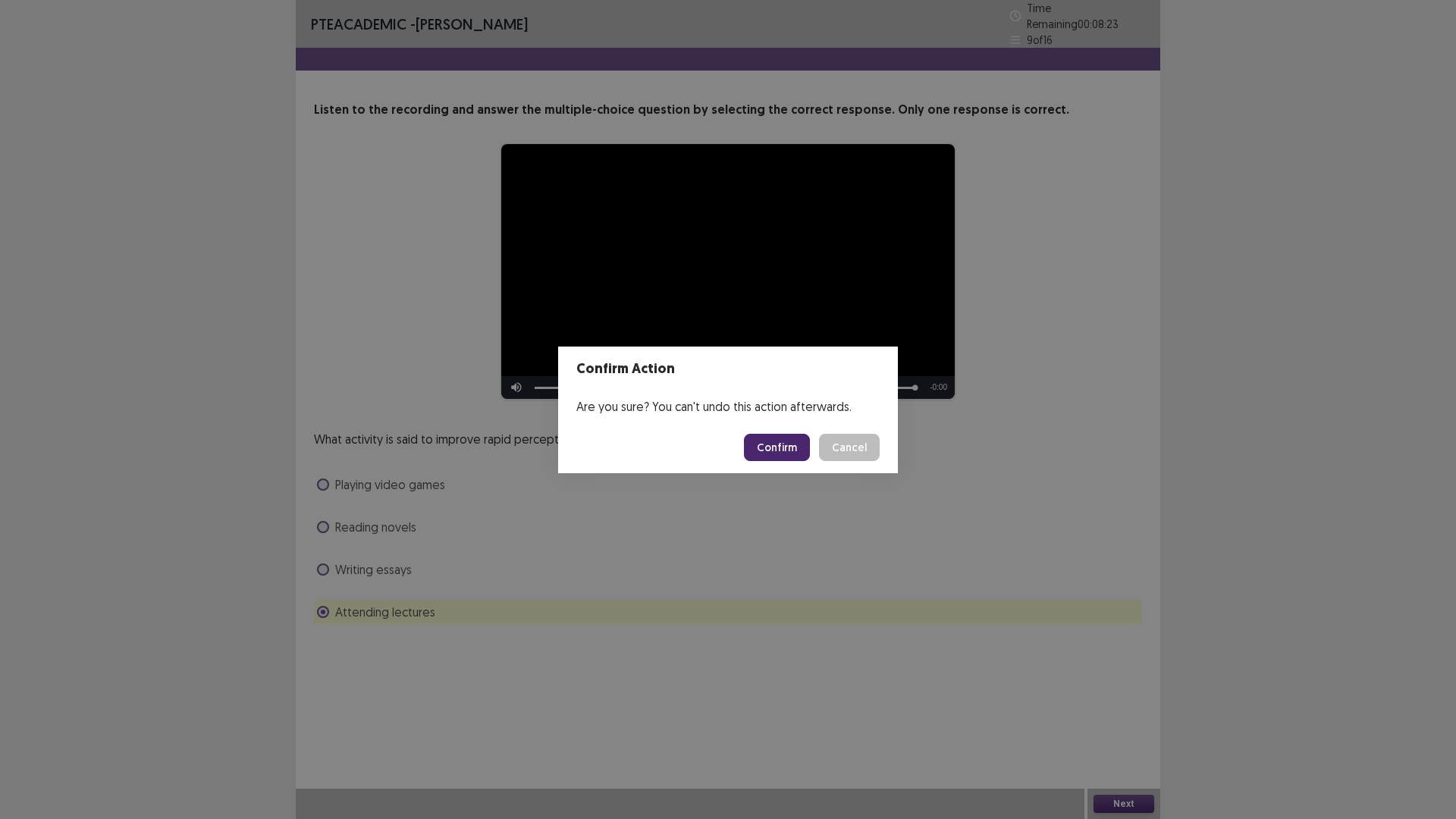
click at [767, 457] on button "Confirm" at bounding box center [777, 448] width 66 height 28
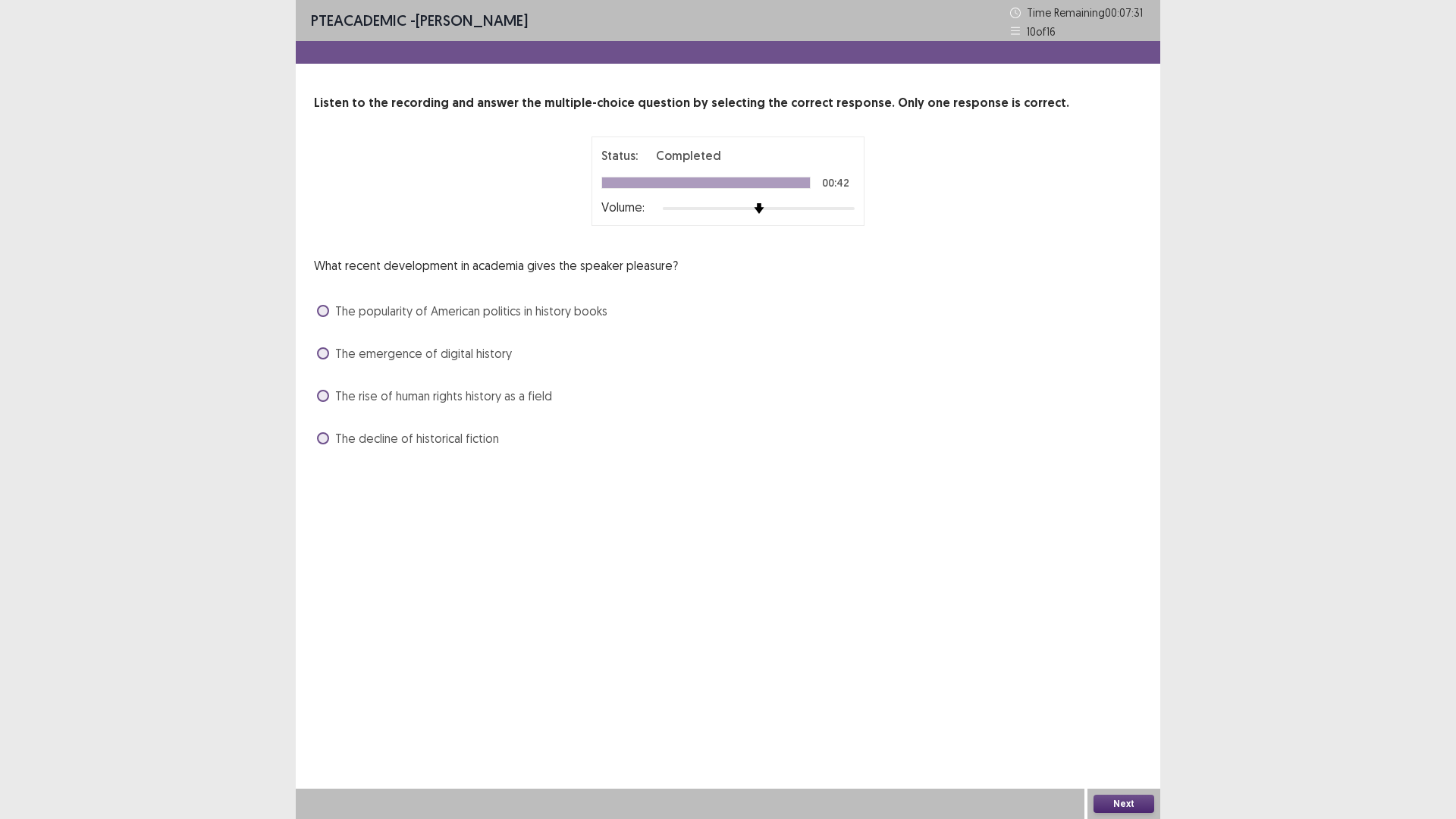
click at [329, 396] on label "The rise of human rights history as a field" at bounding box center [434, 396] width 235 height 18
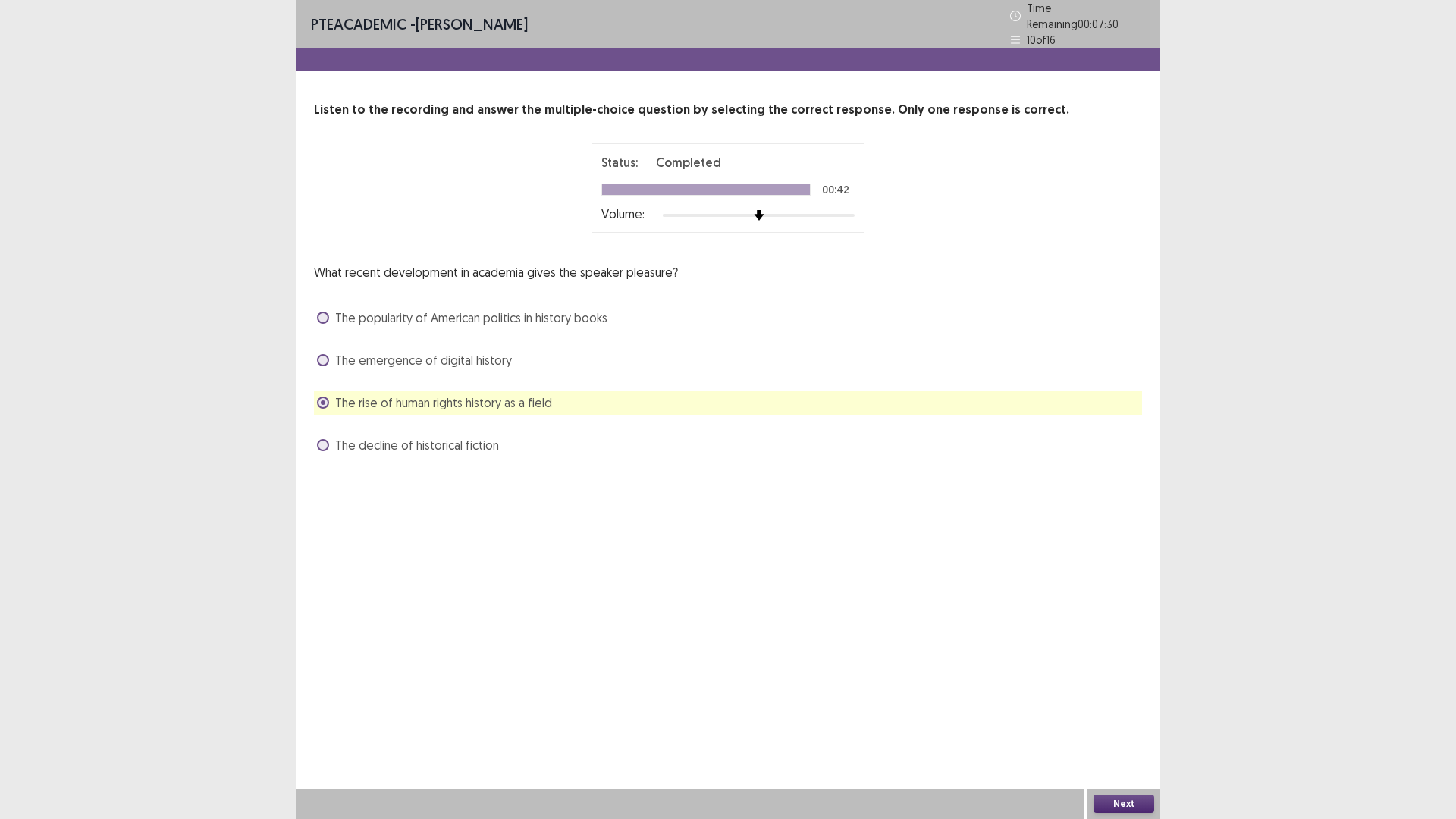
click at [1131, 723] on button "Next" at bounding box center [1124, 804] width 61 height 18
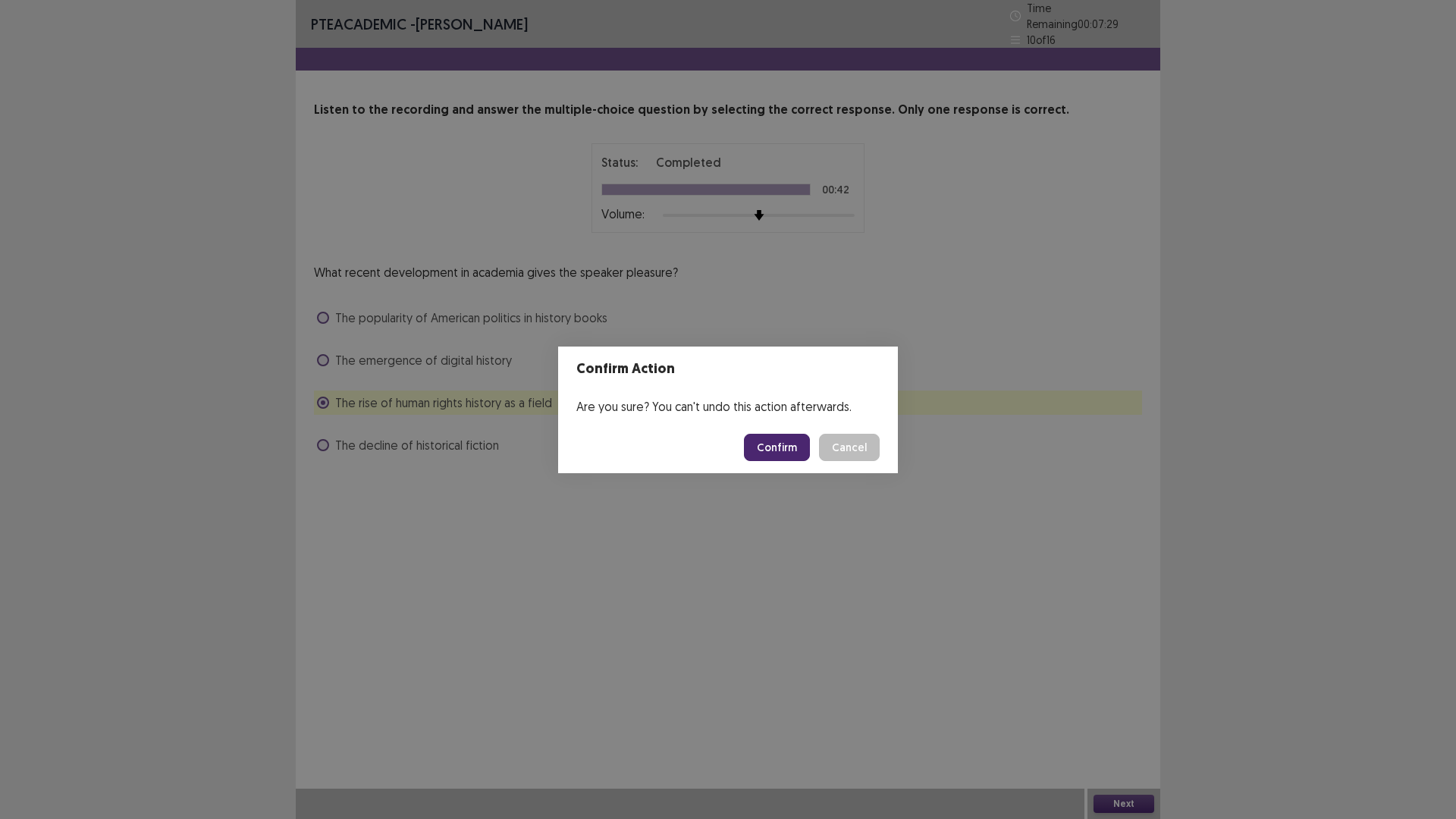
click at [774, 448] on button "Confirm" at bounding box center [777, 448] width 66 height 28
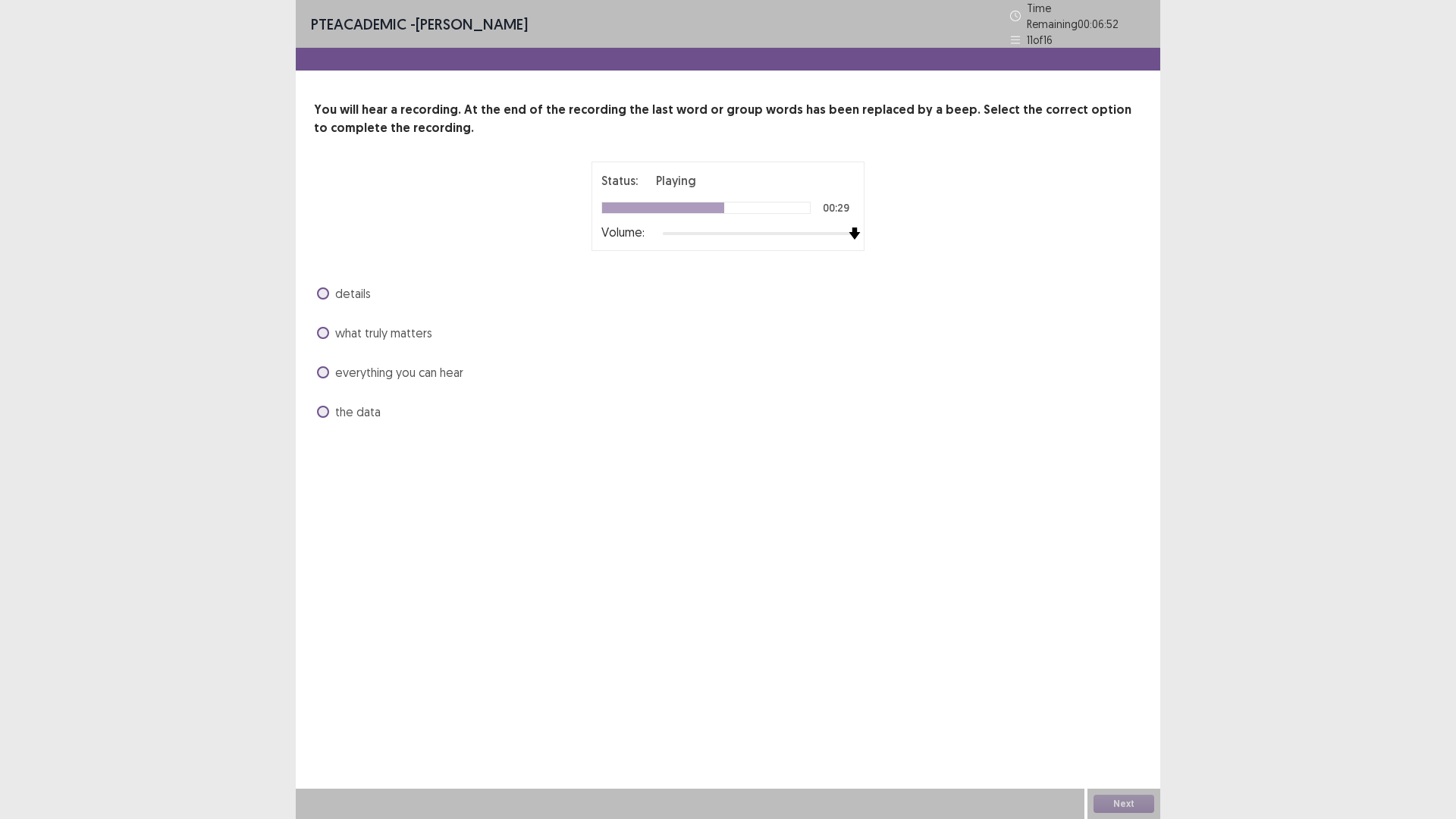
click at [851, 228] on div at bounding box center [759, 233] width 192 height 12
click at [336, 324] on span "what truly matters" at bounding box center [384, 333] width 97 height 18
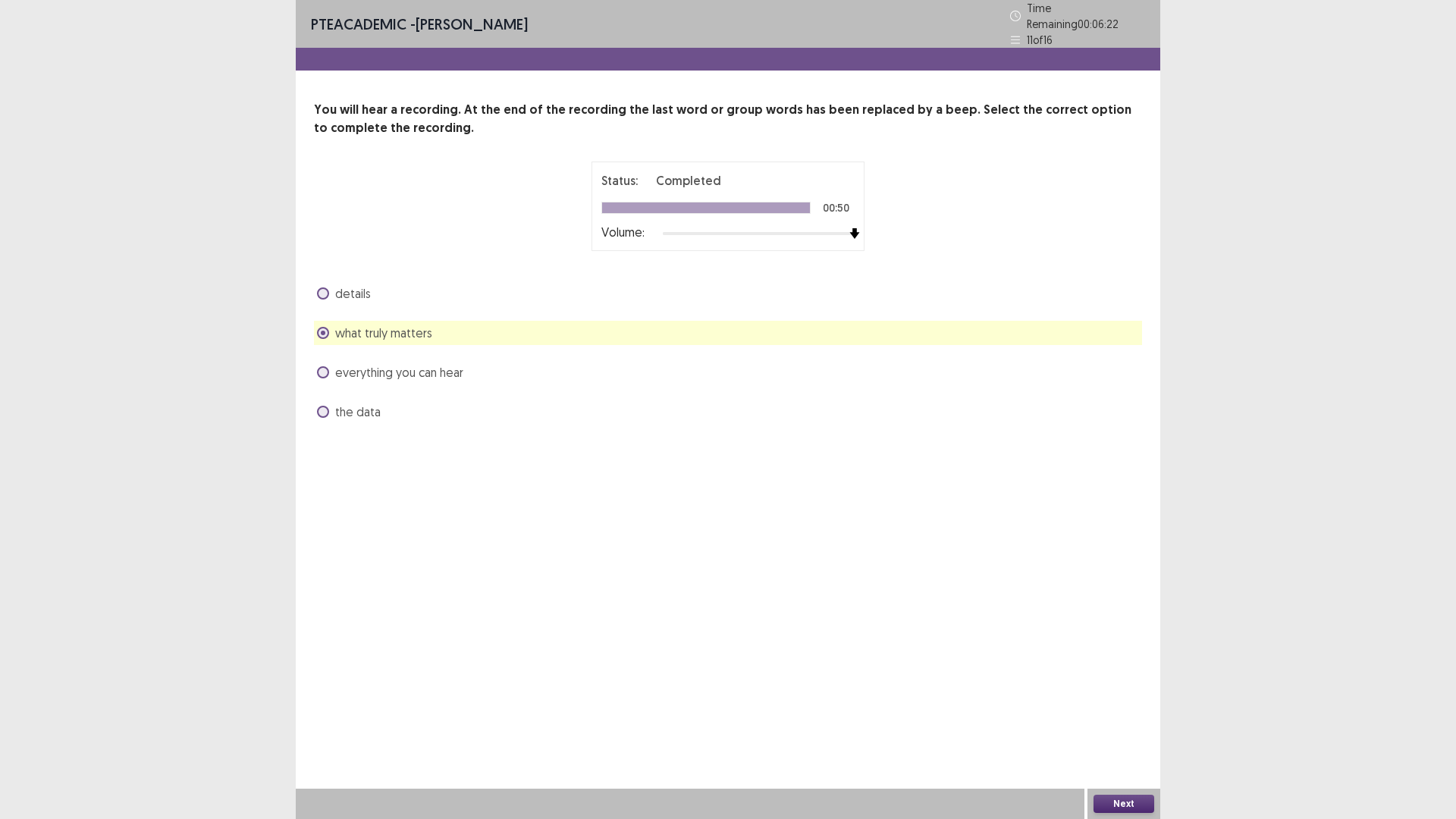
click at [1119, 723] on button "Next" at bounding box center [1124, 804] width 61 height 18
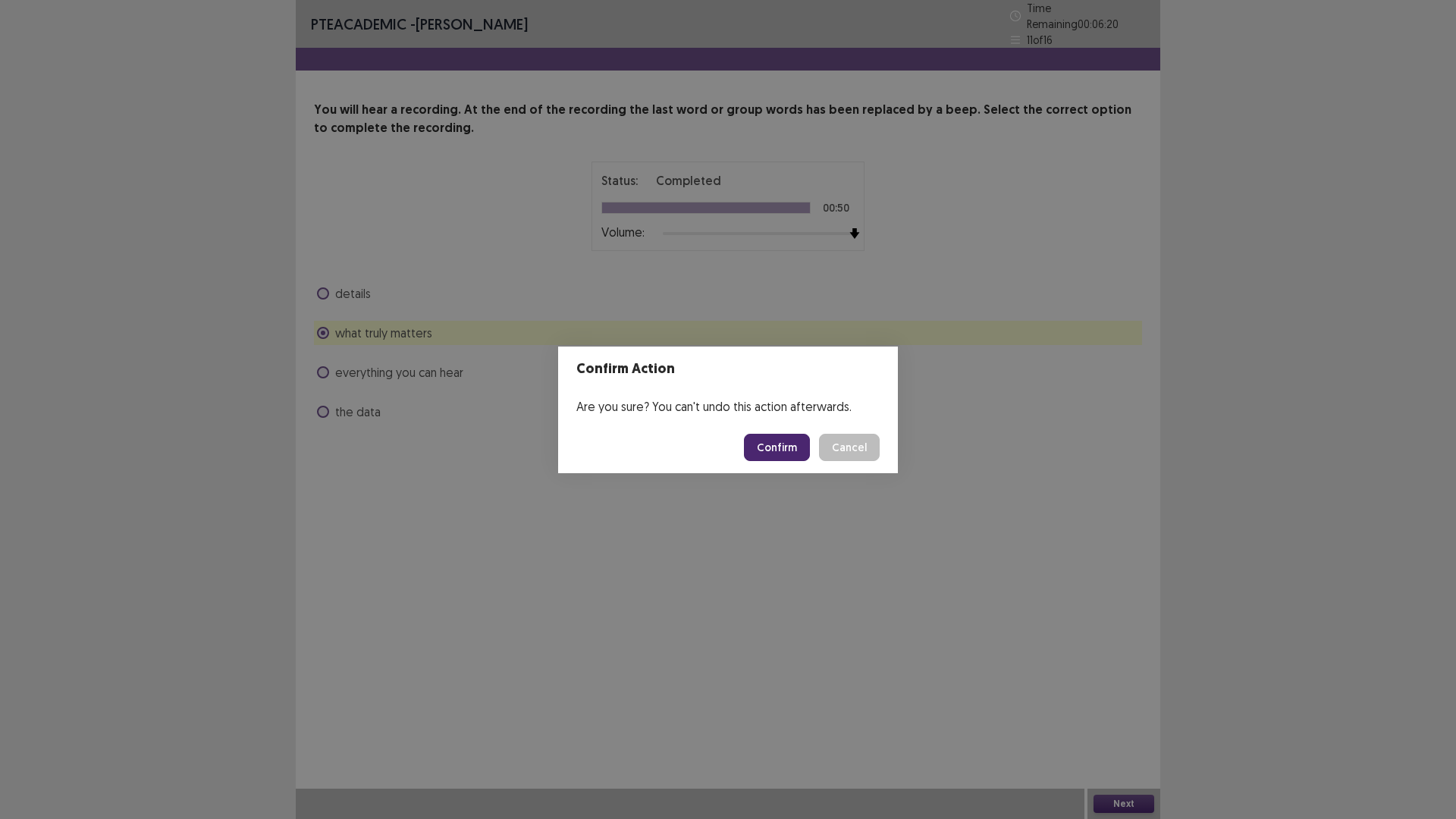
drag, startPoint x: 644, startPoint y: 534, endPoint x: 397, endPoint y: 459, distance: 258.1
click at [626, 529] on div "Confirm Action Are you sure? You can't undo this action afterwards. Confirm Can…" at bounding box center [728, 410] width 1456 height 819
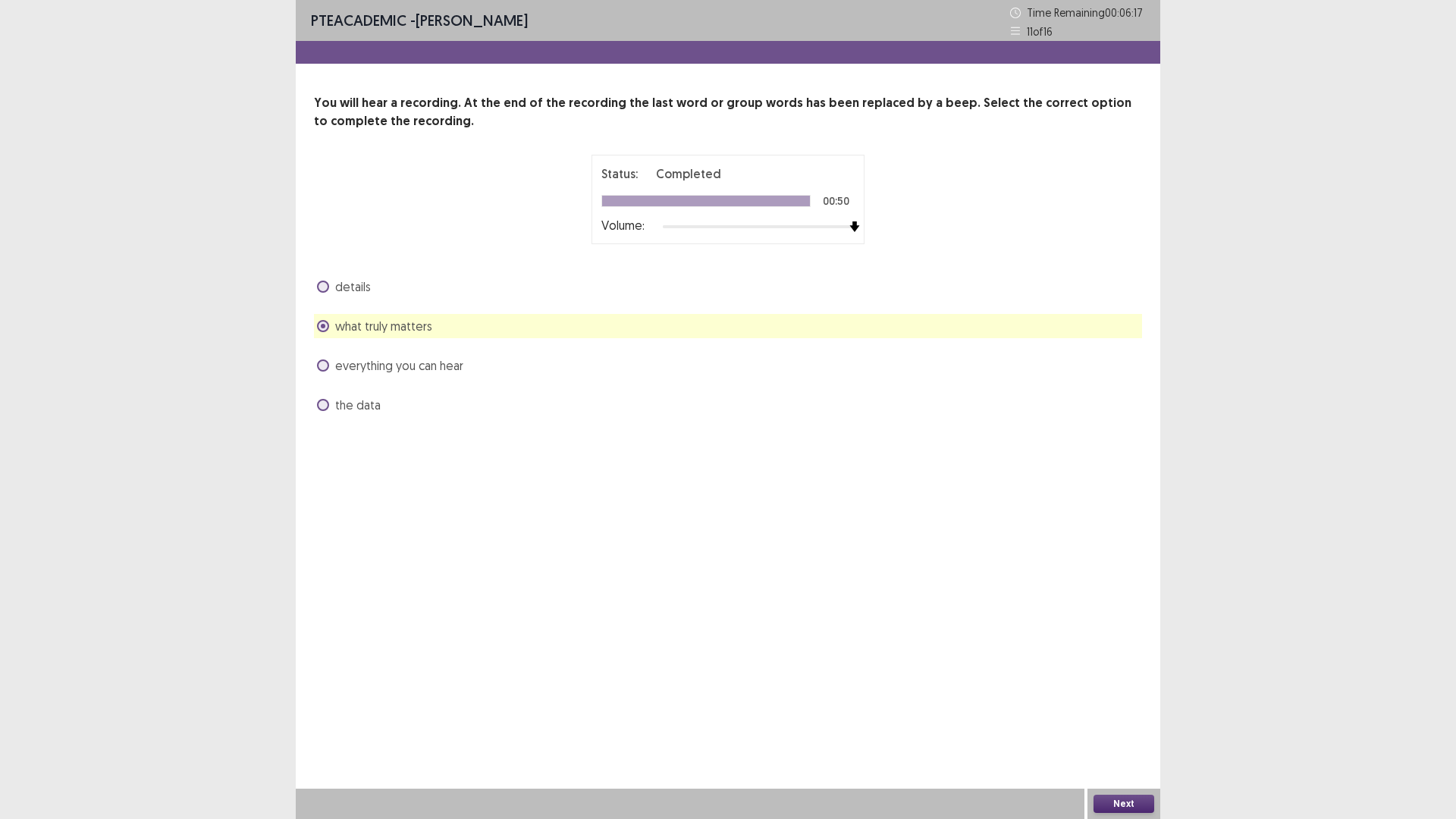
drag, startPoint x: 1135, startPoint y: 799, endPoint x: 1033, endPoint y: 670, distance: 164.5
click at [1129, 723] on div "PTE academic - [PERSON_NAME] Time Remaining 00 : 06 : 17 11 of 16 You will hear…" at bounding box center [728, 410] width 864 height 819
click at [1121, 723] on button "Next" at bounding box center [1124, 804] width 61 height 18
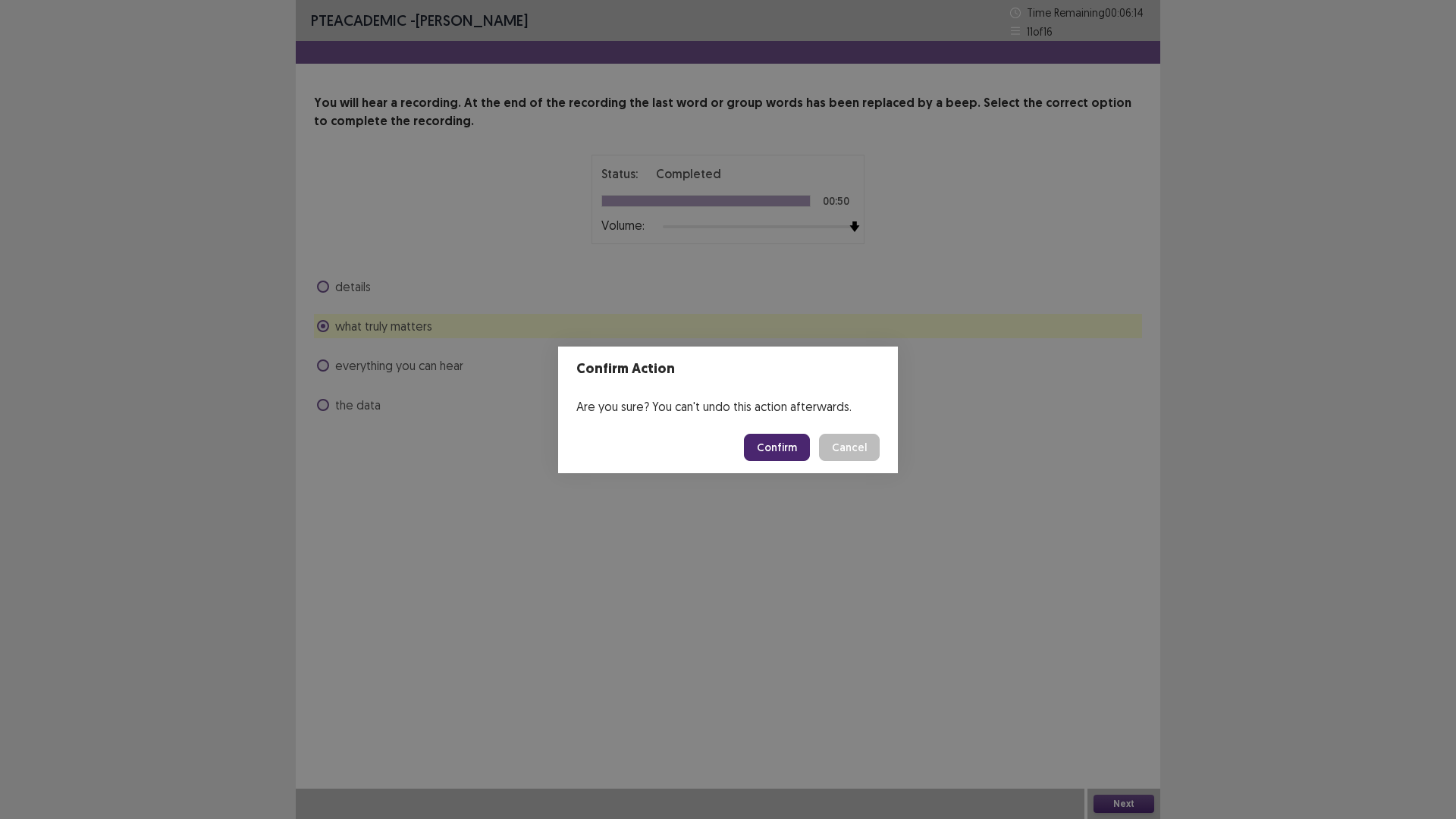
click at [783, 448] on button "Confirm" at bounding box center [777, 448] width 66 height 28
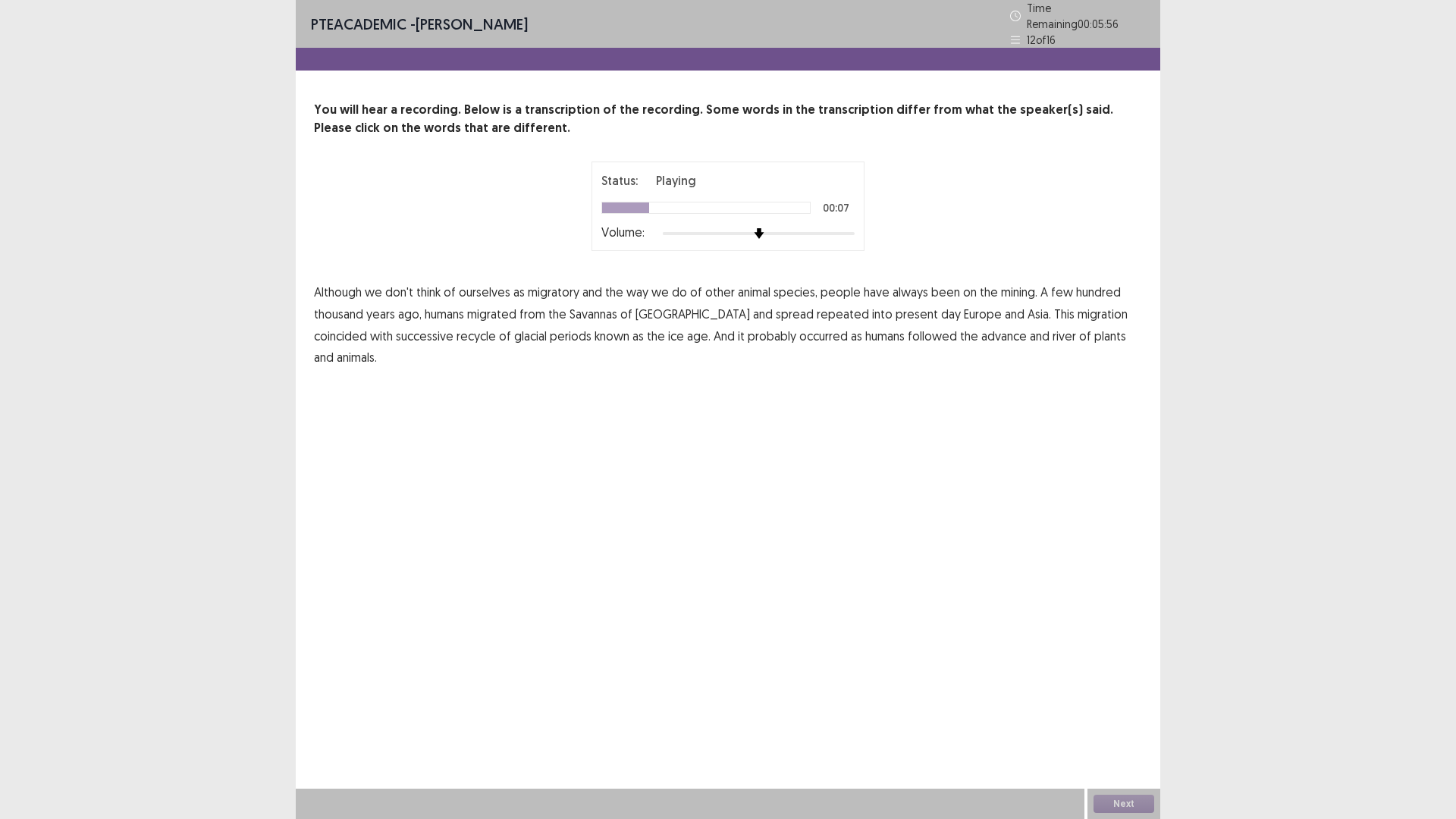
click at [1012, 291] on span "mining." at bounding box center [1019, 292] width 37 height 18
click at [817, 313] on span "repeated" at bounding box center [843, 314] width 52 height 18
click at [1053, 329] on span "river" at bounding box center [1064, 336] width 24 height 18
click at [1138, 723] on button "Next" at bounding box center [1124, 804] width 61 height 18
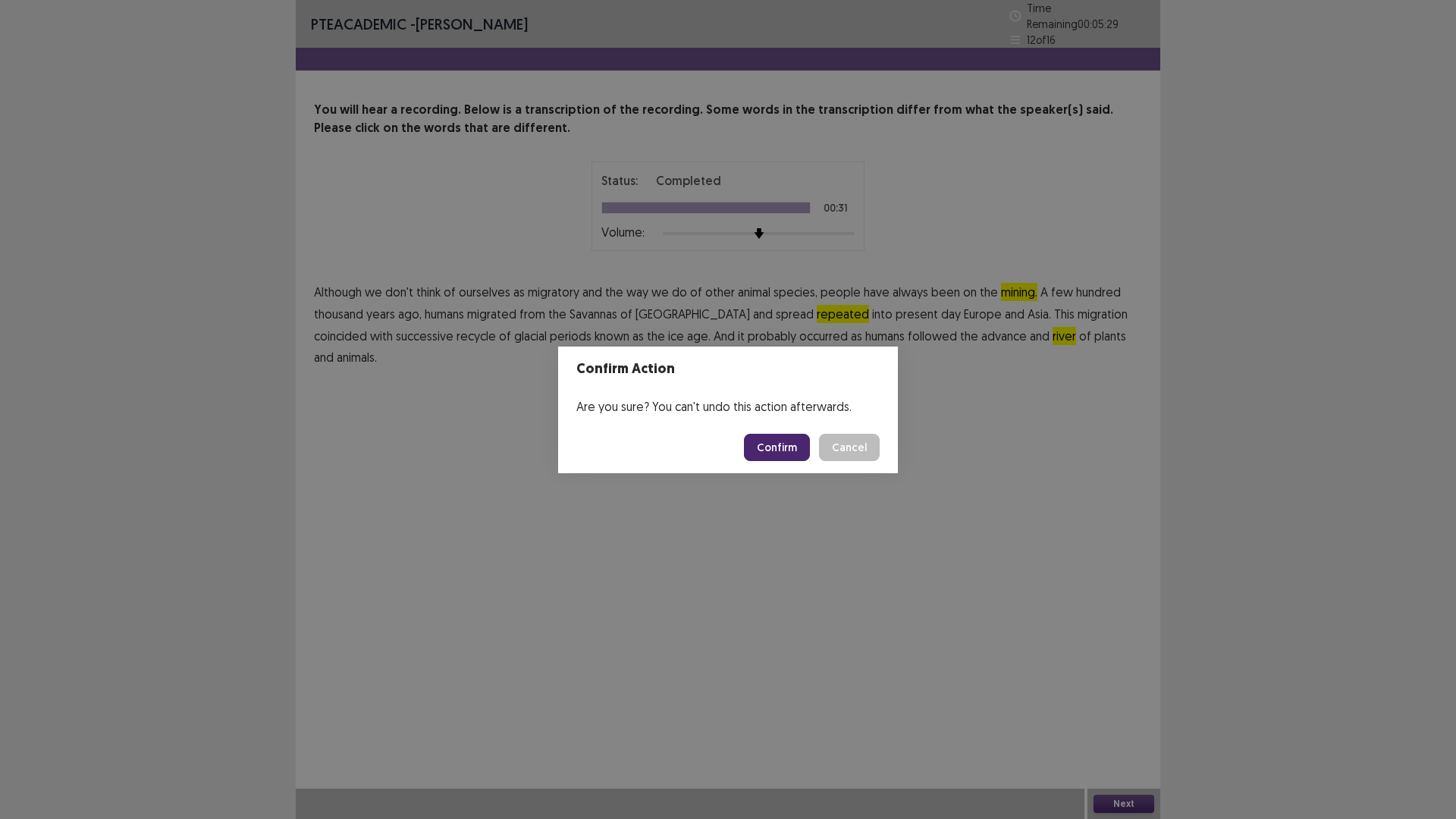
click at [769, 440] on button "Confirm" at bounding box center [777, 448] width 66 height 28
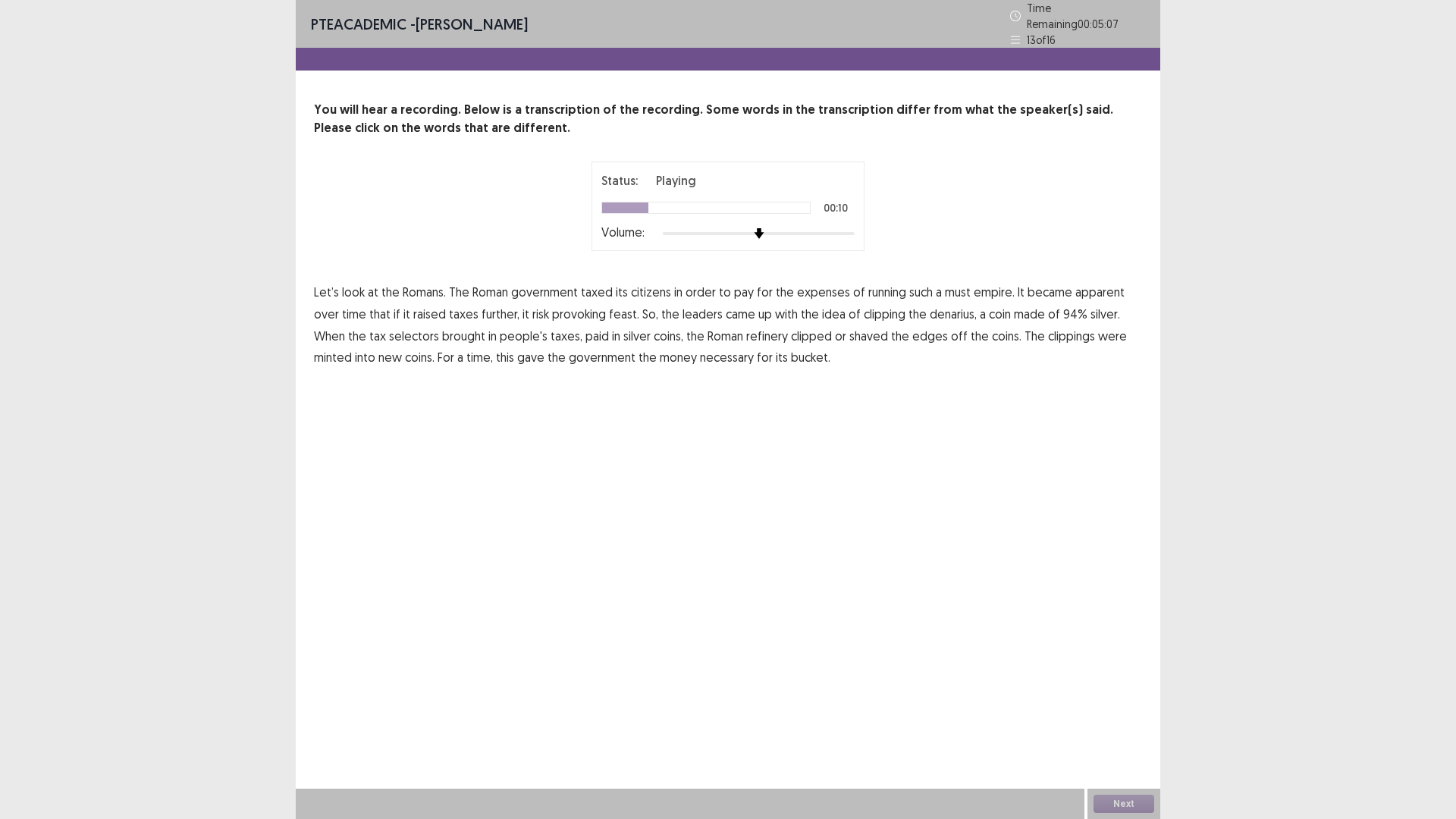
click at [952, 285] on span "must" at bounding box center [958, 292] width 26 height 18
click at [609, 309] on span "feast." at bounding box center [624, 314] width 30 height 18
click at [389, 327] on span "selectors" at bounding box center [414, 336] width 50 height 18
click at [746, 329] on span "refinery" at bounding box center [766, 336] width 41 height 18
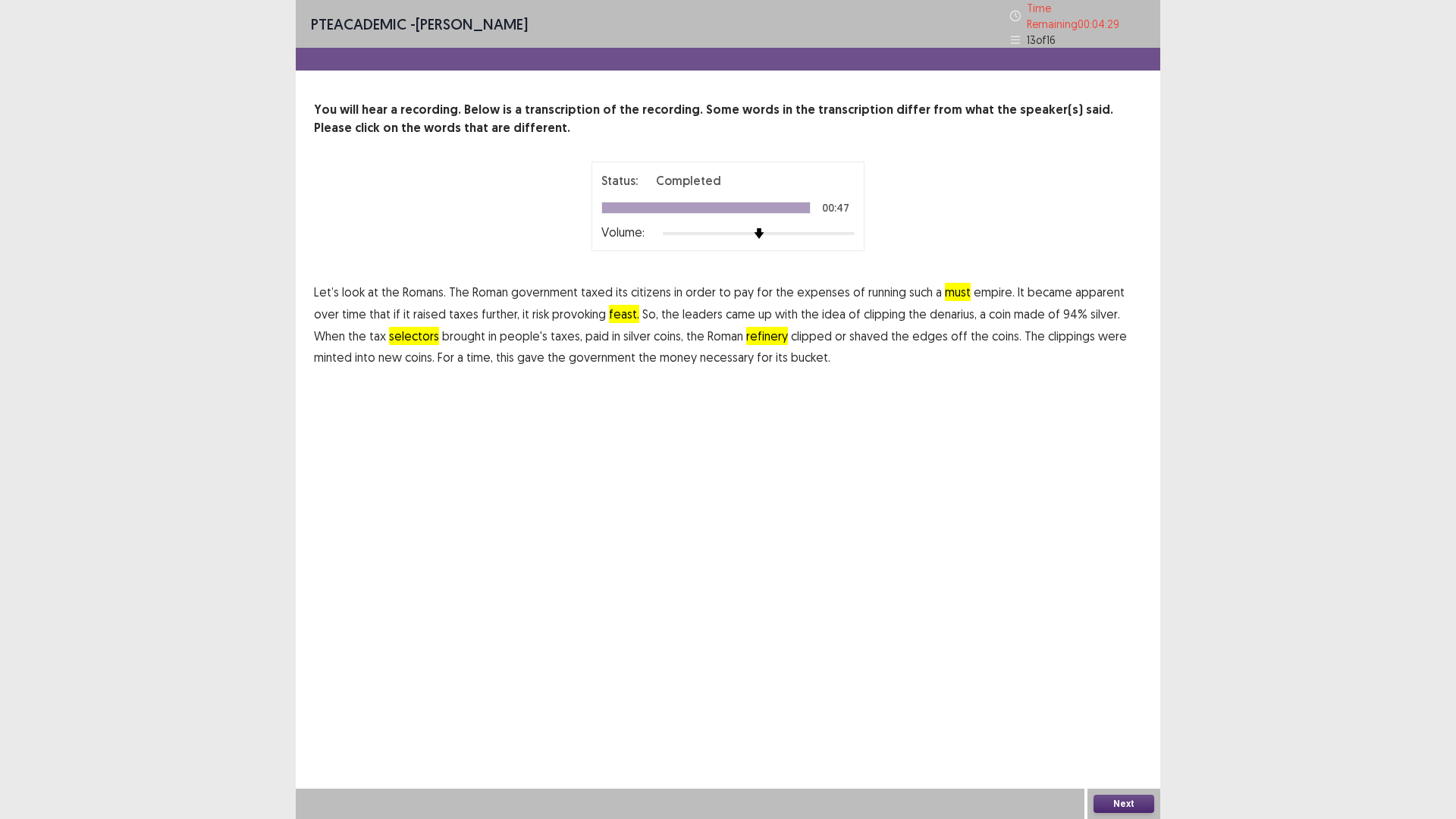
click at [791, 351] on span "bucket." at bounding box center [811, 357] width 40 height 18
click at [1126, 795] on button "Next" at bounding box center [1124, 804] width 61 height 18
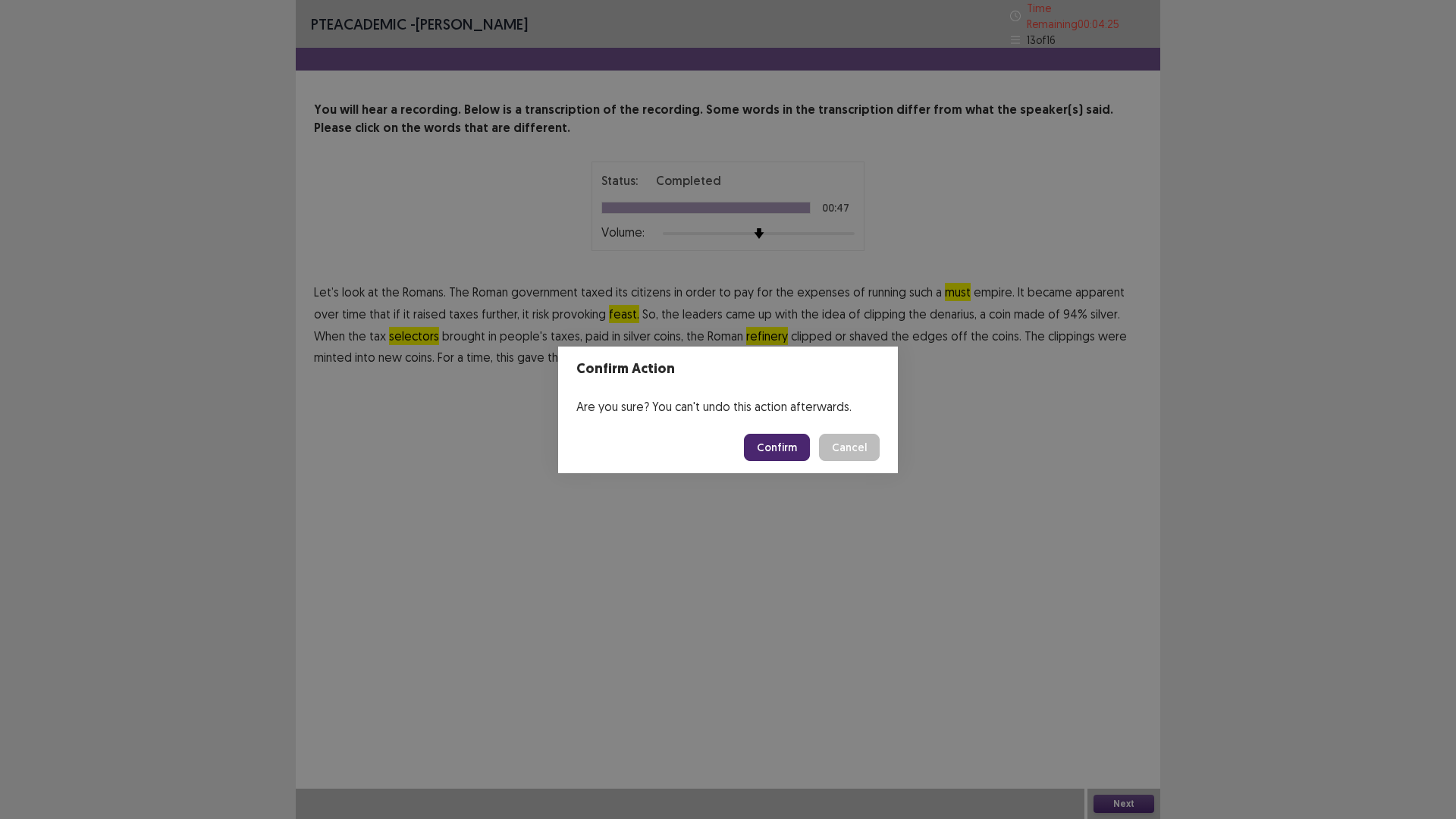
click at [758, 449] on button "Confirm" at bounding box center [777, 448] width 66 height 28
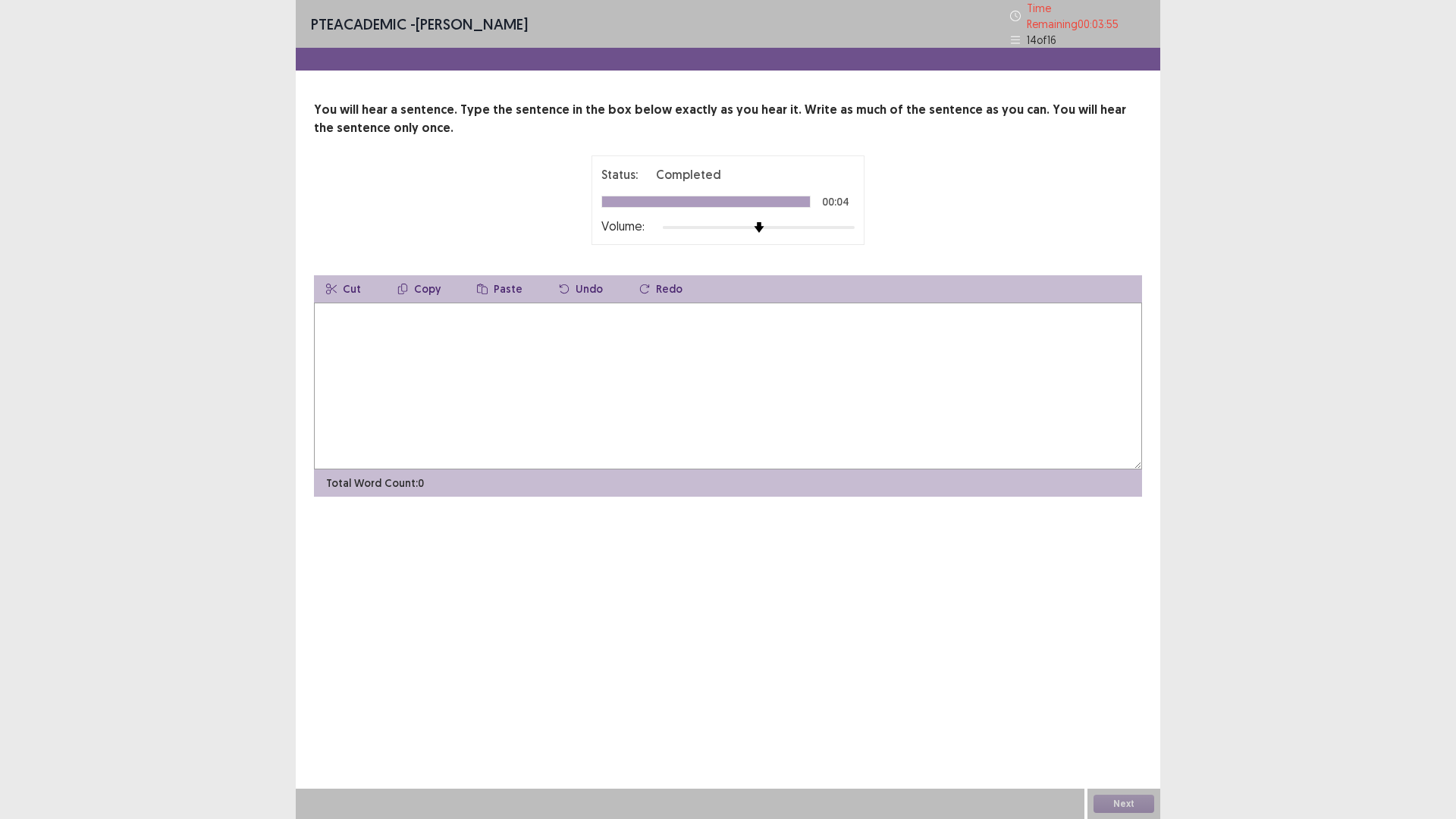
click at [592, 363] on textarea at bounding box center [727, 385] width 828 height 167
drag, startPoint x: 363, startPoint y: 306, endPoint x: 489, endPoint y: 396, distance: 154.8
click at [367, 307] on textarea "**********" at bounding box center [727, 385] width 828 height 167
click at [362, 310] on textarea "**********" at bounding box center [727, 385] width 828 height 167
type textarea "**********"
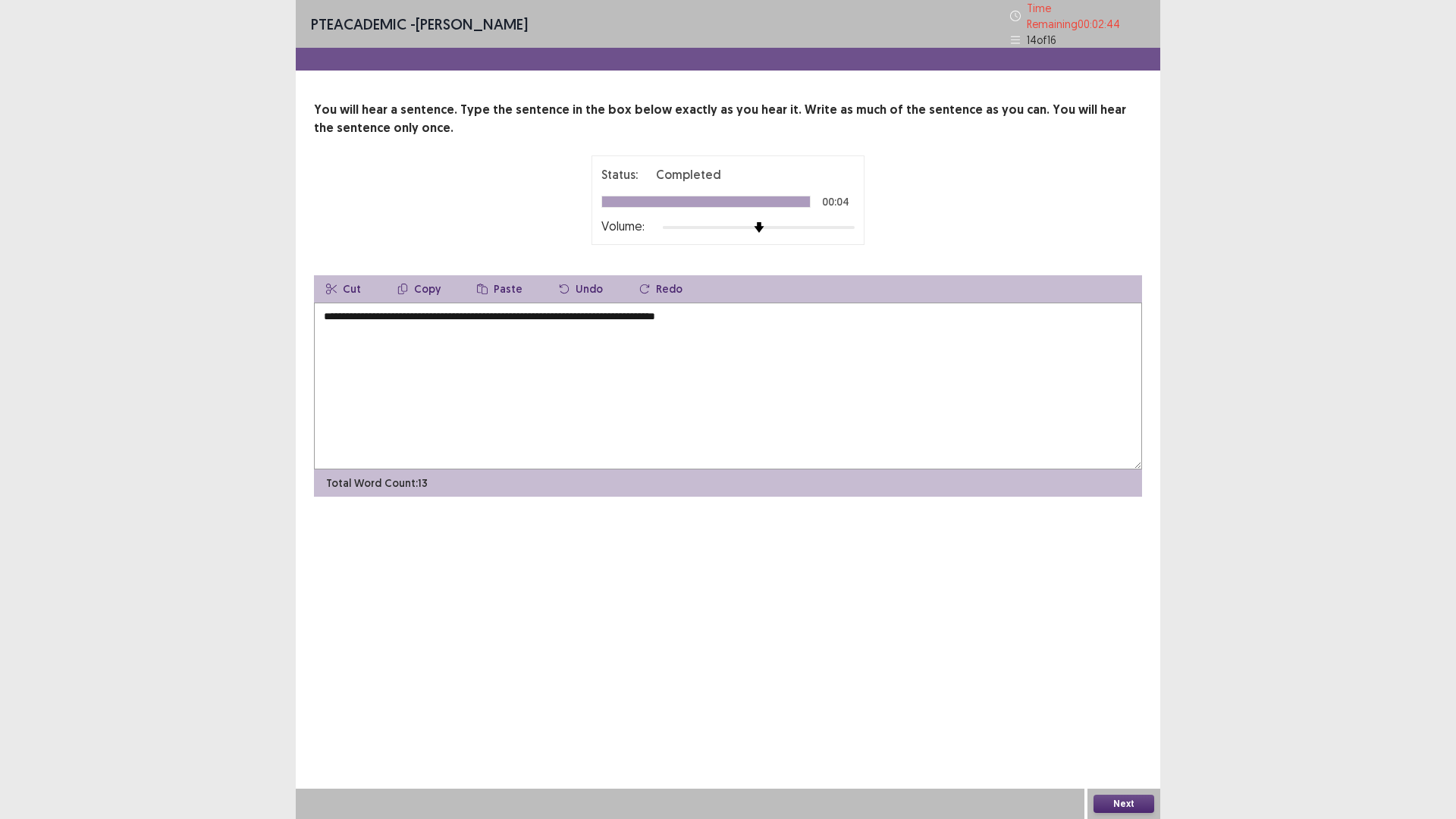
click at [1124, 804] on button "Next" at bounding box center [1124, 804] width 61 height 18
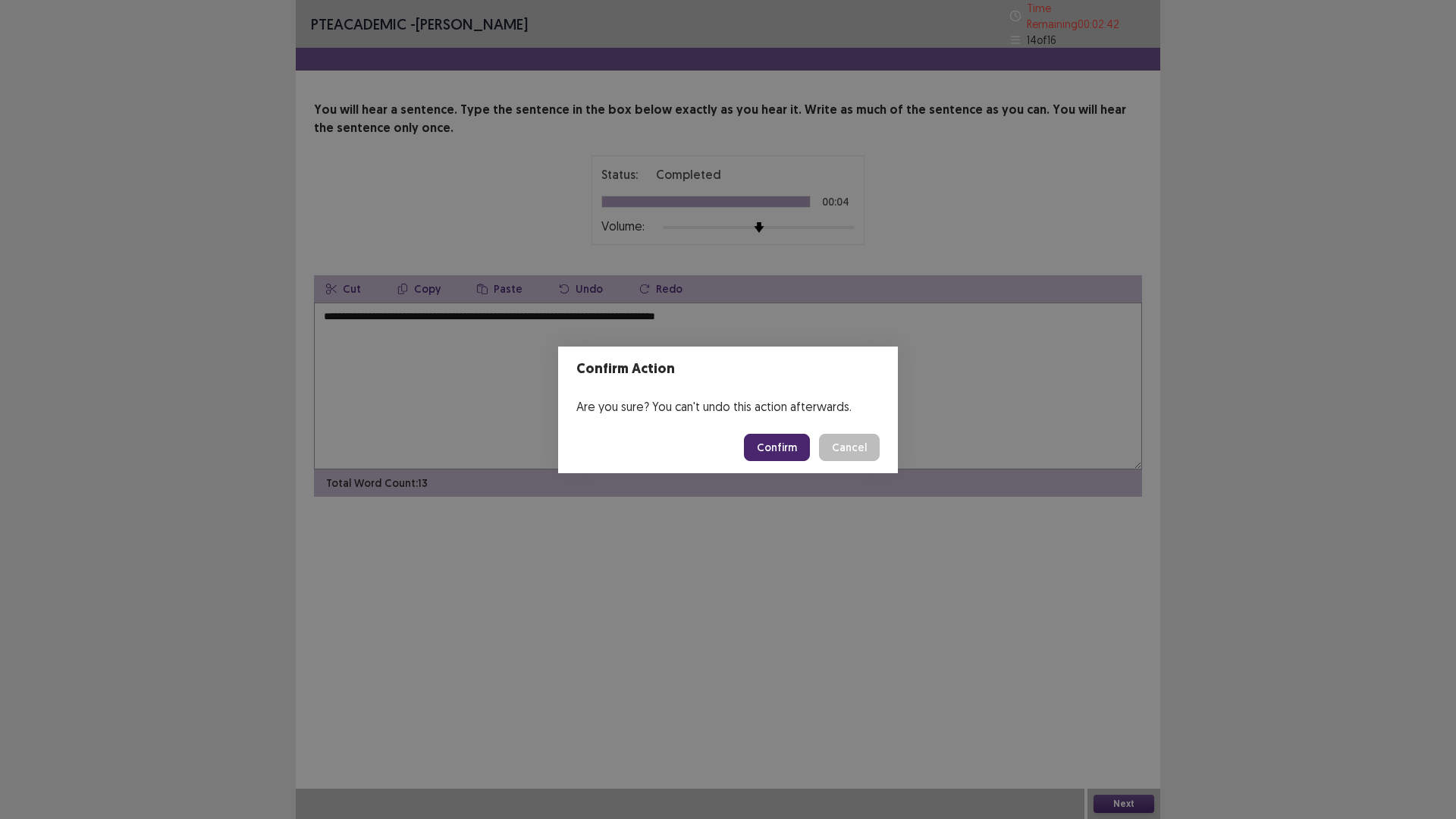
click at [771, 447] on button "Confirm" at bounding box center [777, 448] width 66 height 28
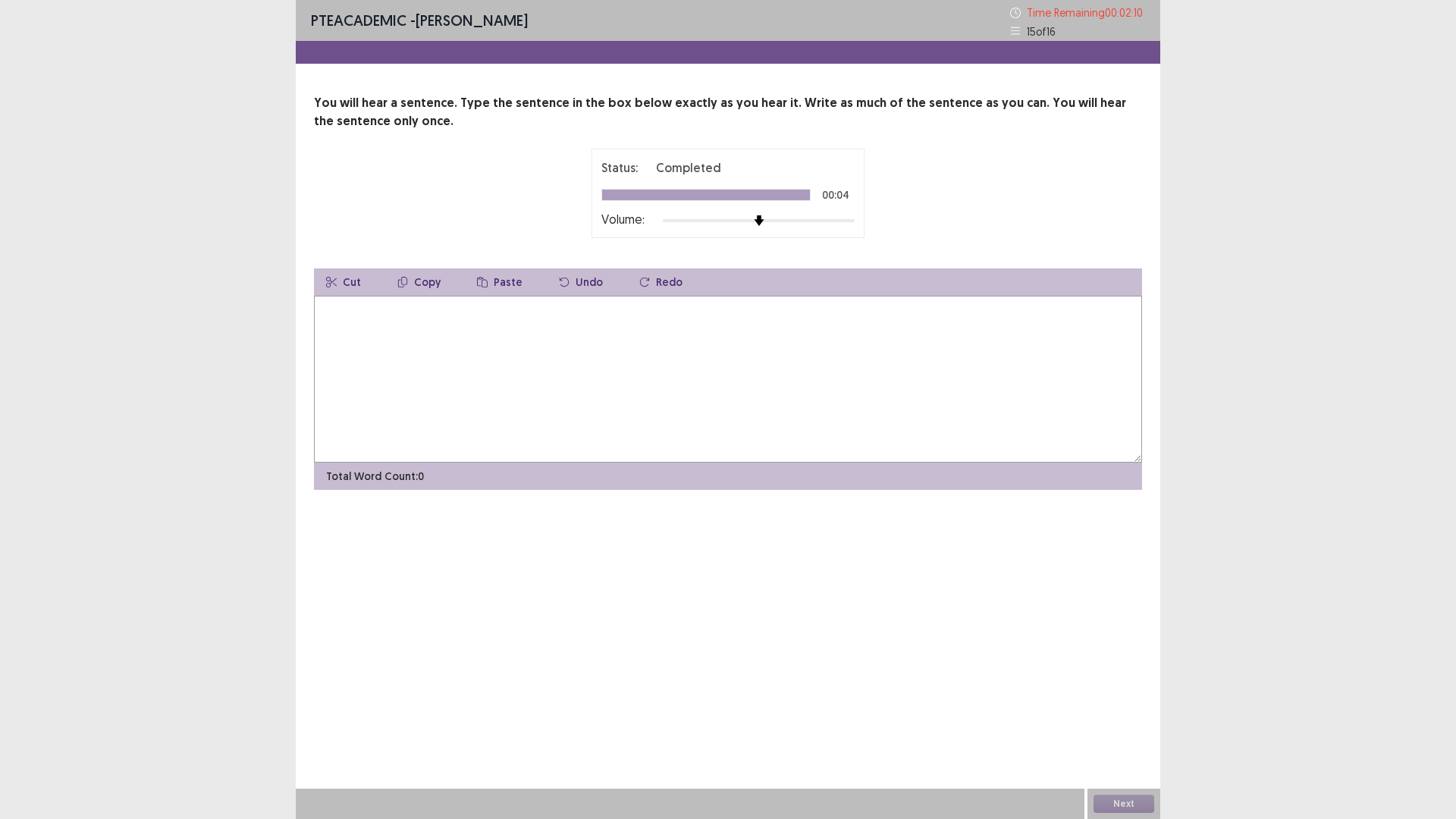
click at [668, 392] on textarea at bounding box center [727, 379] width 828 height 167
type textarea "**********"
click at [1123, 804] on button "Next" at bounding box center [1124, 804] width 61 height 18
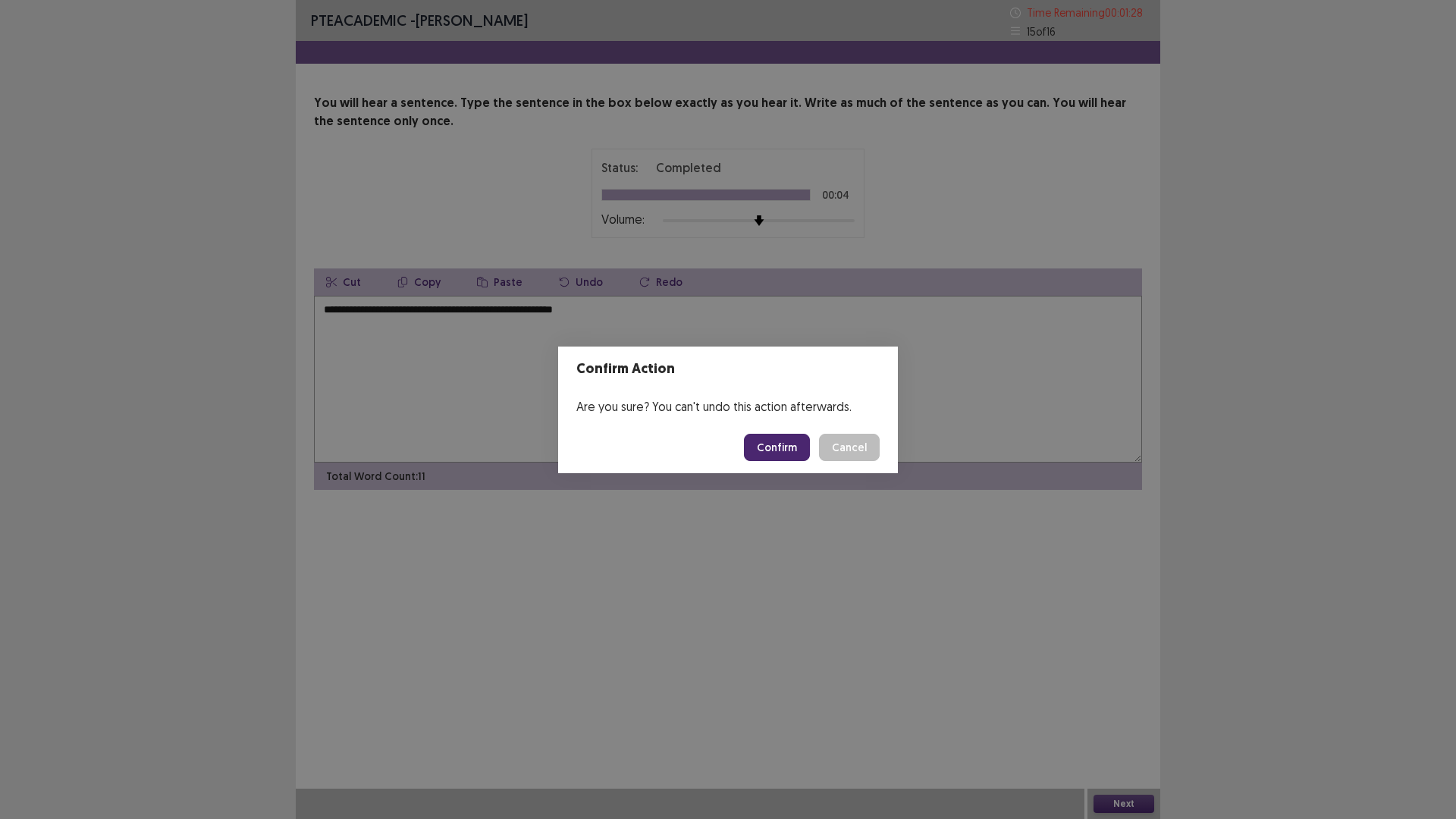
click at [780, 445] on button "Confirm" at bounding box center [777, 448] width 66 height 28
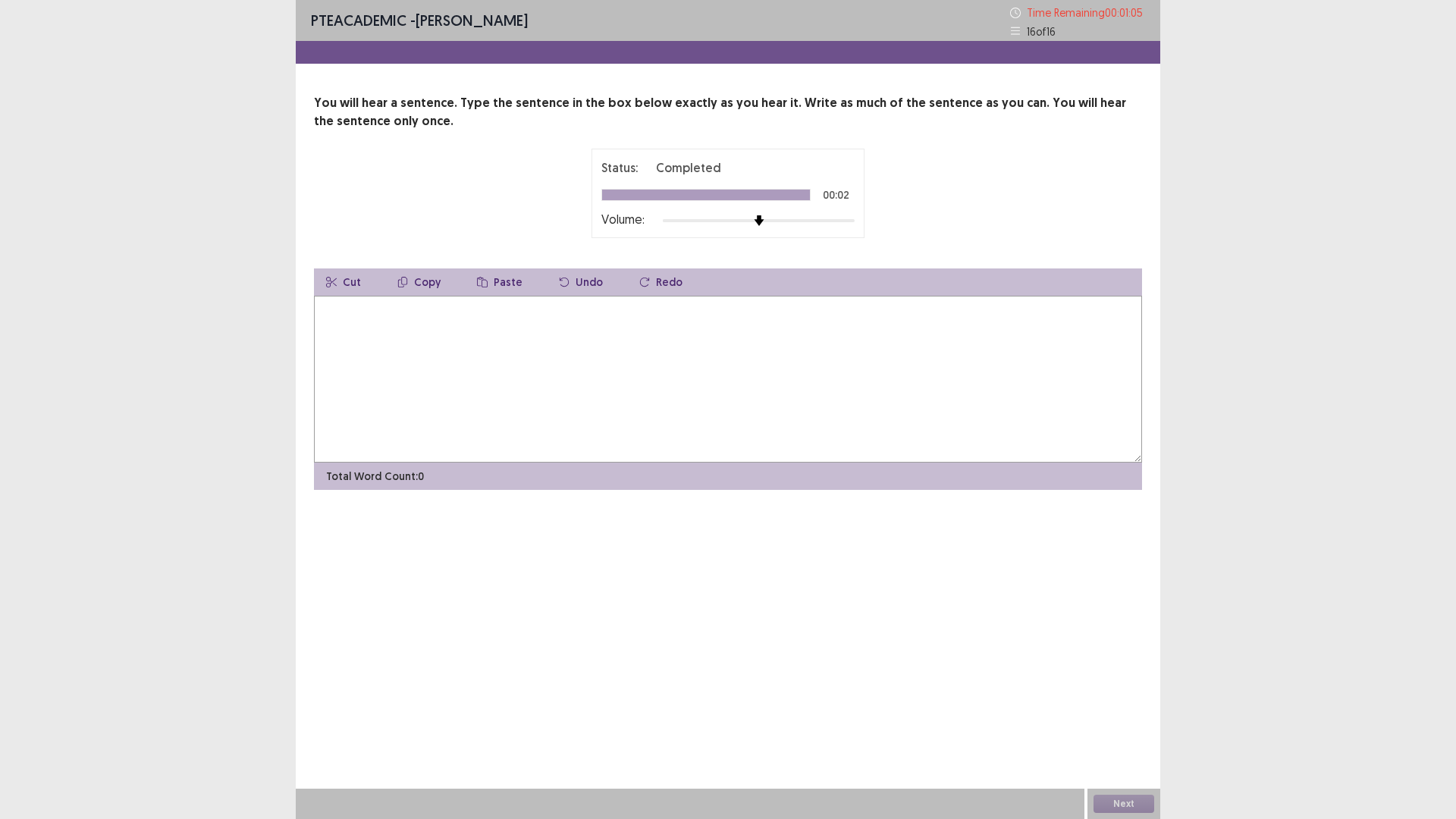
click at [781, 365] on textarea at bounding box center [727, 379] width 828 height 167
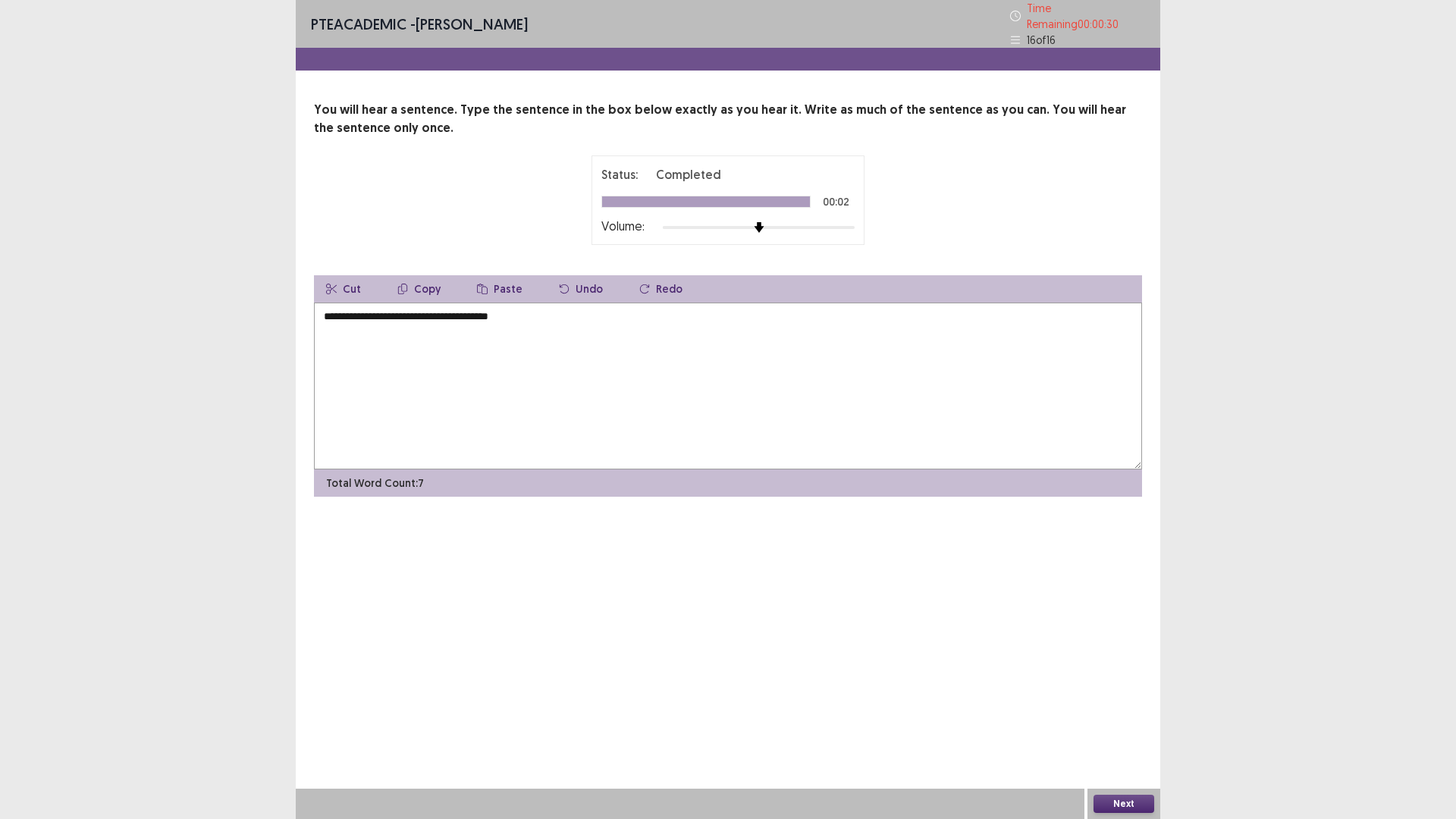
type textarea "**********"
click at [1122, 804] on button "Next" at bounding box center [1124, 804] width 61 height 18
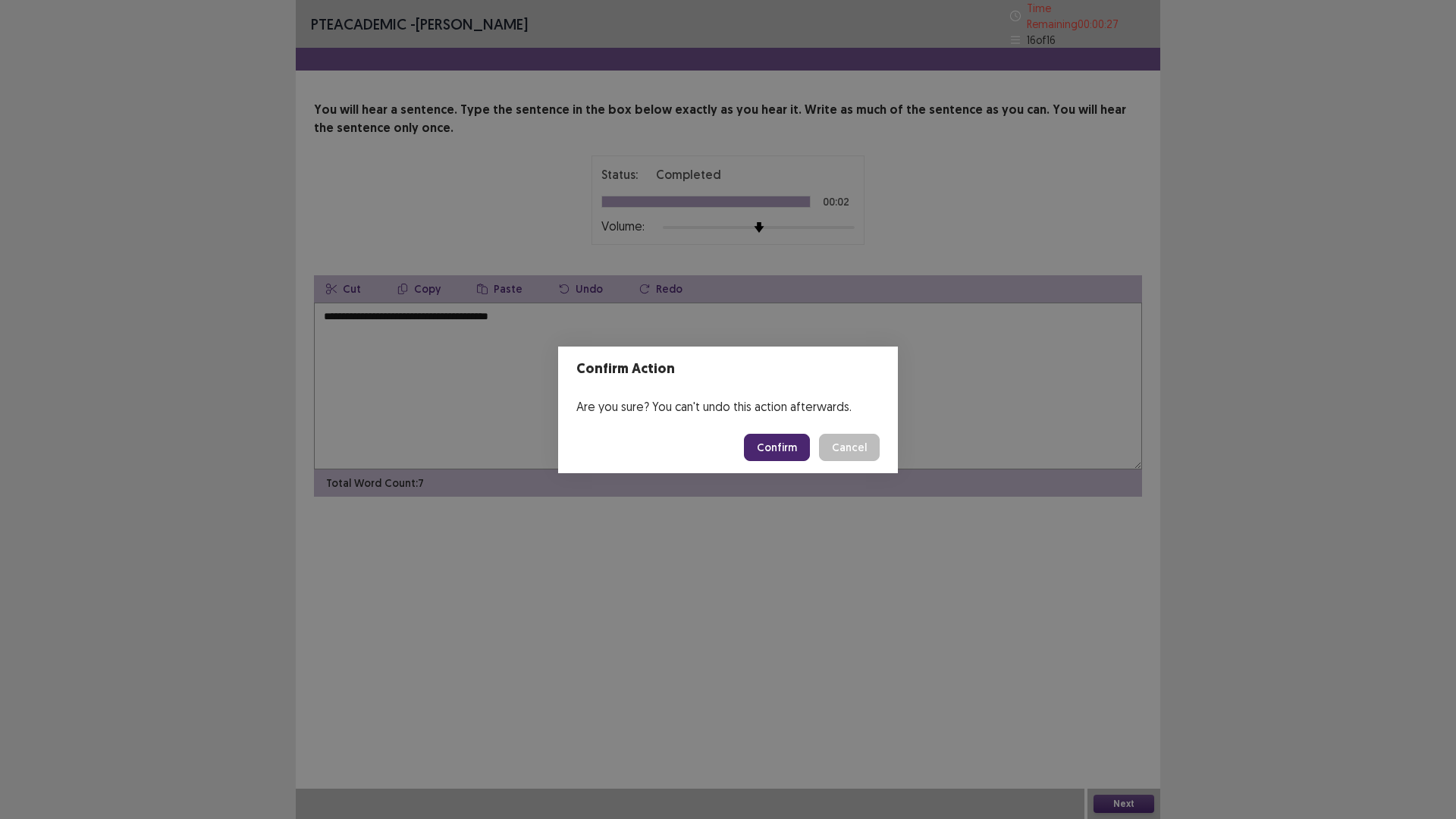
click at [779, 454] on button "Confirm" at bounding box center [777, 448] width 66 height 28
